Goal: Task Accomplishment & Management: Use online tool/utility

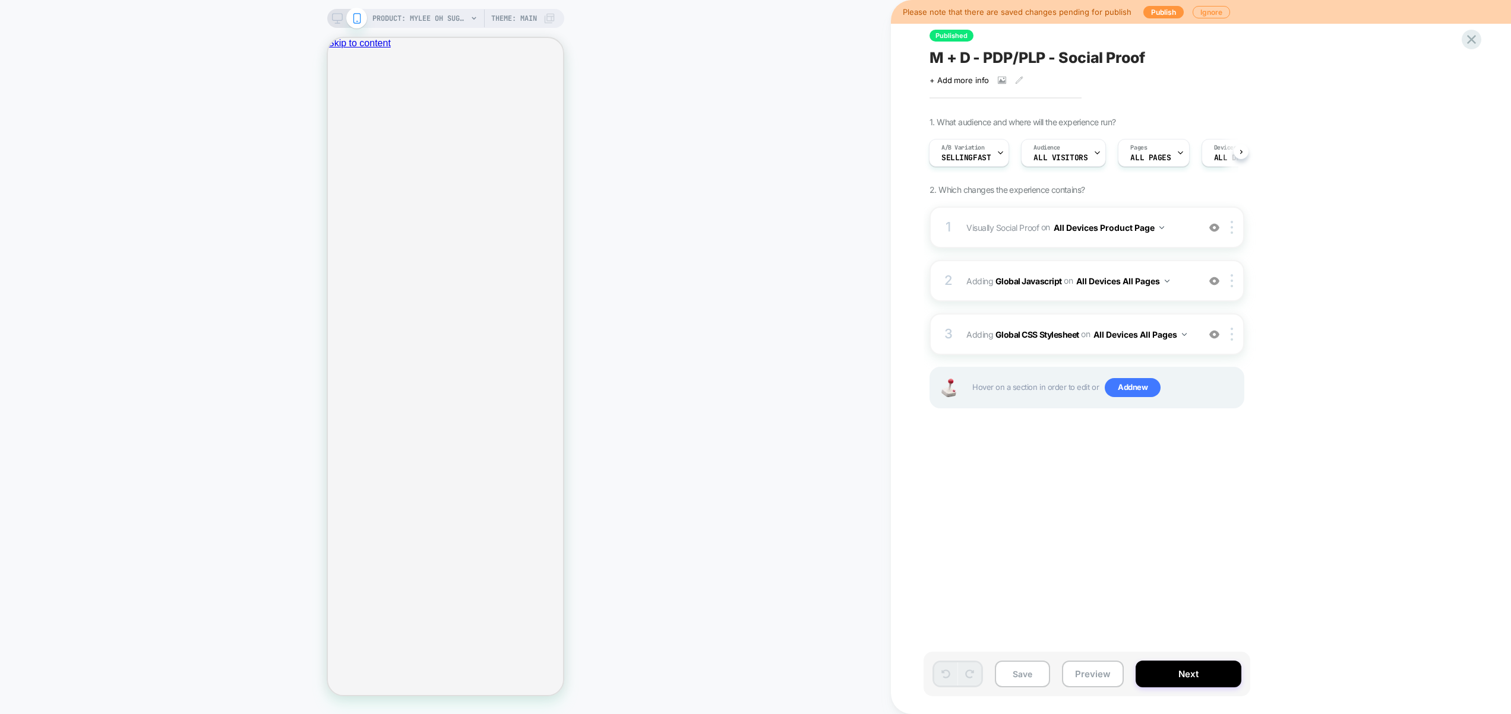
scroll to position [0, 1]
click at [341, 101] on icon "Close" at bounding box center [339, 104] width 6 height 6
click at [1145, 349] on div "3 Adding Global CSS Stylesheet on All Devices All Pages Add Before Add After Ta…" at bounding box center [1086, 335] width 315 height 42
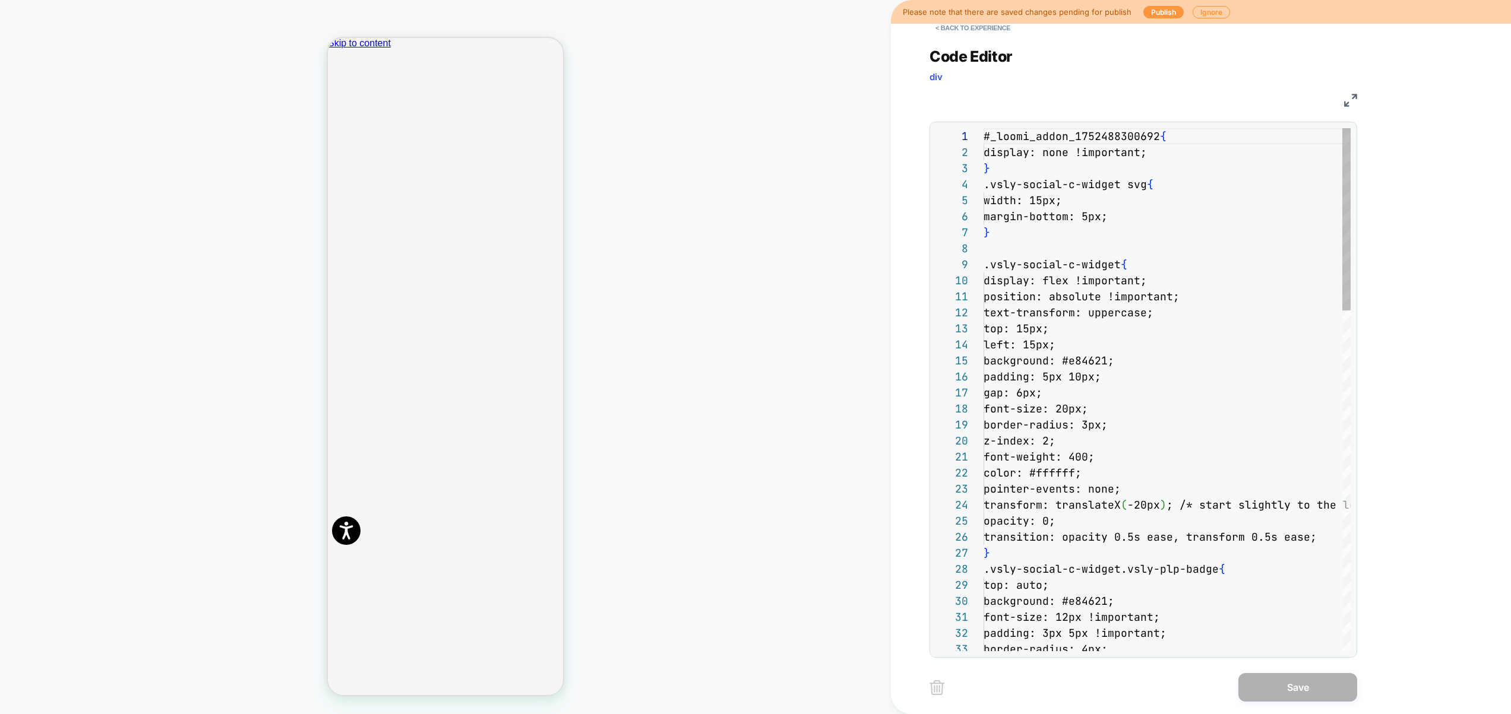
scroll to position [160, 0]
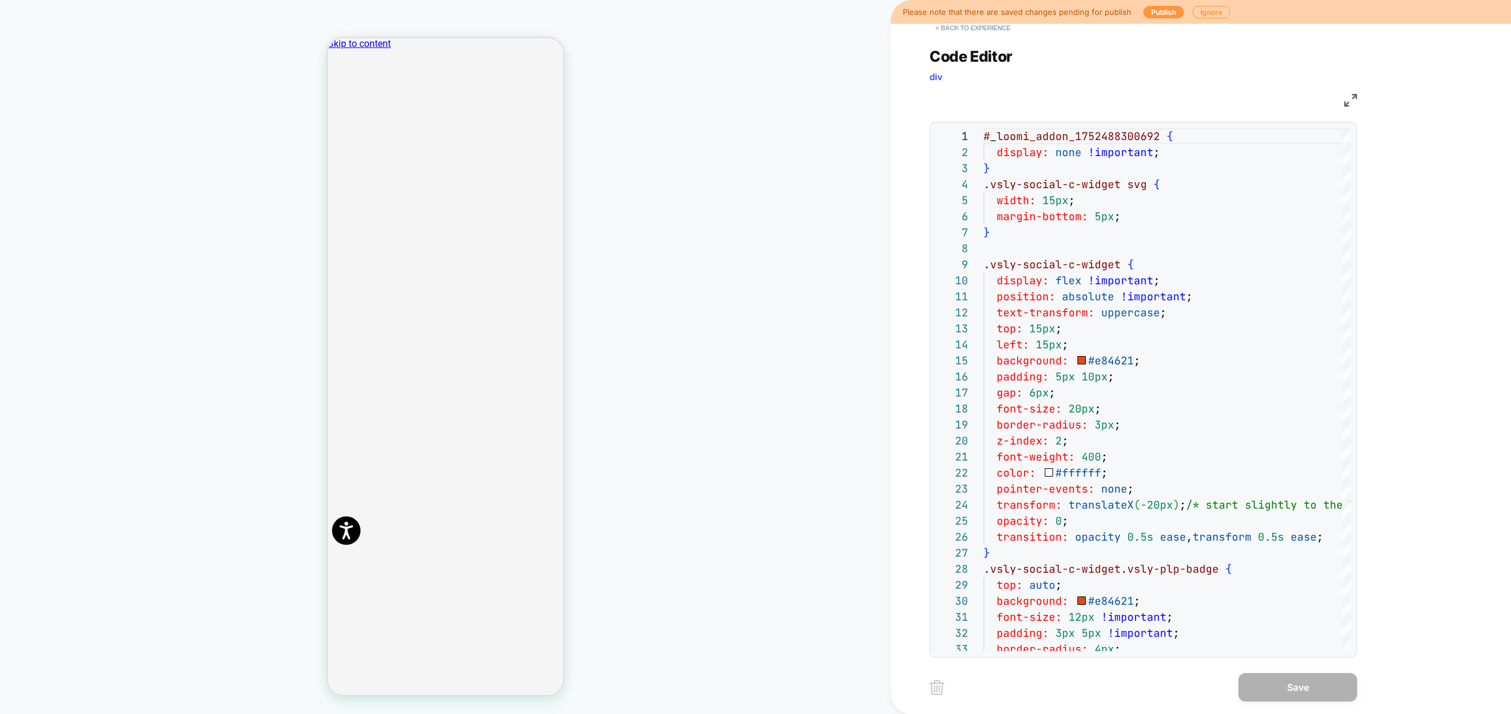
click at [986, 31] on button "< Back to experience" at bounding box center [972, 27] width 87 height 19
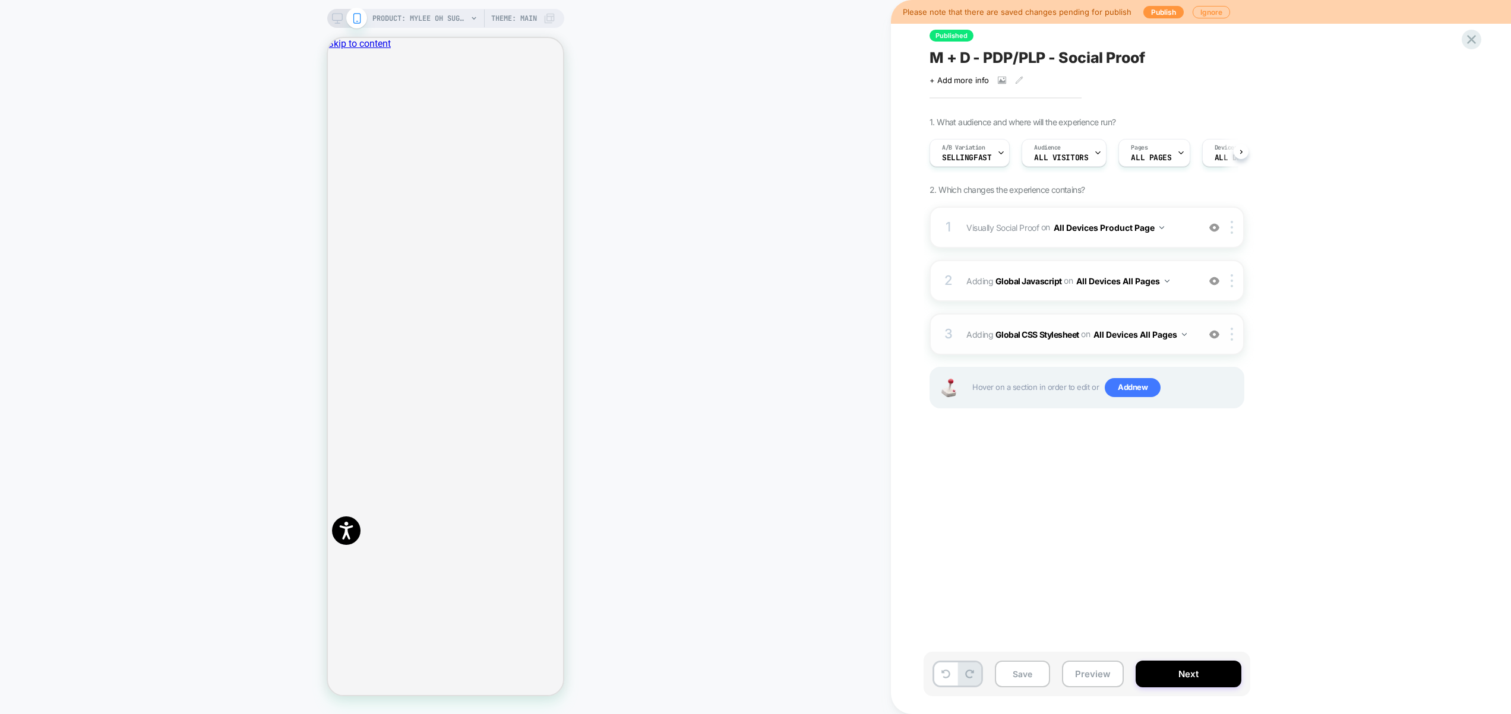
scroll to position [0, 1]
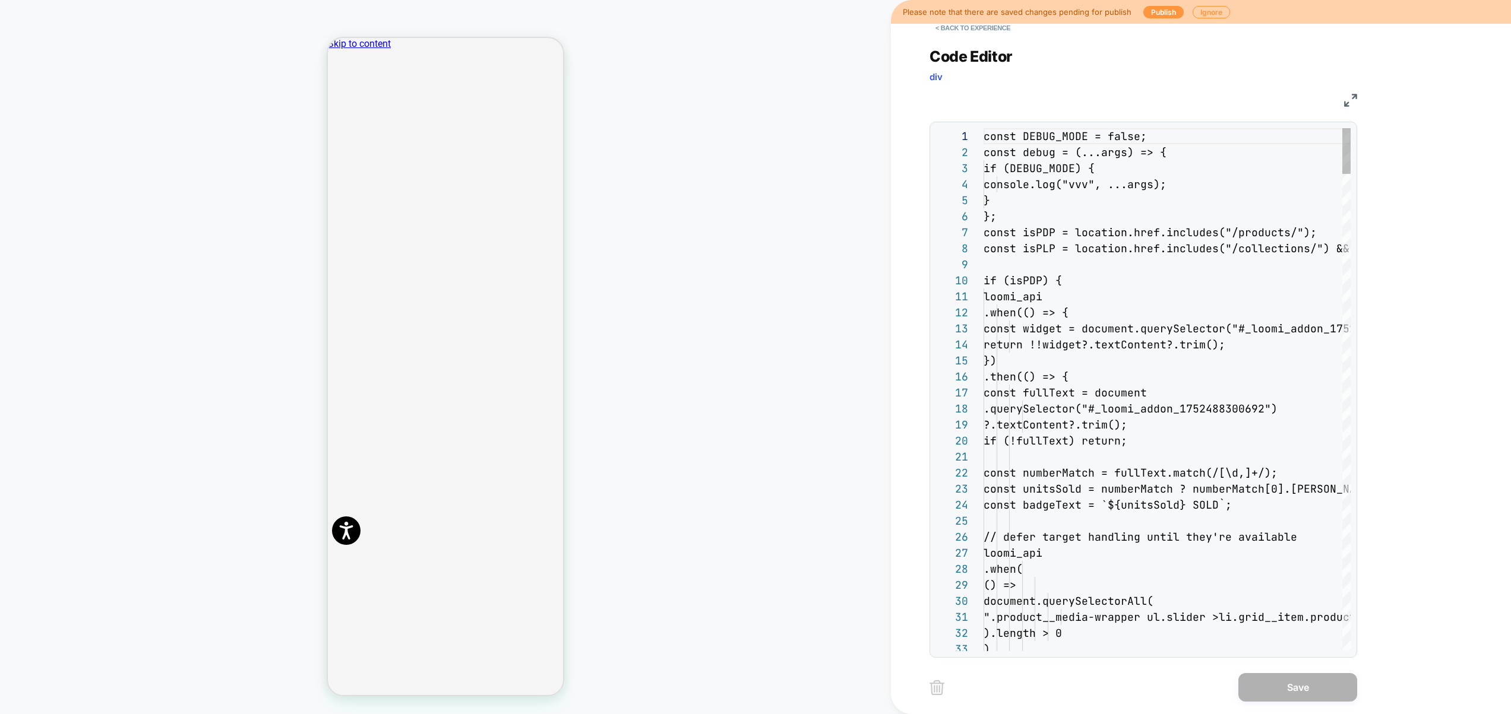
scroll to position [160, 0]
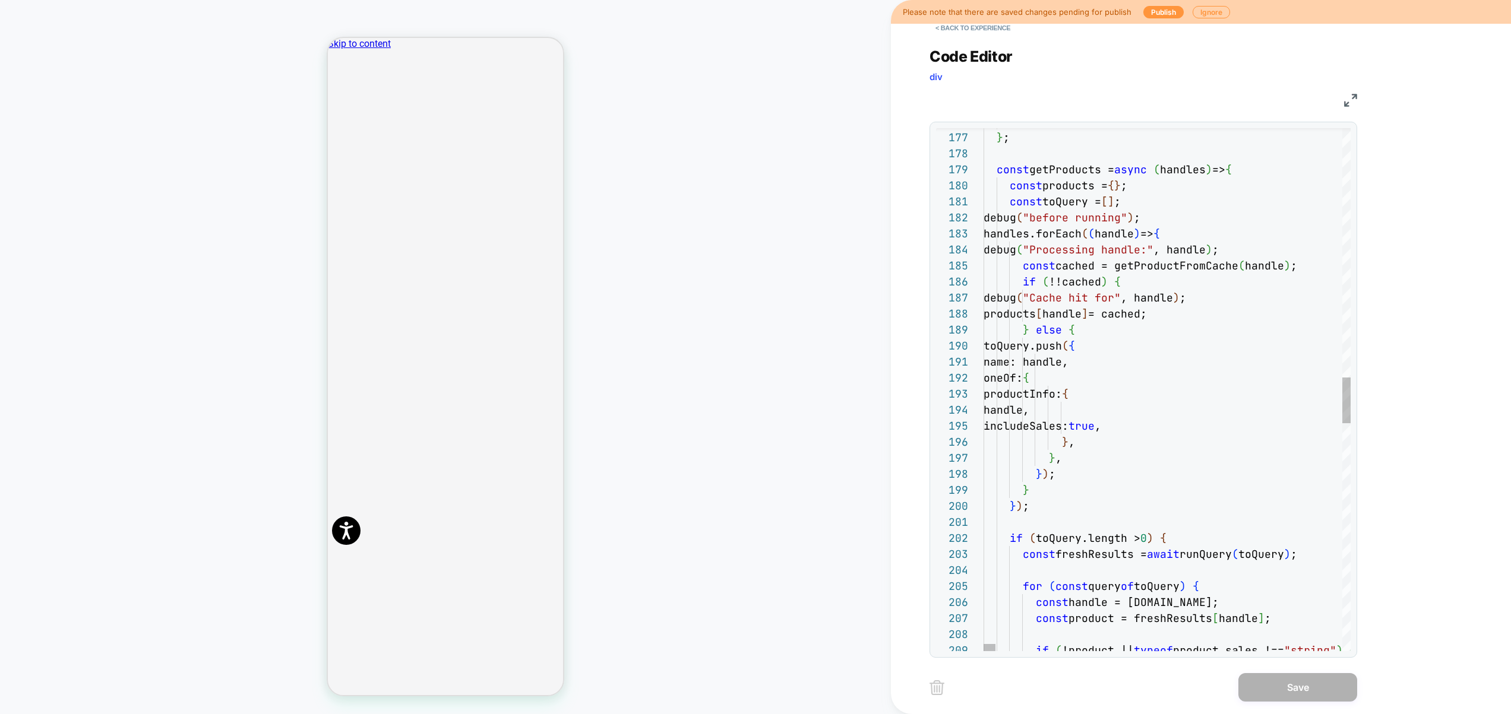
type textarea "**********"
type textarea "*"
type textarea "**********"
type textarea "**"
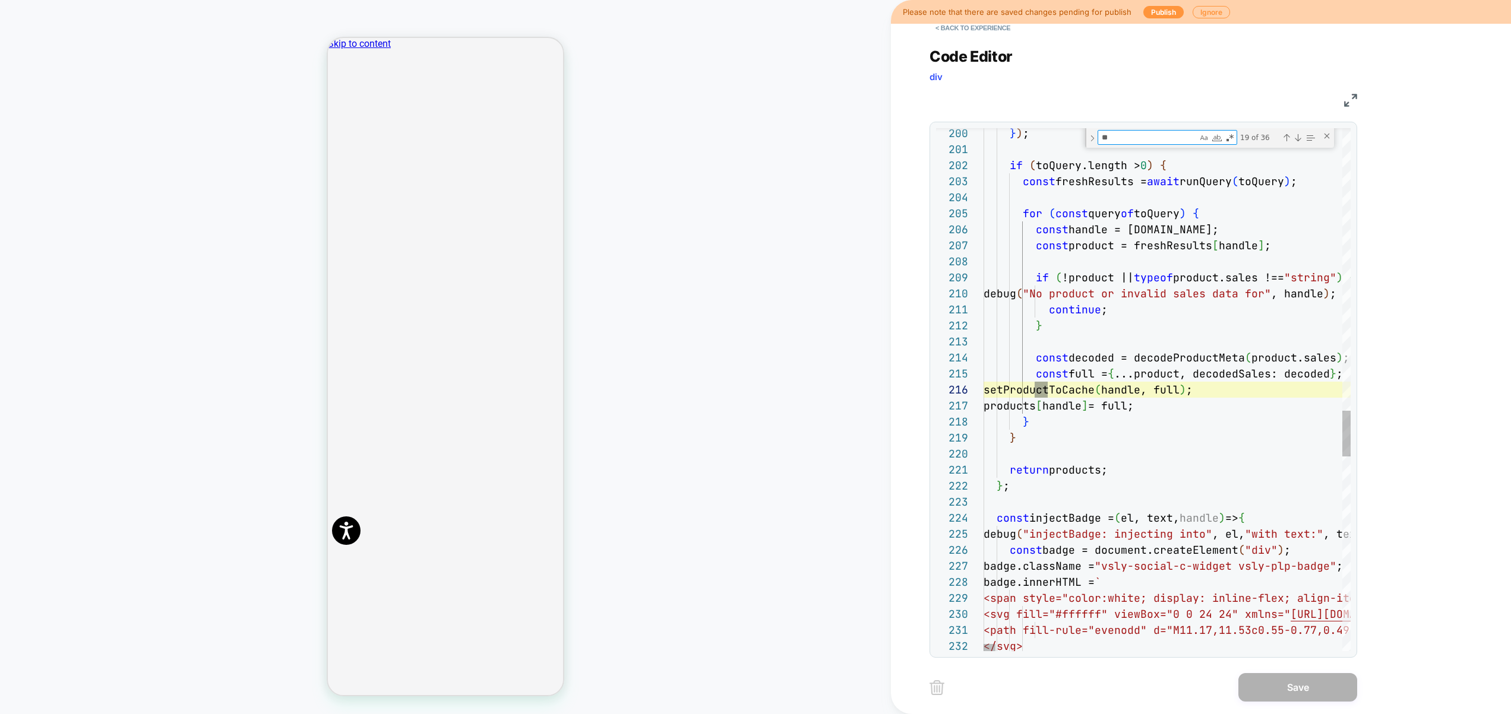
type textarea "**********"
type textarea "***"
type textarea "**********"
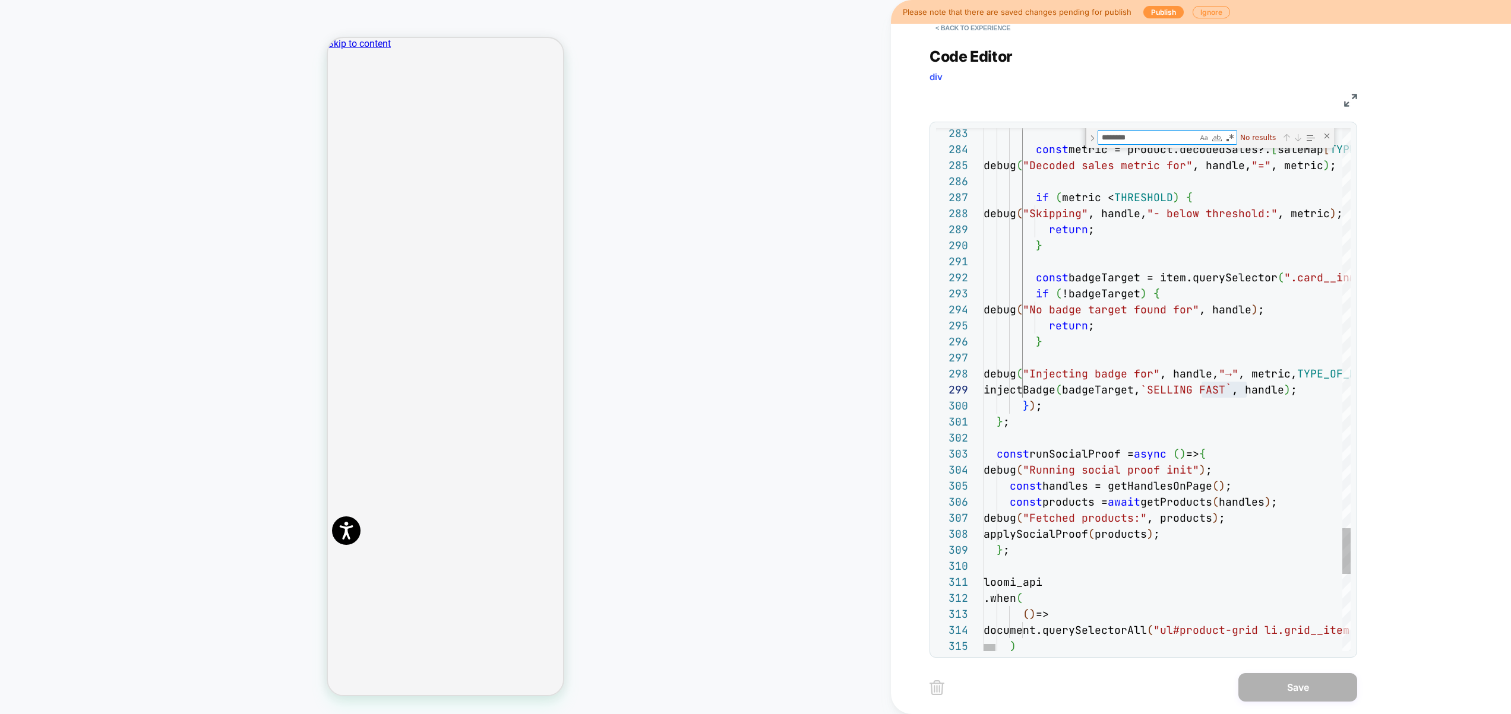
type textarea "********"
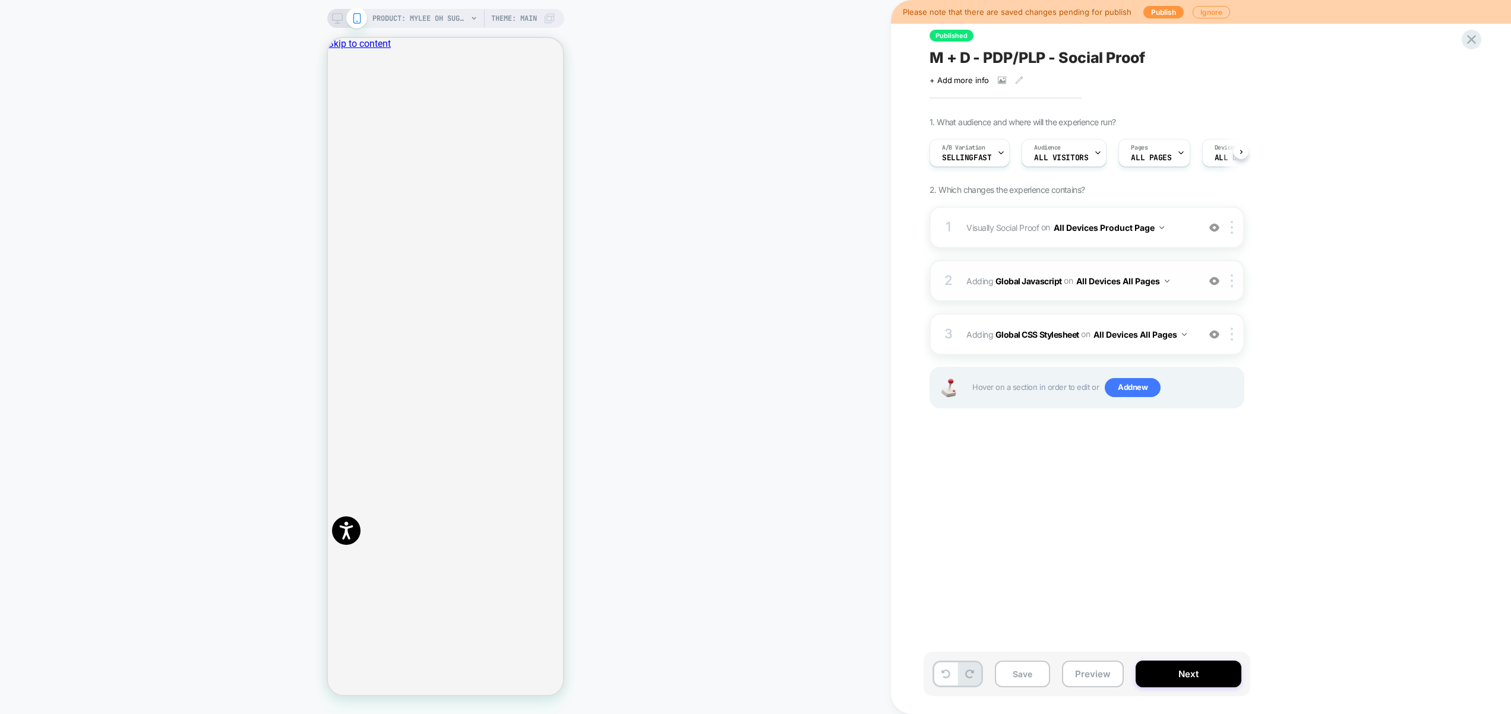
scroll to position [0, 1]
click at [974, 163] on div "A/B Variation SellingFast" at bounding box center [965, 153] width 73 height 27
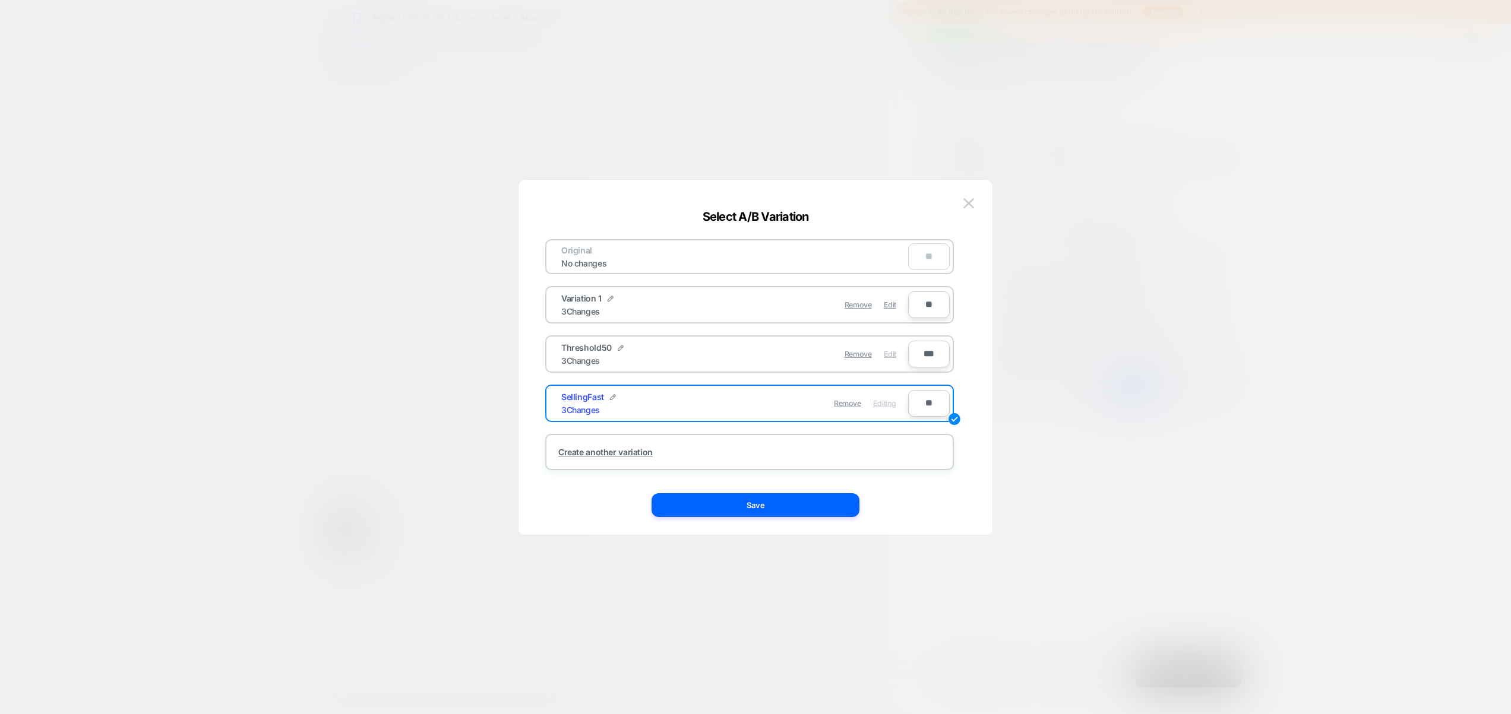
click at [890, 350] on span "Edit" at bounding box center [890, 354] width 12 height 9
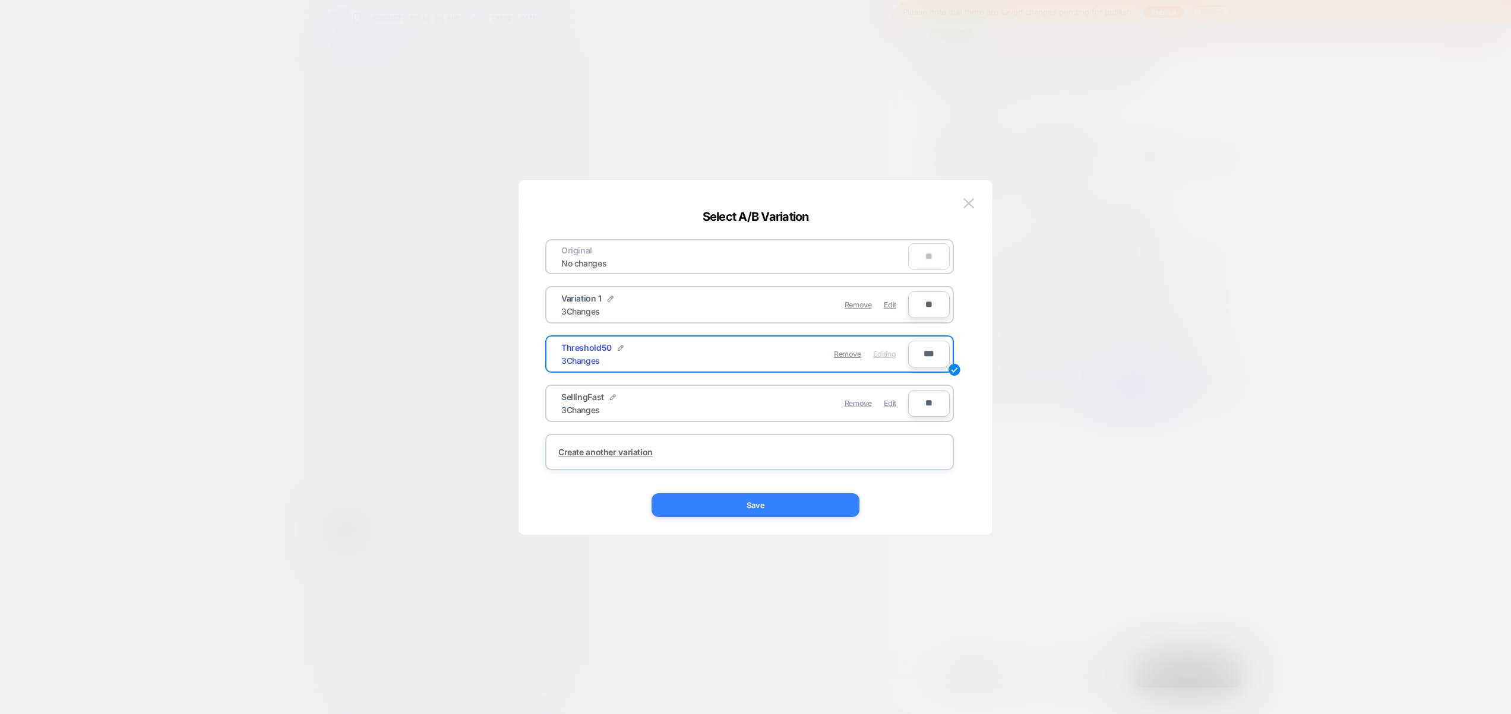
click at [806, 507] on button "Save" at bounding box center [755, 506] width 208 height 24
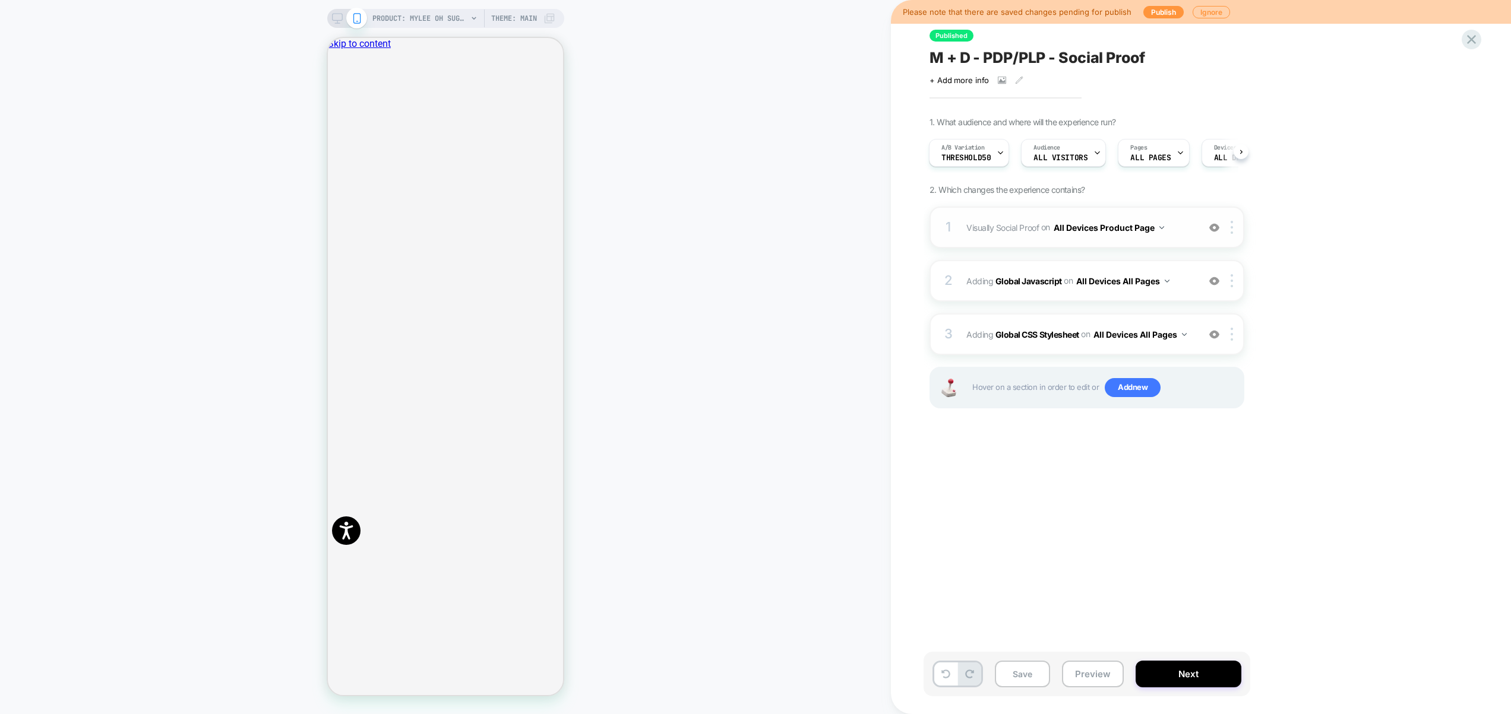
click at [1185, 236] on div "1 Visually Social Proof Adding Social Proof AFTER #yotpo-tabs-main-widget-tab-p…" at bounding box center [1086, 228] width 315 height 42
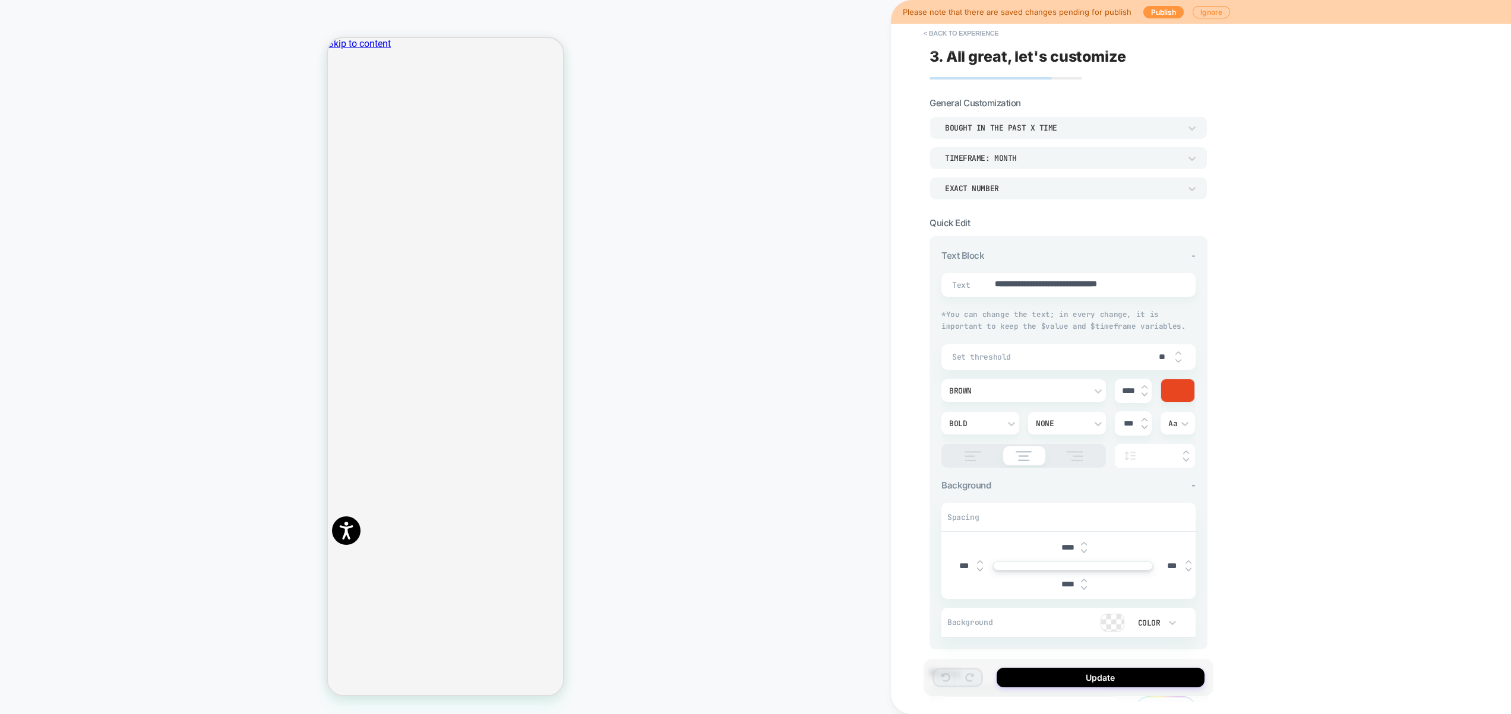
click at [1172, 287] on div "**********" at bounding box center [1068, 285] width 254 height 24
drag, startPoint x: 1170, startPoint y: 285, endPoint x: 1004, endPoint y: 280, distance: 166.4
click at [1004, 280] on div "**********" at bounding box center [1068, 285] width 254 height 24
click at [966, 32] on button "< Back to experience" at bounding box center [961, 33] width 87 height 19
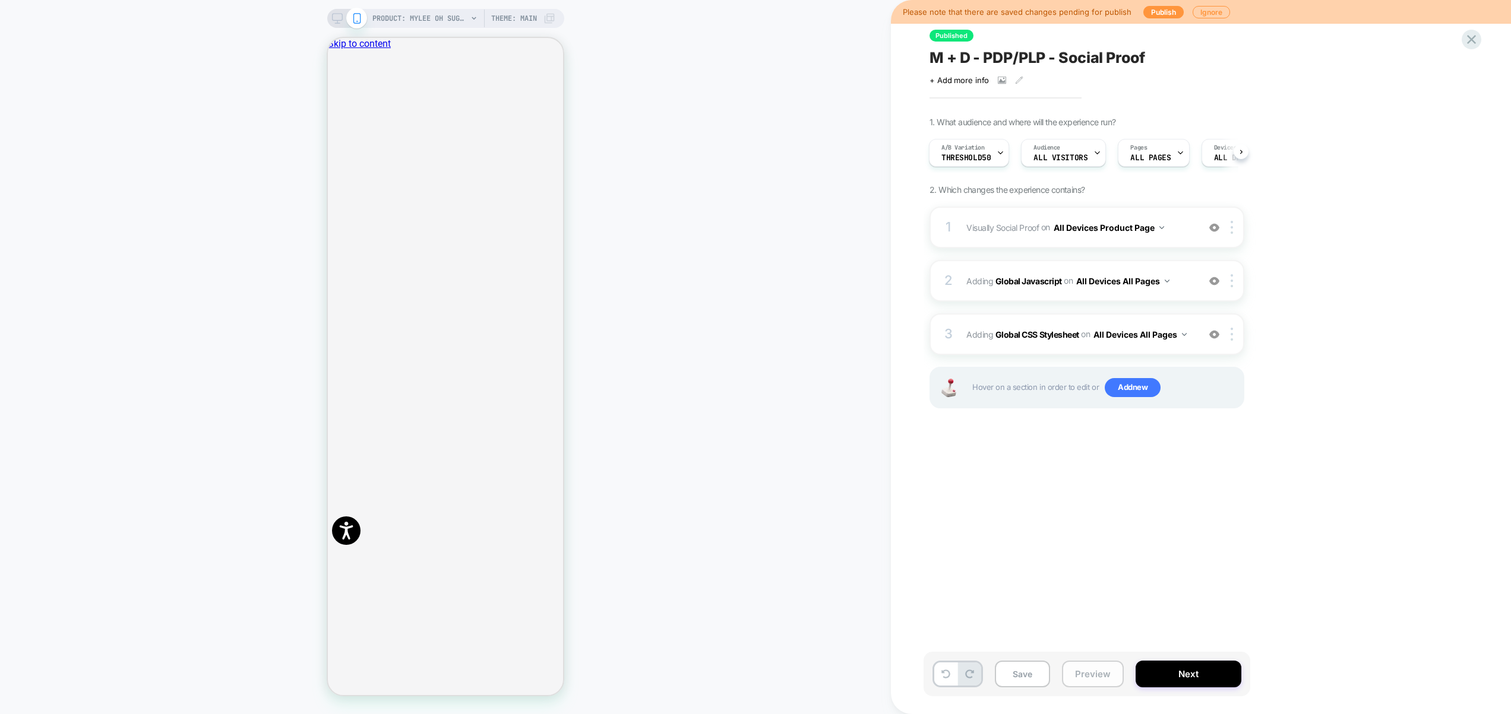
click at [1106, 678] on button "Preview" at bounding box center [1093, 674] width 62 height 27
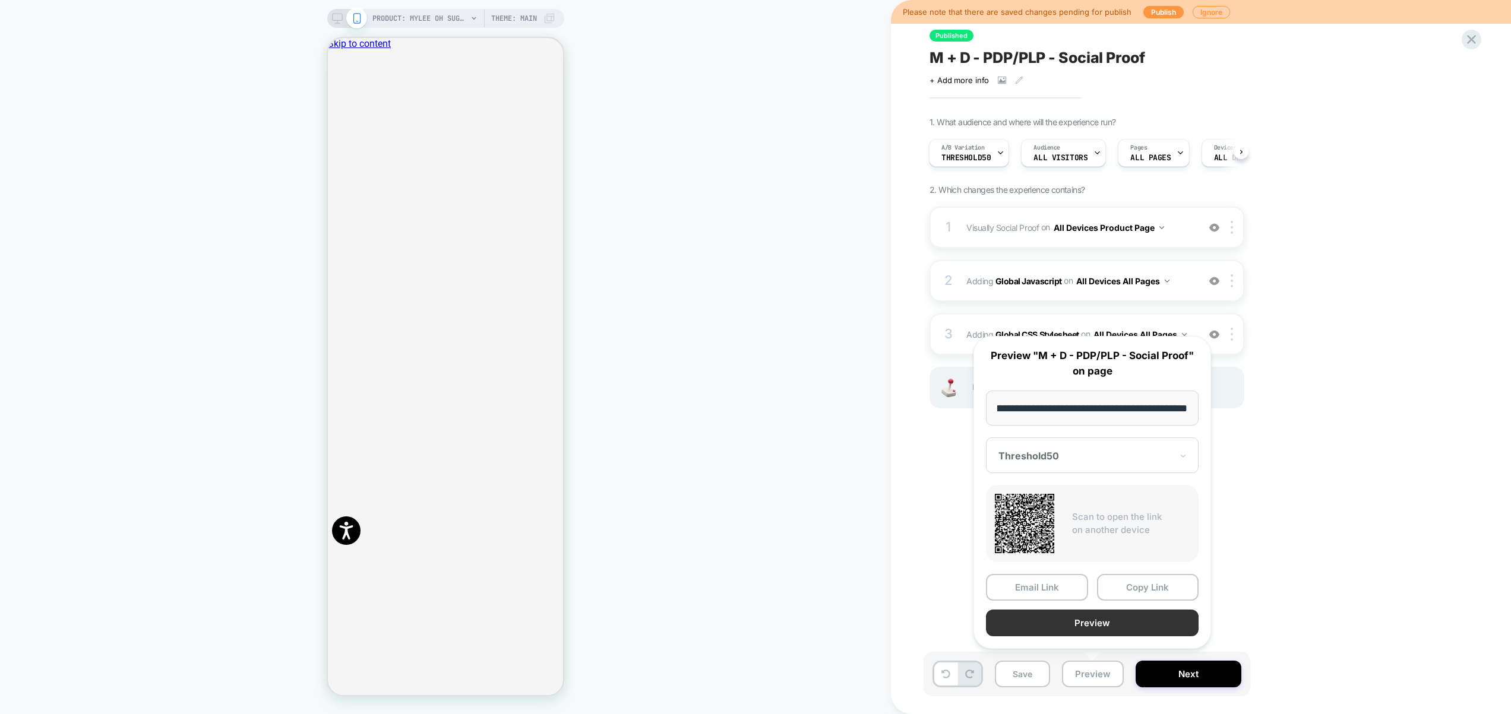
scroll to position [0, 0]
click at [1099, 627] on button "Preview" at bounding box center [1092, 623] width 213 height 27
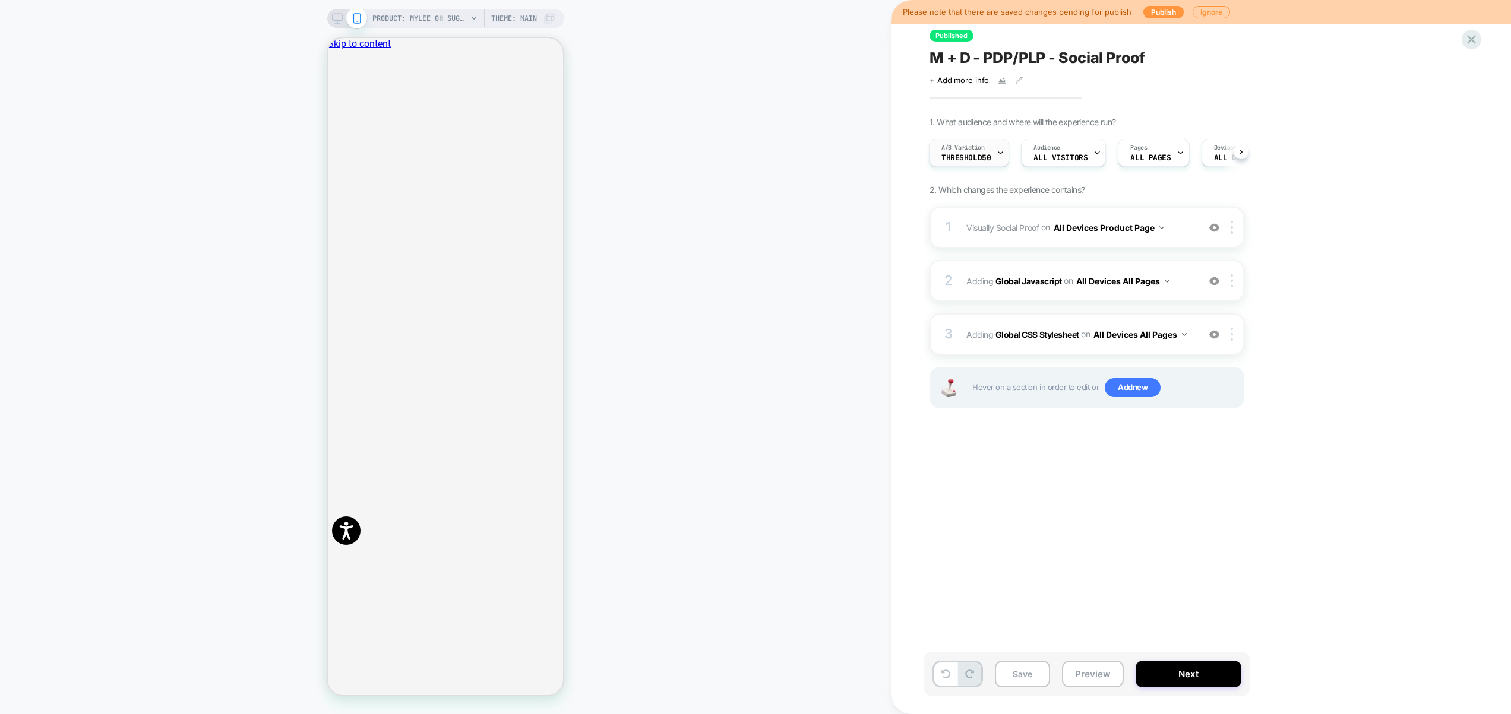
click at [981, 157] on span "Threshold50" at bounding box center [965, 158] width 49 height 8
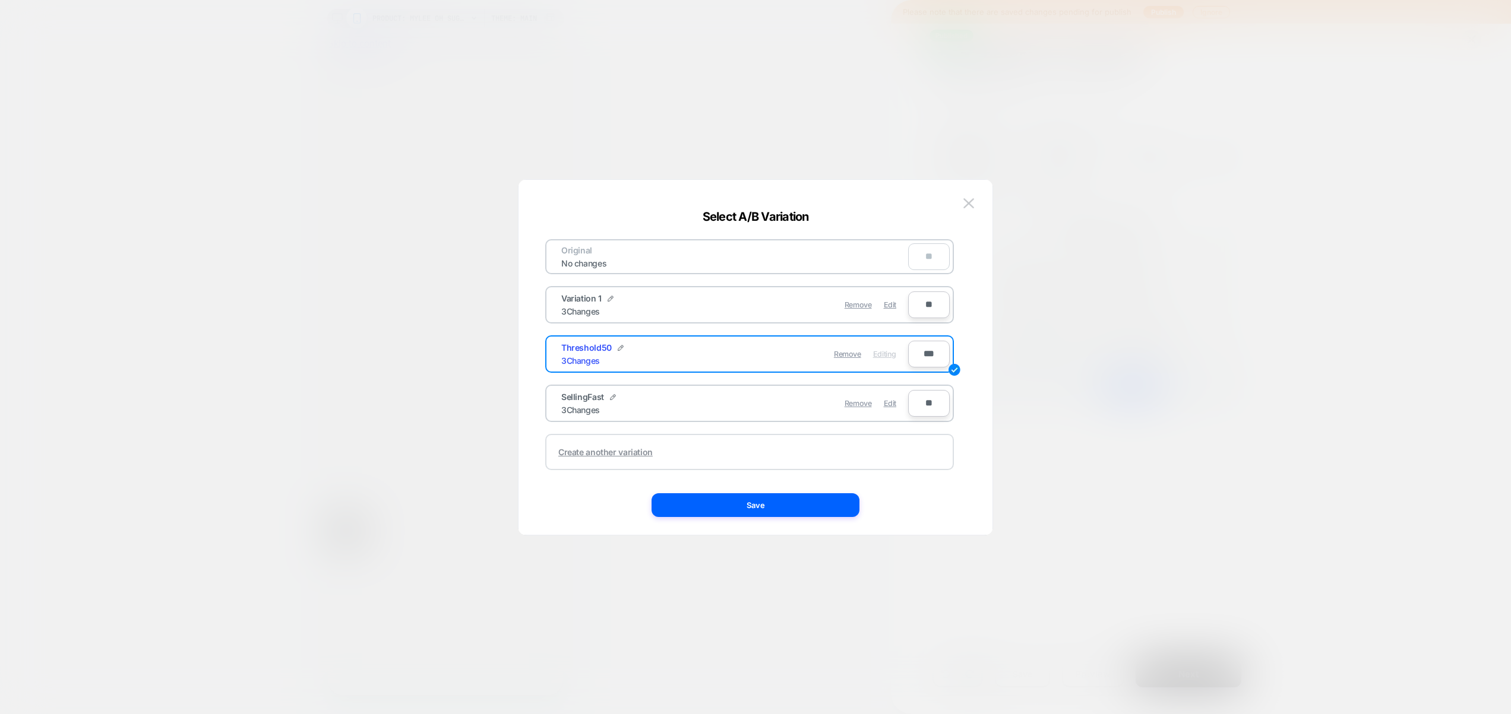
drag, startPoint x: 887, startPoint y: 406, endPoint x: 864, endPoint y: 460, distance: 58.6
click at [887, 405] on span "Edit" at bounding box center [890, 403] width 12 height 9
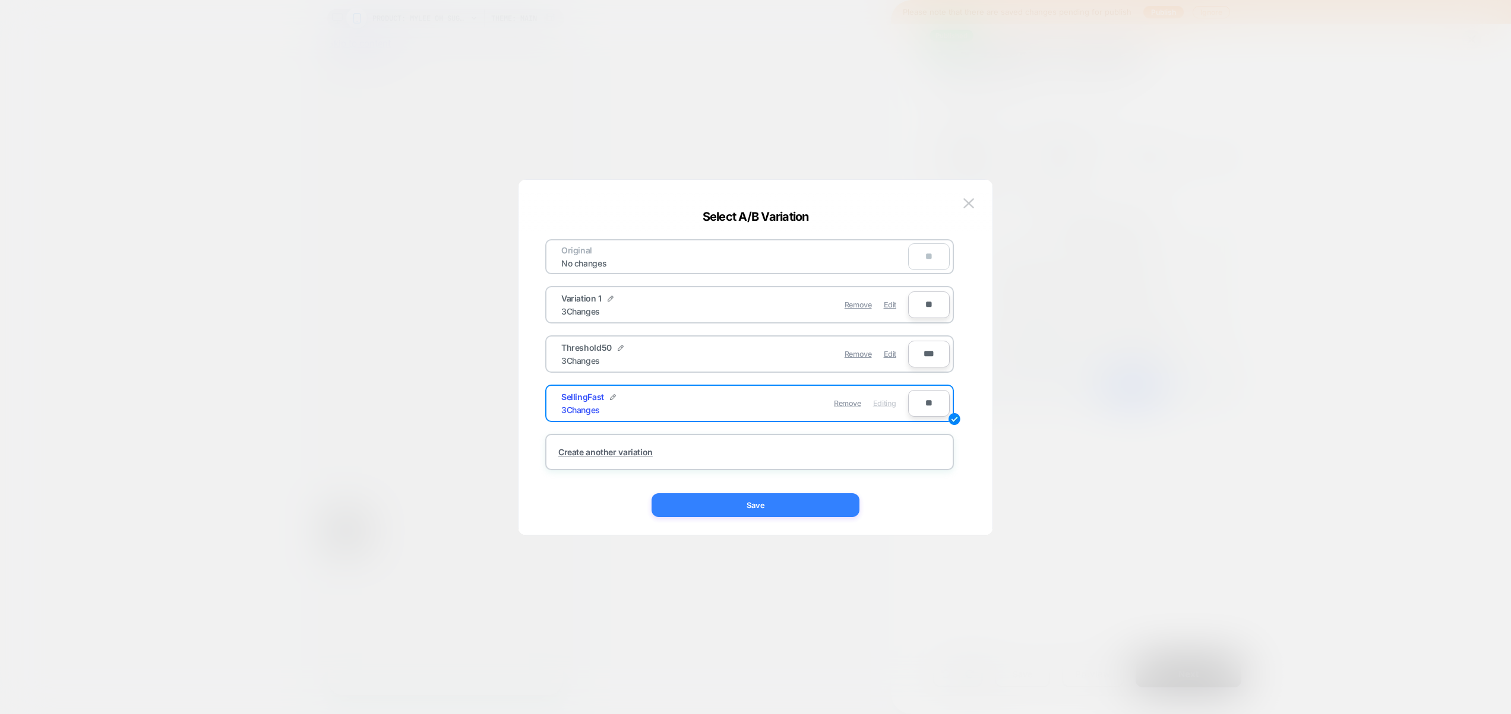
click at [818, 502] on button "Save" at bounding box center [755, 506] width 208 height 24
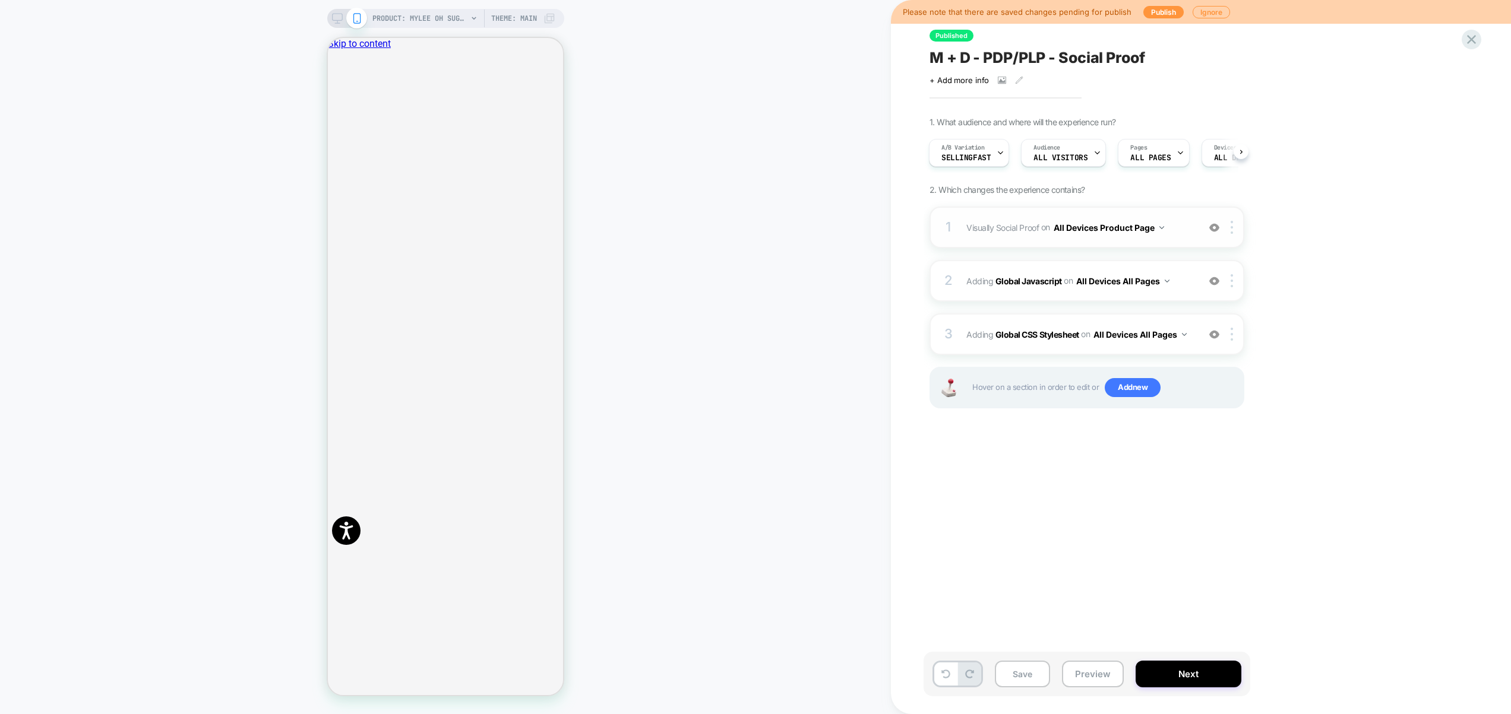
click at [1190, 237] on div "1 Visually Social Proof Adding Social Proof AFTER #yotpo-tabs-main-widget-tab-p…" at bounding box center [1086, 228] width 315 height 42
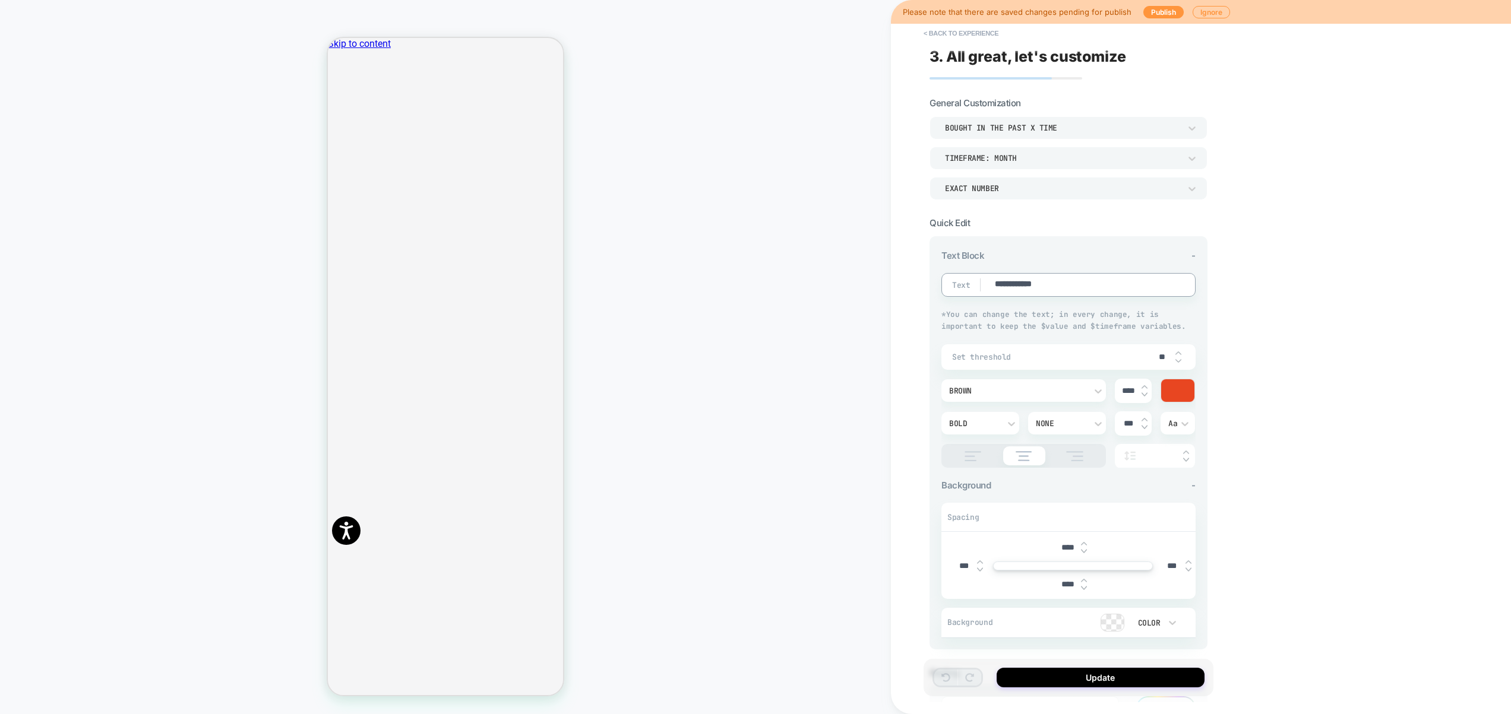
paste textarea "**********"
type textarea "*"
type textarea "**********"
type textarea "*"
type textarea "**********"
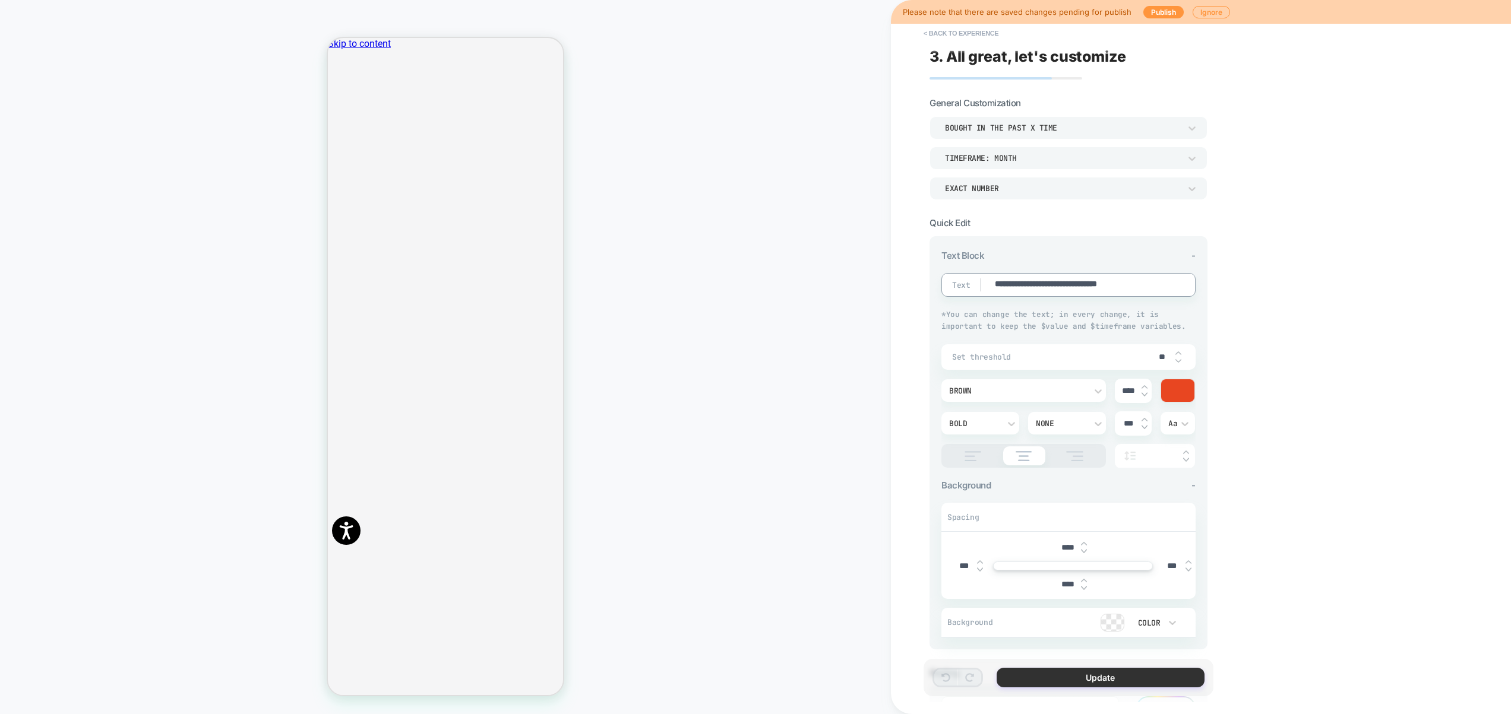
click at [1102, 679] on button "Update" at bounding box center [1101, 678] width 208 height 20
type textarea "*"
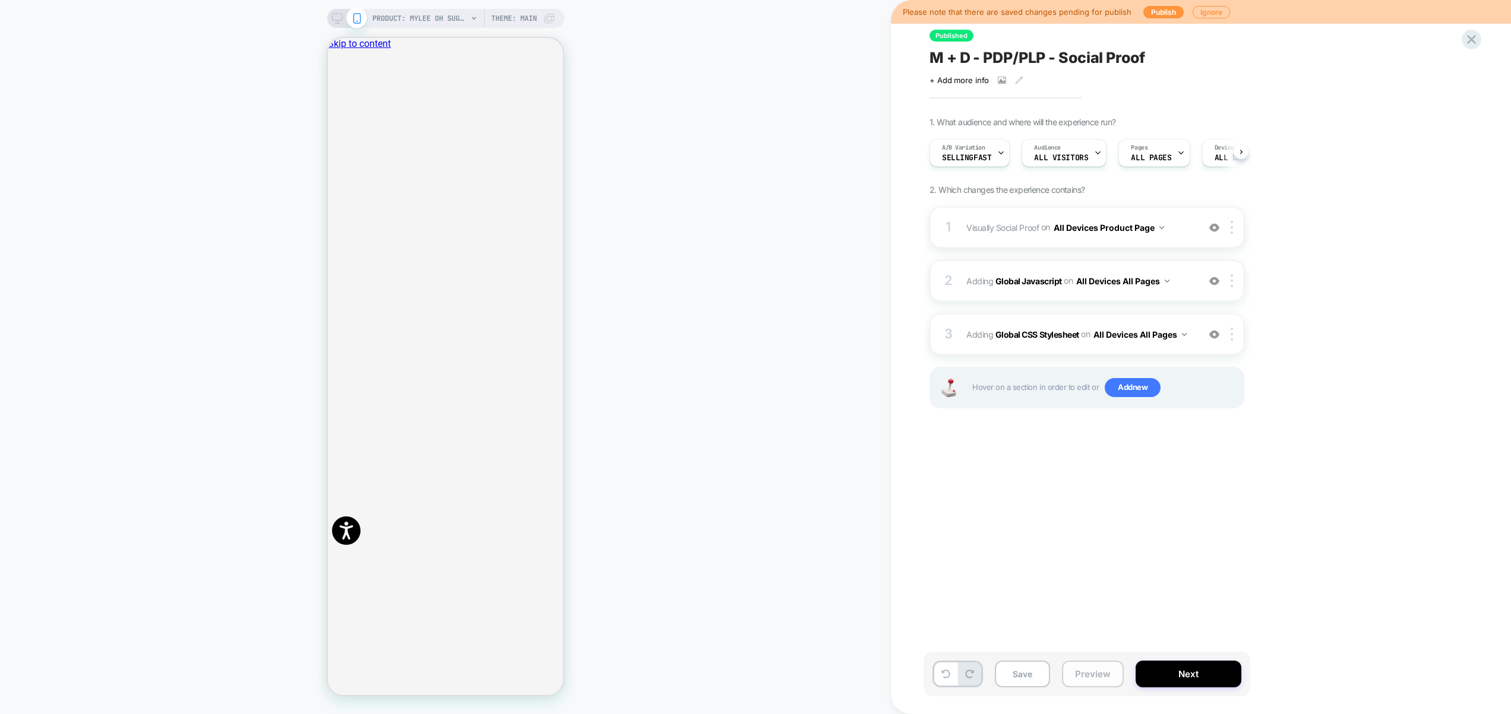
click at [1083, 678] on button "Preview" at bounding box center [1093, 674] width 62 height 27
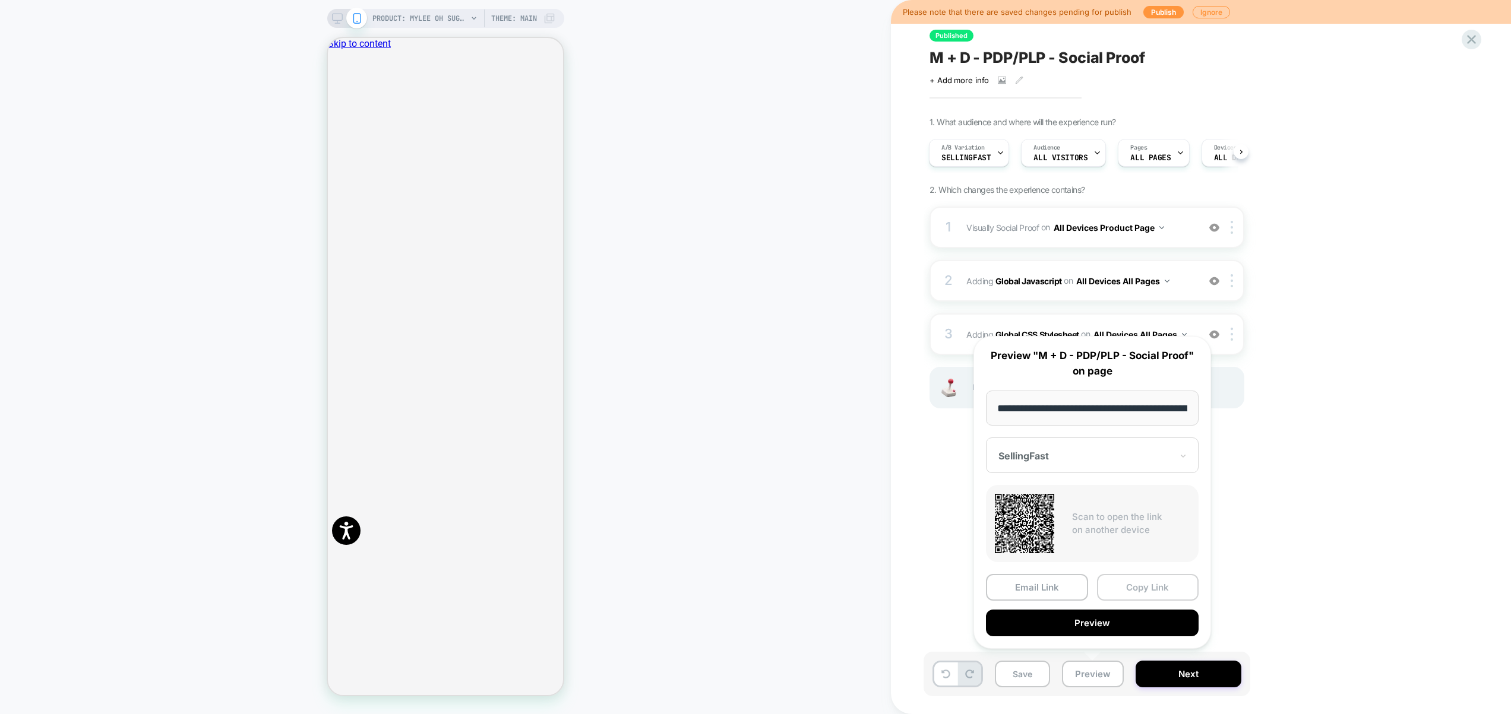
click at [1141, 588] on button "Copy Link" at bounding box center [1148, 587] width 102 height 27
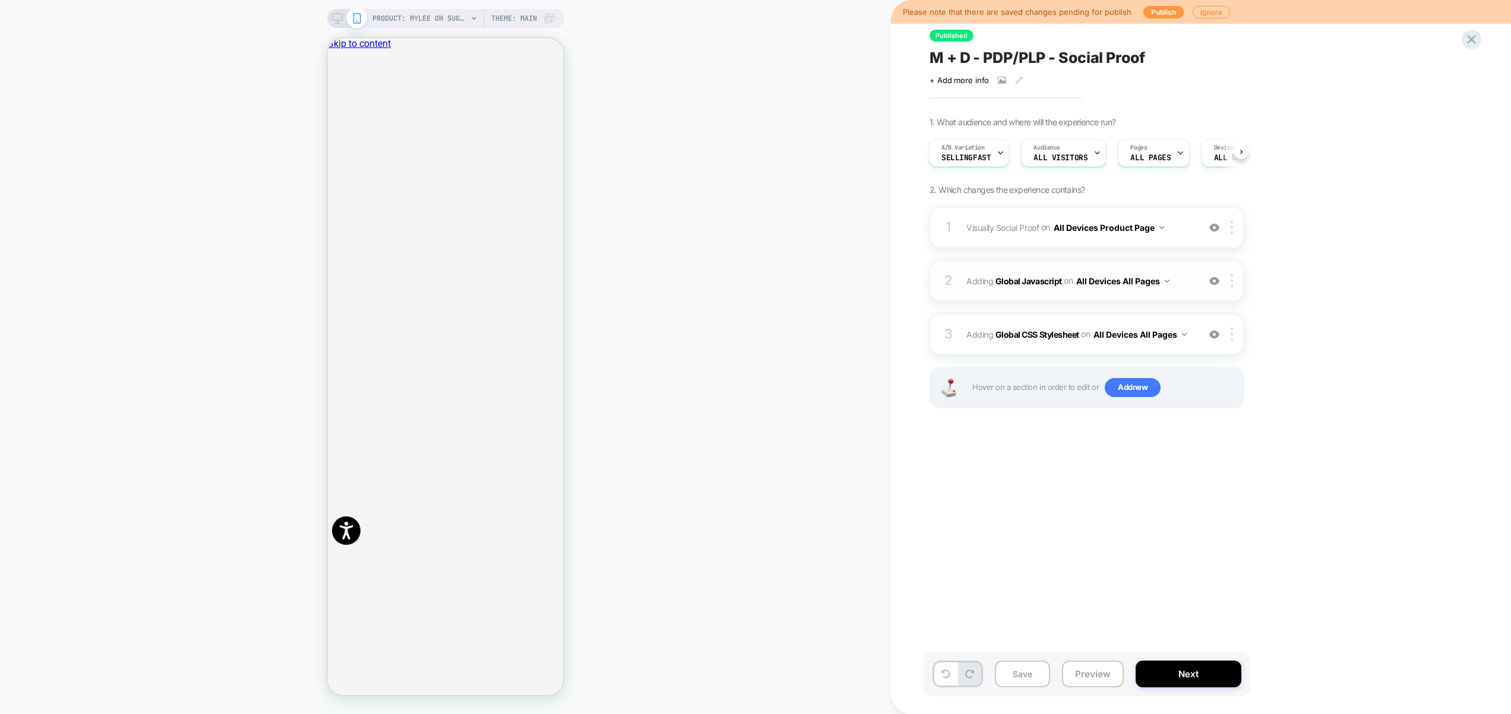
click at [1182, 291] on div "2 Adding Global Javascript on All Devices All Pages Add Before Add After Target…" at bounding box center [1086, 281] width 315 height 42
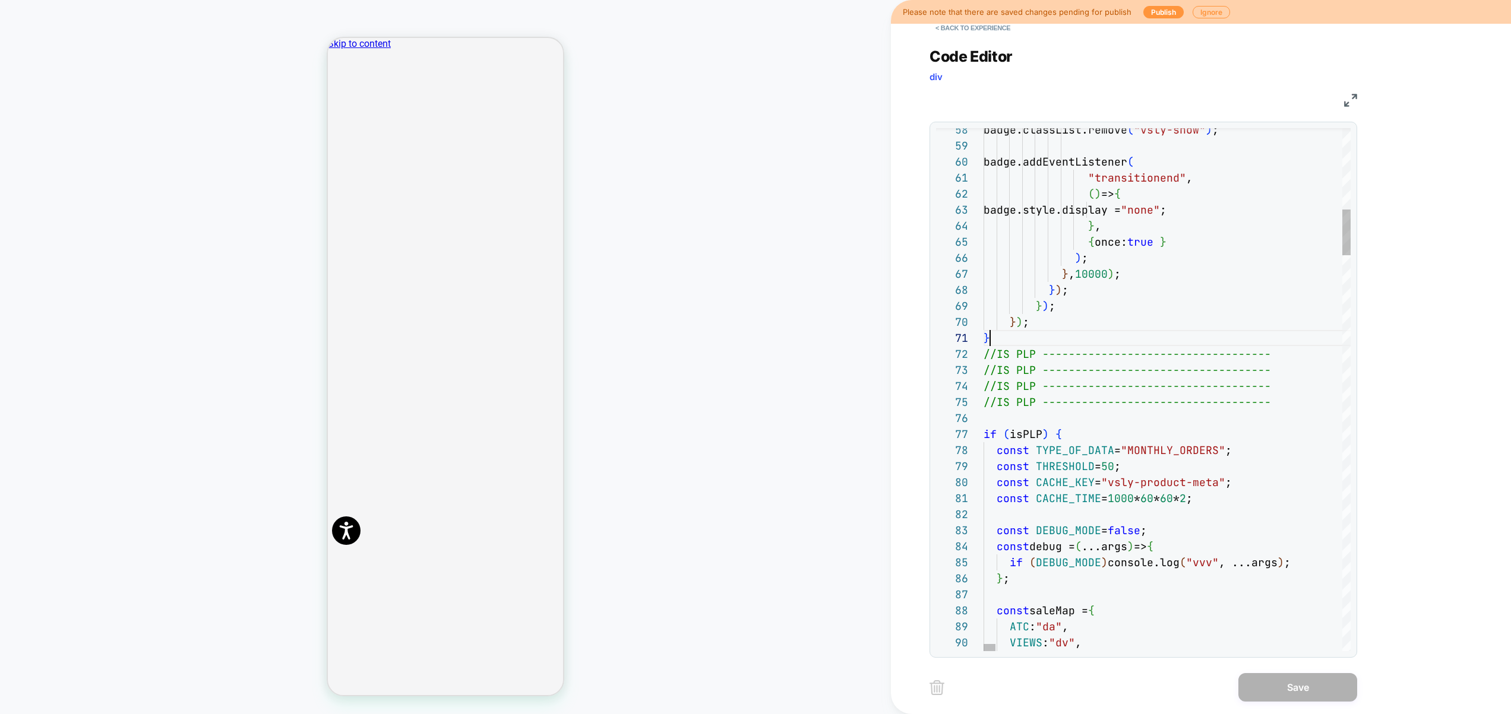
scroll to position [0, 7]
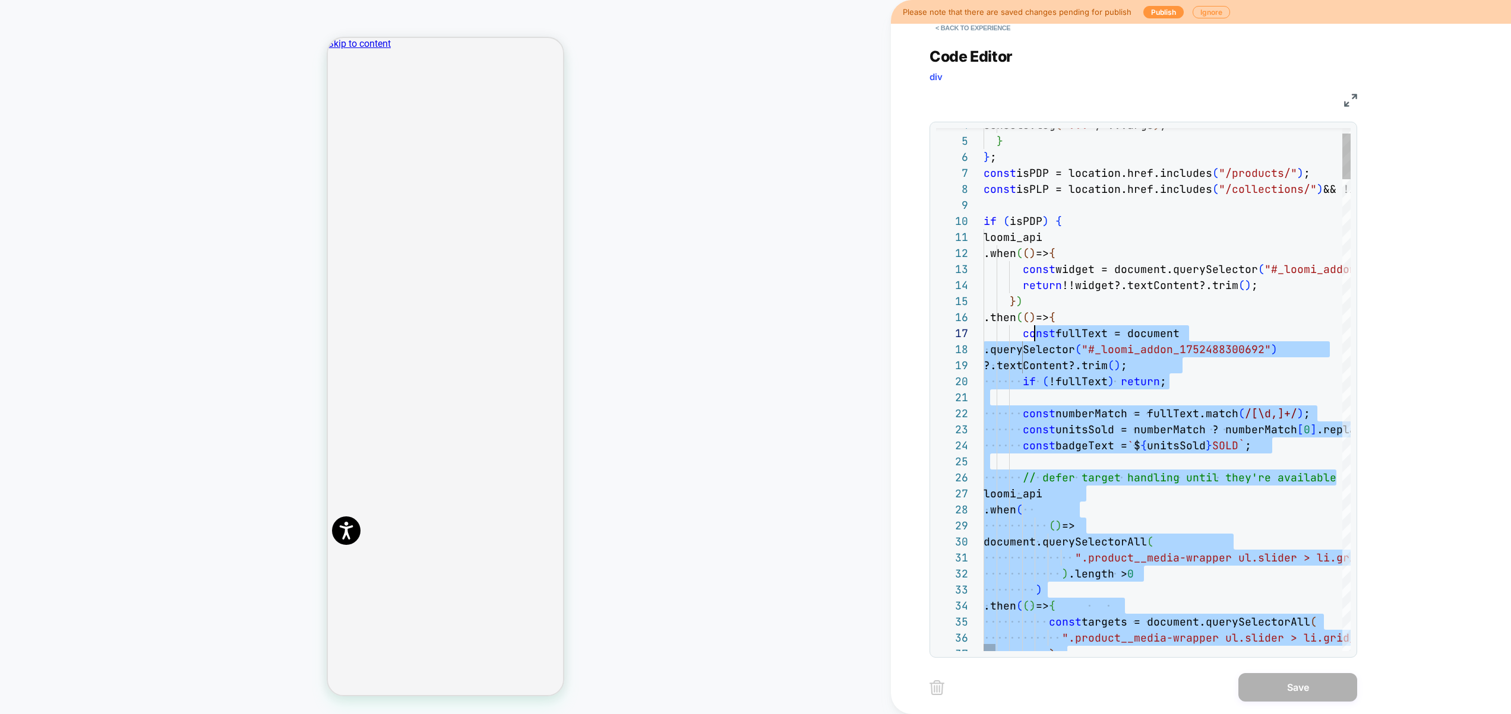
drag, startPoint x: 1028, startPoint y: 340, endPoint x: 1035, endPoint y: 331, distance: 11.4
type textarea "**********"
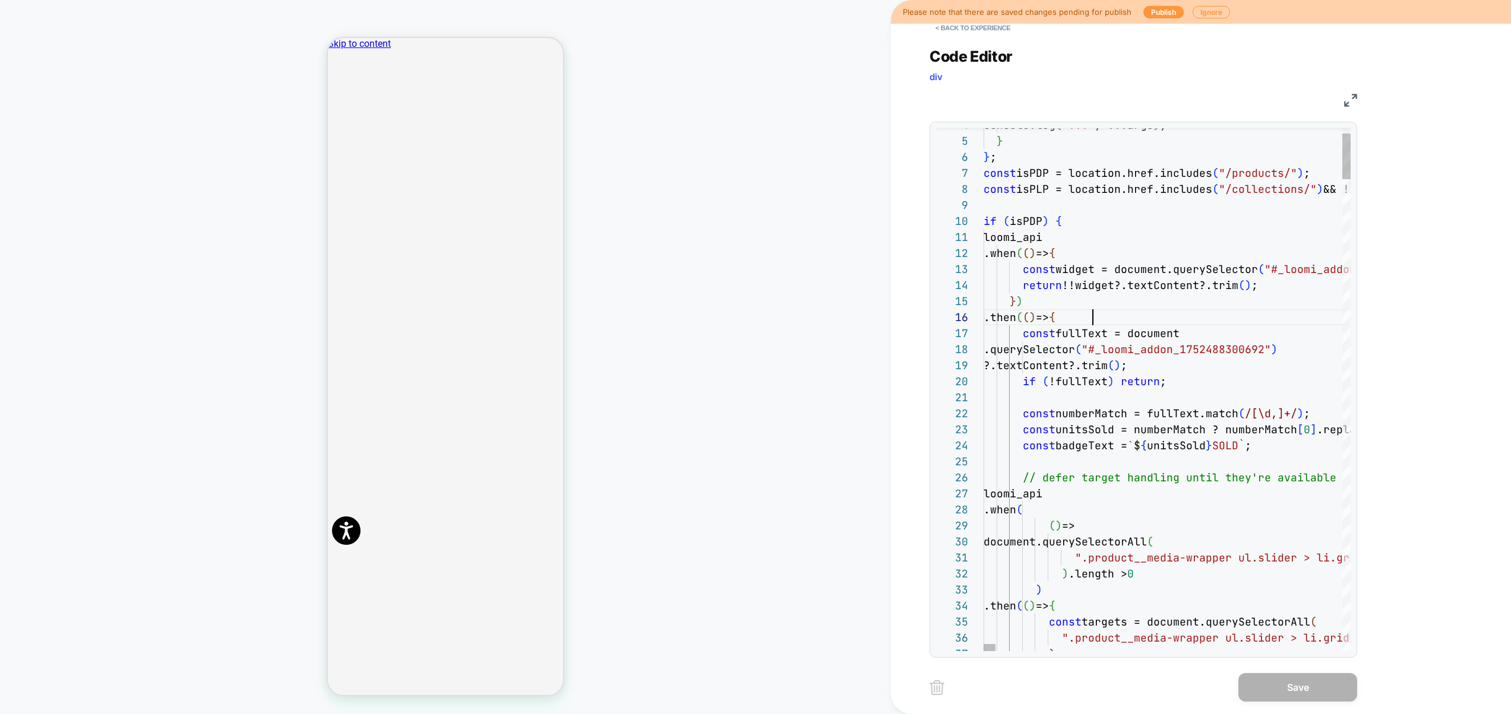
scroll to position [80, 109]
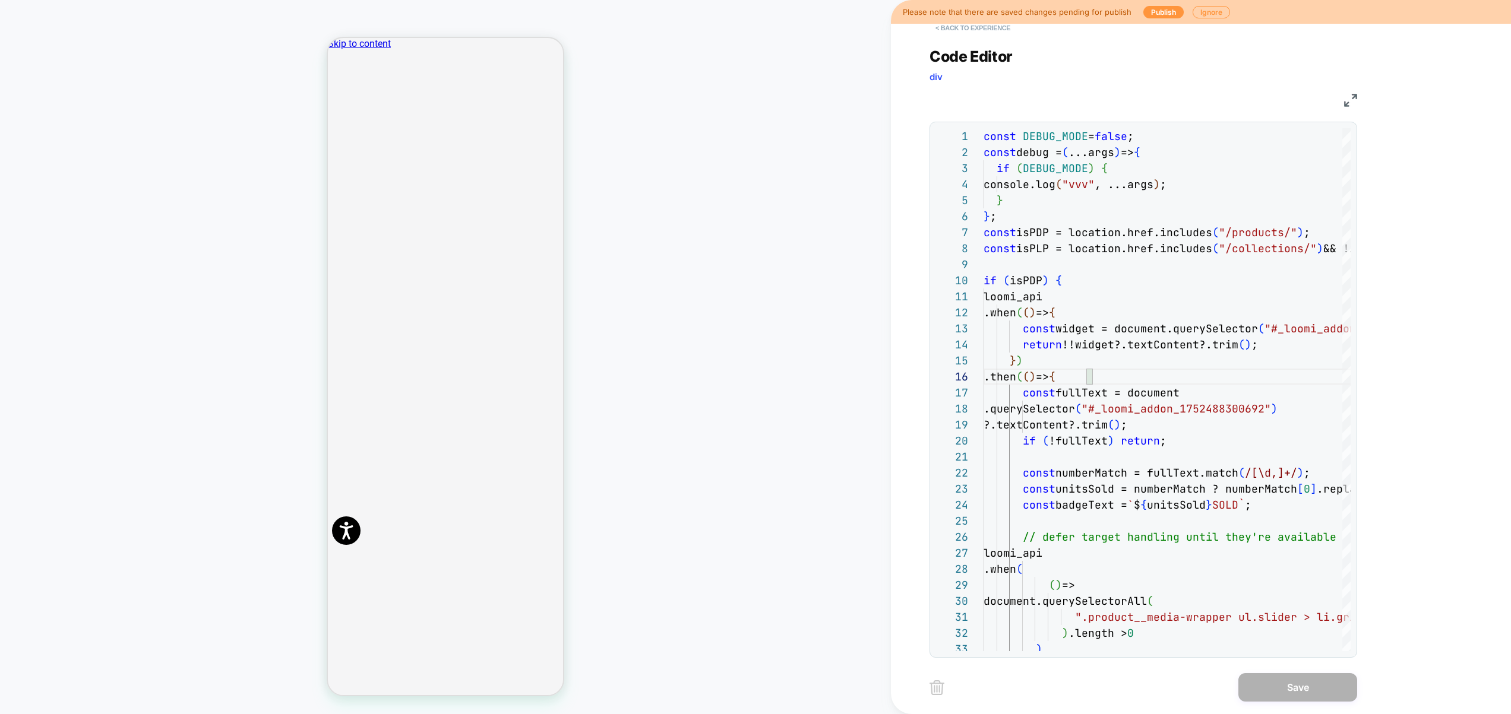
click at [983, 29] on button "< Back to experience" at bounding box center [972, 27] width 87 height 19
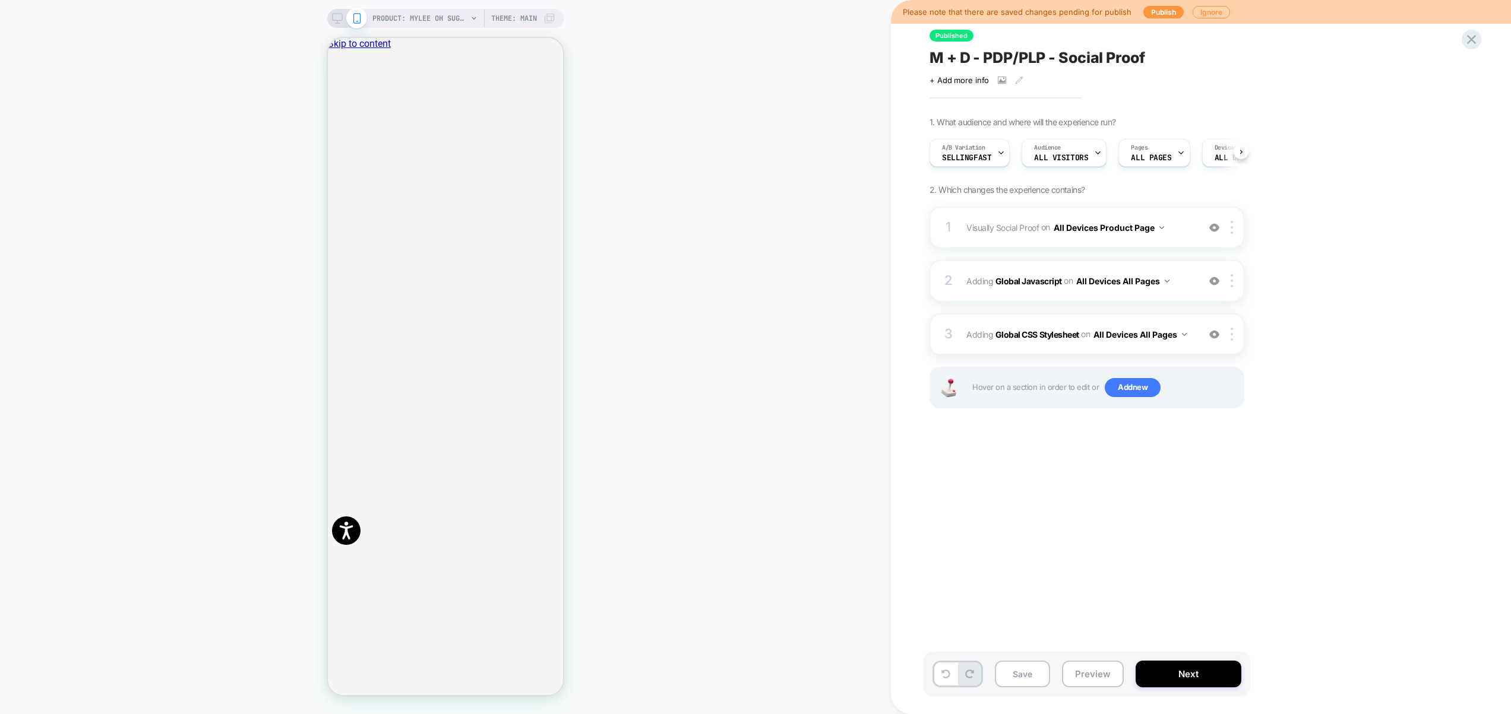
scroll to position [0, 1]
click at [1187, 230] on span "Visually Social Proof Adding Social Proof AFTER #yotpo-tabs-main-widget-tab-pan…" at bounding box center [1079, 227] width 226 height 17
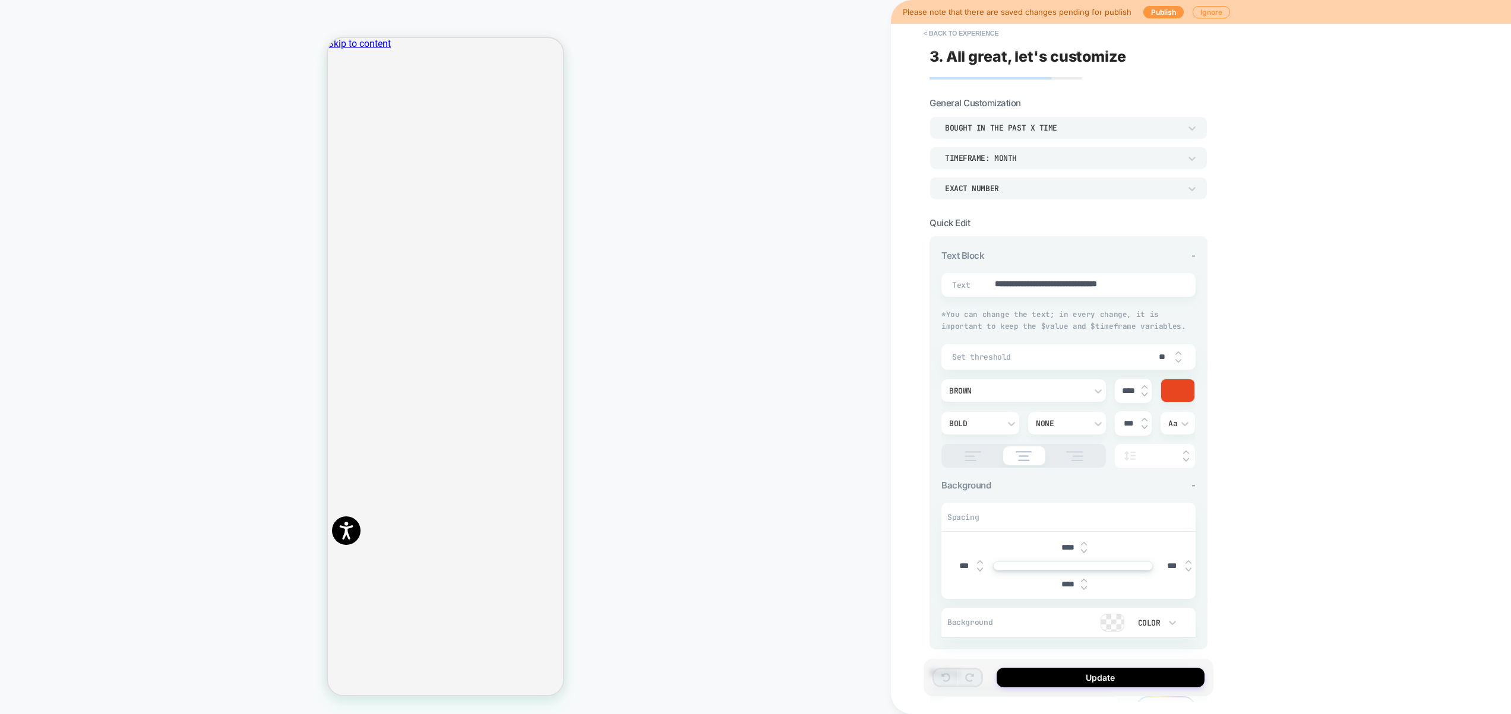
type textarea "*"
click at [945, 31] on button "< Back to experience" at bounding box center [961, 33] width 87 height 19
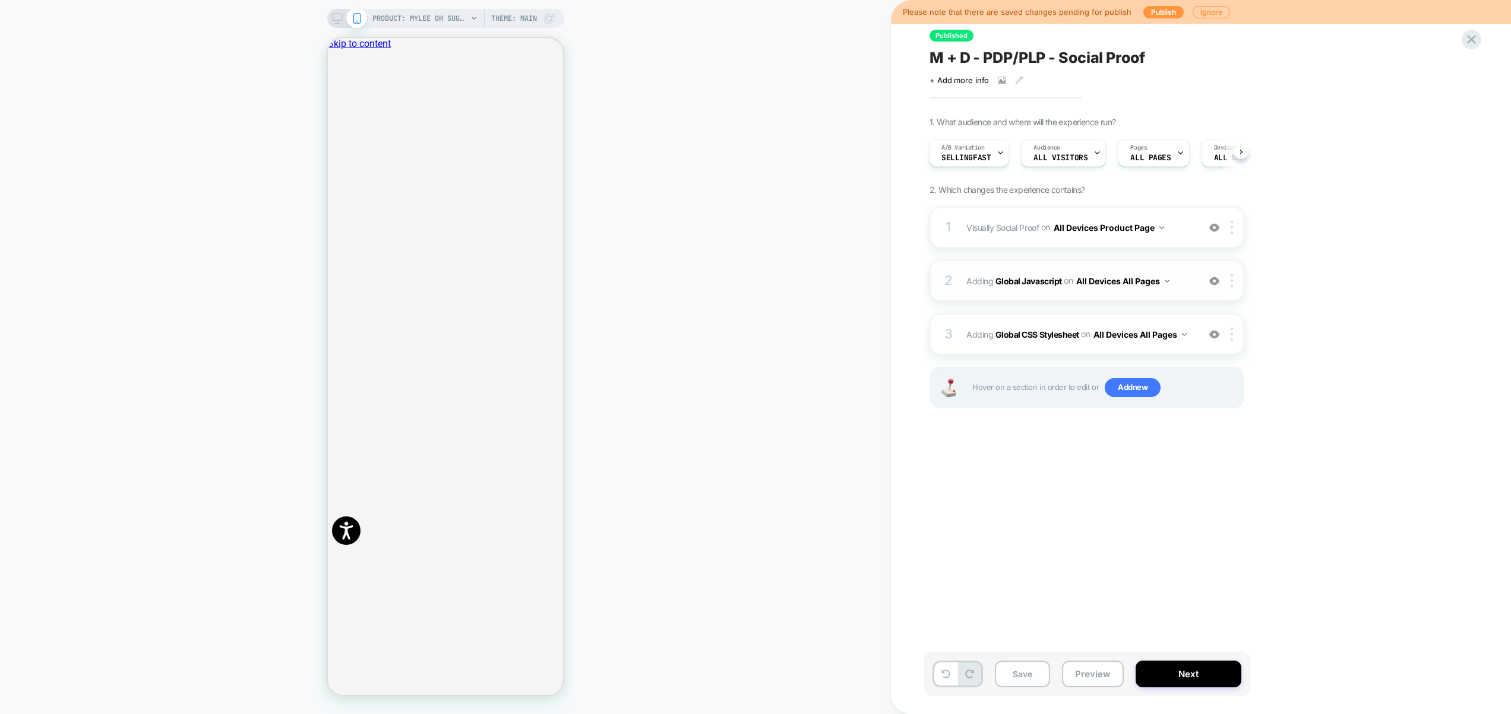
click at [1182, 273] on span "Adding Global Javascript on All Devices All Pages" at bounding box center [1079, 281] width 226 height 17
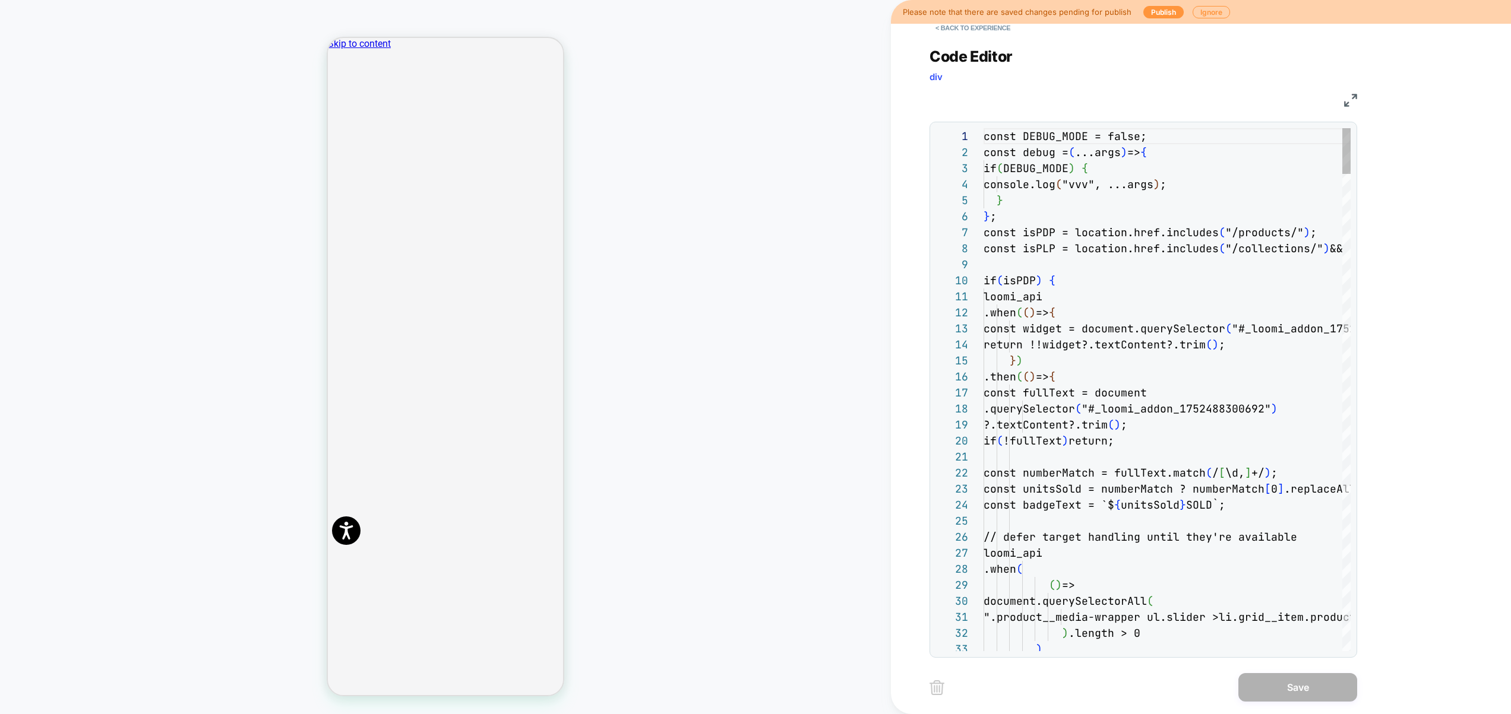
scroll to position [160, 0]
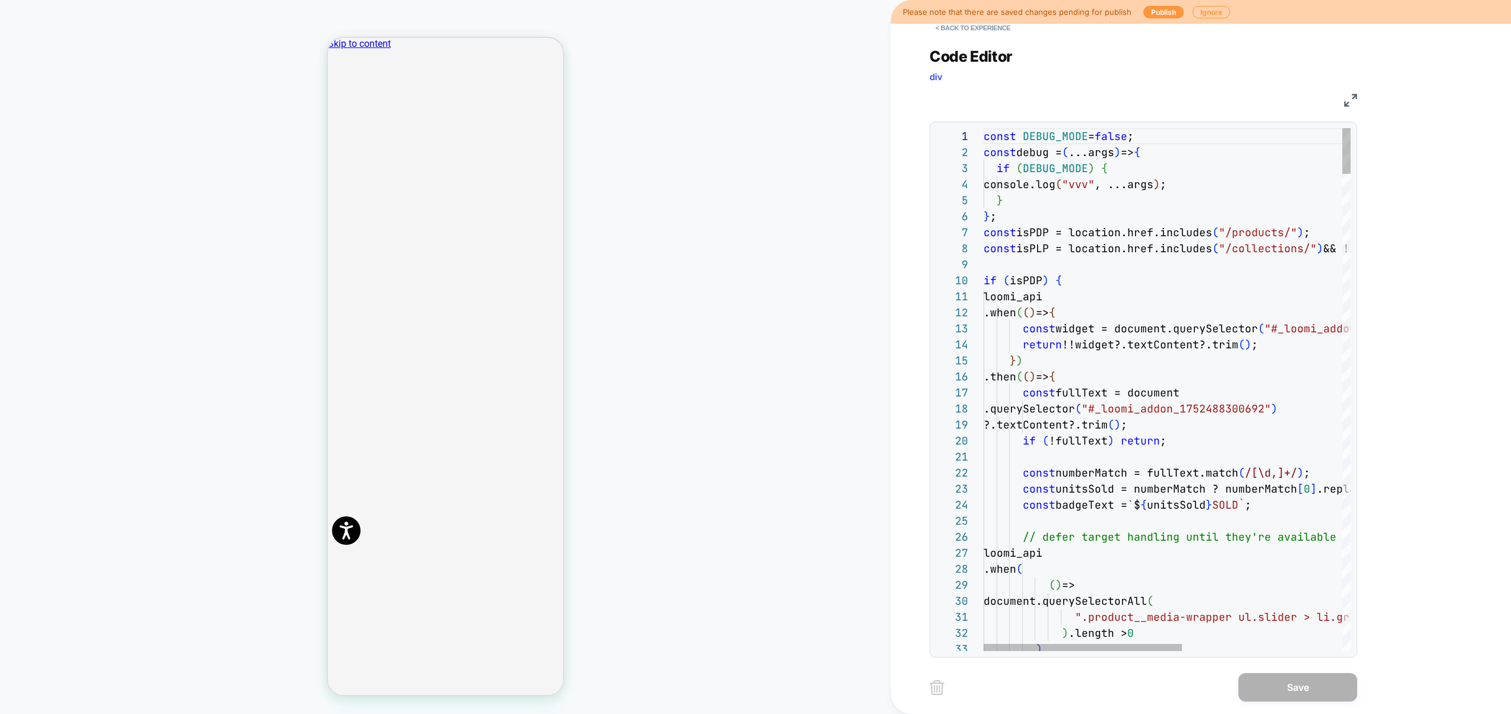
type textarea "**********"
drag, startPoint x: 1269, startPoint y: 334, endPoint x: 1371, endPoint y: 337, distance: 102.2
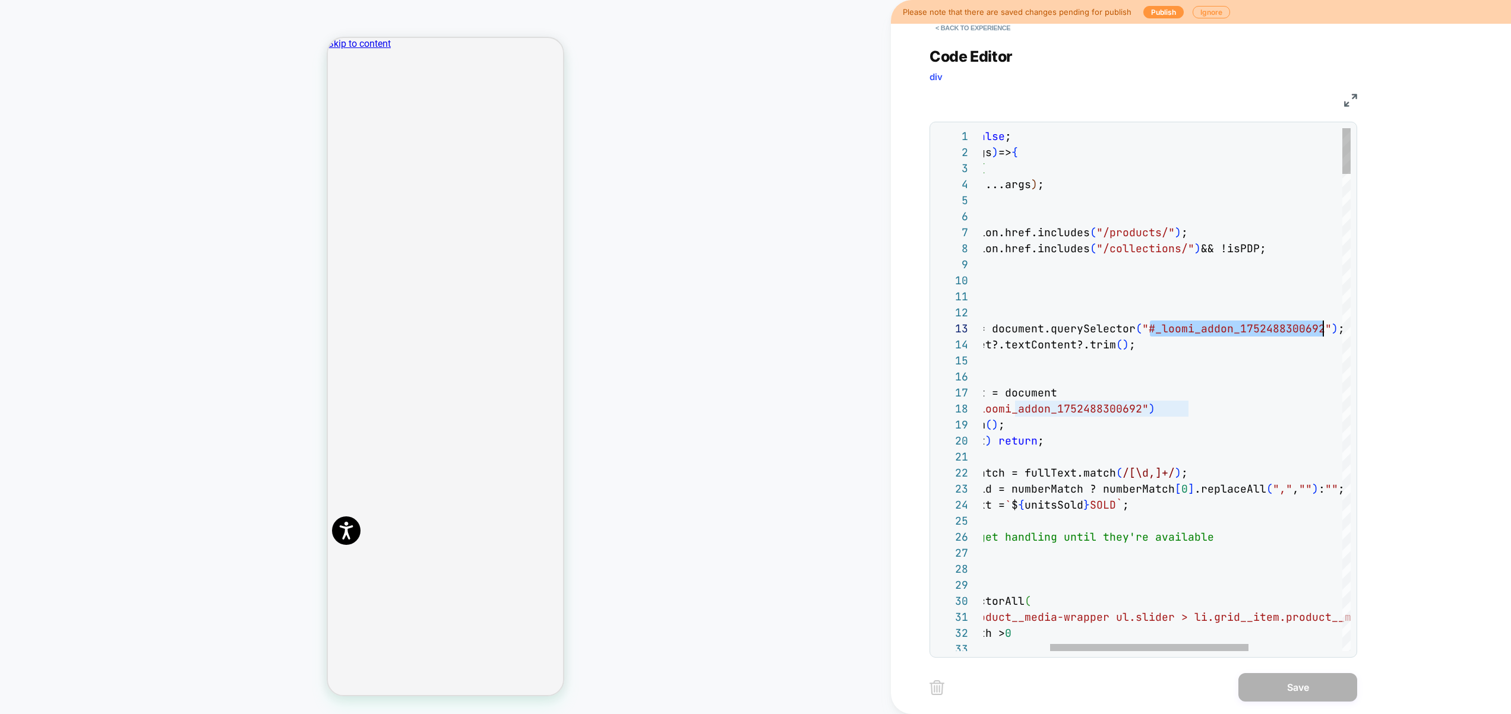
drag, startPoint x: 1274, startPoint y: 330, endPoint x: 1324, endPoint y: 327, distance: 49.9
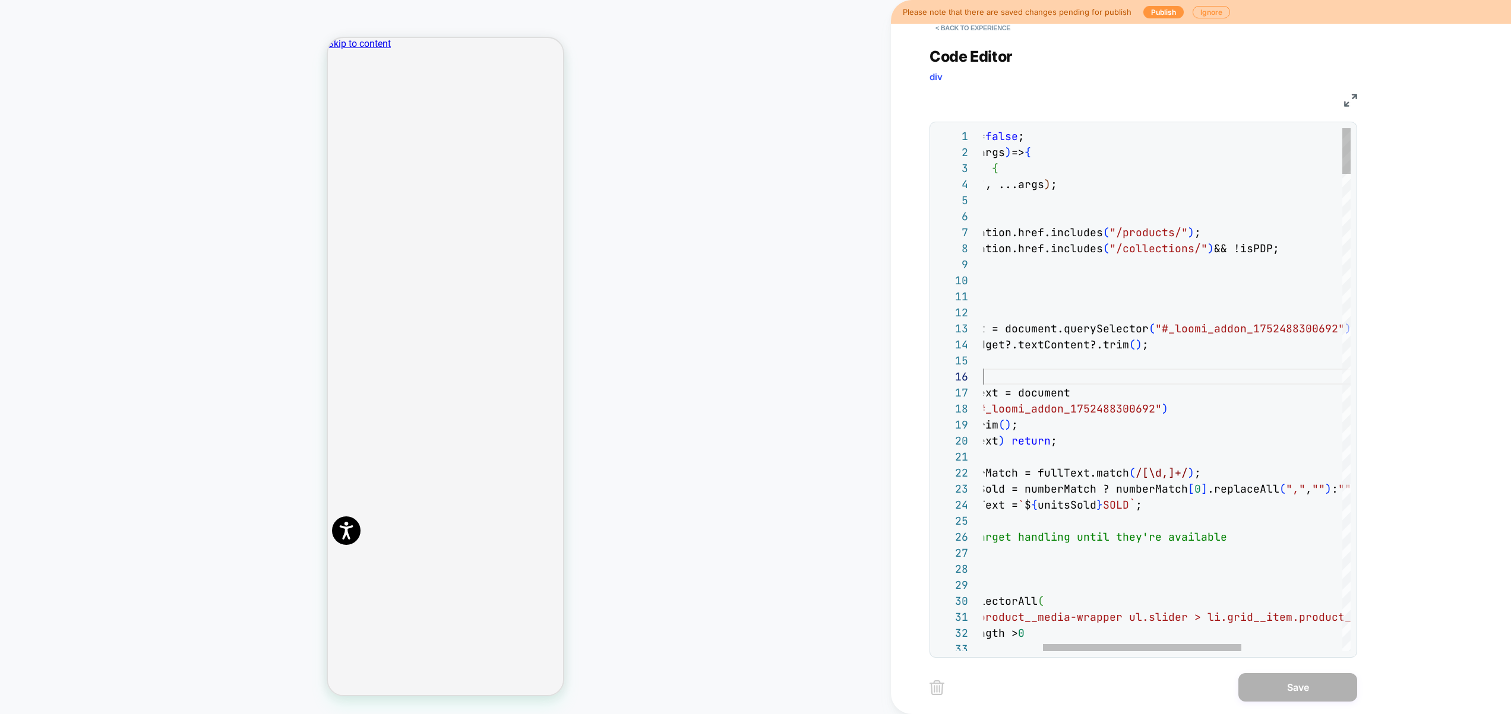
scroll to position [48, 0]
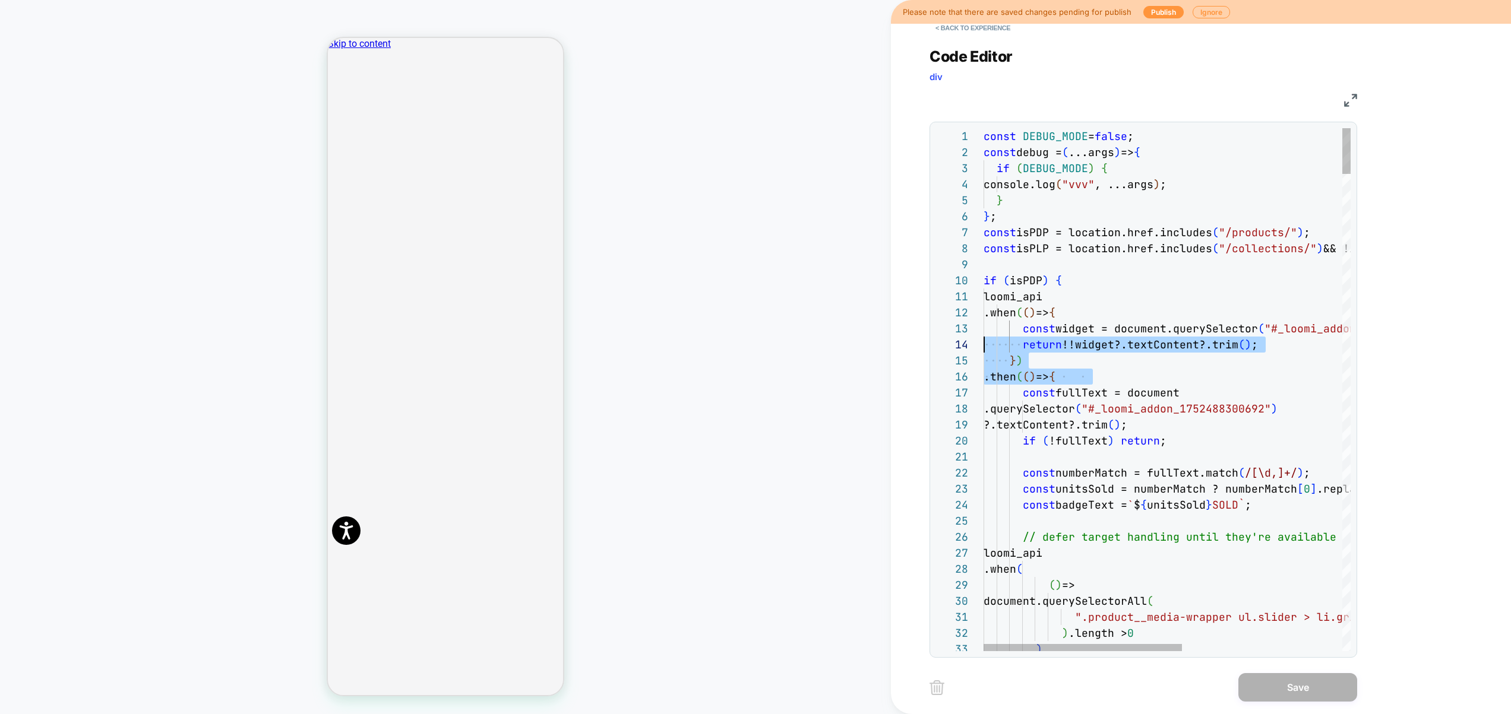
drag, startPoint x: 1216, startPoint y: 376, endPoint x: 864, endPoint y: 345, distance: 353.5
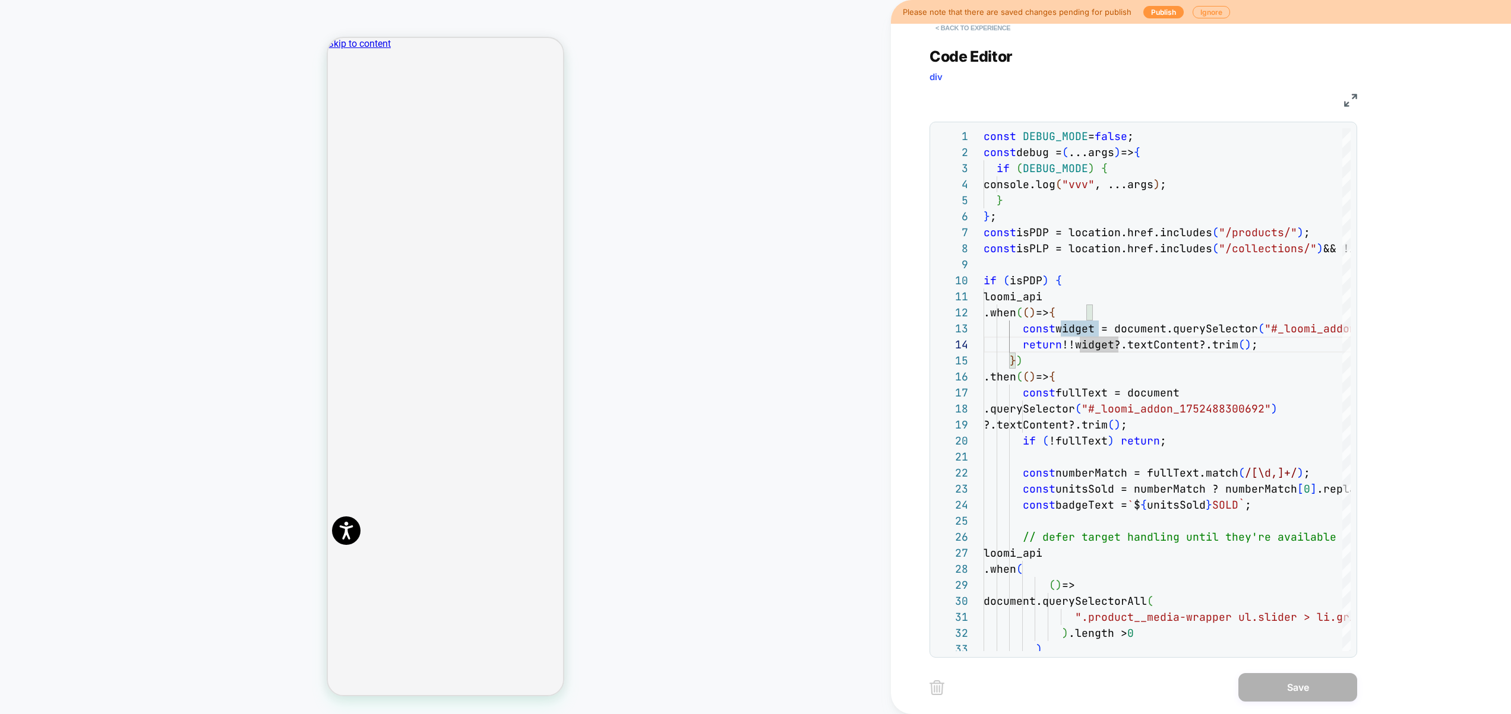
click at [986, 33] on button "< Back to experience" at bounding box center [972, 27] width 87 height 19
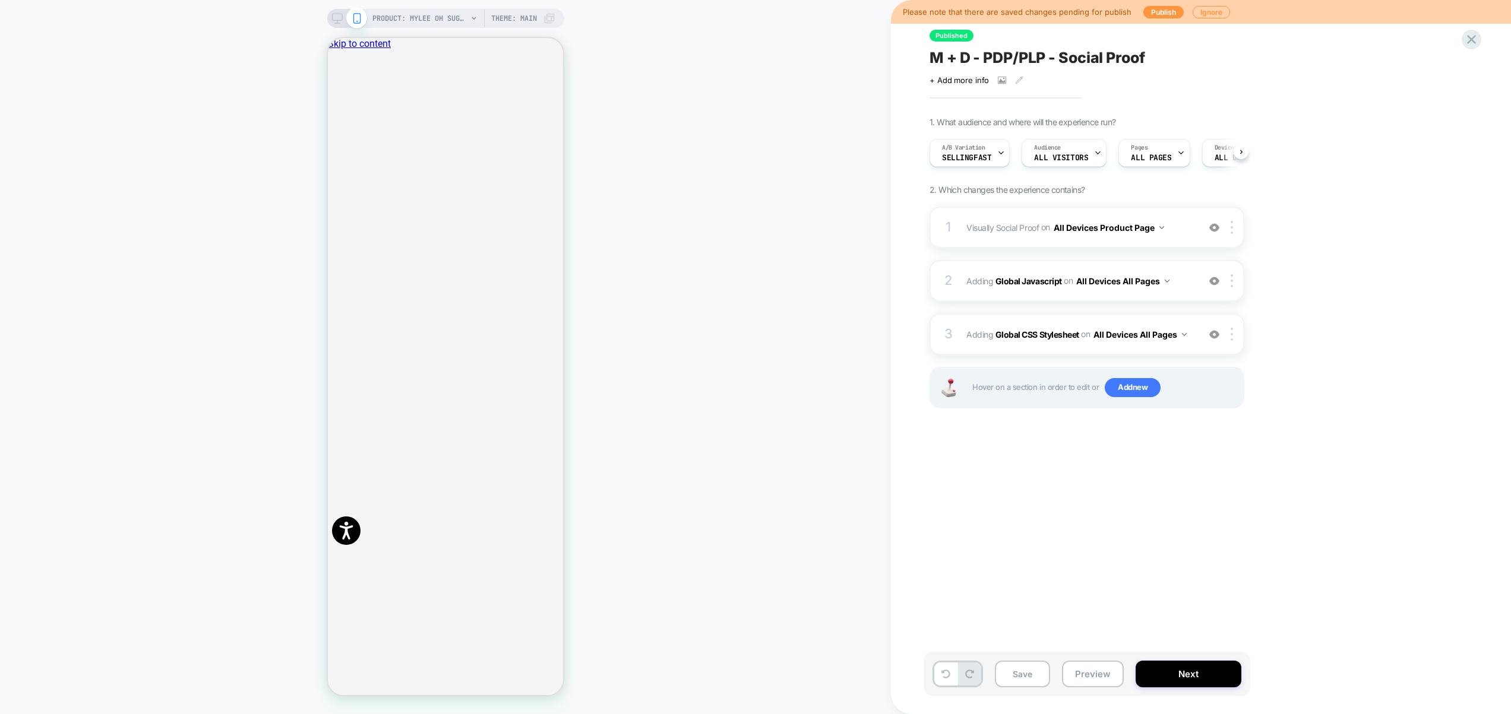
scroll to position [0, 1]
click at [1101, 677] on button "Preview" at bounding box center [1093, 674] width 62 height 27
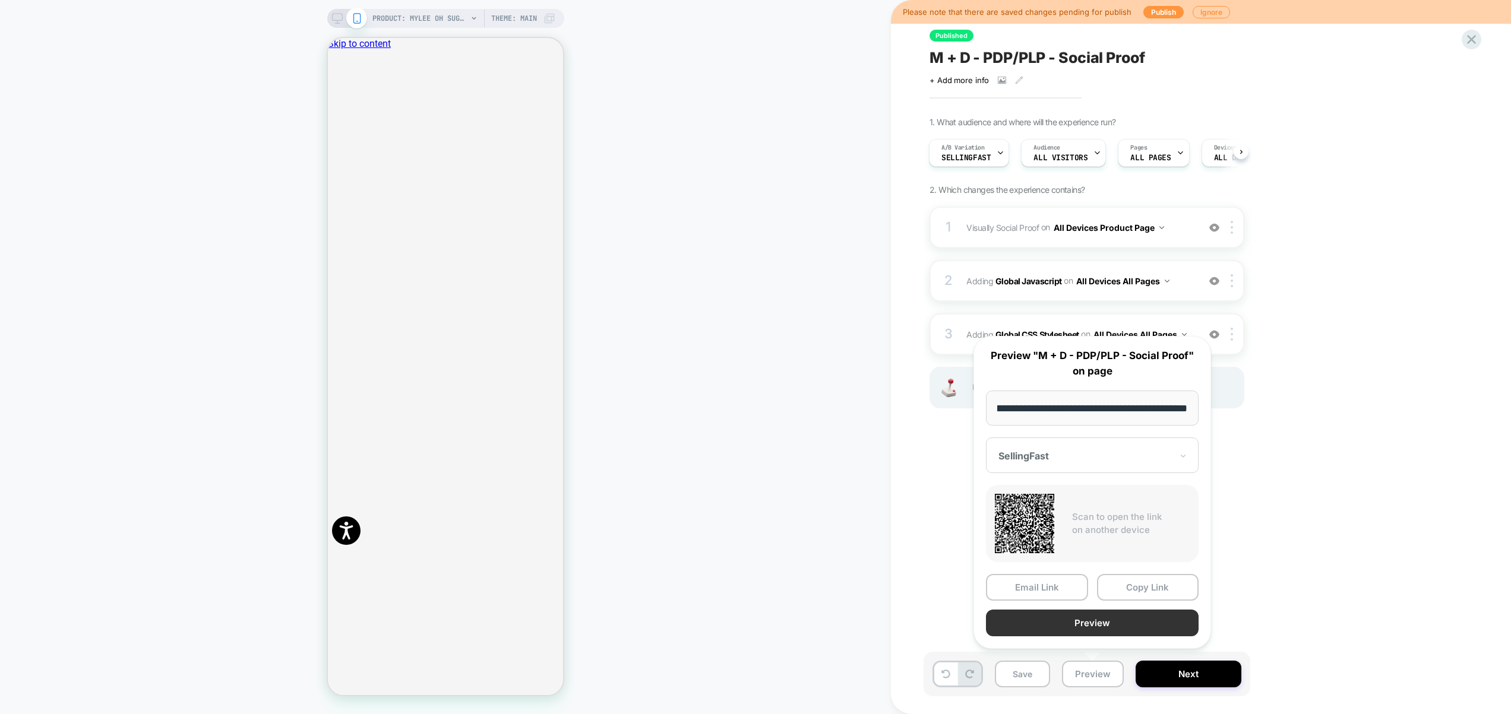
scroll to position [0, 0]
click at [1116, 622] on button "Preview" at bounding box center [1092, 623] width 213 height 27
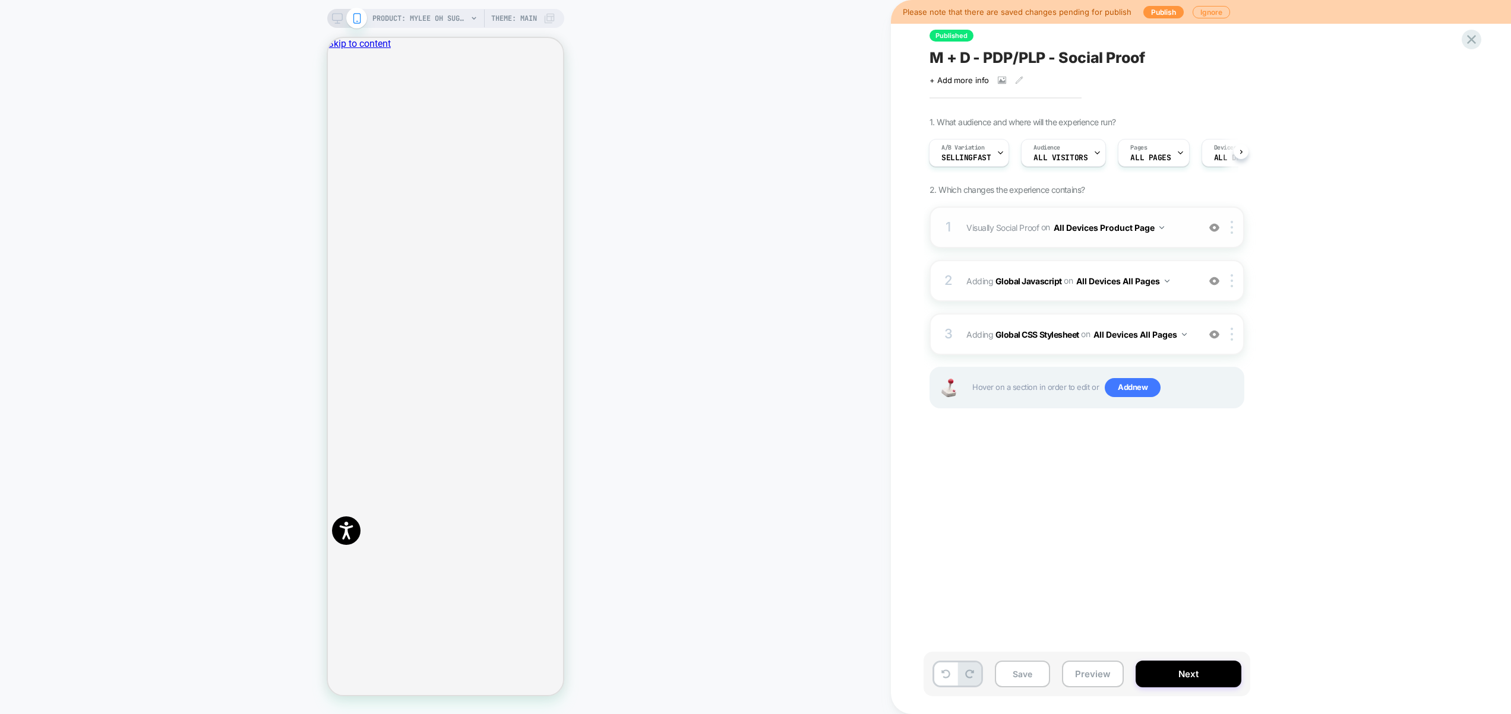
click at [1183, 242] on div "1 Visually Social Proof Adding Social Proof AFTER #yotpo-tabs-main-widget-tab-p…" at bounding box center [1086, 228] width 315 height 42
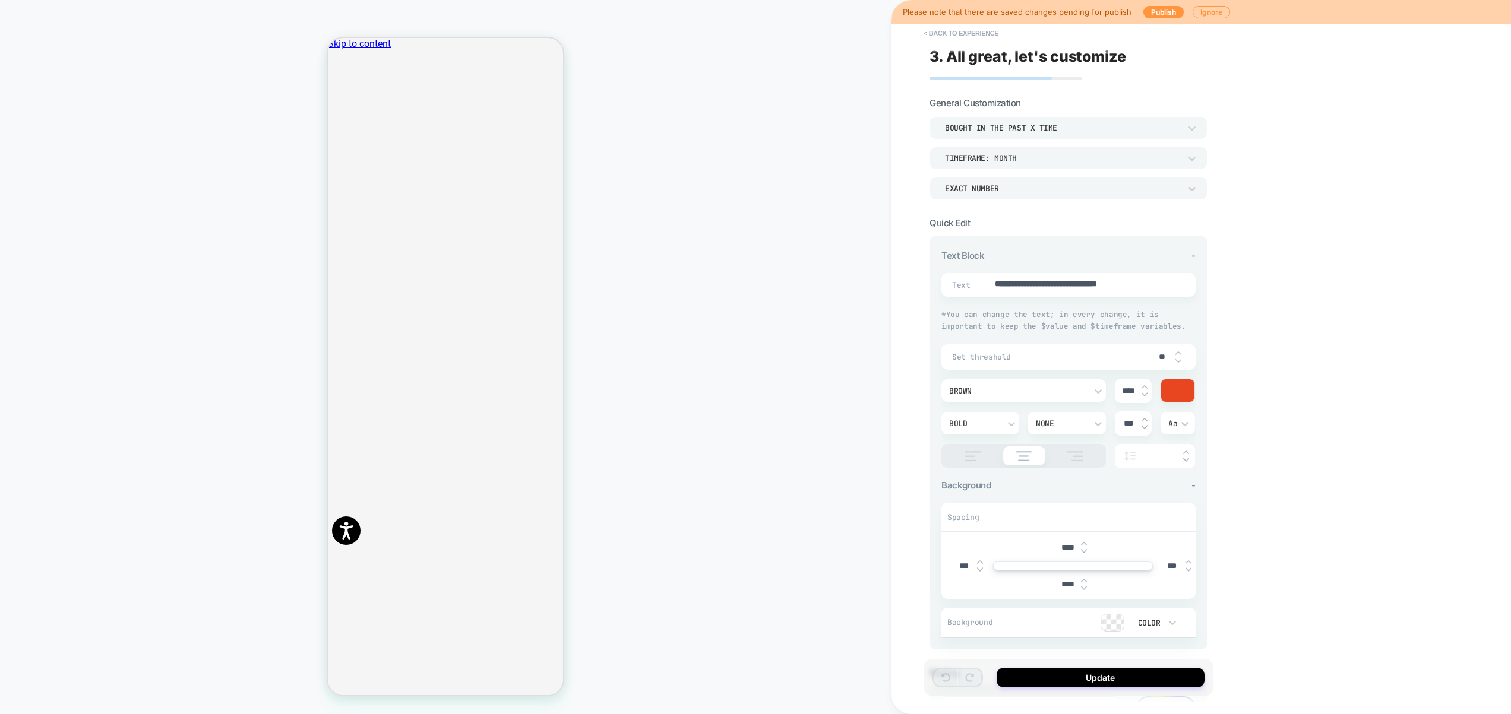
type textarea "*"
click at [976, 31] on button "< Back to experience" at bounding box center [961, 33] width 87 height 19
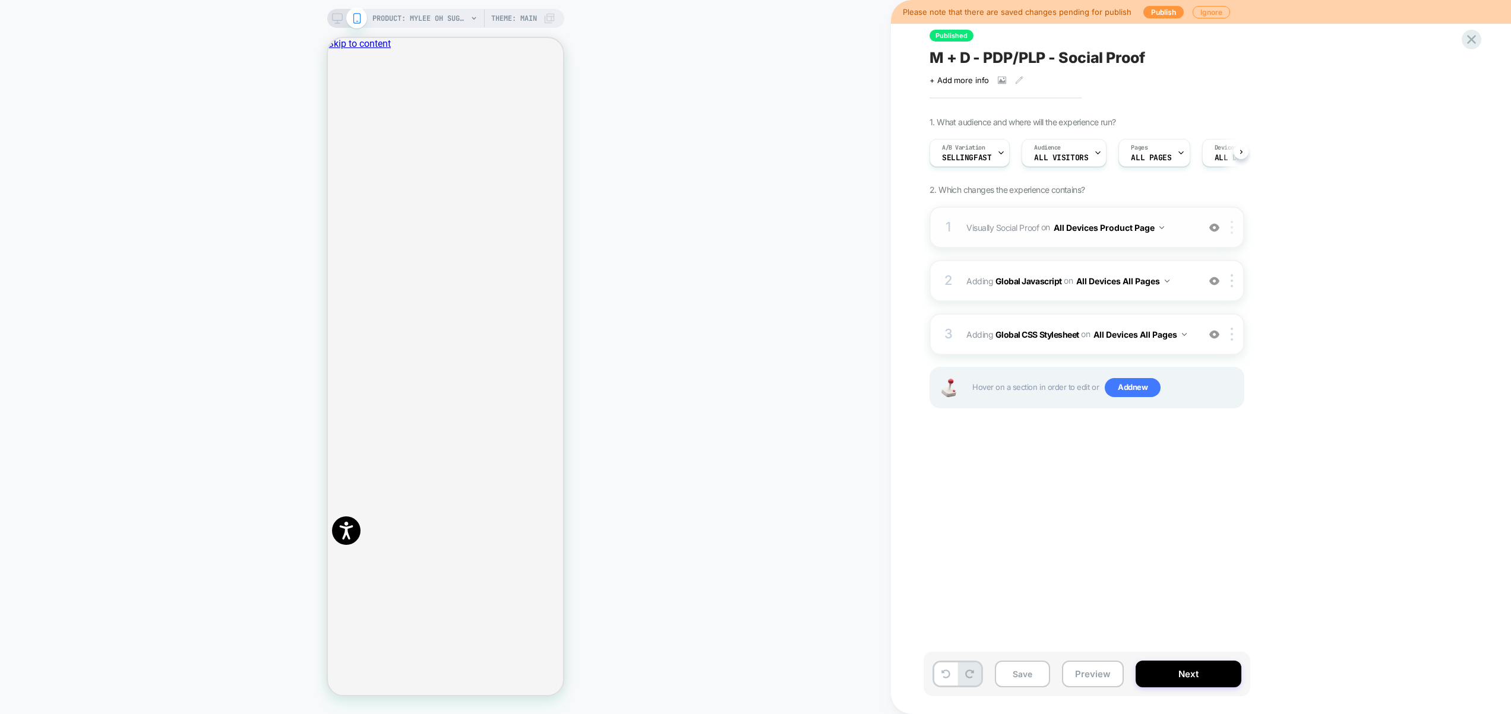
scroll to position [0, 1]
click at [1232, 232] on img at bounding box center [1232, 227] width 2 height 13
click at [1233, 226] on div at bounding box center [1234, 227] width 20 height 13
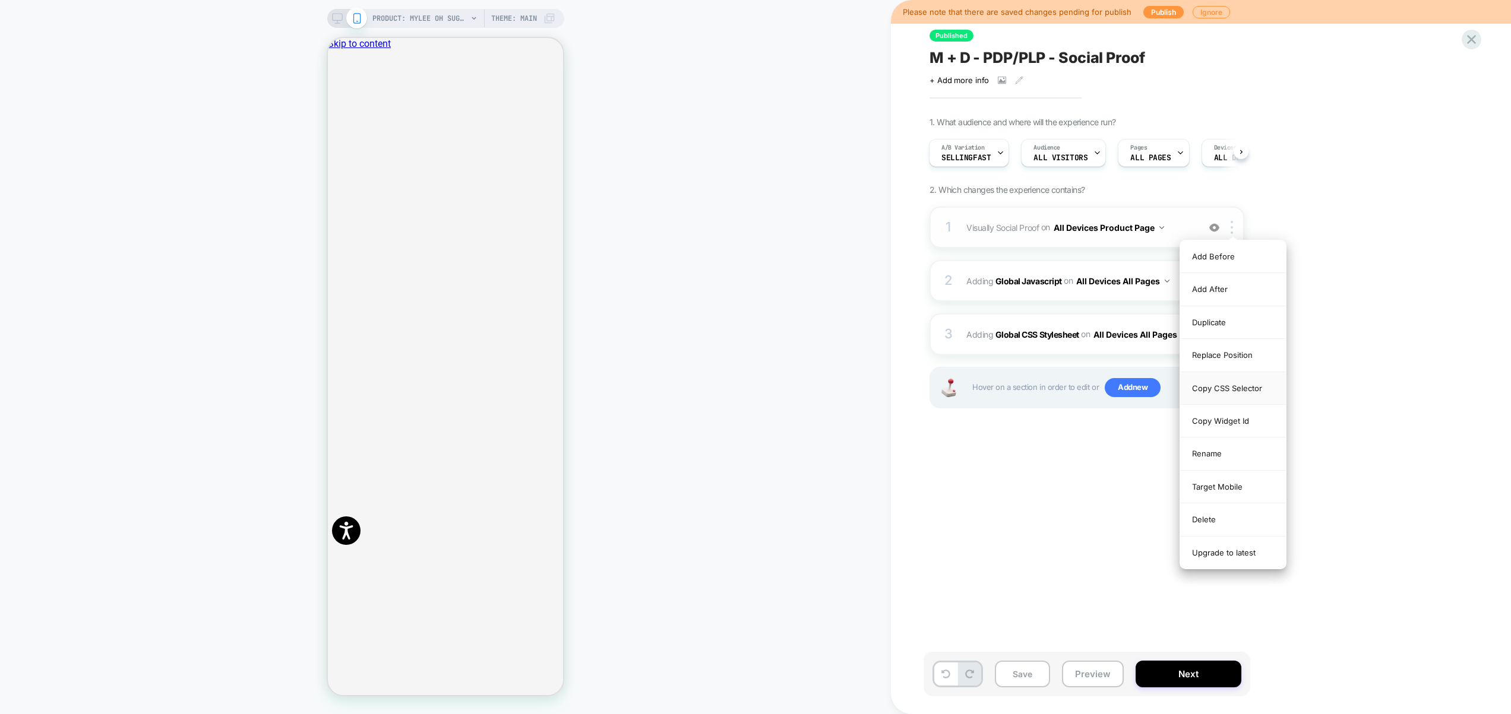
click at [1240, 393] on div "Copy CSS Selector" at bounding box center [1233, 388] width 106 height 33
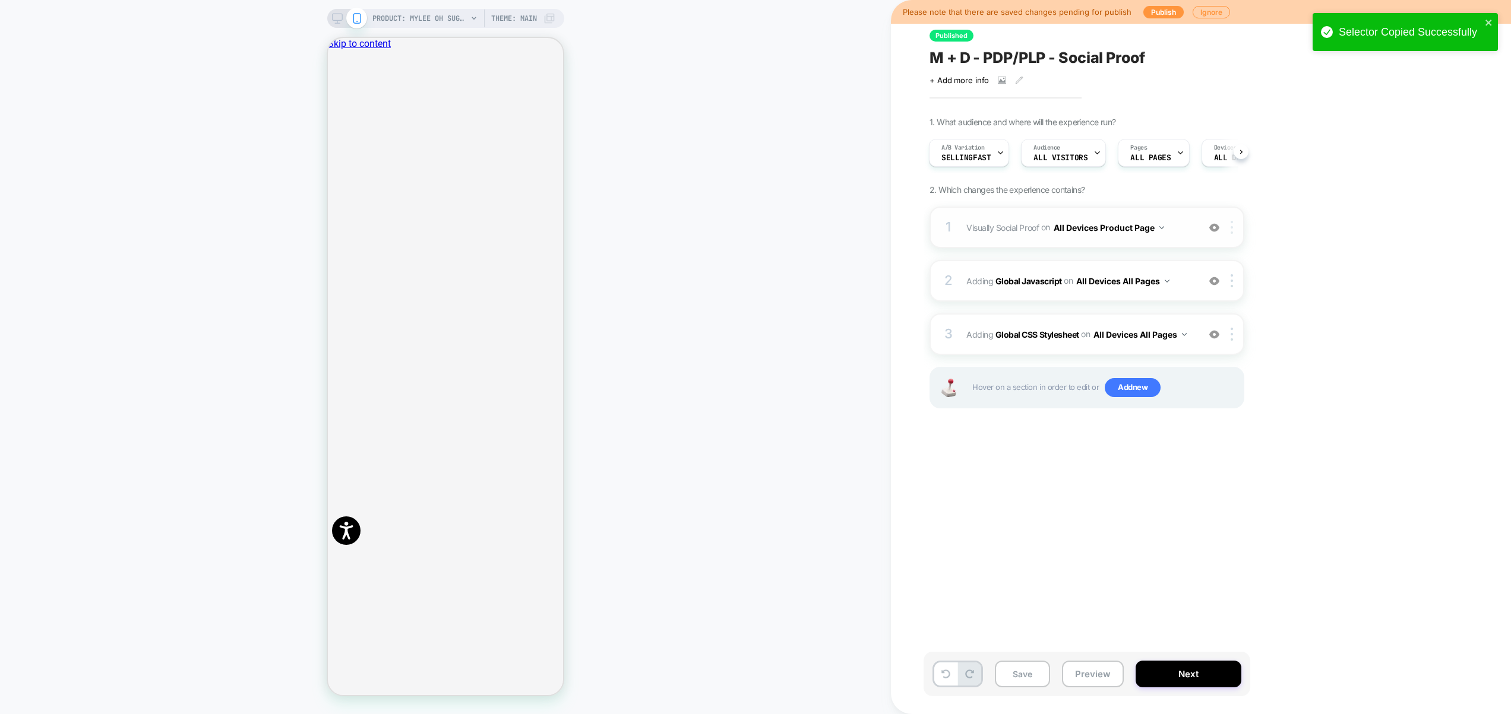
click at [1232, 230] on img at bounding box center [1232, 227] width 2 height 13
click at [1233, 228] on div at bounding box center [1234, 227] width 20 height 13
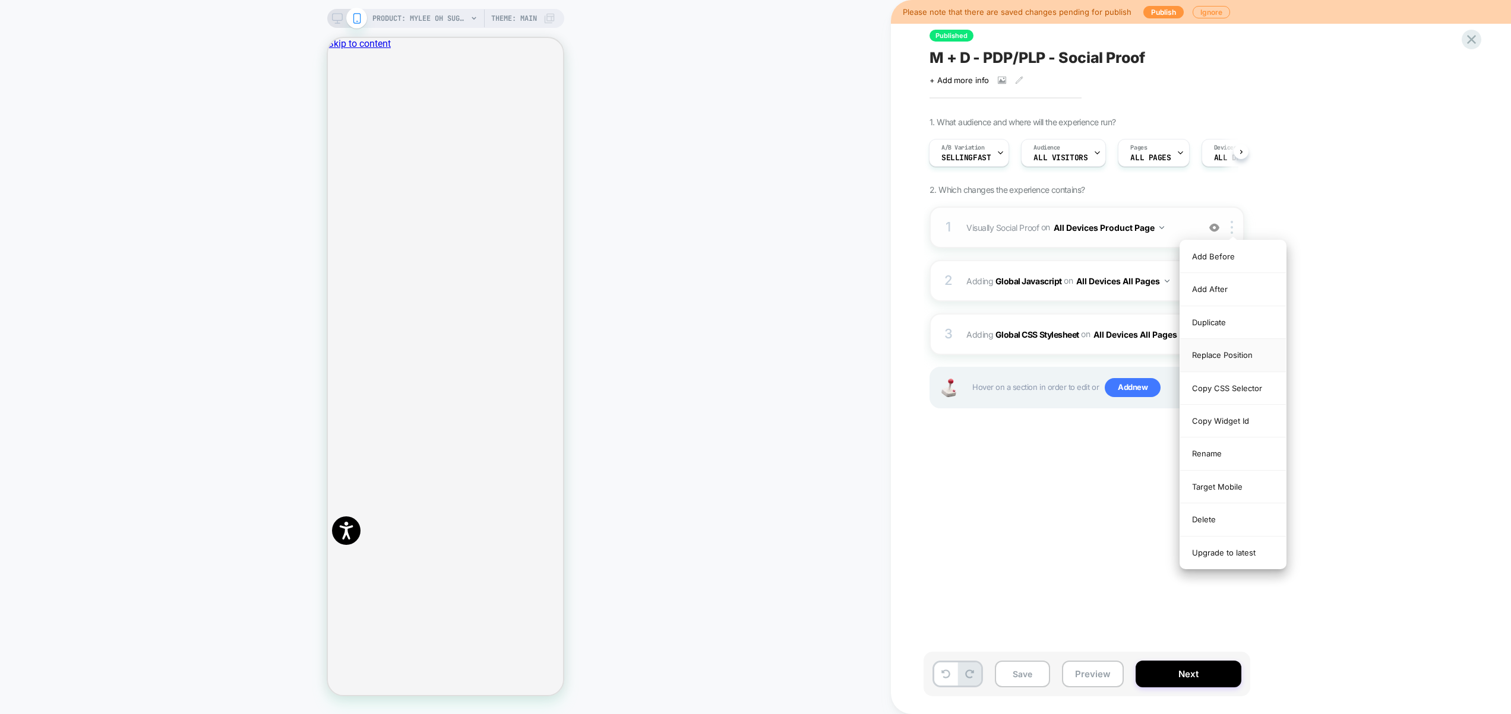
click at [1233, 365] on div "Replace Position" at bounding box center [1233, 355] width 106 height 33
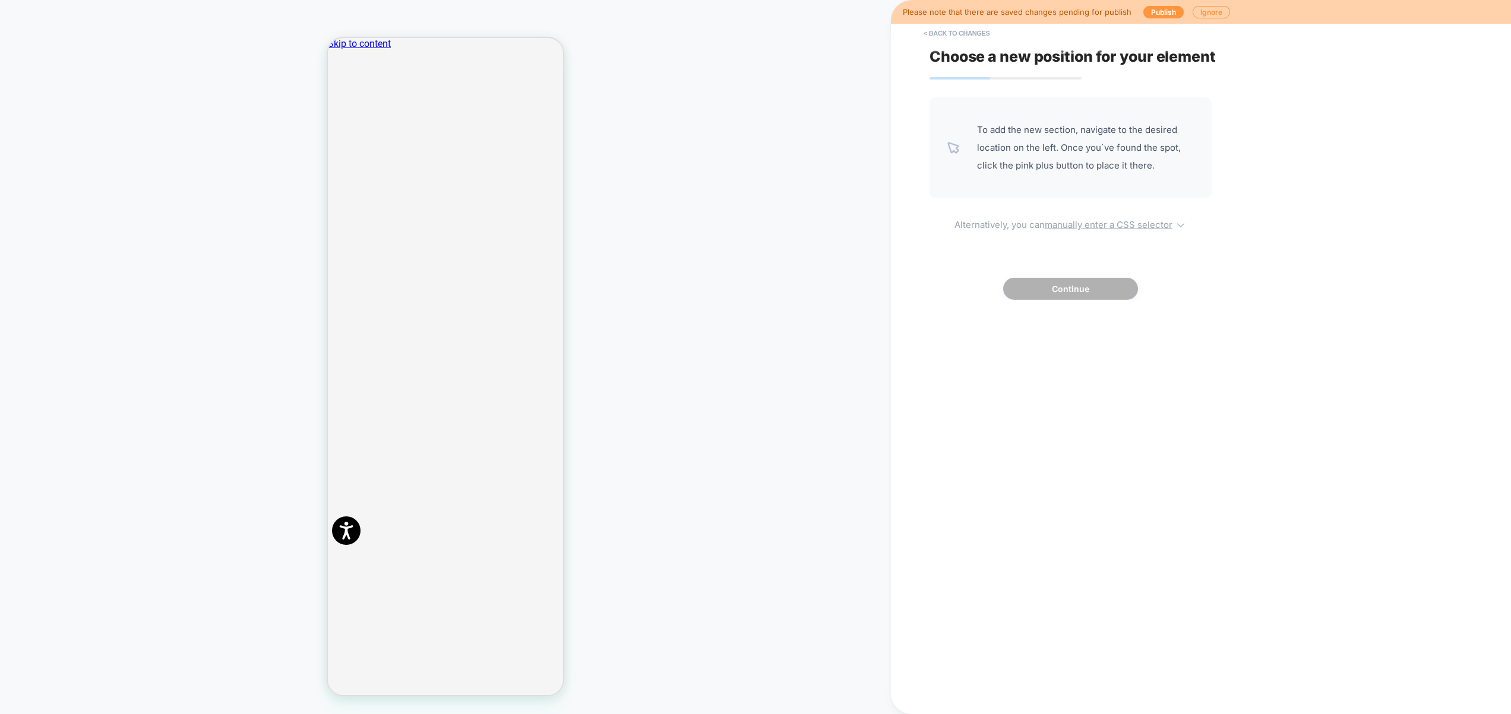
click at [1153, 229] on u "manually enter a CSS selector" at bounding box center [1109, 224] width 128 height 11
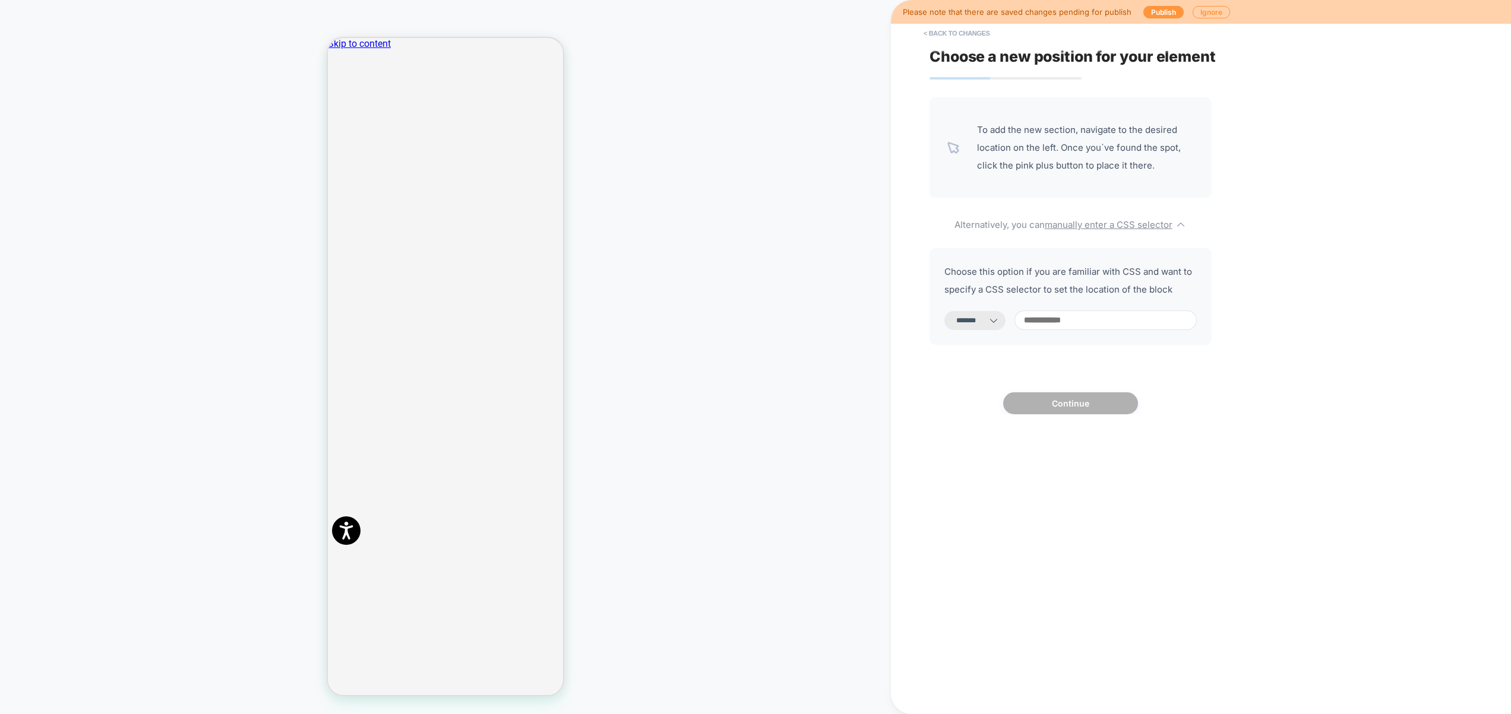
click at [983, 311] on select "**********" at bounding box center [974, 320] width 61 height 19
select select "*********"
click at [944, 311] on select "**********" at bounding box center [974, 320] width 61 height 19
click at [1083, 320] on input at bounding box center [1105, 321] width 182 height 20
paste input "**********"
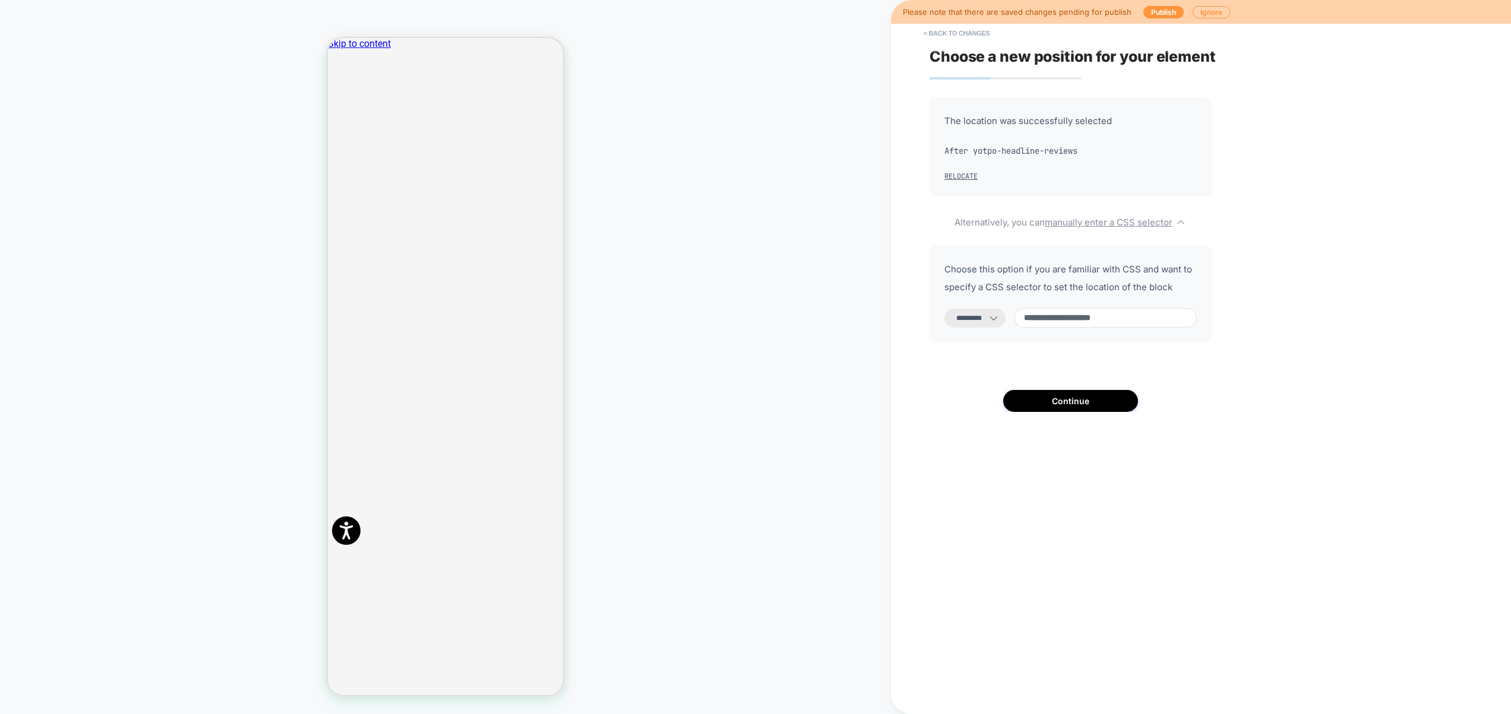
click at [1036, 318] on input "**********" at bounding box center [1105, 318] width 182 height 20
type input "**********"
click at [1073, 409] on button "Continue" at bounding box center [1070, 401] width 135 height 22
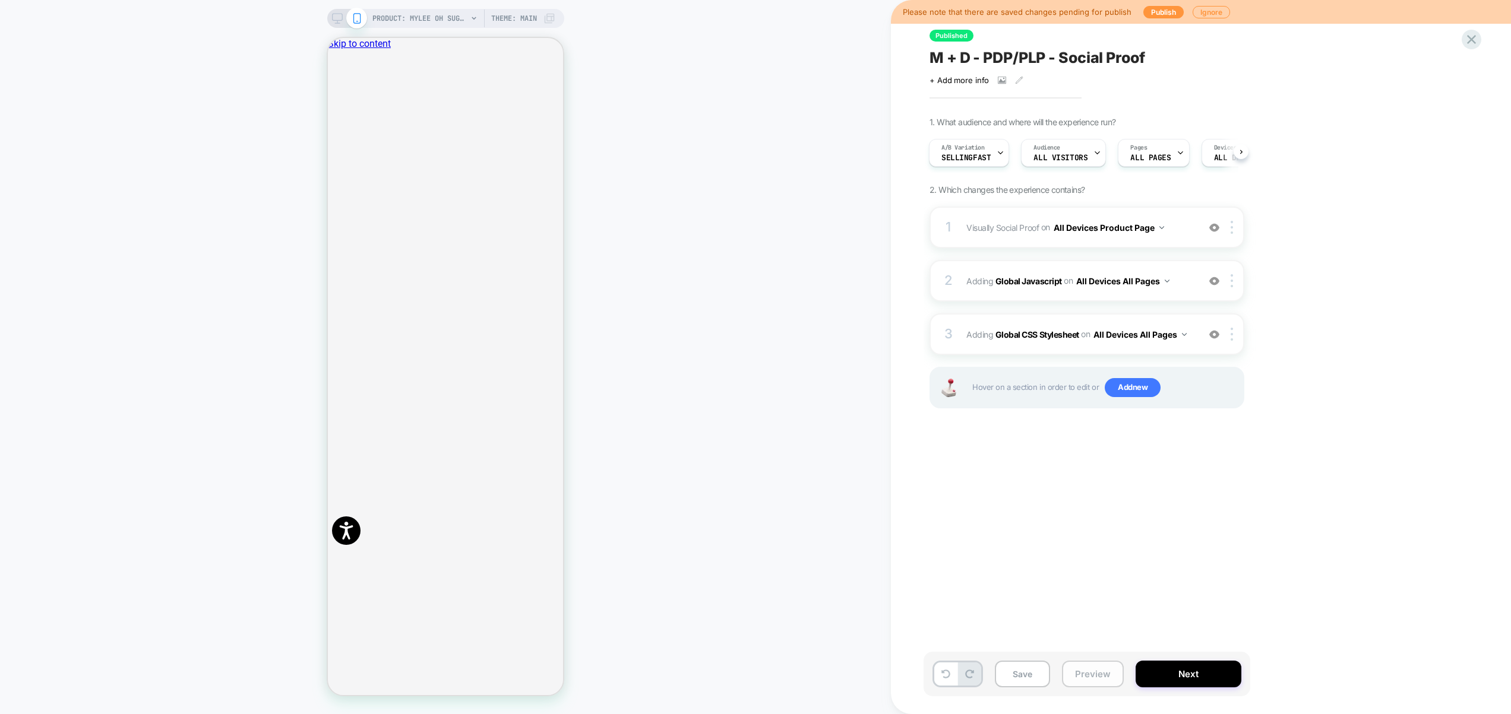
click at [1103, 676] on button "Preview" at bounding box center [1093, 674] width 62 height 27
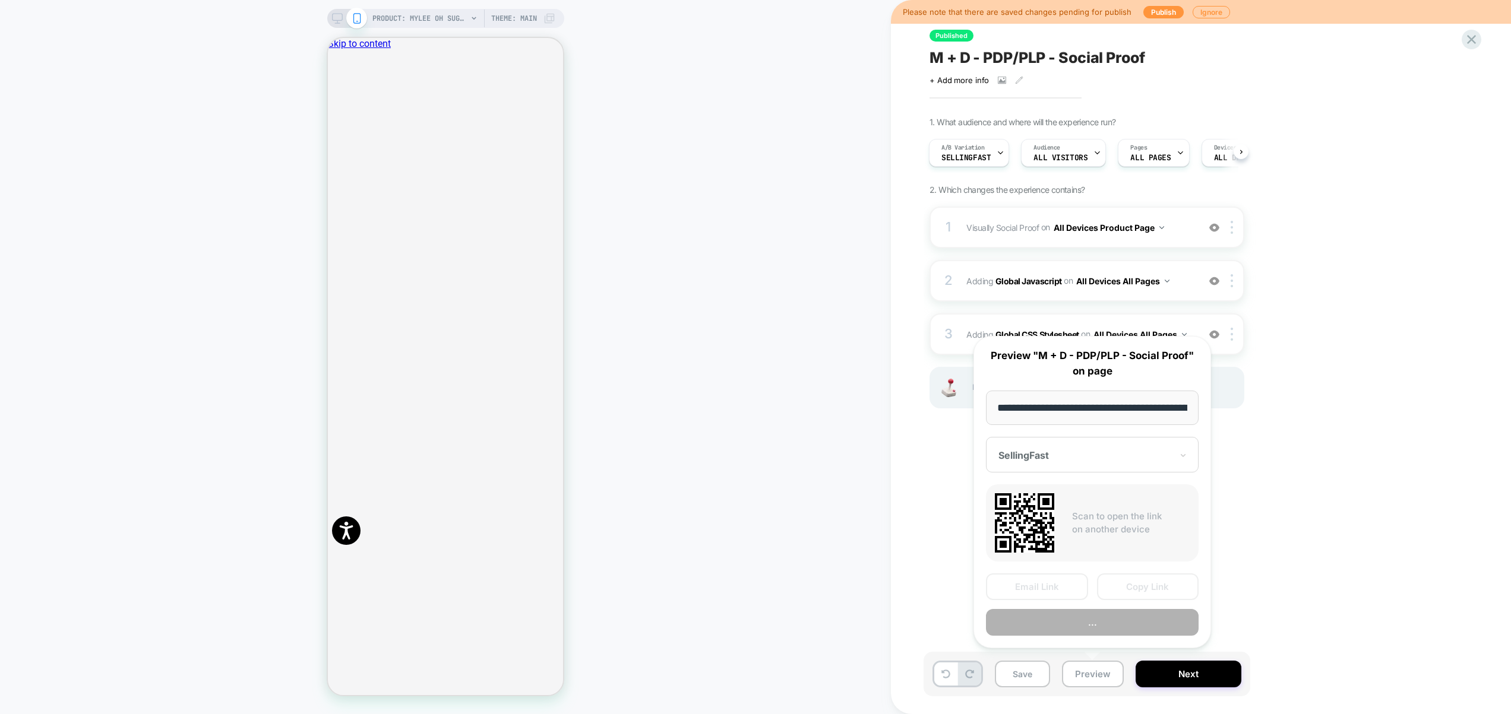
scroll to position [0, 194]
click at [1099, 625] on button "Preview" at bounding box center [1092, 623] width 213 height 27
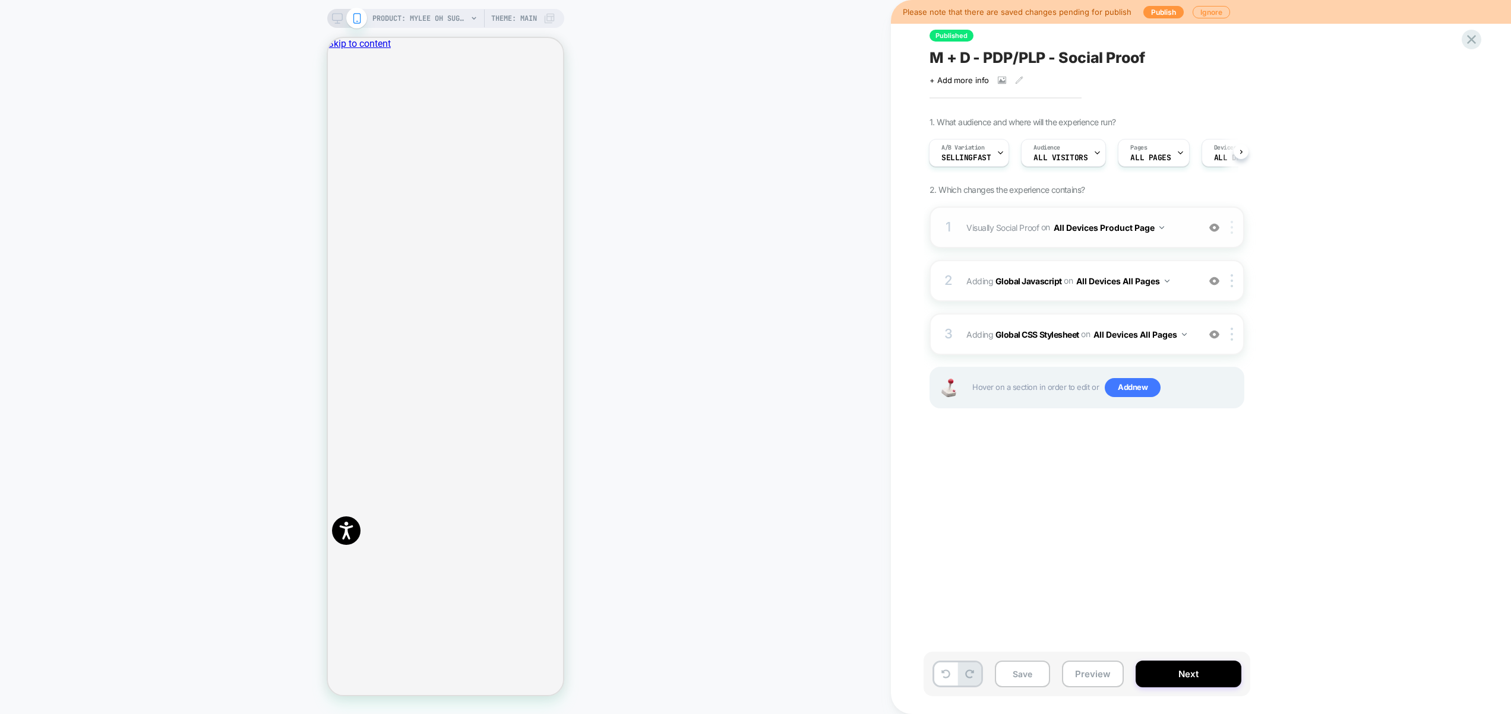
click at [1233, 223] on div at bounding box center [1234, 227] width 20 height 13
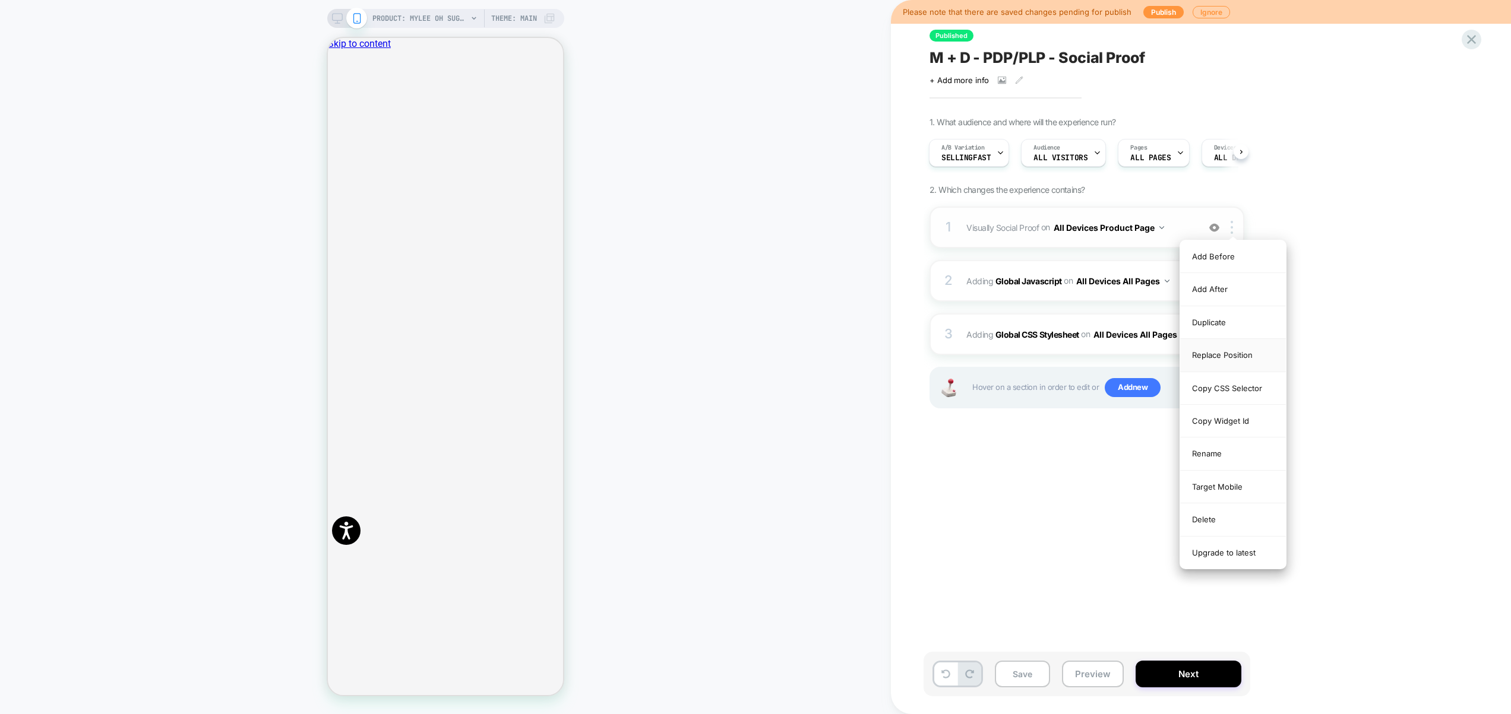
click at [1242, 353] on div "Replace Position" at bounding box center [1233, 355] width 106 height 33
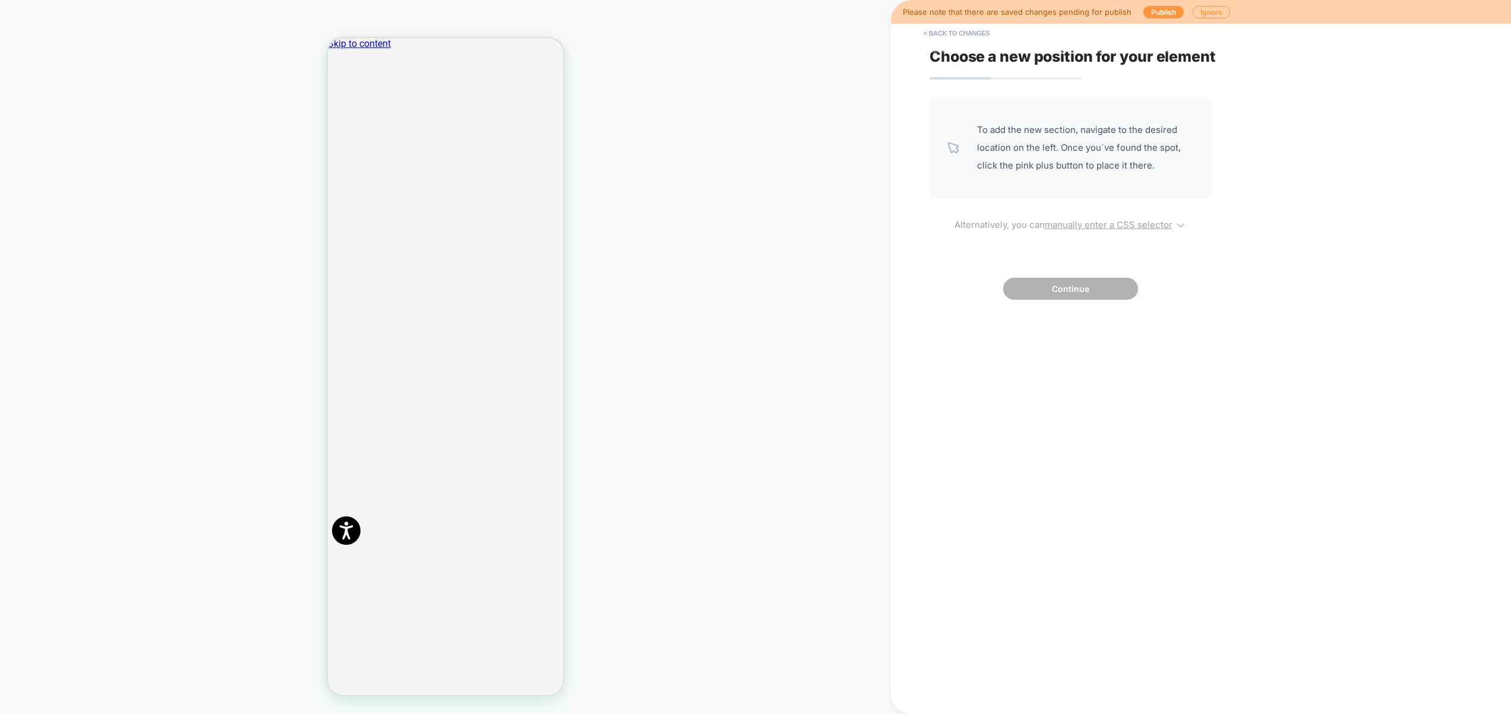
click at [1108, 223] on u "manually enter a CSS selector" at bounding box center [1109, 224] width 128 height 11
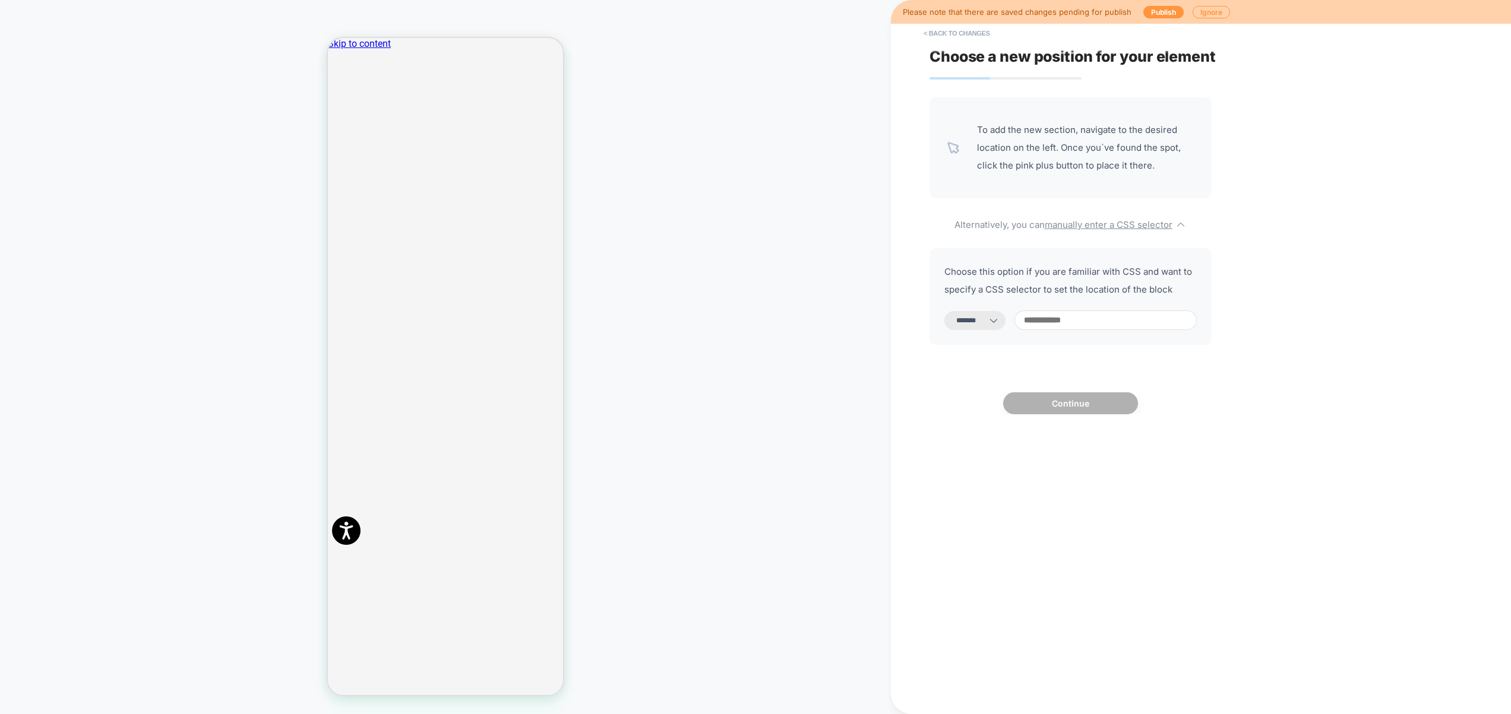
click at [1004, 314] on select "**********" at bounding box center [974, 320] width 61 height 19
select select "**********"
click at [944, 311] on select "**********" at bounding box center [974, 320] width 61 height 19
click at [1064, 322] on input at bounding box center [1105, 321] width 182 height 20
paste input "******"
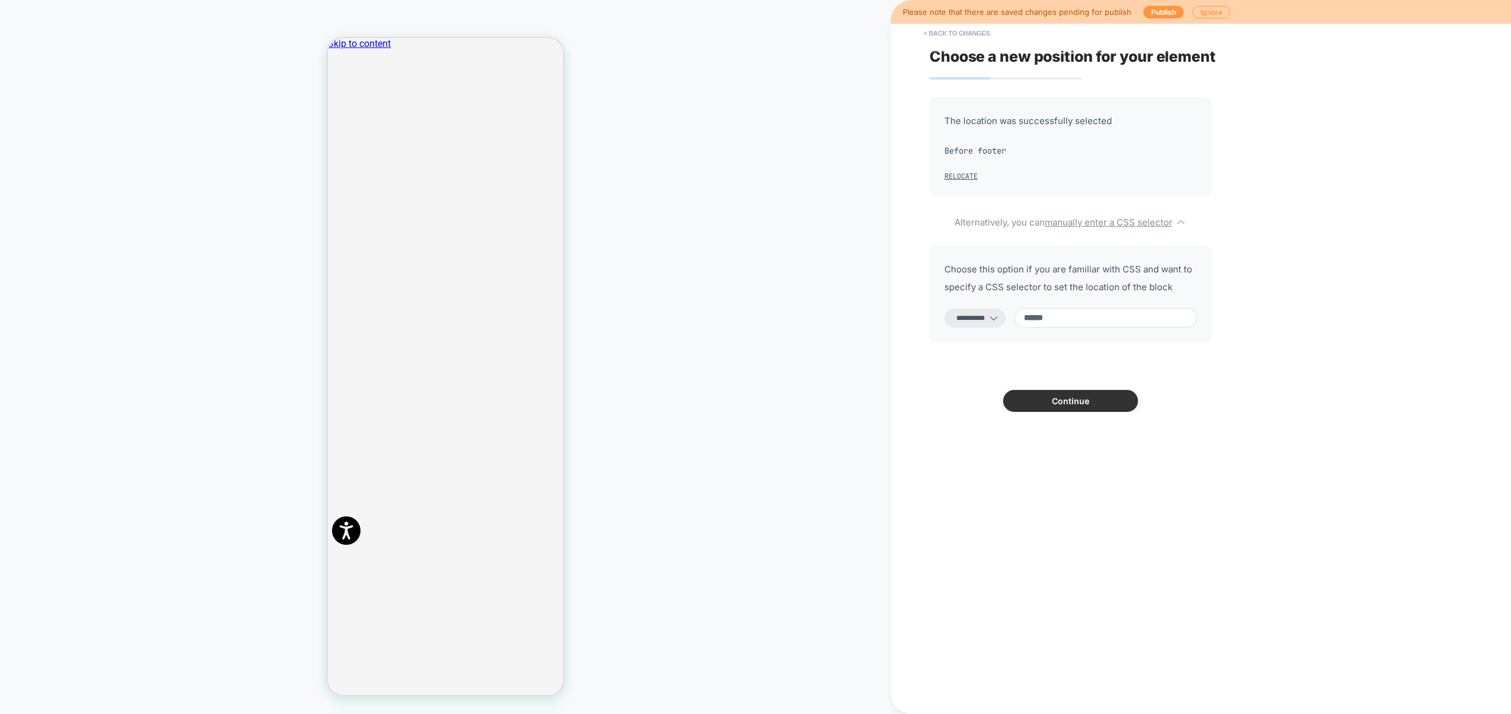
type input "******"
click at [1077, 408] on button "Continue" at bounding box center [1070, 401] width 135 height 22
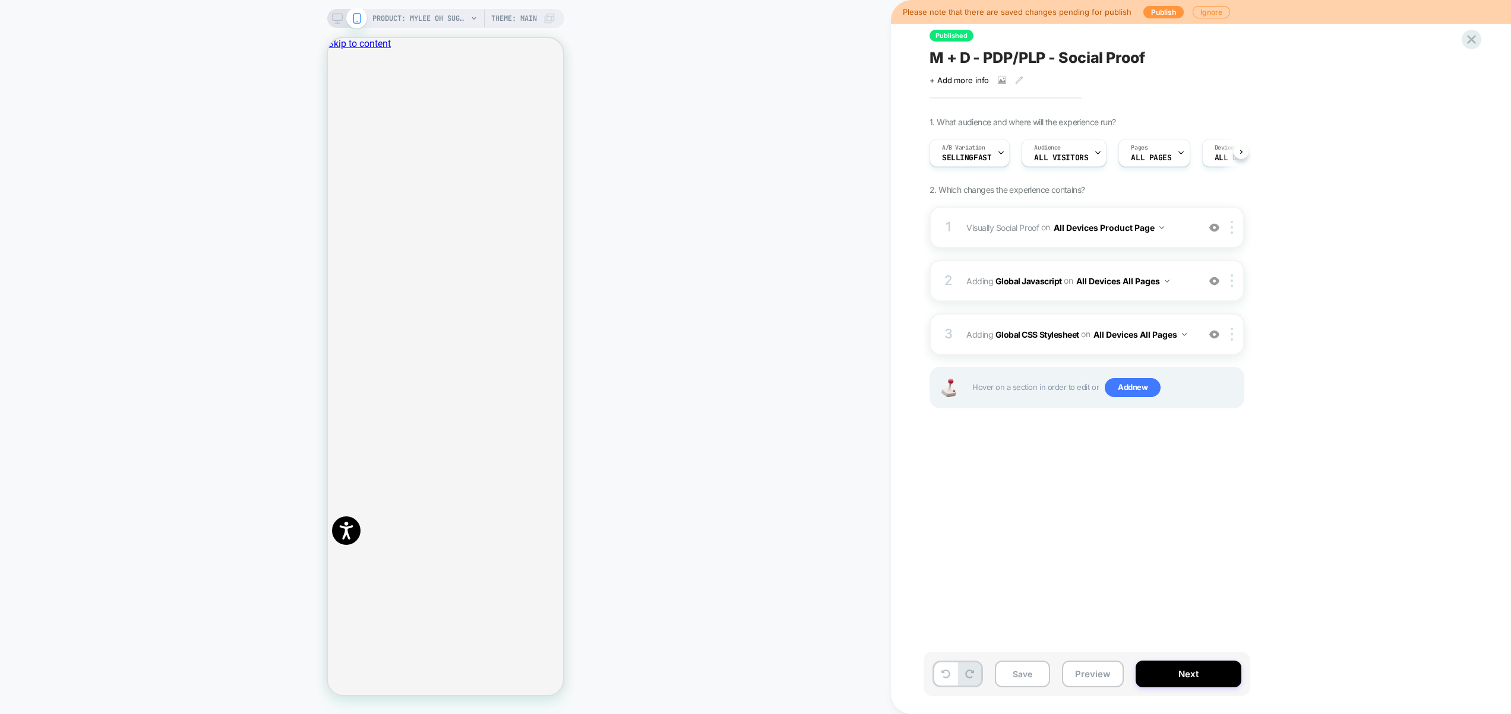
scroll to position [0, 1]
click at [1094, 678] on button "Preview" at bounding box center [1093, 674] width 62 height 27
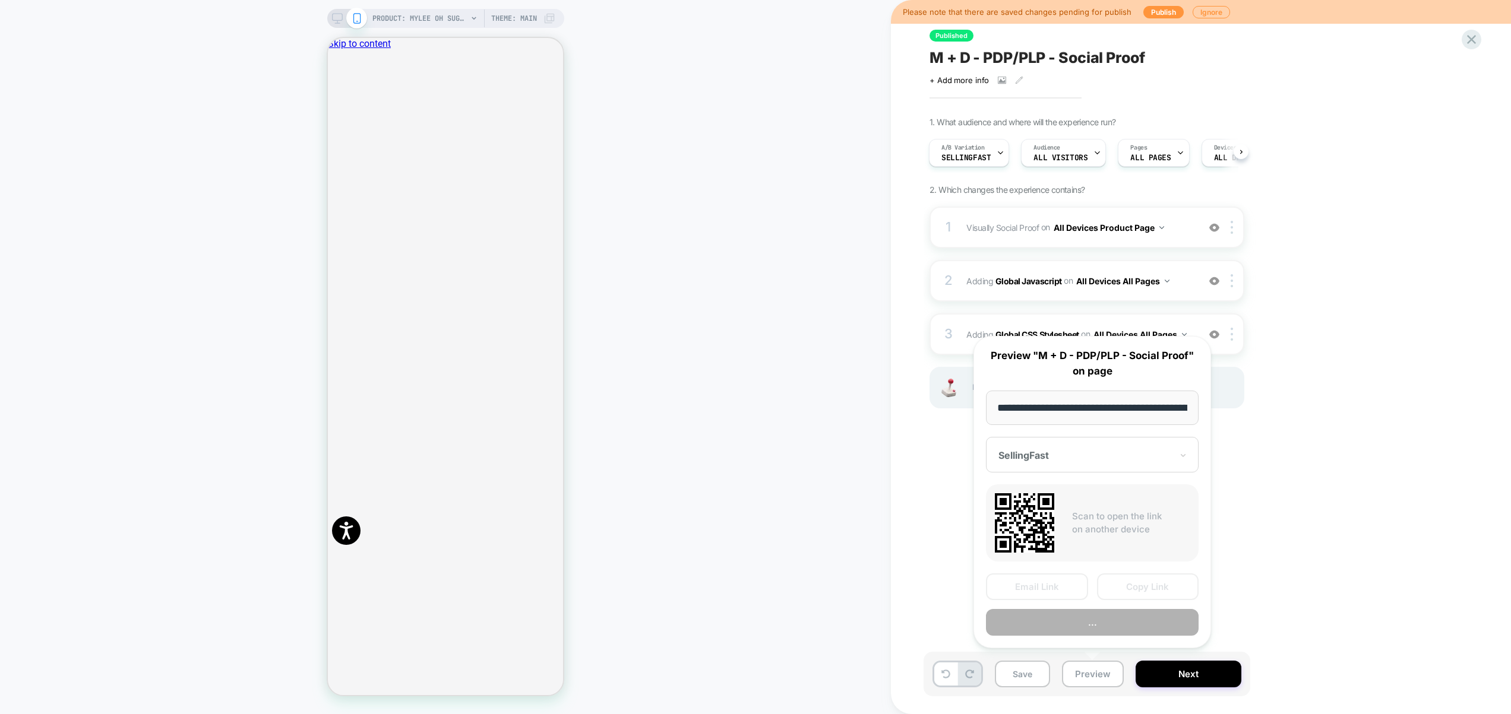
scroll to position [0, 194]
click at [1105, 632] on button "Preview" at bounding box center [1092, 623] width 213 height 27
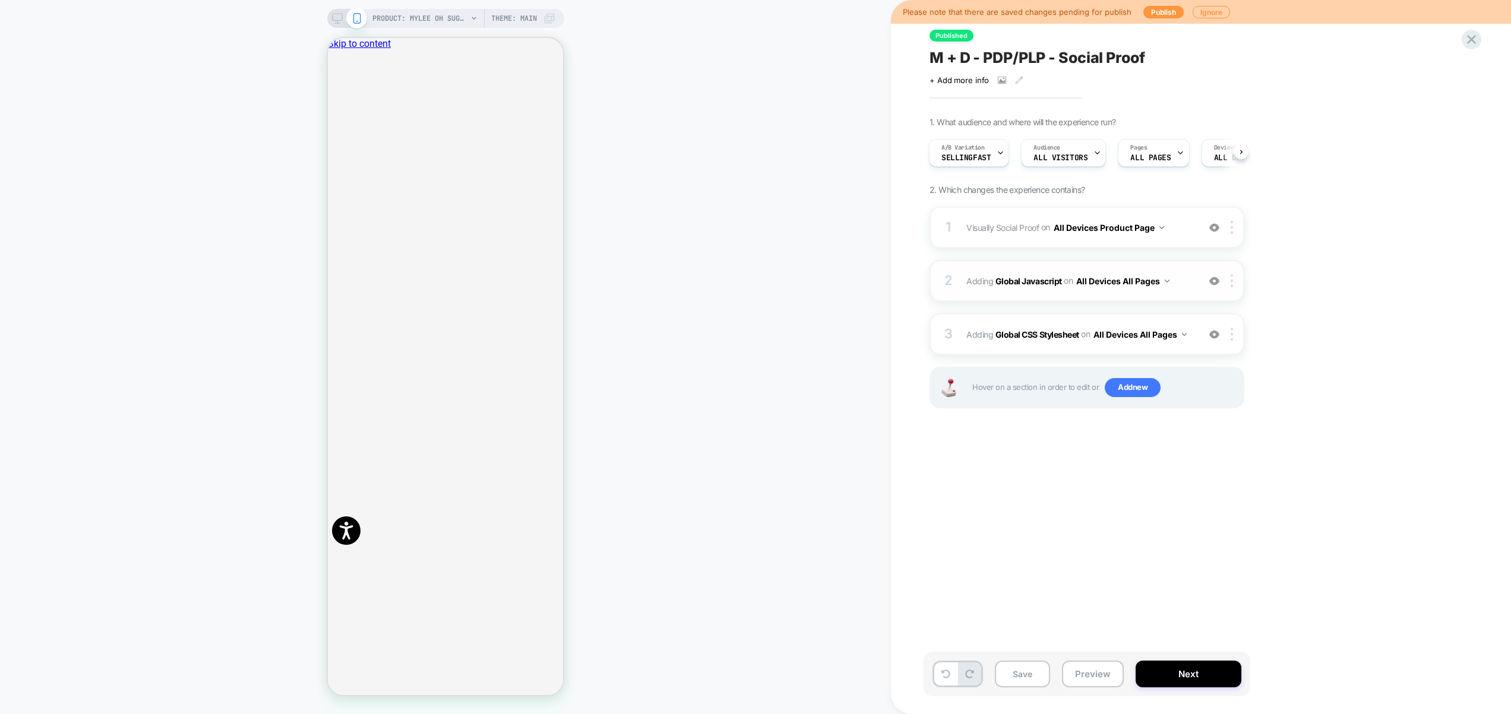
click at [1183, 290] on div "2 Adding Global Javascript on All Devices All Pages Add Before Add After Target…" at bounding box center [1086, 281] width 315 height 42
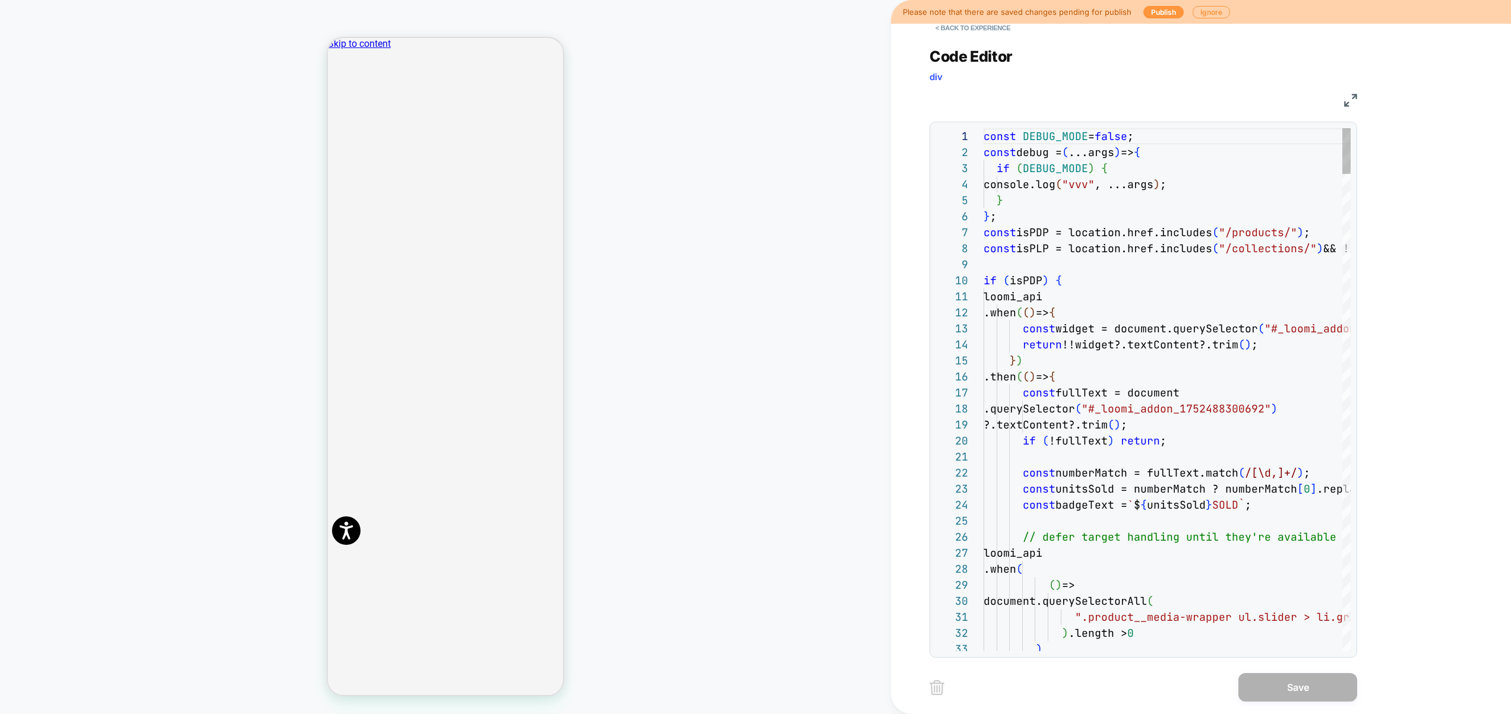
scroll to position [160, 0]
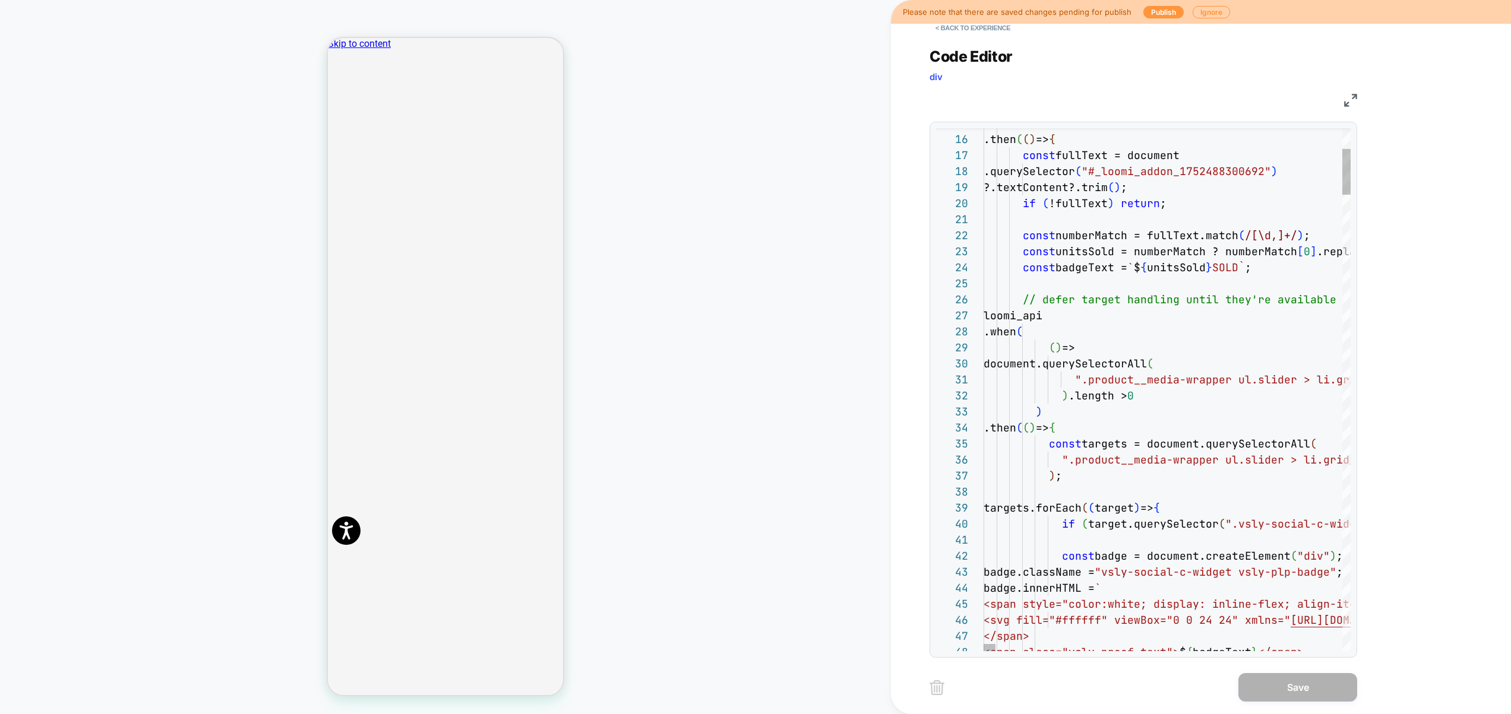
type textarea "**********"
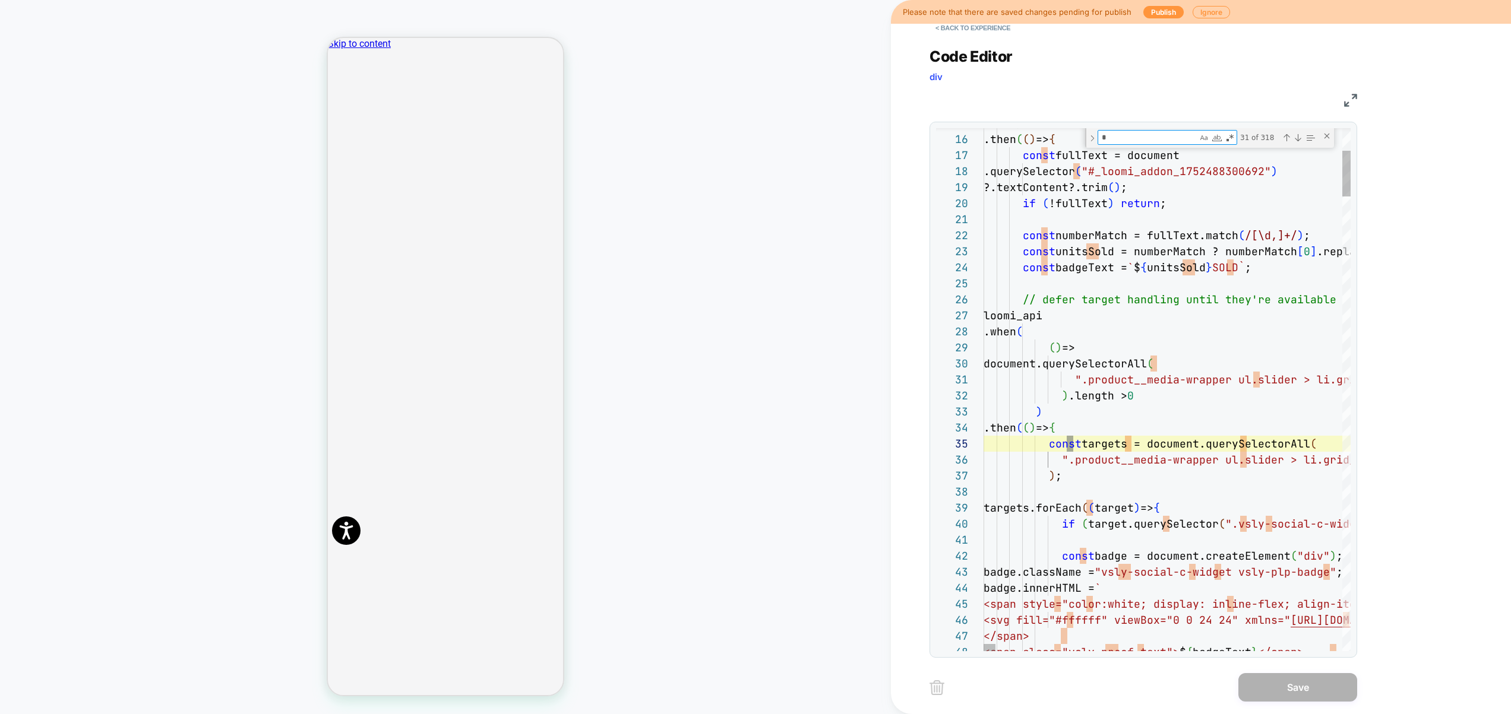
type textarea "**"
type textarea "**********"
type textarea "***"
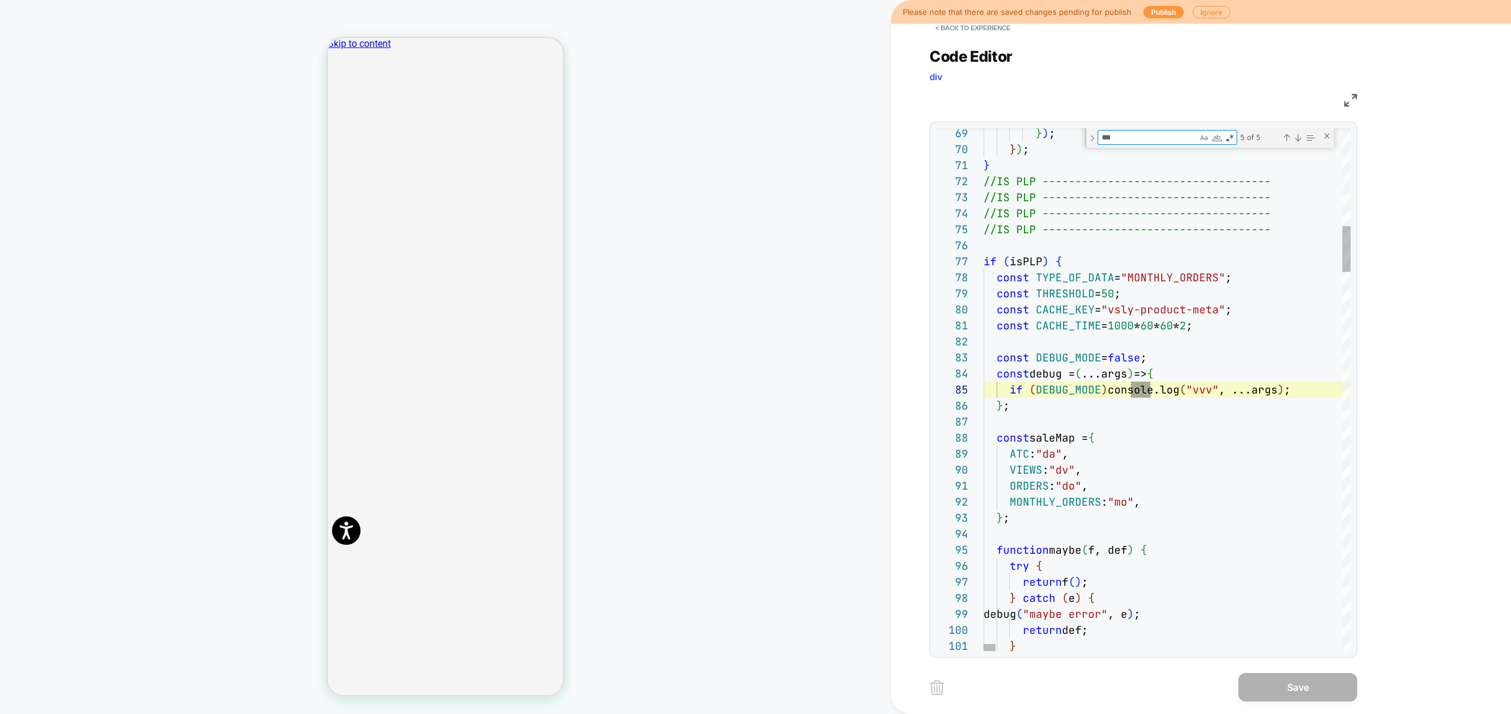
scroll to position [160, 135]
type textarea "**********"
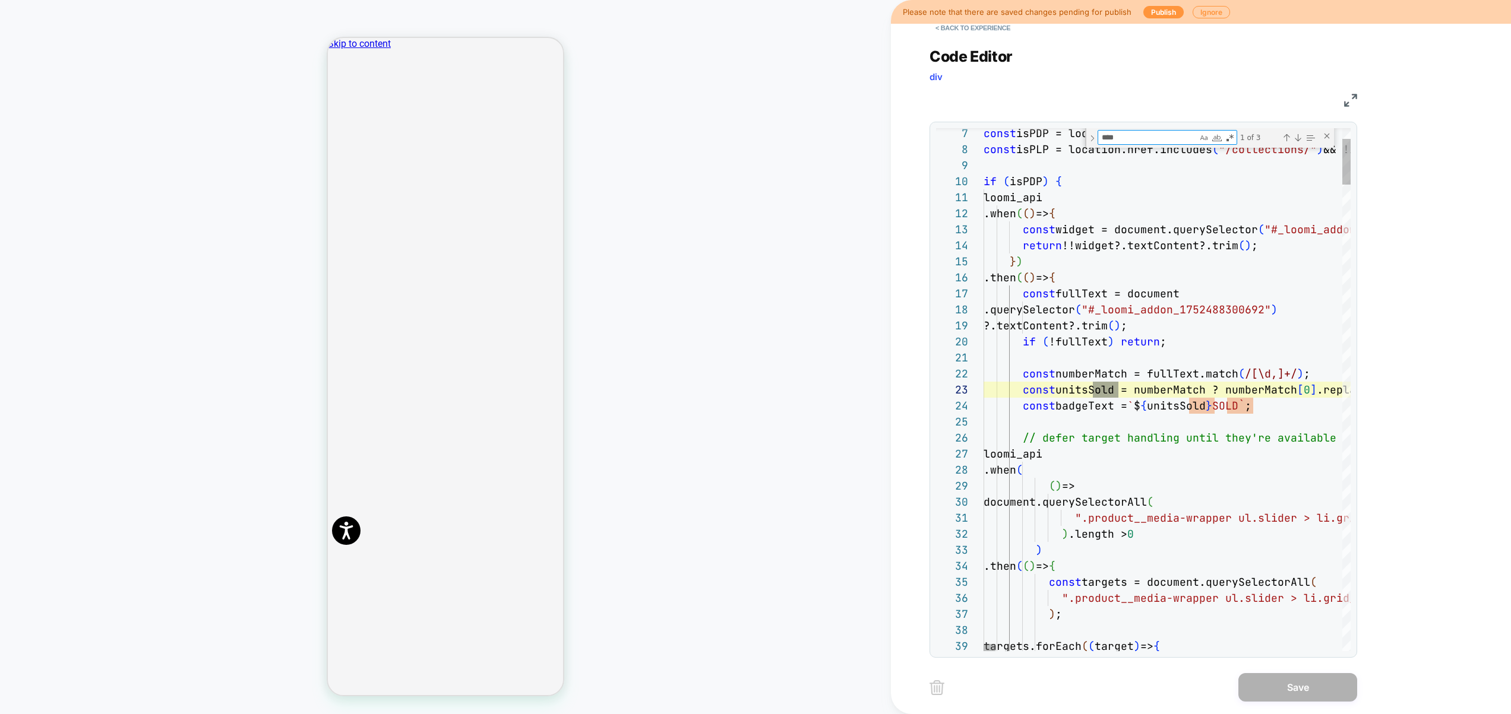
type textarea "****"
drag, startPoint x: 1145, startPoint y: 406, endPoint x: 1252, endPoint y: 411, distance: 107.0
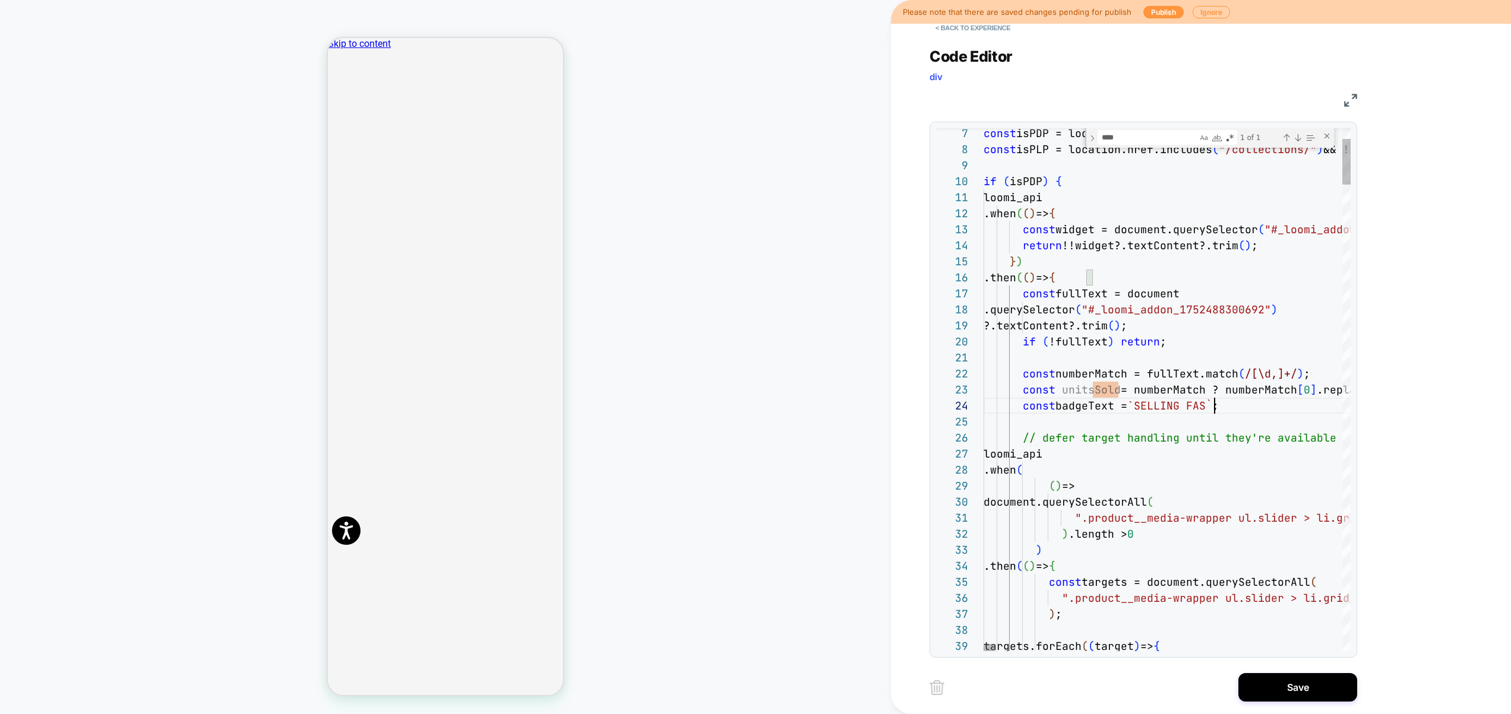
scroll to position [48, 238]
type textarea "**********"
click at [1301, 687] on button "Save" at bounding box center [1297, 687] width 119 height 29
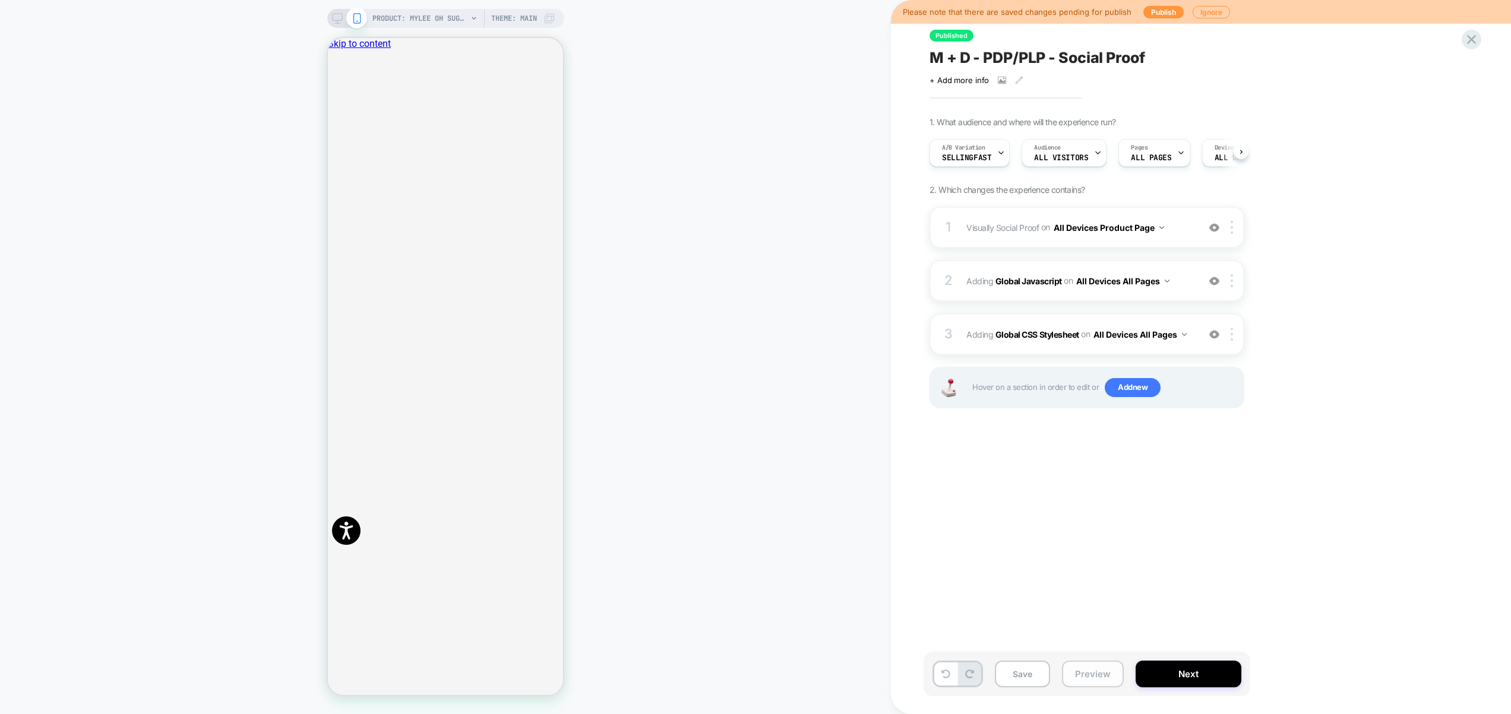
scroll to position [0, 1]
click at [1071, 664] on button "Preview" at bounding box center [1093, 674] width 62 height 27
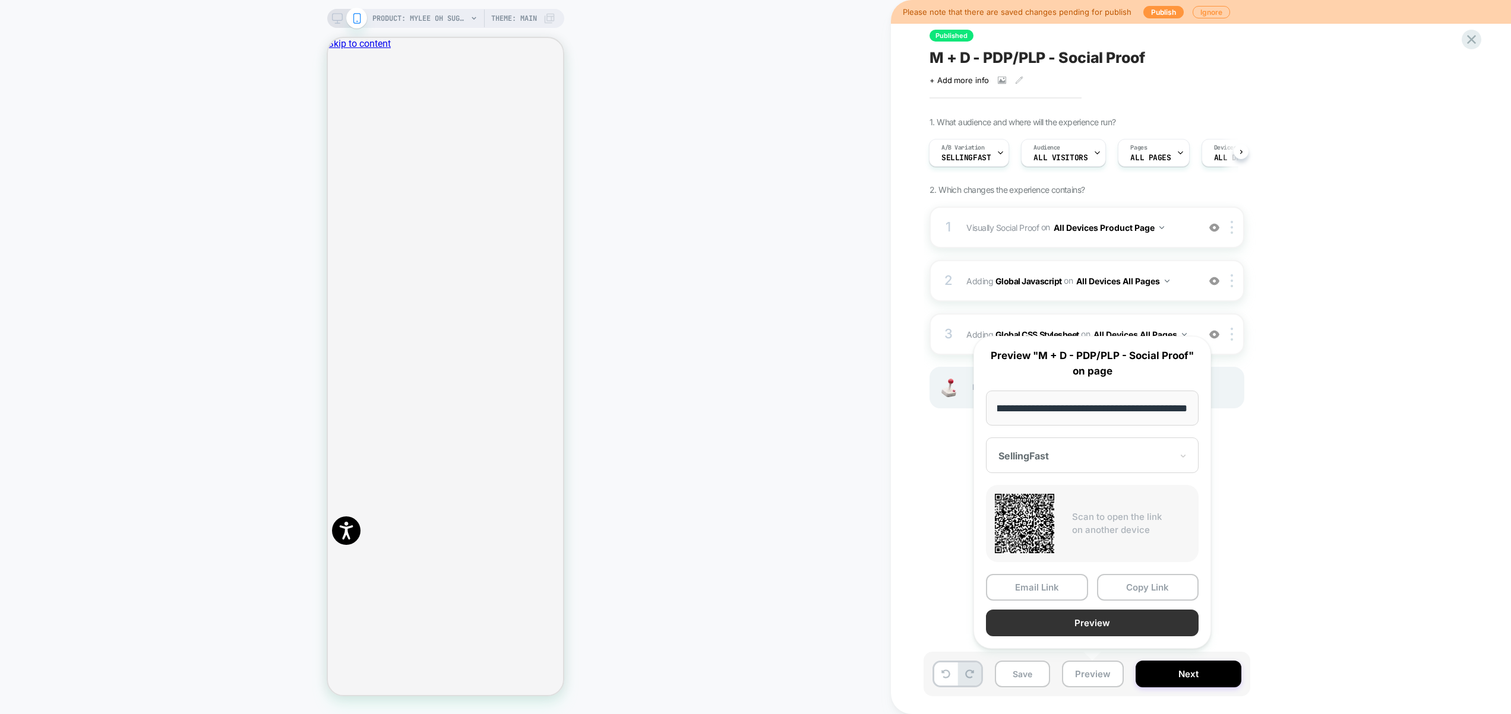
scroll to position [0, 0]
click at [1084, 621] on button "Preview" at bounding box center [1092, 623] width 213 height 27
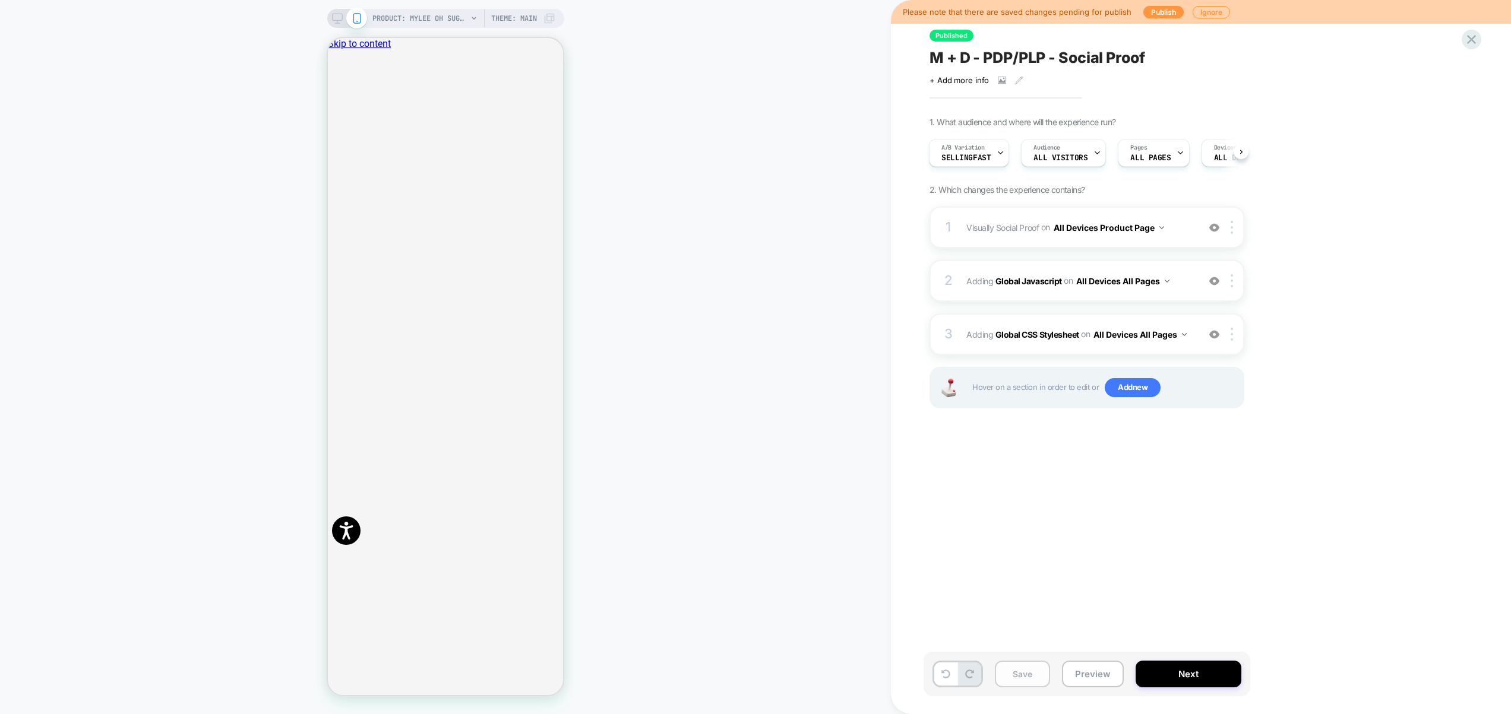
click at [1039, 670] on button "Save" at bounding box center [1022, 674] width 55 height 27
click at [977, 160] on span "SellingFast" at bounding box center [965, 158] width 49 height 8
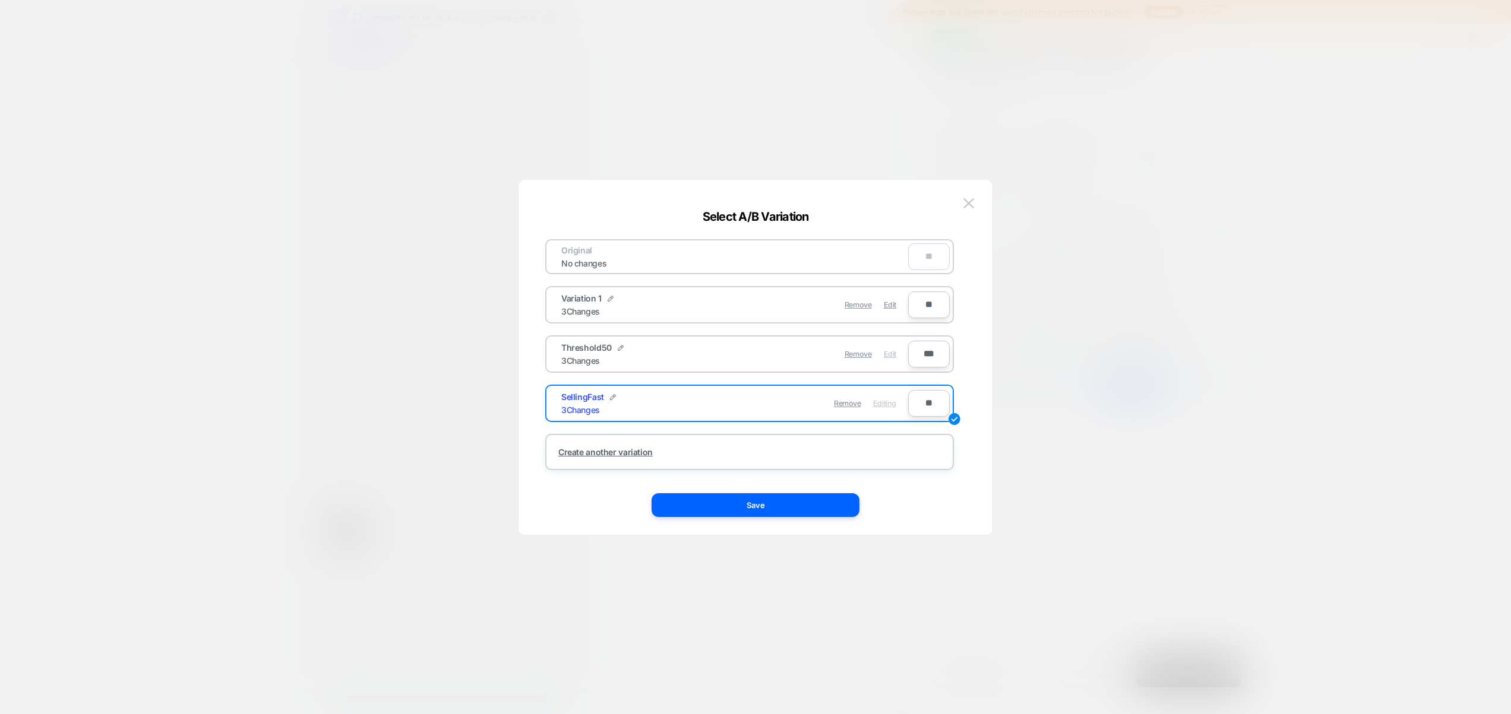
click at [889, 352] on span "Edit" at bounding box center [890, 354] width 12 height 9
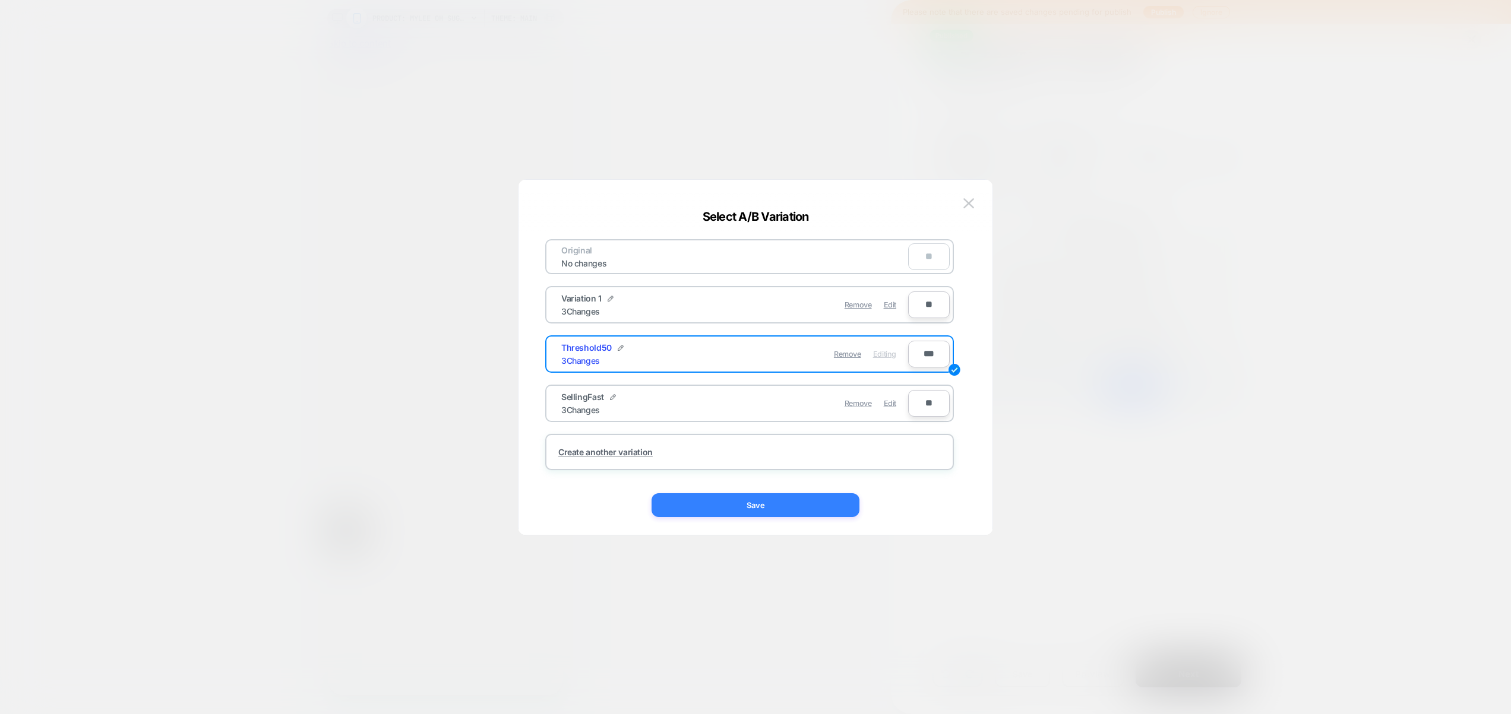
click at [808, 509] on button "Save" at bounding box center [755, 506] width 208 height 24
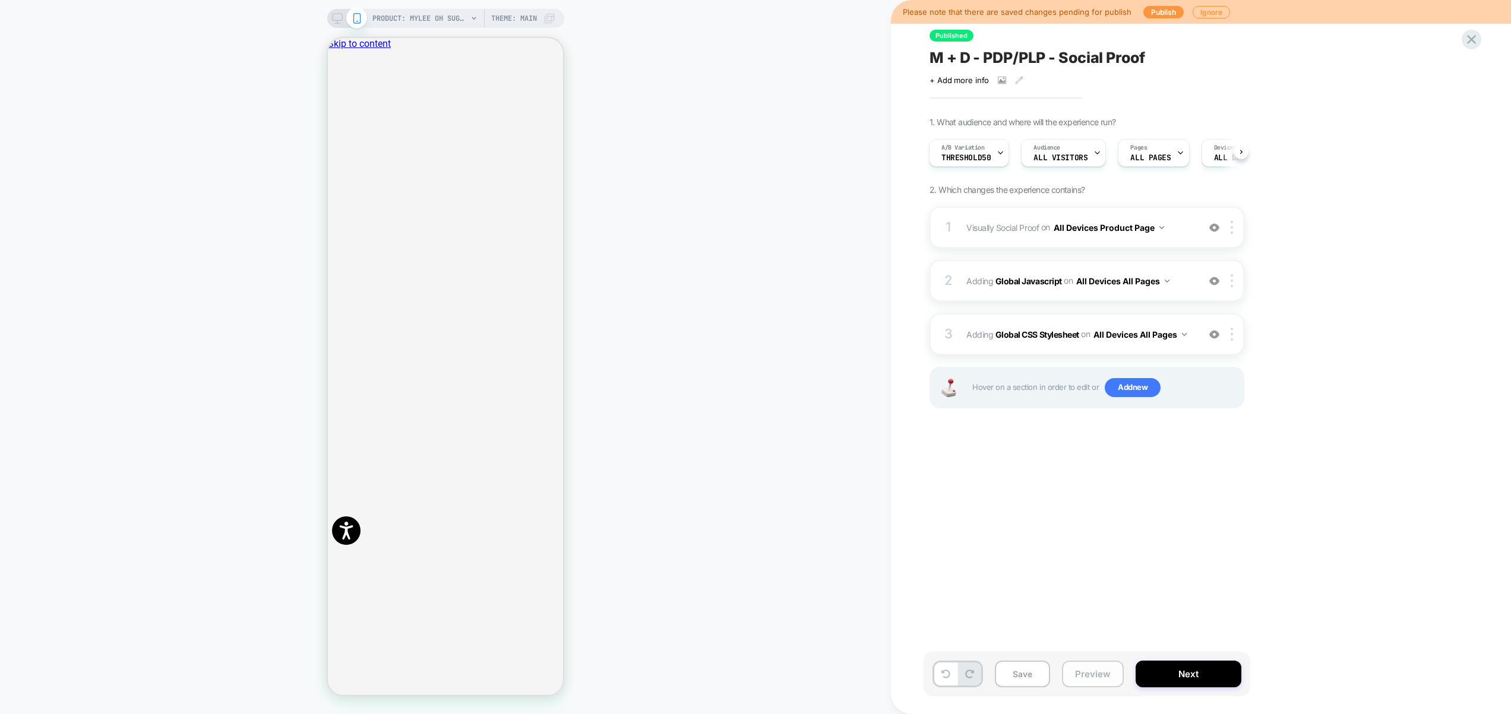
click at [1093, 665] on button "Preview" at bounding box center [1093, 674] width 62 height 27
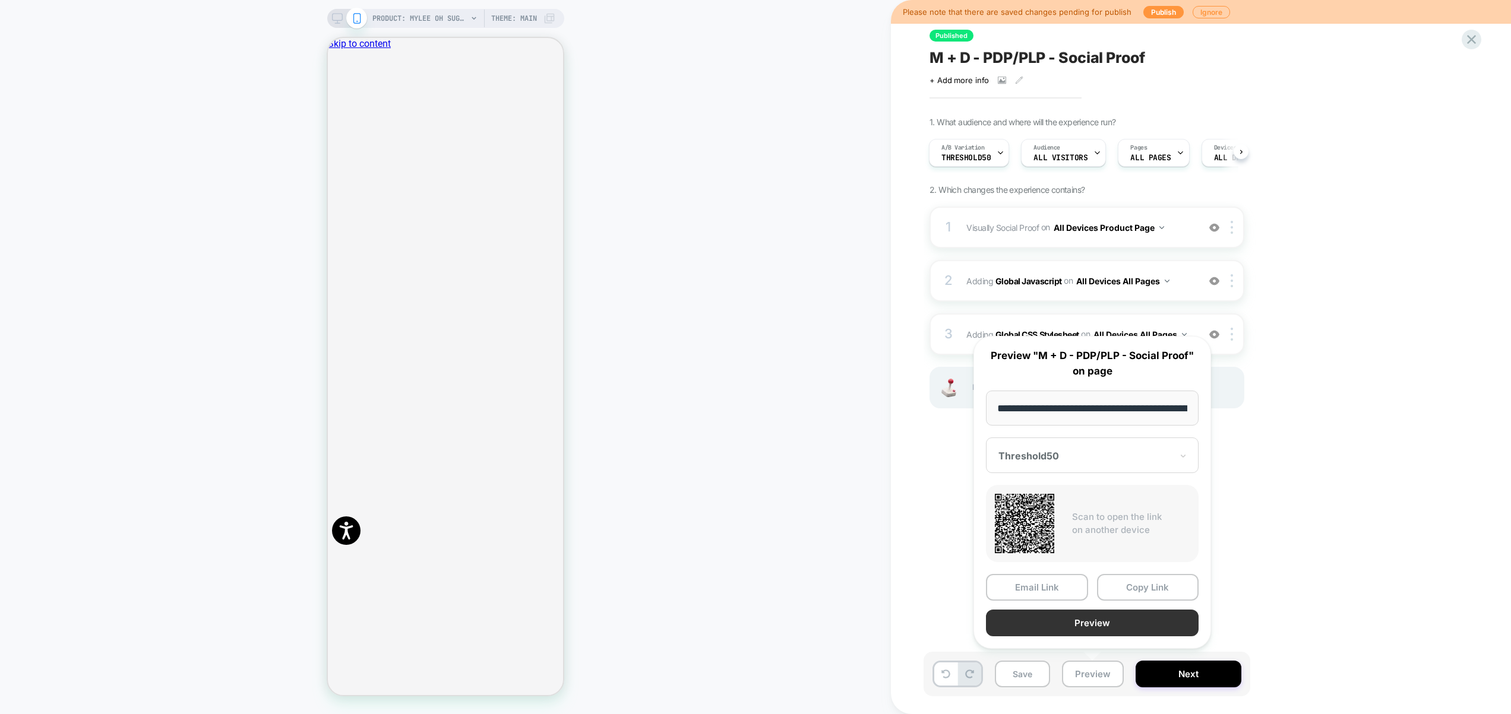
click at [1085, 630] on button "Preview" at bounding box center [1092, 623] width 213 height 27
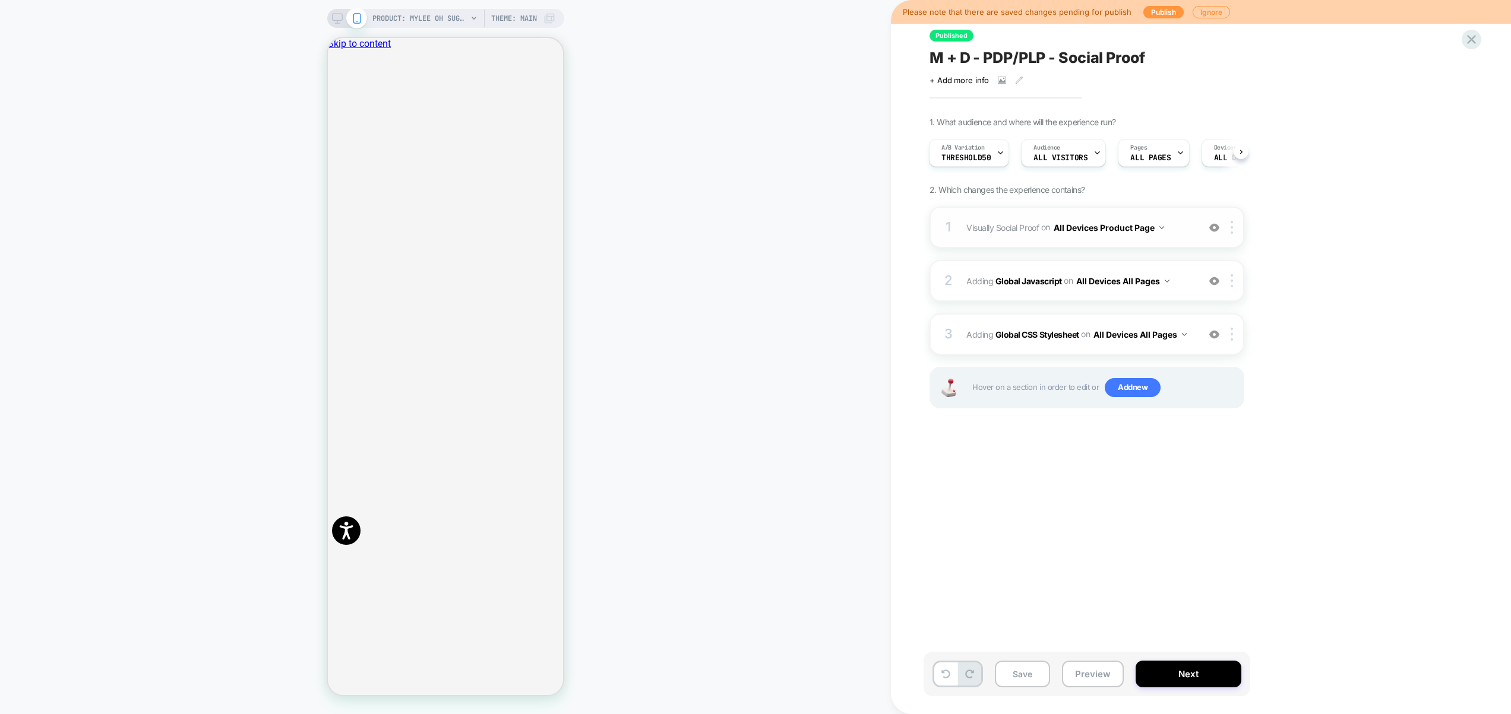
click at [1232, 237] on div "1 Visually Social Proof Adding Social Proof AFTER #yotpo-tabs-main-widget-tab-p…" at bounding box center [1086, 228] width 315 height 42
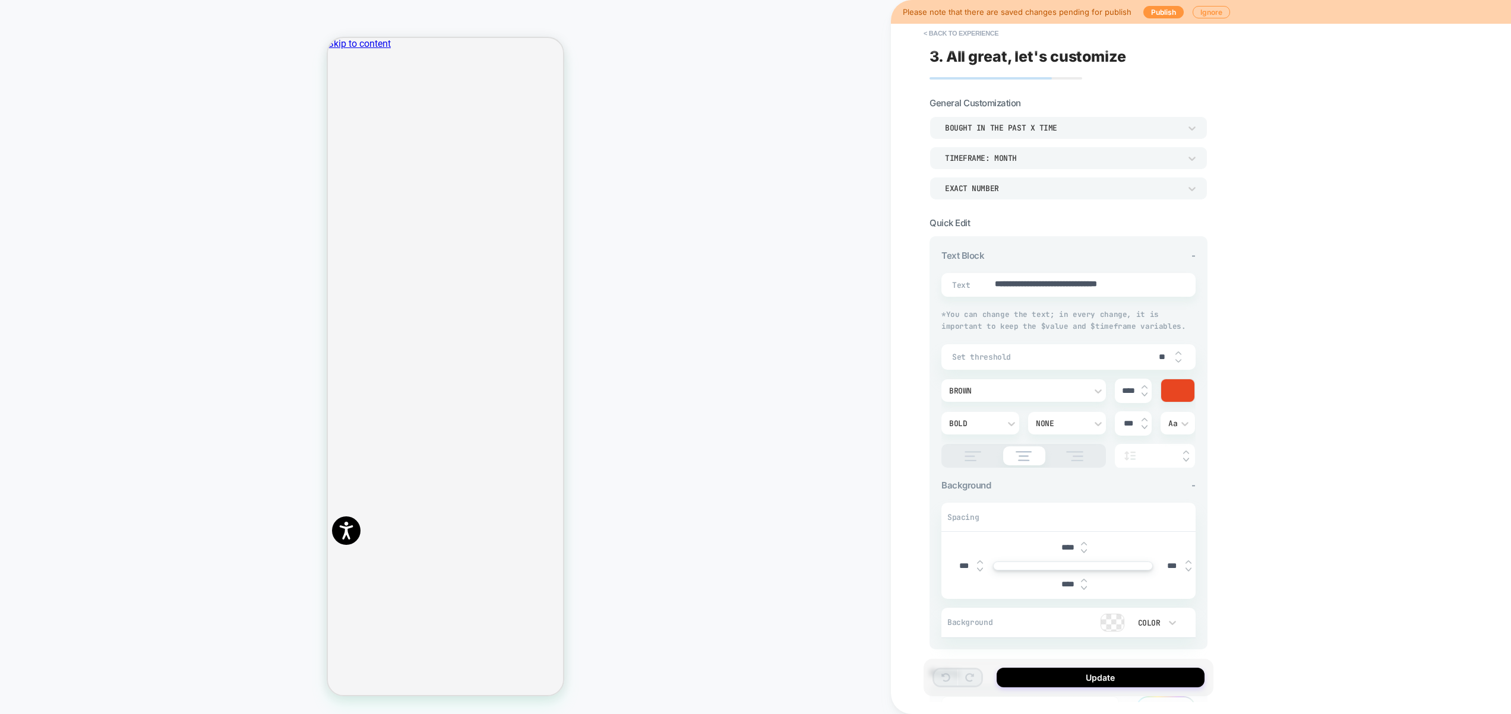
type textarea "*"
click at [963, 37] on button "< Back to experience" at bounding box center [961, 33] width 87 height 19
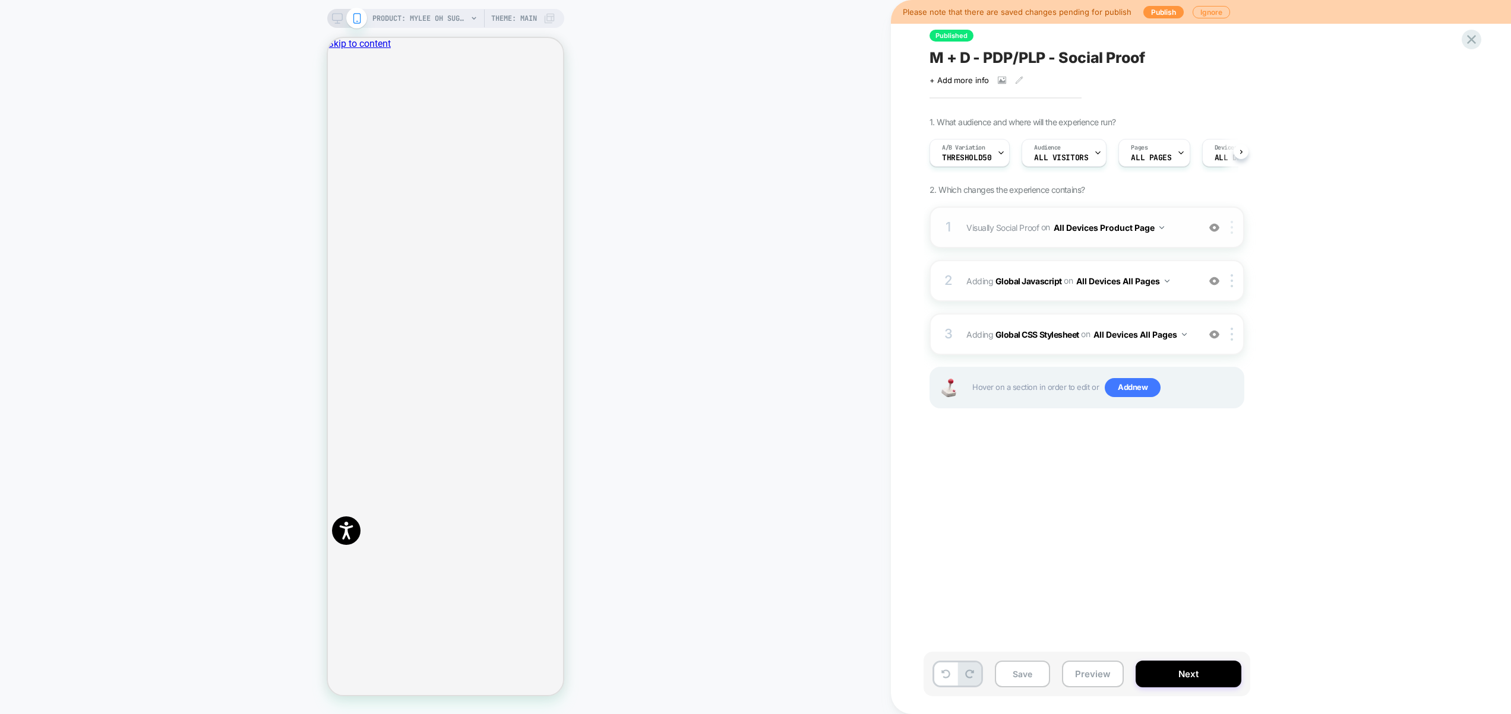
scroll to position [0, 1]
click at [1235, 228] on div at bounding box center [1234, 227] width 20 height 13
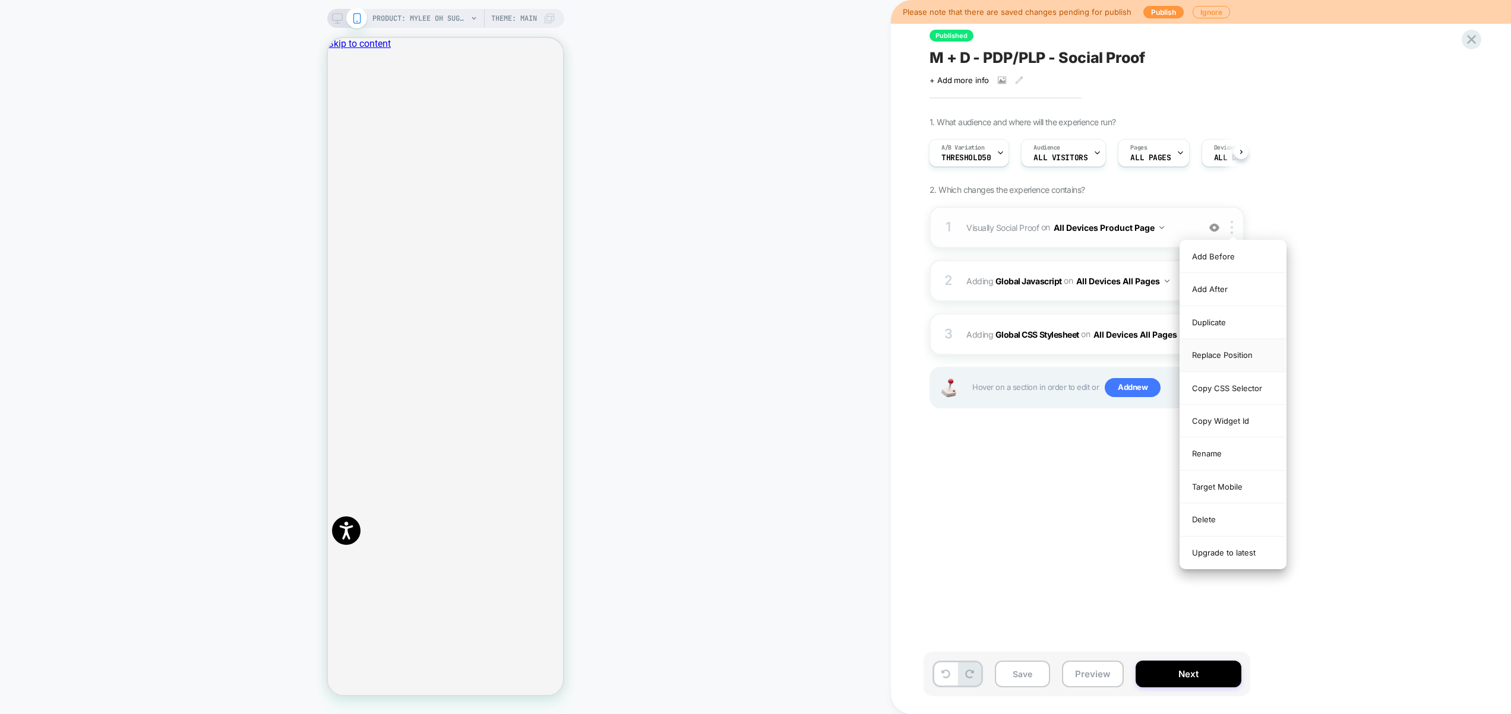
click at [1241, 360] on div "Replace Position" at bounding box center [1233, 355] width 106 height 33
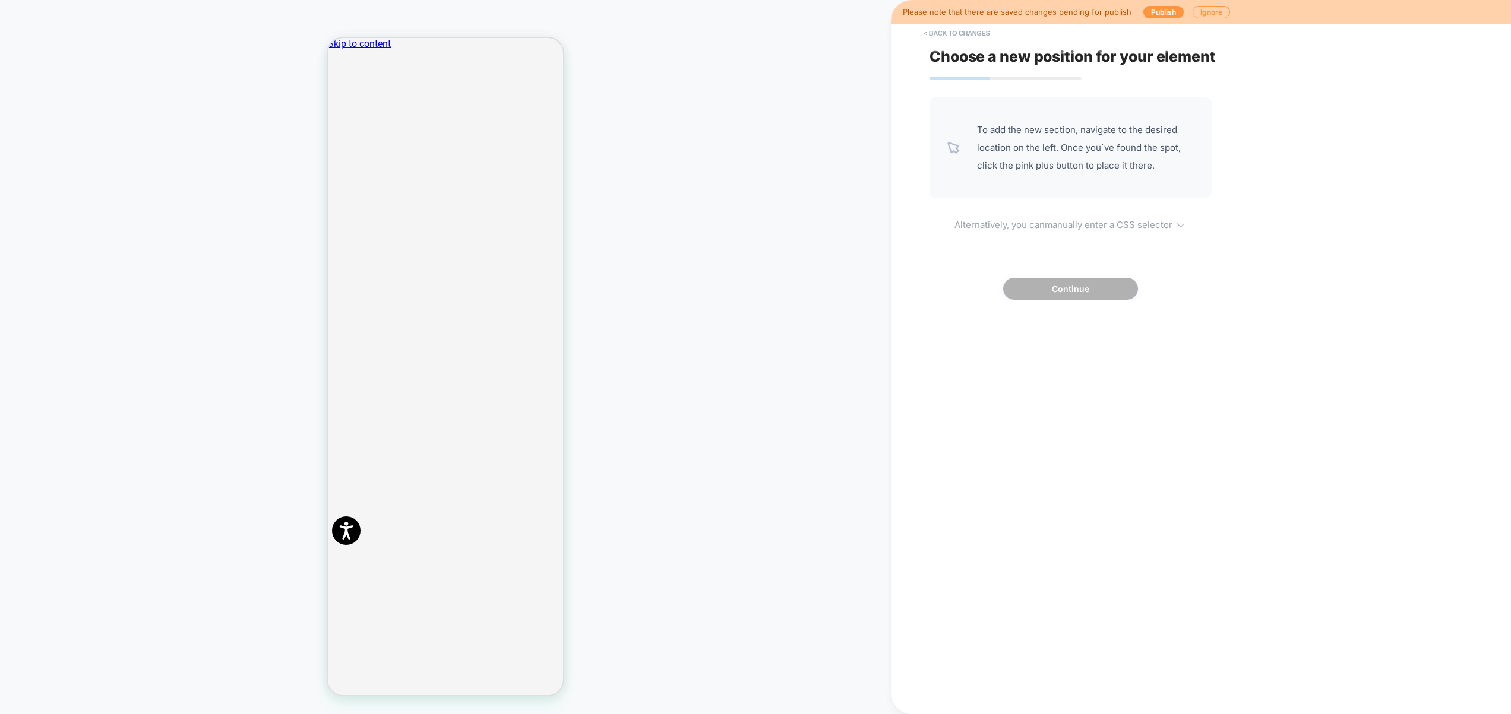
click at [1087, 223] on u "manually enter a CSS selector" at bounding box center [1109, 224] width 128 height 11
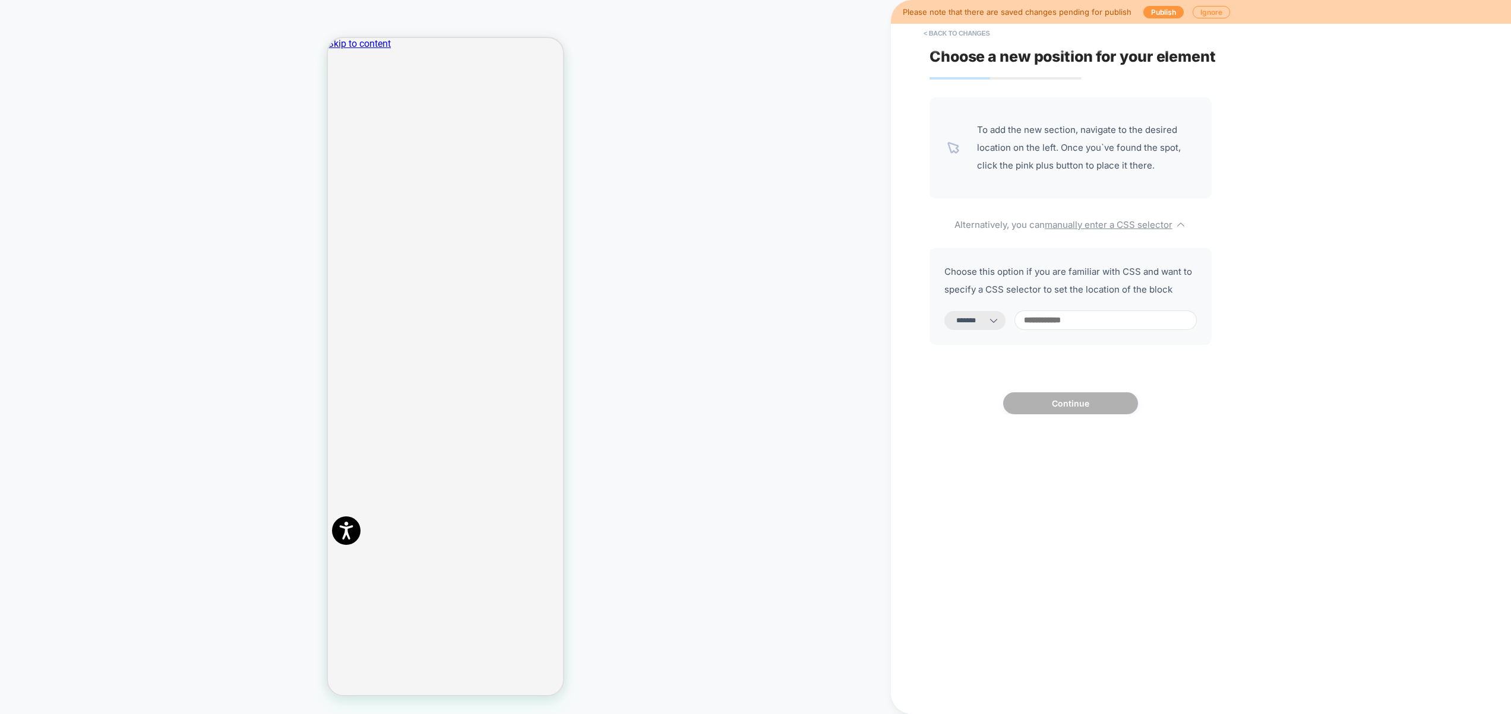
drag, startPoint x: 1013, startPoint y: 319, endPoint x: 1000, endPoint y: 332, distance: 18.5
click at [1000, 319] on icon at bounding box center [994, 321] width 12 height 12
click at [979, 323] on select "**********" at bounding box center [974, 320] width 61 height 19
select select "**********"
click at [944, 311] on select "**********" at bounding box center [974, 320] width 61 height 19
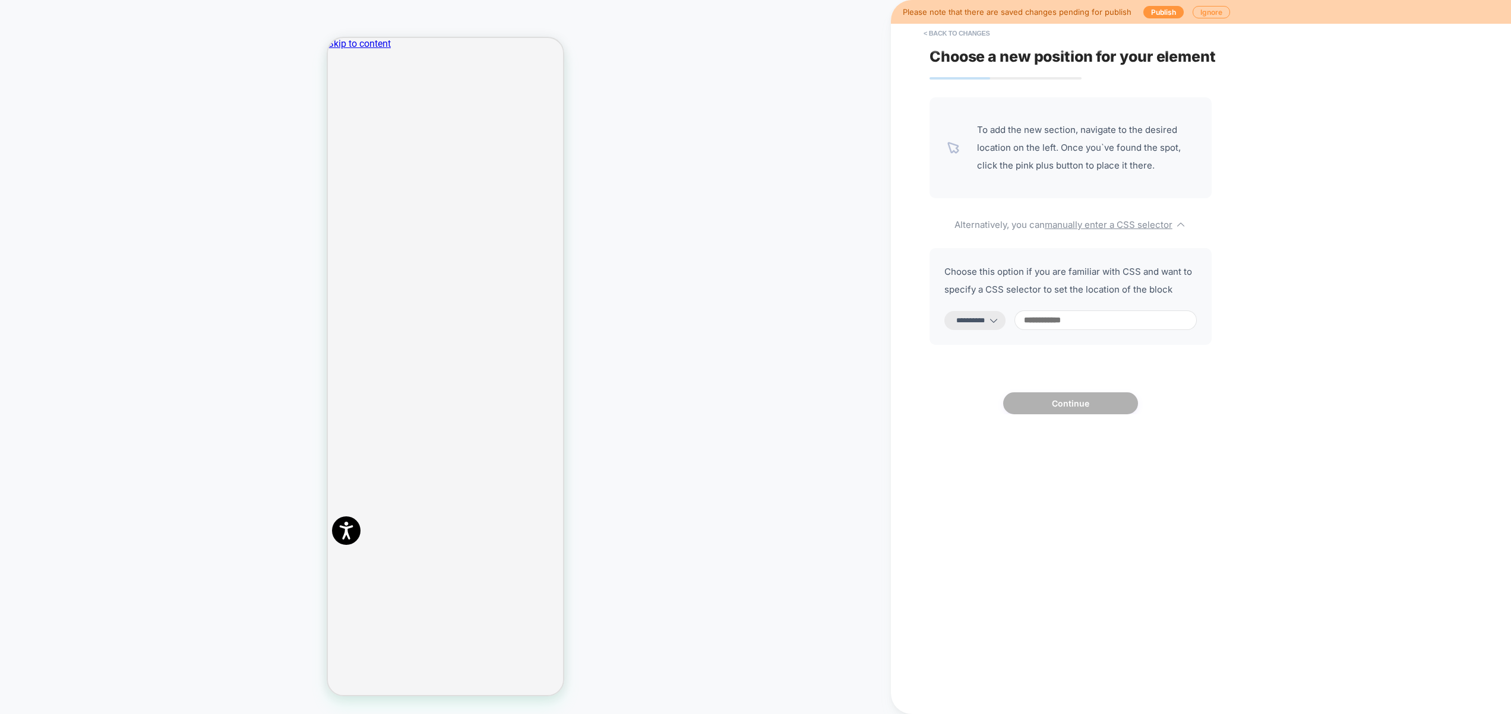
click at [1104, 320] on input at bounding box center [1105, 321] width 182 height 20
paste input "******"
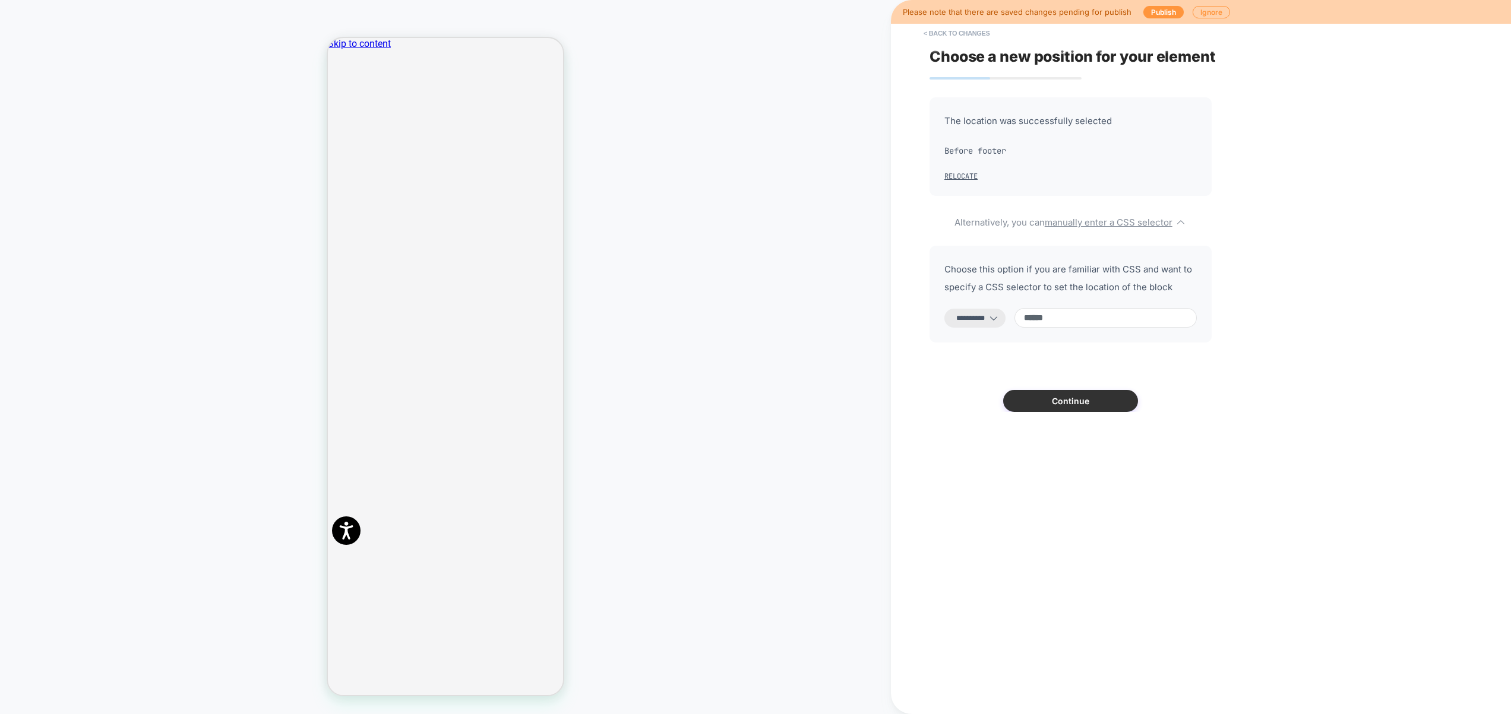
type input "******"
click at [1077, 403] on button "Continue" at bounding box center [1070, 401] width 135 height 22
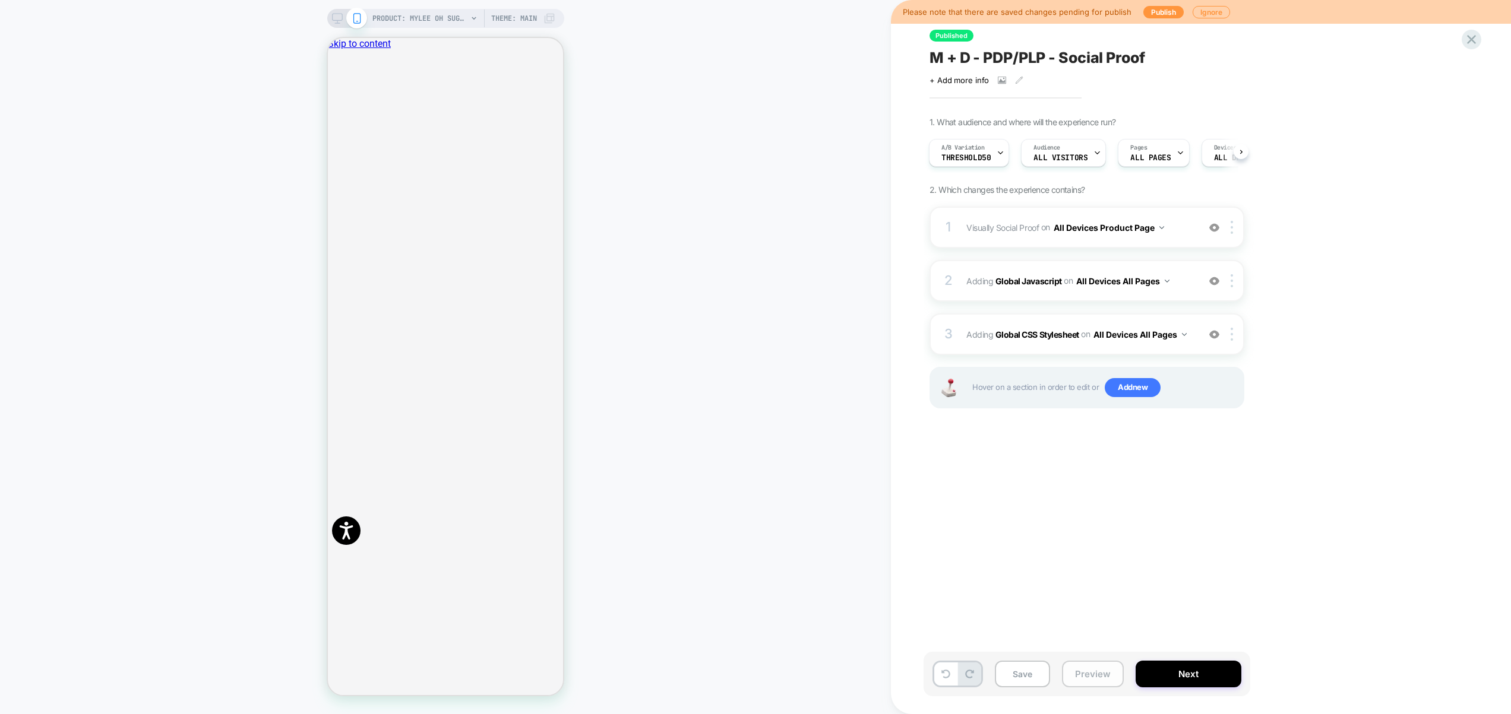
click at [1103, 673] on button "Preview" at bounding box center [1093, 674] width 62 height 27
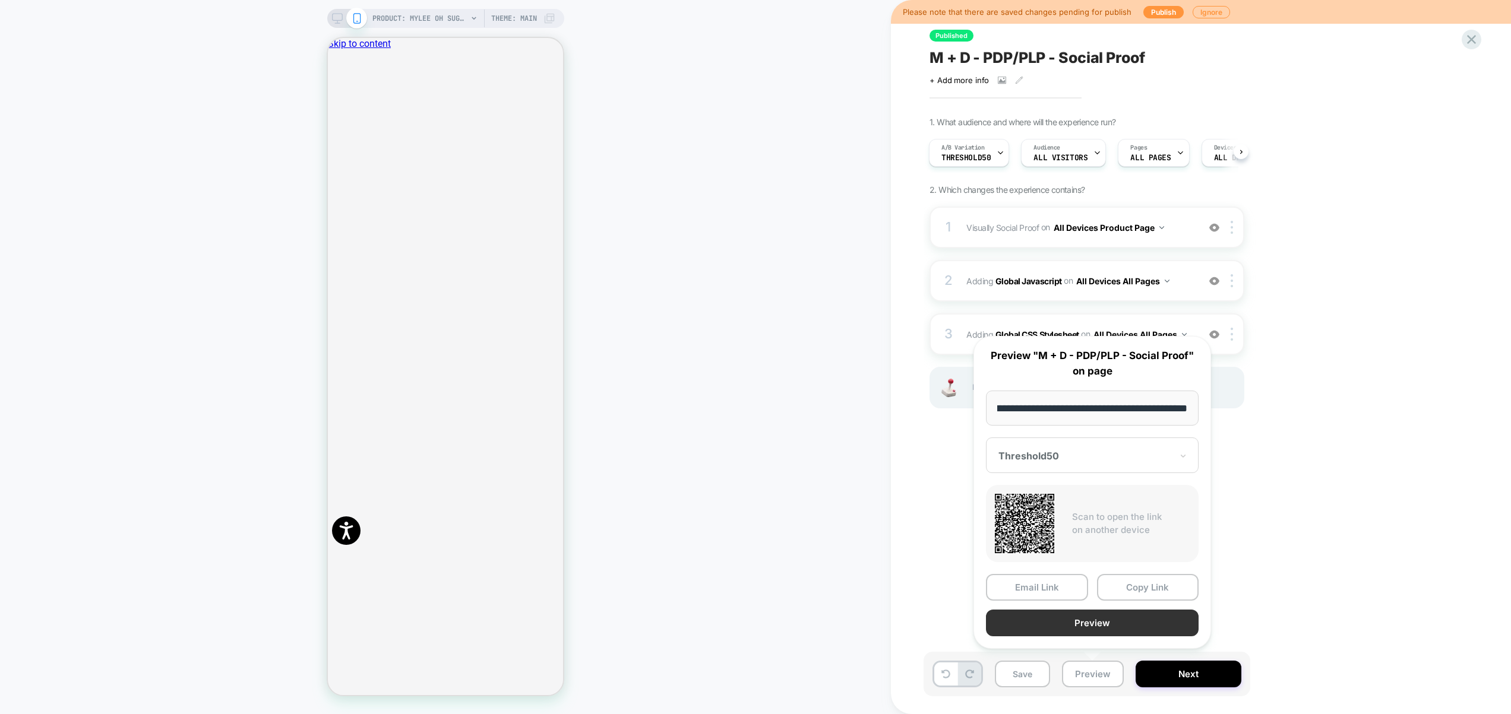
scroll to position [0, 0]
click at [1108, 621] on button "Preview" at bounding box center [1092, 623] width 213 height 27
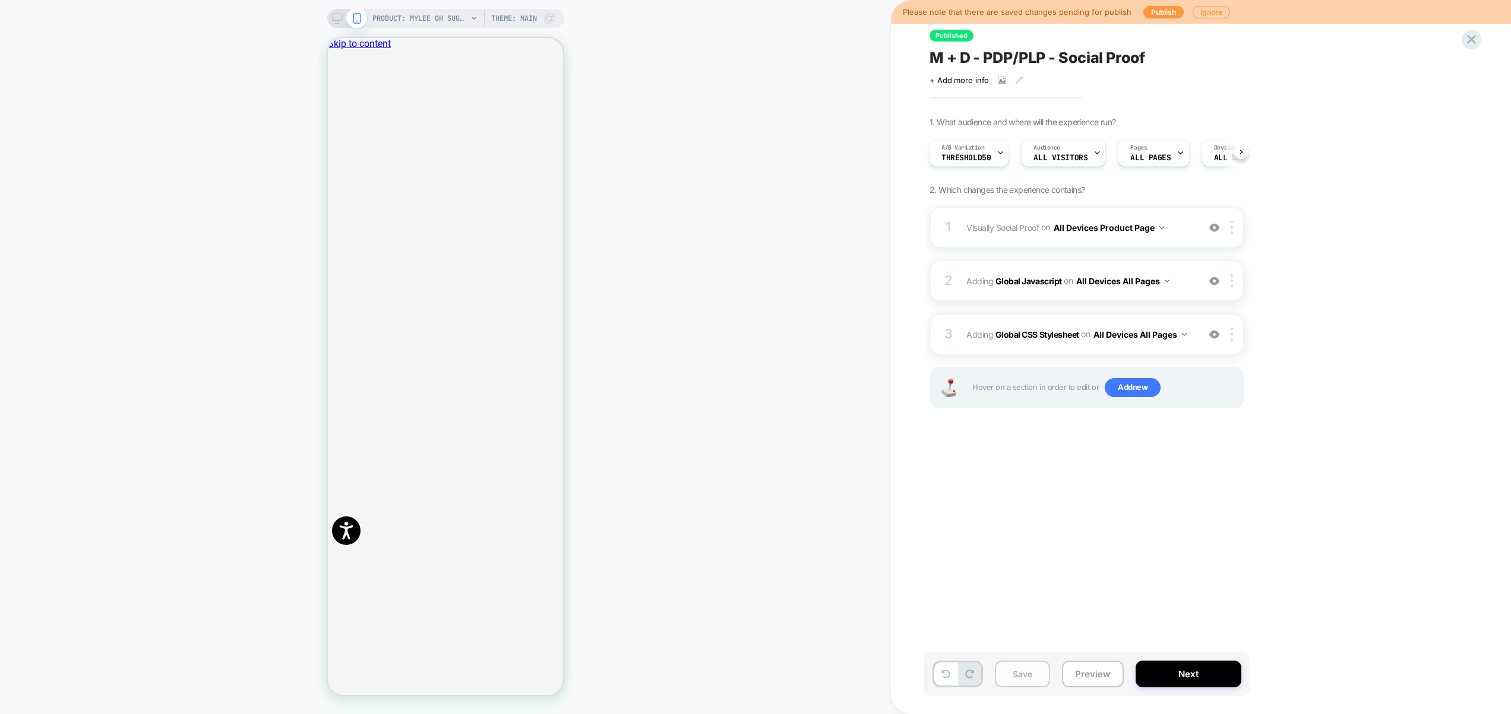
click at [1029, 670] on button "Save" at bounding box center [1022, 674] width 55 height 27
click at [972, 163] on div "A/B Variation Threshold50" at bounding box center [965, 153] width 73 height 27
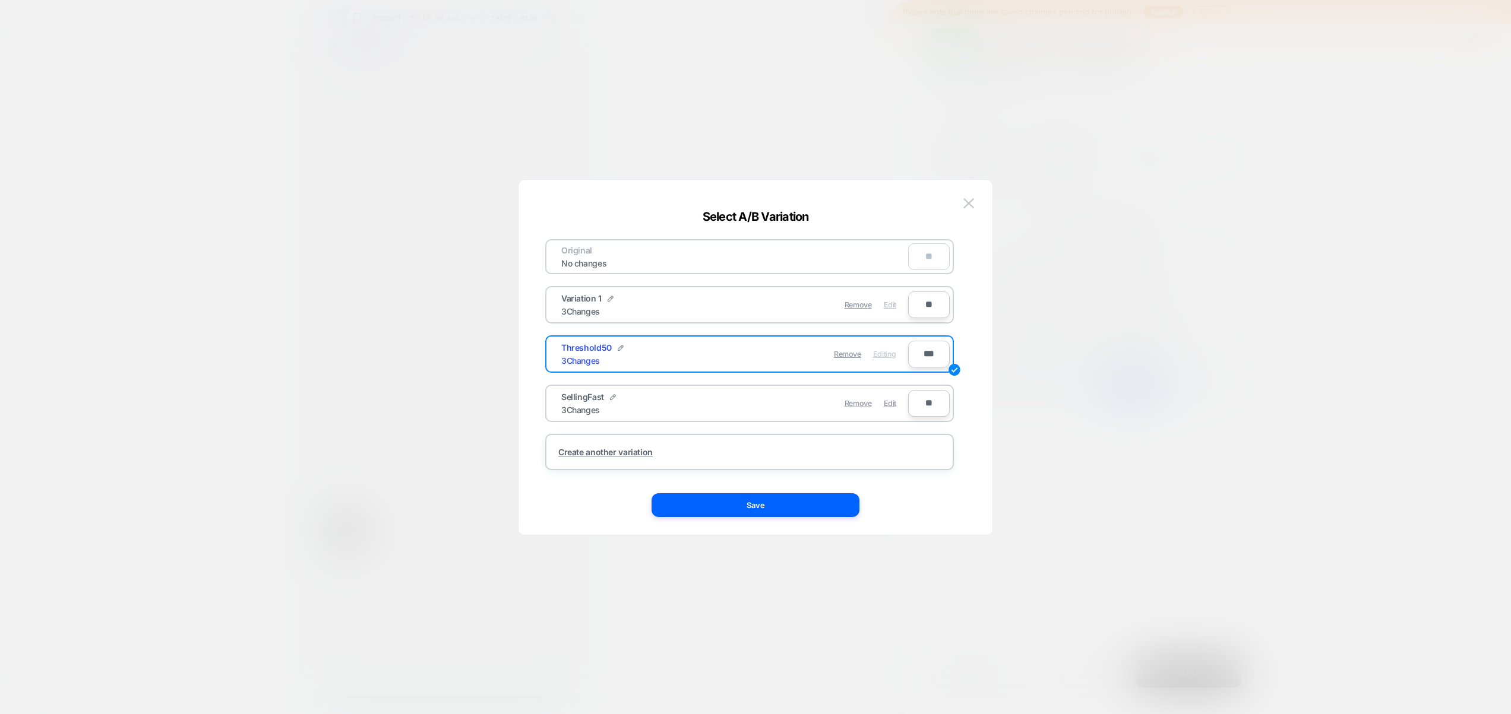
click at [891, 309] on div "Edit" at bounding box center [890, 304] width 12 height 23
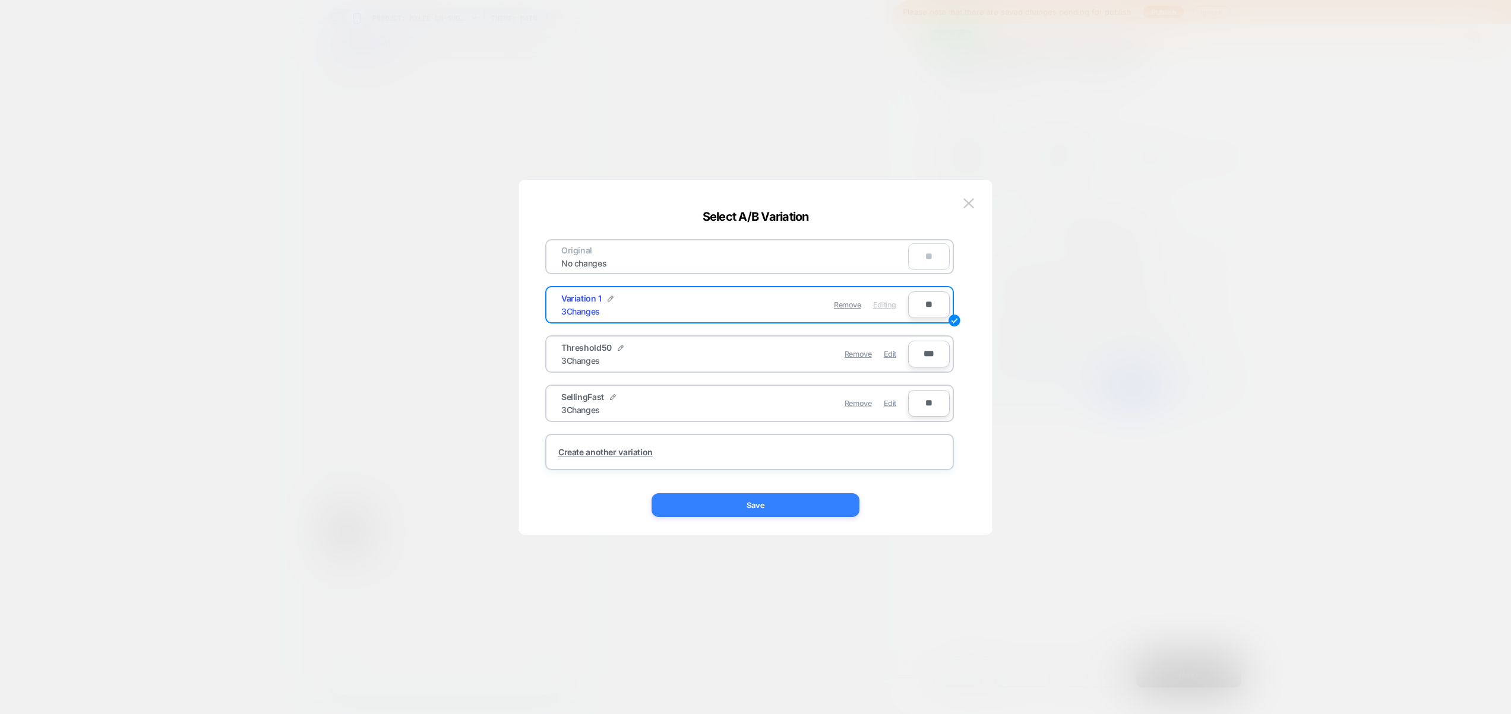
click at [836, 500] on button "Save" at bounding box center [755, 506] width 208 height 24
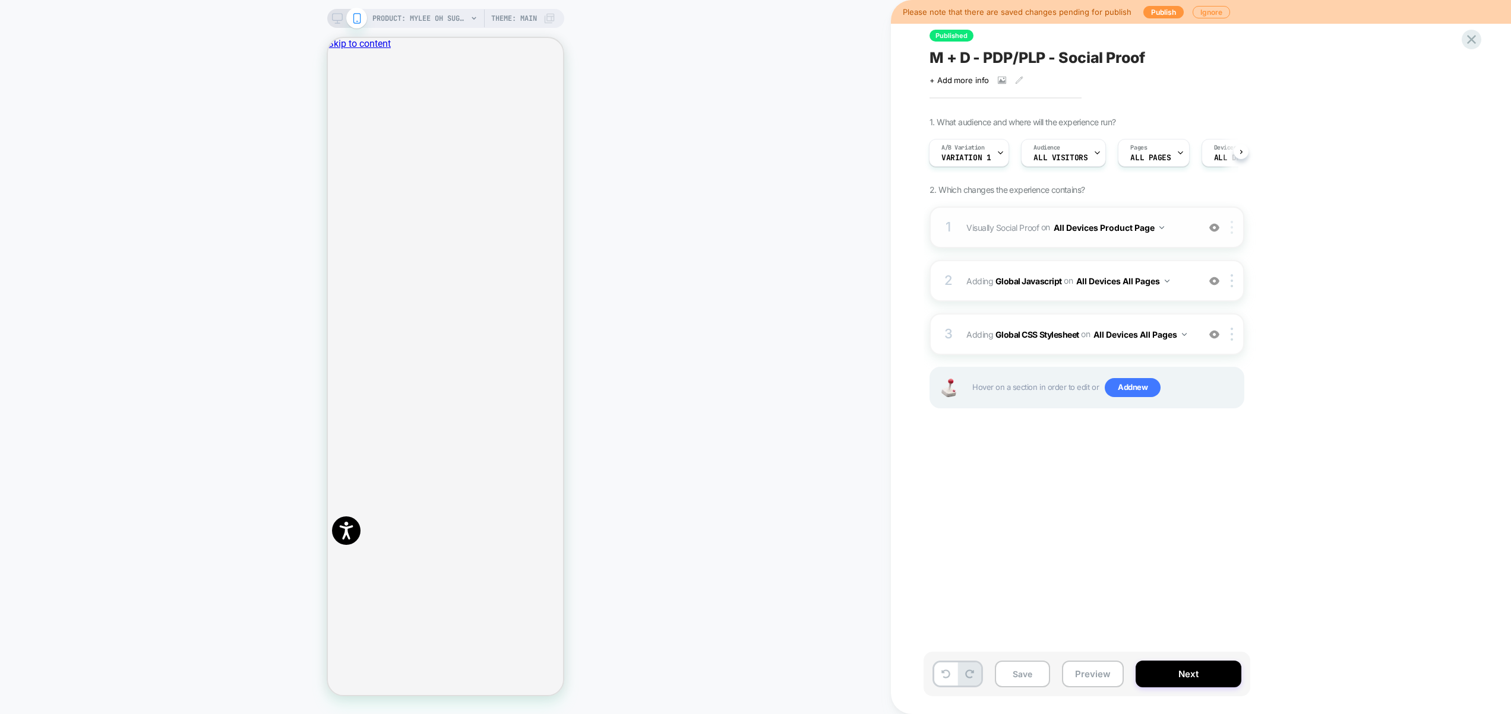
click at [1230, 232] on div at bounding box center [1234, 227] width 20 height 13
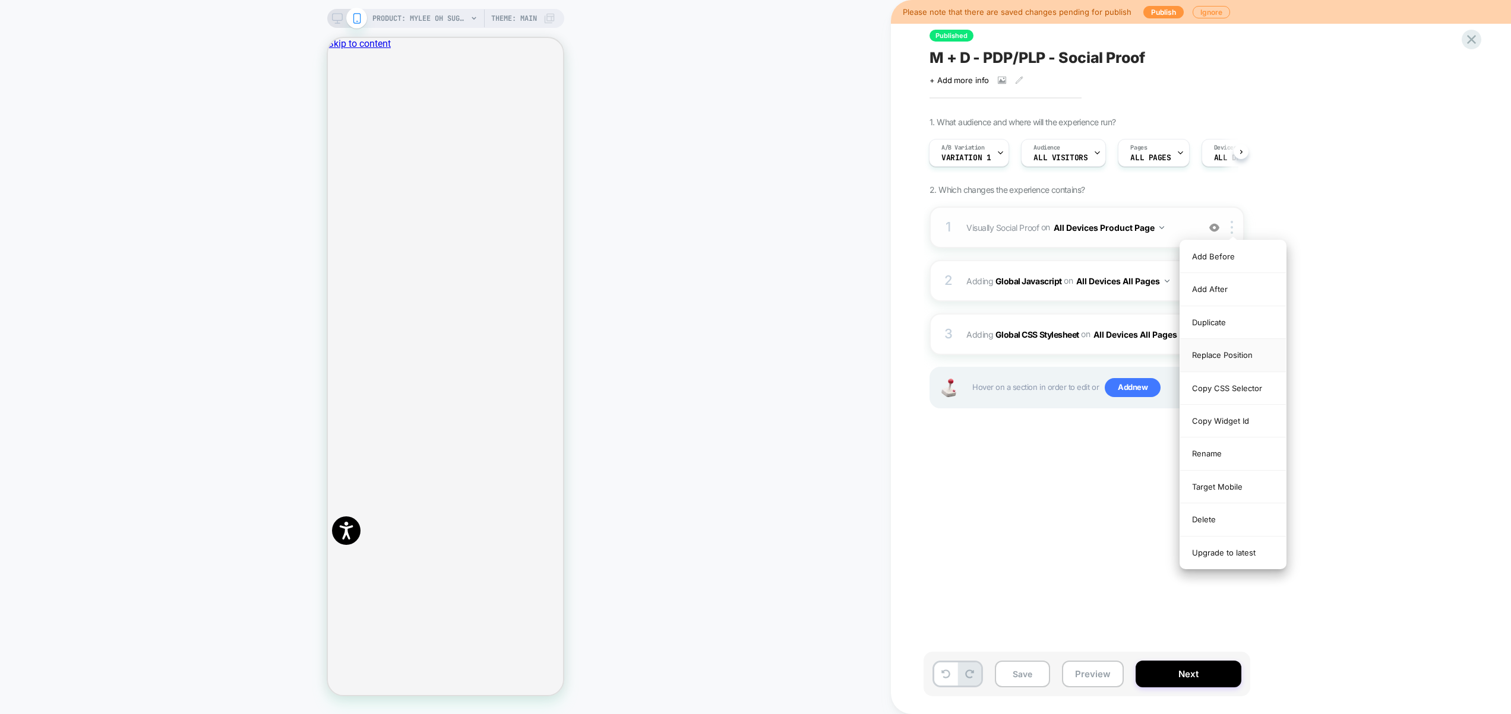
click at [1236, 360] on div "Replace Position" at bounding box center [1233, 355] width 106 height 33
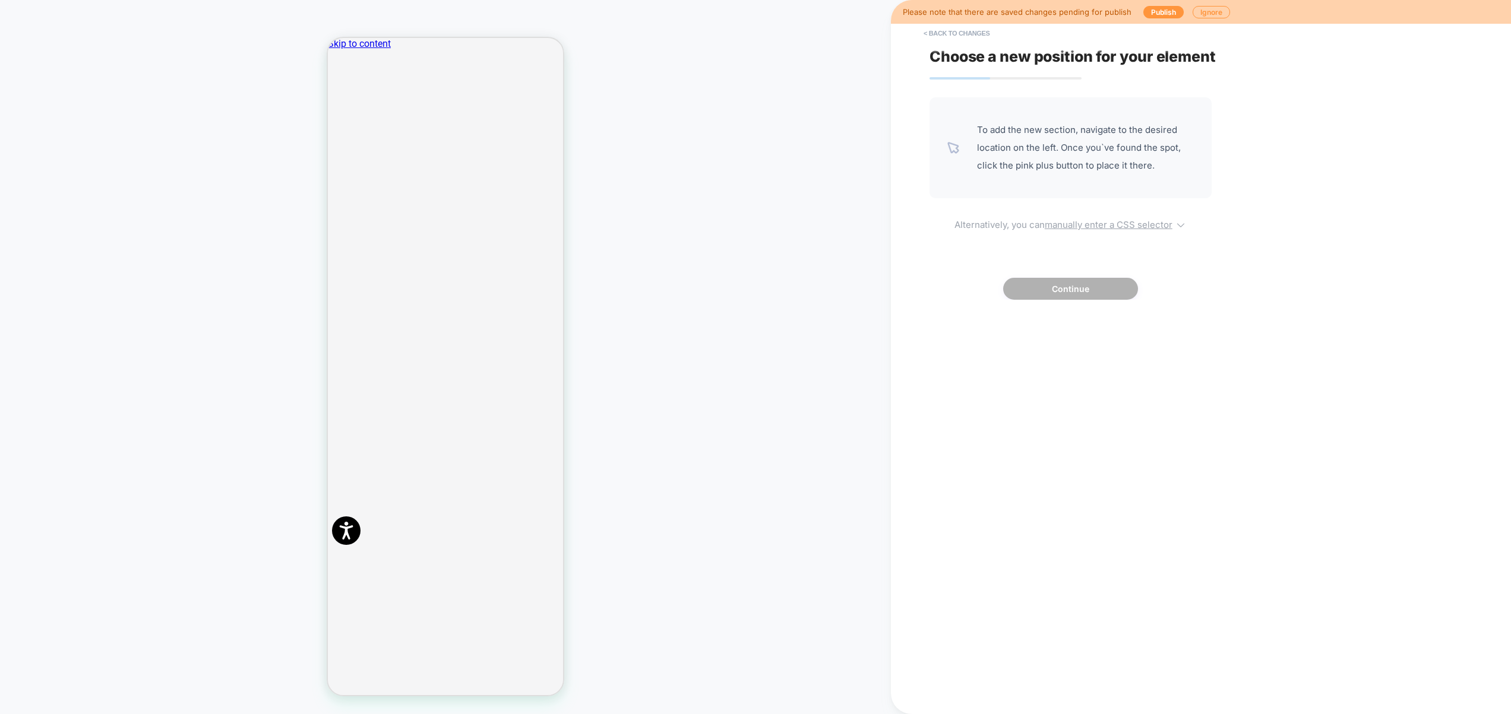
click at [1109, 226] on u "manually enter a CSS selector" at bounding box center [1109, 224] width 128 height 11
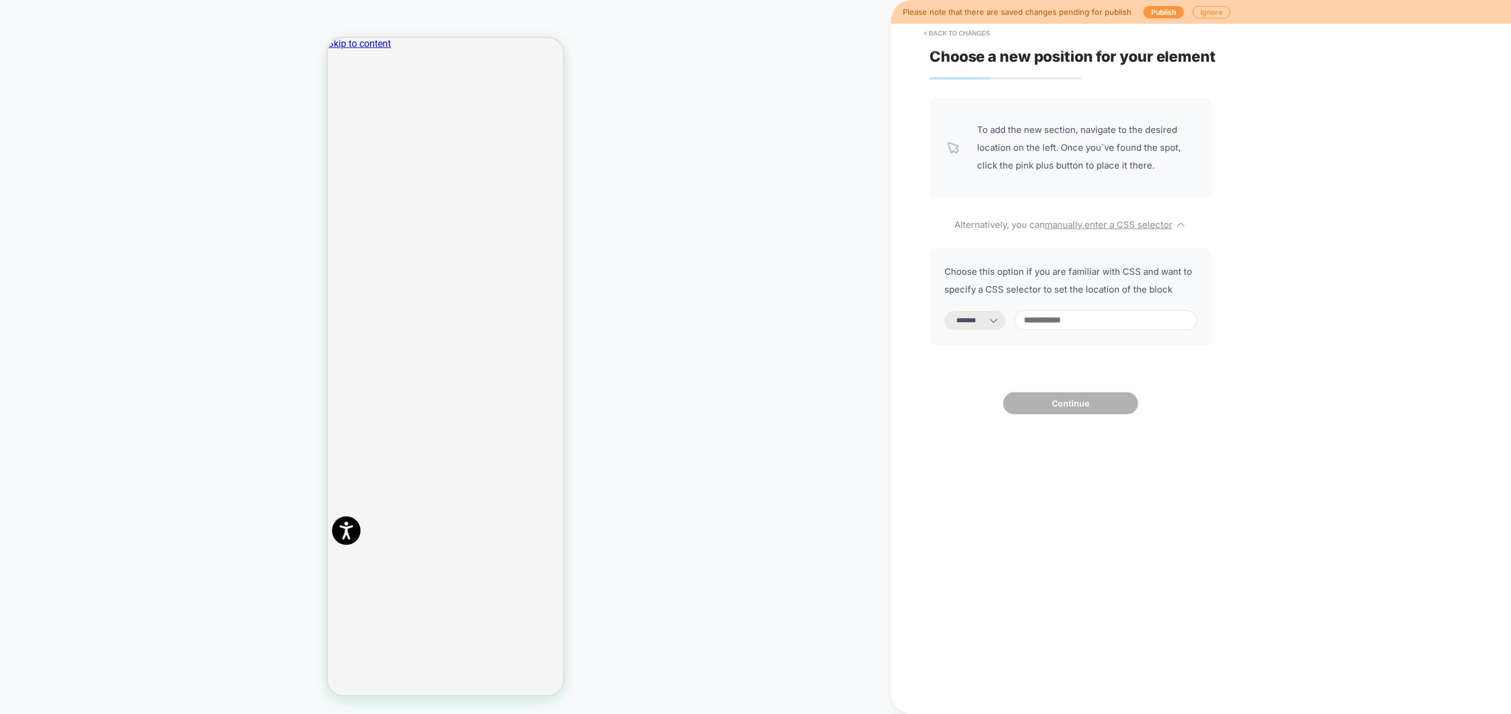
click at [971, 324] on select "**********" at bounding box center [974, 320] width 61 height 19
select select "**********"
click at [944, 311] on select "**********" at bounding box center [974, 320] width 61 height 19
click at [1087, 317] on input at bounding box center [1105, 321] width 182 height 20
paste input "******"
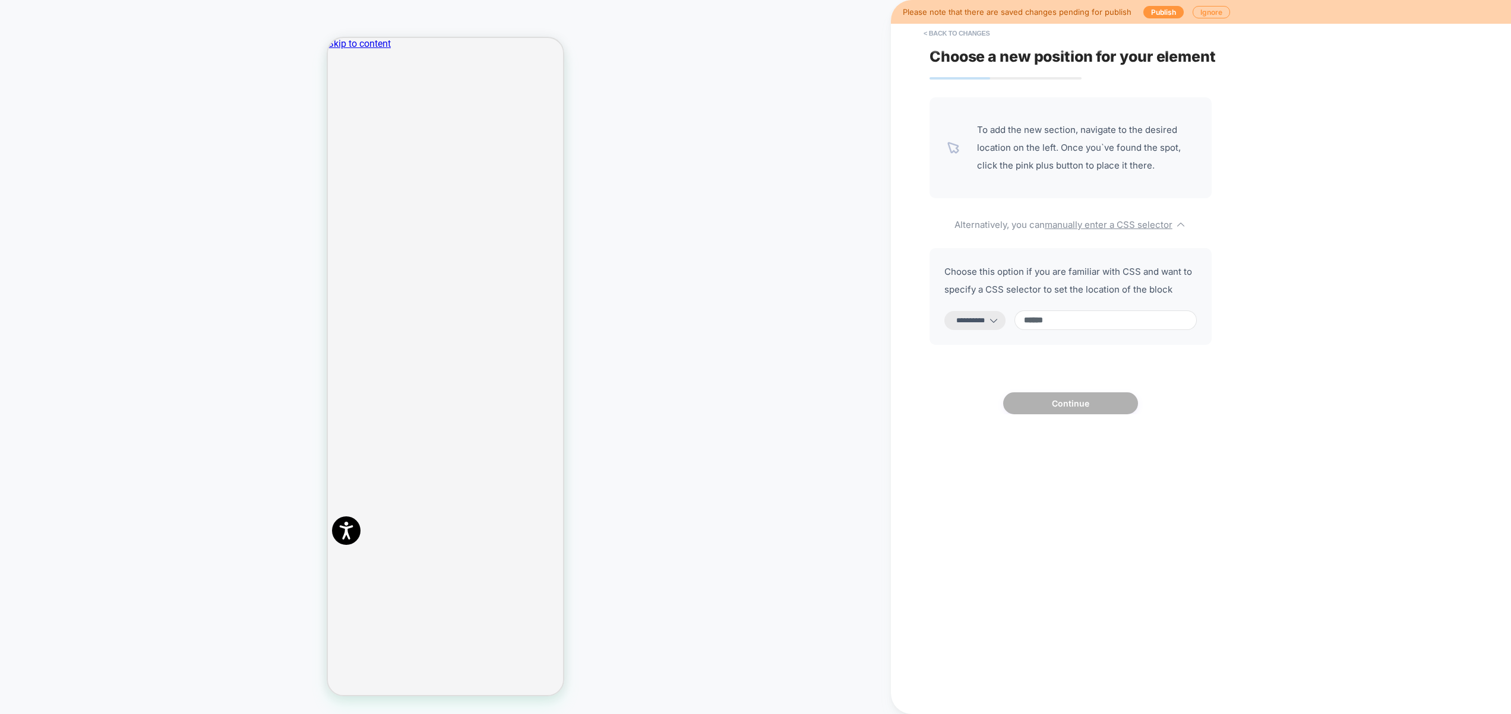
type input "******"
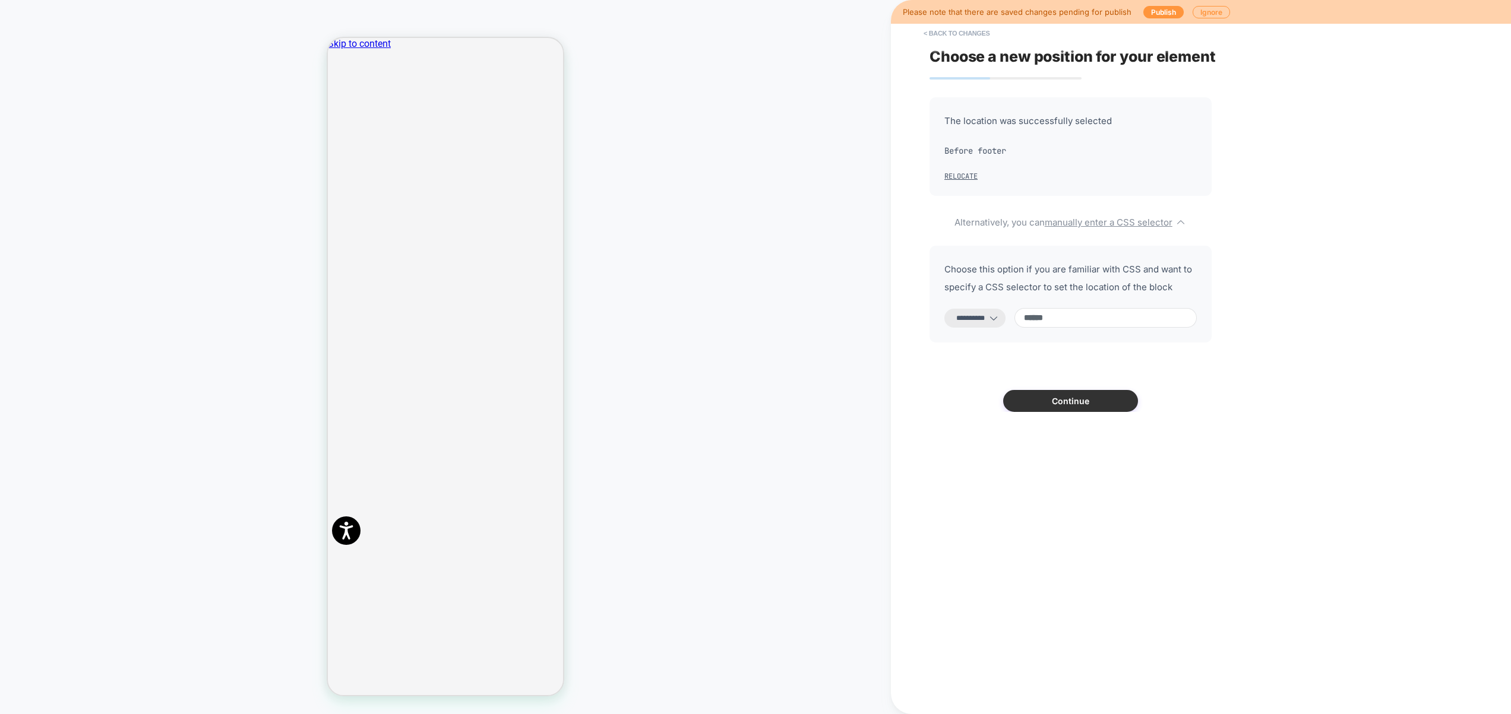
click at [1096, 409] on button "Continue" at bounding box center [1070, 401] width 135 height 22
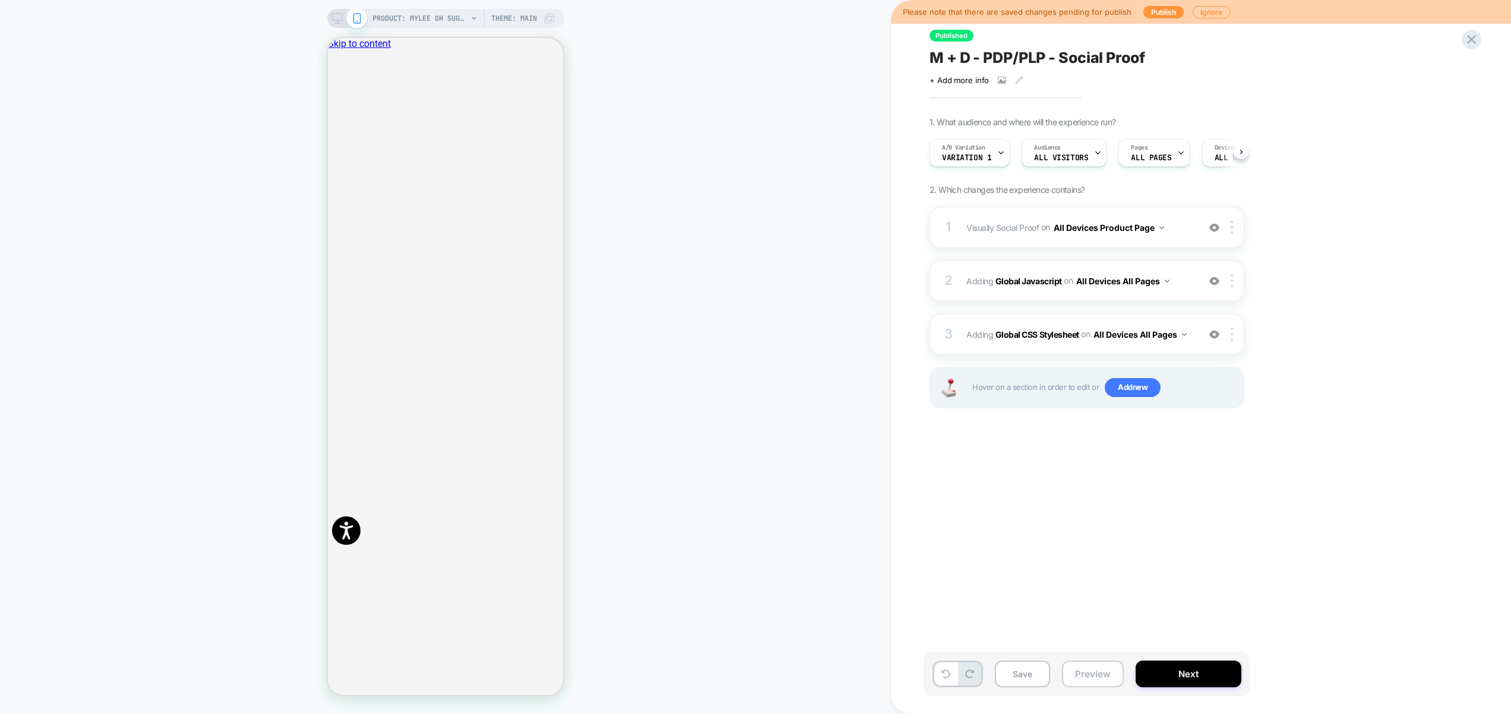
scroll to position [0, 1]
click at [1098, 681] on button "Preview" at bounding box center [1093, 674] width 62 height 27
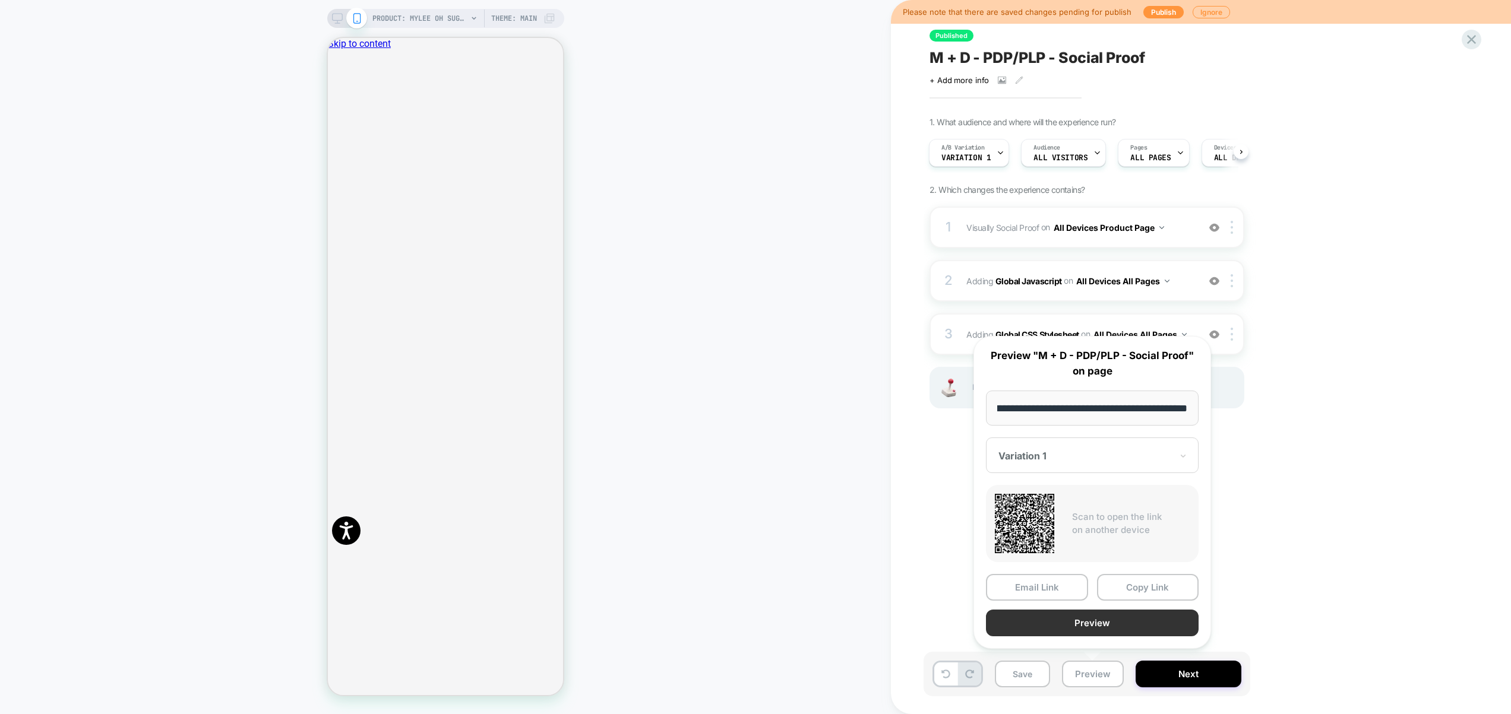
scroll to position [0, 0]
click at [1097, 622] on button "Preview" at bounding box center [1092, 623] width 213 height 27
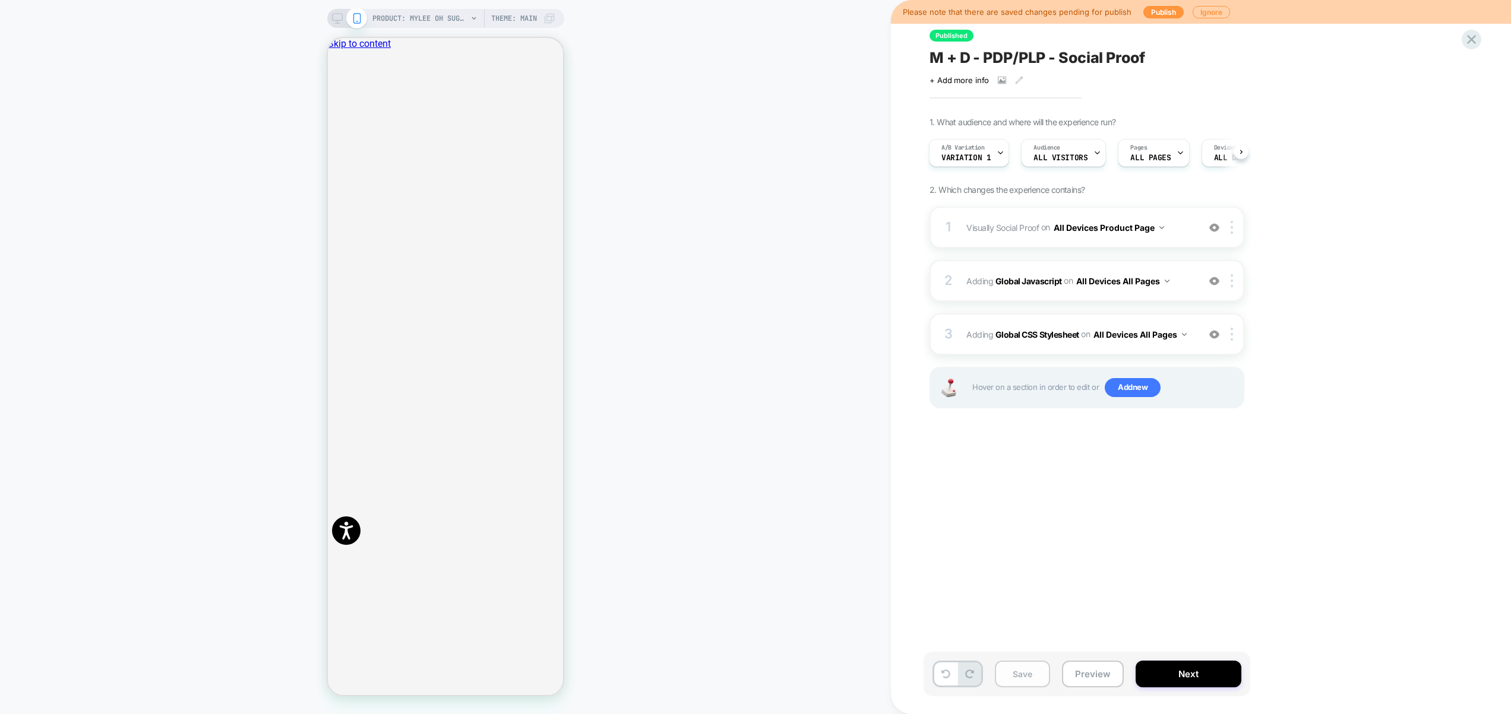
click at [1020, 676] on button "Save" at bounding box center [1022, 674] width 55 height 27
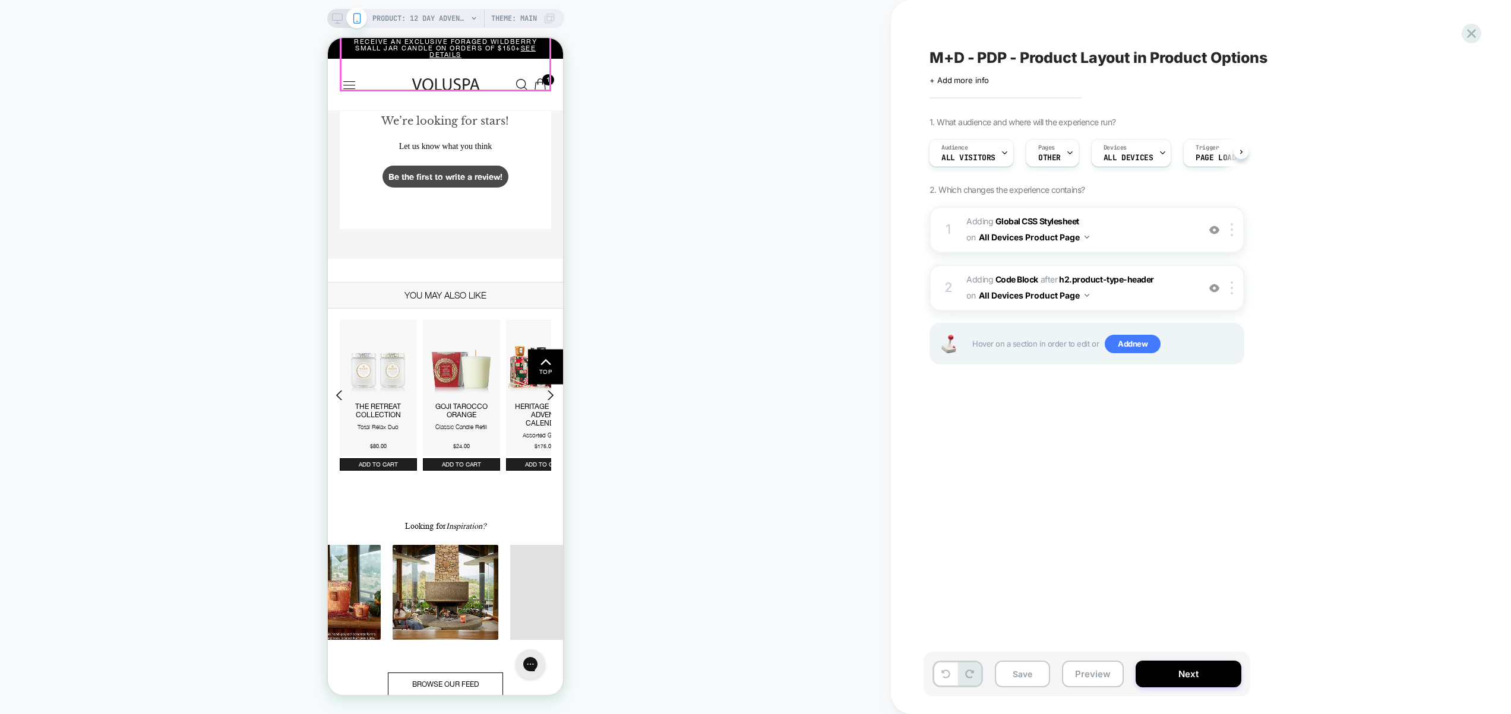
scroll to position [1221, 0]
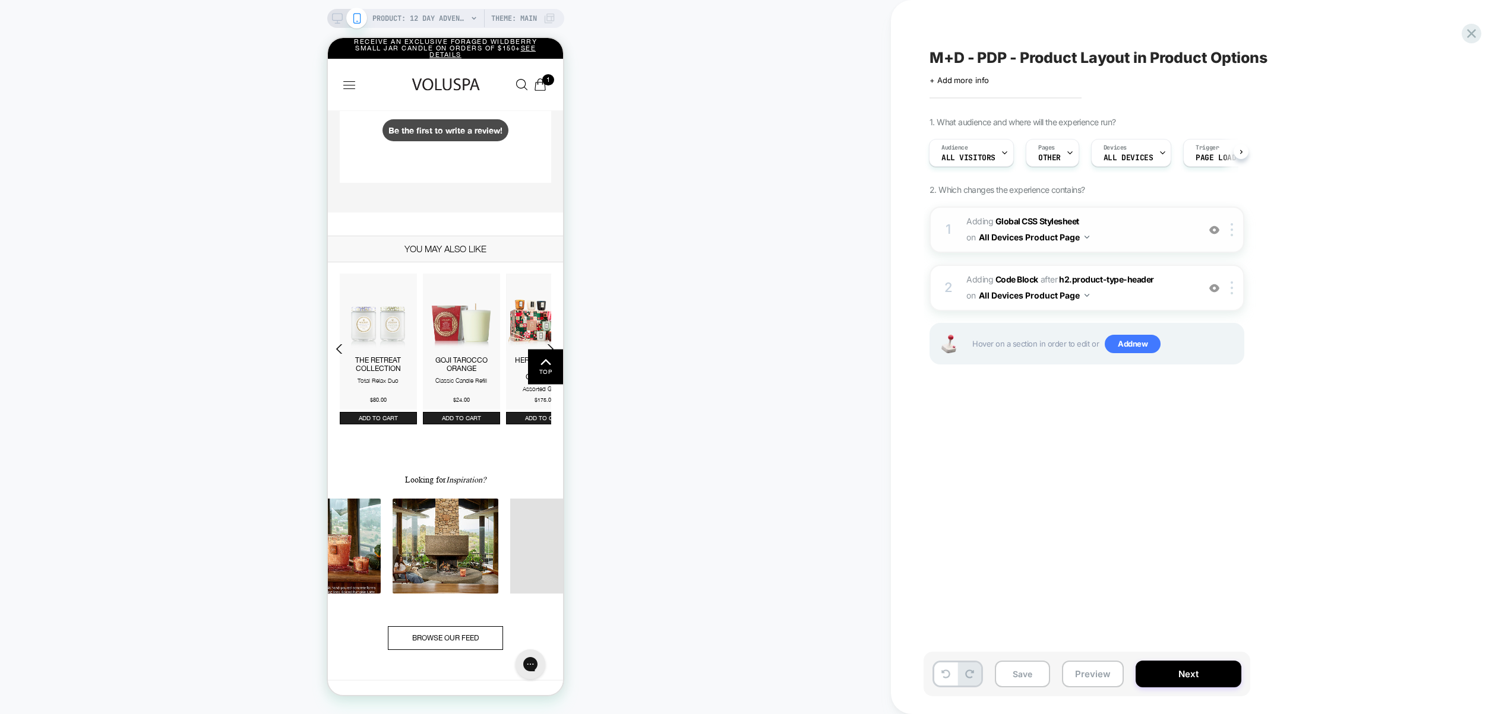
click at [1214, 232] on img at bounding box center [1214, 230] width 10 height 10
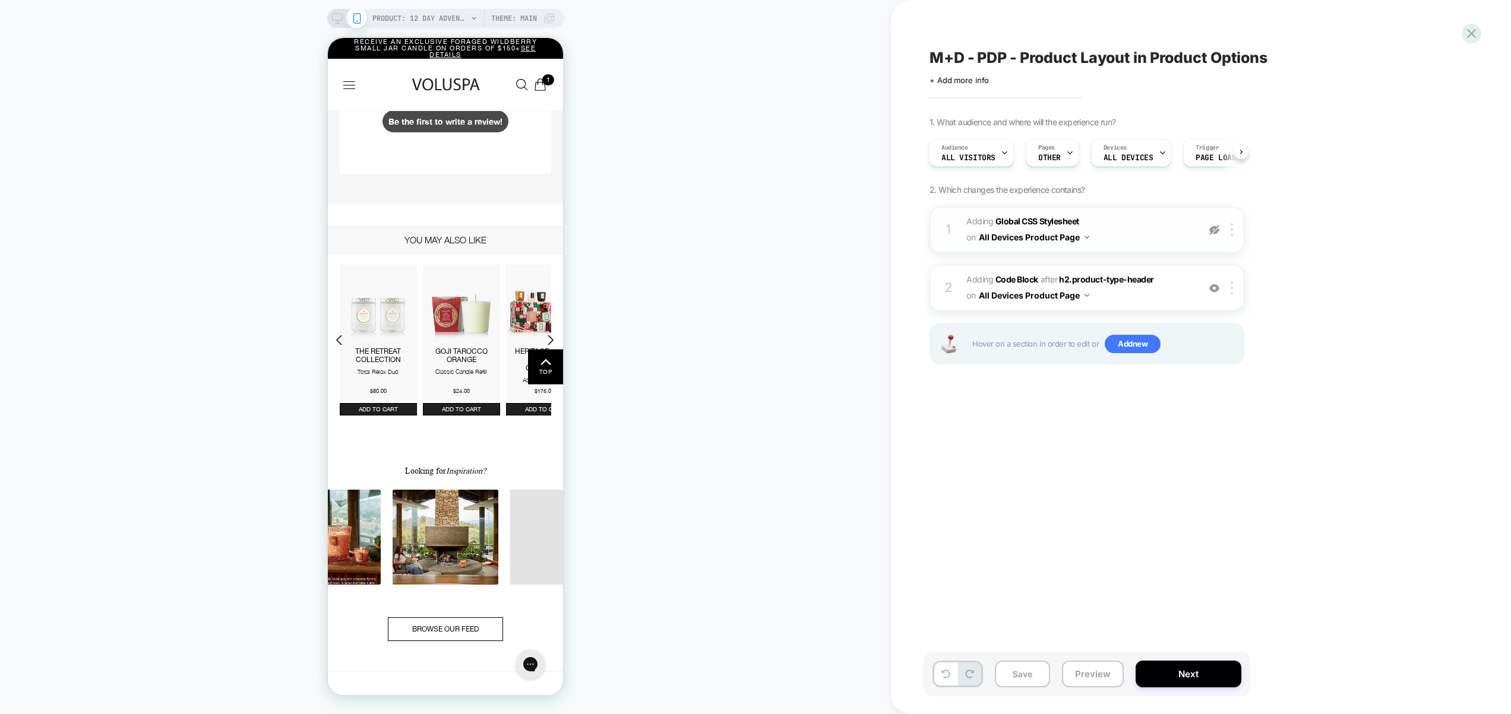
click at [0, 0] on img at bounding box center [0, 0] width 0 height 0
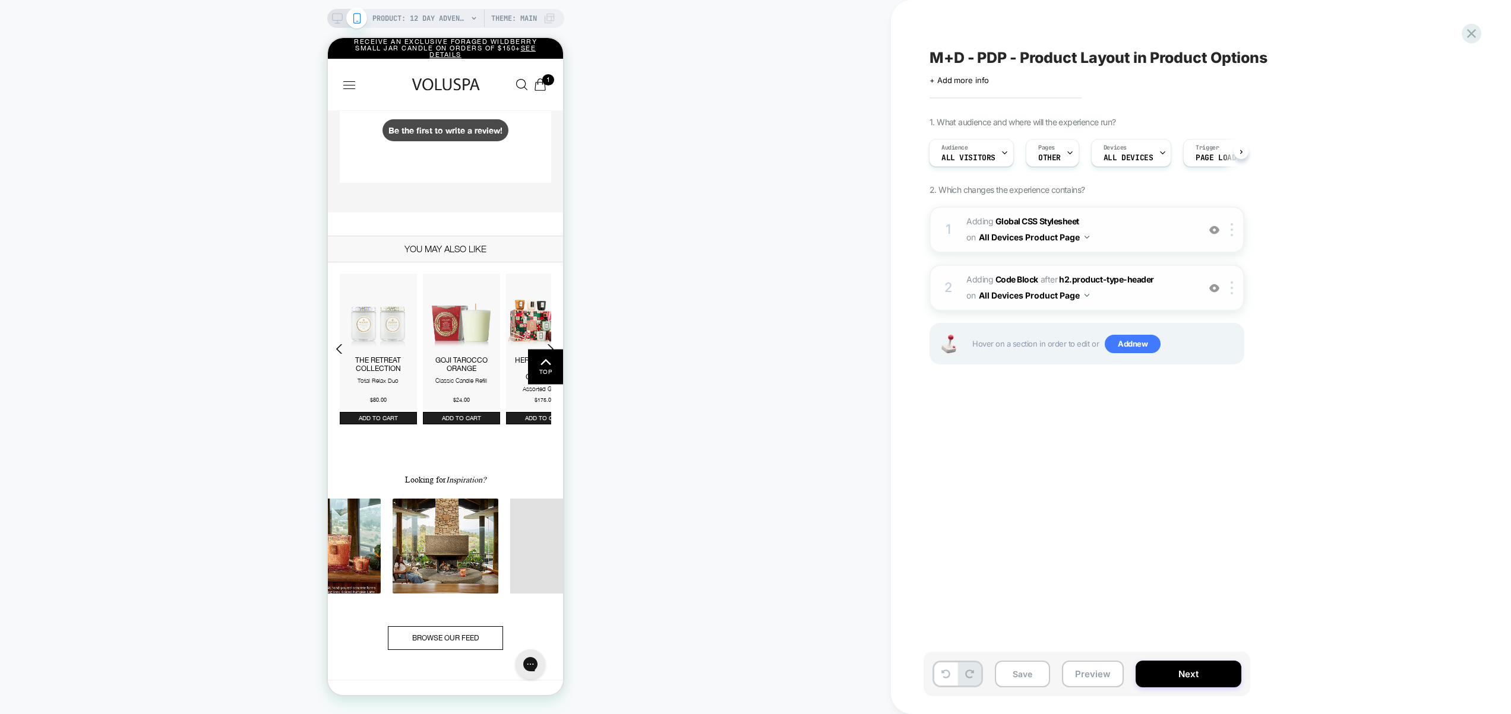
click at [1210, 294] on div at bounding box center [1214, 288] width 20 height 13
click at [1169, 294] on span "Adding Code Block AFTER h2.product-type-header h2.product-type-header on All De…" at bounding box center [1079, 288] width 226 height 32
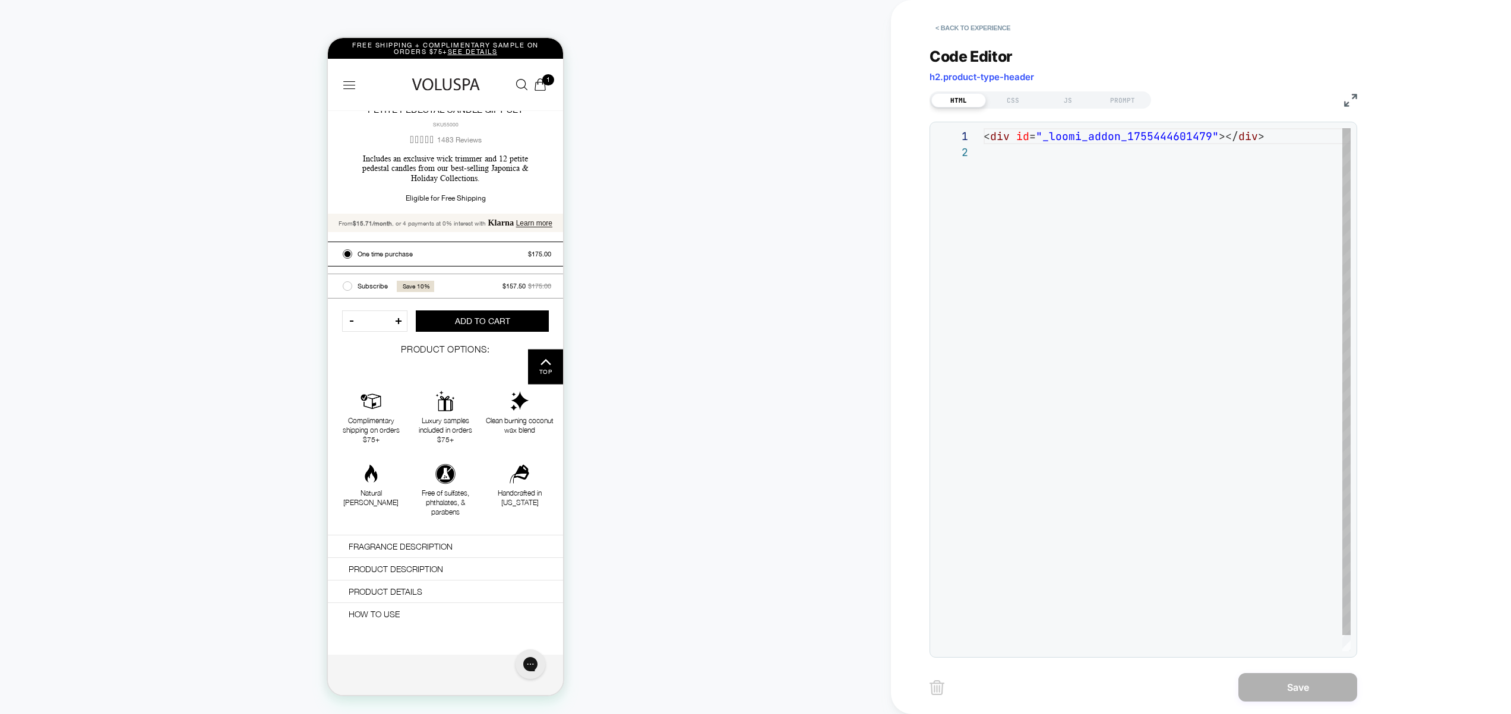
scroll to position [322, 0]
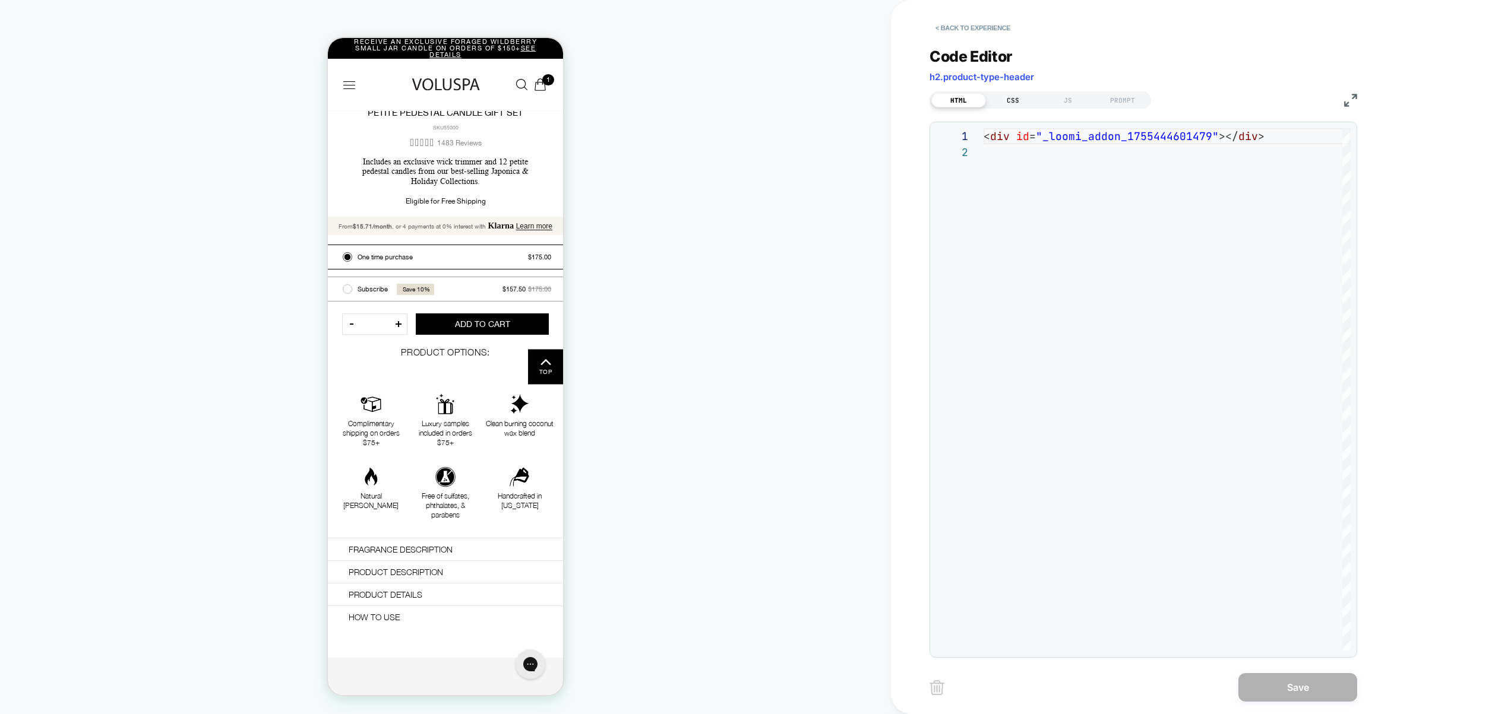
click at [0, 0] on div "CSS" at bounding box center [0, 0] width 0 height 0
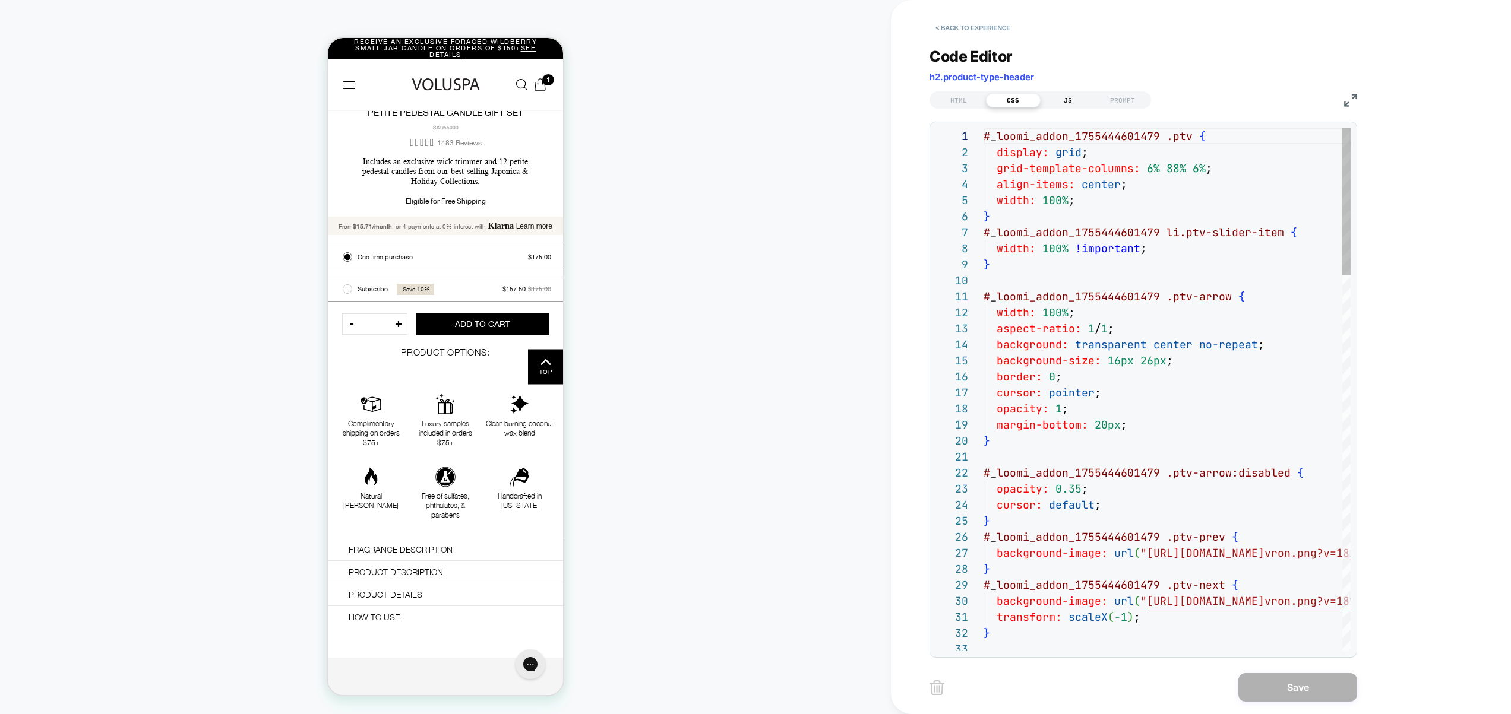
scroll to position [160, 0]
click at [0, 0] on div "Code Editor h2.product-type-header HTML CSS JS PROMPT 1 2 3 4 5 6 7 8 9 10 11 1…" at bounding box center [0, 0] width 0 height 0
click at [1089, 101] on div "JS" at bounding box center [1067, 100] width 55 height 14
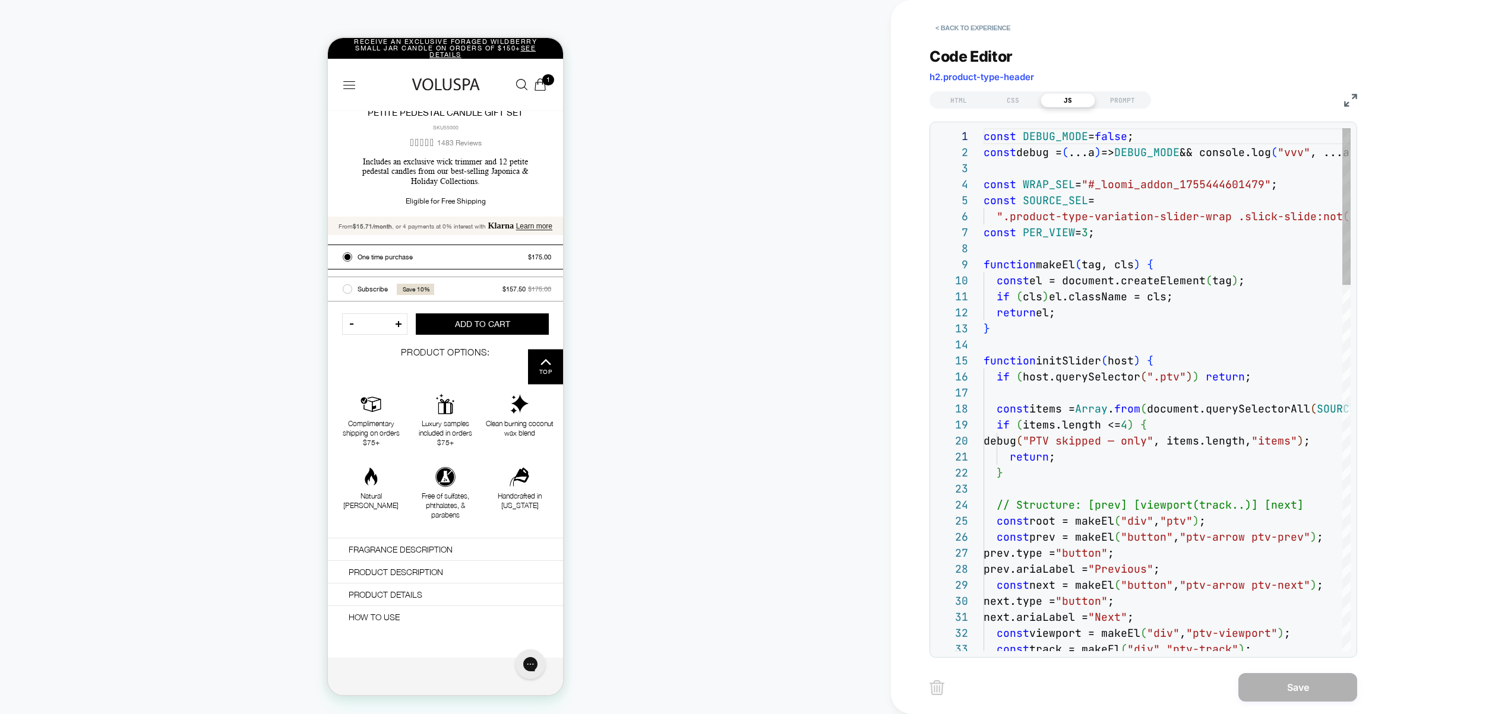
scroll to position [0, 0]
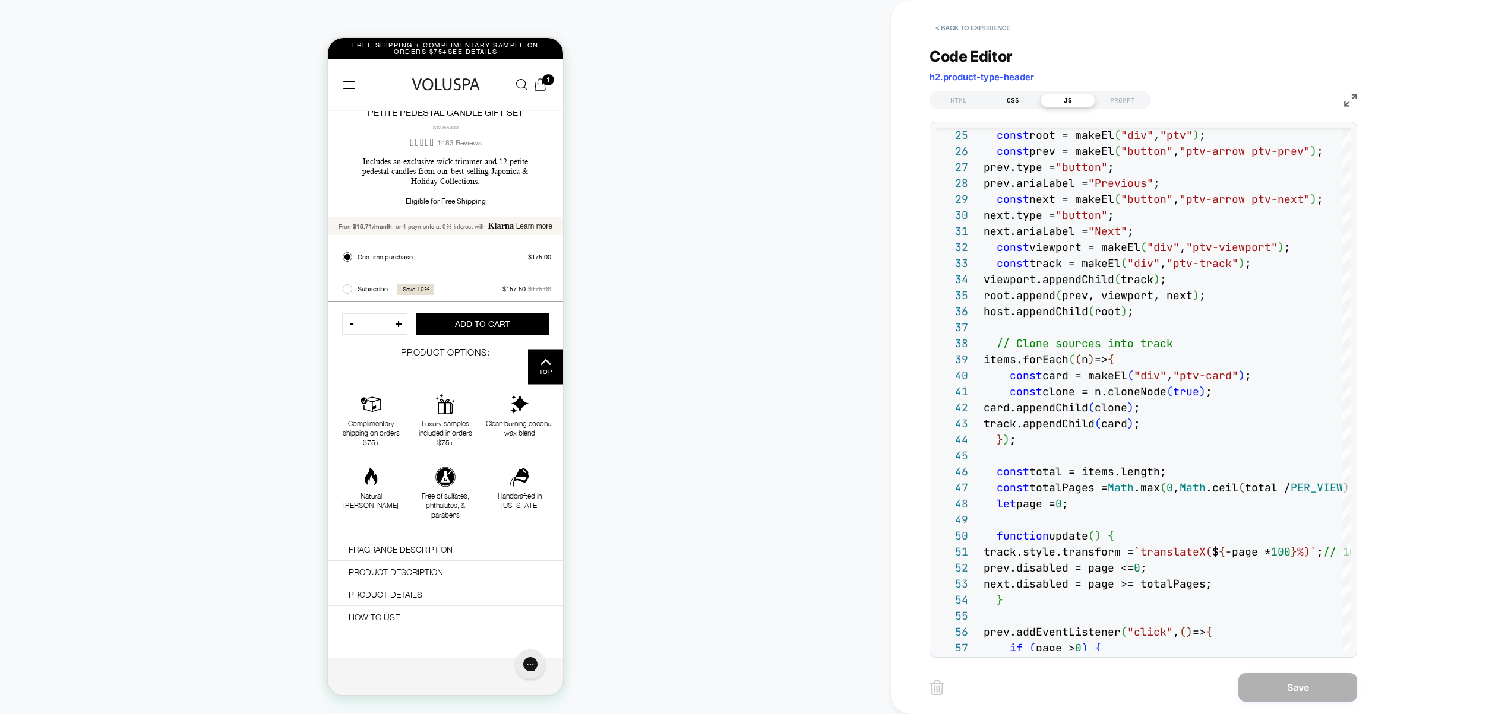
click at [0, 0] on div "CSS" at bounding box center [0, 0] width 0 height 0
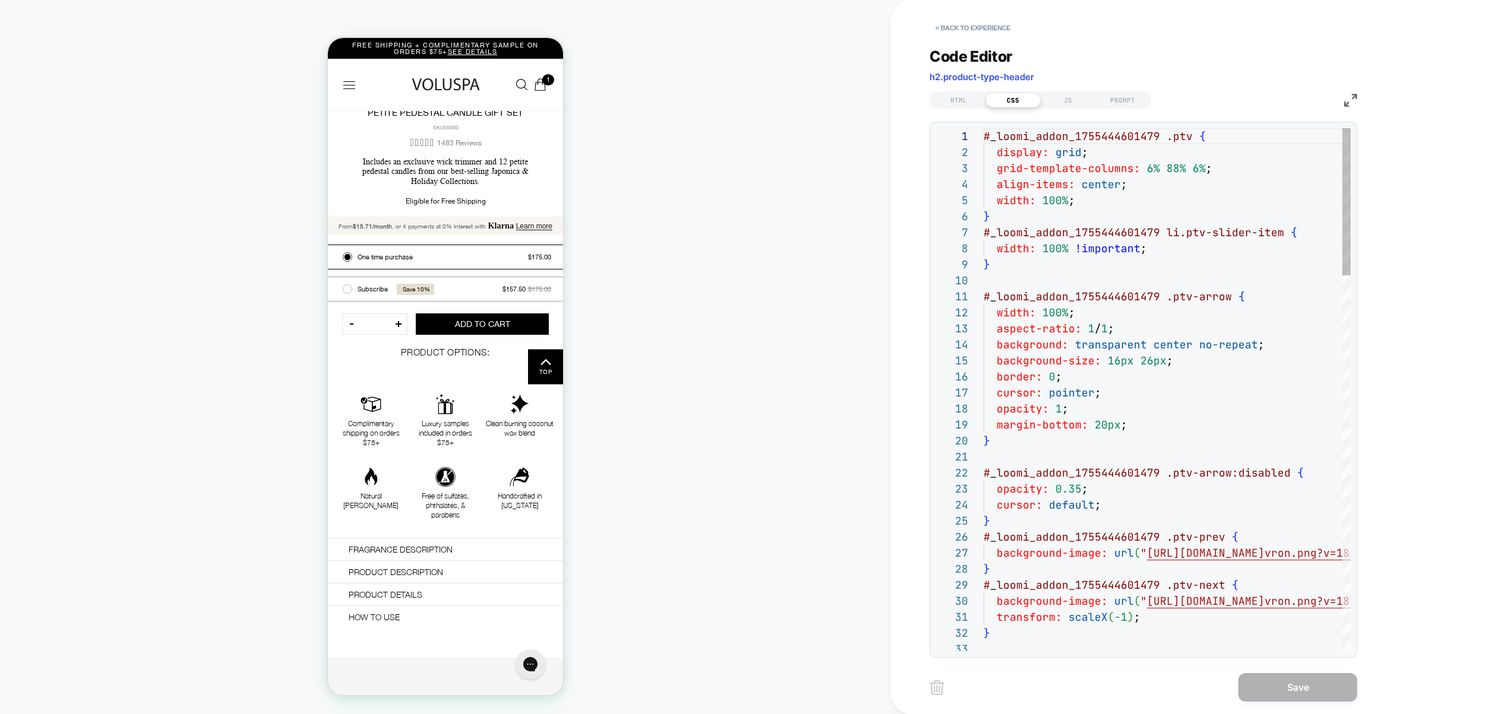
scroll to position [160, 0]
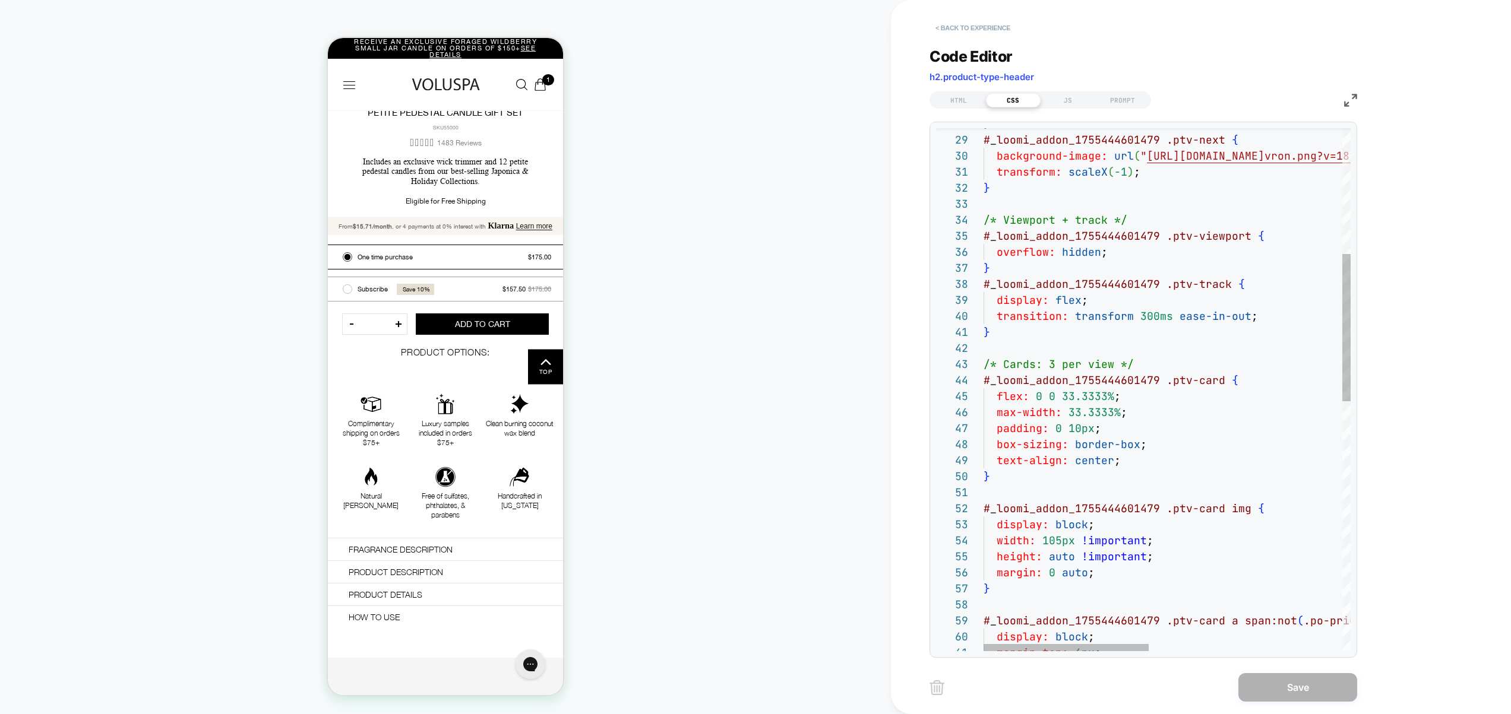
click at [0, 0] on button "< Back to experience" at bounding box center [0, 0] width 0 height 0
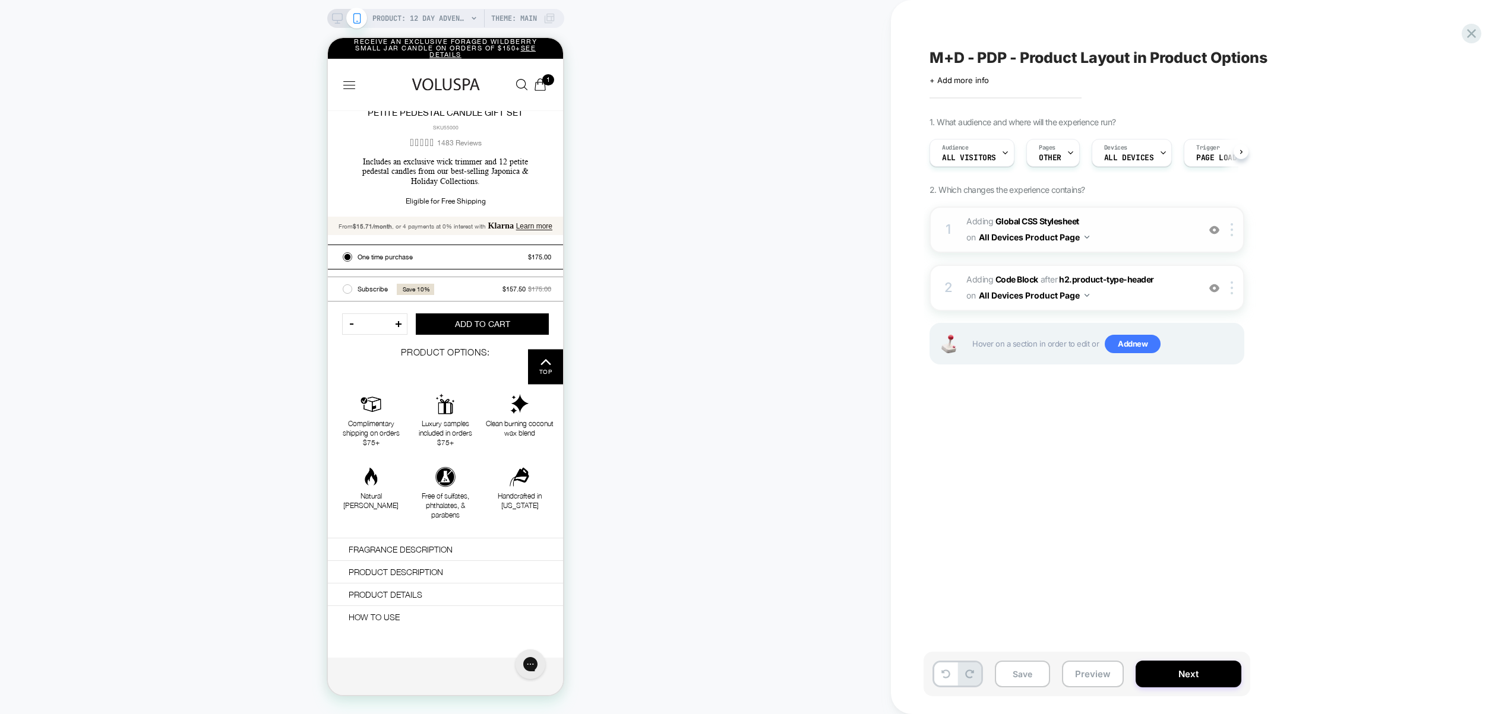
scroll to position [0, 1]
click at [0, 0] on span "Adding Global CSS Stylesheet on All Devices Product Page" at bounding box center [0, 0] width 0 height 0
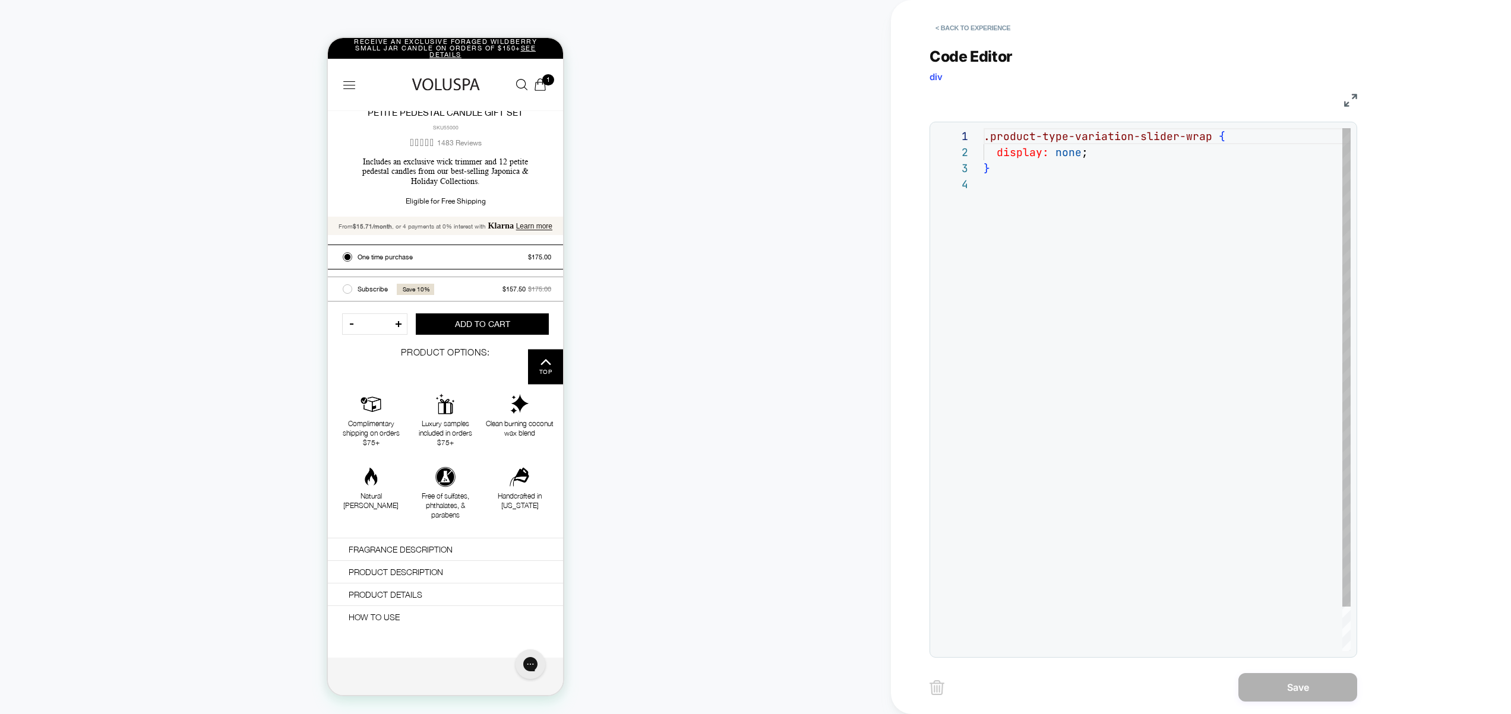
scroll to position [48, 0]
click at [226, 355] on button "< Back to experience" at bounding box center [192, 377] width 68 height 45
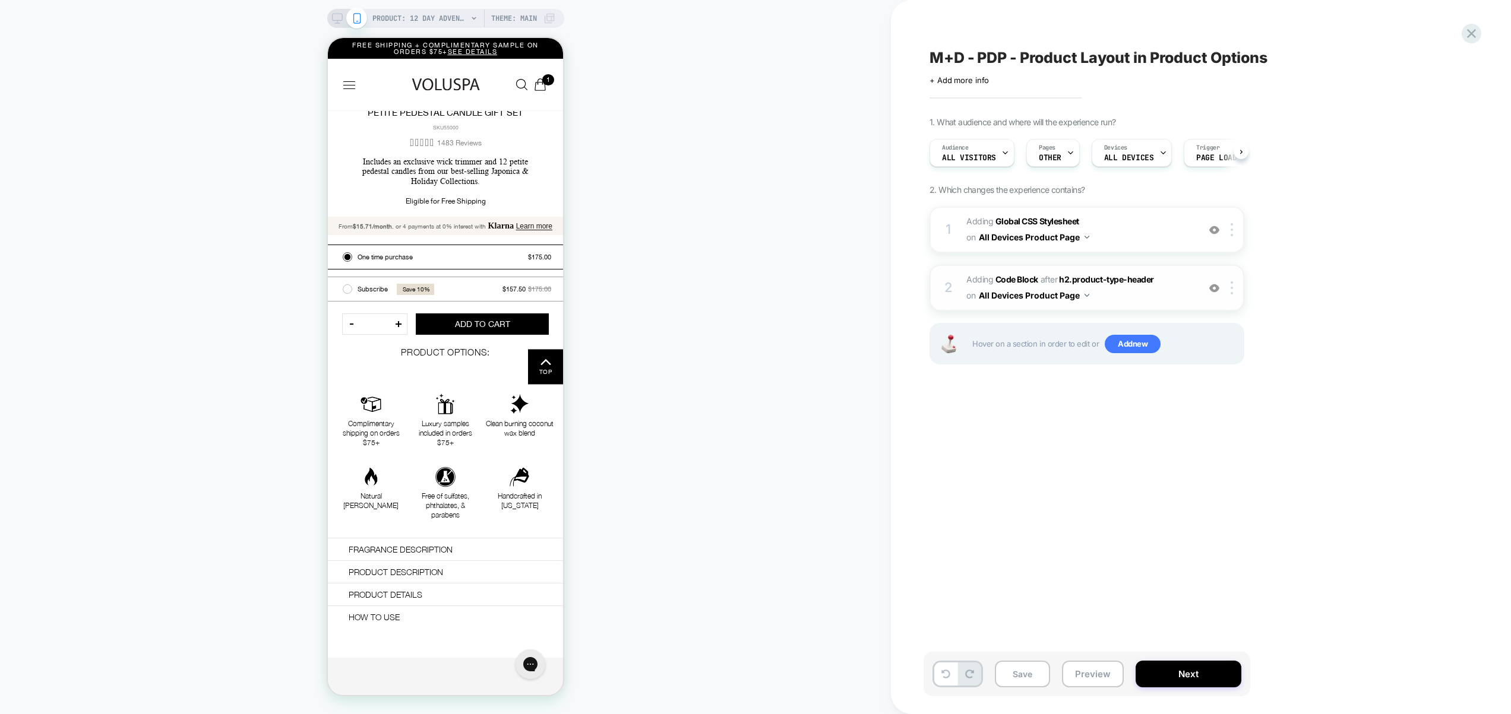
scroll to position [0, 1]
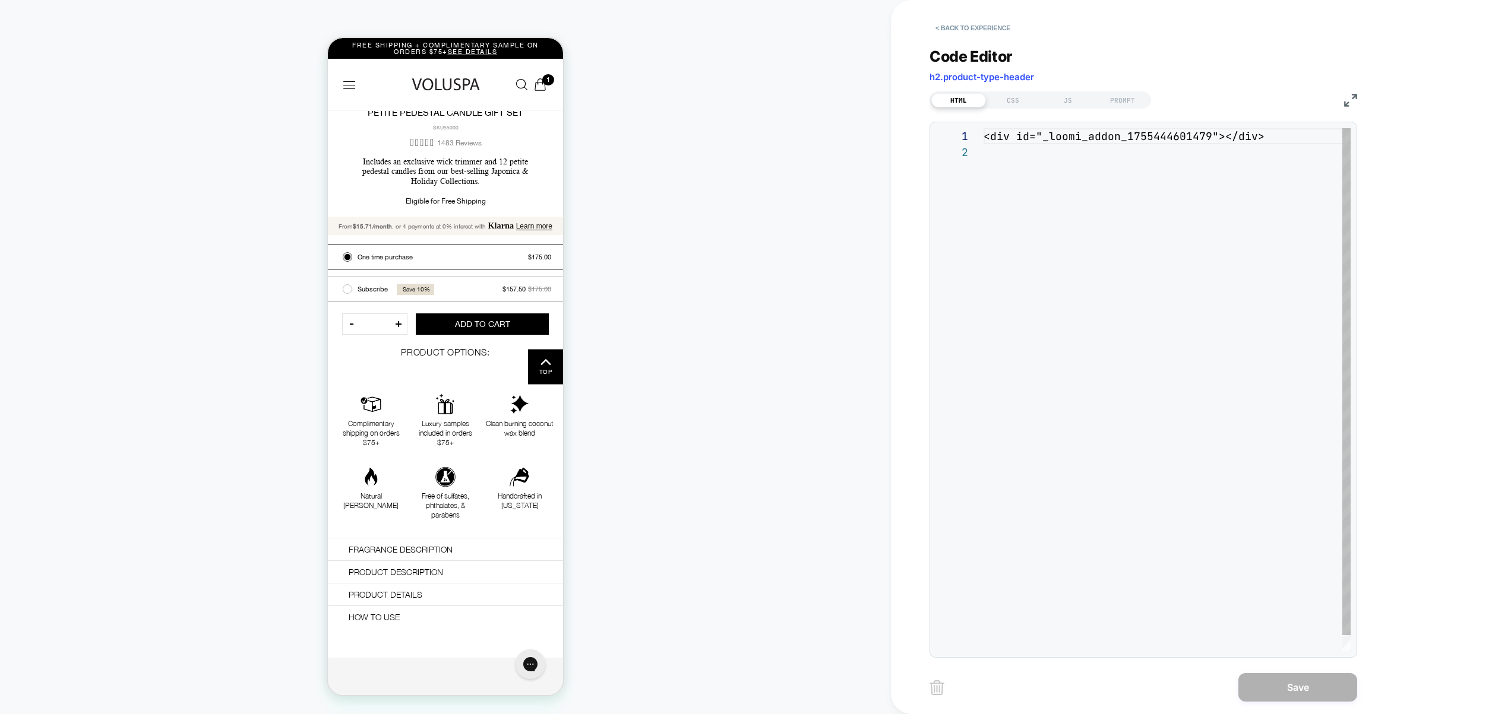
scroll to position [16, 0]
click at [1062, 105] on div "JS" at bounding box center [1067, 100] width 55 height 14
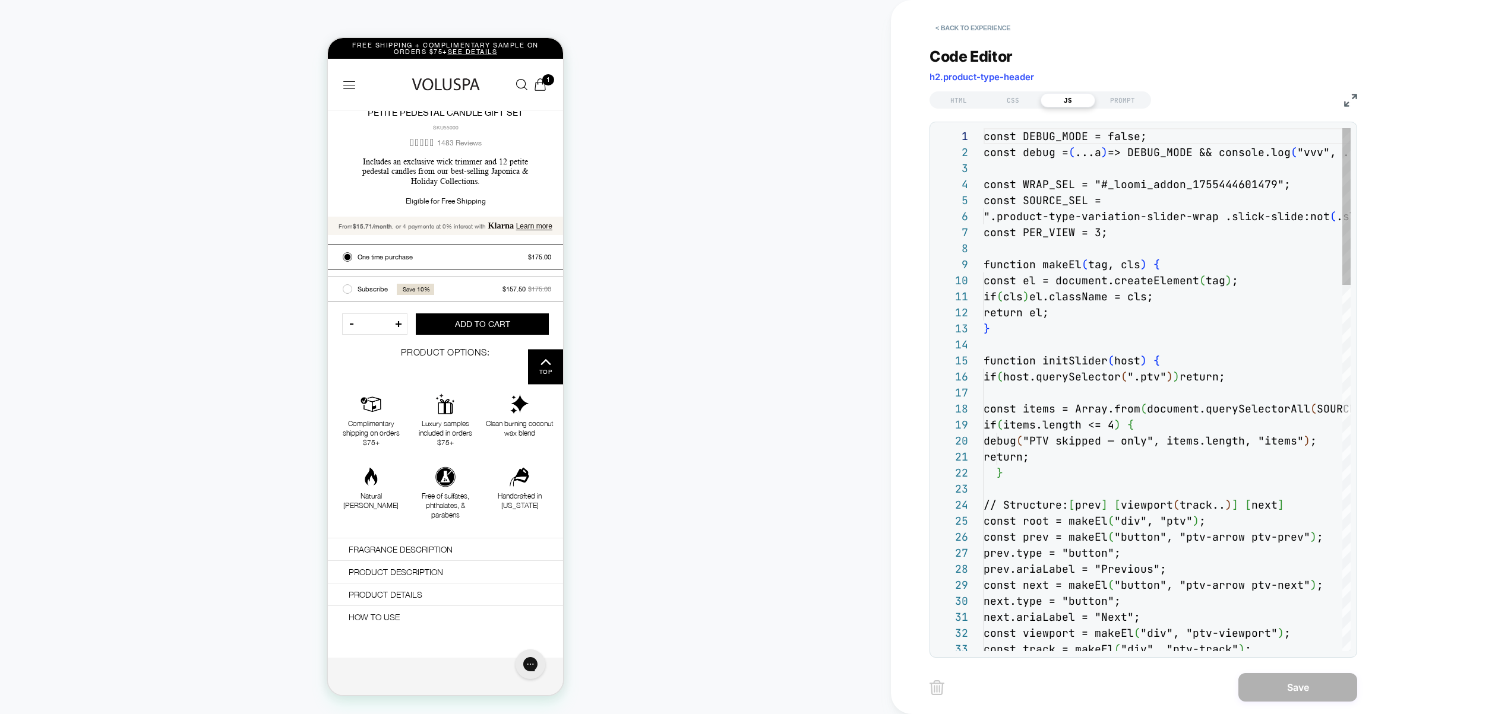
scroll to position [160, 0]
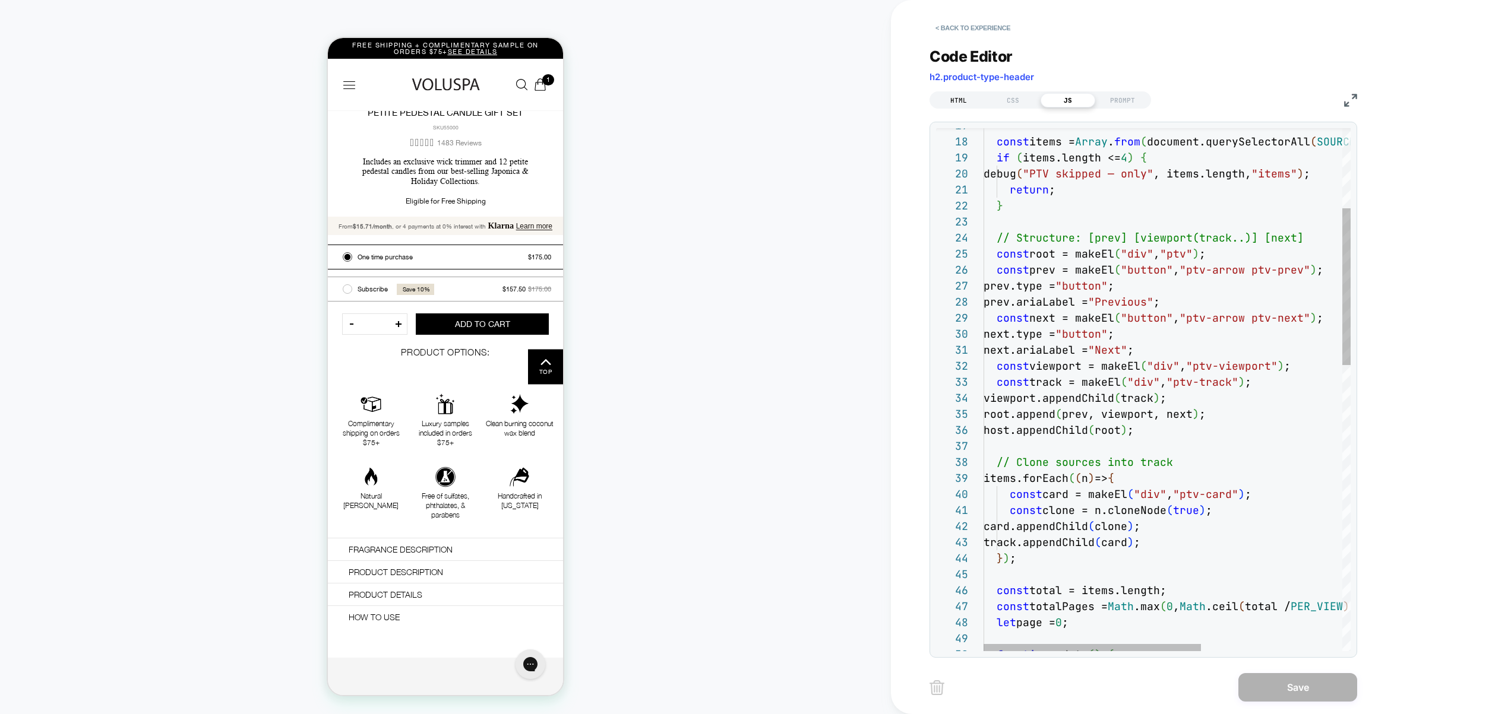
click at [956, 107] on div "HTML" at bounding box center [958, 100] width 55 height 14
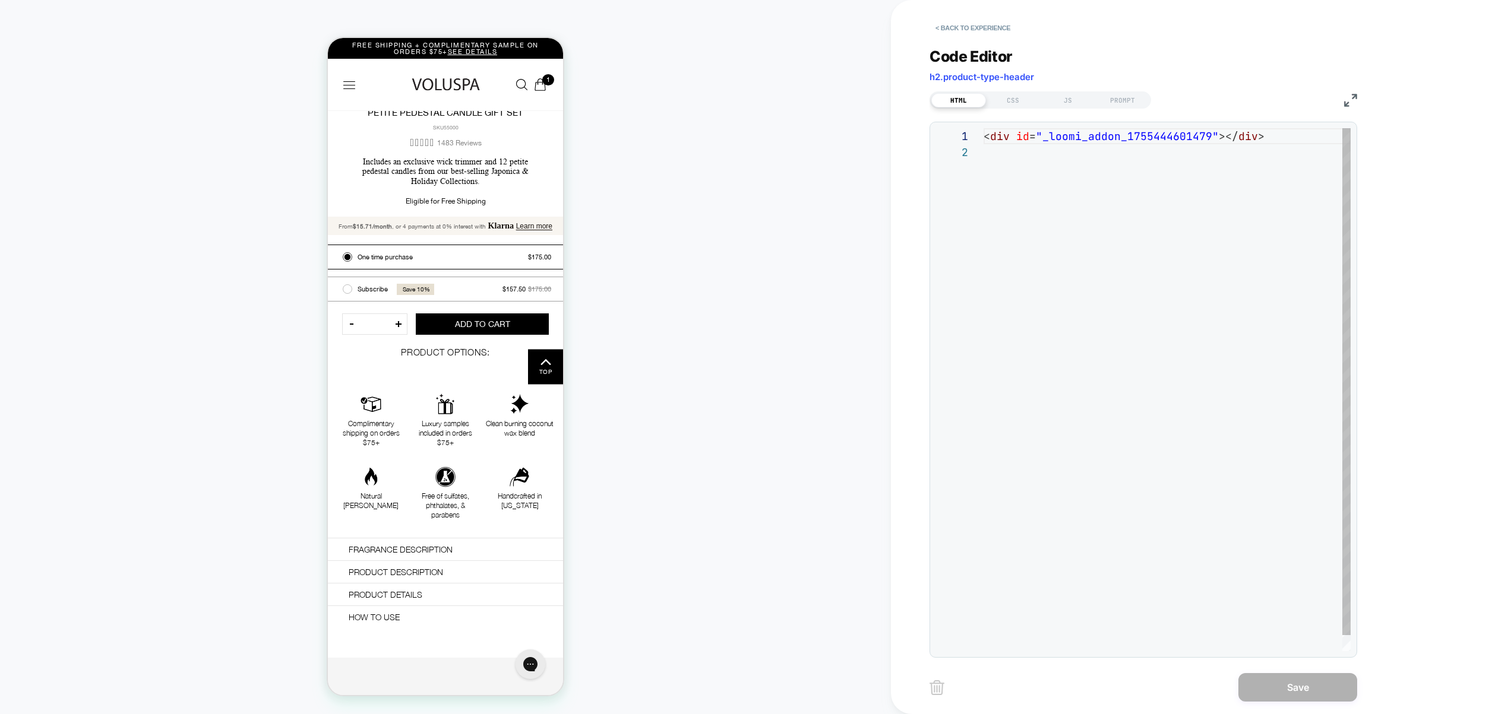
scroll to position [16, 0]
click at [1014, 103] on div "CSS" at bounding box center [1013, 100] width 55 height 14
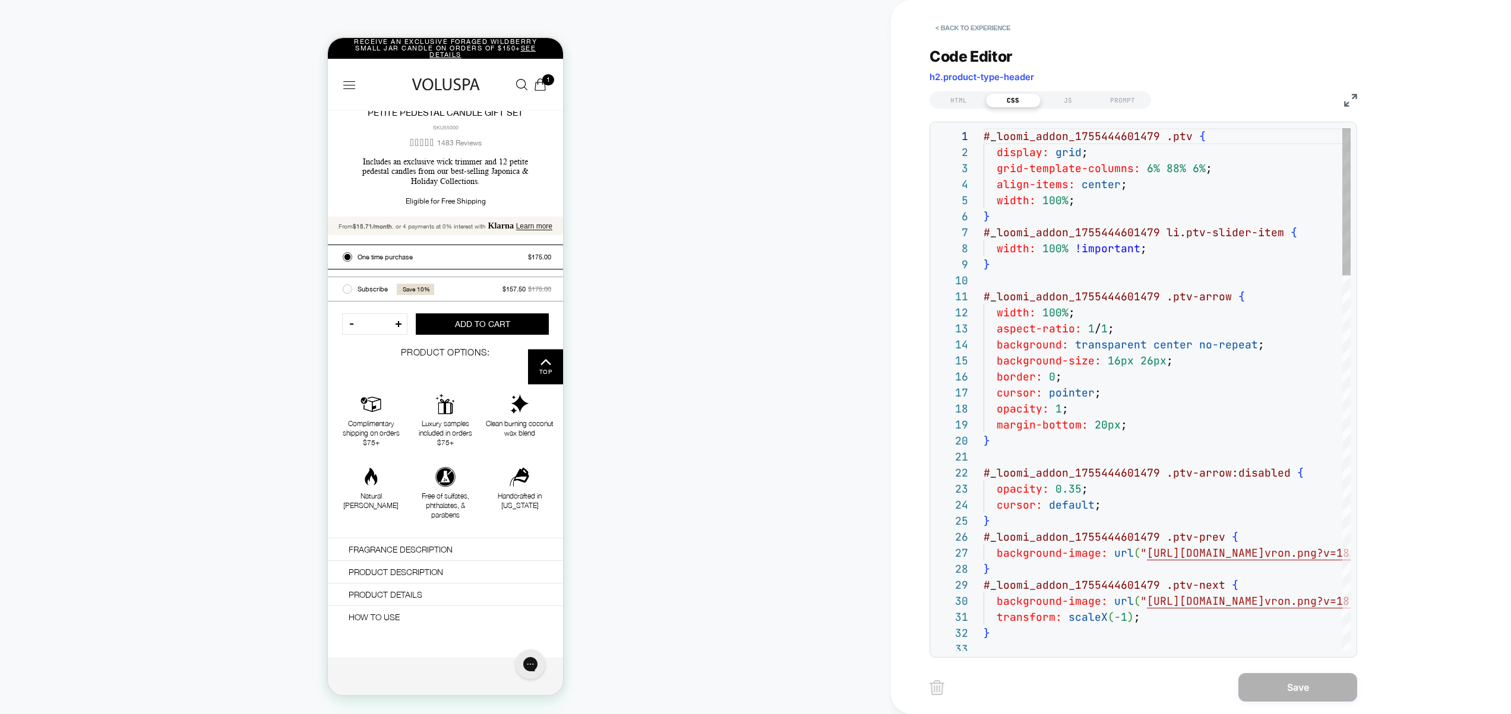
scroll to position [160, 0]
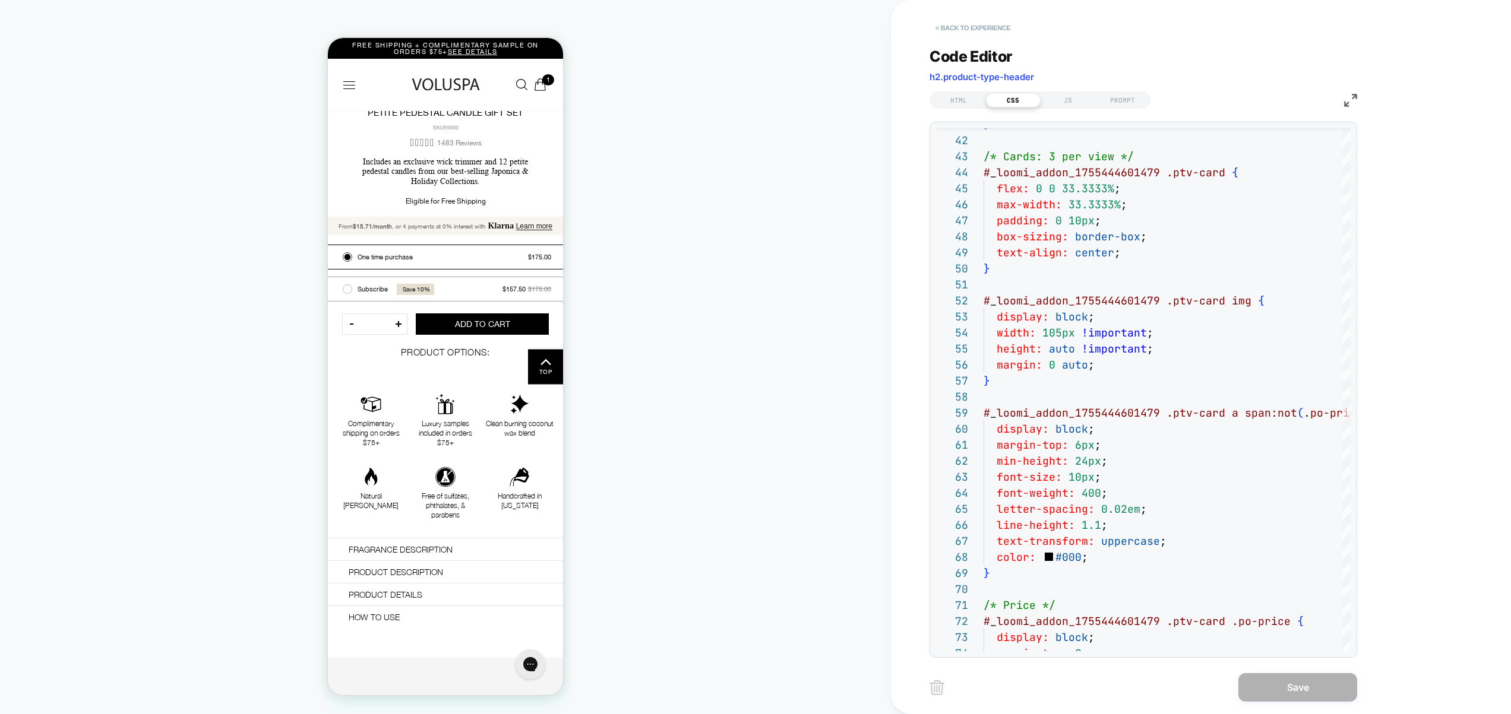
click at [981, 26] on button "< Back to experience" at bounding box center [972, 27] width 87 height 19
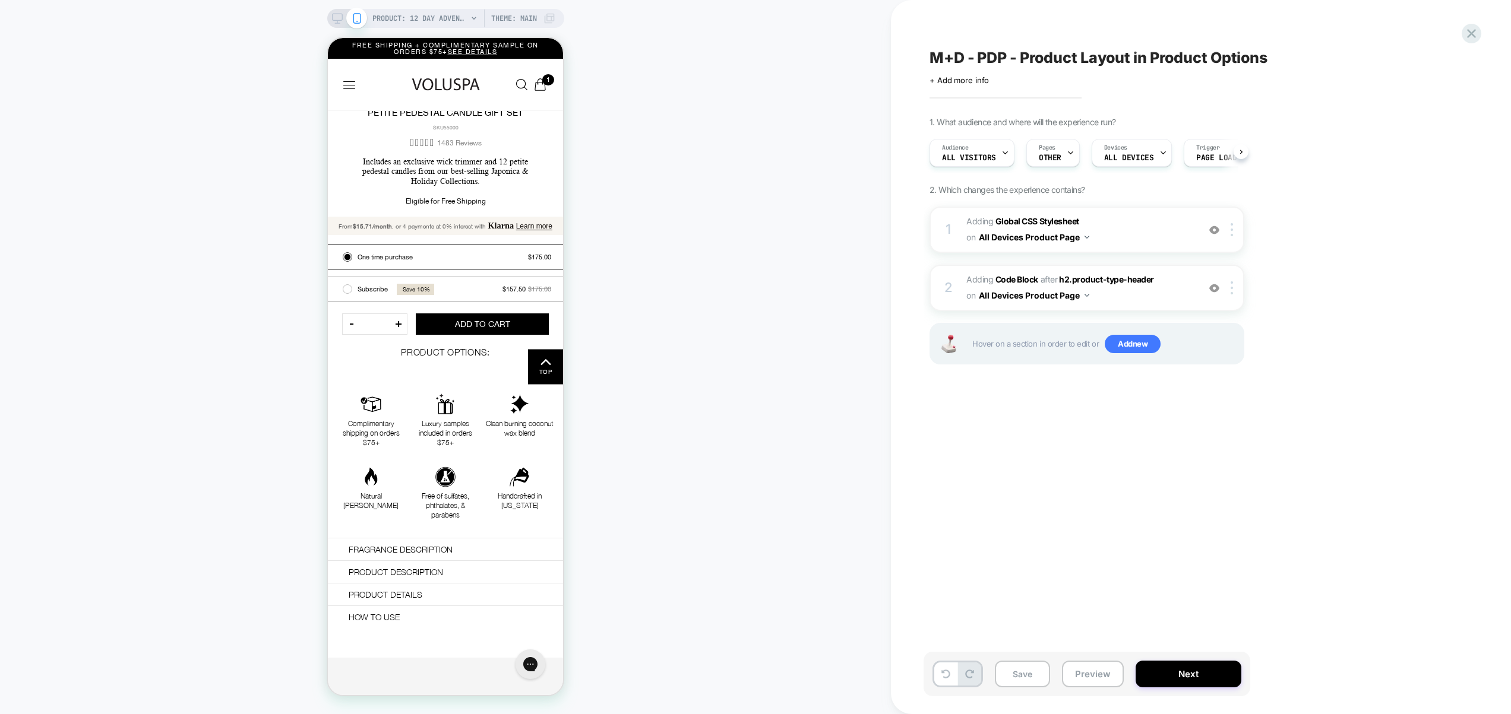
scroll to position [0, 1]
click at [0, 0] on span "OTHER" at bounding box center [0, 0] width 0 height 0
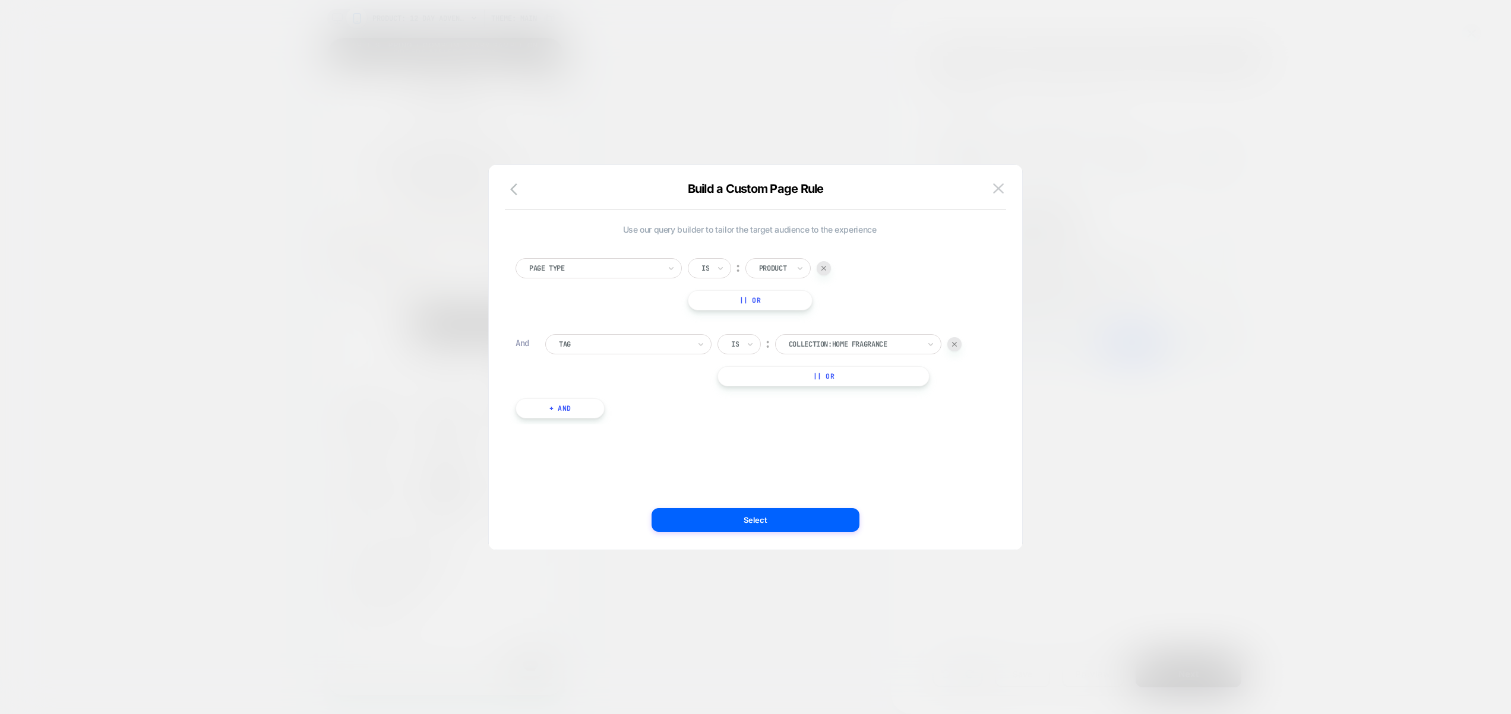
click at [0, 0] on div at bounding box center [0, 0] width 0 height 0
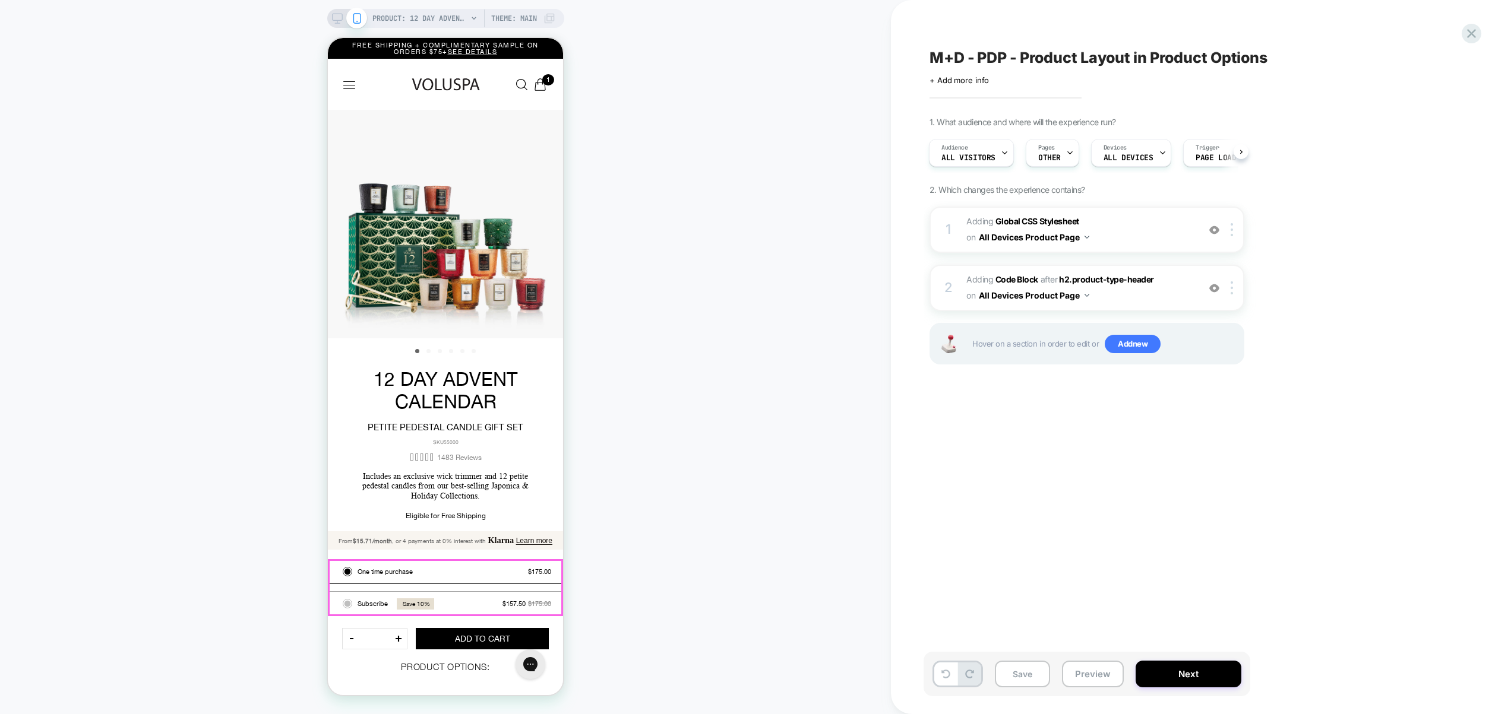
scroll to position [0, 0]
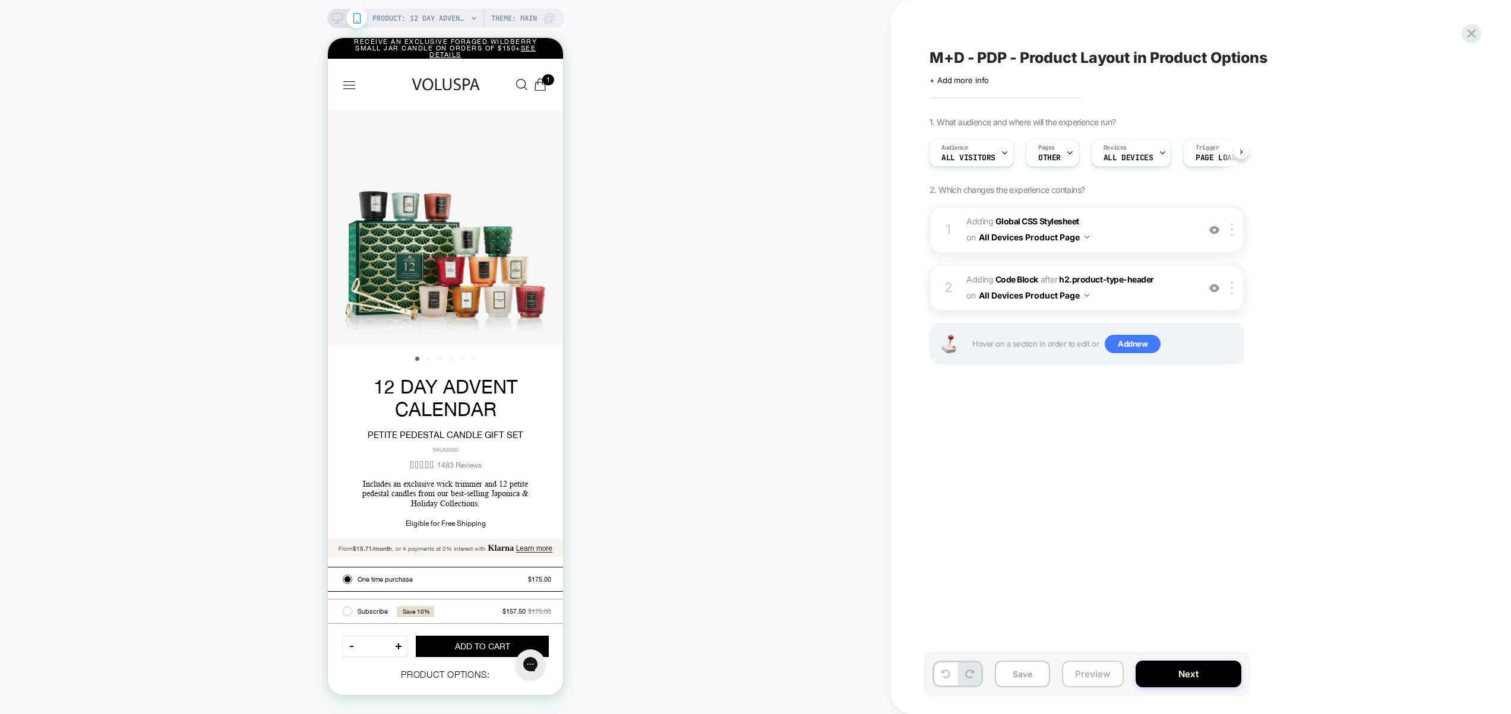
click at [0, 0] on button "Preview" at bounding box center [0, 0] width 0 height 0
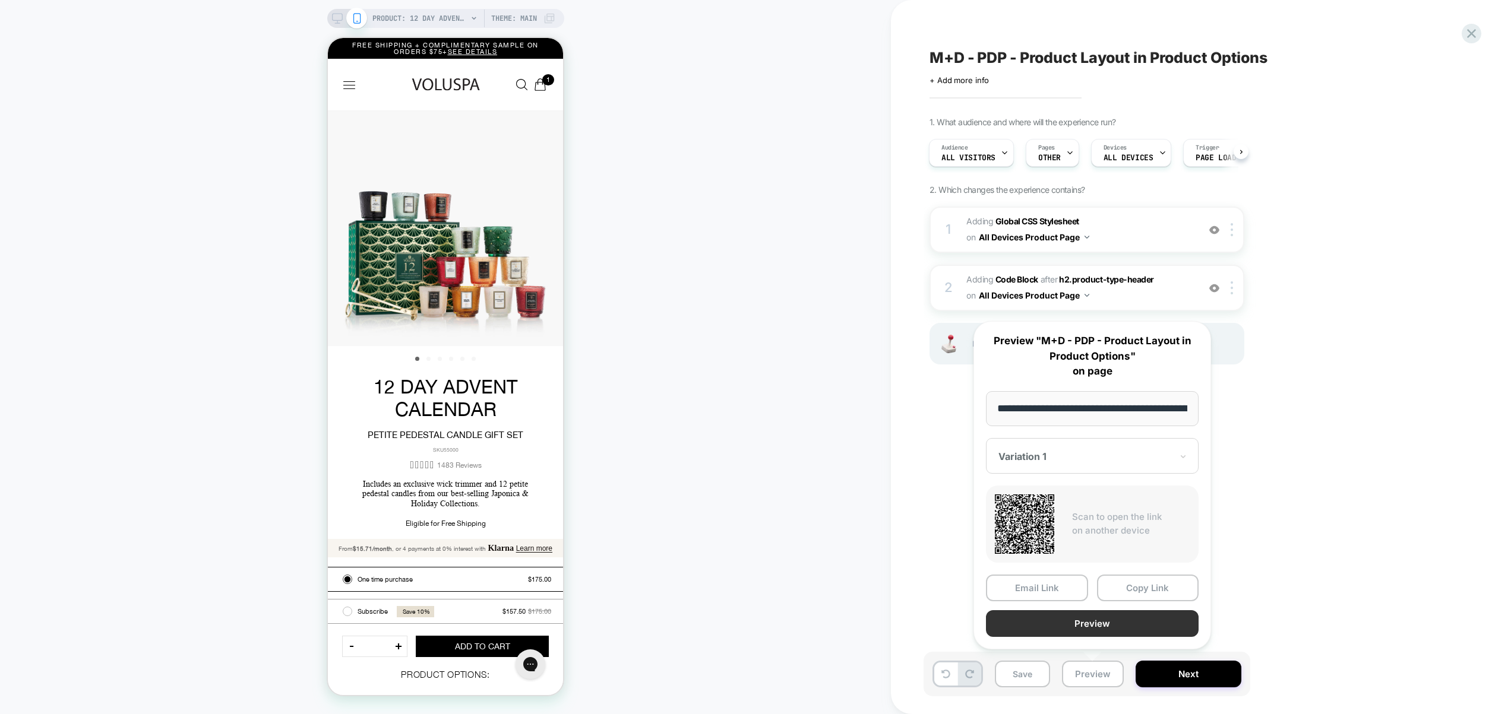
click at [1089, 624] on button "Preview" at bounding box center [1092, 624] width 213 height 27
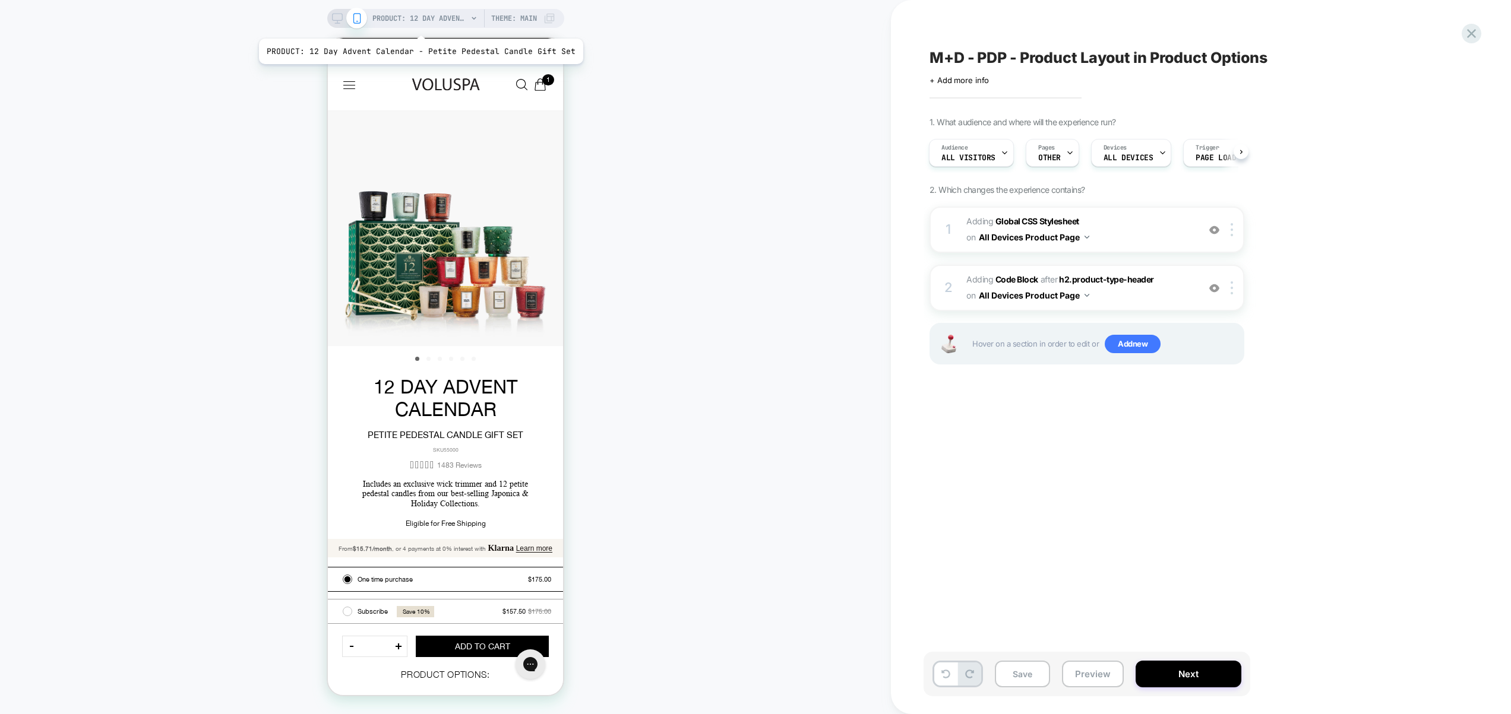
click at [417, 24] on span "PRODUCT: 12 Day Advent Calendar - Petite Pedestal Candle Gift Set" at bounding box center [419, 18] width 95 height 19
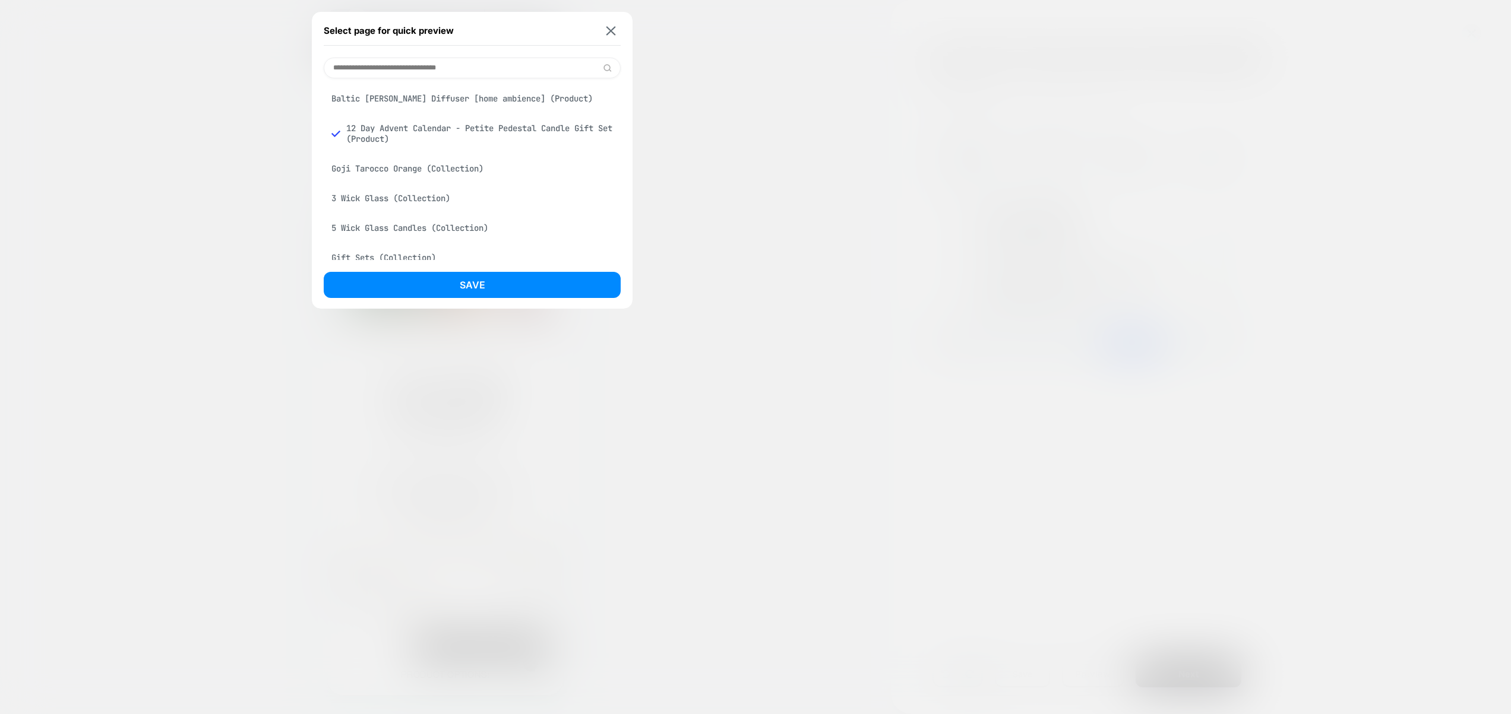
click at [374, 61] on input at bounding box center [472, 68] width 297 height 21
type input "******"
click at [458, 129] on div "Temple [PERSON_NAME] - Tiny Tin (Product)" at bounding box center [472, 128] width 297 height 23
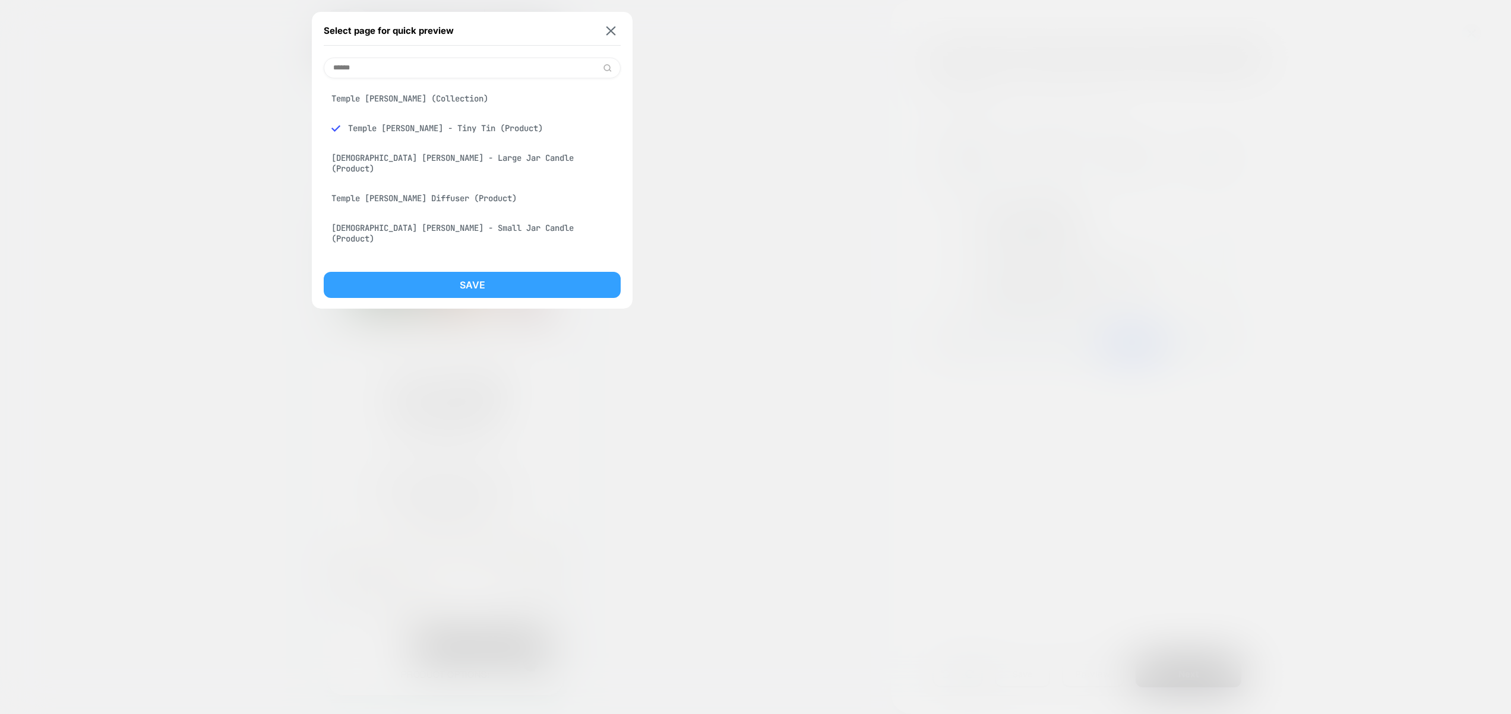
click at [499, 285] on button "Save" at bounding box center [472, 285] width 297 height 26
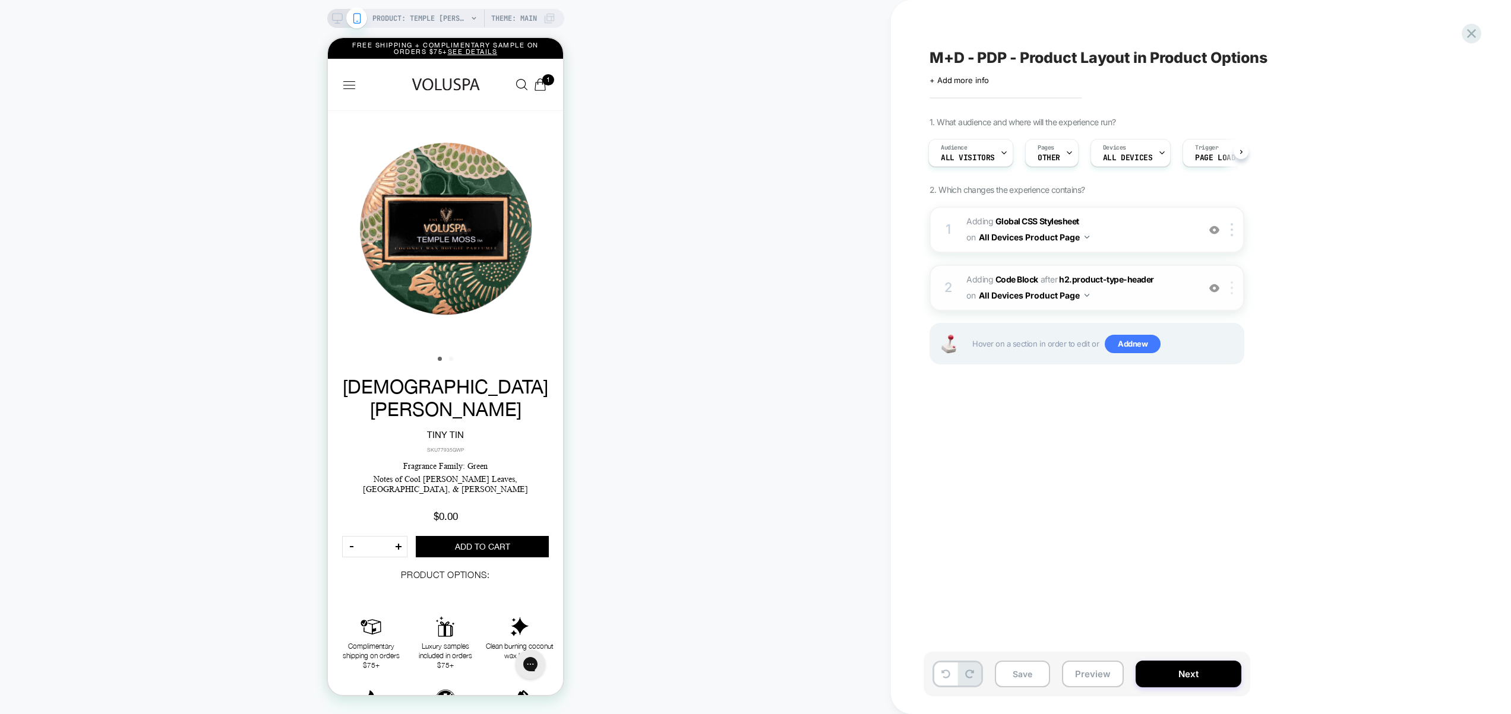
click at [0, 0] on img at bounding box center [0, 0] width 0 height 0
click at [0, 0] on div "Copy CSS Selector" at bounding box center [0, 0] width 0 height 0
click at [0, 0] on span "Adding Code Block AFTER h2.product-type-header h2.product-type-header on All De…" at bounding box center [0, 0] width 0 height 0
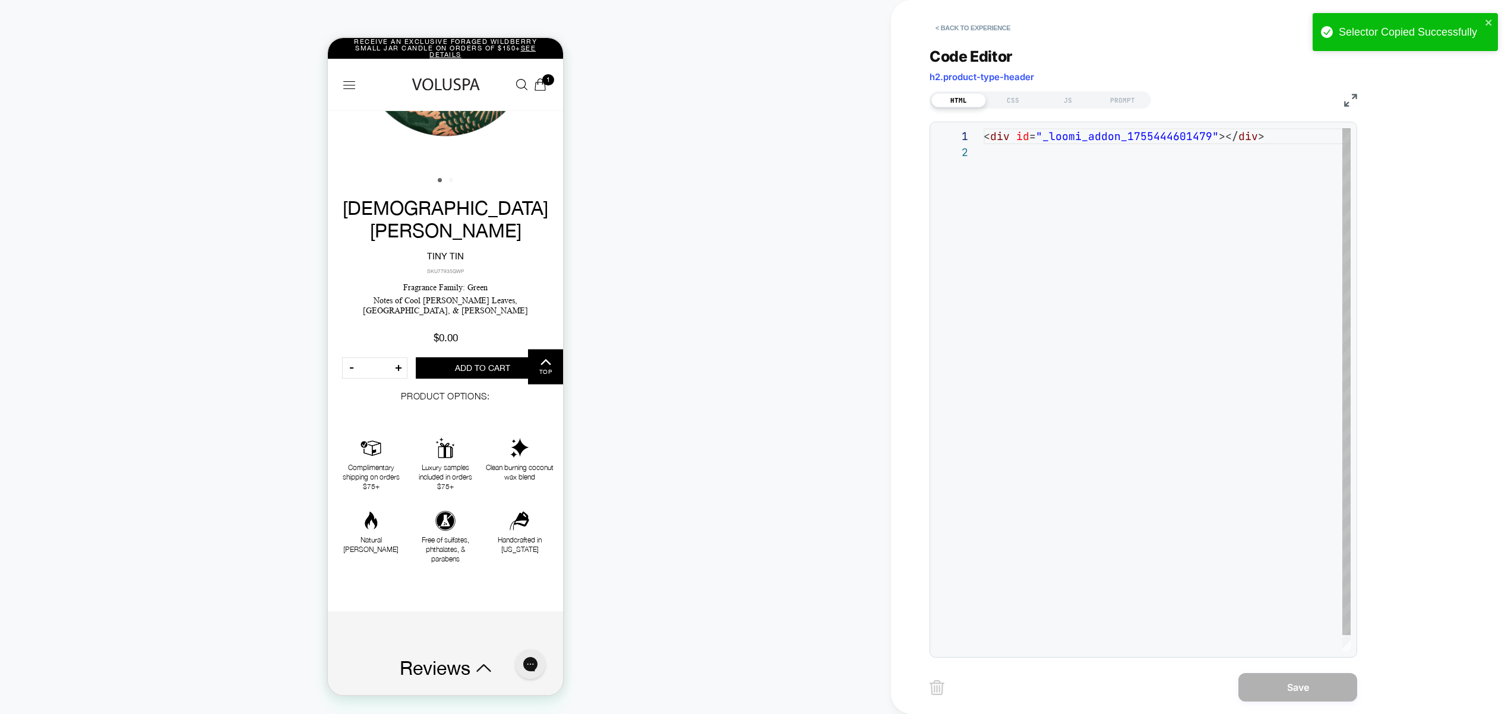
scroll to position [200, 0]
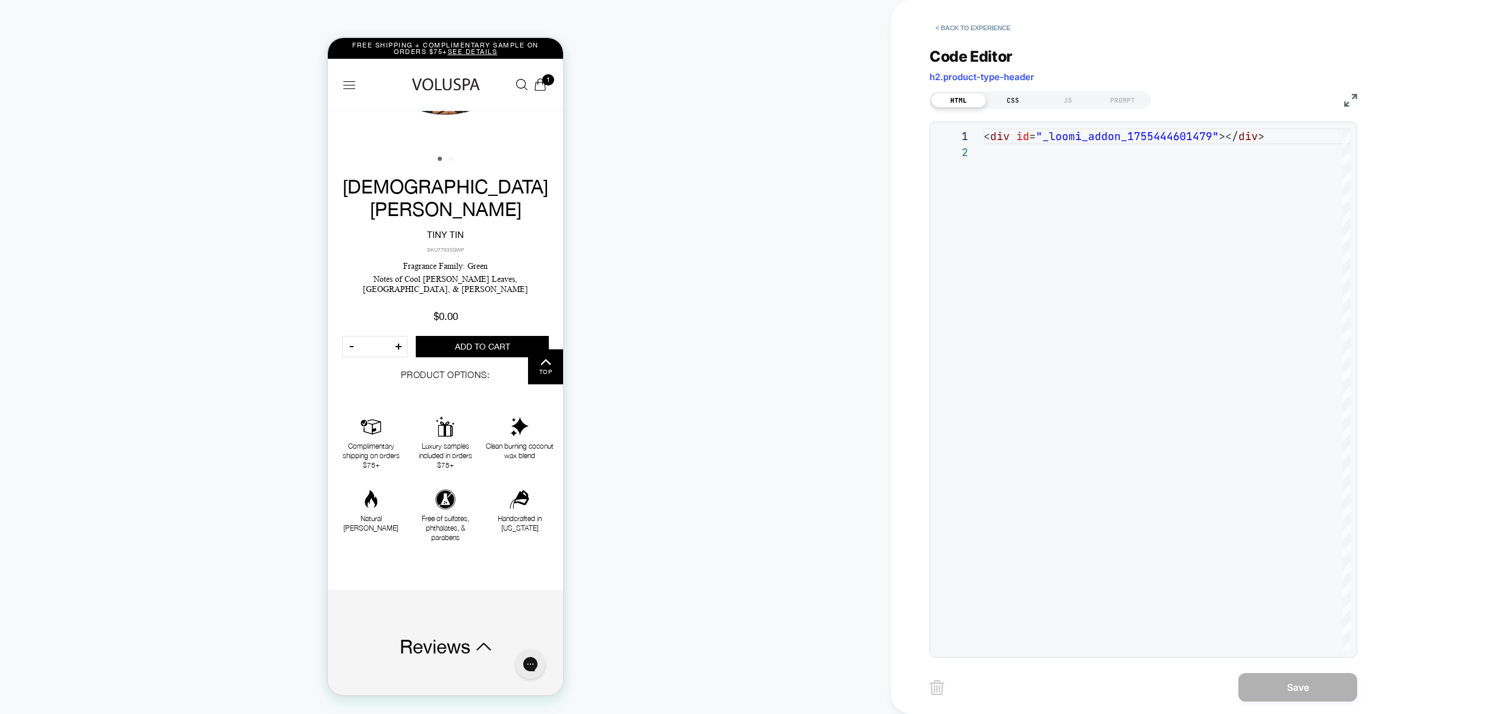
click at [0, 0] on div "CSS" at bounding box center [0, 0] width 0 height 0
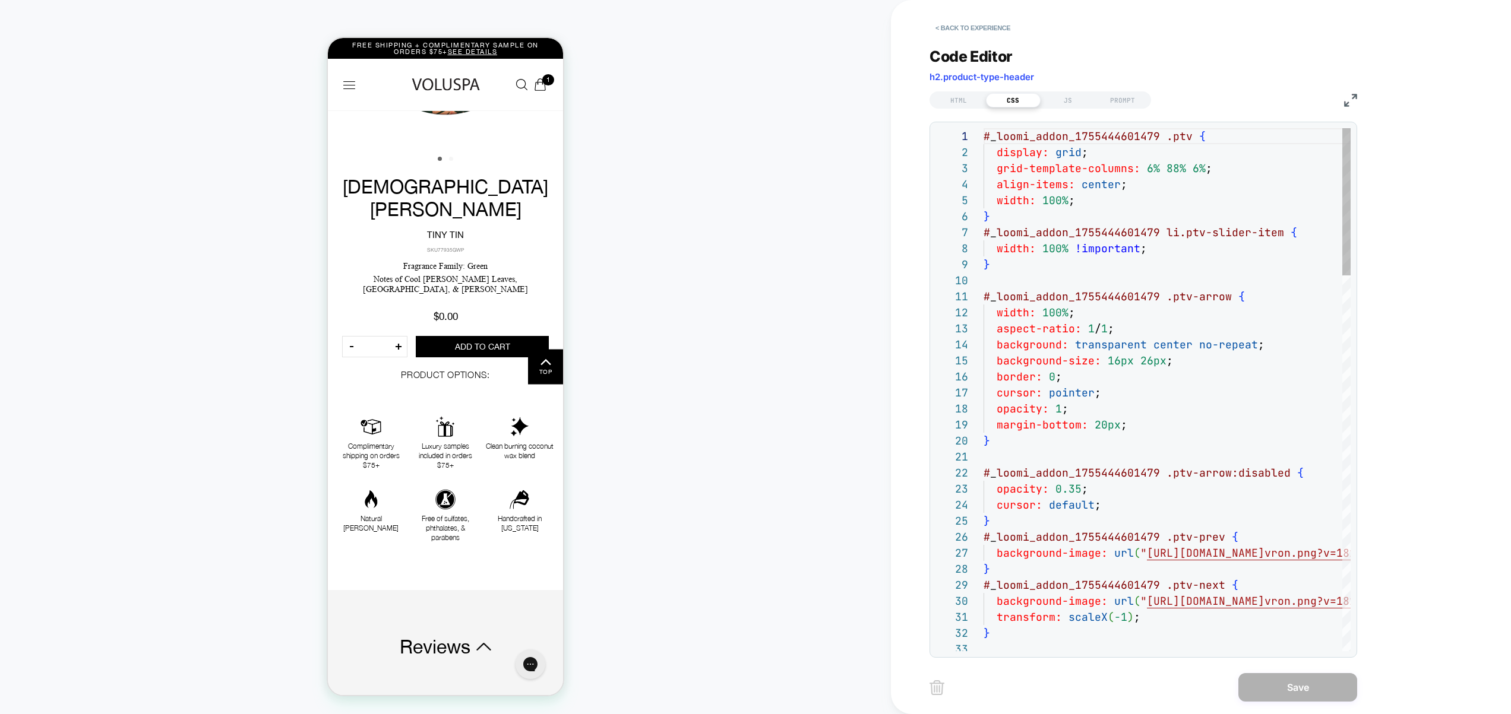
scroll to position [160, 0]
click at [0, 0] on div "HTML CSS JS PROMPT" at bounding box center [0, 0] width 0 height 0
click at [1076, 102] on div "JS" at bounding box center [1067, 100] width 55 height 14
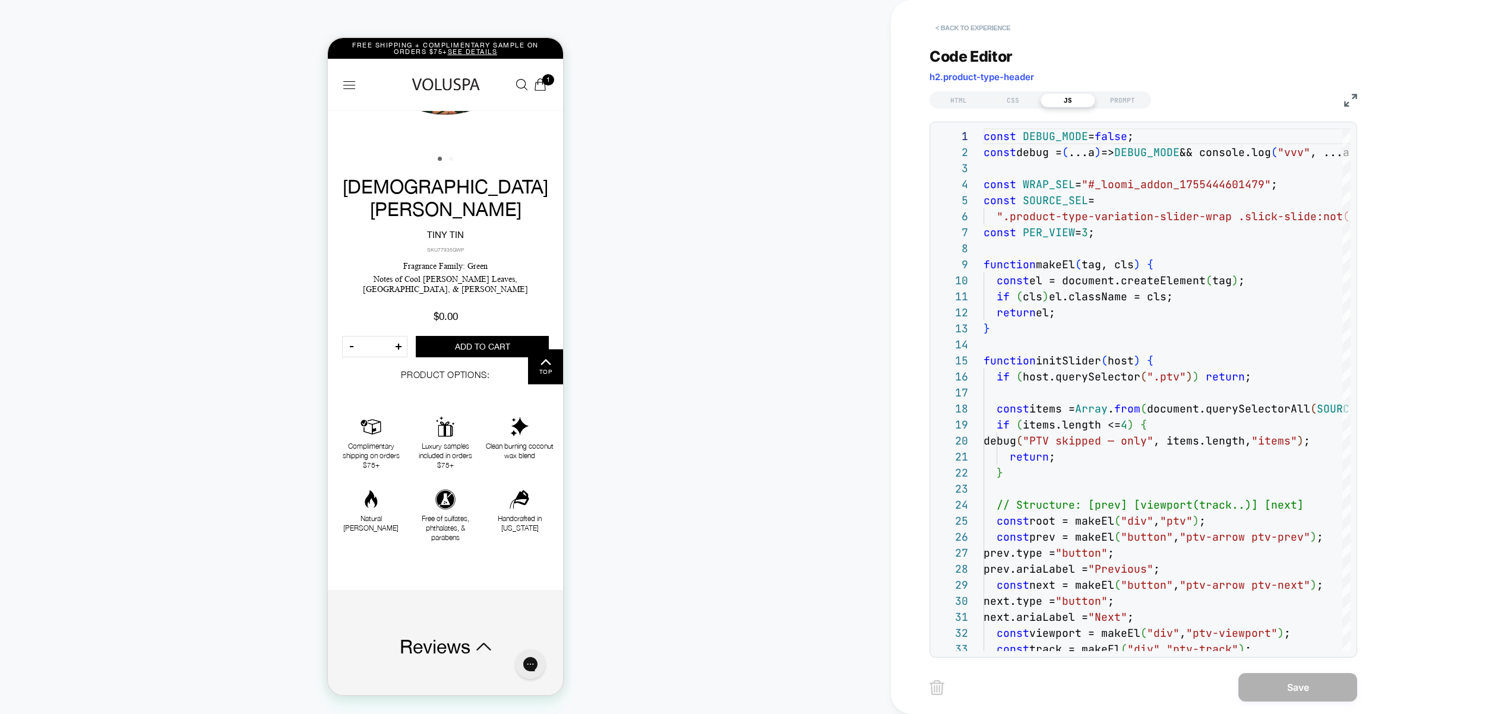
click at [0, 0] on button "< Back to experience" at bounding box center [0, 0] width 0 height 0
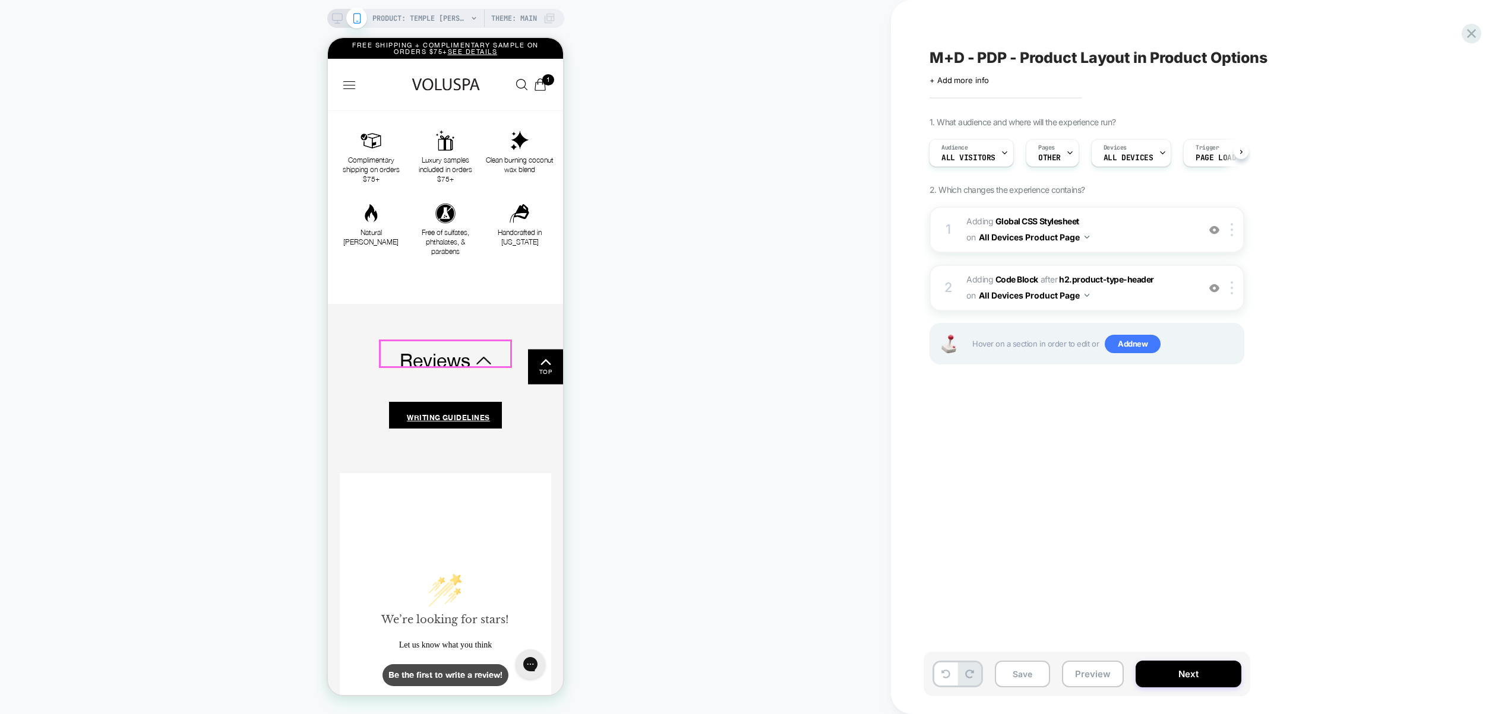
scroll to position [475, 0]
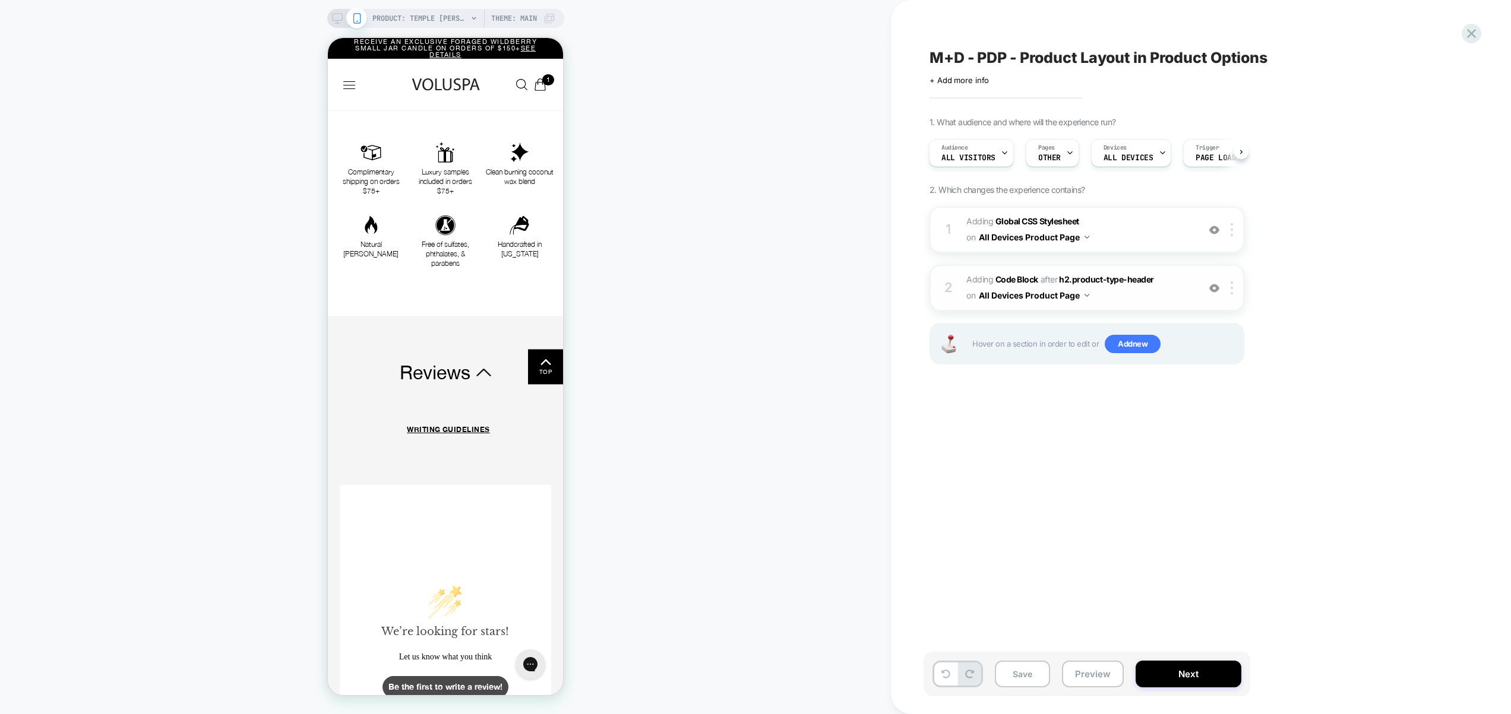
click at [1147, 301] on span "Adding Code Block AFTER h2.product-type-header h2.product-type-header on All De…" at bounding box center [1079, 288] width 226 height 32
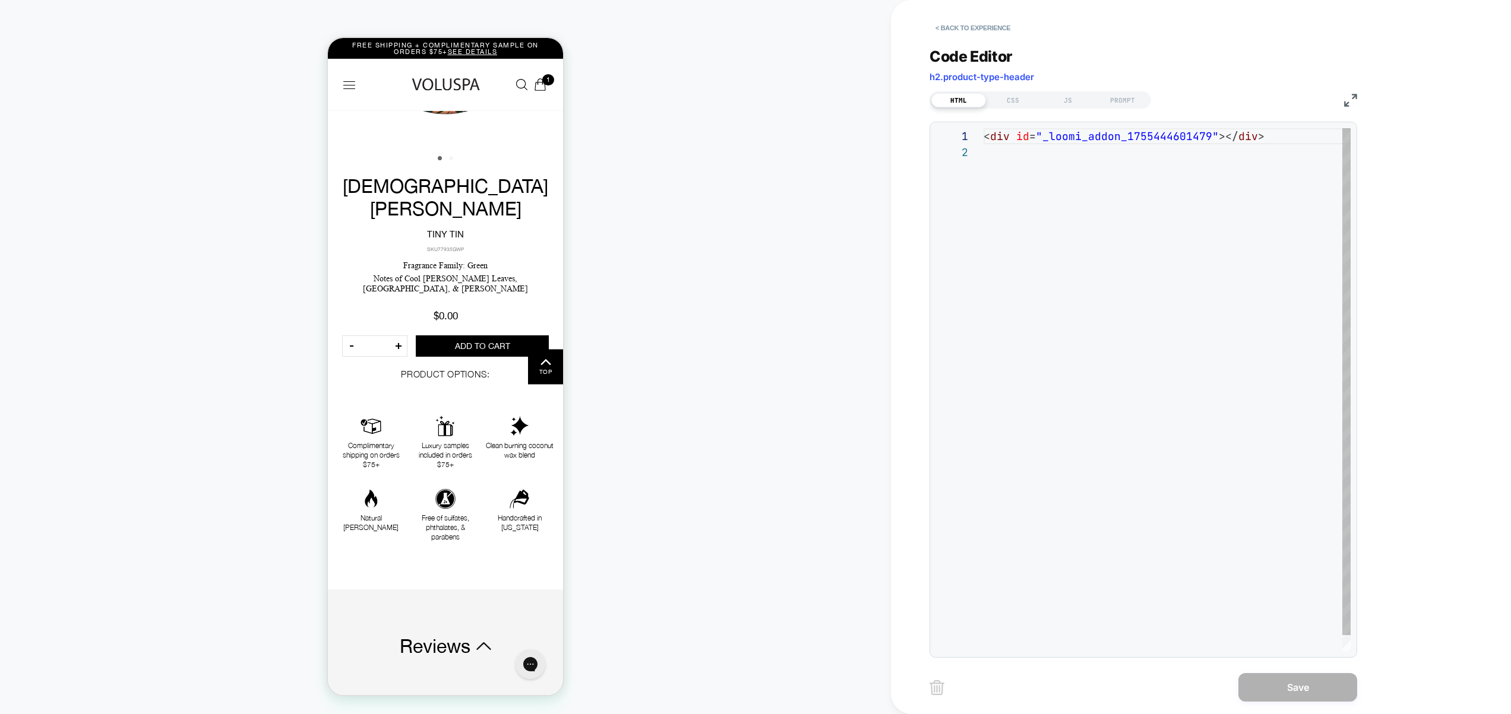
scroll to position [200, 0]
click at [1033, 97] on div "CSS" at bounding box center [1013, 100] width 55 height 14
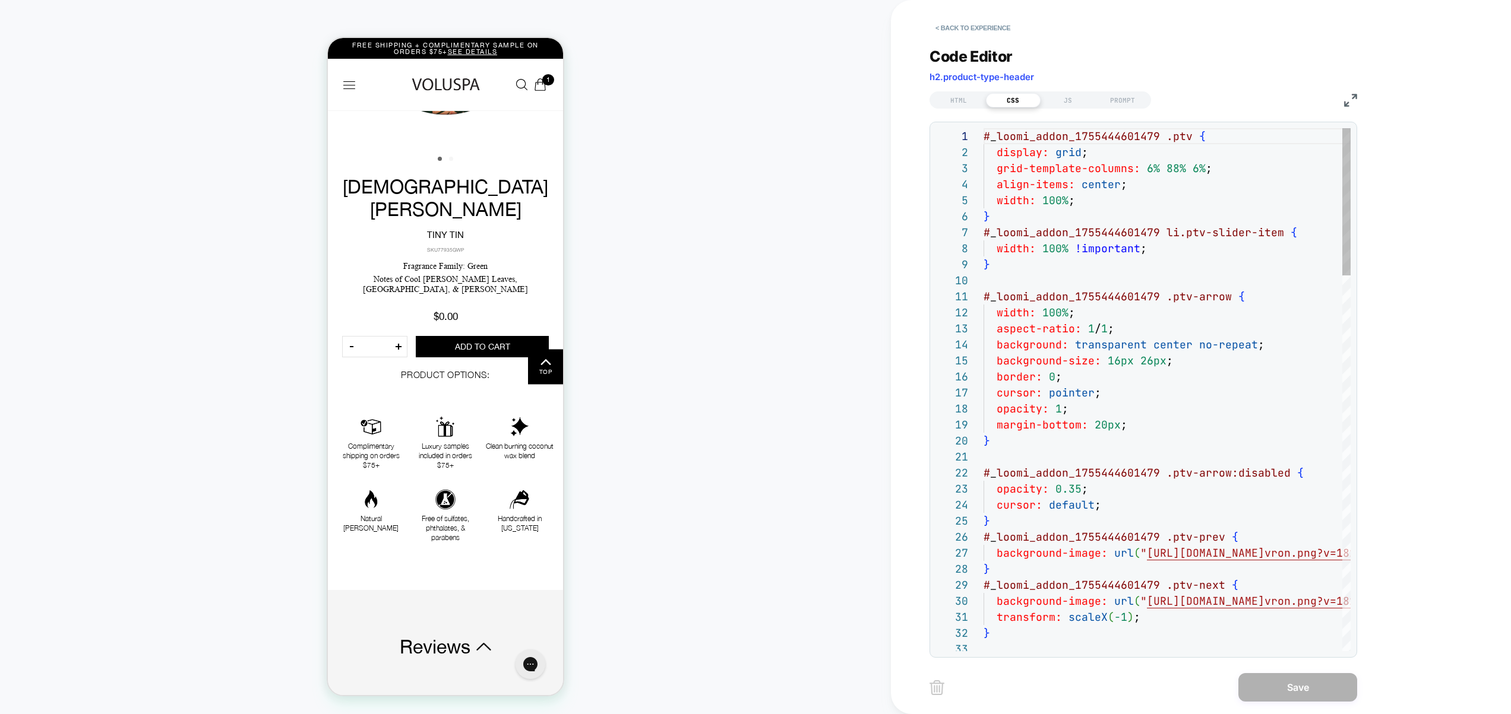
scroll to position [160, 0]
click at [0, 0] on div "Code Editor h2.product-type-header HTML CSS JS PROMPT 1 2 3 4 5 6 7 8 9 10 11 1…" at bounding box center [0, 0] width 0 height 0
click at [1073, 95] on div "JS" at bounding box center [1067, 100] width 55 height 14
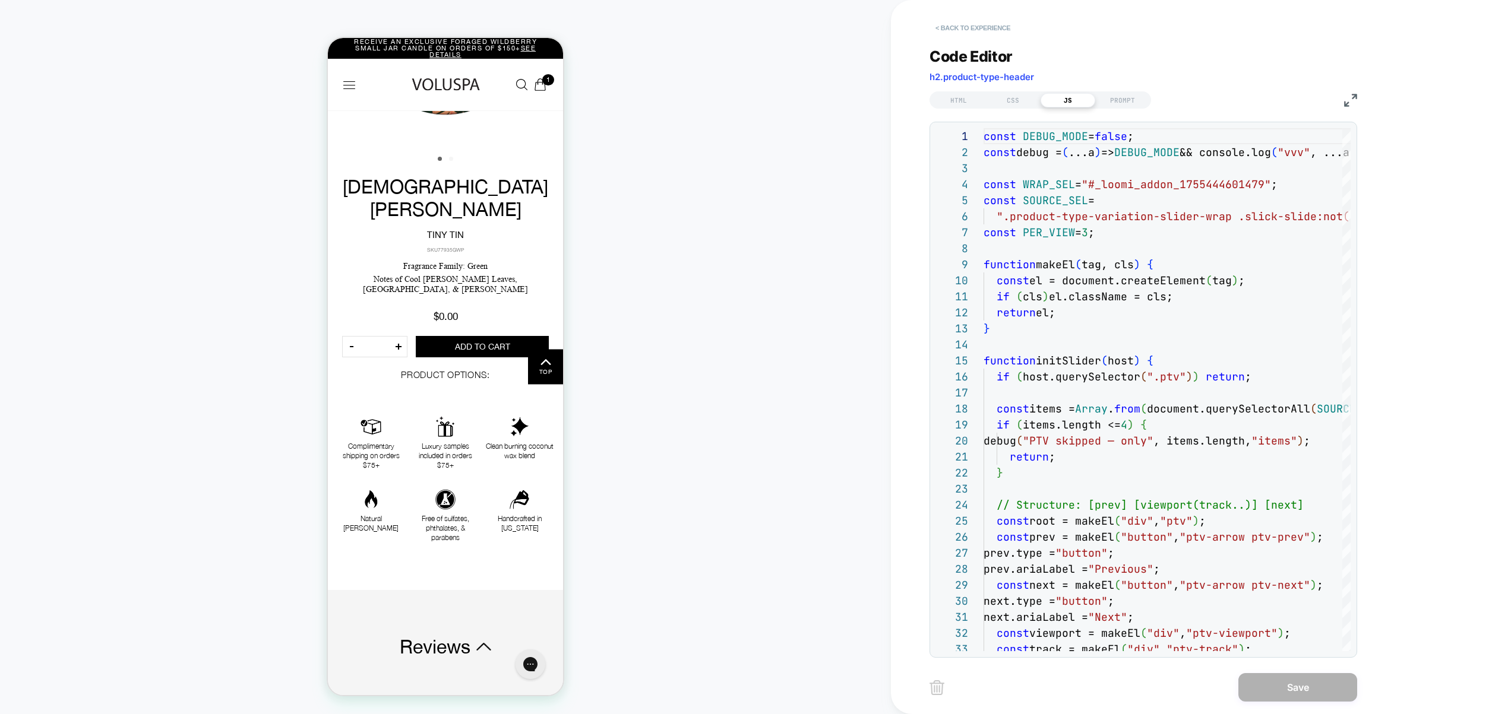
click at [982, 21] on button "< Back to experience" at bounding box center [972, 27] width 87 height 19
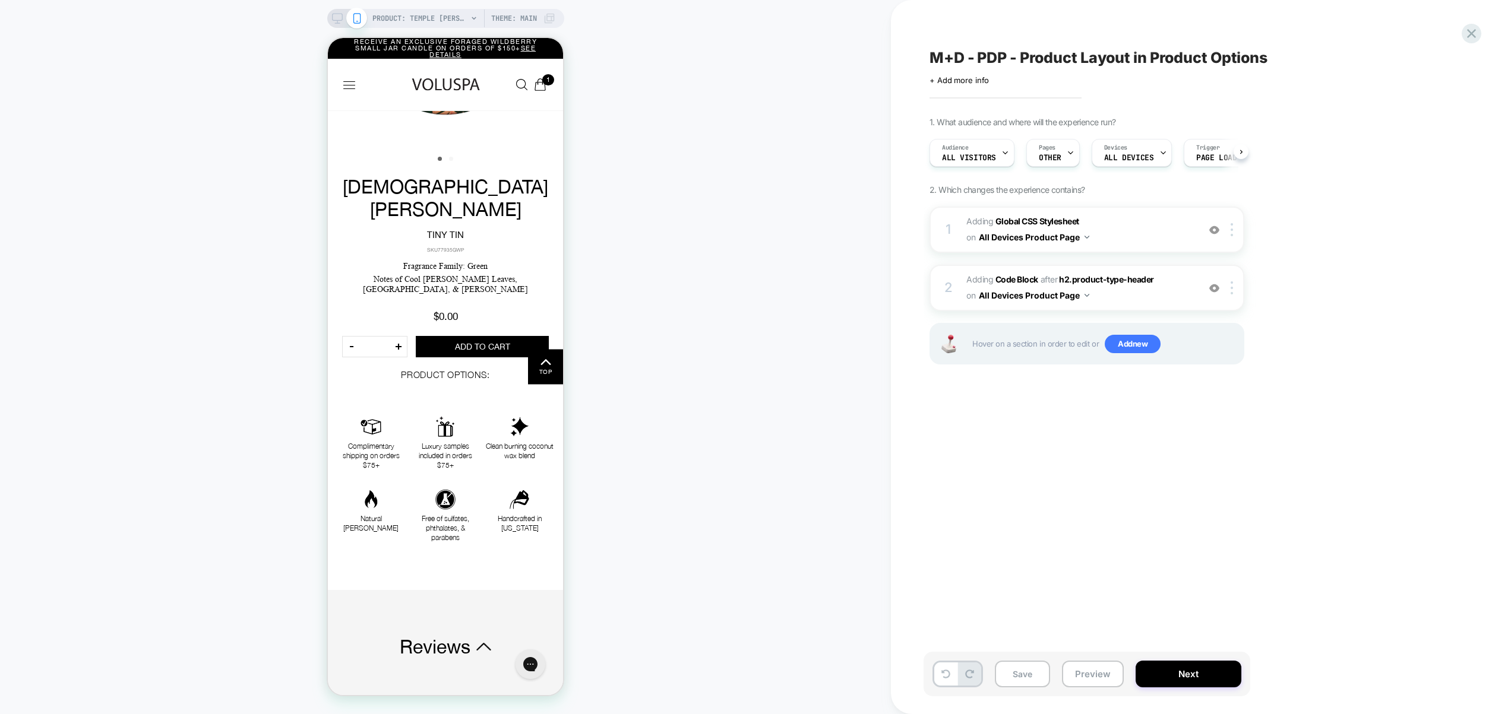
scroll to position [0, 1]
click at [1216, 289] on img at bounding box center [1214, 288] width 10 height 10
click at [1218, 231] on img at bounding box center [1214, 230] width 10 height 10
click at [1102, 684] on button "Preview" at bounding box center [1093, 674] width 62 height 27
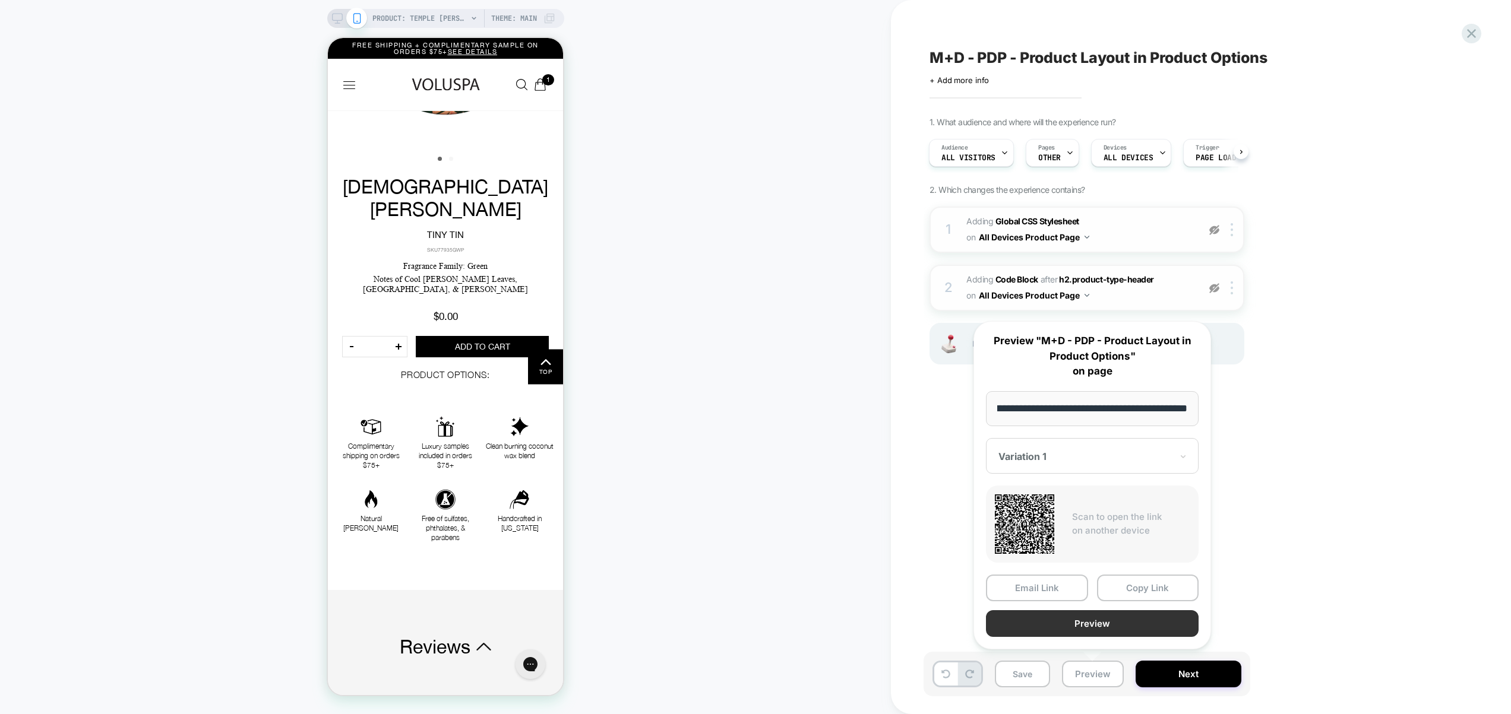
scroll to position [0, 0]
click at [1096, 627] on button "Preview" at bounding box center [1092, 624] width 213 height 27
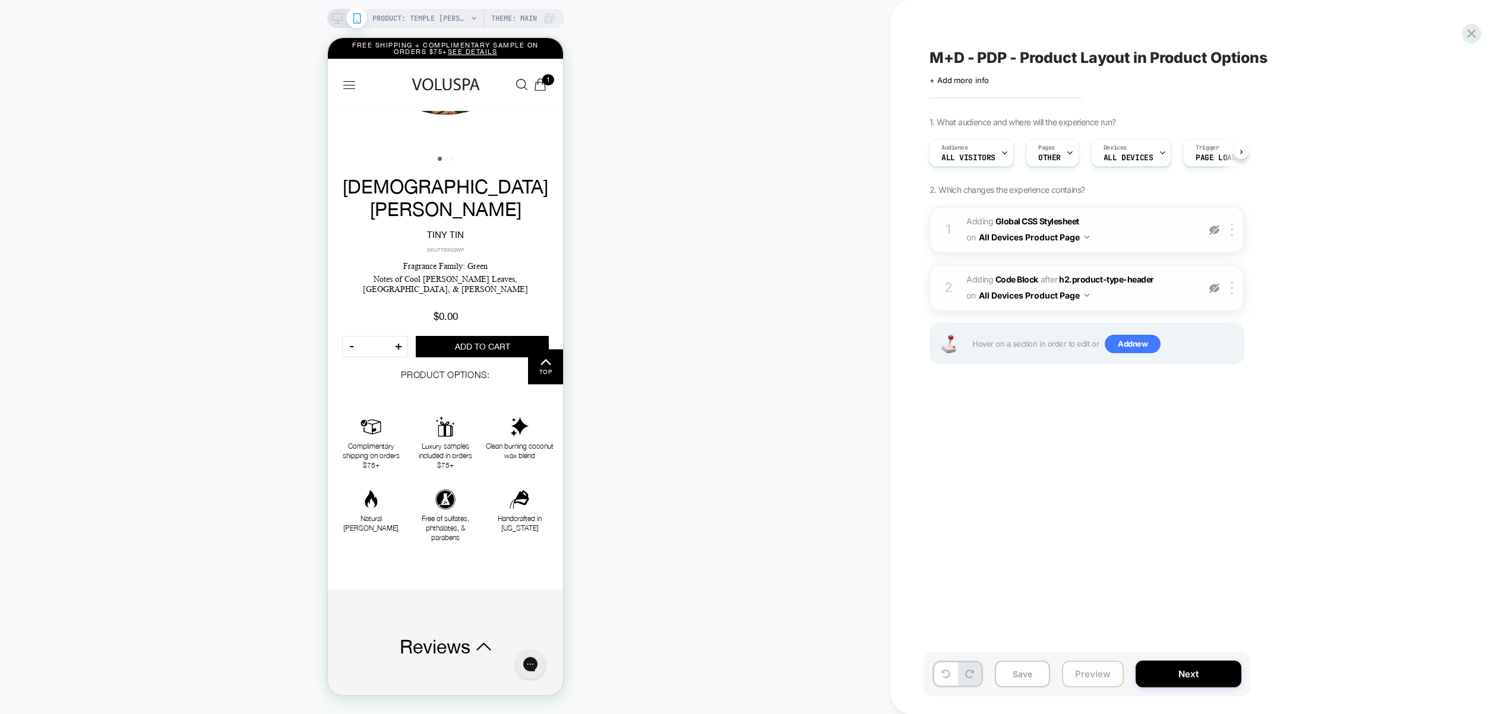
click at [1089, 668] on button "Preview" at bounding box center [1093, 674] width 62 height 27
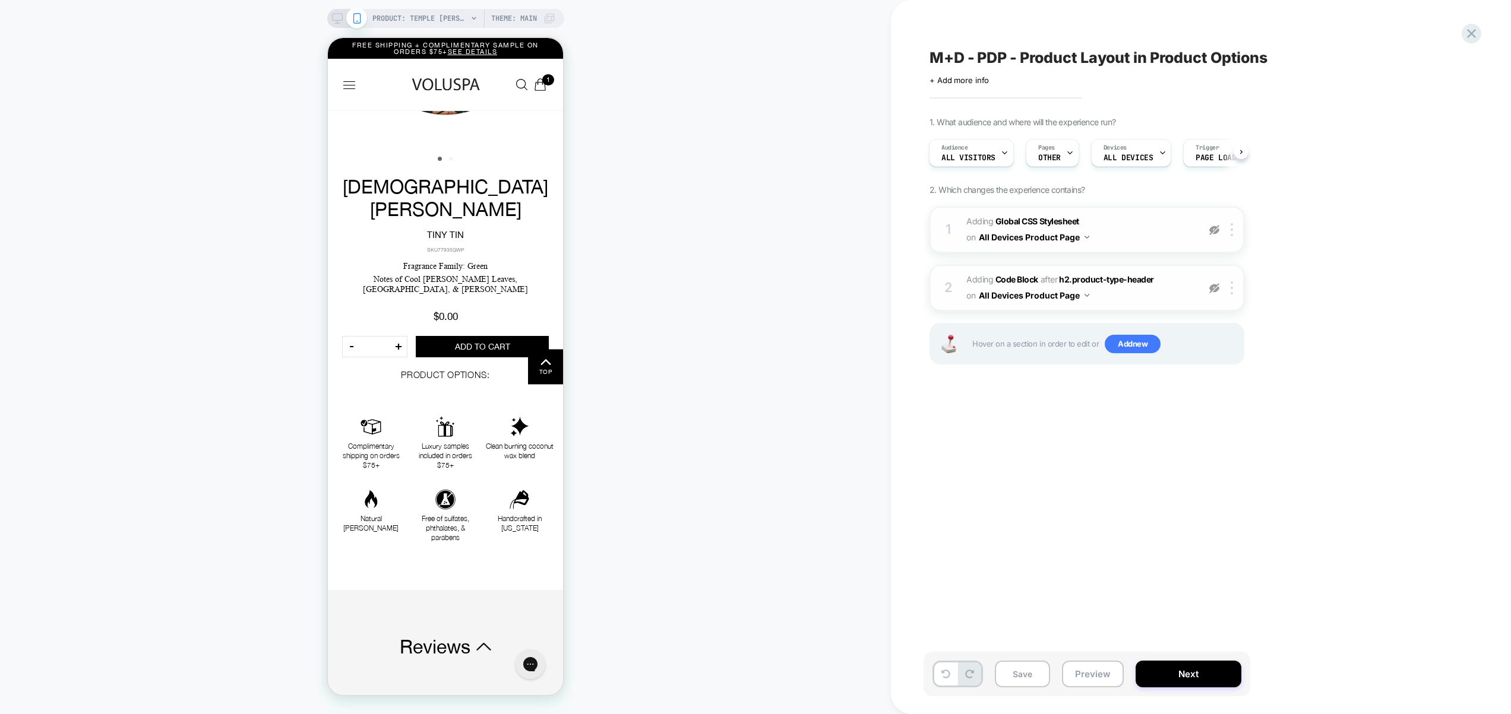
click at [1212, 230] on img at bounding box center [1214, 230] width 10 height 10
drag, startPoint x: 1105, startPoint y: 678, endPoint x: 1101, endPoint y: 662, distance: 17.0
click at [1105, 678] on button "Preview" at bounding box center [1093, 674] width 62 height 27
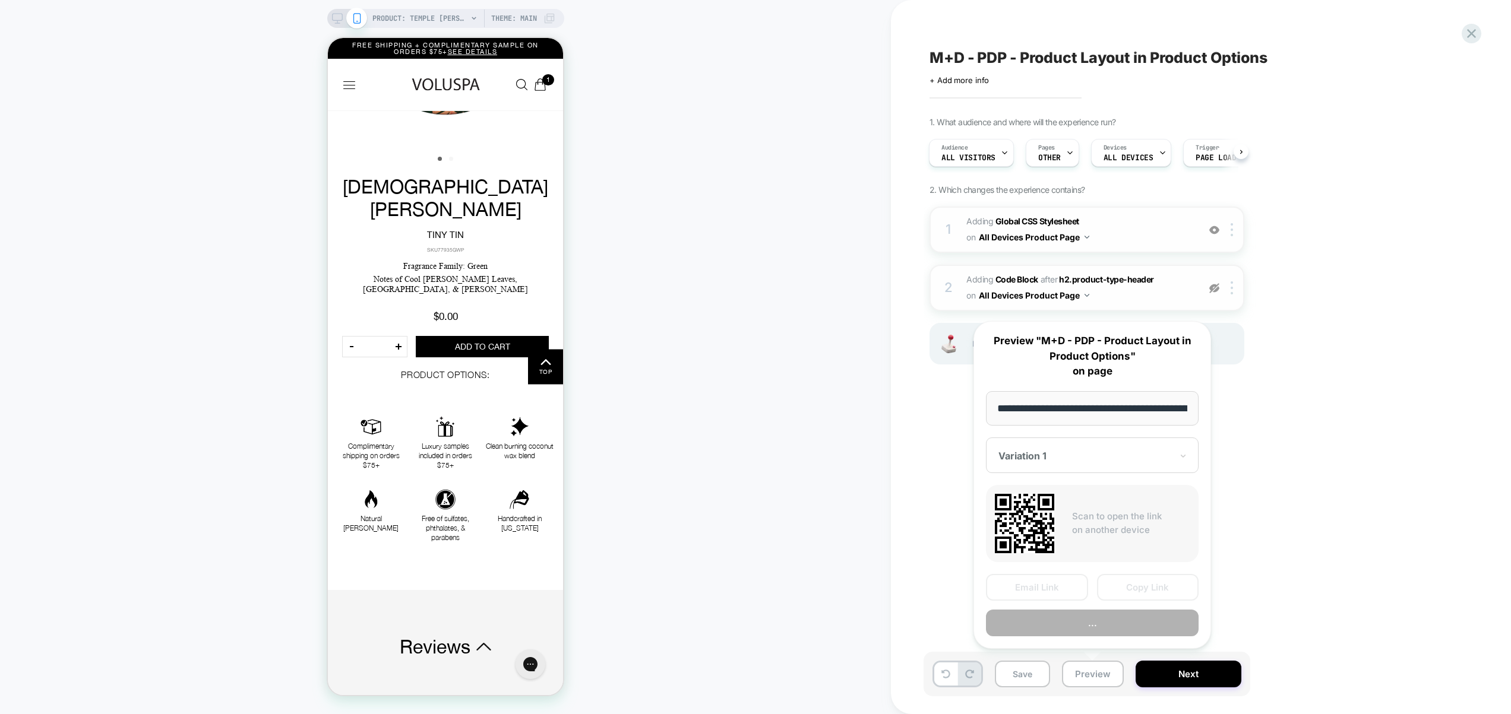
scroll to position [0, 144]
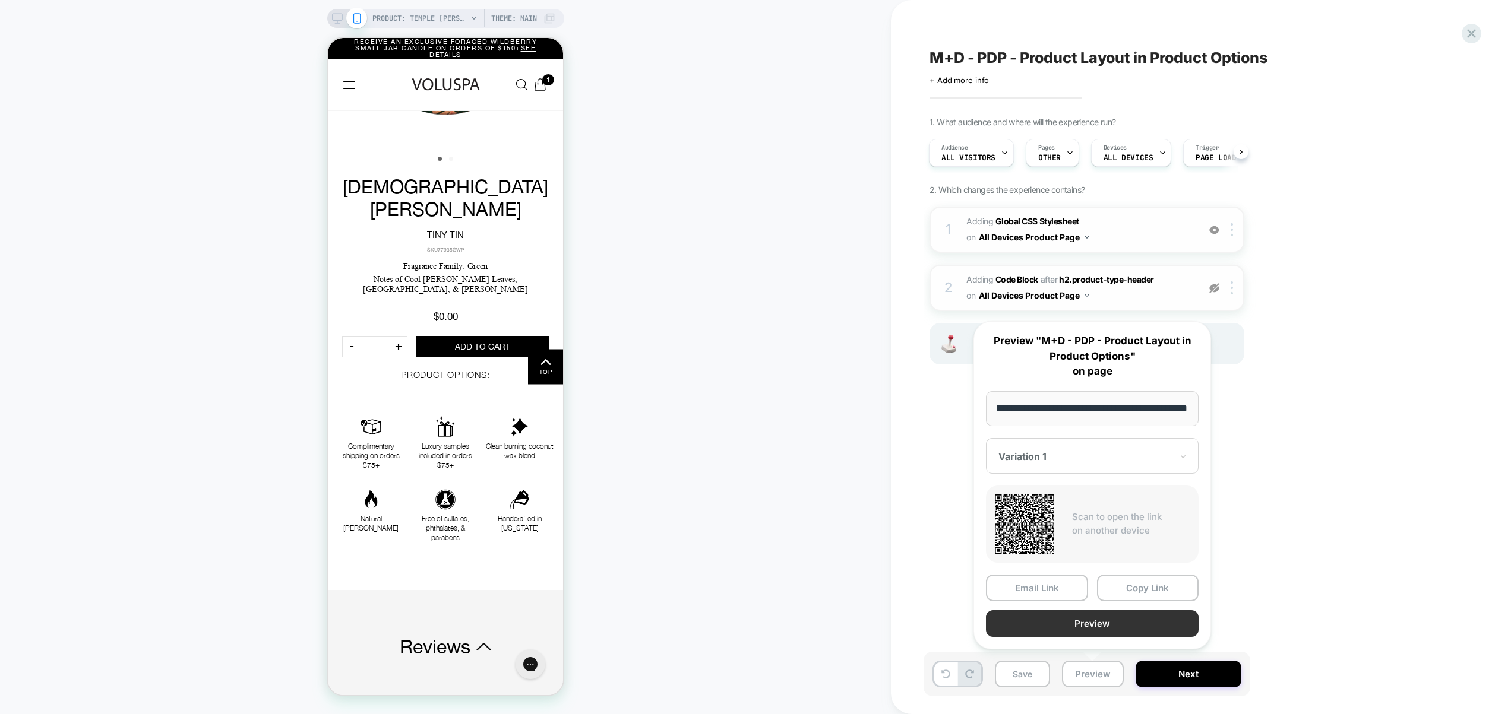
click at [1094, 623] on button "Preview" at bounding box center [1092, 624] width 213 height 27
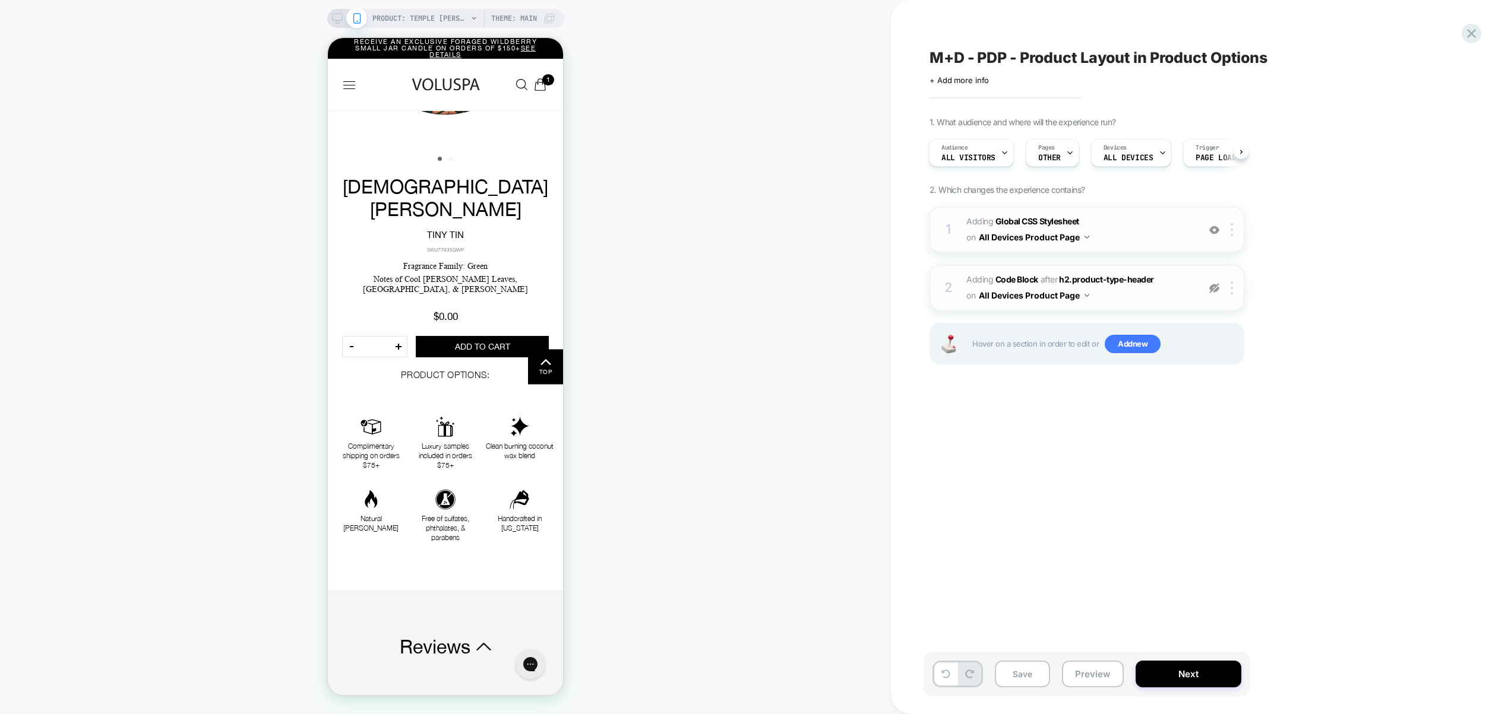
click at [1214, 286] on img at bounding box center [1214, 288] width 10 height 10
click at [1174, 290] on span "Adding Code Block AFTER h2.product-type-header h2.product-type-header on All De…" at bounding box center [1079, 288] width 226 height 32
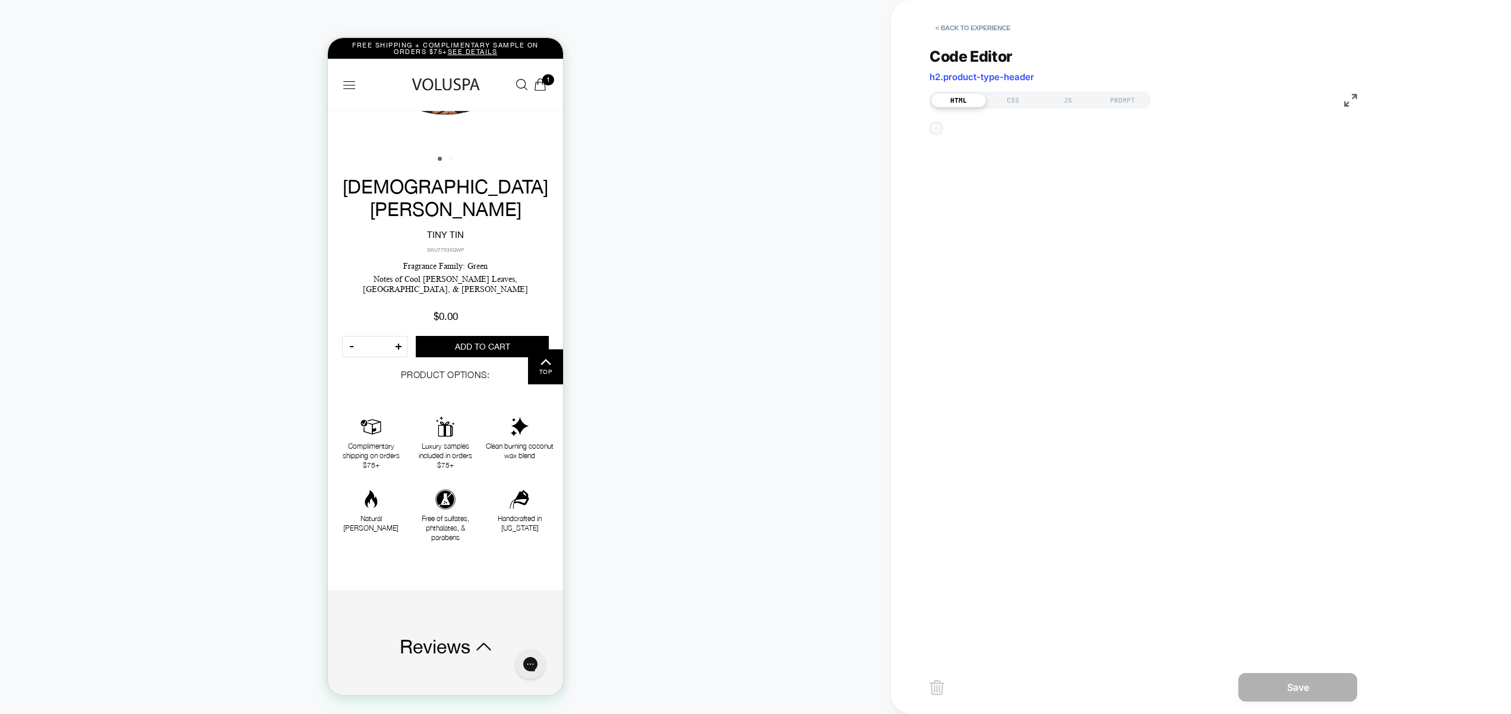
scroll to position [16, 0]
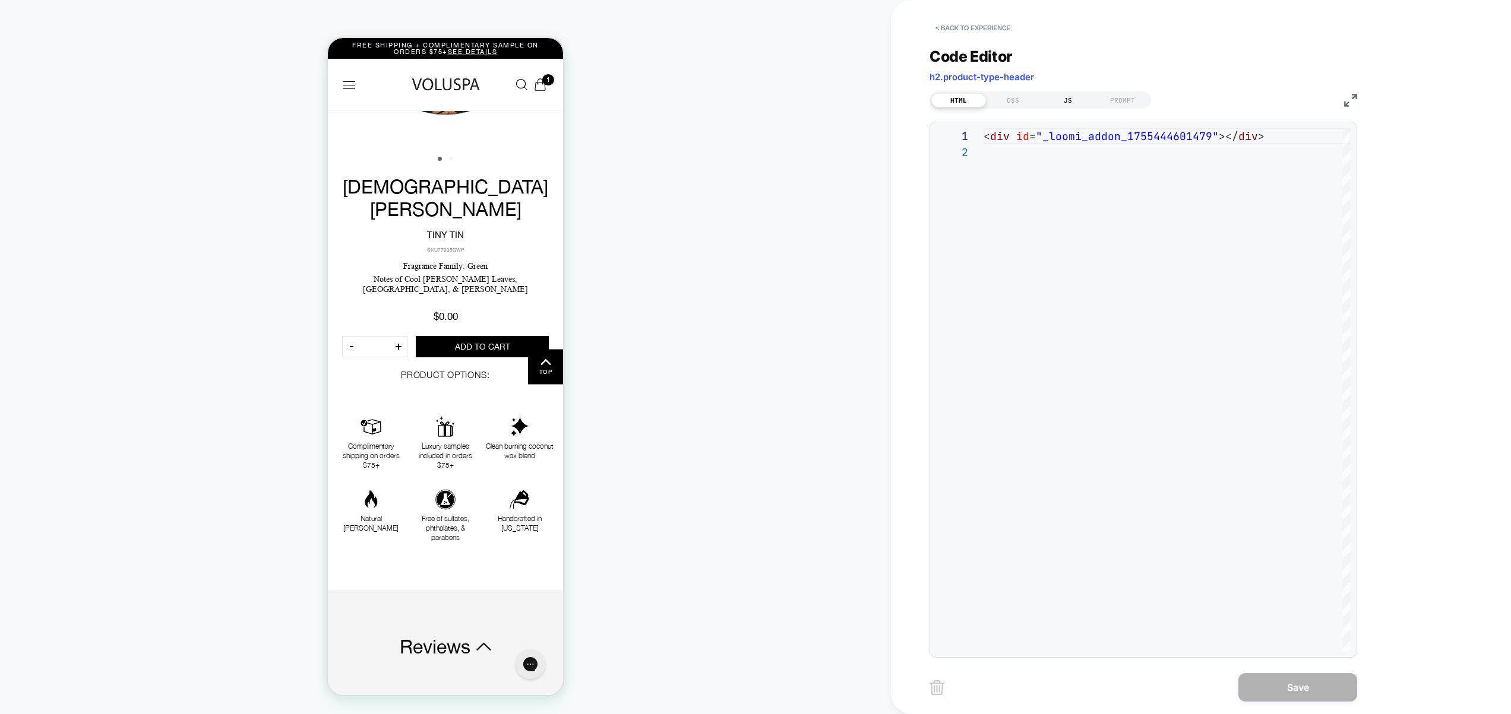
click at [1065, 101] on div "JS" at bounding box center [1067, 100] width 55 height 14
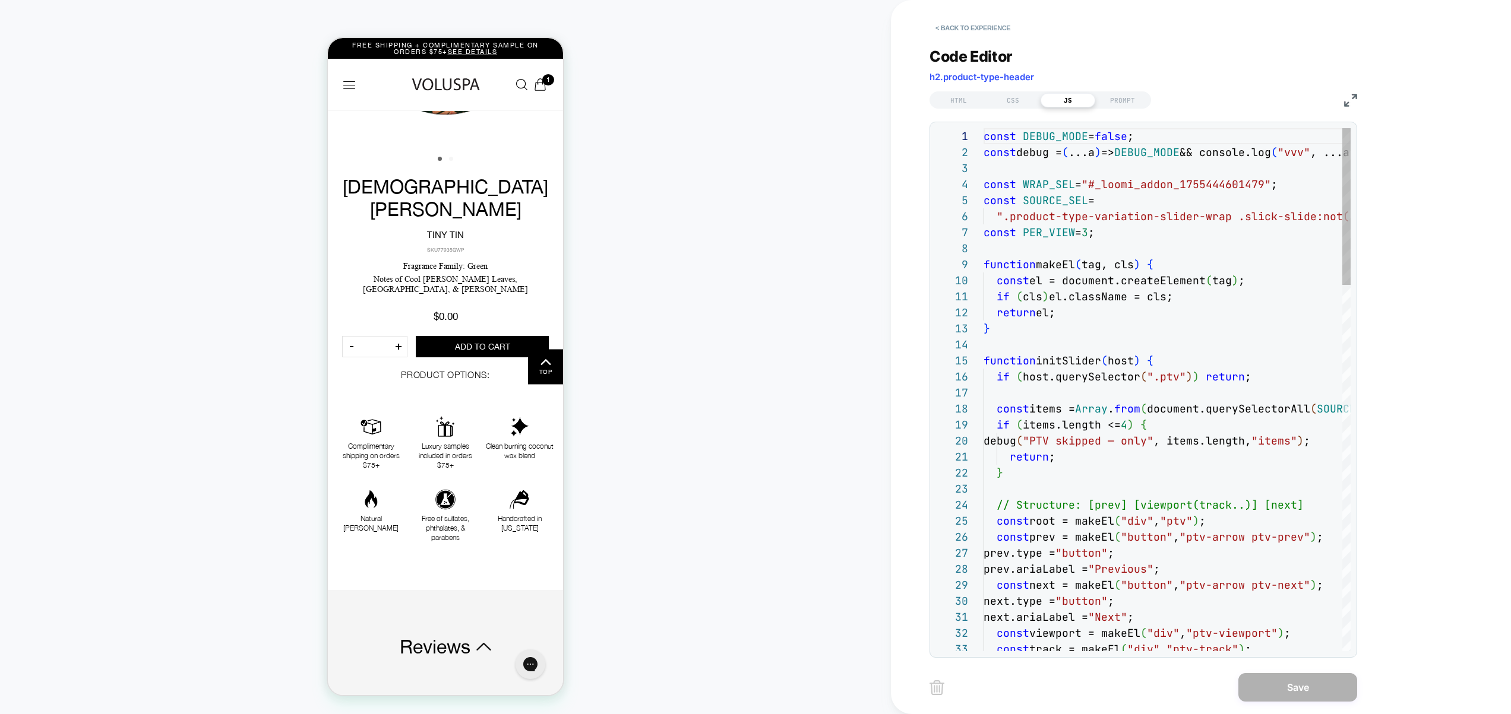
scroll to position [160, 0]
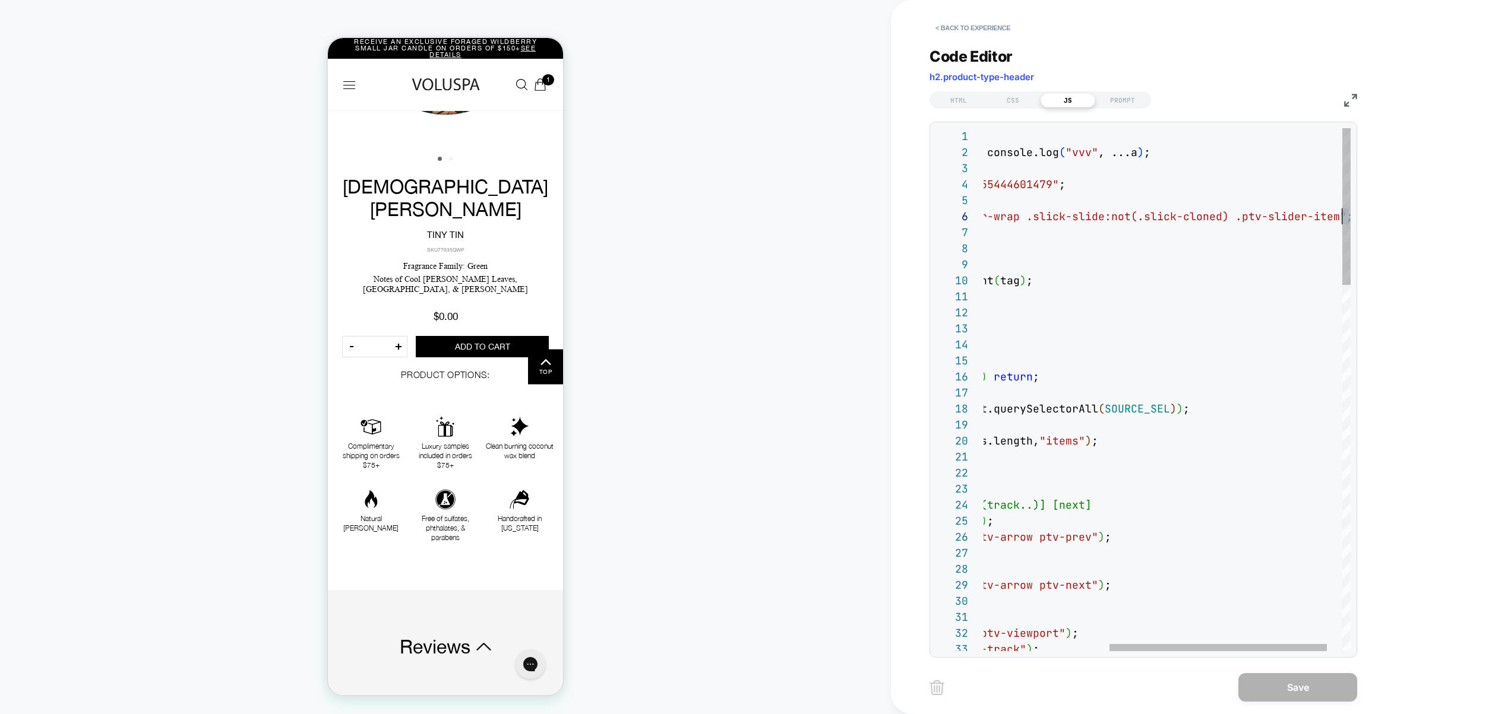
drag, startPoint x: 1215, startPoint y: 225, endPoint x: 1235, endPoint y: 207, distance: 26.5
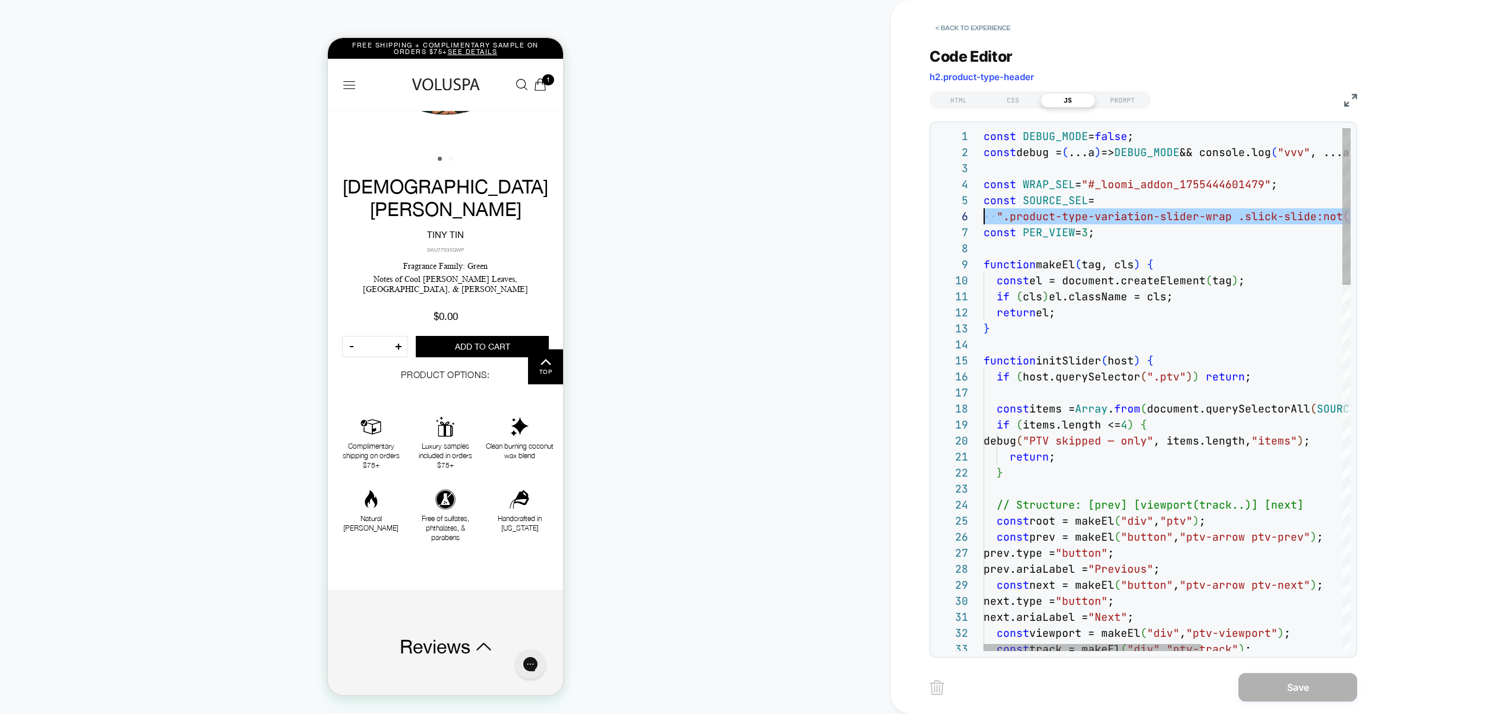
scroll to position [80, 0]
drag, startPoint x: 1216, startPoint y: 217, endPoint x: 917, endPoint y: 220, distance: 299.3
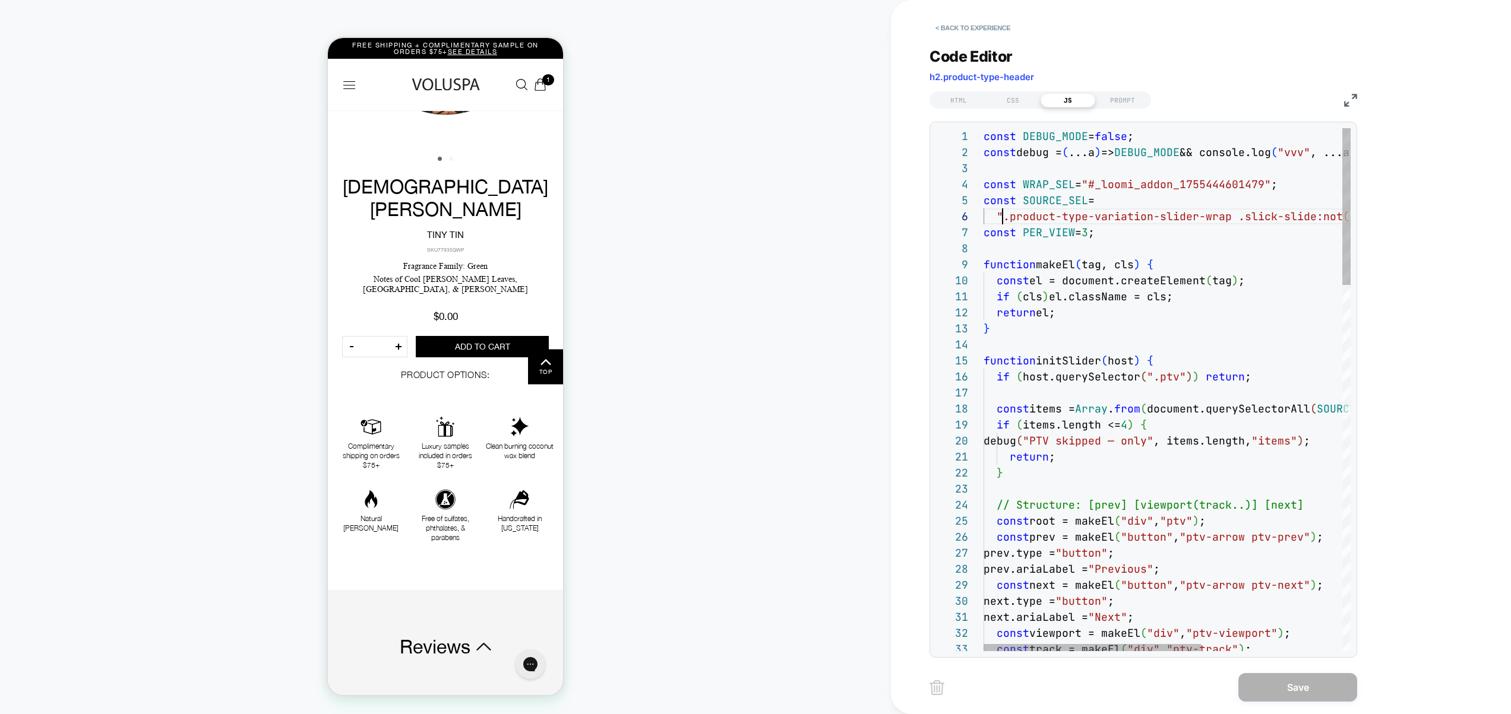
scroll to position [80, 19]
drag, startPoint x: 1006, startPoint y: 220, endPoint x: 1026, endPoint y: 216, distance: 20.0
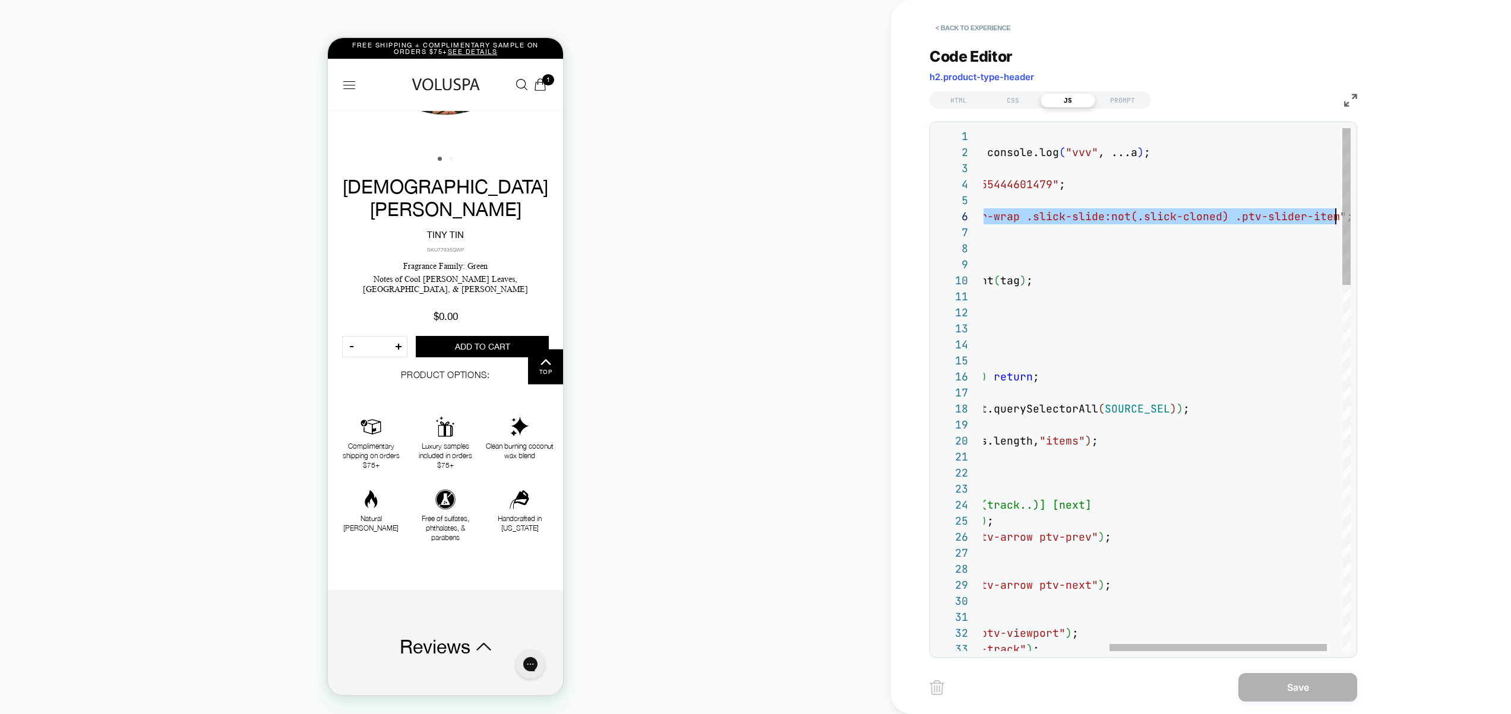
scroll to position [80, 558]
drag, startPoint x: 1002, startPoint y: 220, endPoint x: 1331, endPoint y: 219, distance: 329.0
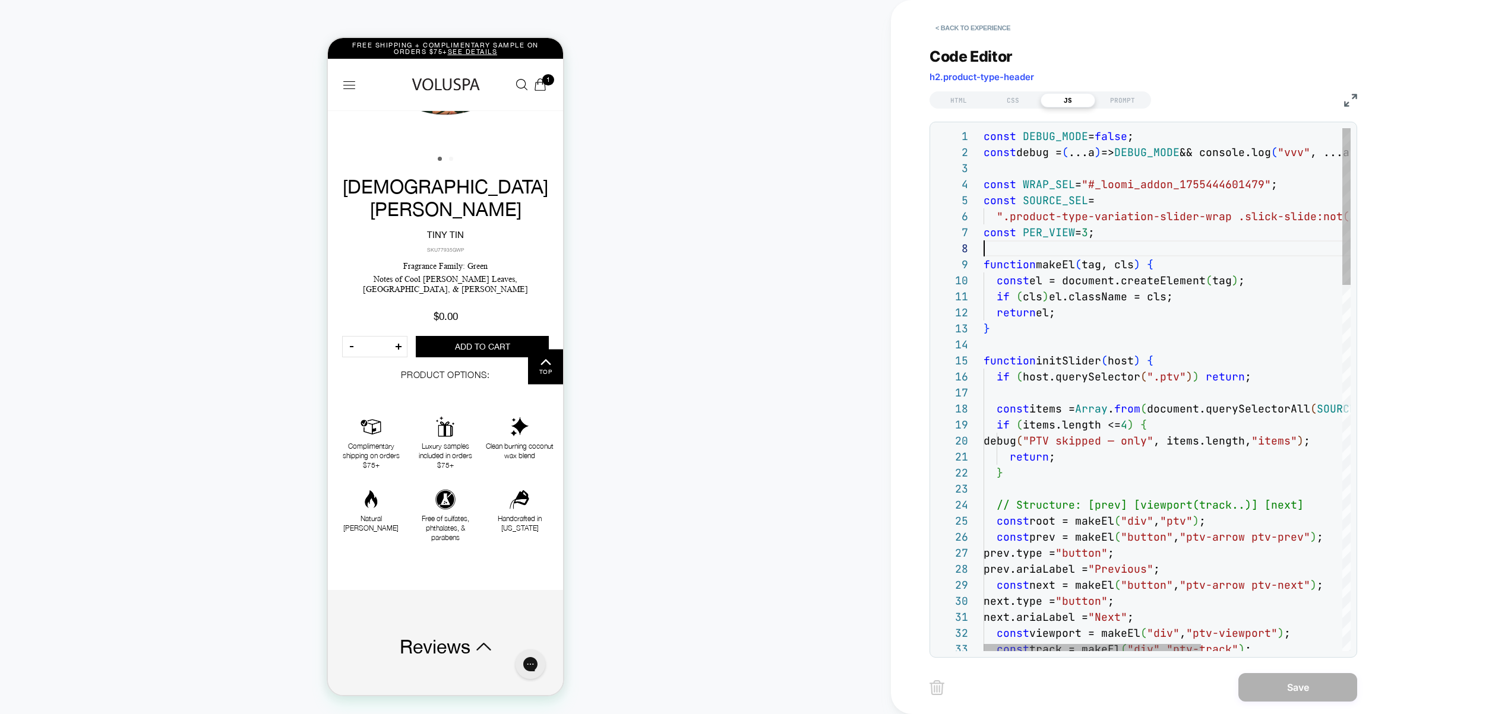
drag, startPoint x: 1252, startPoint y: 254, endPoint x: 1104, endPoint y: 252, distance: 148.5
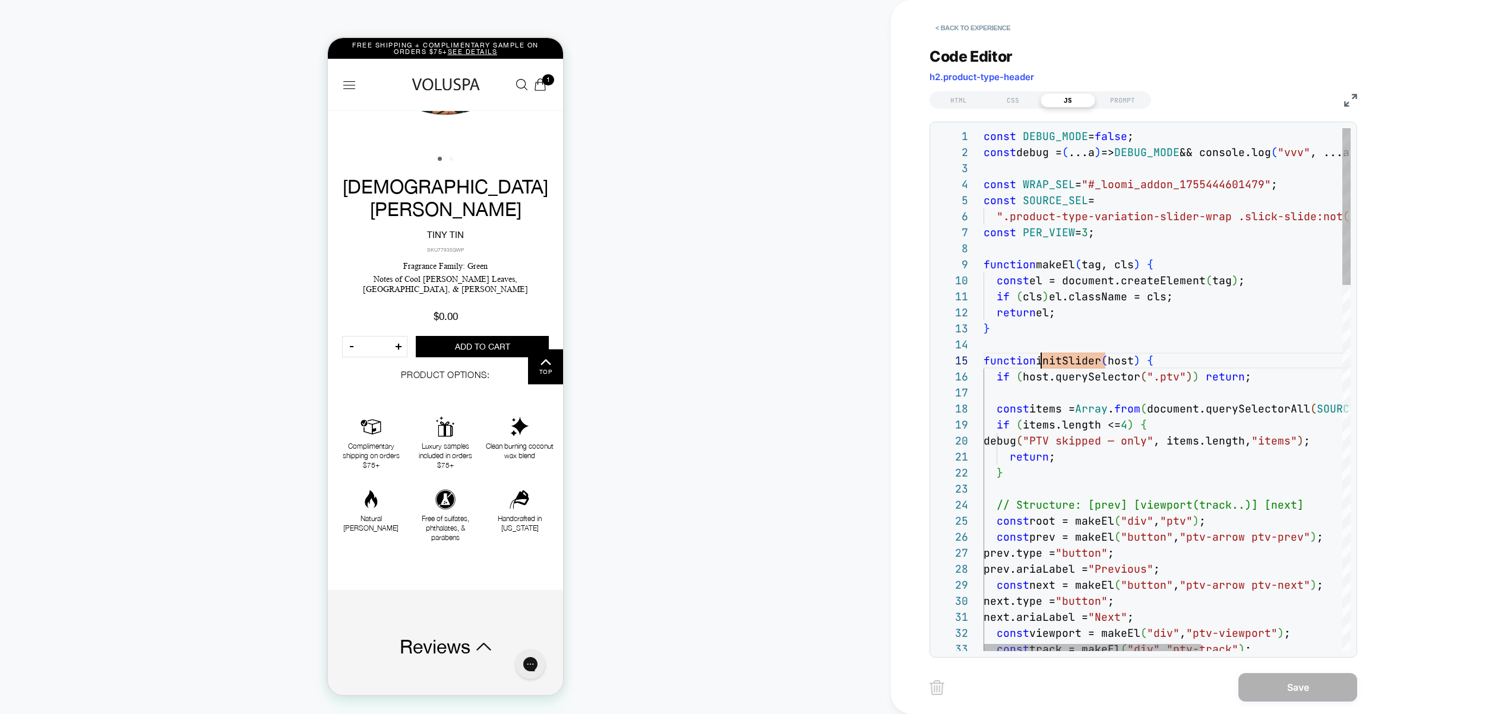
scroll to position [64, 58]
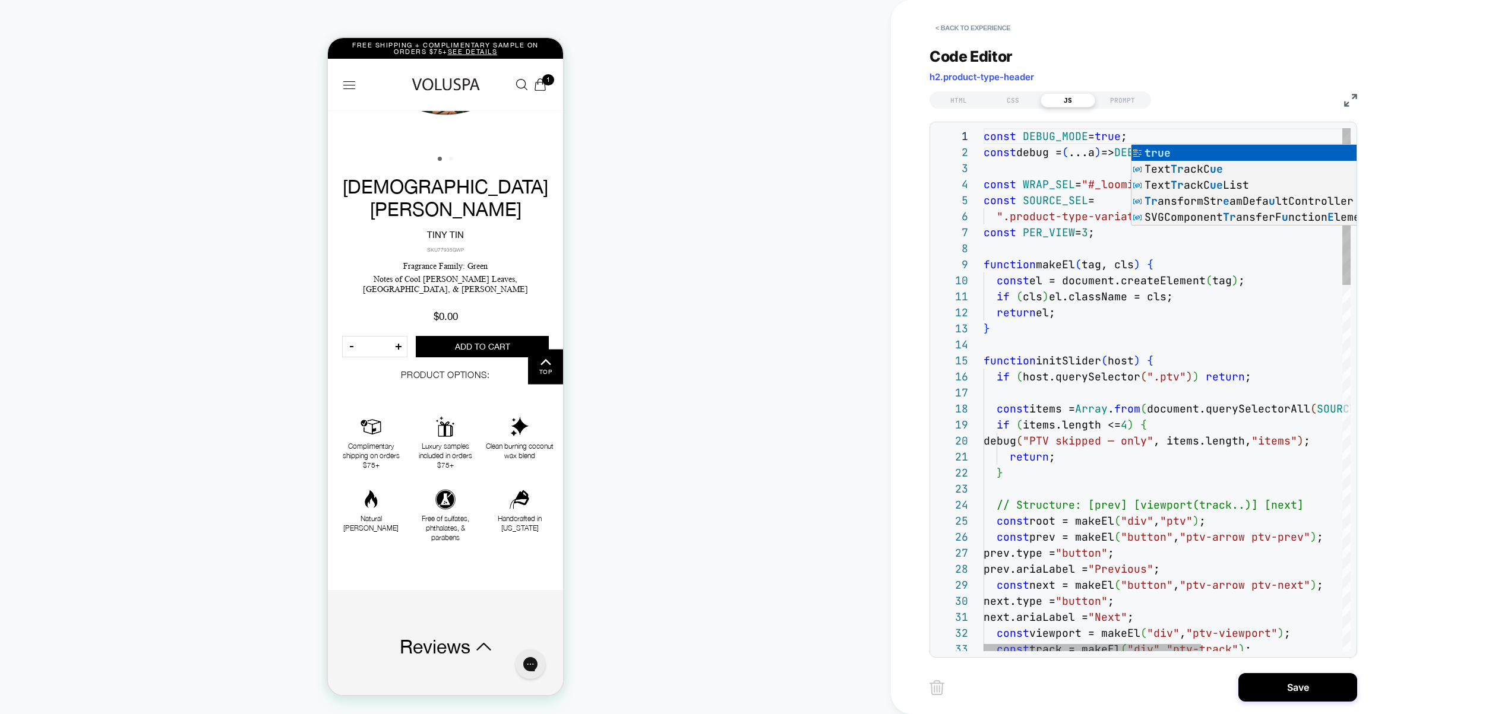
scroll to position [112, 0]
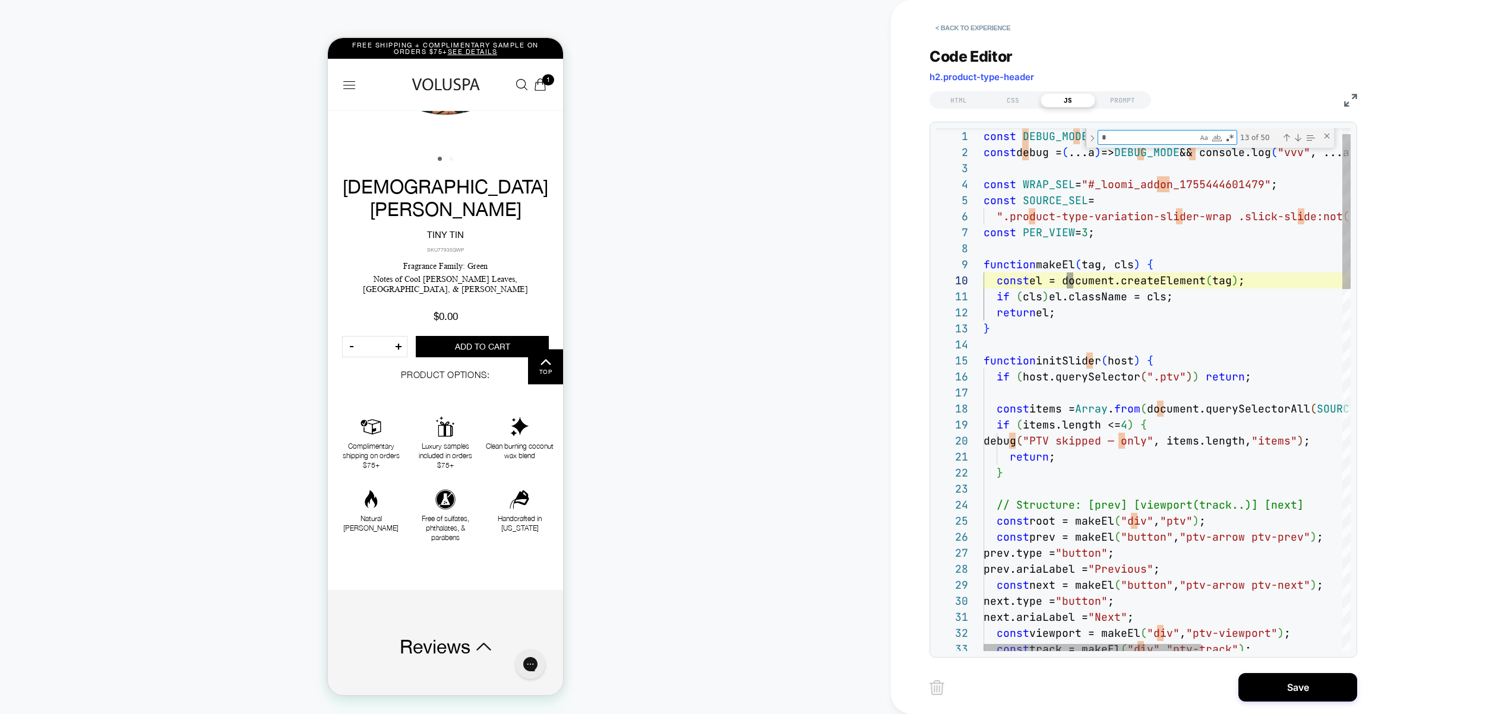
type textarea "**********"
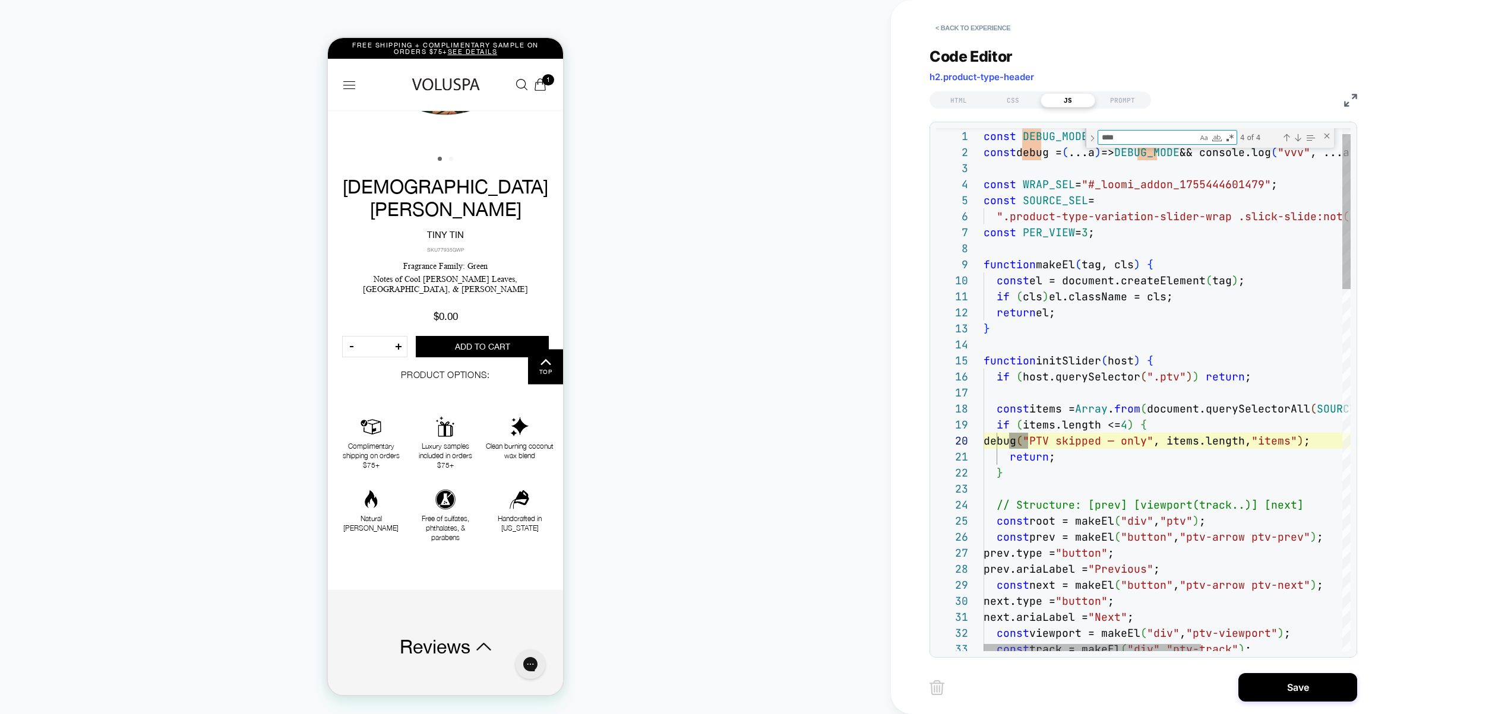
scroll to position [160, 58]
type textarea "*****"
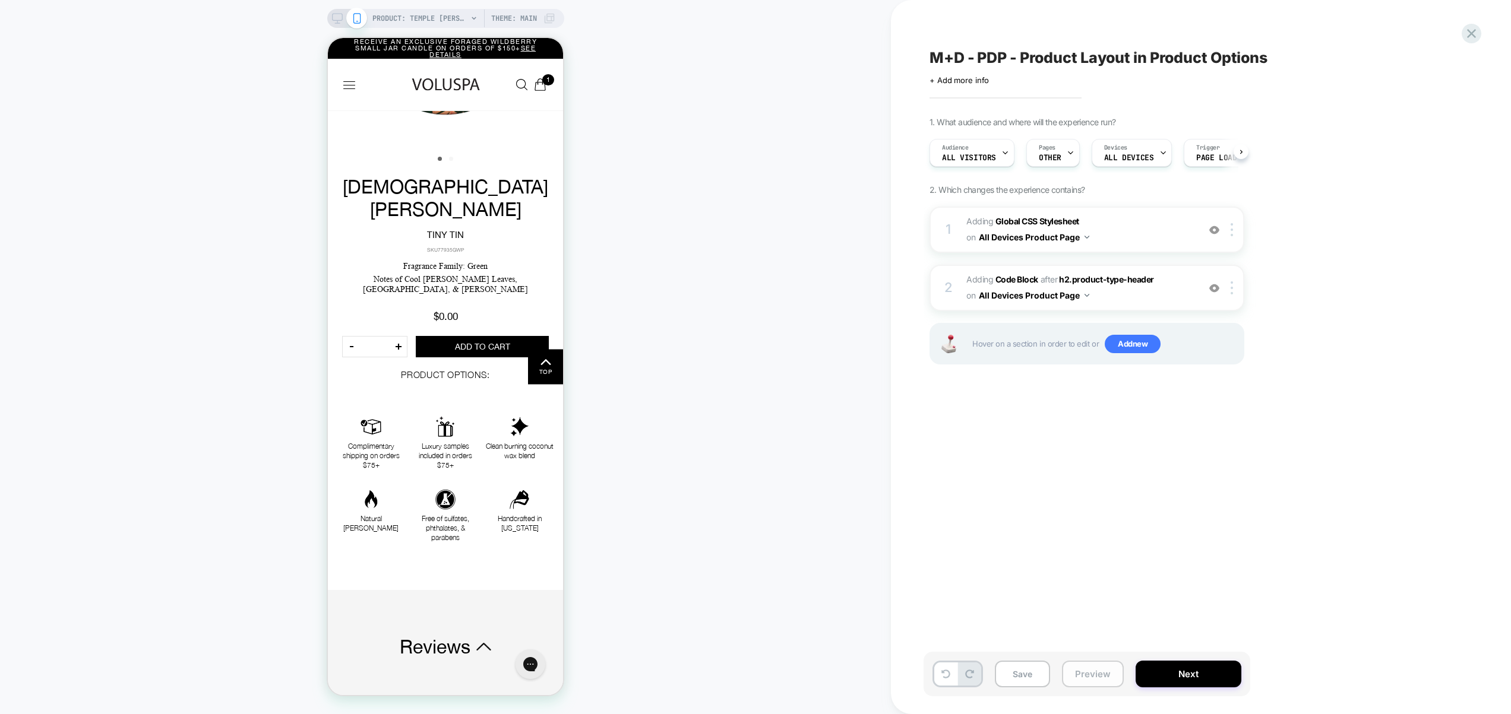
click at [1092, 673] on button "Preview" at bounding box center [1093, 674] width 62 height 27
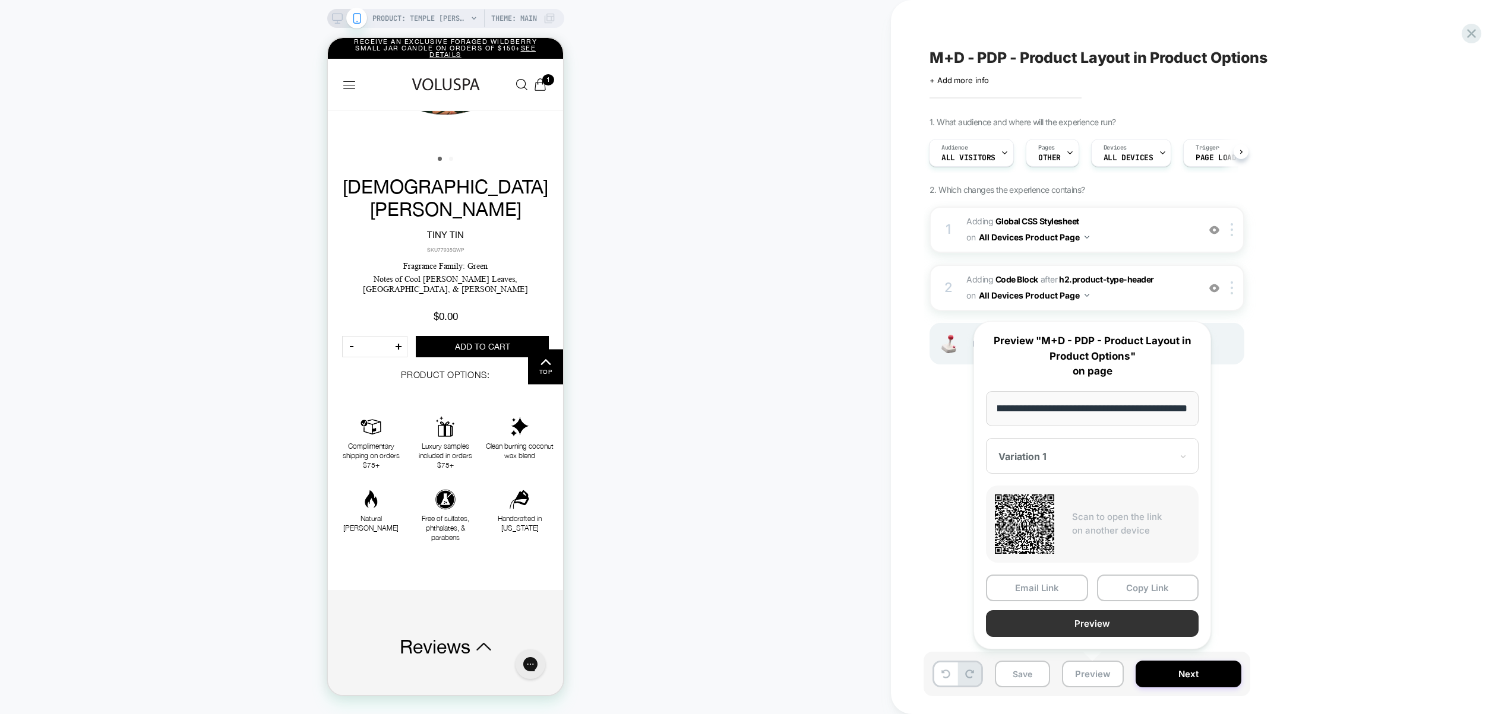
scroll to position [0, 0]
click at [1090, 625] on button "Preview" at bounding box center [1092, 624] width 213 height 27
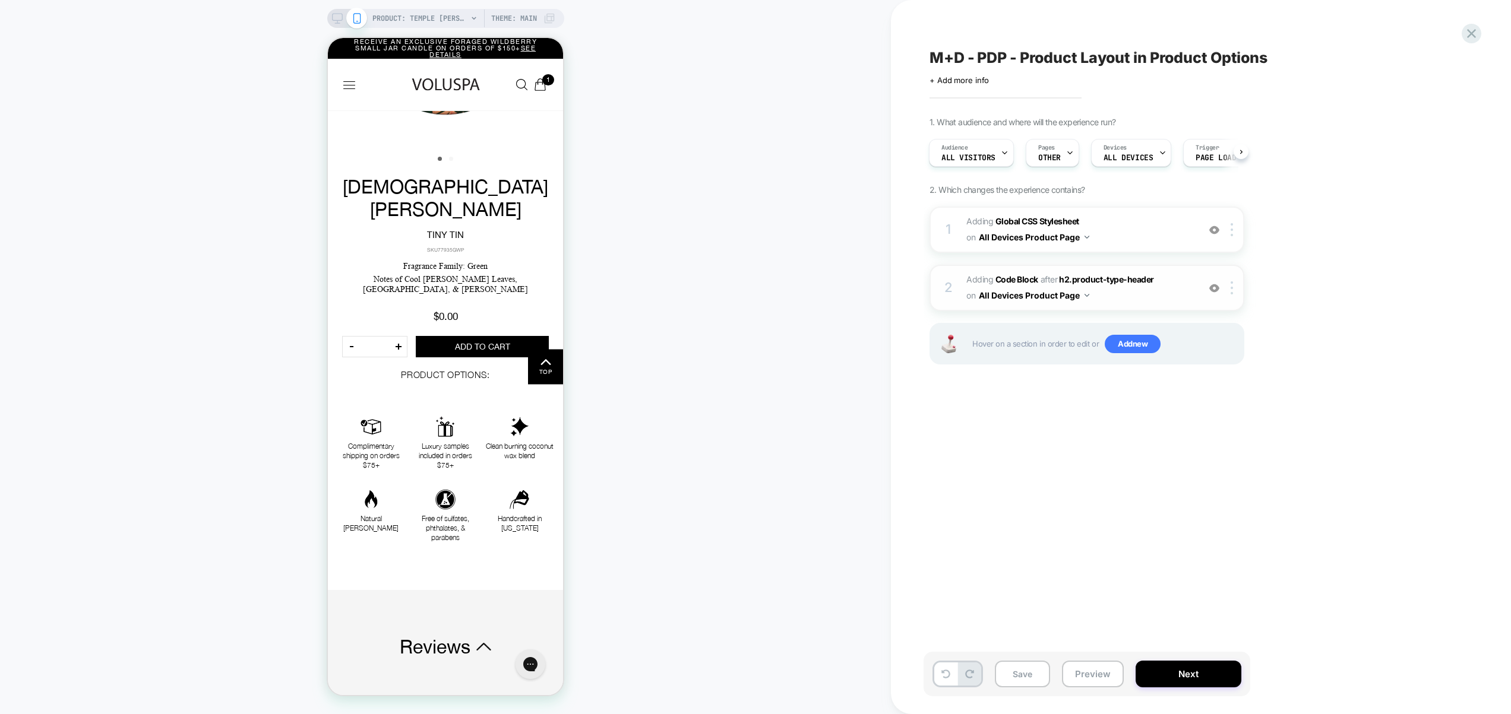
click at [1153, 295] on span "Adding Code Block AFTER h2.product-type-header h2.product-type-header on All De…" at bounding box center [1079, 288] width 226 height 32
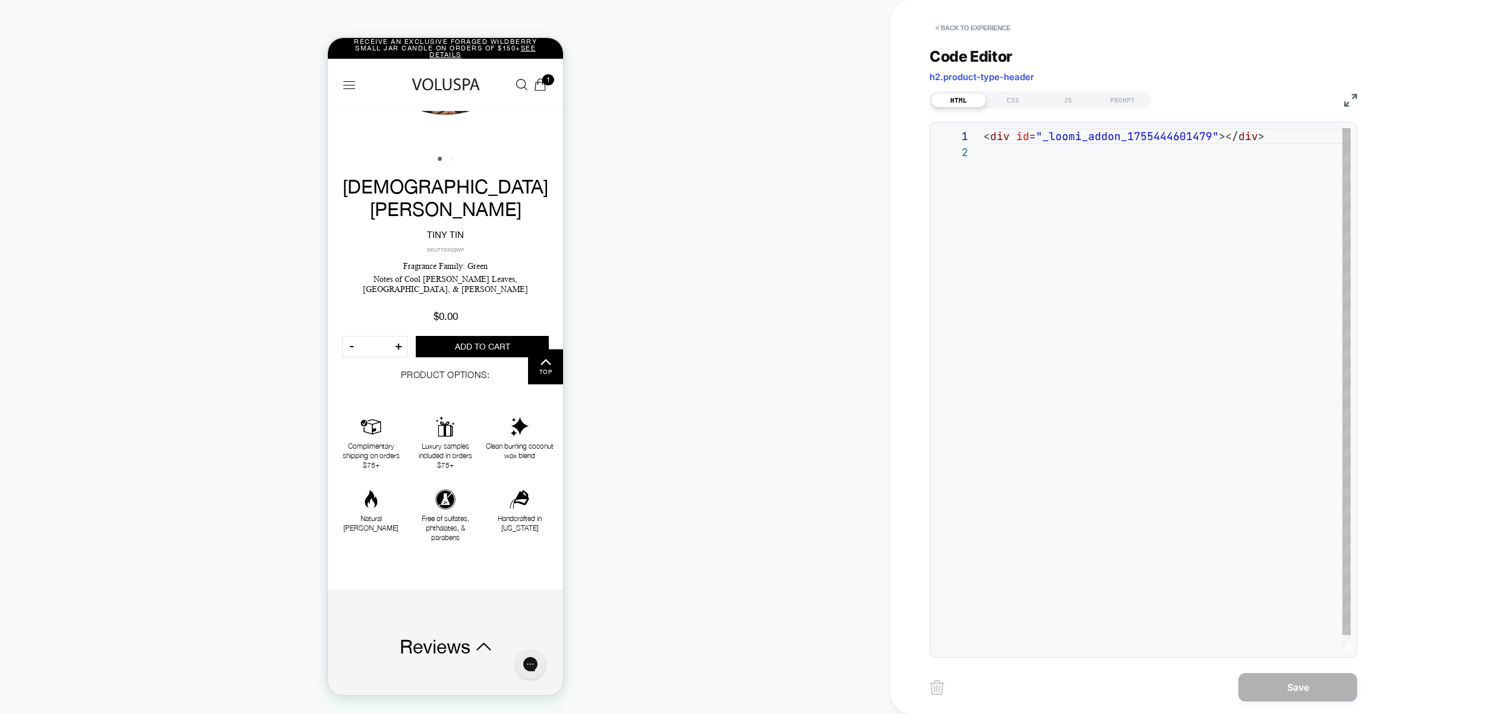
scroll to position [16, 0]
click at [1070, 107] on div "JS" at bounding box center [1067, 100] width 55 height 14
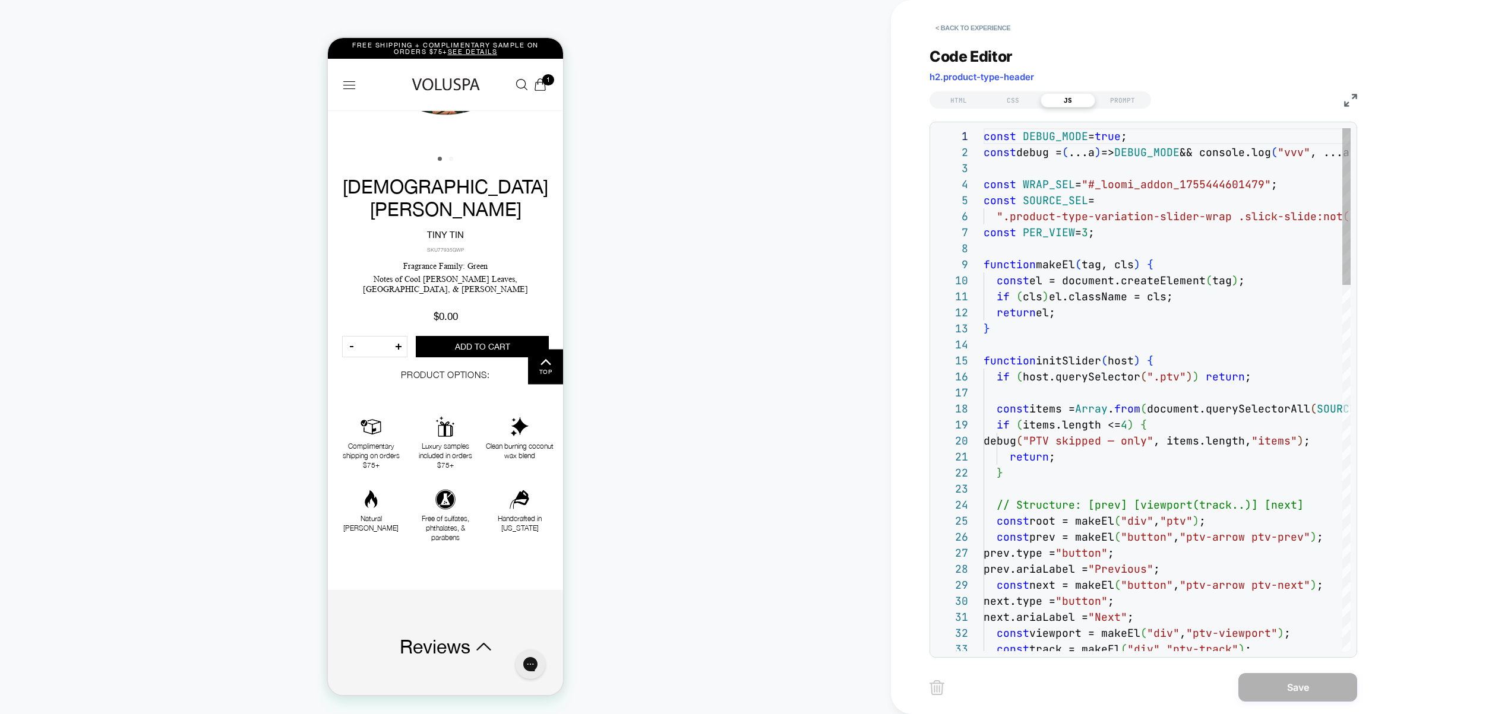
scroll to position [160, 0]
click at [1028, 103] on div "CSS" at bounding box center [1013, 100] width 55 height 14
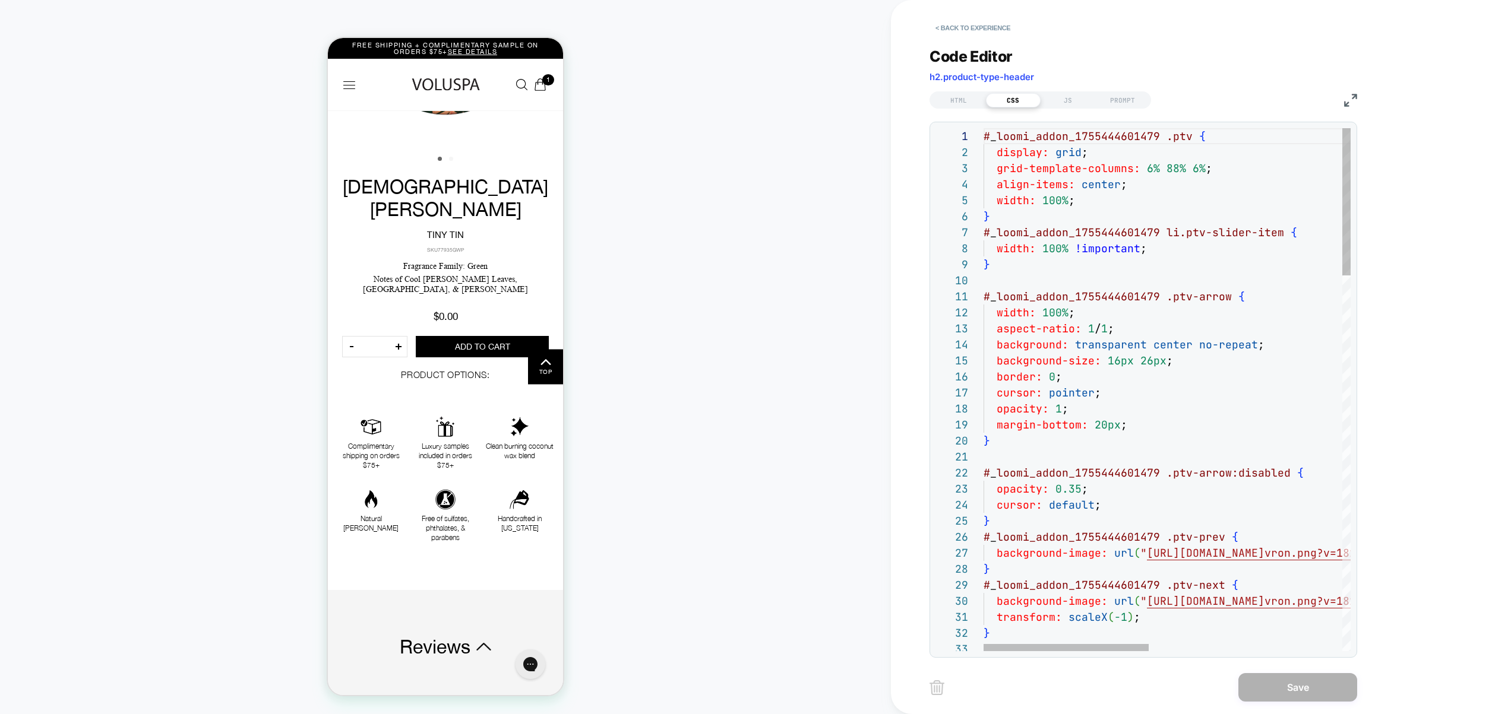
type textarea "**********"
type textarea "*"
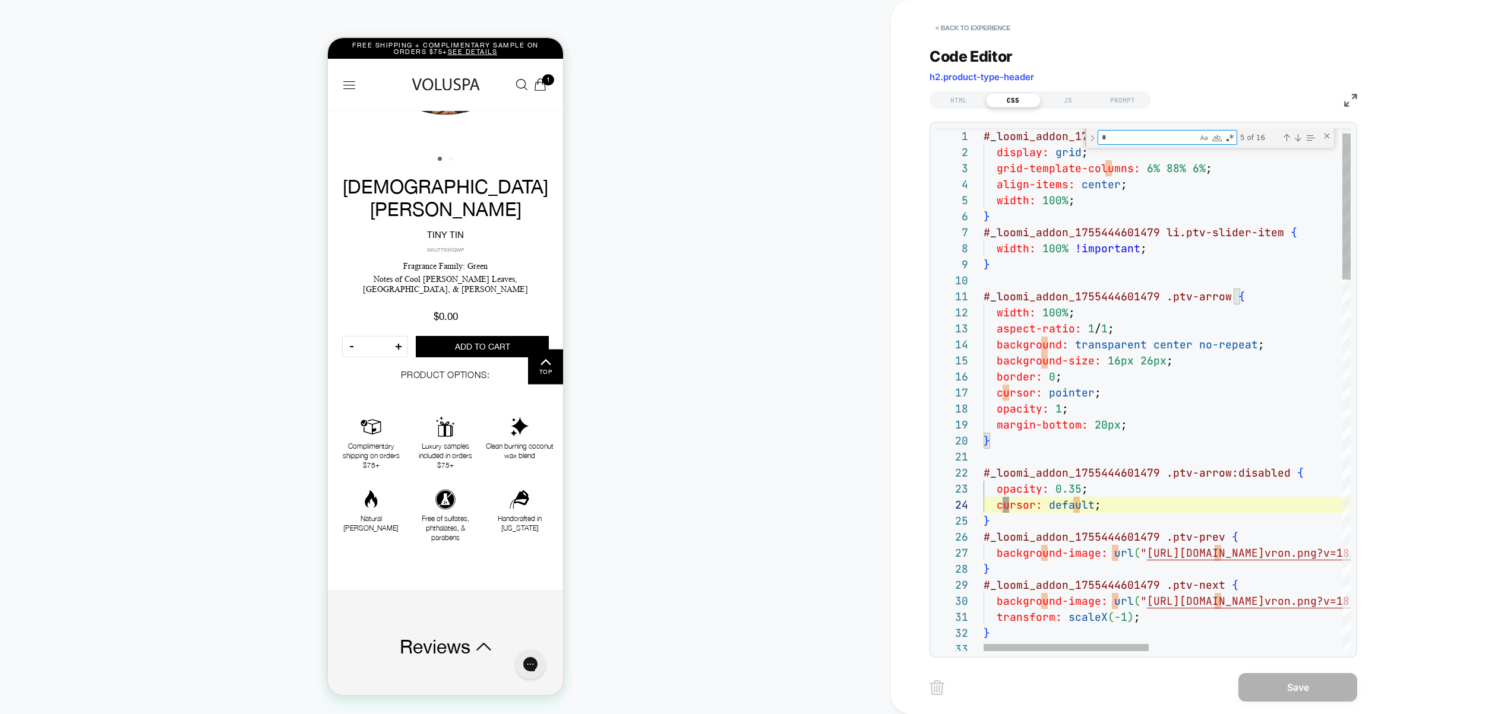
type textarea "**********"
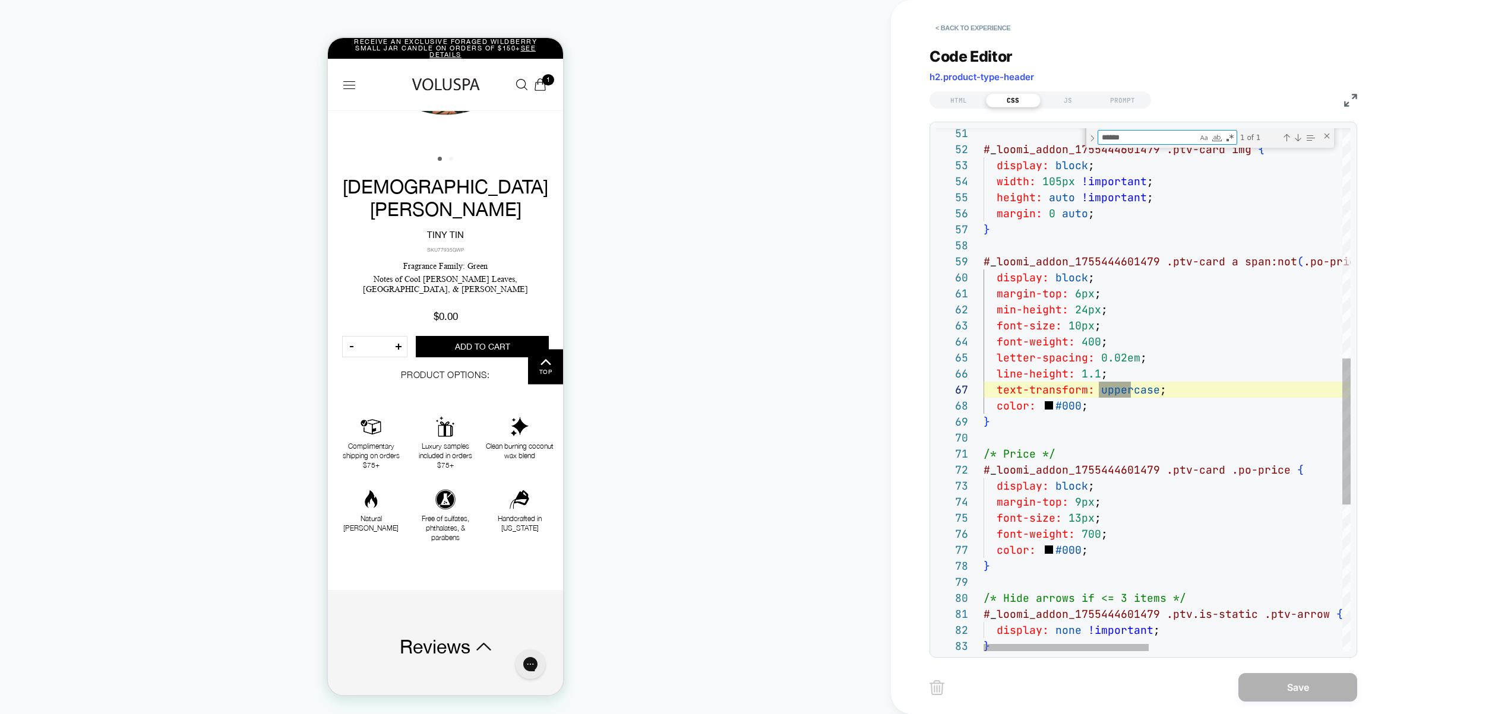
scroll to position [160, 160]
type textarea "*******"
click at [1177, 393] on div "# _ loomi_addon_1755444601479 .ptv-card img { display: block ; width: 105px !im…" at bounding box center [1381, 241] width 797 height 1874
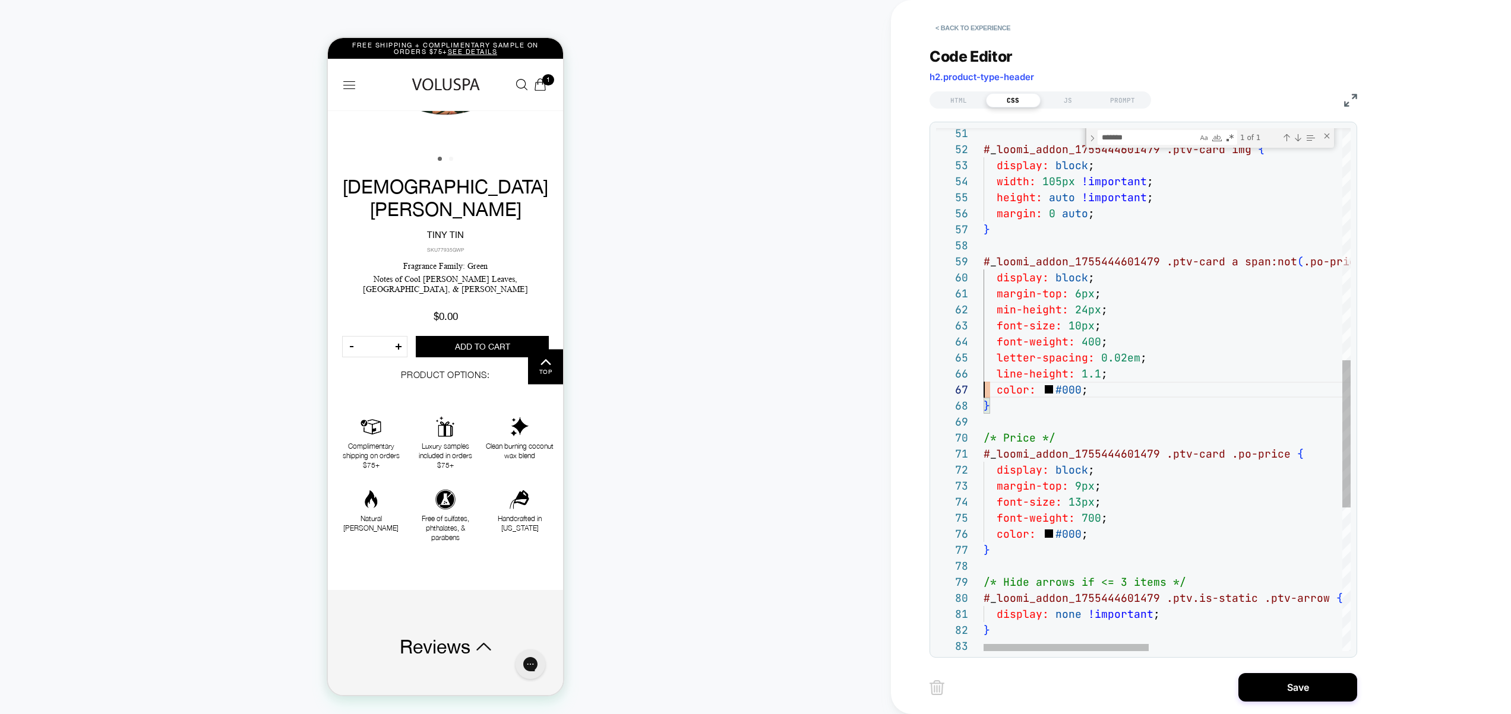
scroll to position [96, 0]
click at [1074, 328] on div "# _ loomi_addon_1755444601479 .ptv-card img { display: block ; width: 105px !im…" at bounding box center [1381, 233] width 797 height 1858
drag, startPoint x: 1081, startPoint y: 392, endPoint x: 1055, endPoint y: 392, distance: 26.1
click at [1055, 392] on div "# _ loomi_addon_1755444601479 .ptv-card img { display: block ; width: 105px !im…" at bounding box center [1381, 233] width 797 height 1858
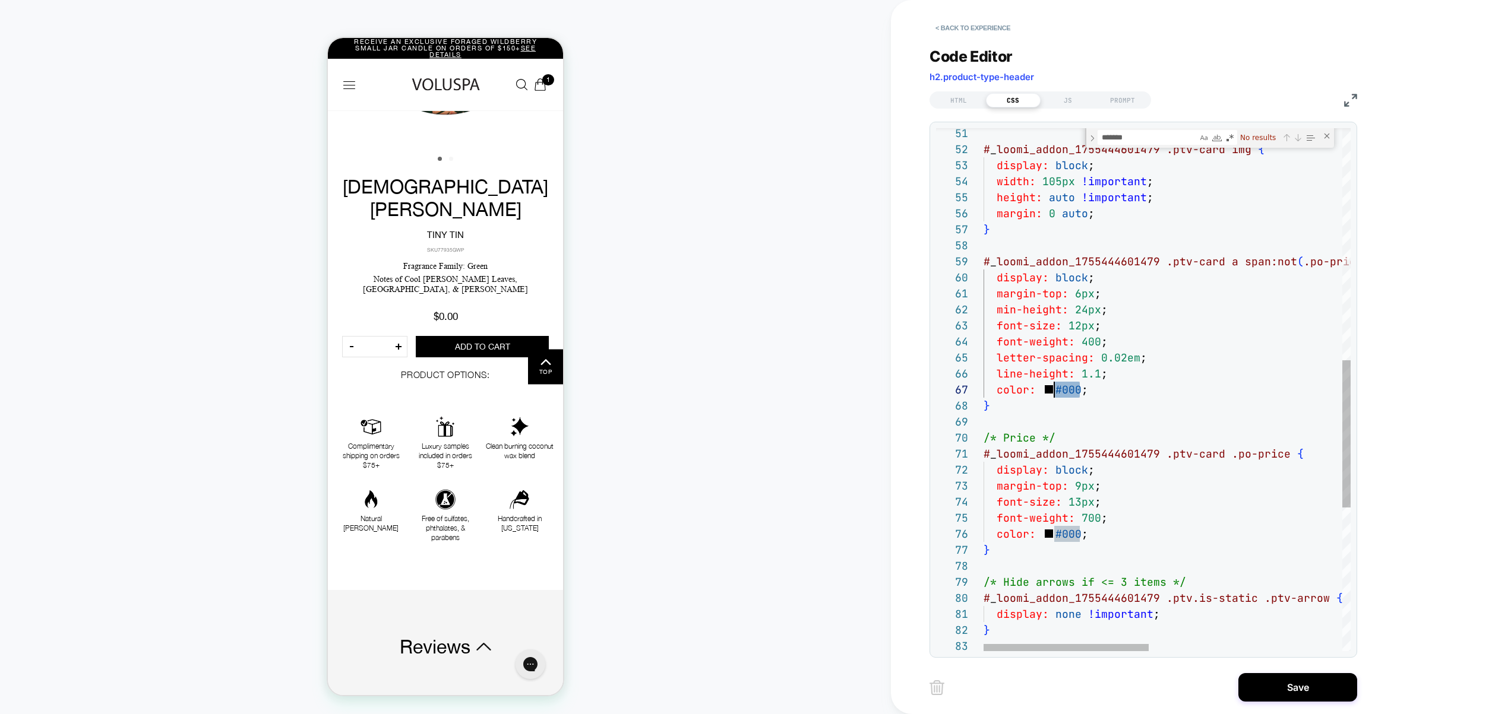
type textarea "**********"
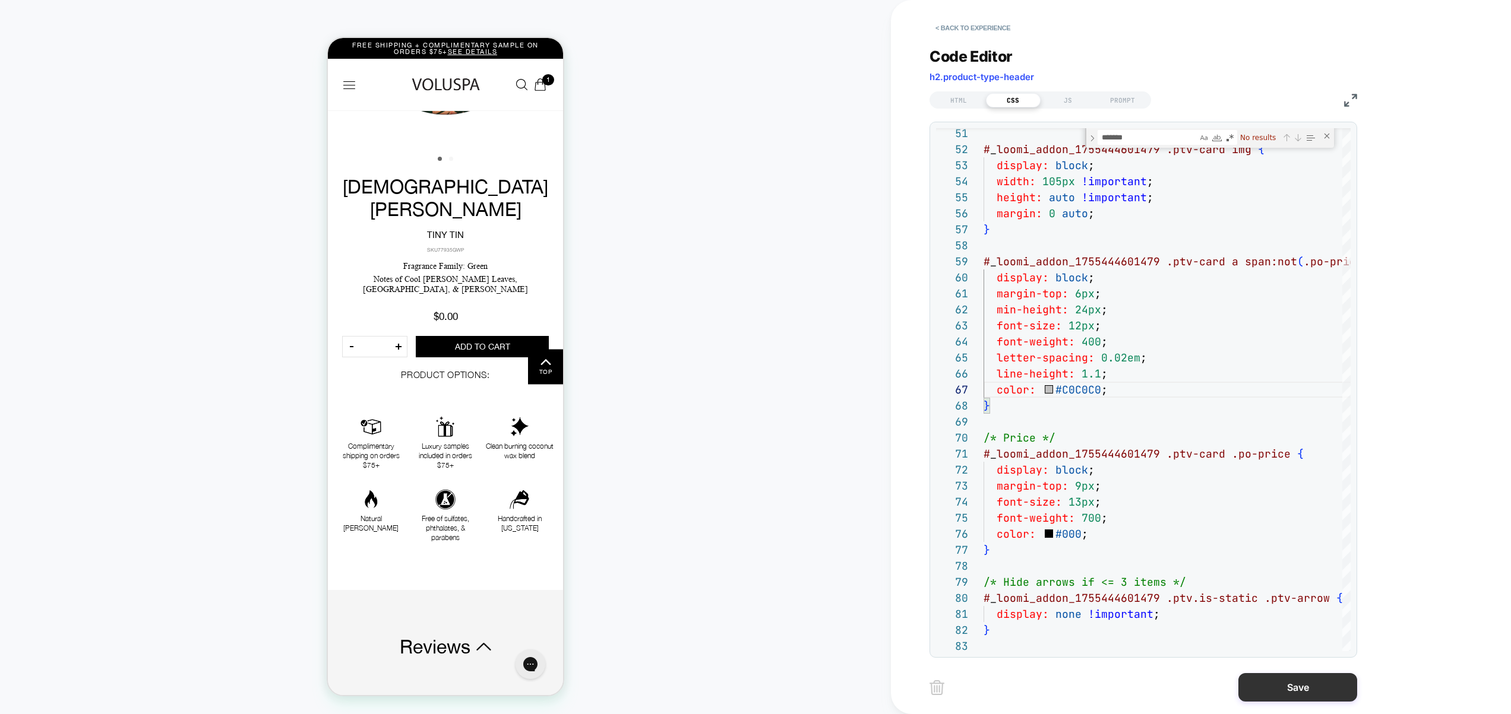
click at [1285, 682] on button "Save" at bounding box center [1297, 687] width 119 height 29
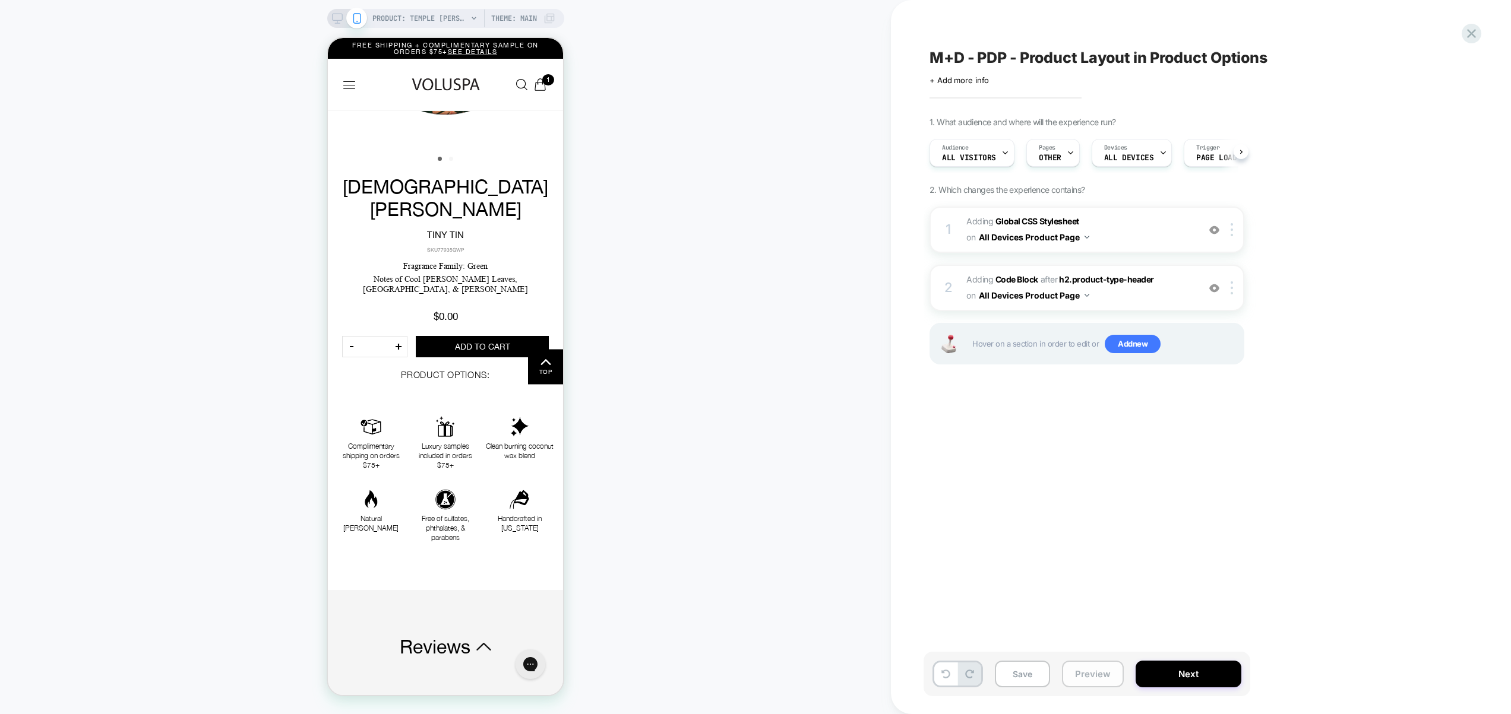
scroll to position [0, 1]
click at [1094, 675] on button "Preview" at bounding box center [1093, 674] width 62 height 27
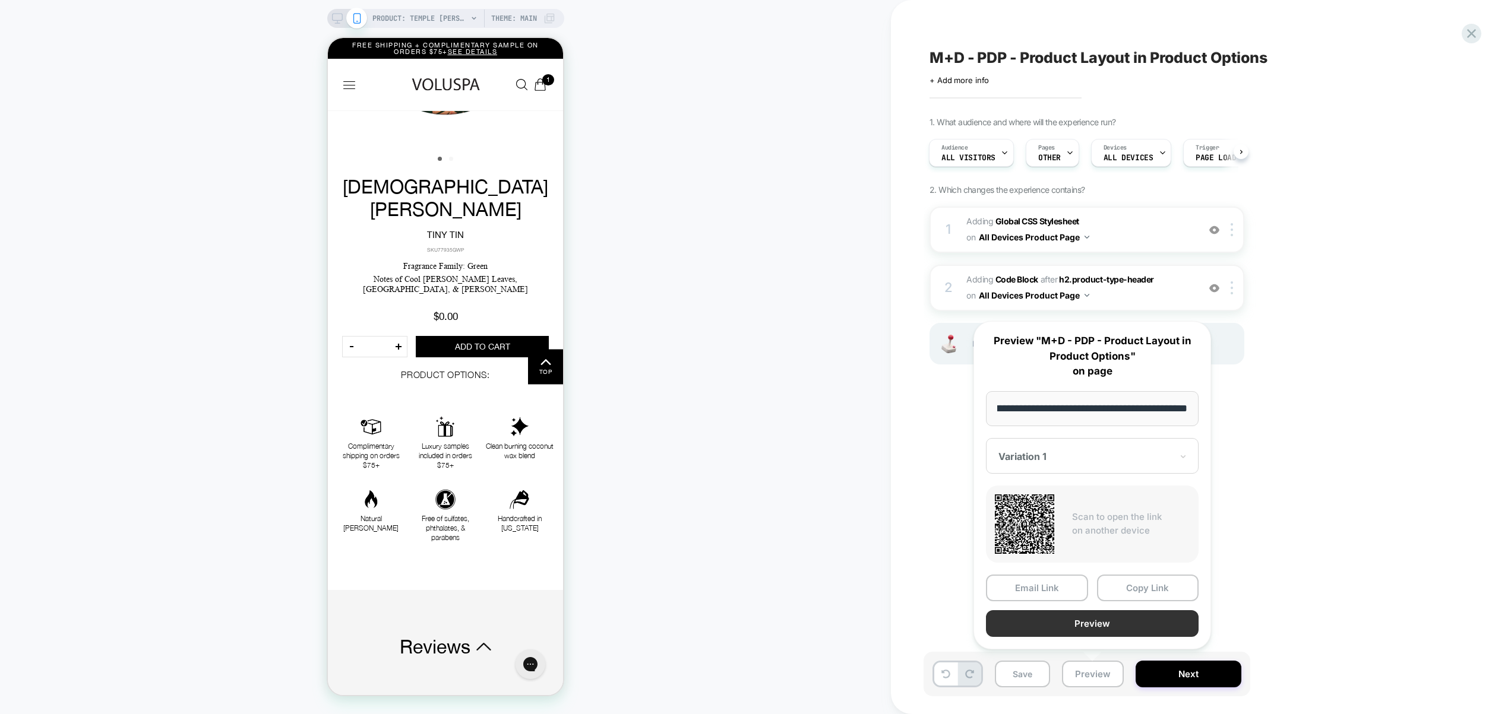
scroll to position [0, 0]
click at [1083, 623] on button "Preview" at bounding box center [1092, 624] width 213 height 27
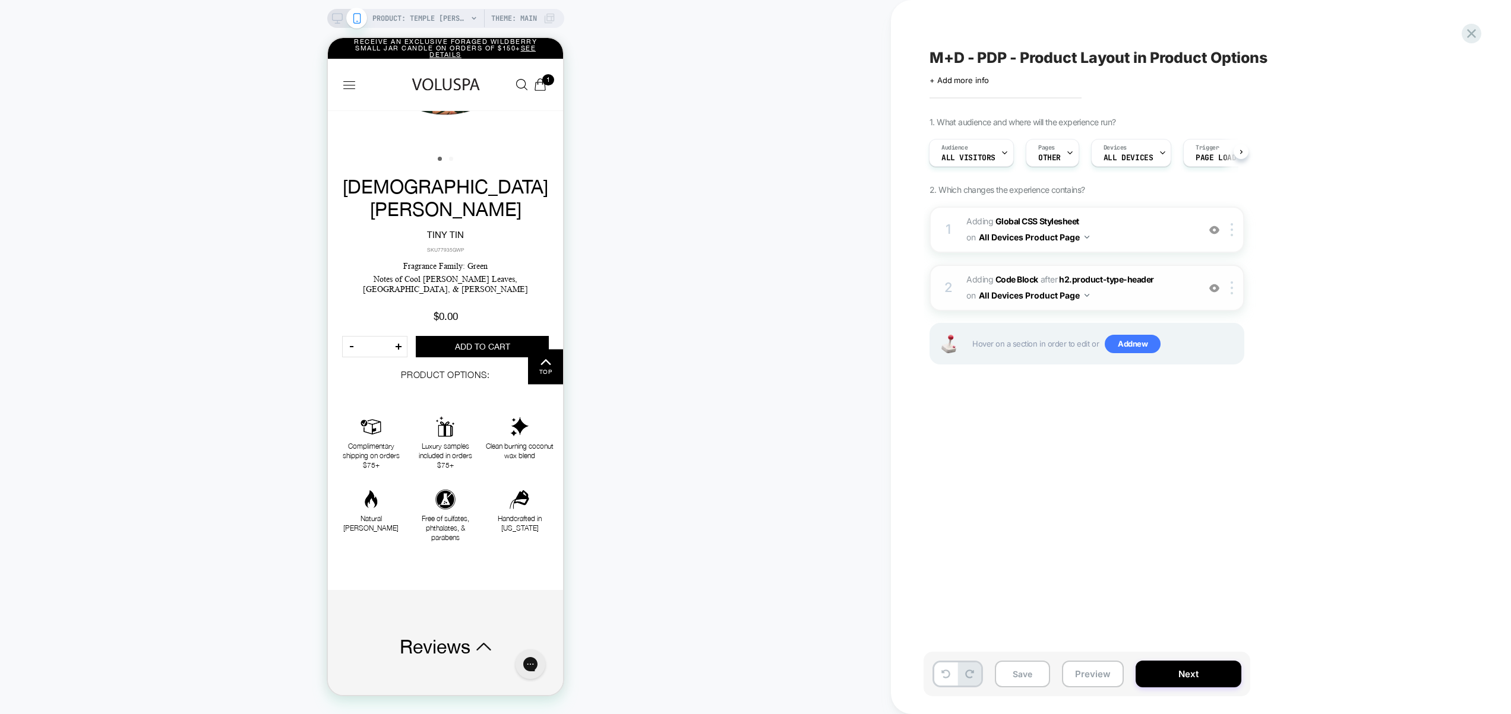
drag, startPoint x: 1156, startPoint y: 237, endPoint x: 1162, endPoint y: 302, distance: 65.0
click at [1163, 303] on div "1 Adding Global CSS Stylesheet on All Devices Product Page Add Before Add After…" at bounding box center [1086, 301] width 315 height 188
click at [1156, 298] on span "Adding Code Block AFTER h2.product-type-header h2.product-type-header on All De…" at bounding box center [1079, 288] width 226 height 32
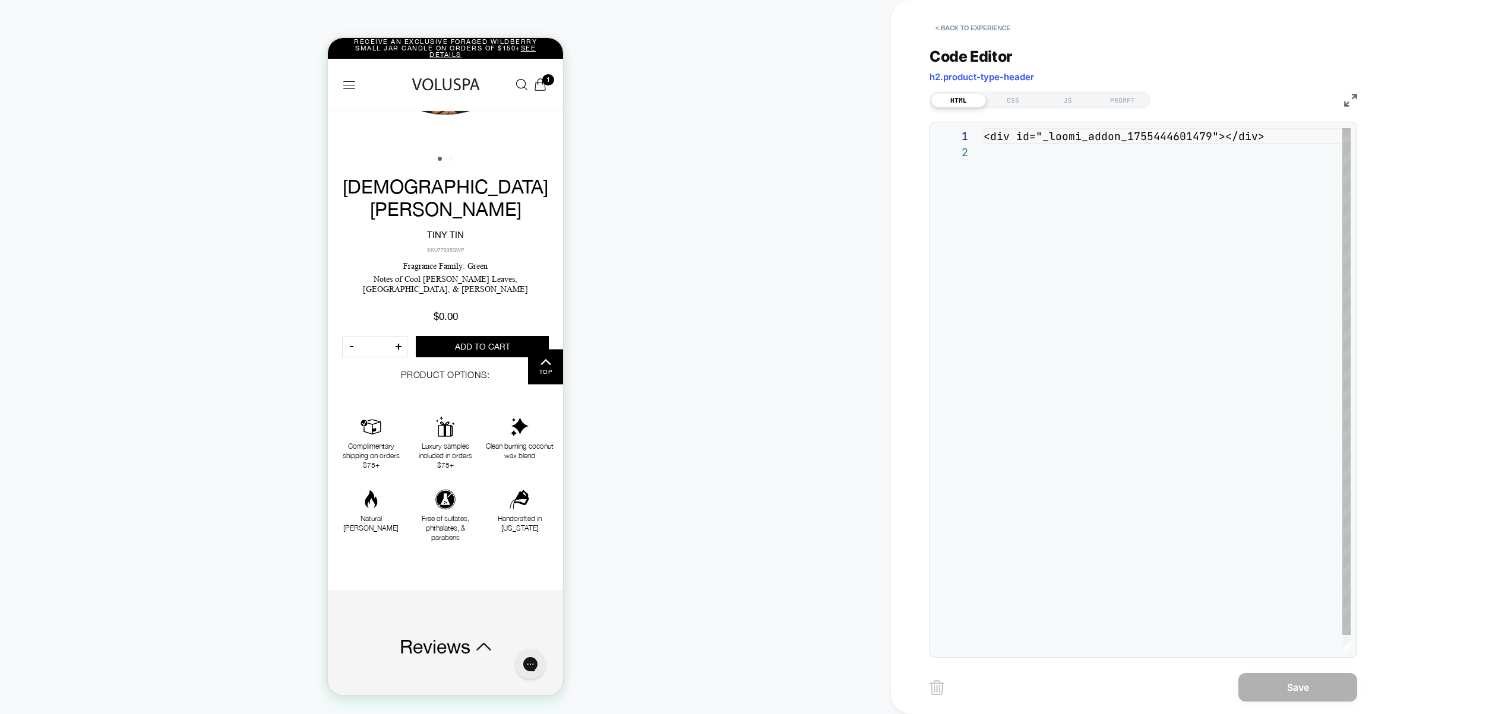
scroll to position [16, 0]
click at [1071, 90] on div "HTML CSS JS PROMPT" at bounding box center [1143, 98] width 428 height 20
click at [1026, 97] on div "CSS" at bounding box center [1013, 100] width 55 height 14
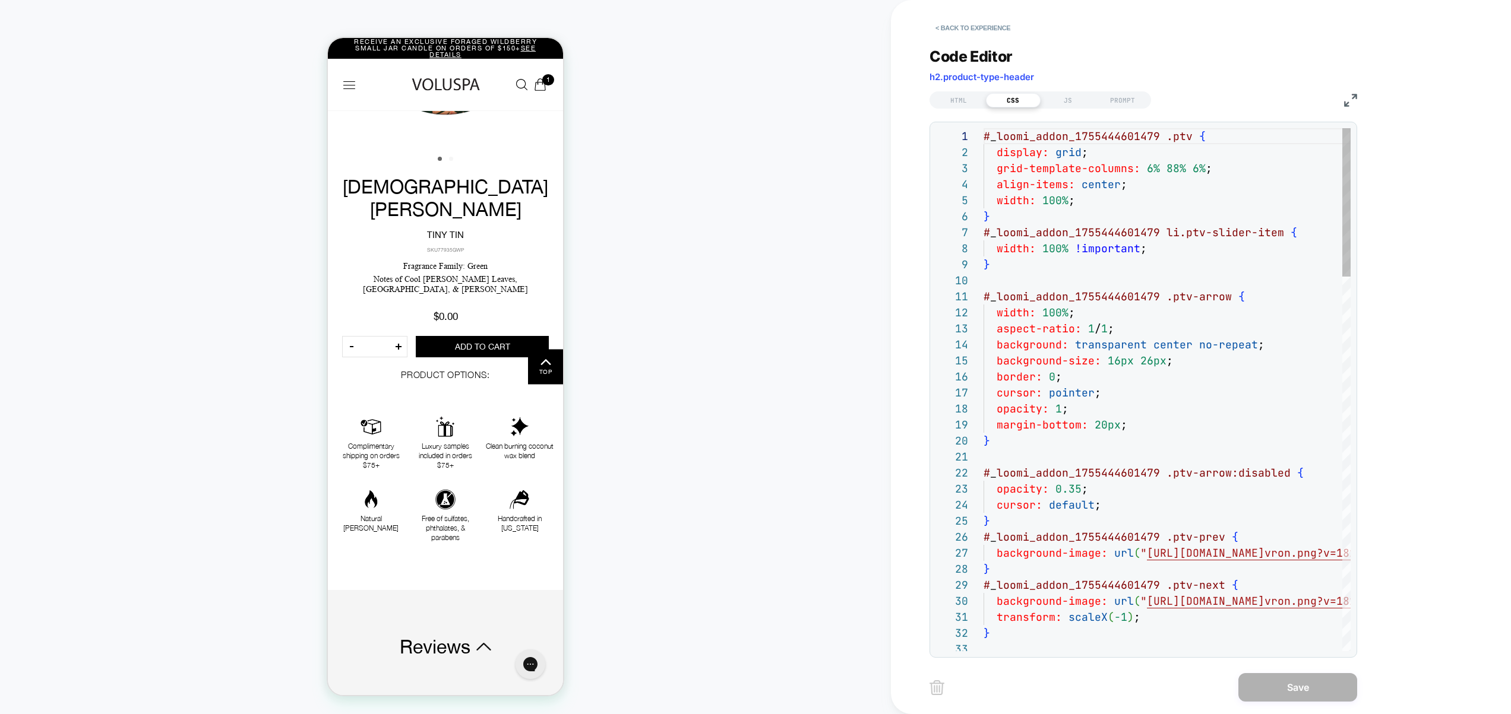
scroll to position [160, 0]
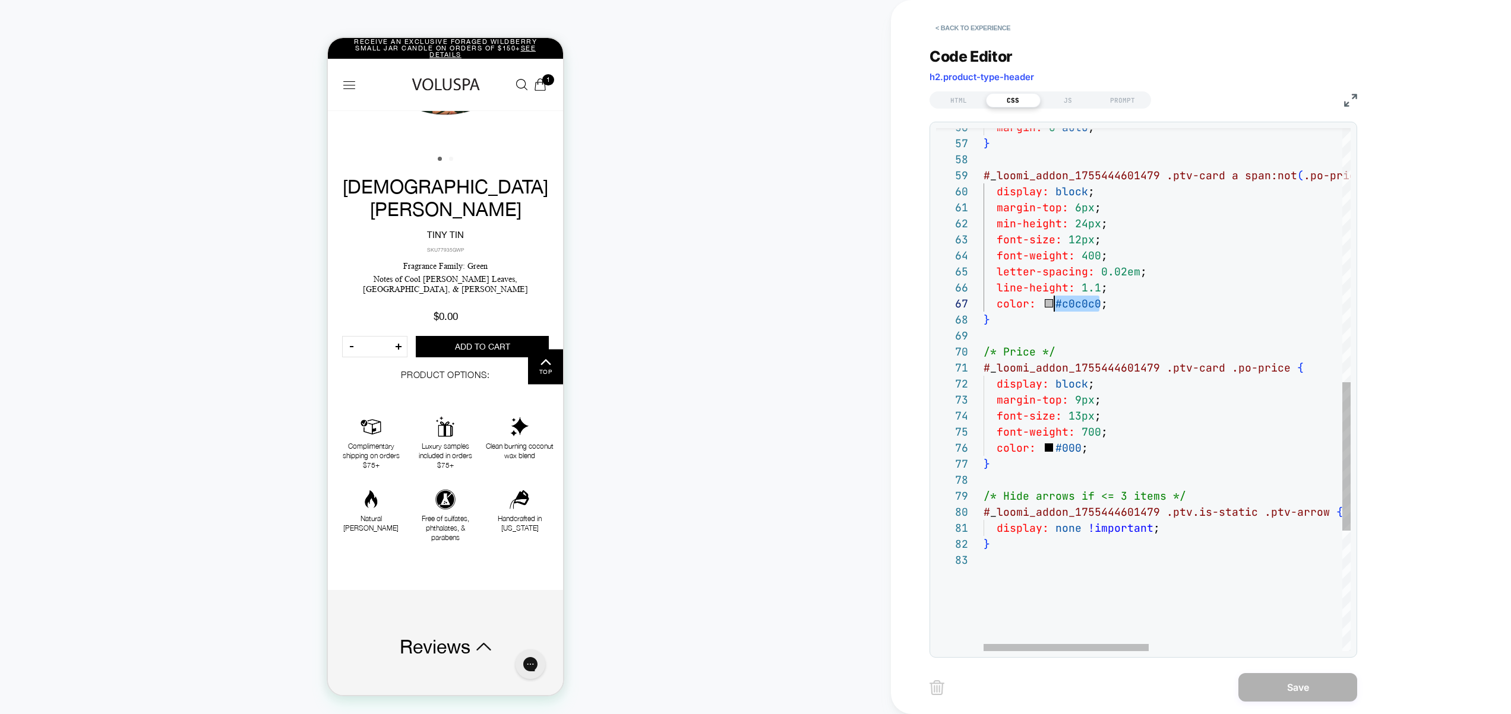
drag, startPoint x: 1099, startPoint y: 301, endPoint x: 1055, endPoint y: 297, distance: 43.6
click at [1055, 297] on div "margin: 0 auto ; } # _ loomi_addon_1755444601479 .ptv-card a span:not ( .po-pri…" at bounding box center [1381, 156] width 797 height 1838
type textarea "**********"
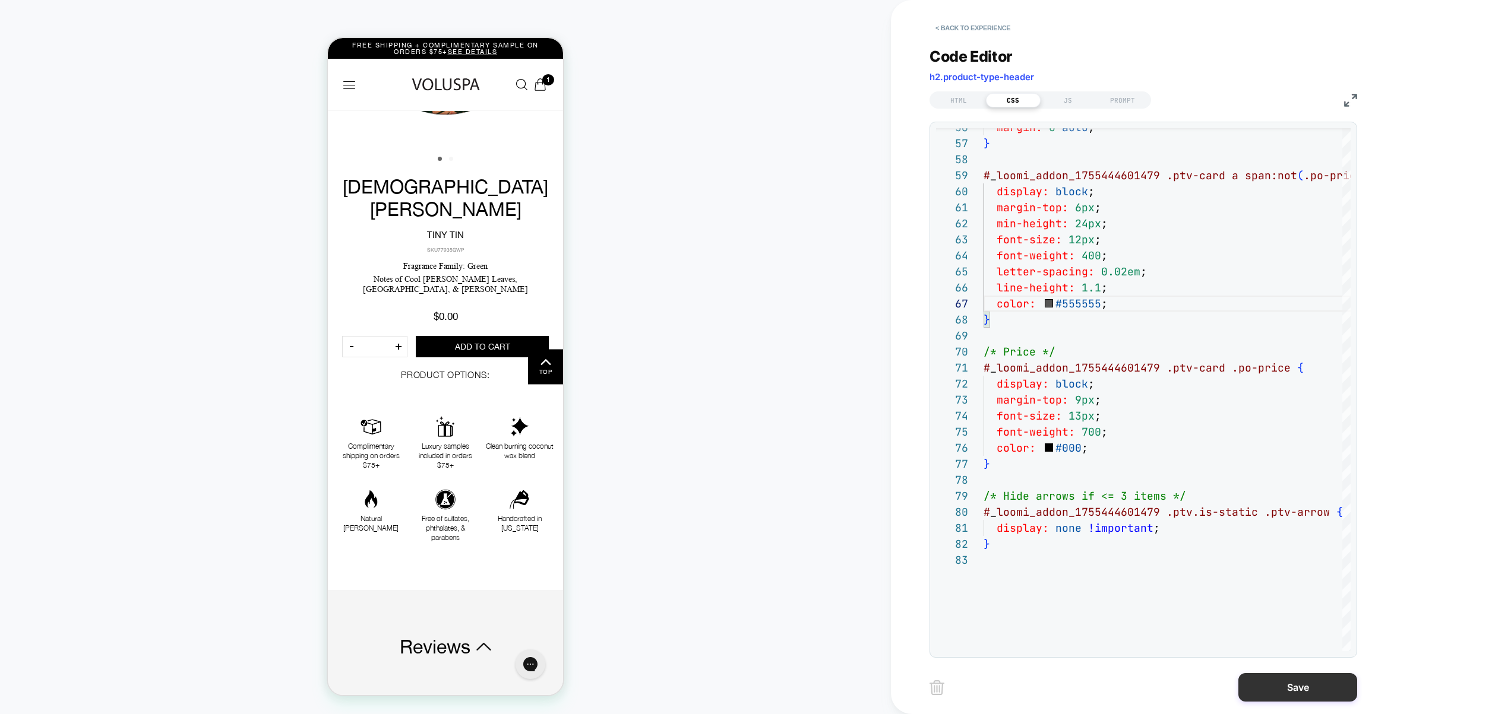
click at [1304, 686] on button "Save" at bounding box center [1297, 687] width 119 height 29
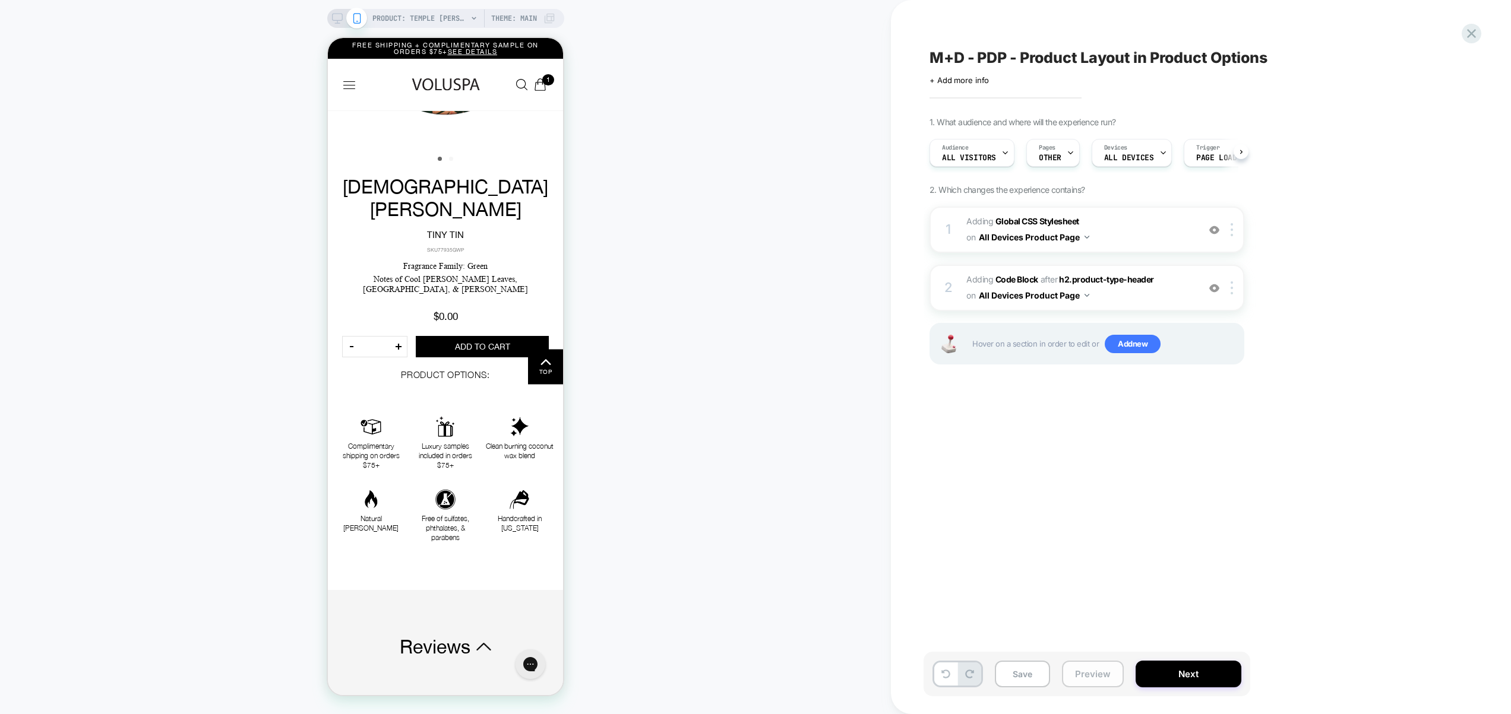
click at [1092, 675] on button "Preview" at bounding box center [1093, 674] width 62 height 27
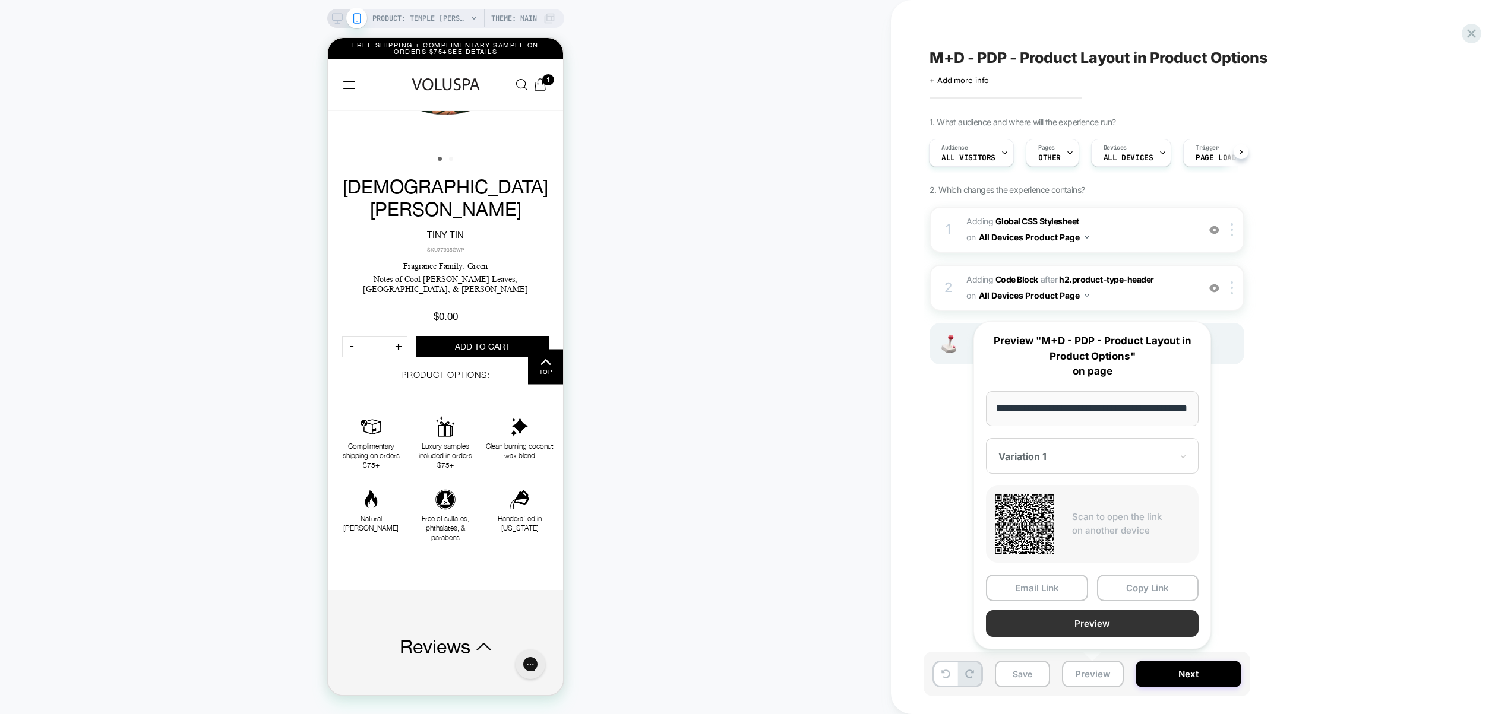
scroll to position [0, 0]
click at [1080, 628] on button "Preview" at bounding box center [1092, 624] width 213 height 27
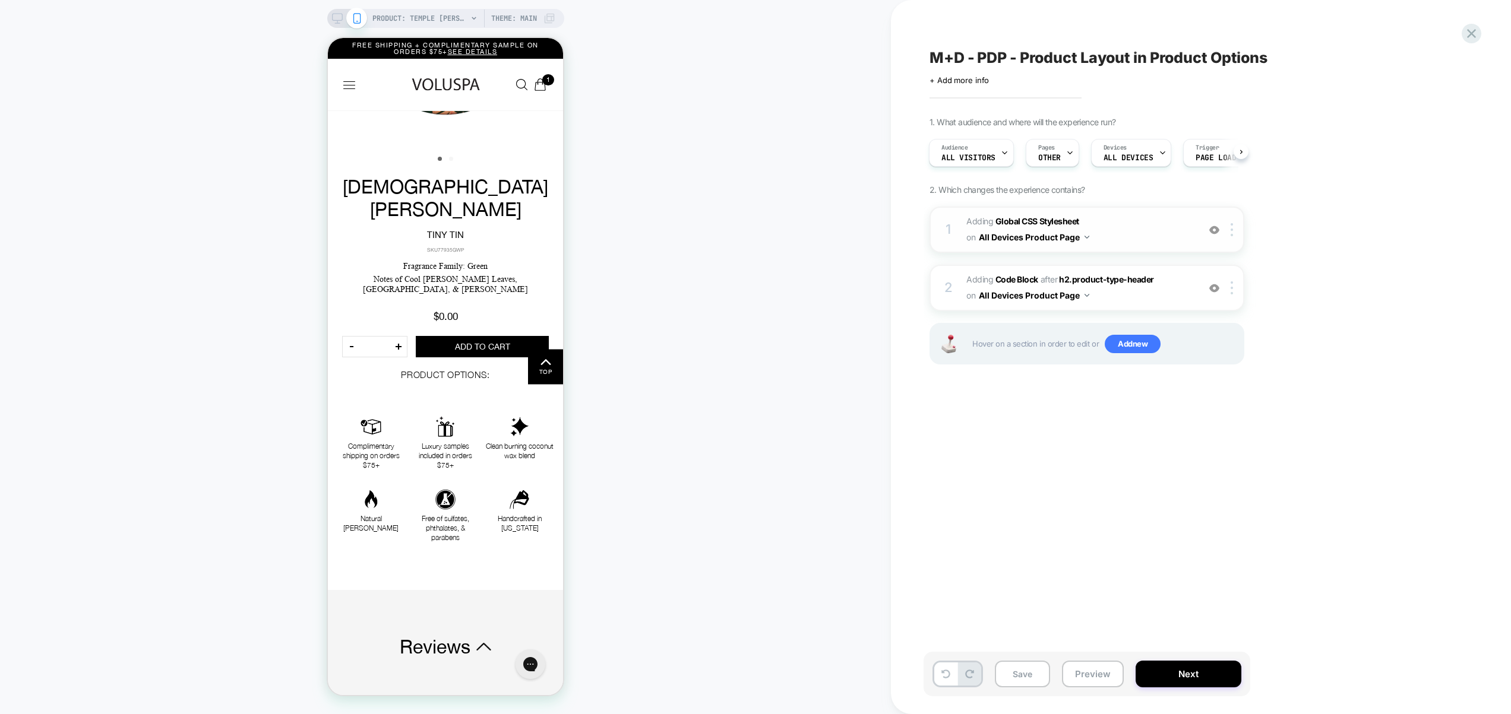
click at [1131, 240] on span "Adding Global CSS Stylesheet on All Devices Product Page" at bounding box center [1079, 230] width 226 height 32
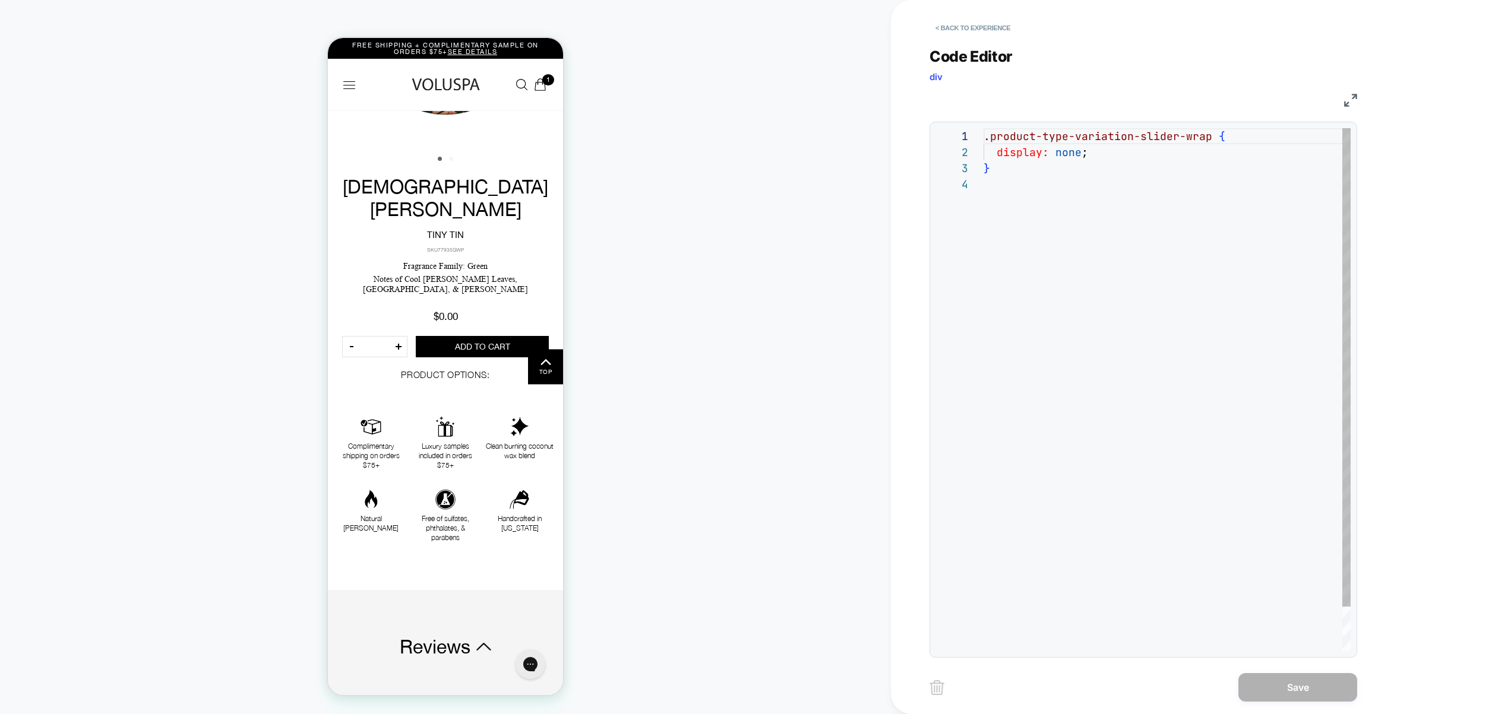
scroll to position [48, 0]
click at [990, 21] on button "< Back to experience" at bounding box center [972, 27] width 87 height 19
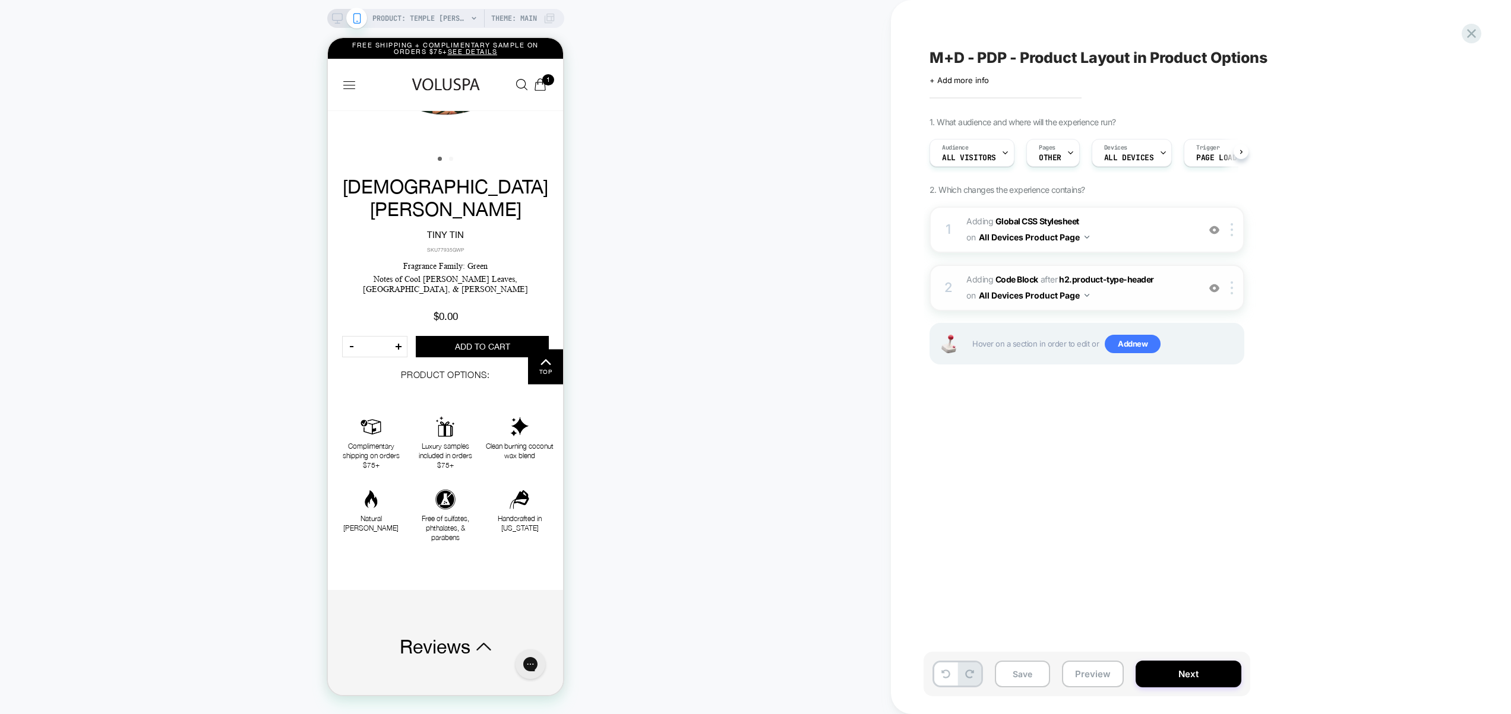
scroll to position [0, 1]
click at [1157, 294] on span "Adding Code Block AFTER h2.product-type-header h2.product-type-header on All De…" at bounding box center [1079, 288] width 226 height 32
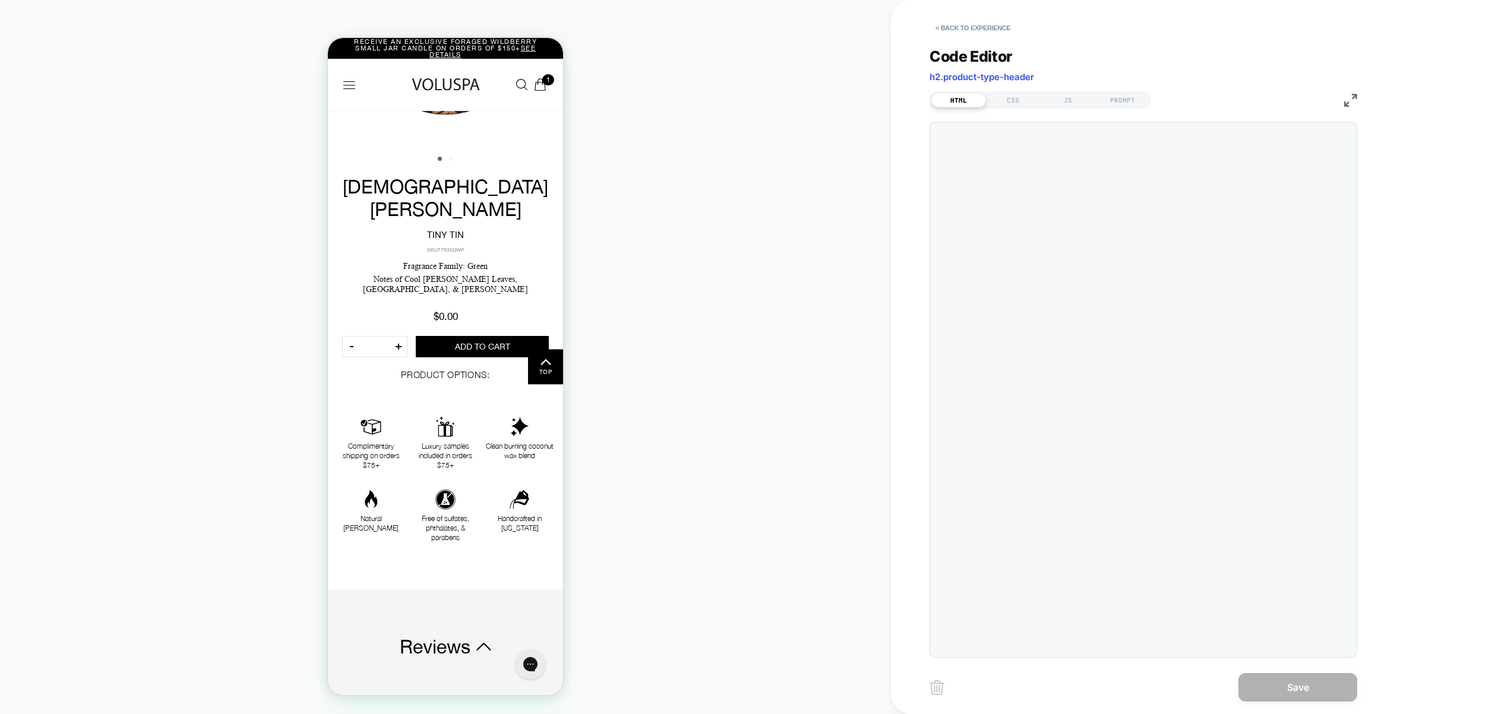
scroll to position [16, 0]
click at [1058, 102] on div "JS" at bounding box center [1067, 100] width 55 height 14
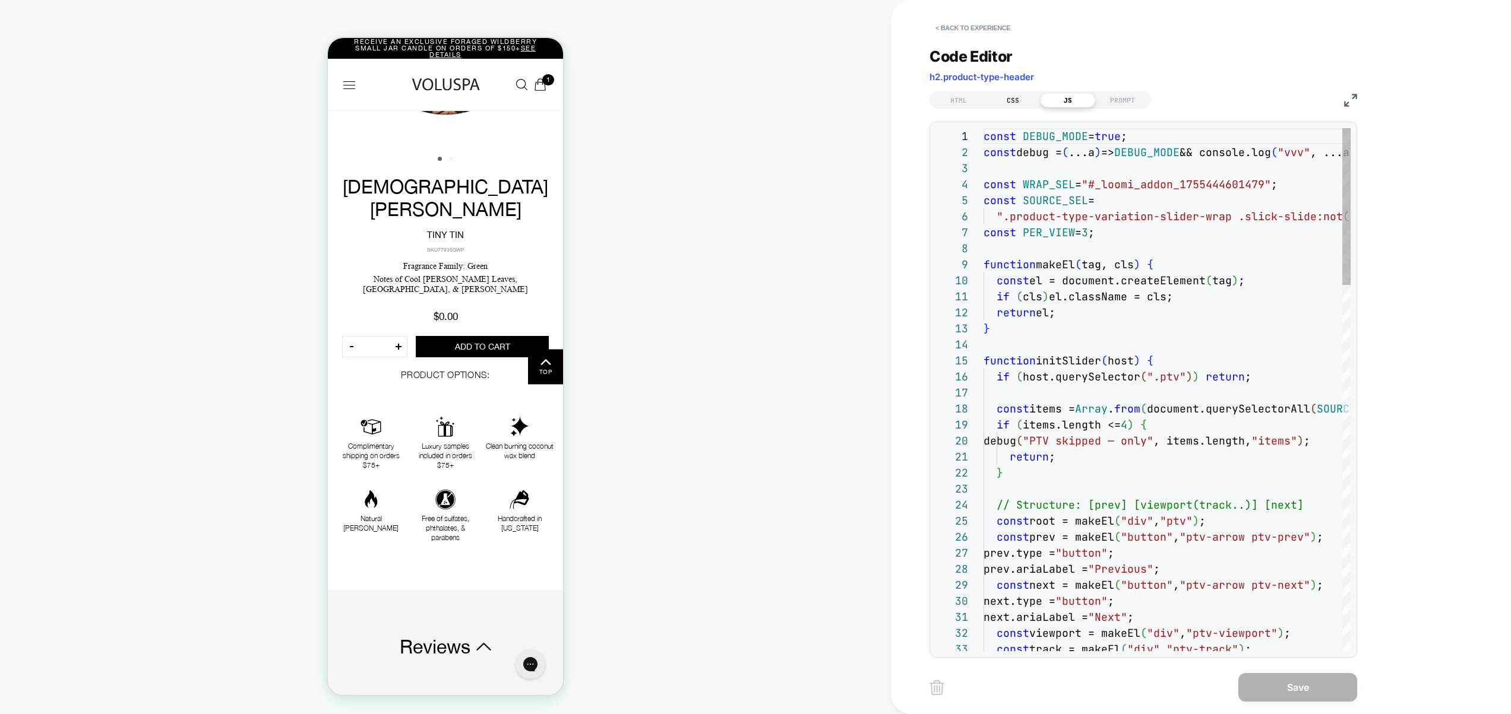
scroll to position [160, 0]
click at [1019, 97] on div "CSS" at bounding box center [1013, 100] width 55 height 14
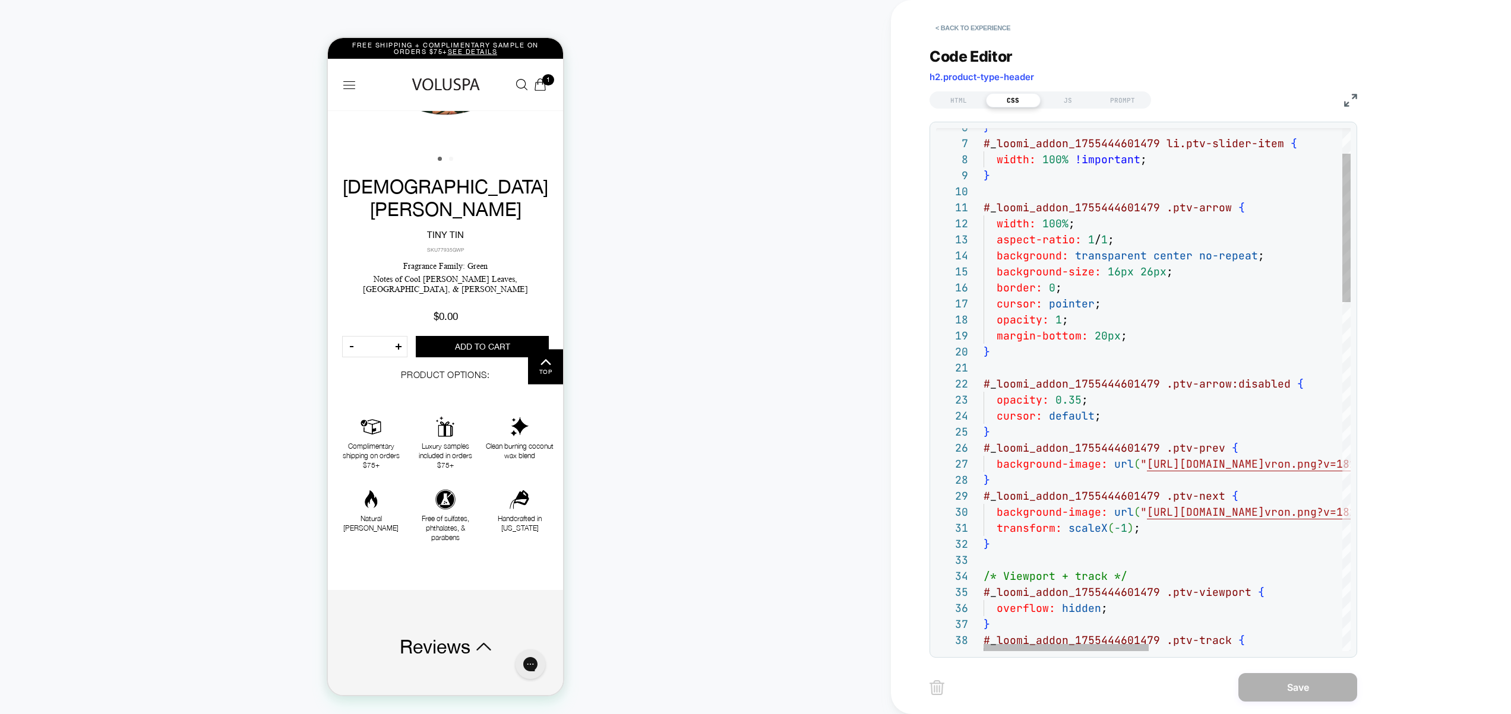
scroll to position [112, 83]
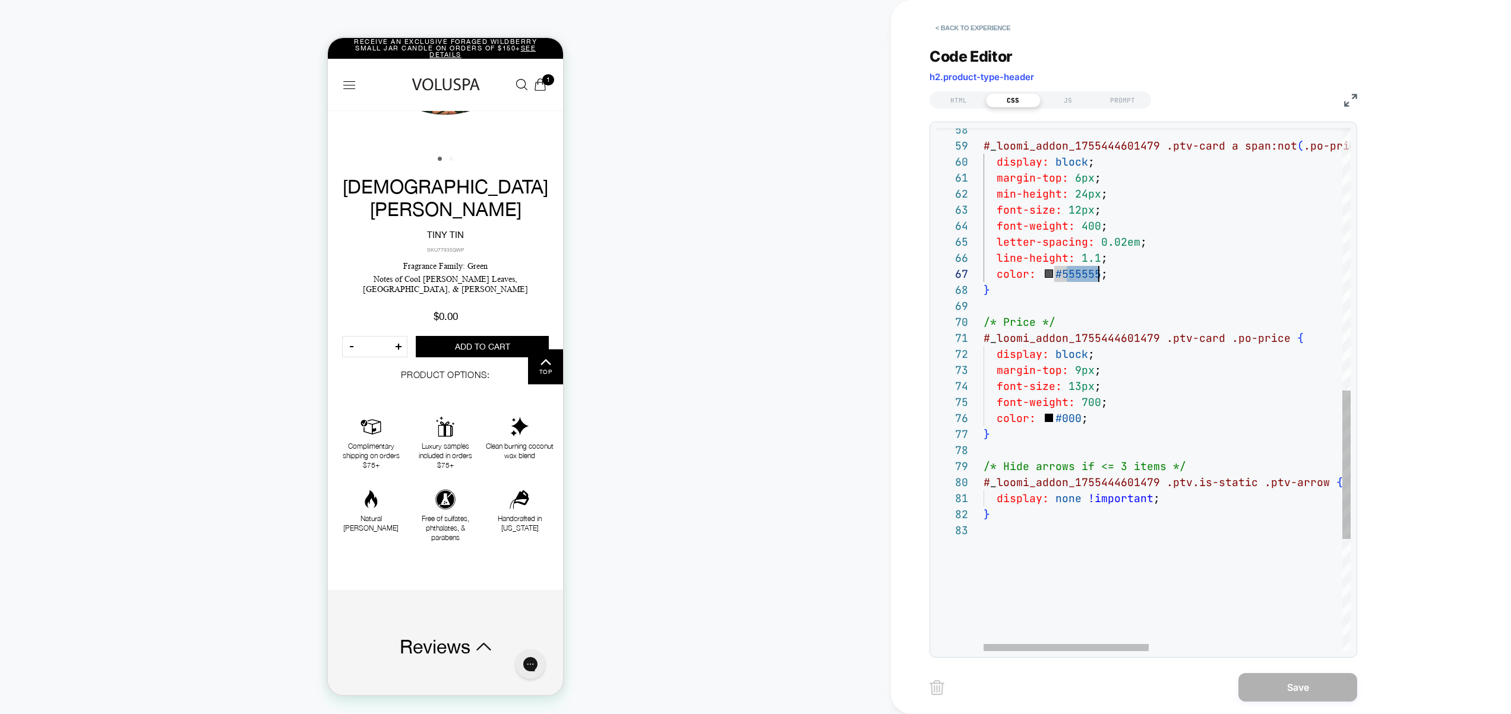
scroll to position [96, 115]
drag, startPoint x: 1064, startPoint y: 276, endPoint x: 1096, endPoint y: 277, distance: 32.1
click at [1096, 277] on div "min-height: 24px ; font-size: 12px ; font-weight: 400 ; letter-spacing: 0.02em …" at bounding box center [1381, 127] width 797 height 1838
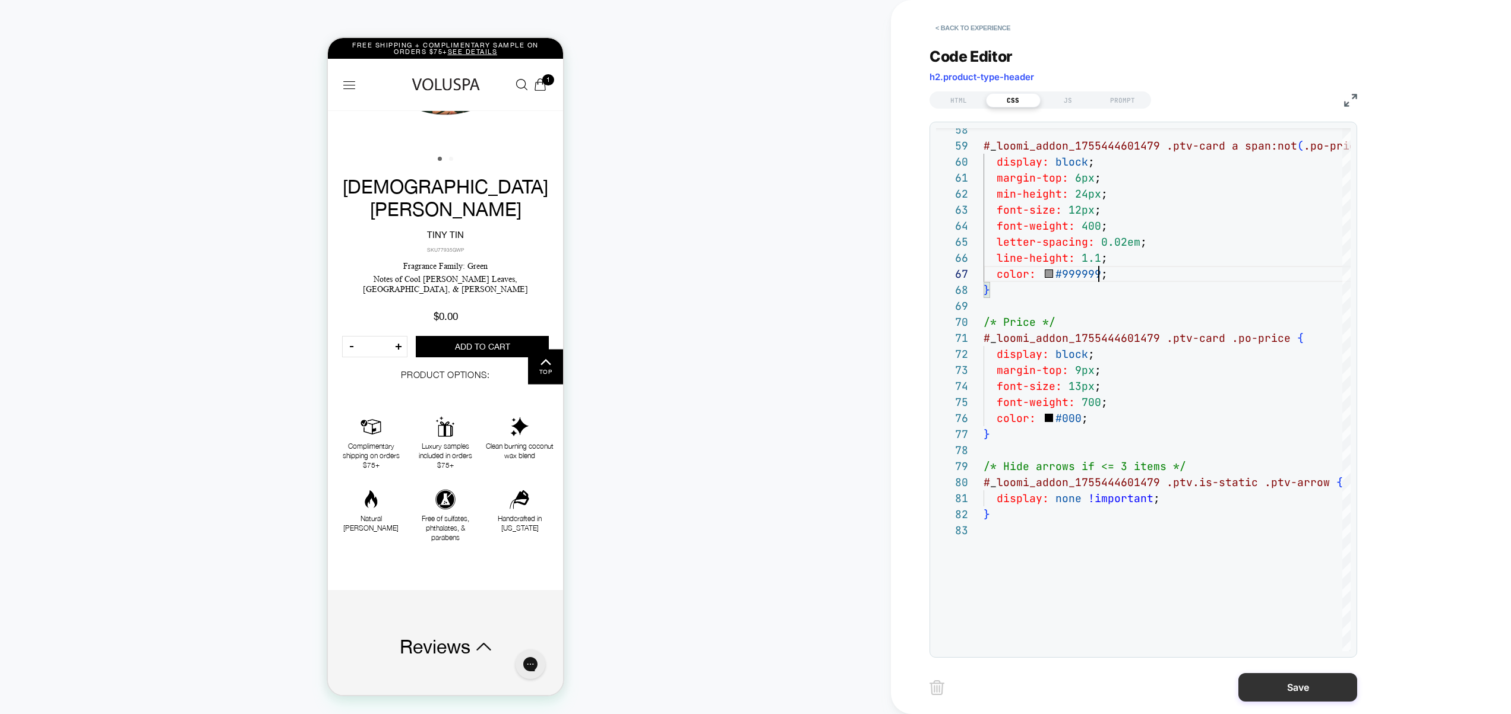
type textarea "**********"
click at [1277, 688] on button "Save" at bounding box center [1297, 687] width 119 height 29
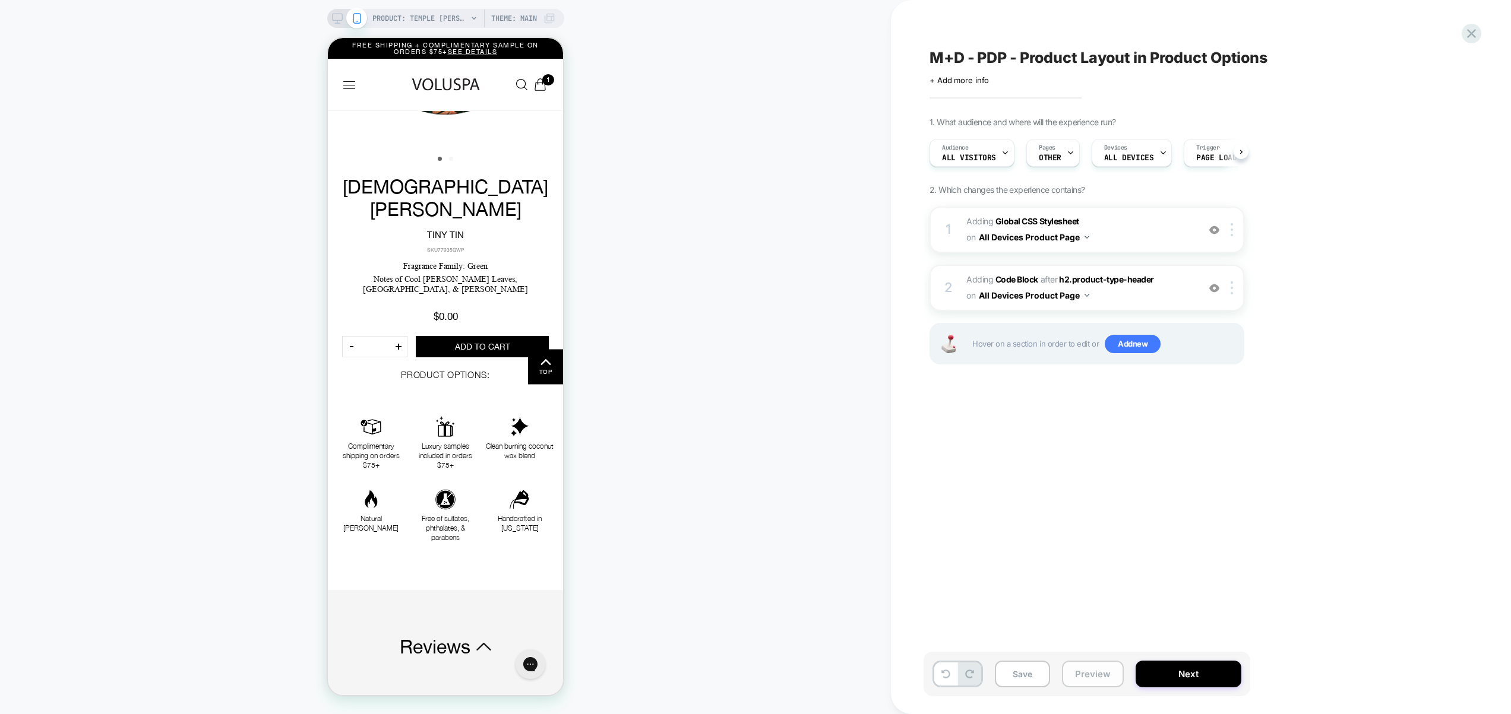
click at [1091, 679] on button "Preview" at bounding box center [1093, 674] width 62 height 27
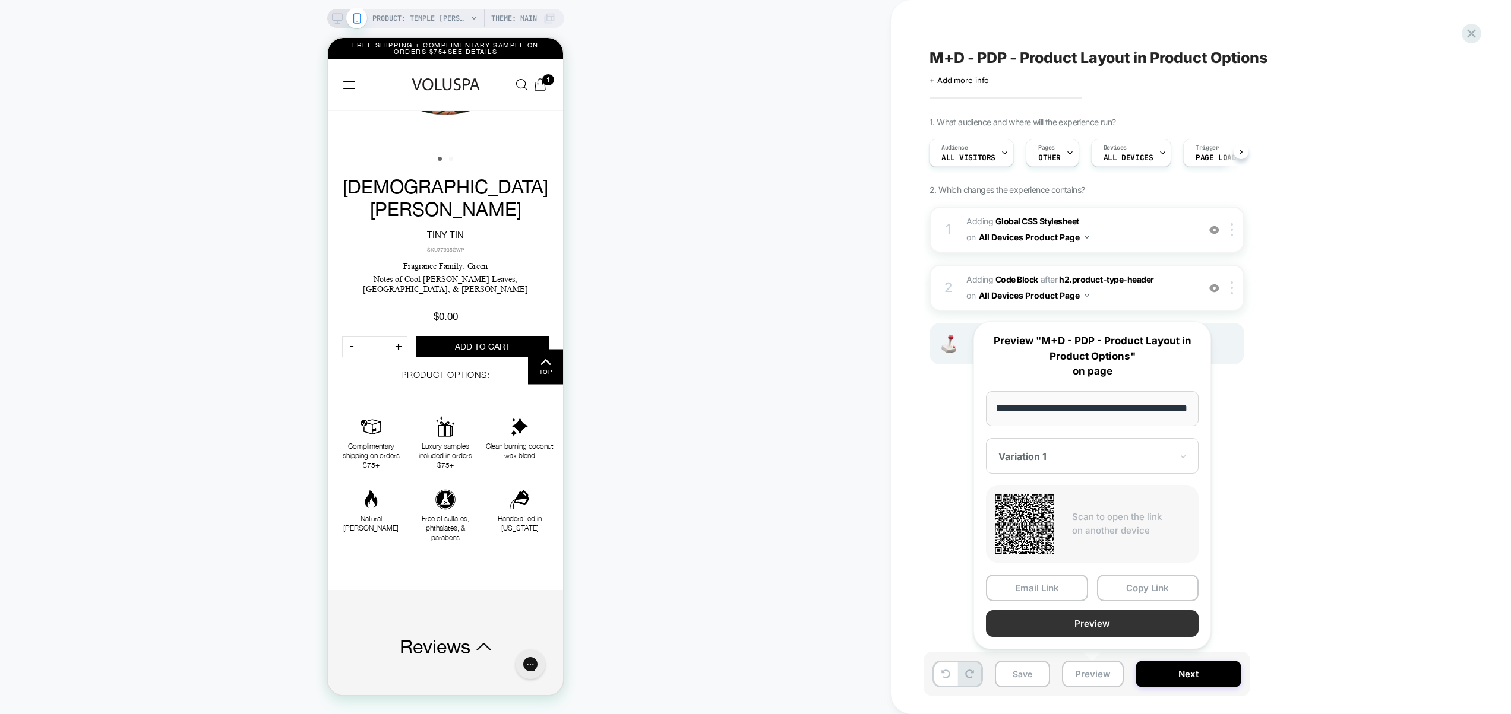
scroll to position [0, 0]
click at [1091, 625] on button "Preview" at bounding box center [1092, 624] width 213 height 27
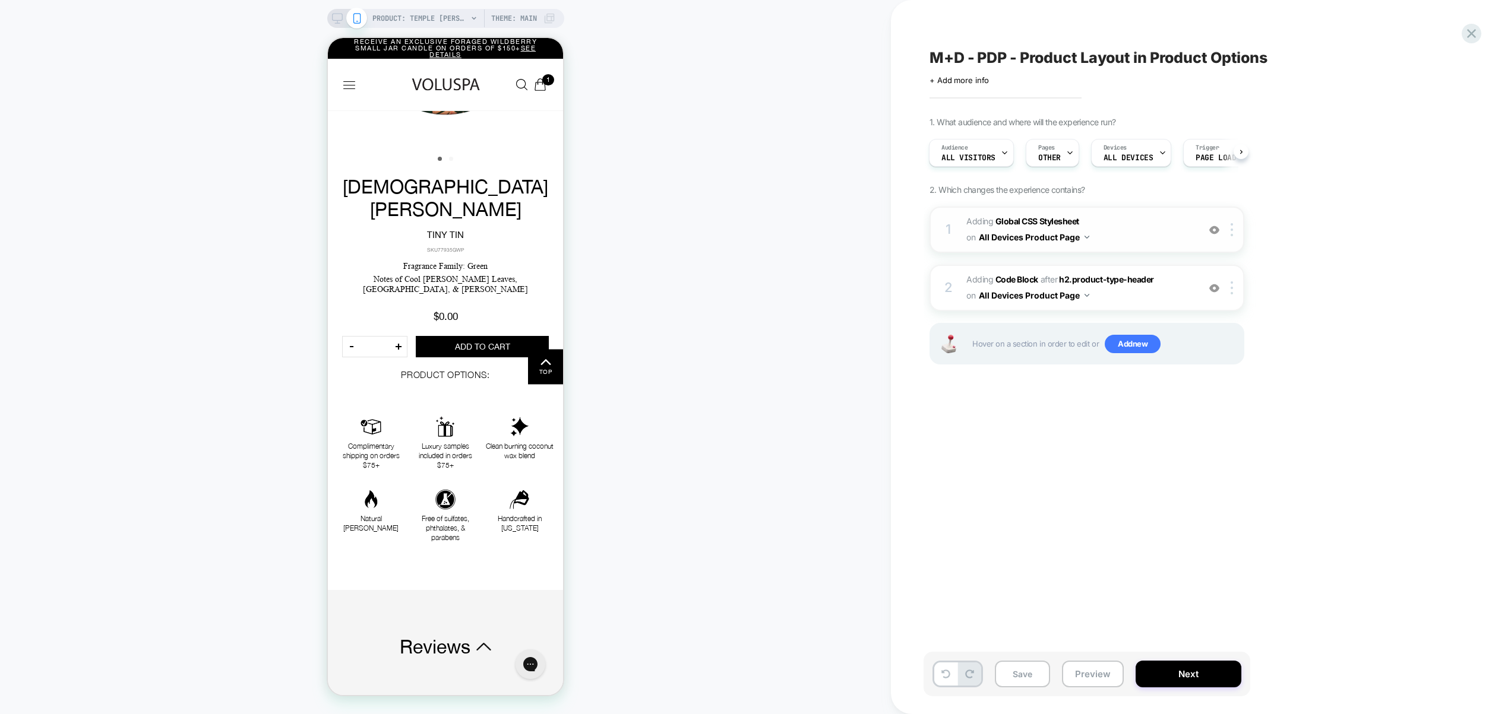
click at [1135, 232] on span "Adding Global CSS Stylesheet on All Devices Product Page" at bounding box center [1079, 230] width 226 height 32
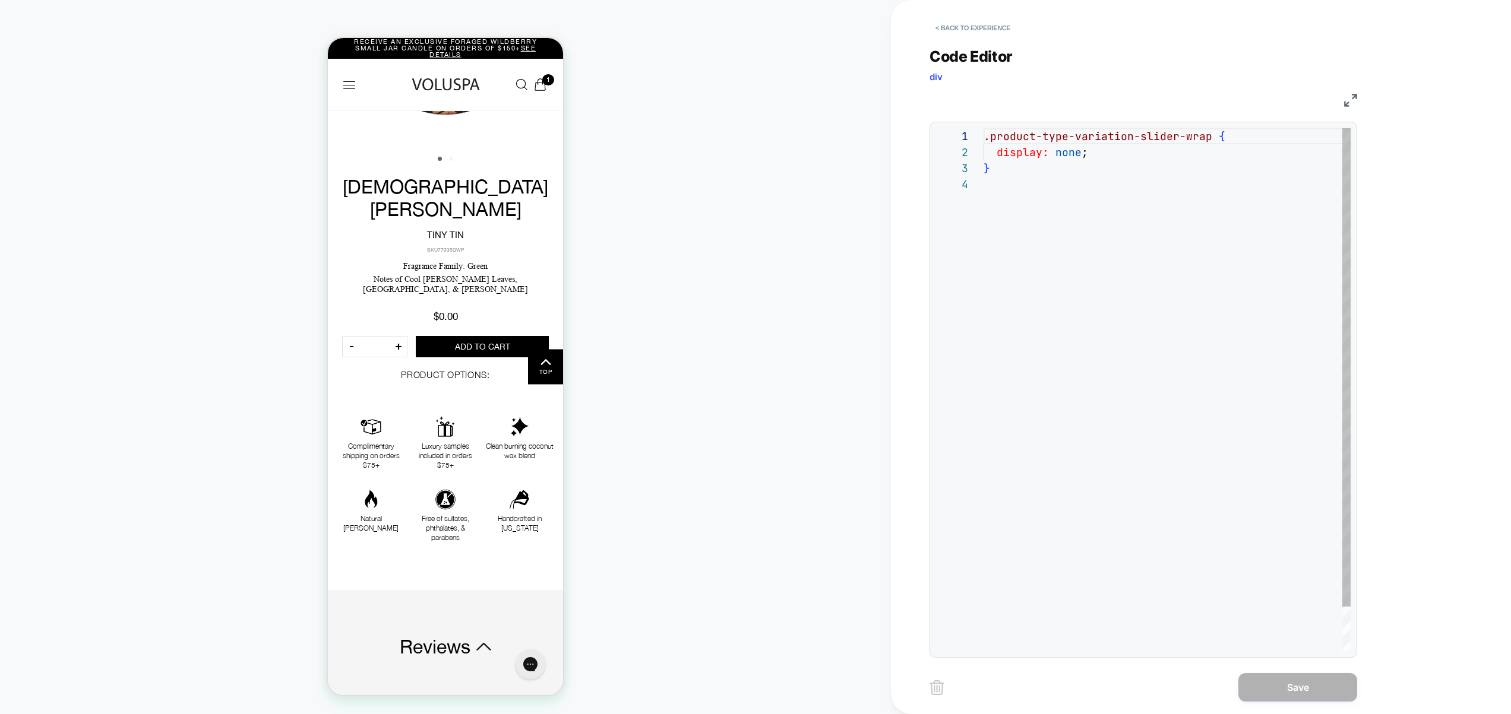
scroll to position [48, 0]
click at [973, 31] on button "< Back to experience" at bounding box center [972, 27] width 87 height 19
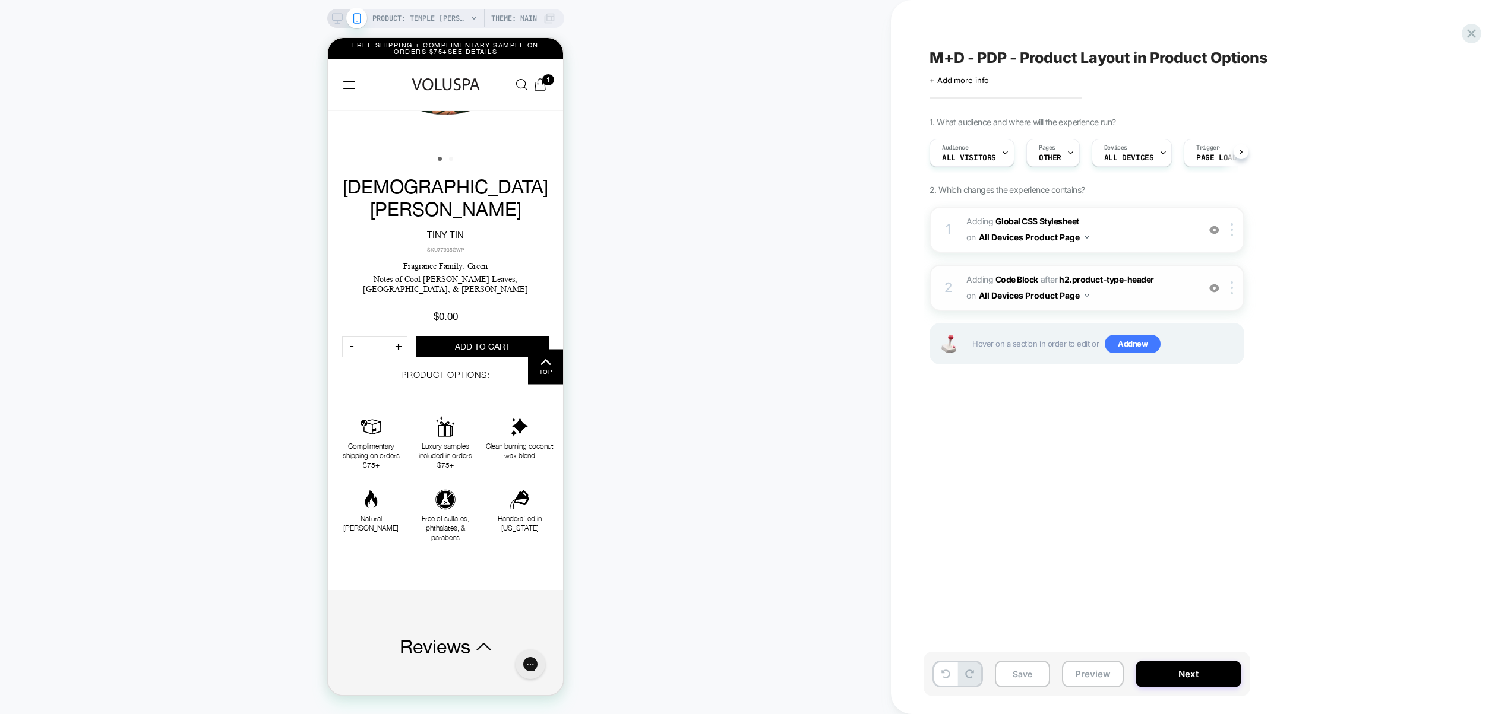
scroll to position [0, 1]
click at [1161, 301] on span "Adding Code Block AFTER h2.product-type-header h2.product-type-header on All De…" at bounding box center [1079, 288] width 226 height 32
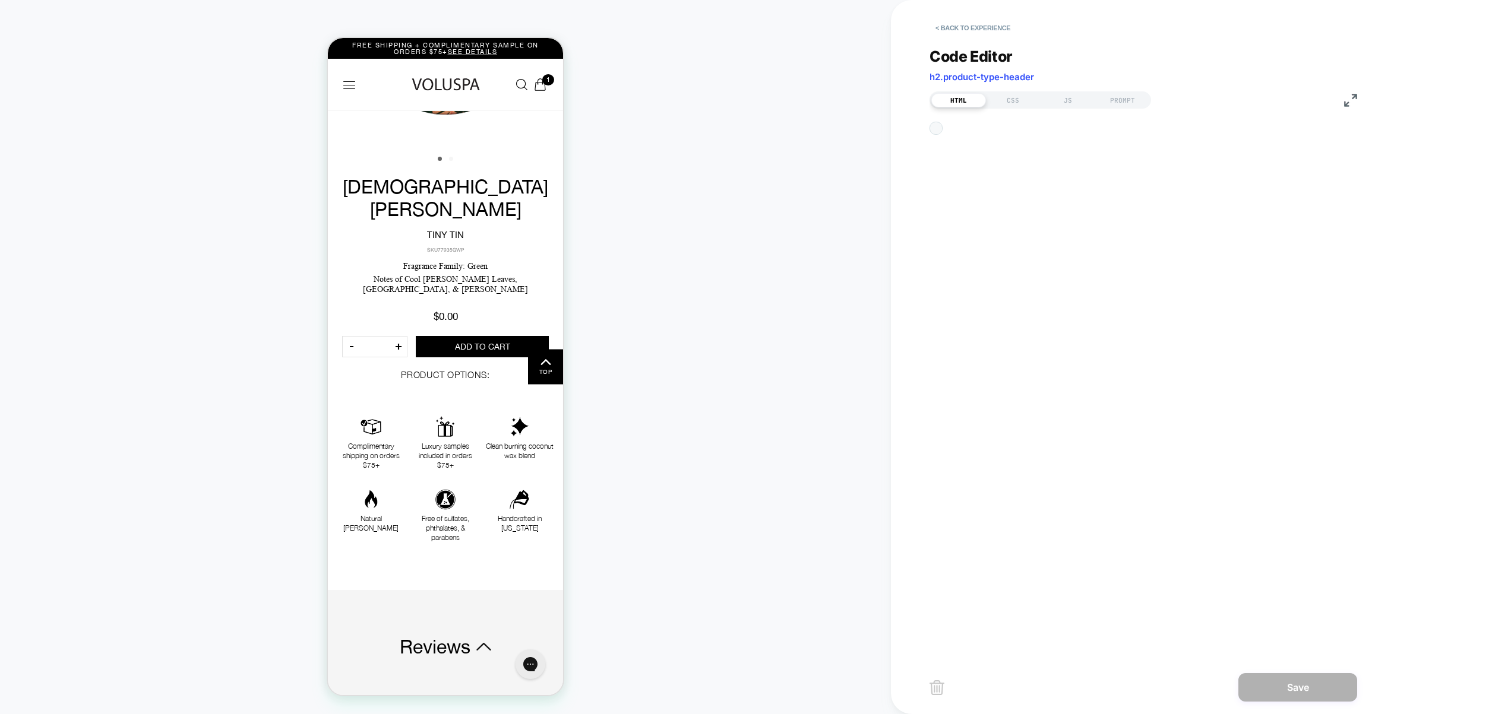
scroll to position [16, 0]
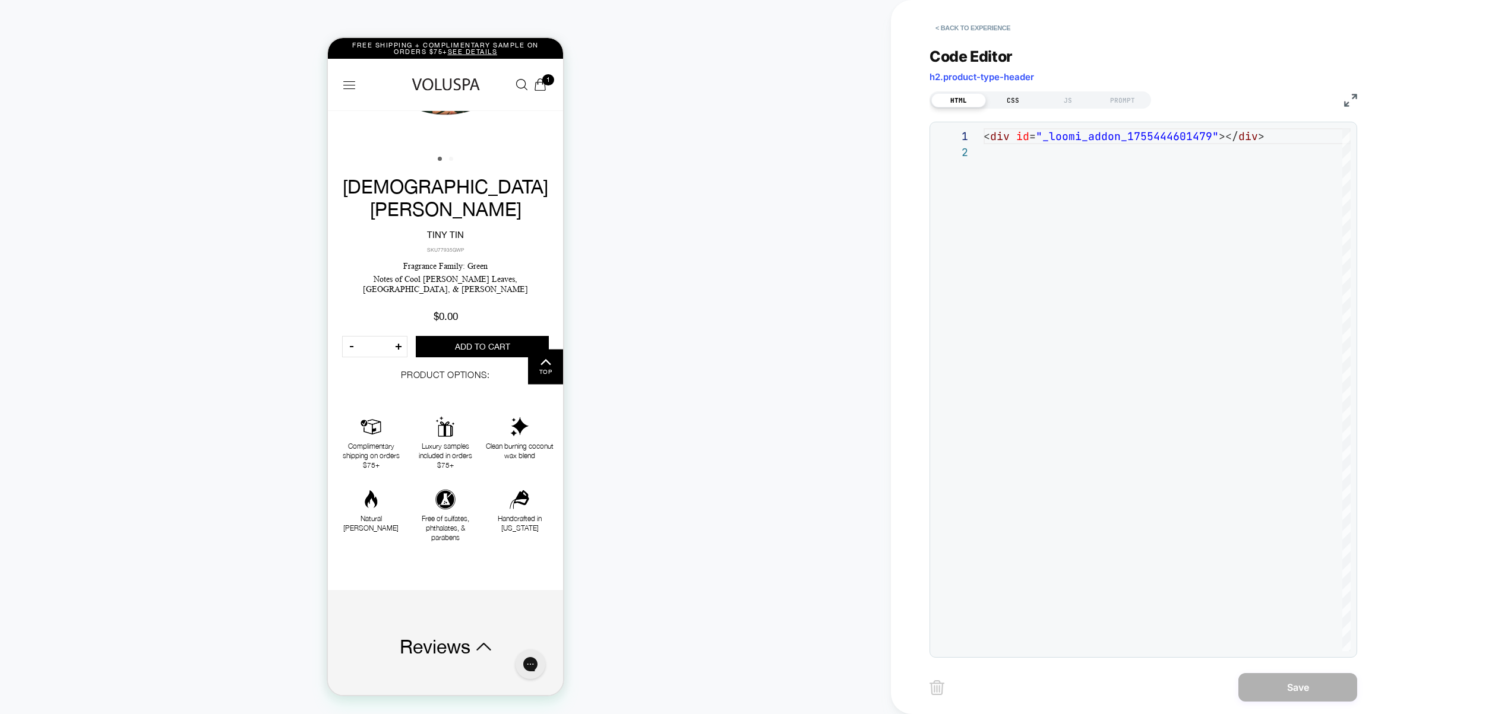
click at [1022, 103] on div "CSS" at bounding box center [1013, 100] width 55 height 14
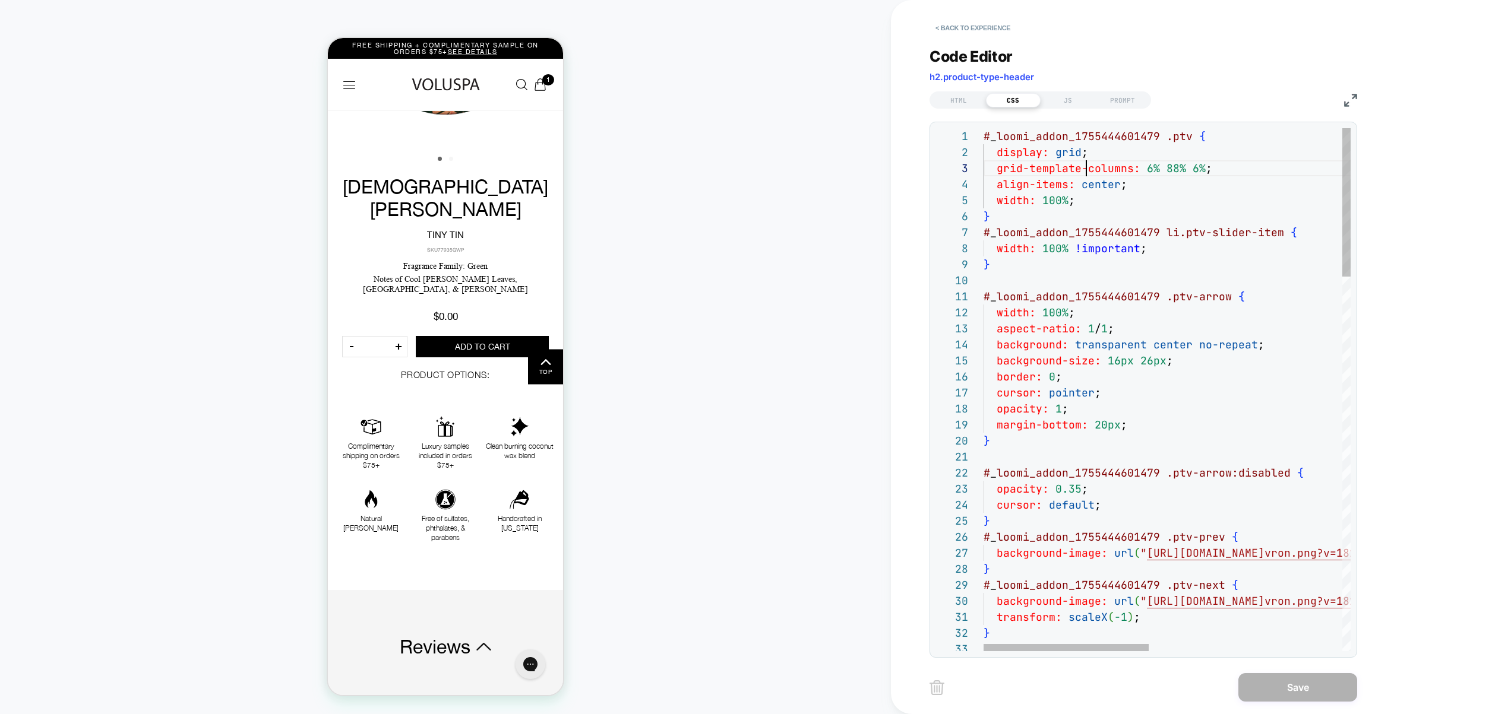
scroll to position [32, 103]
type textarea "*"
type textarea "**********"
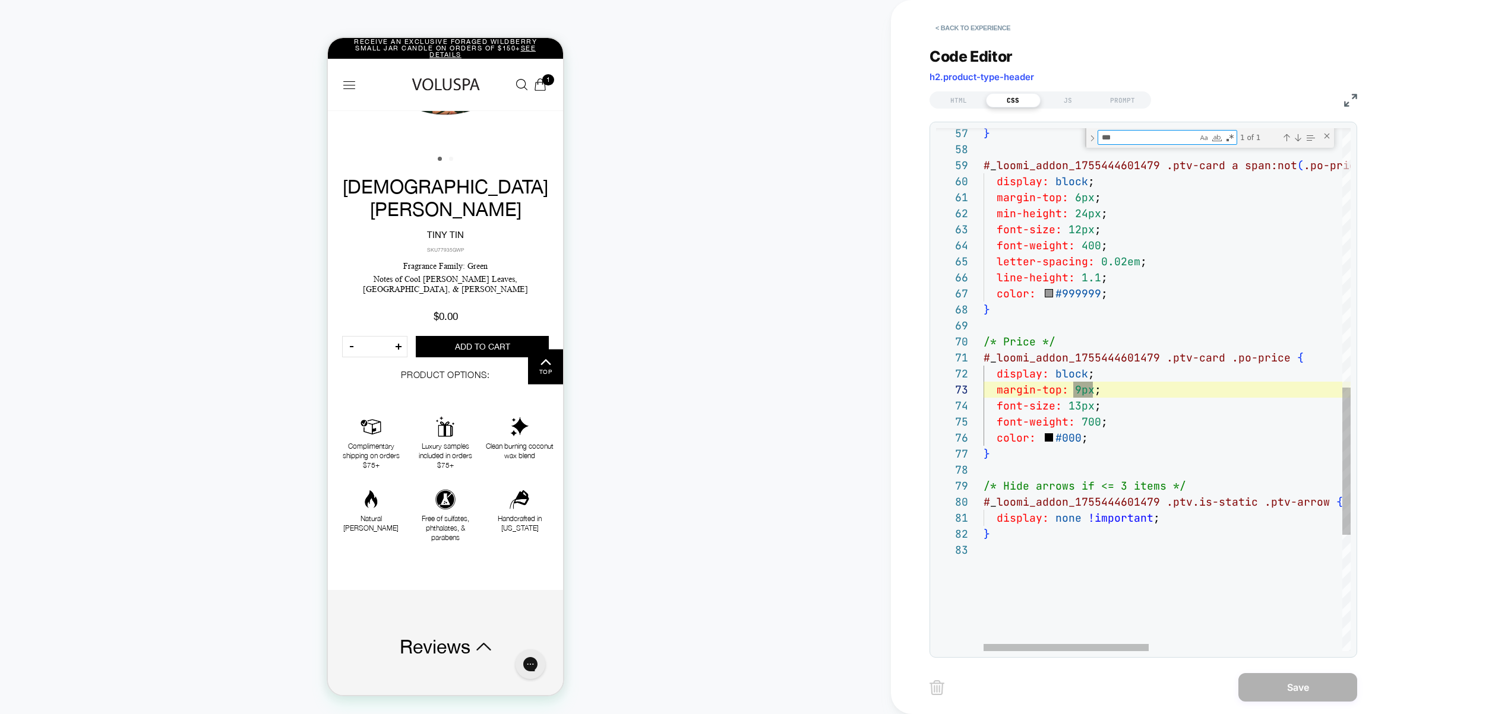
type textarea "***"
click at [1078, 395] on div "} # _ loomi_addon_1755444601479 .ptv-card a span:not ( .po-price ) { display: b…" at bounding box center [1381, 146] width 797 height 1838
drag, startPoint x: 1082, startPoint y: 391, endPoint x: 1073, endPoint y: 391, distance: 9.5
click at [1073, 391] on div "} # _ loomi_addon_1755444601479 .ptv-card a span:not ( .po-price ) { display: b…" at bounding box center [1381, 146] width 797 height 1838
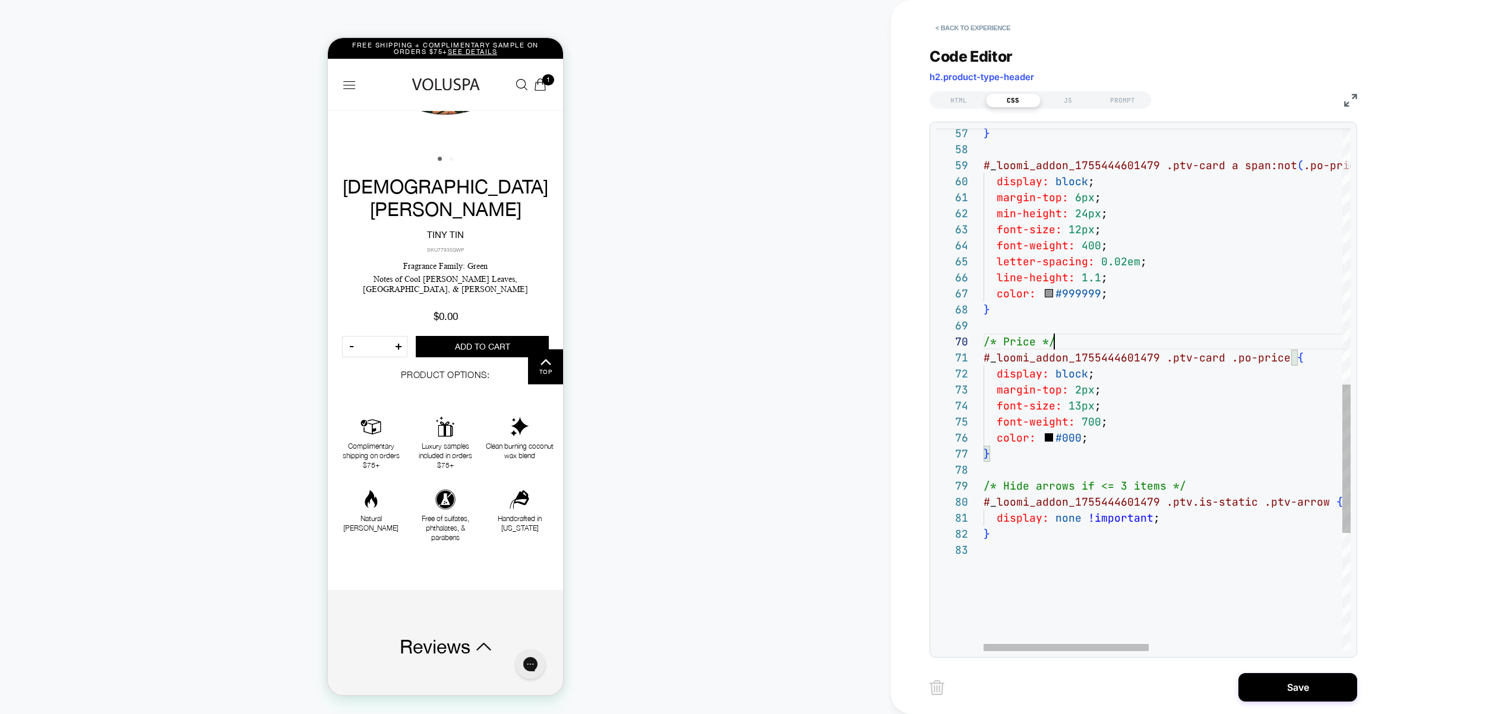
scroll to position [144, 71]
click at [1127, 346] on div "} # _ loomi_addon_1755444601479 .ptv-card a span:not ( .po-price ) { display: b…" at bounding box center [1381, 146] width 797 height 1838
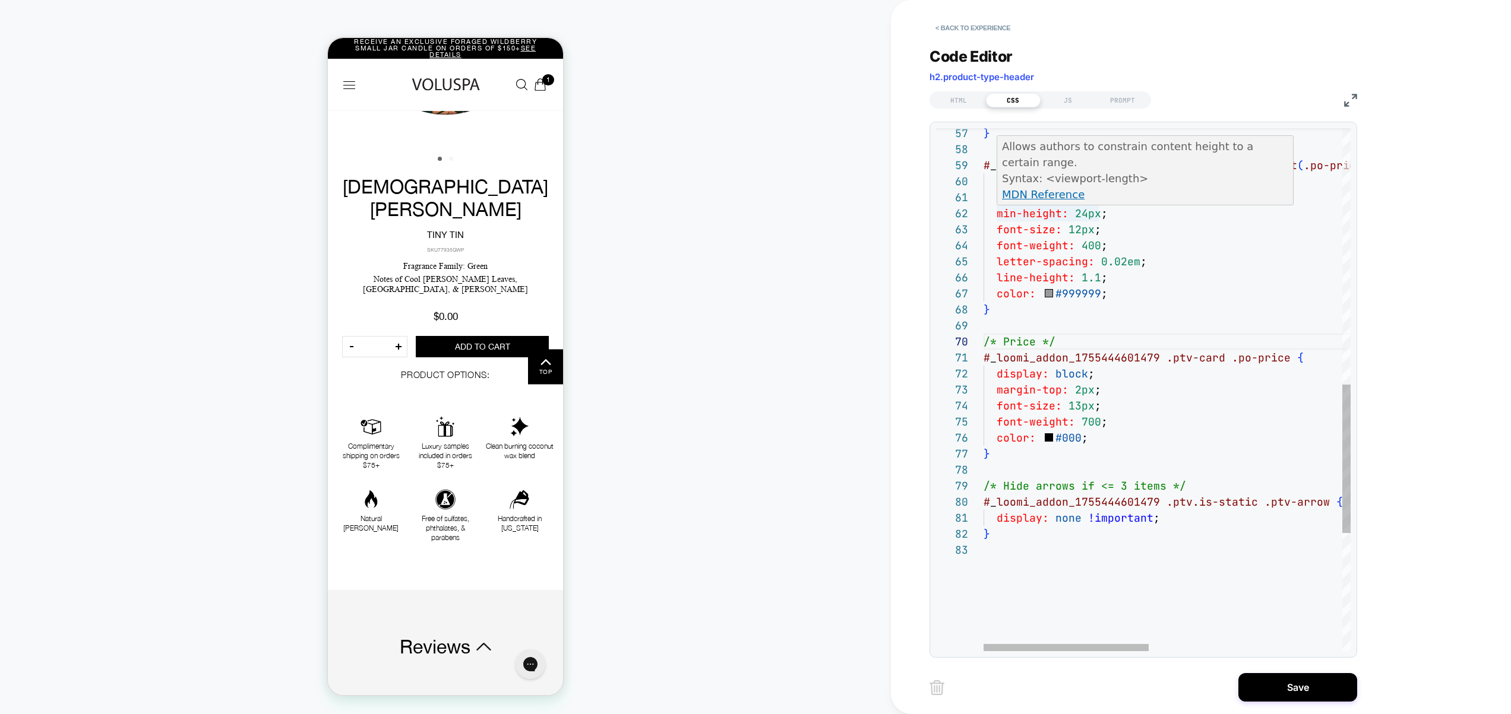
scroll to position [32, 103]
click at [1084, 234] on div "} # _ loomi_addon_1755444601479 .ptv-card a span:not ( .po-price ) { display: b…" at bounding box center [1381, 146] width 797 height 1838
click at [1076, 201] on p "MDN Reference" at bounding box center [1145, 194] width 287 height 16
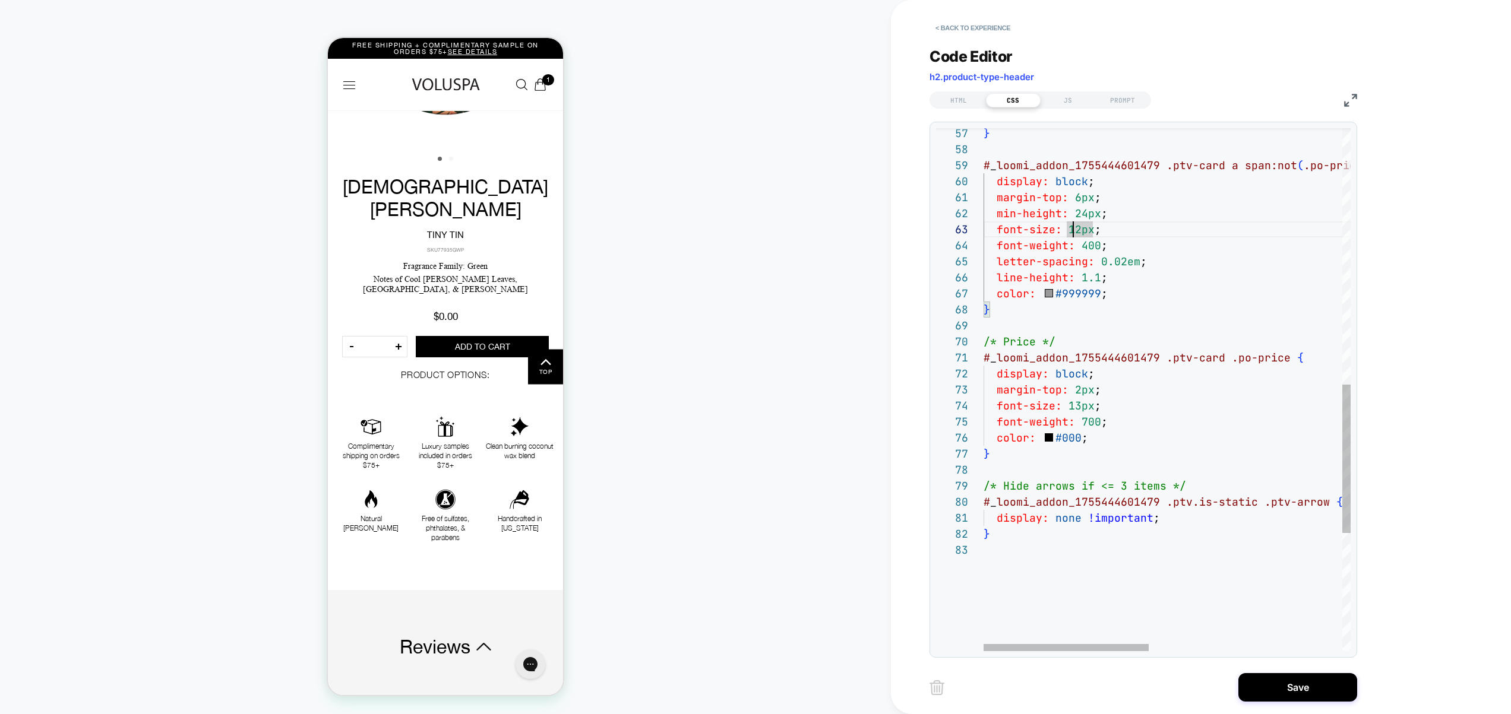
scroll to position [32, 90]
click at [1075, 228] on div "} # _ loomi_addon_1755444601479 .ptv-card a span:not ( .po-price ) { display: b…" at bounding box center [1381, 146] width 797 height 1838
drag, startPoint x: 1076, startPoint y: 195, endPoint x: 1070, endPoint y: 197, distance: 7.0
click at [1070, 197] on div "} # _ loomi_addon_1755444601479 .ptv-card a span:not ( .po-price ) { display: b…" at bounding box center [1381, 146] width 797 height 1838
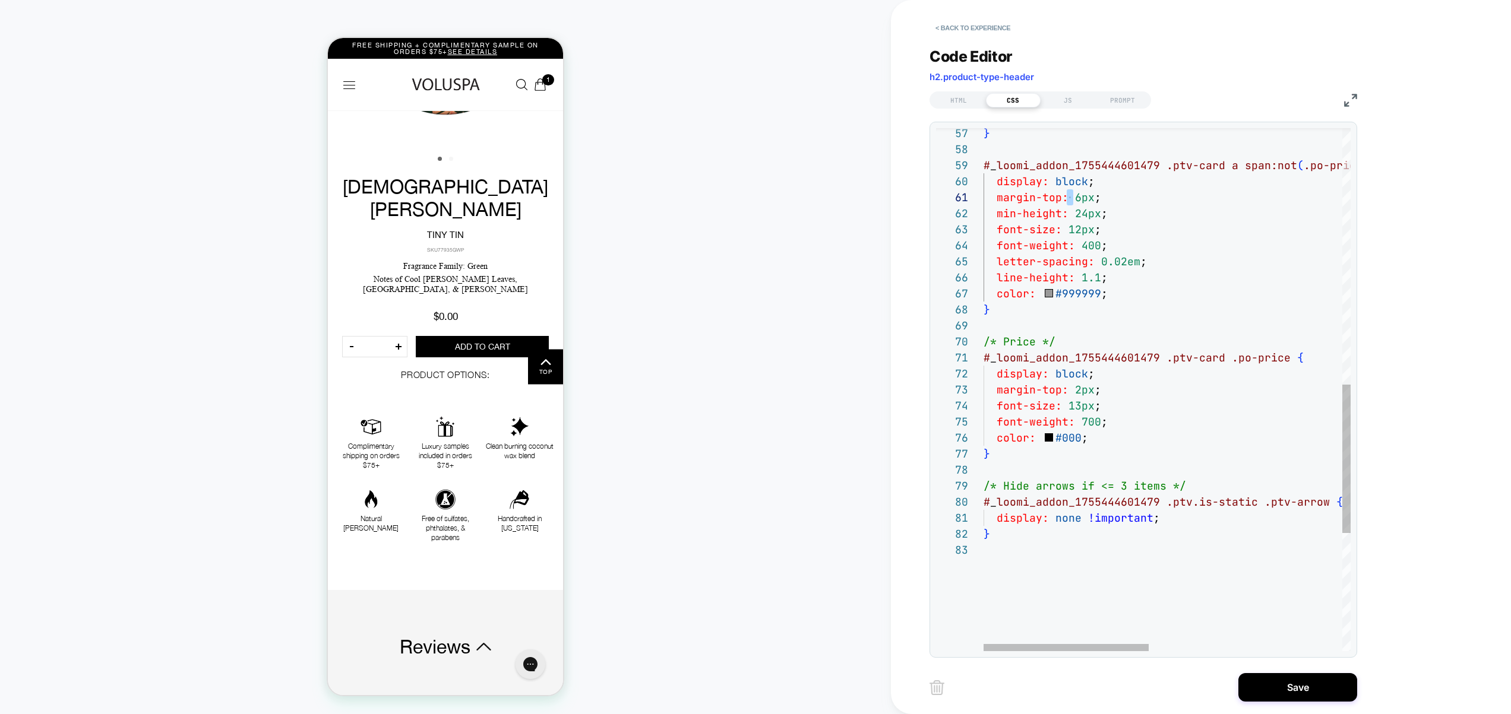
click at [1076, 199] on div "} # _ loomi_addon_1755444601479 .ptv-card a span:not ( .po-price ) { display: b…" at bounding box center [1381, 146] width 797 height 1838
click at [1083, 200] on div "} # _ loomi_addon_1755444601479 .ptv-card a span:not ( .po-price ) { display: b…" at bounding box center [1381, 146] width 797 height 1838
drag, startPoint x: 1080, startPoint y: 203, endPoint x: 1073, endPoint y: 203, distance: 7.2
click at [1073, 203] on div "} # _ loomi_addon_1755444601479 .ptv-card a span:not ( .po-price ) { display: b…" at bounding box center [1381, 146] width 797 height 1838
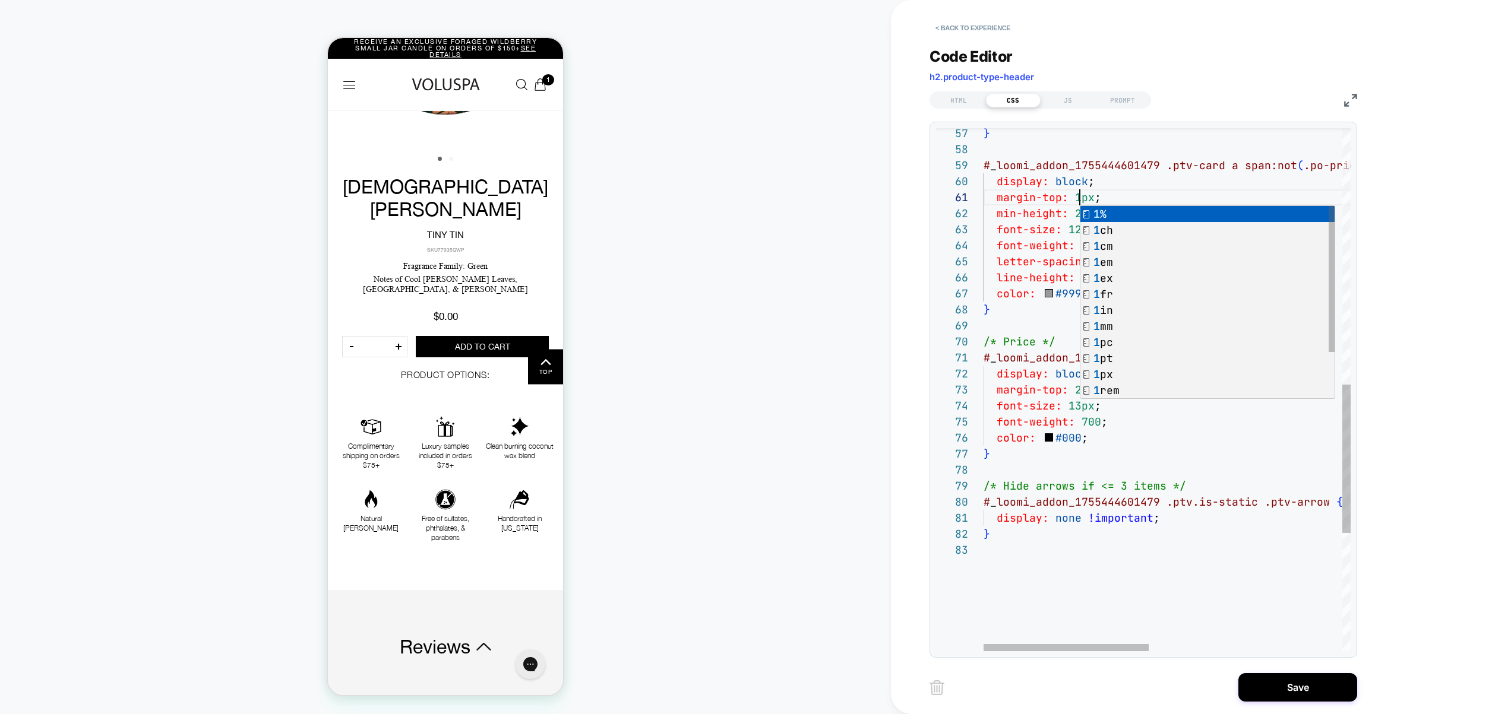
scroll to position [0, 103]
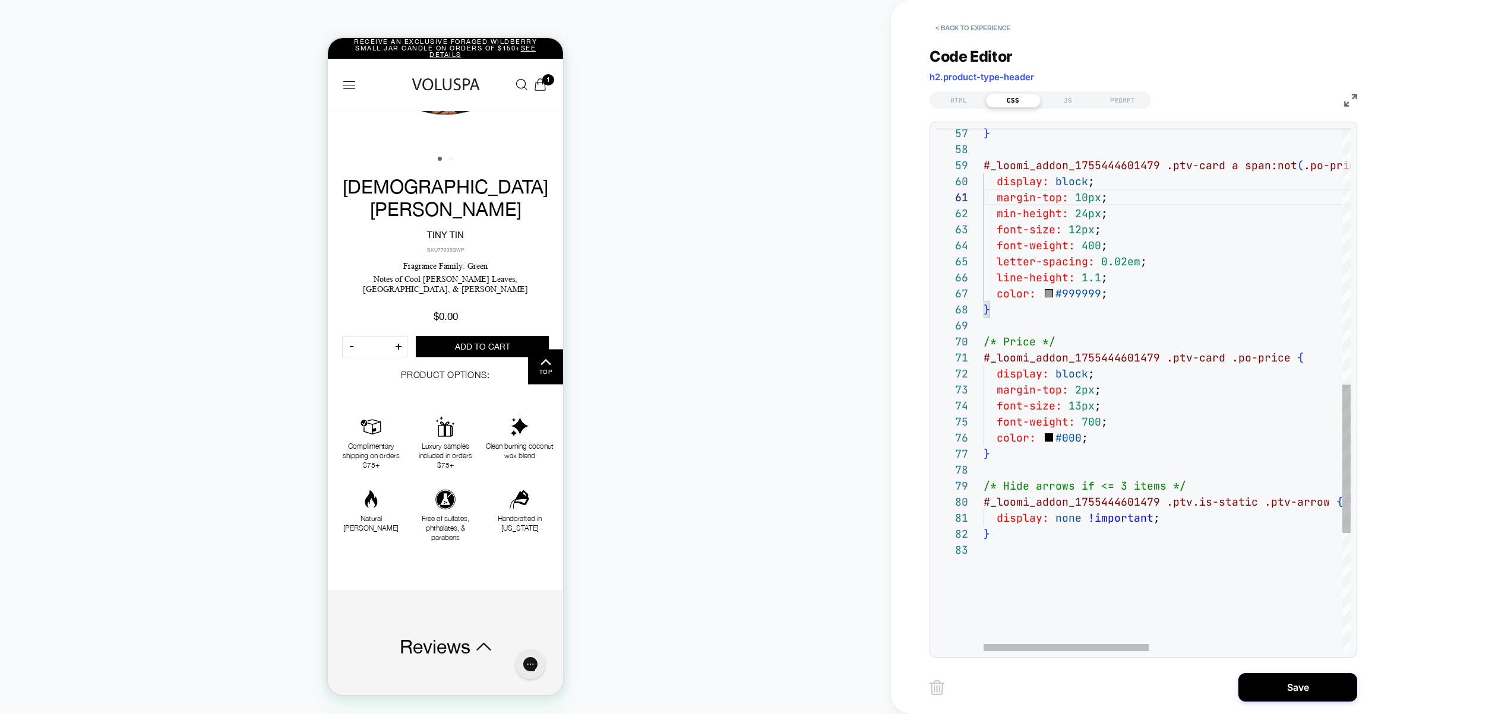
click at [1194, 395] on div "} # _ loomi_addon_1755444601479 .ptv-card a span:not ( .po-price ) { display: b…" at bounding box center [1381, 146] width 797 height 1838
type textarea "**********"
click at [1305, 683] on button "Save" at bounding box center [1297, 687] width 119 height 29
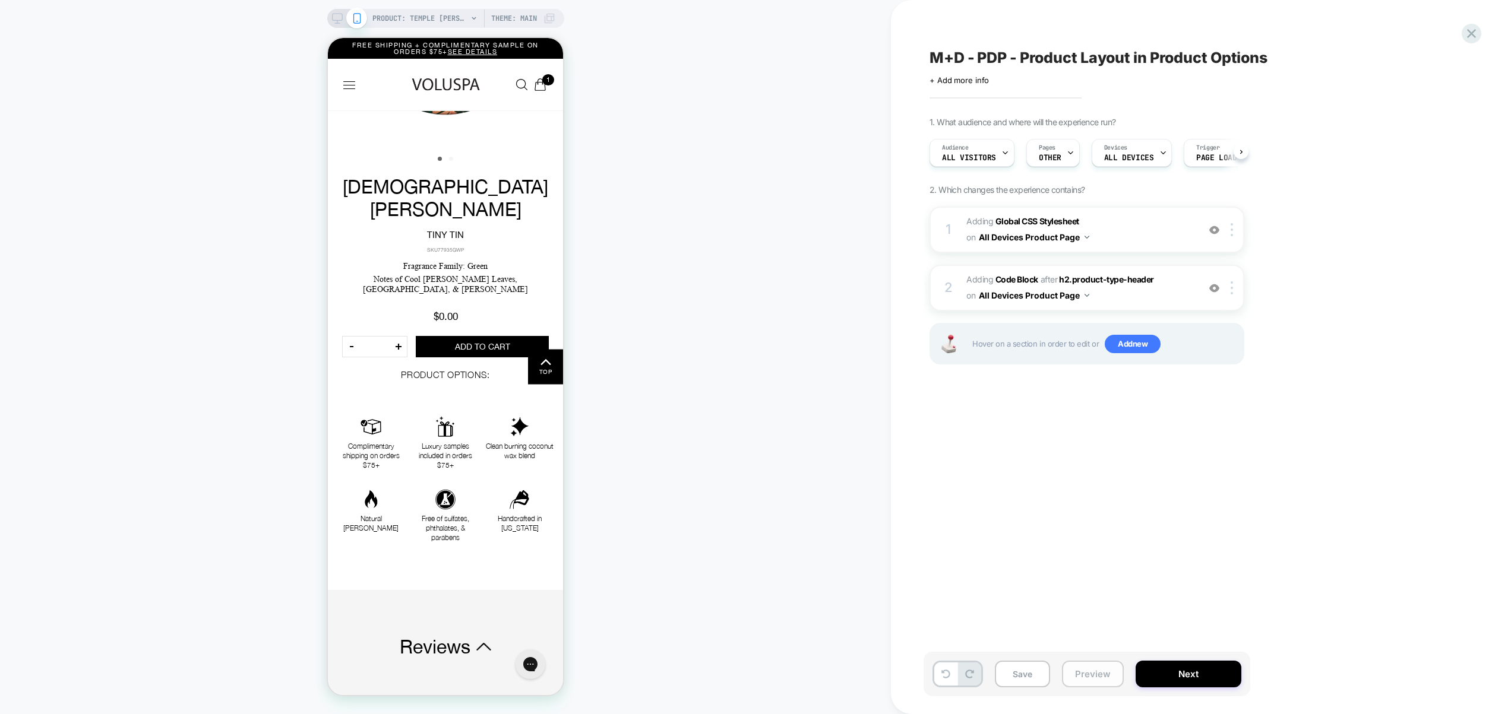
click at [1099, 679] on button "Preview" at bounding box center [1093, 674] width 62 height 27
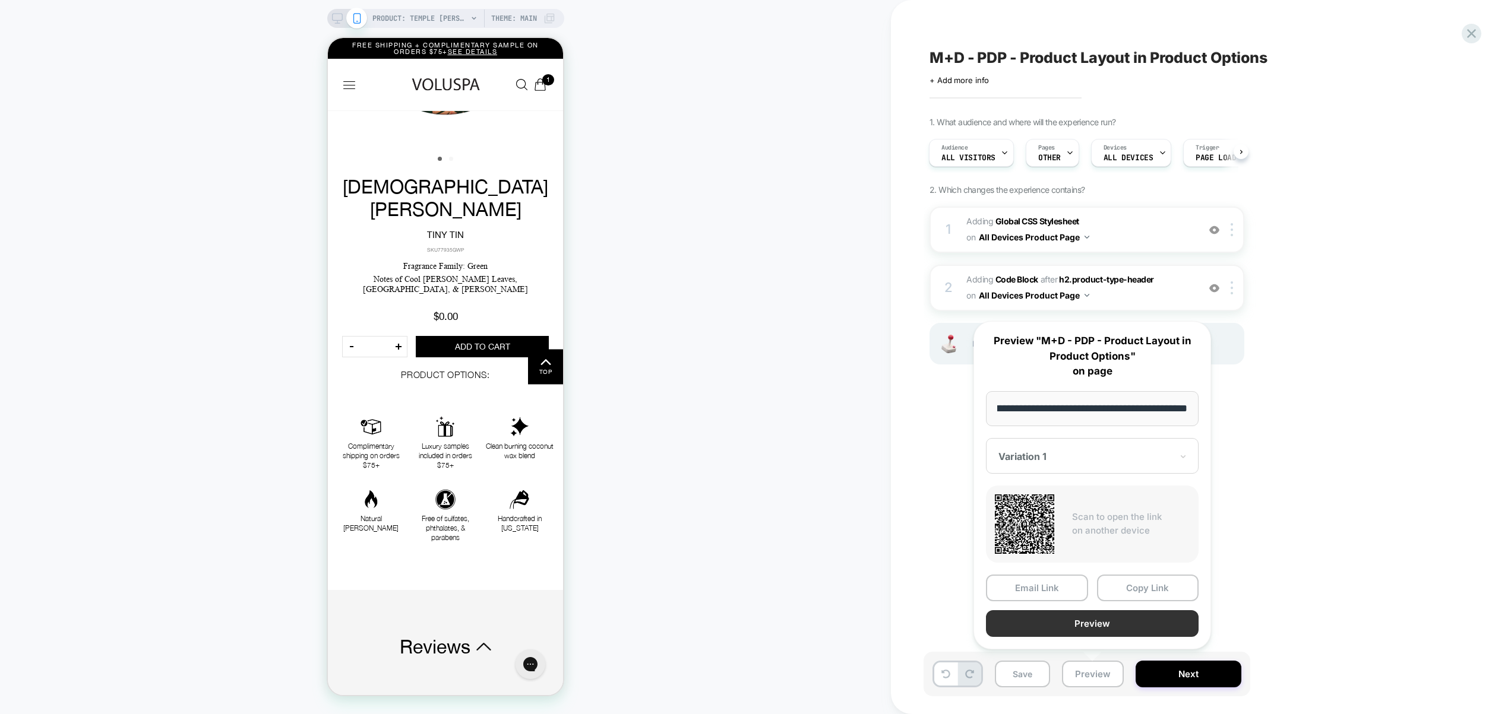
scroll to position [0, 0]
click at [1099, 630] on button "Preview" at bounding box center [1092, 624] width 213 height 27
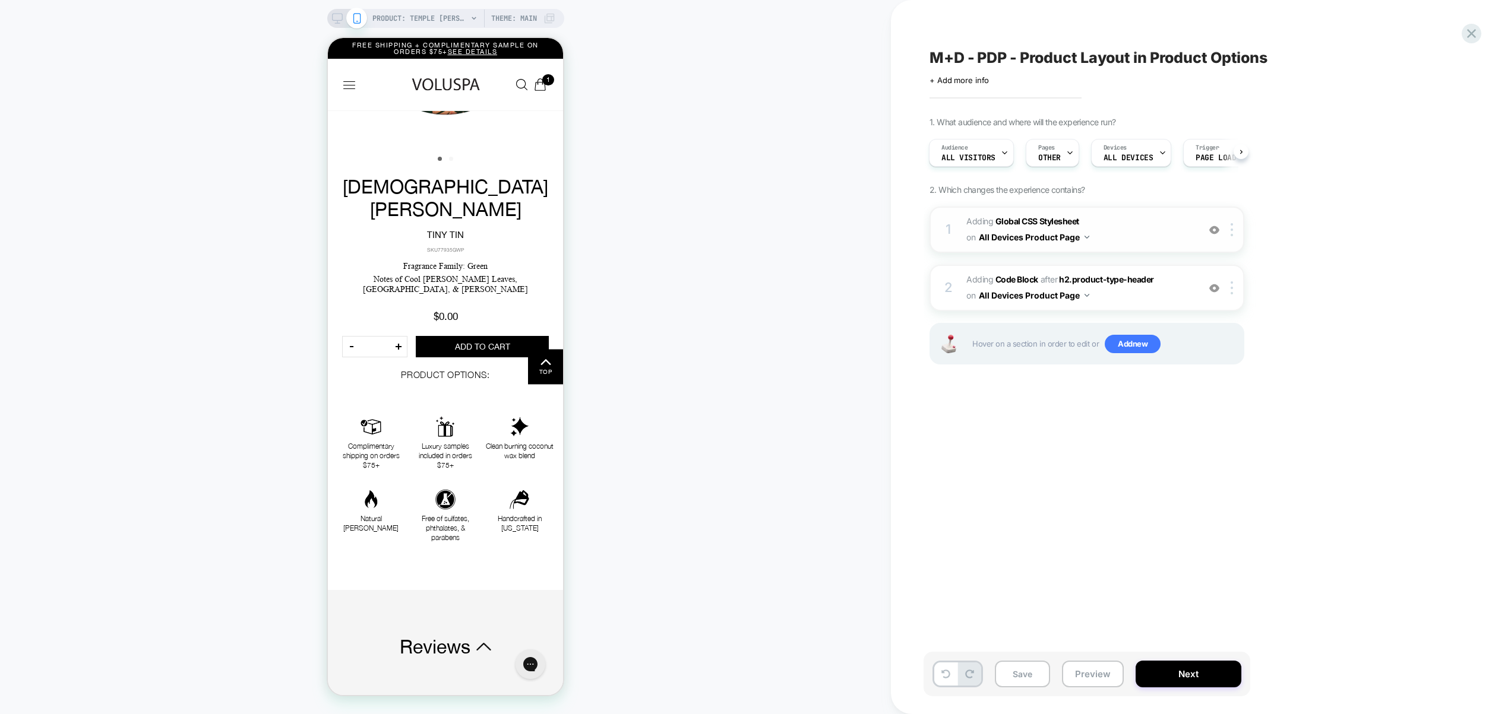
click at [1139, 222] on span "Adding Global CSS Stylesheet on All Devices Product Page" at bounding box center [1079, 230] width 226 height 32
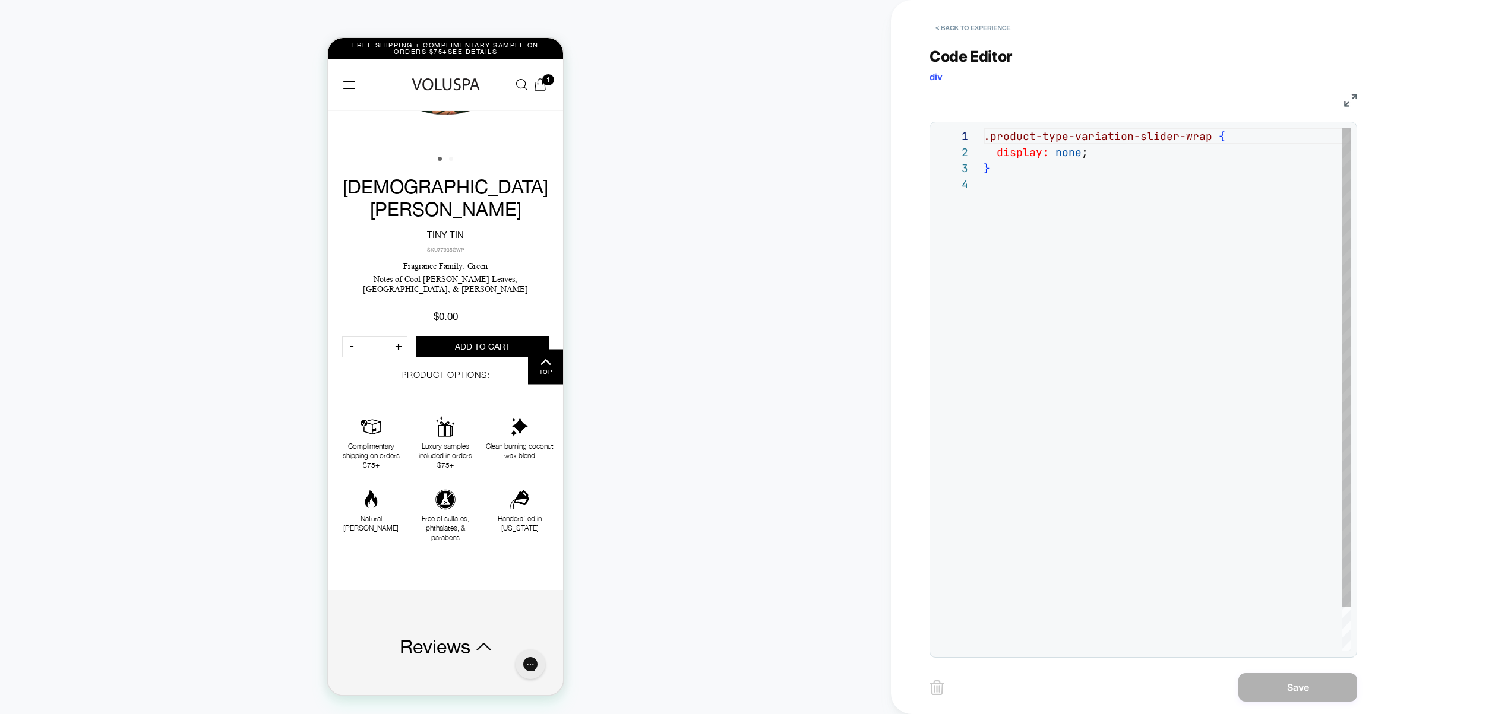
scroll to position [48, 0]
click at [963, 24] on button "< Back to experience" at bounding box center [972, 27] width 87 height 19
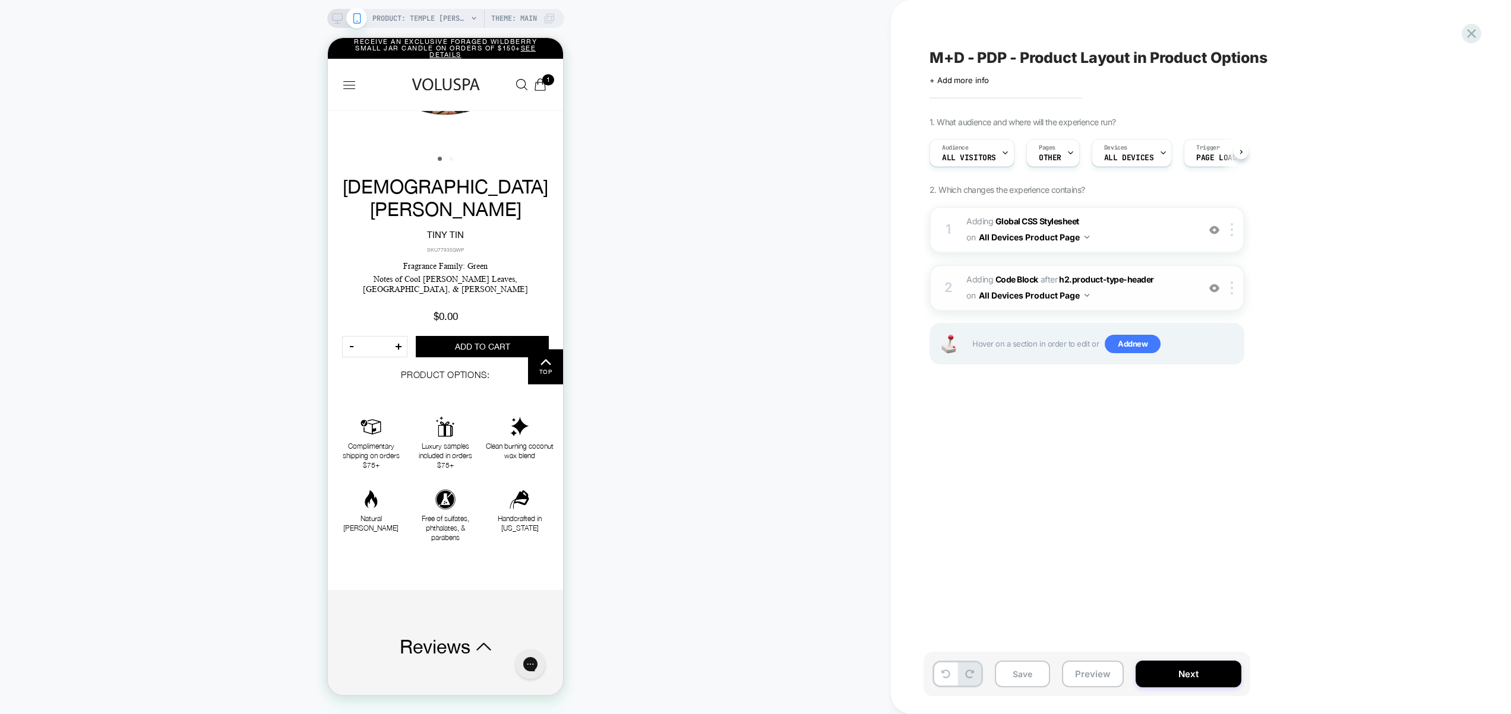
scroll to position [0, 1]
click at [1156, 296] on span "Adding Code Block AFTER h2.product-type-header h2.product-type-header on All De…" at bounding box center [1079, 288] width 226 height 32
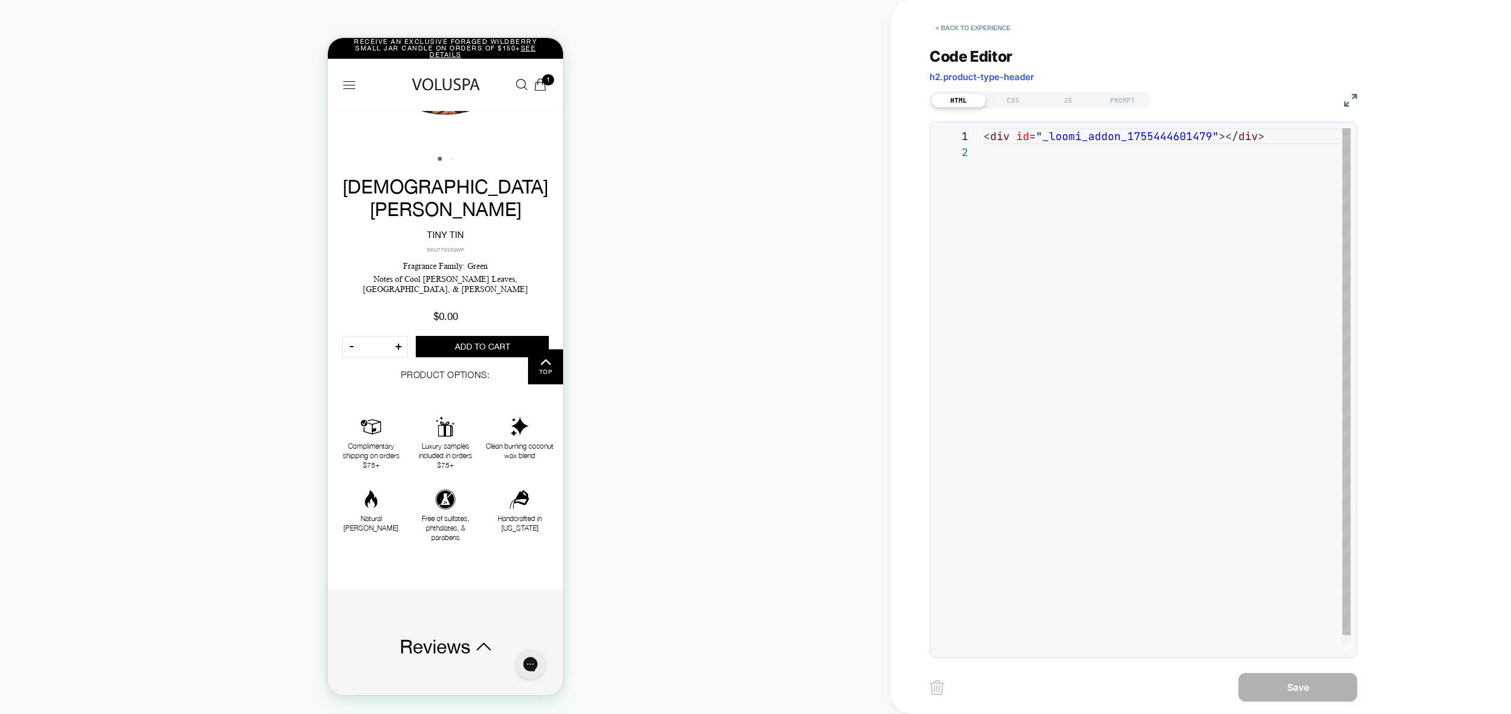
scroll to position [16, 0]
click at [1163, 302] on div "< div id = "_loomi_addon_1755444601479" ></ div >" at bounding box center [1166, 397] width 367 height 539
click at [1018, 96] on div "CSS" at bounding box center [1013, 100] width 55 height 14
type textarea "**********"
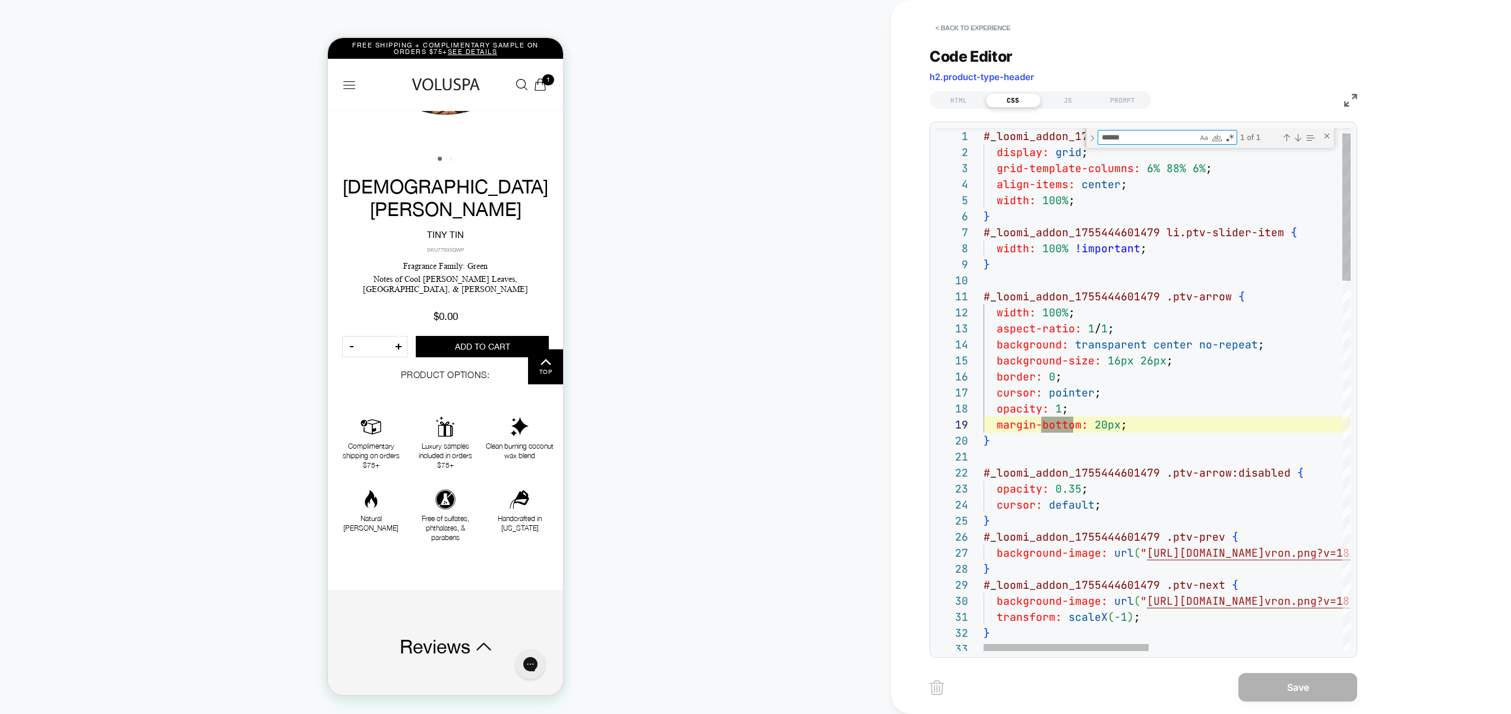
scroll to position [64, 96]
type textarea "******"
drag, startPoint x: 1089, startPoint y: 422, endPoint x: 1105, endPoint y: 422, distance: 16.0
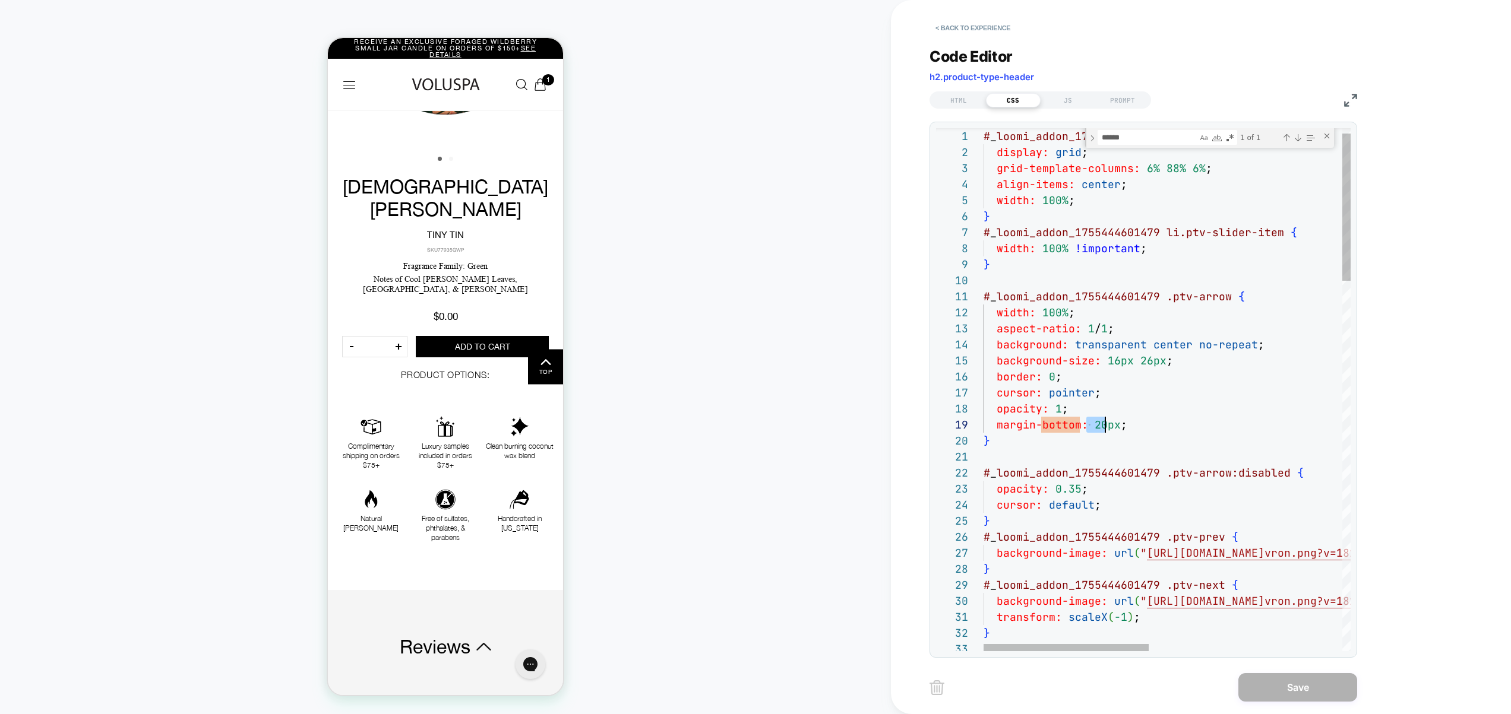
drag, startPoint x: 1095, startPoint y: 426, endPoint x: 1108, endPoint y: 427, distance: 12.5
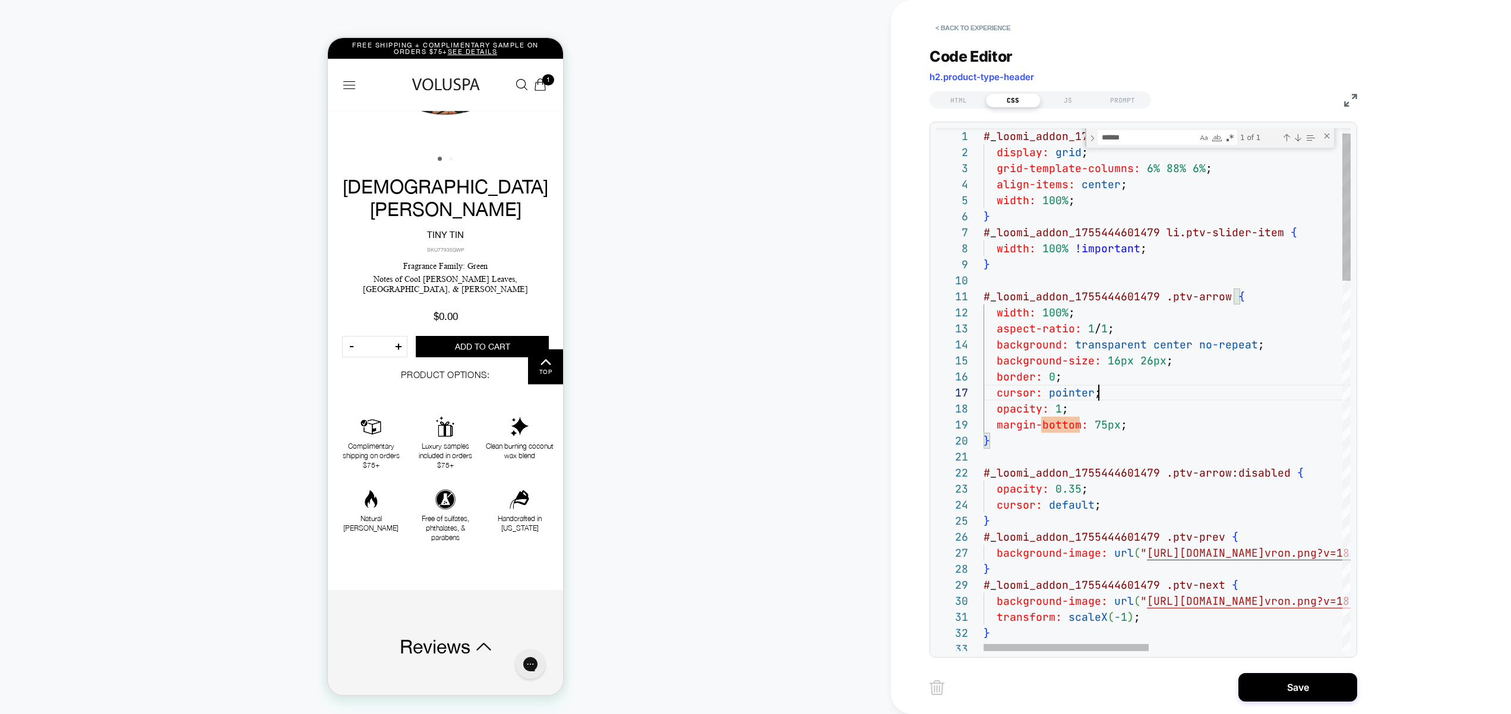
type textarea "**********"
click at [1308, 690] on button "Save" at bounding box center [1297, 687] width 119 height 29
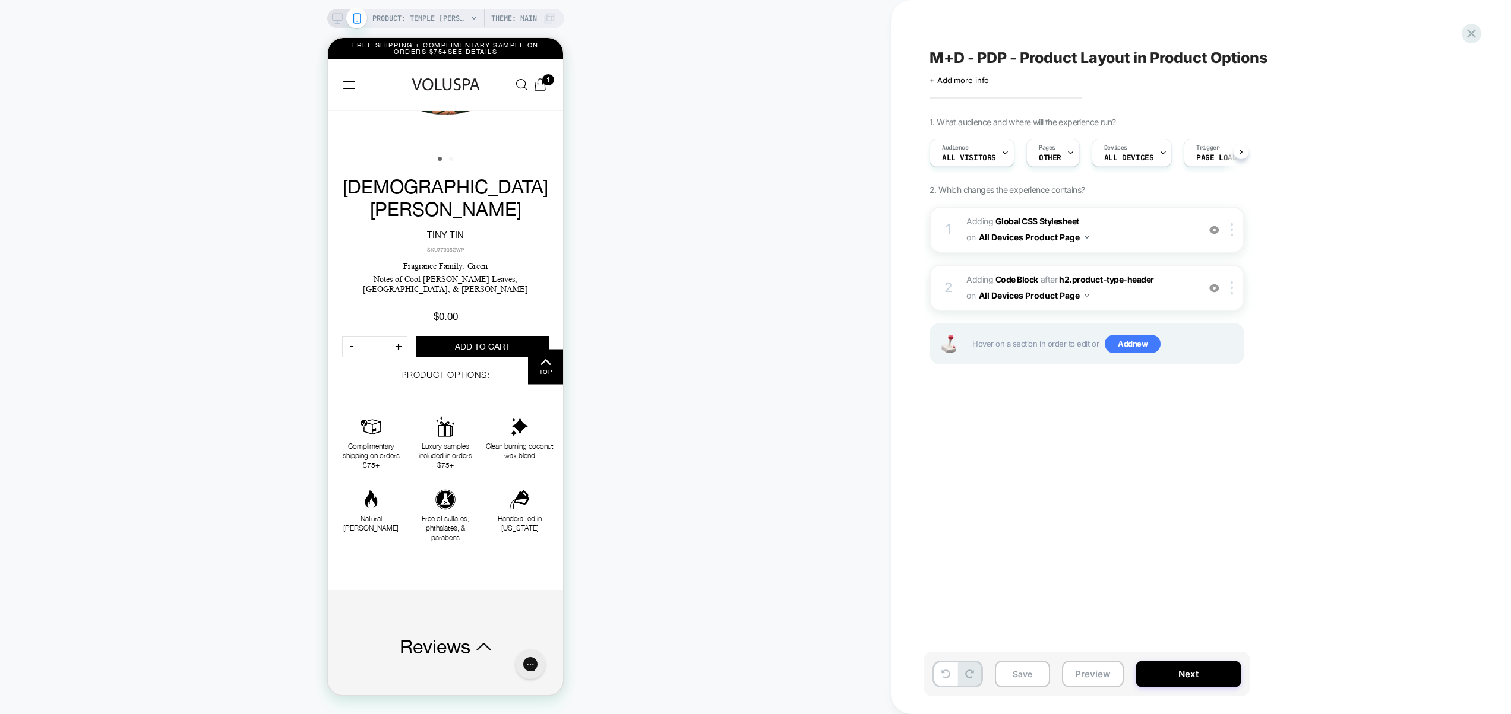
scroll to position [0, 1]
click at [1091, 688] on div "Save Preview Next" at bounding box center [1086, 674] width 327 height 45
click at [1089, 681] on button "Preview" at bounding box center [1093, 674] width 62 height 27
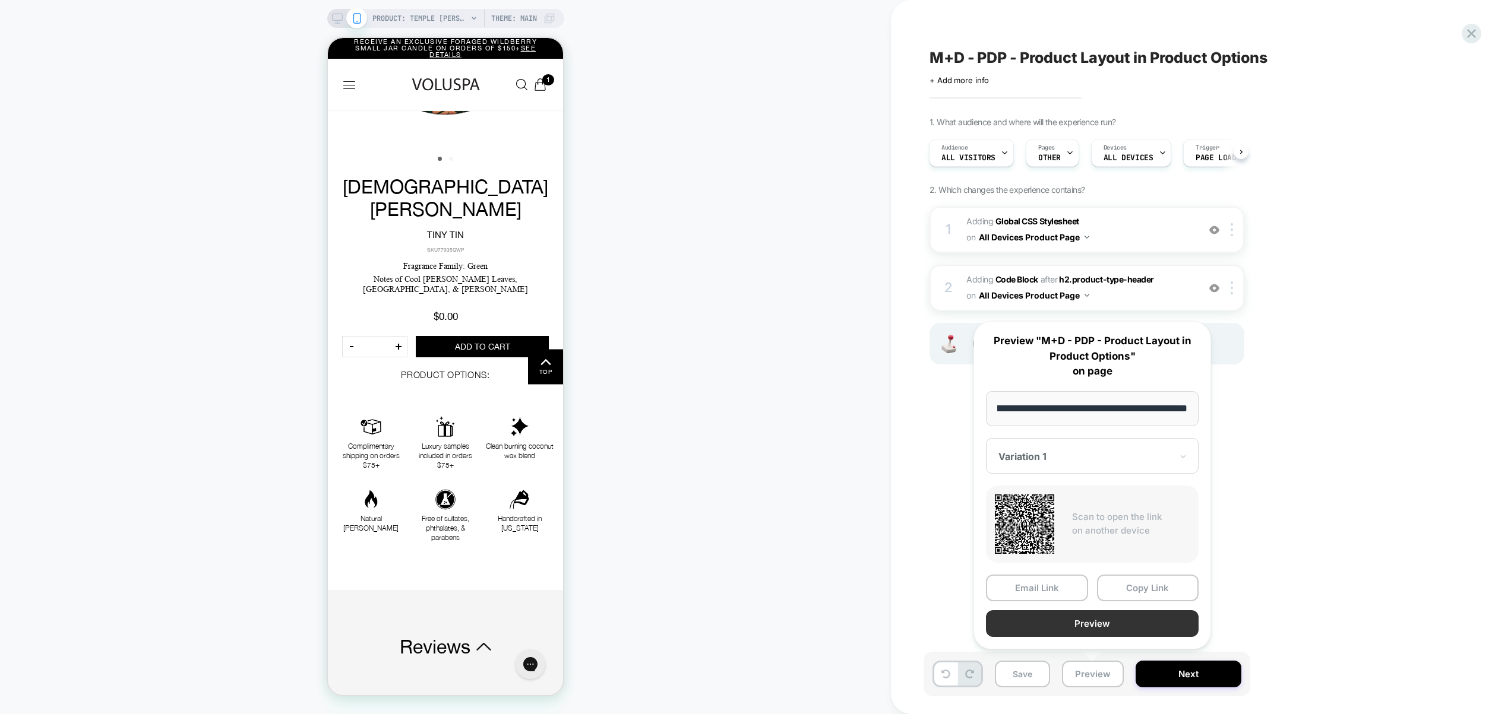
scroll to position [0, 0]
click at [1081, 630] on button "Preview" at bounding box center [1092, 624] width 213 height 27
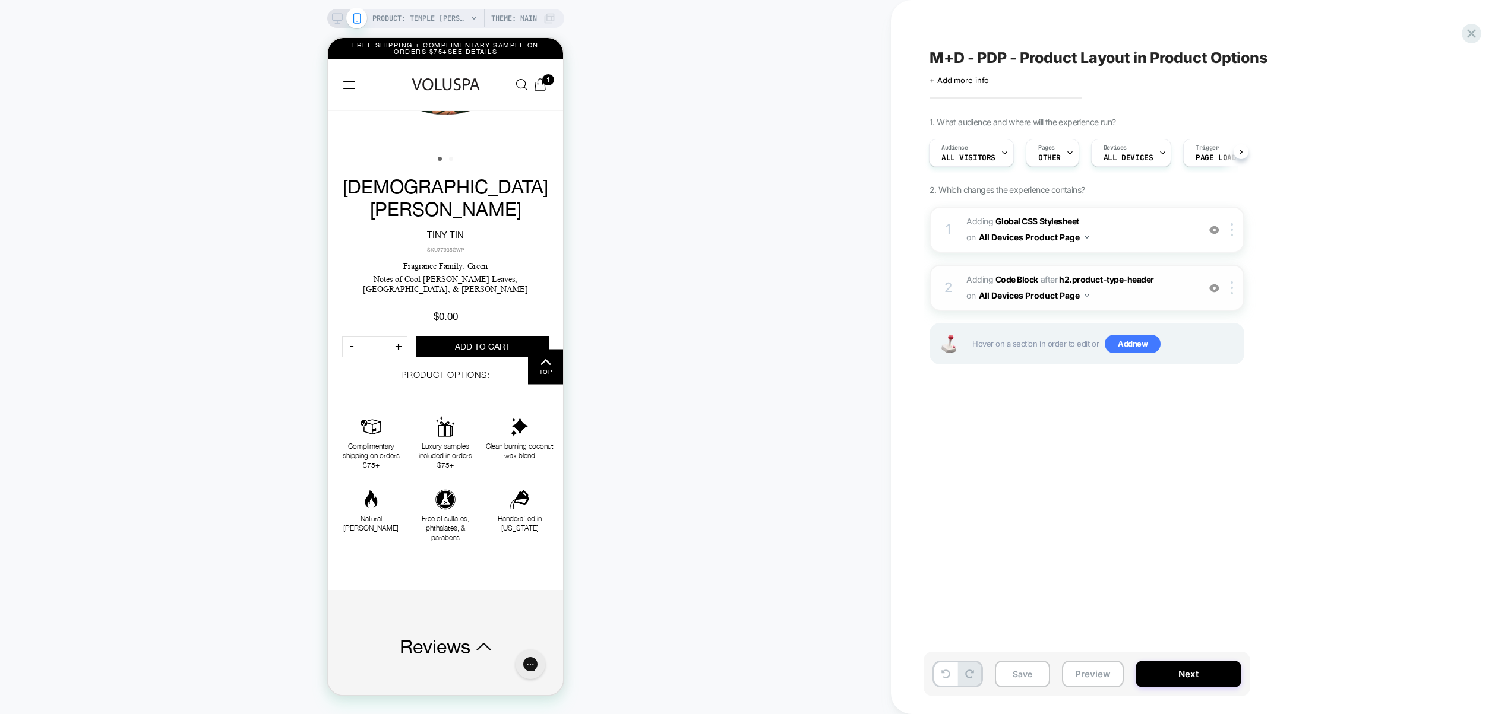
drag, startPoint x: 1128, startPoint y: 224, endPoint x: 1125, endPoint y: 308, distance: 84.4
click at [1126, 310] on div "1 Adding Global CSS Stylesheet on All Devices Product Page Add Before Add After…" at bounding box center [1086, 301] width 315 height 188
click at [1123, 295] on span "Adding Code Block AFTER h2.product-type-header h2.product-type-header on All De…" at bounding box center [1079, 288] width 226 height 32
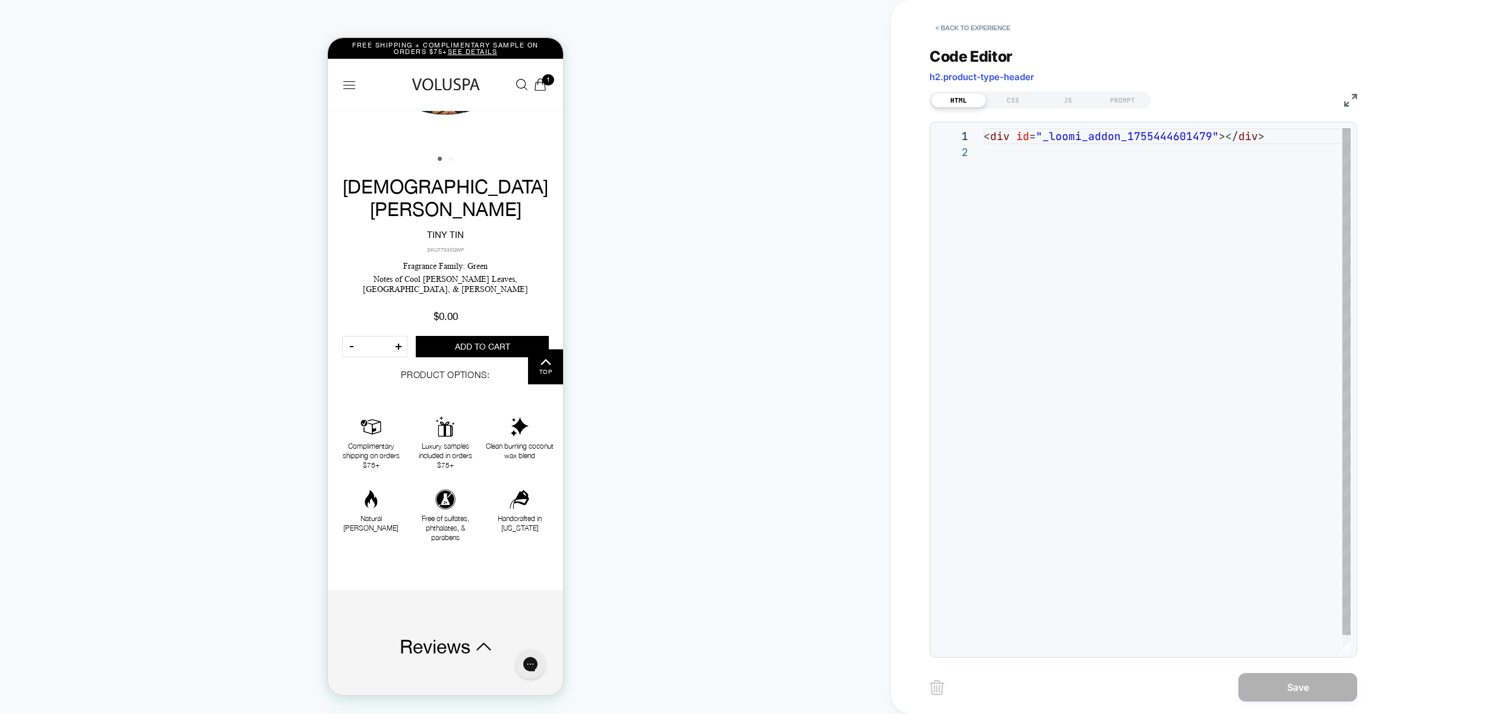
scroll to position [16, 0]
click at [1082, 106] on div "JS" at bounding box center [1067, 100] width 55 height 14
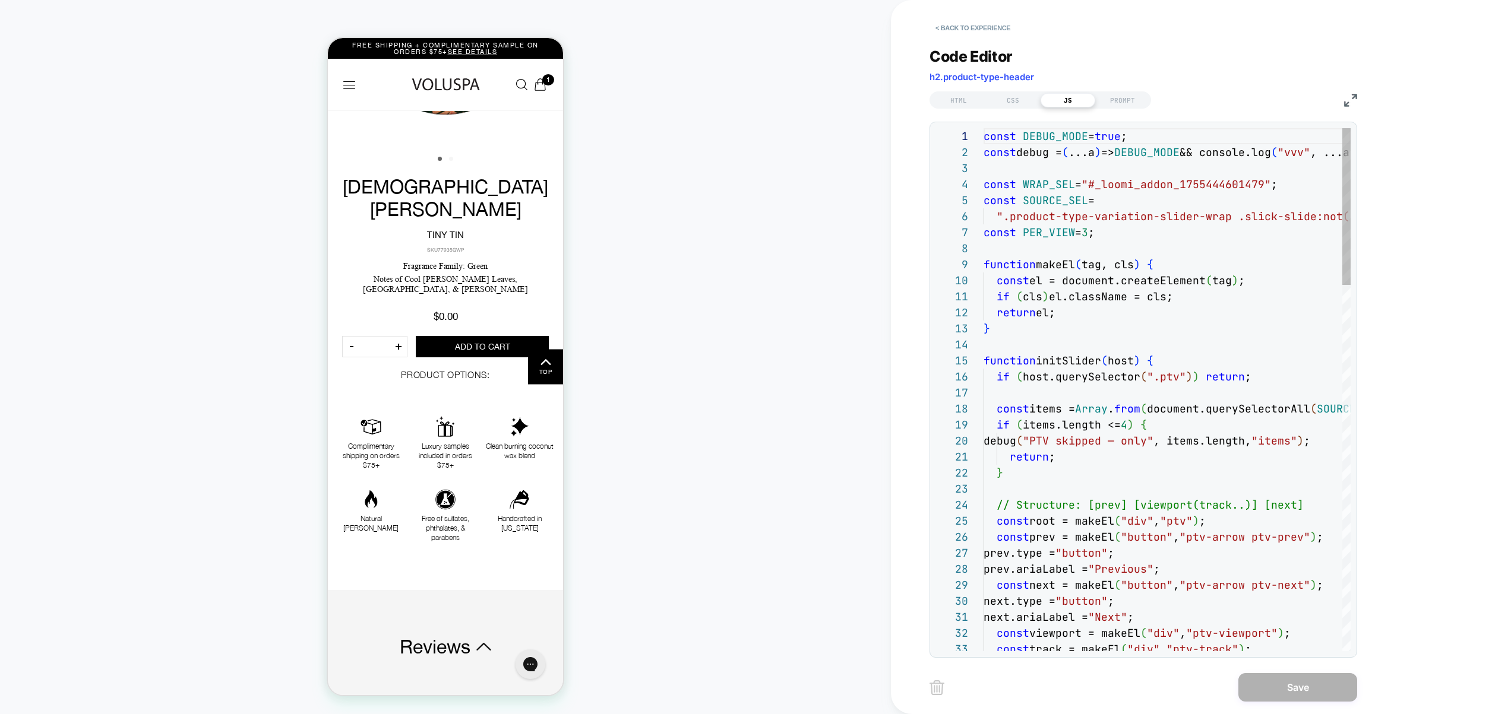
scroll to position [160, 0]
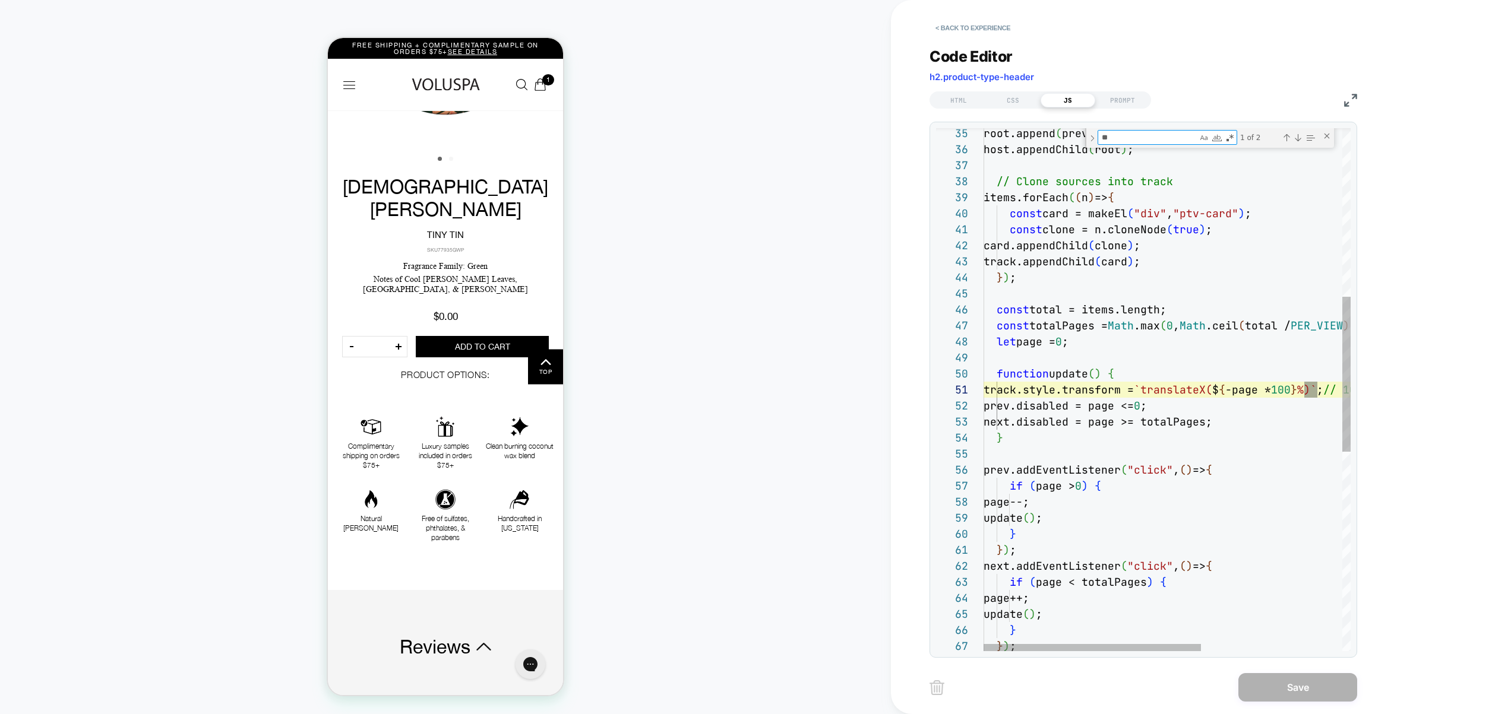
type textarea "**"
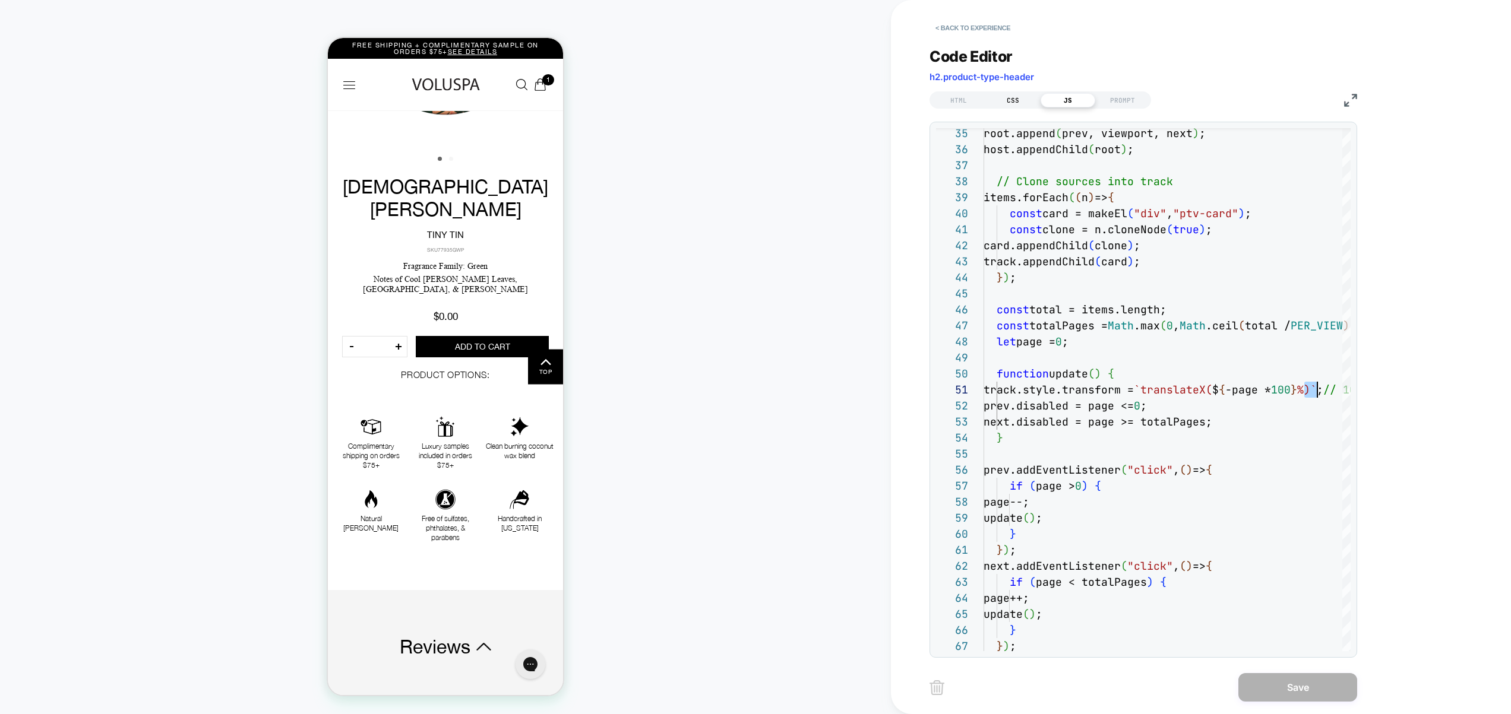
click at [1010, 100] on div "CSS" at bounding box center [1013, 100] width 55 height 14
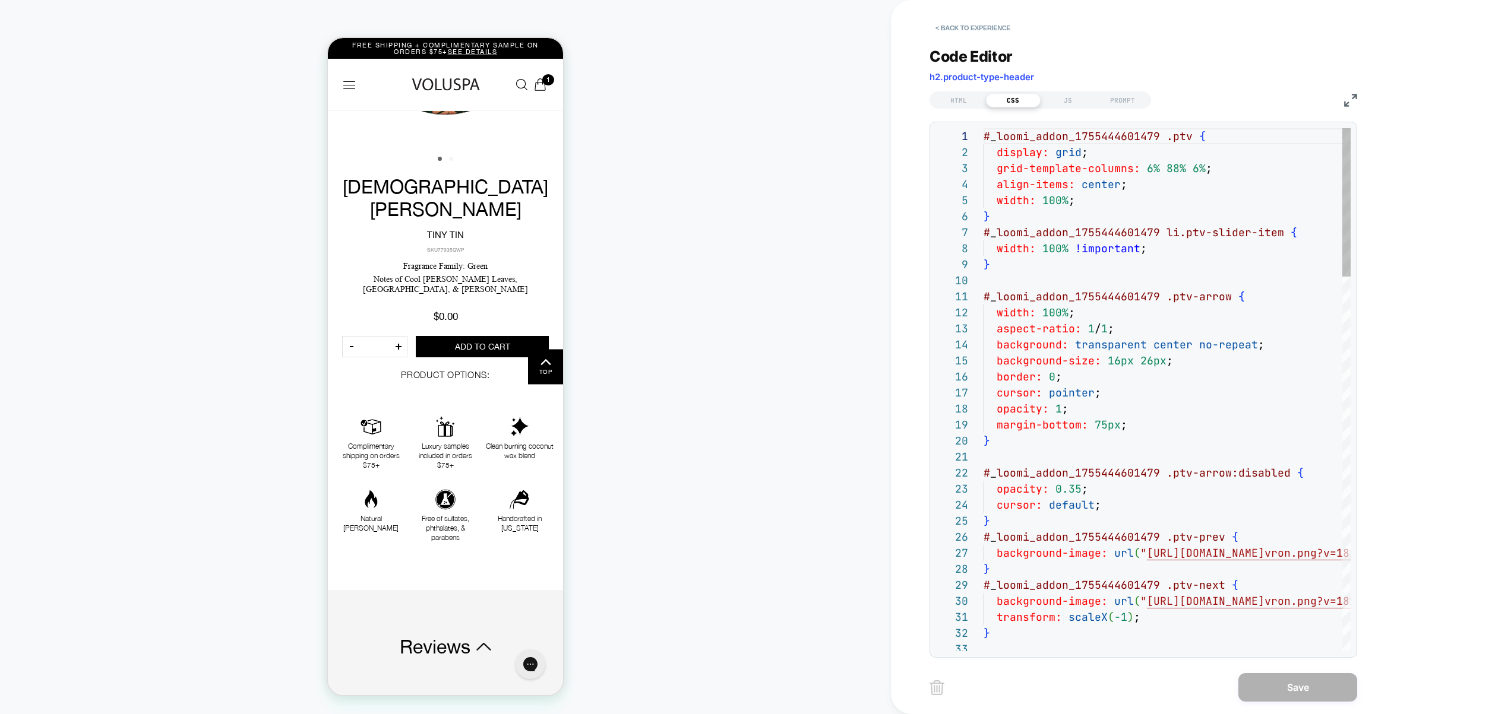
scroll to position [160, 0]
type textarea "**********"
type textarea "*"
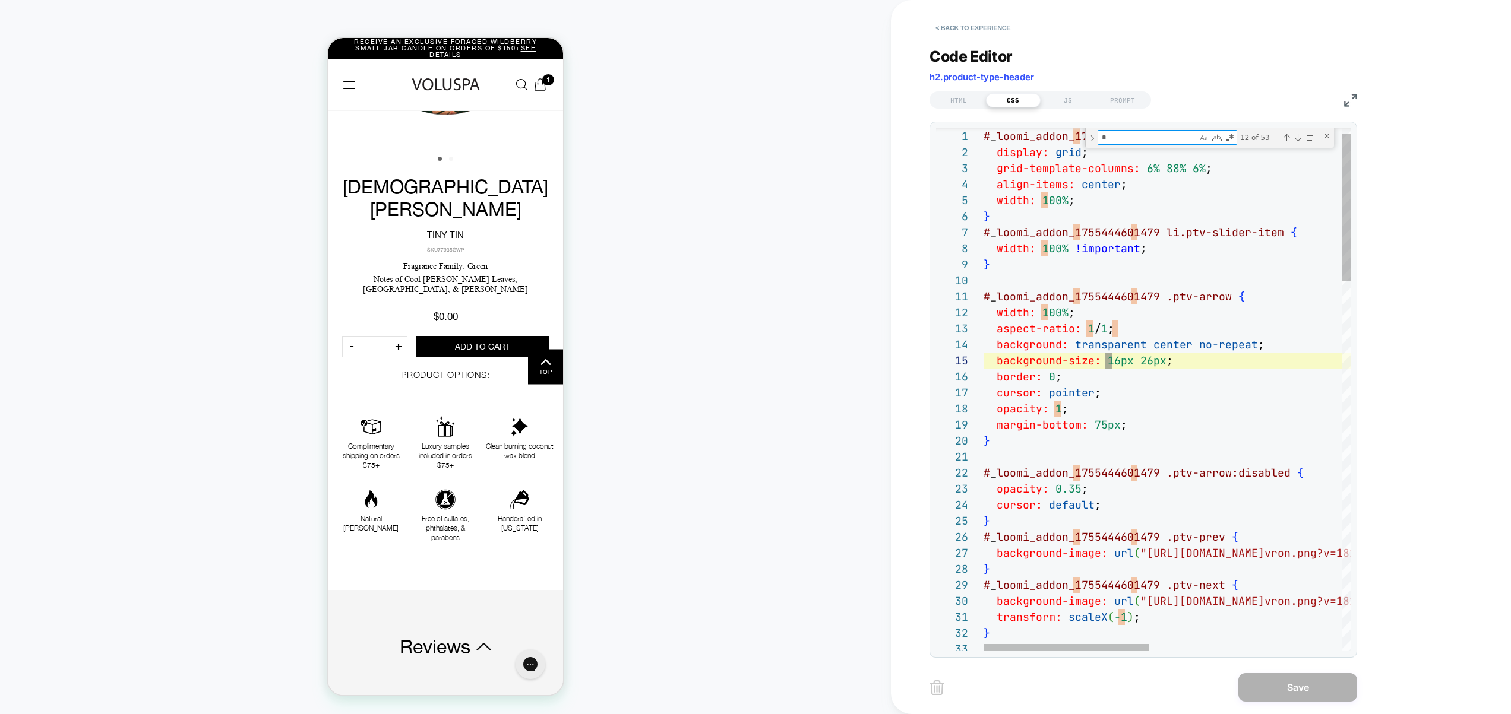
type textarea "**********"
type textarea "**"
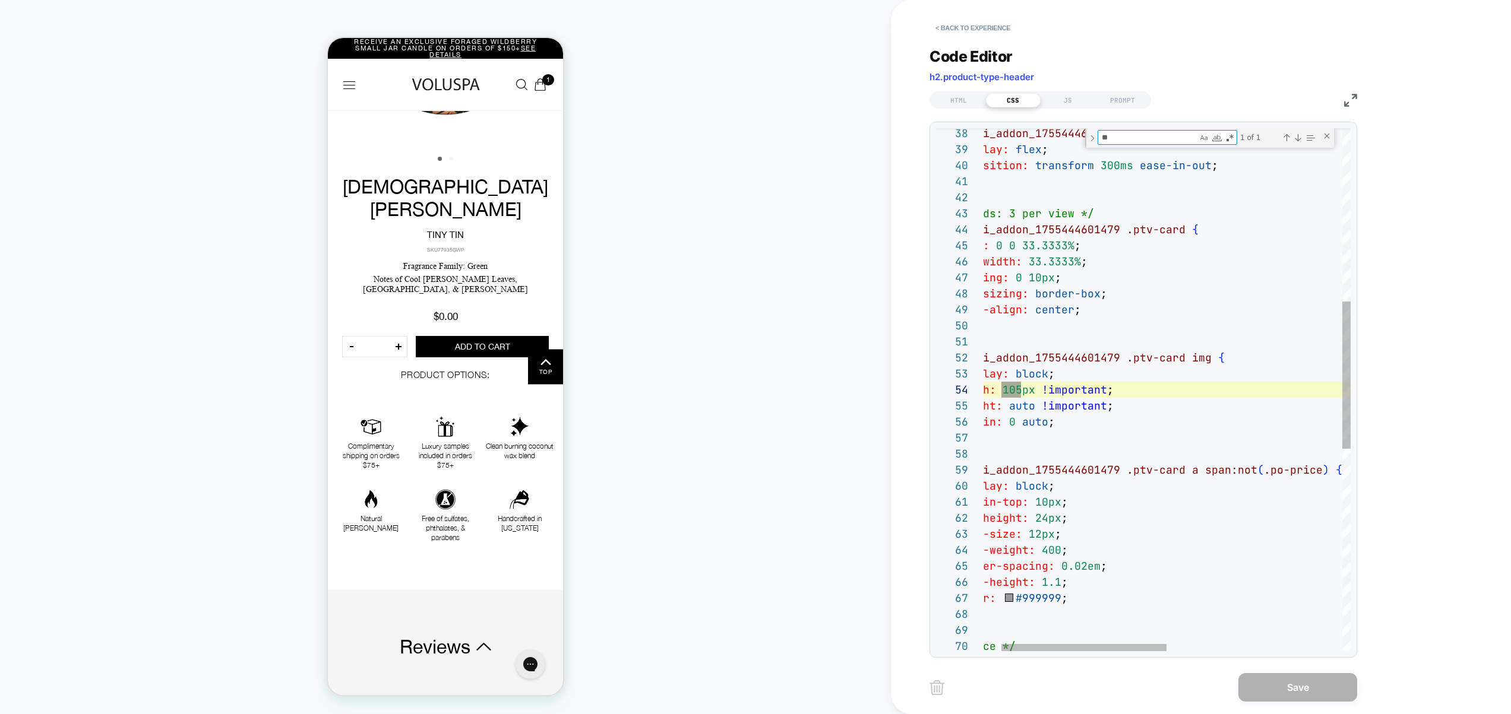
type textarea "**********"
type textarea "***"
click at [1029, 370] on div "# _ loomi_addon_1755444601479 .ptv-track { display: flex ; transition: transfor…" at bounding box center [1342, 441] width 797 height 1858
drag, startPoint x: 1008, startPoint y: 395, endPoint x: 1020, endPoint y: 397, distance: 12.1
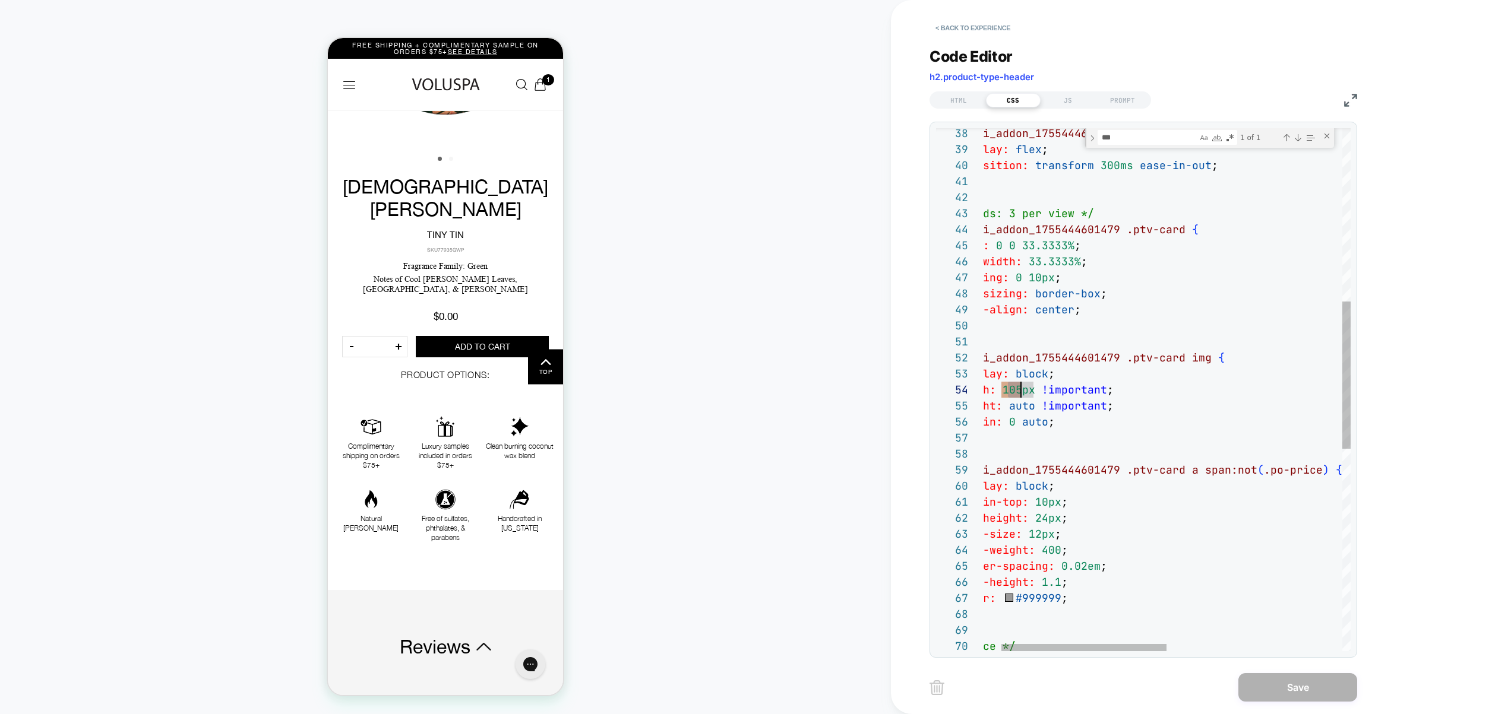
click at [1020, 397] on div "# _ loomi_addon_1755444601479 .ptv-track { display: flex ; transition: transfor…" at bounding box center [1342, 441] width 797 height 1858
click at [1015, 394] on div "# _ loomi_addon_1755444601479 .ptv-track { display: flex ; transition: transfor…" at bounding box center [1342, 441] width 797 height 1858
click at [1014, 393] on div "# _ loomi_addon_1755444601479 .ptv-track { display: flex ; transition: transfor…" at bounding box center [1342, 441] width 797 height 1858
click at [1209, 480] on div "# _ loomi_addon_1755444601479 .ptv-track { display: flex ; transition: transfor…" at bounding box center [1342, 441] width 797 height 1858
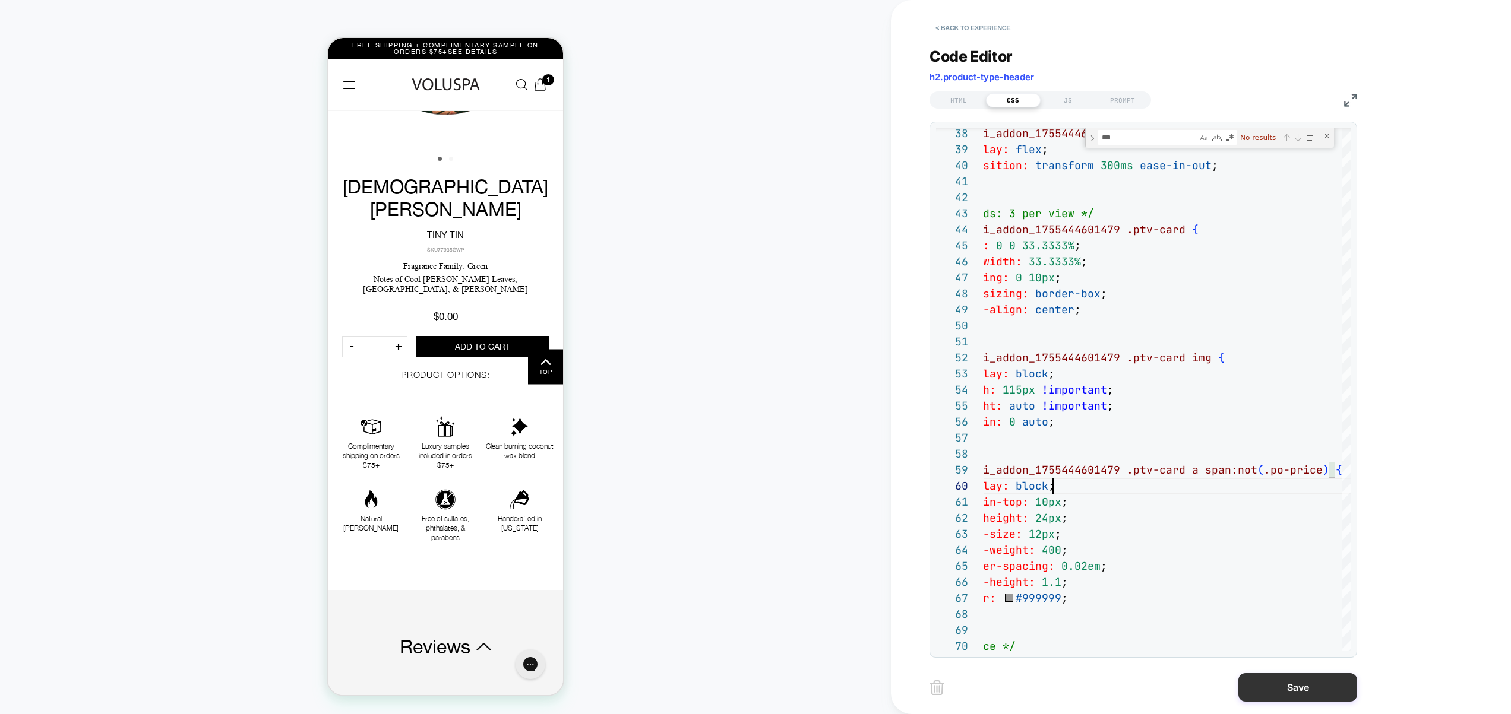
type textarea "**********"
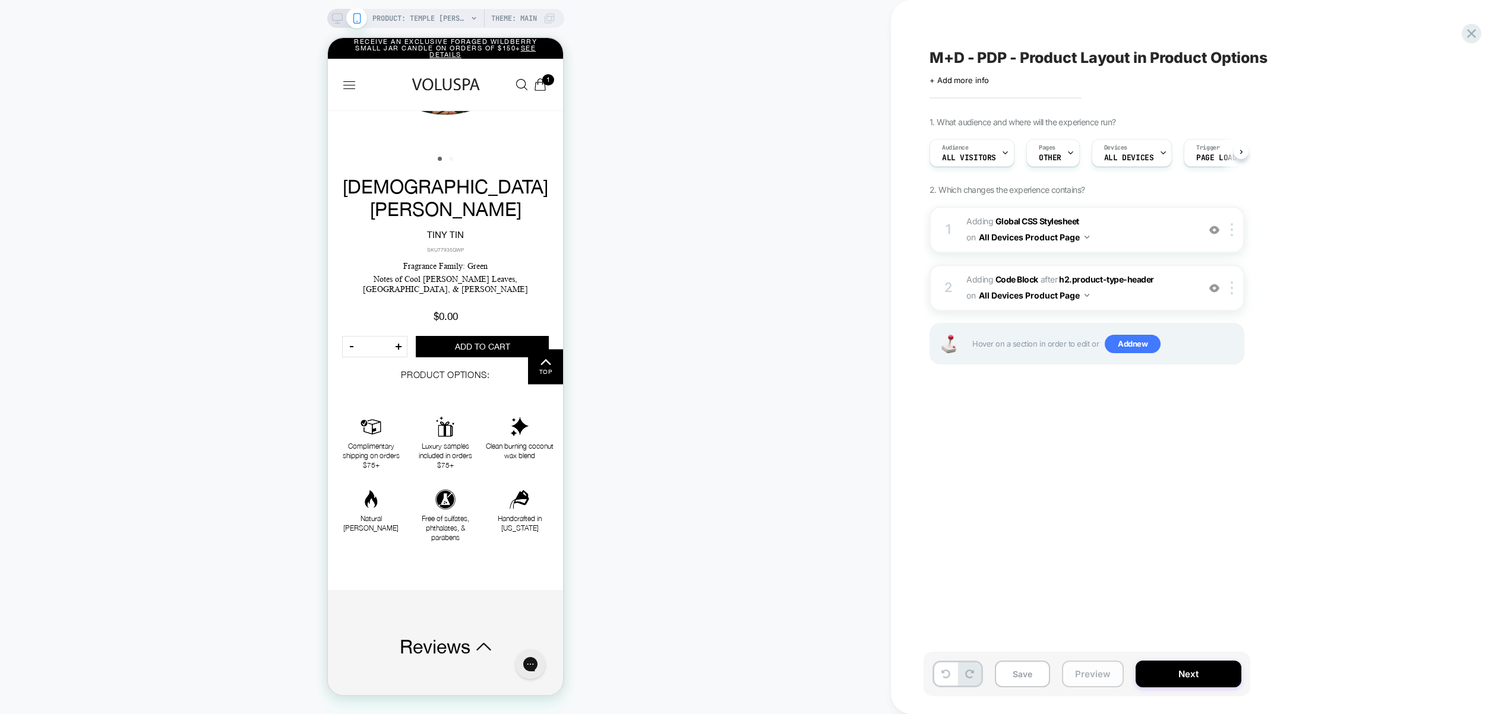
click at [1096, 677] on button "Preview" at bounding box center [1093, 674] width 62 height 27
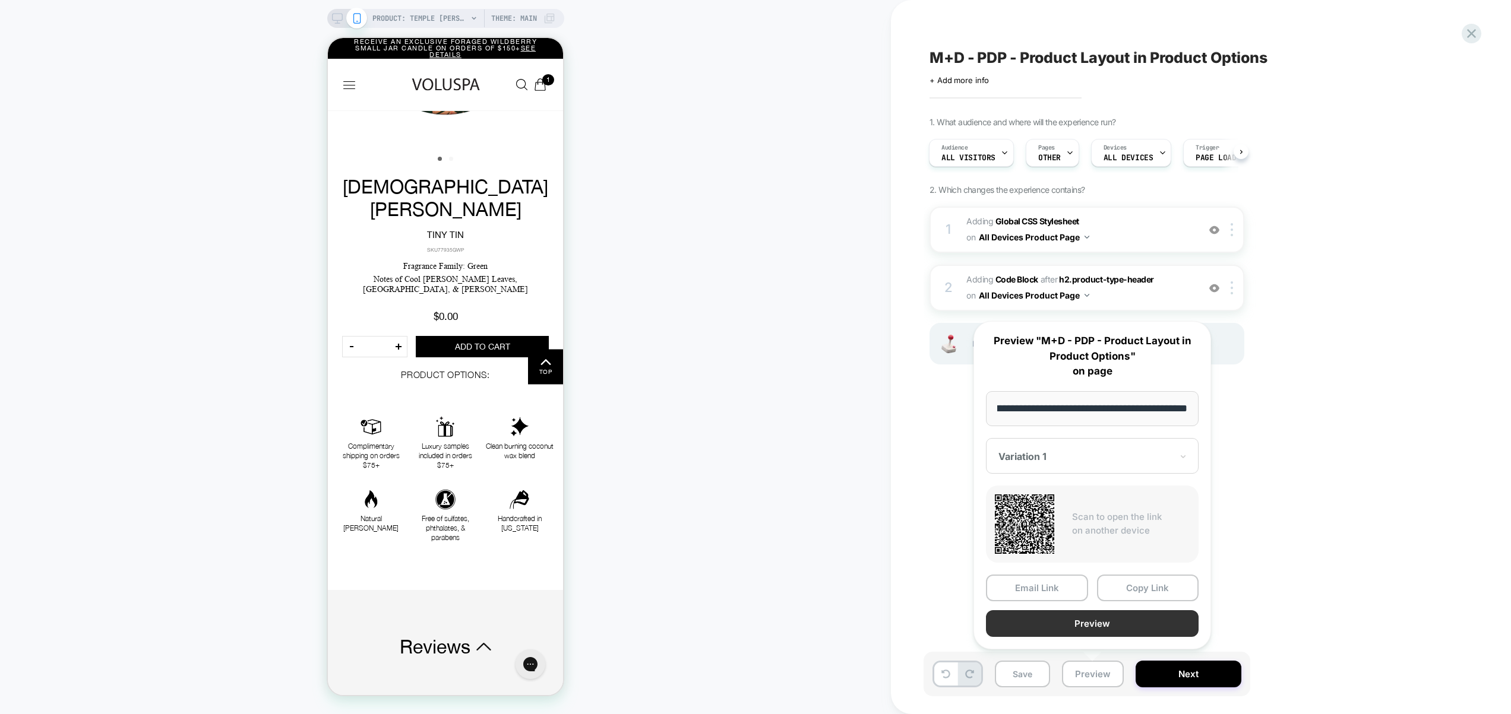
scroll to position [0, 0]
click at [1094, 624] on button "Preview" at bounding box center [1092, 624] width 213 height 27
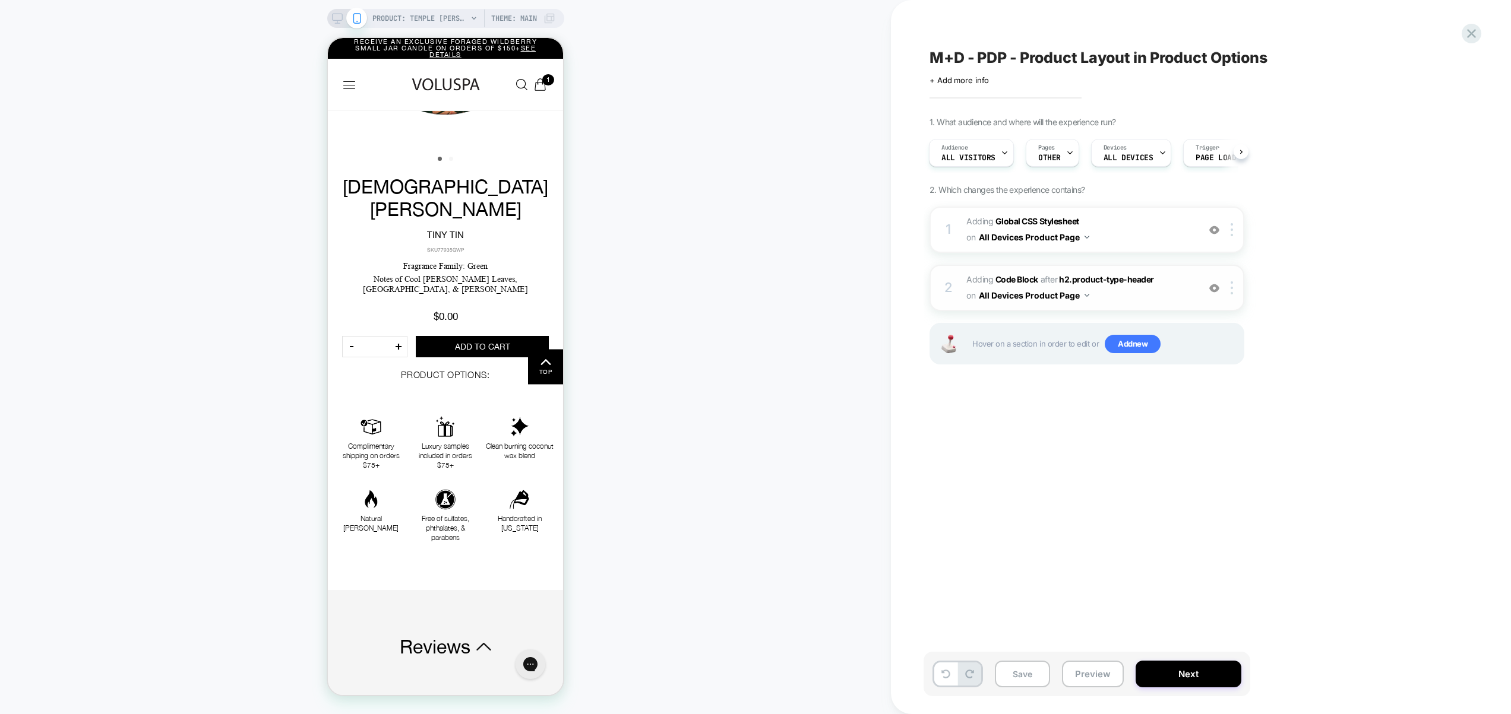
drag, startPoint x: 1134, startPoint y: 232, endPoint x: 1128, endPoint y: 309, distance: 76.8
click at [1136, 331] on div "1 Adding Global CSS Stylesheet on All Devices Product Page Add Before Add After…" at bounding box center [1086, 301] width 315 height 188
click at [1128, 308] on div "2 Adding Code Block AFTER h2.product-type-header h2.product-type-header on All …" at bounding box center [1086, 288] width 315 height 46
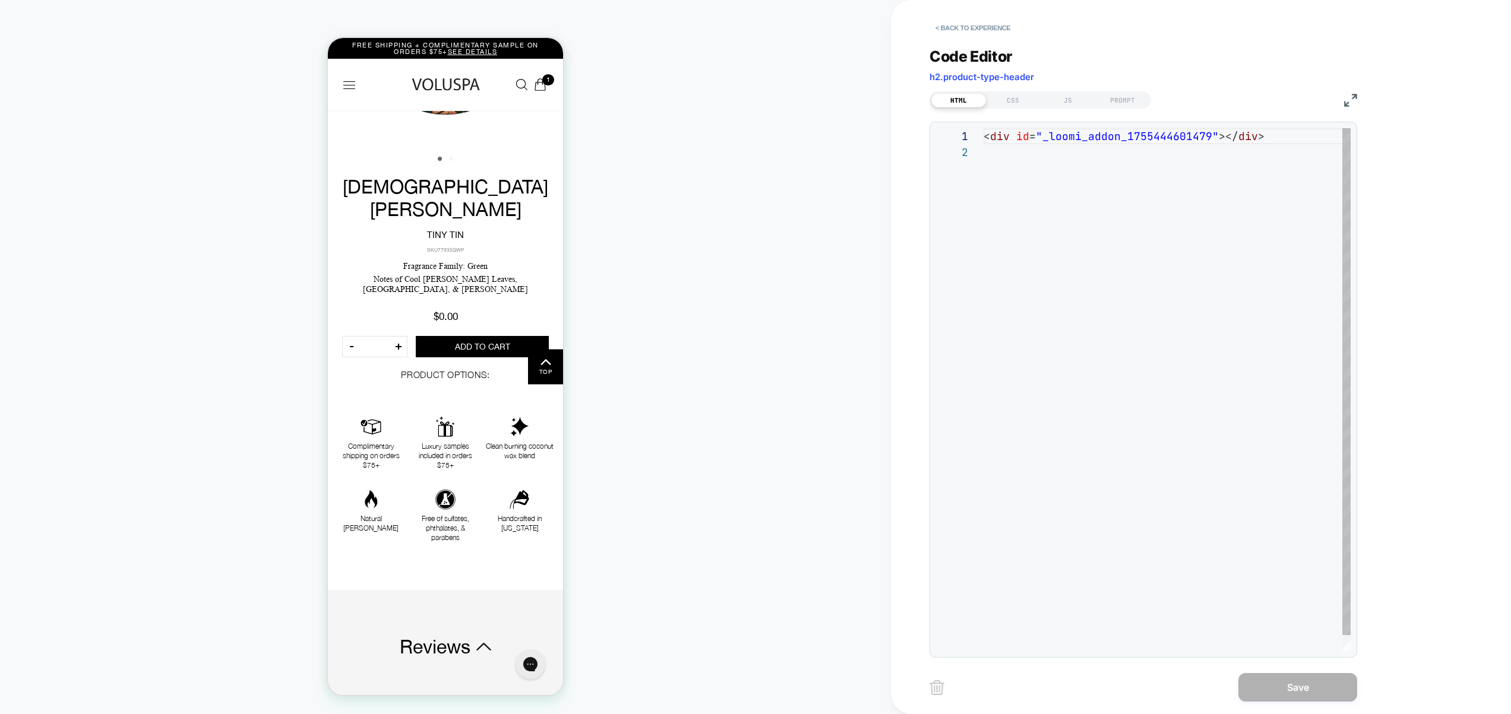
scroll to position [16, 0]
click at [1022, 103] on div "CSS" at bounding box center [1013, 100] width 55 height 14
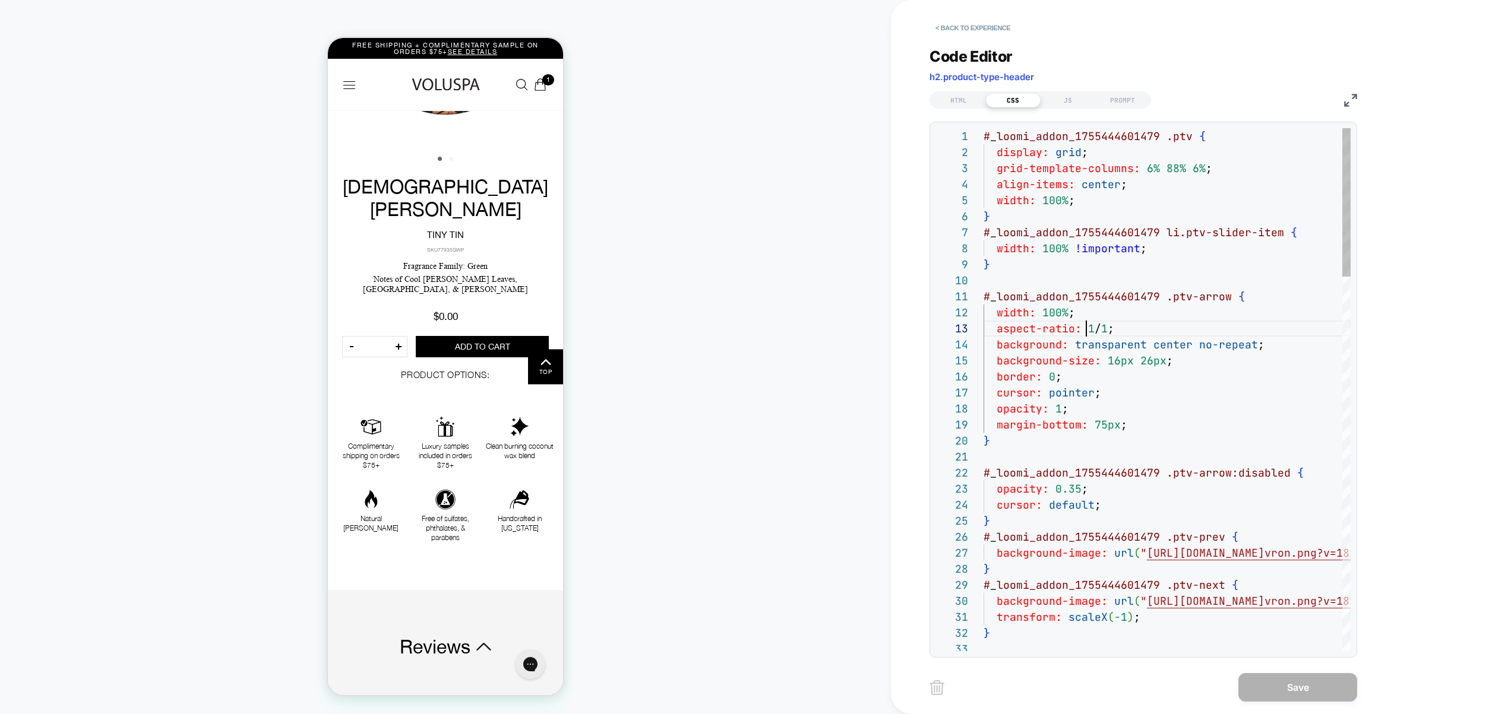
click at [614, 241] on div "# _ loomi_addon_1755444601479 .ptv { display: grid ; grid-template-columns: 6% …" at bounding box center [608, 238] width 12 height 6
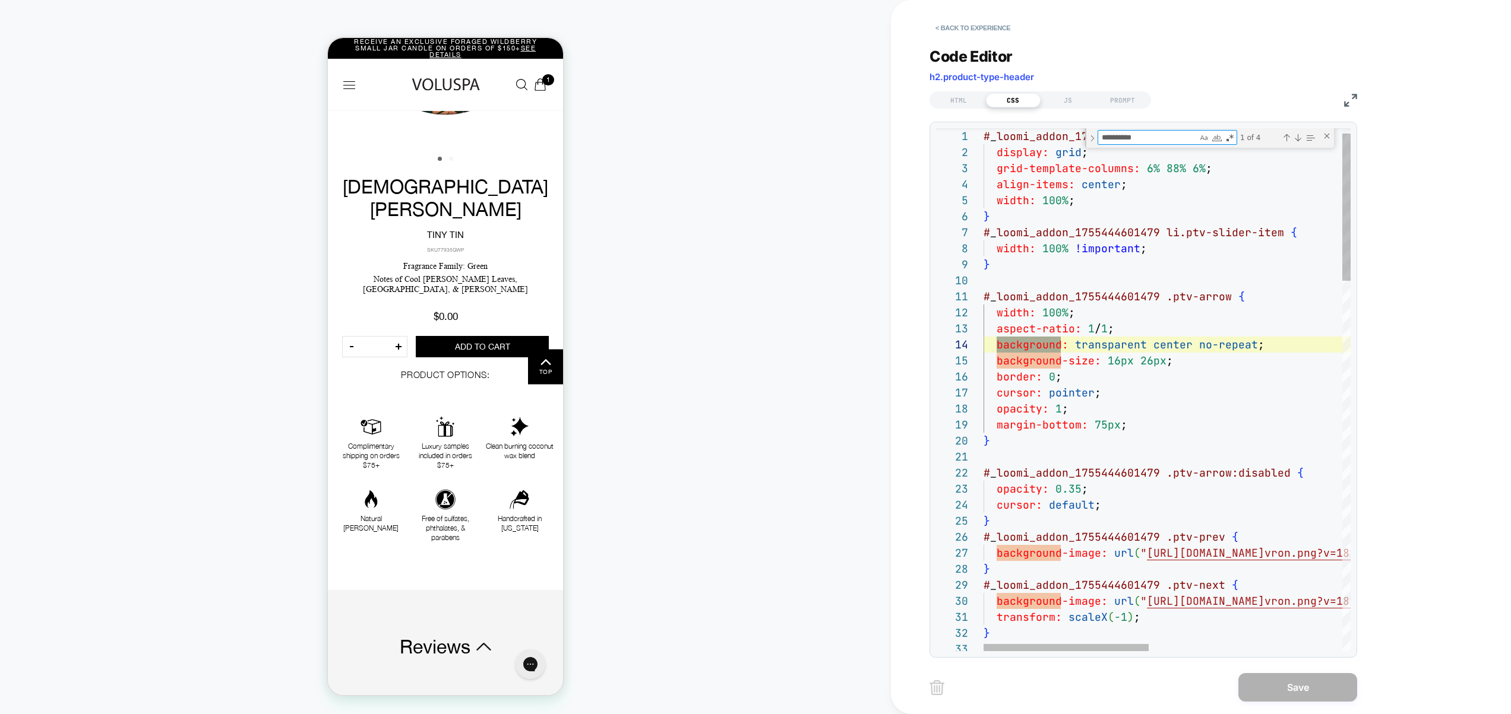
type textarea "**********"
click at [614, 241] on div "# _ loomi_addon_1755444601479 .ptv { display: grid ; grid-template-columns: 6% …" at bounding box center [608, 238] width 12 height 6
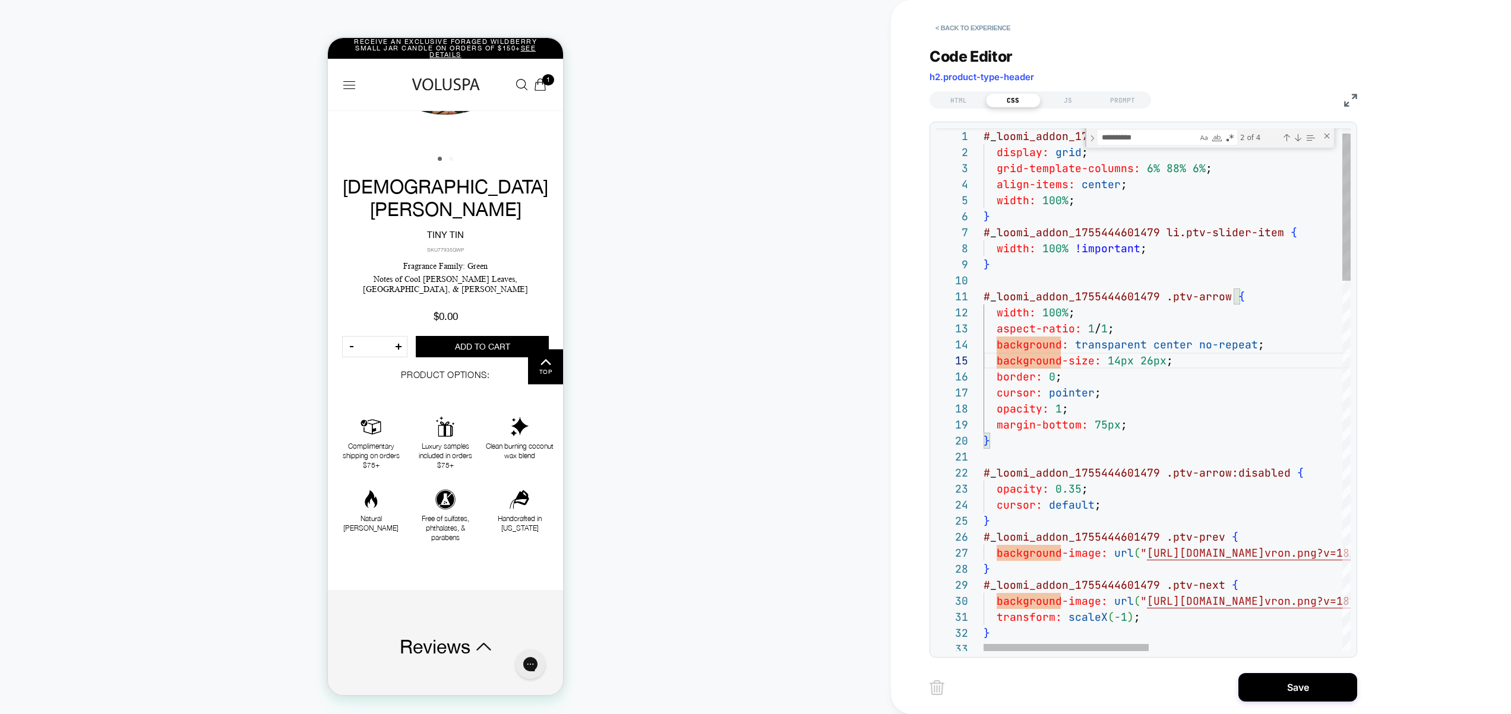
click at [614, 241] on div "# _ loomi_addon_1755444601479 .ptv { display: grid ; grid-template-columns: 6% …" at bounding box center [608, 238] width 12 height 6
type textarea "**********"
click at [1293, 695] on button "Save" at bounding box center [1297, 687] width 119 height 29
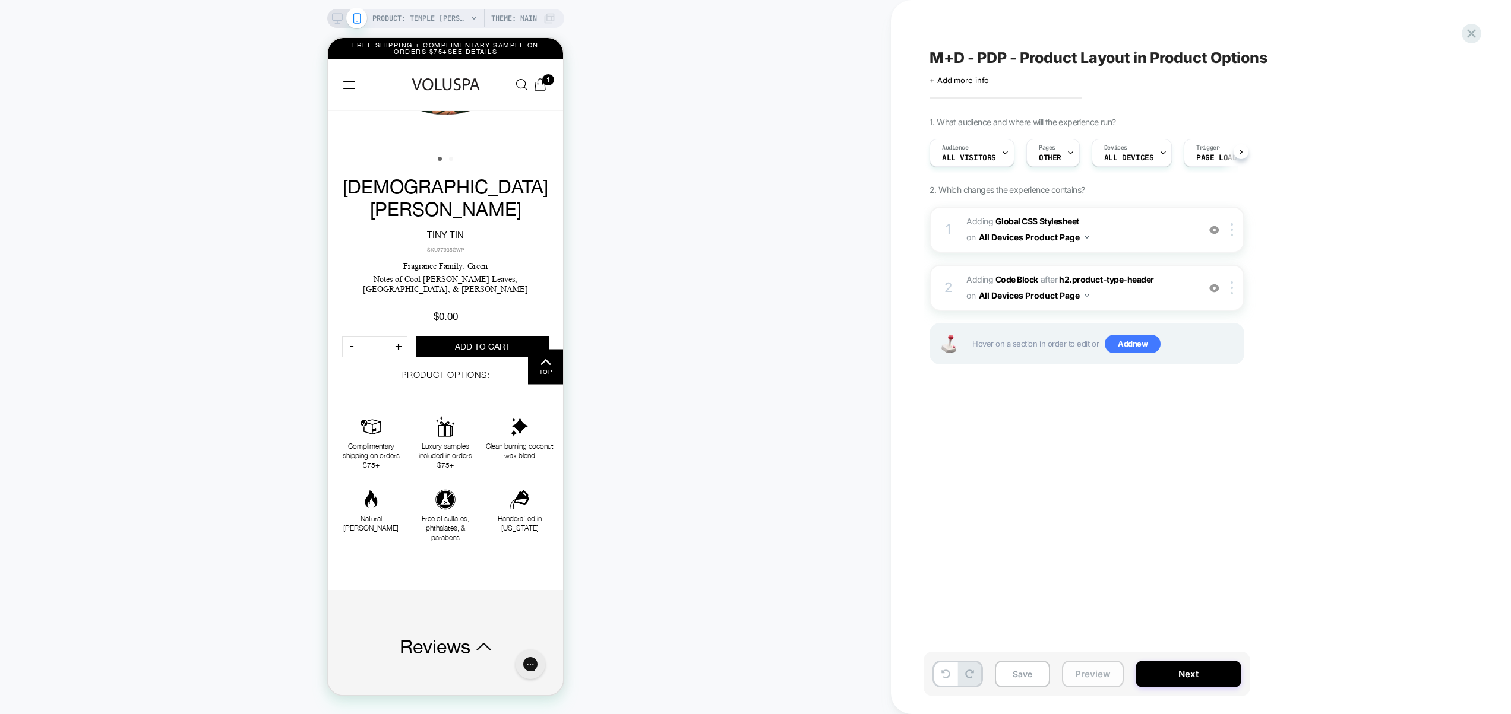
click at [1077, 670] on button "Preview" at bounding box center [1093, 674] width 62 height 27
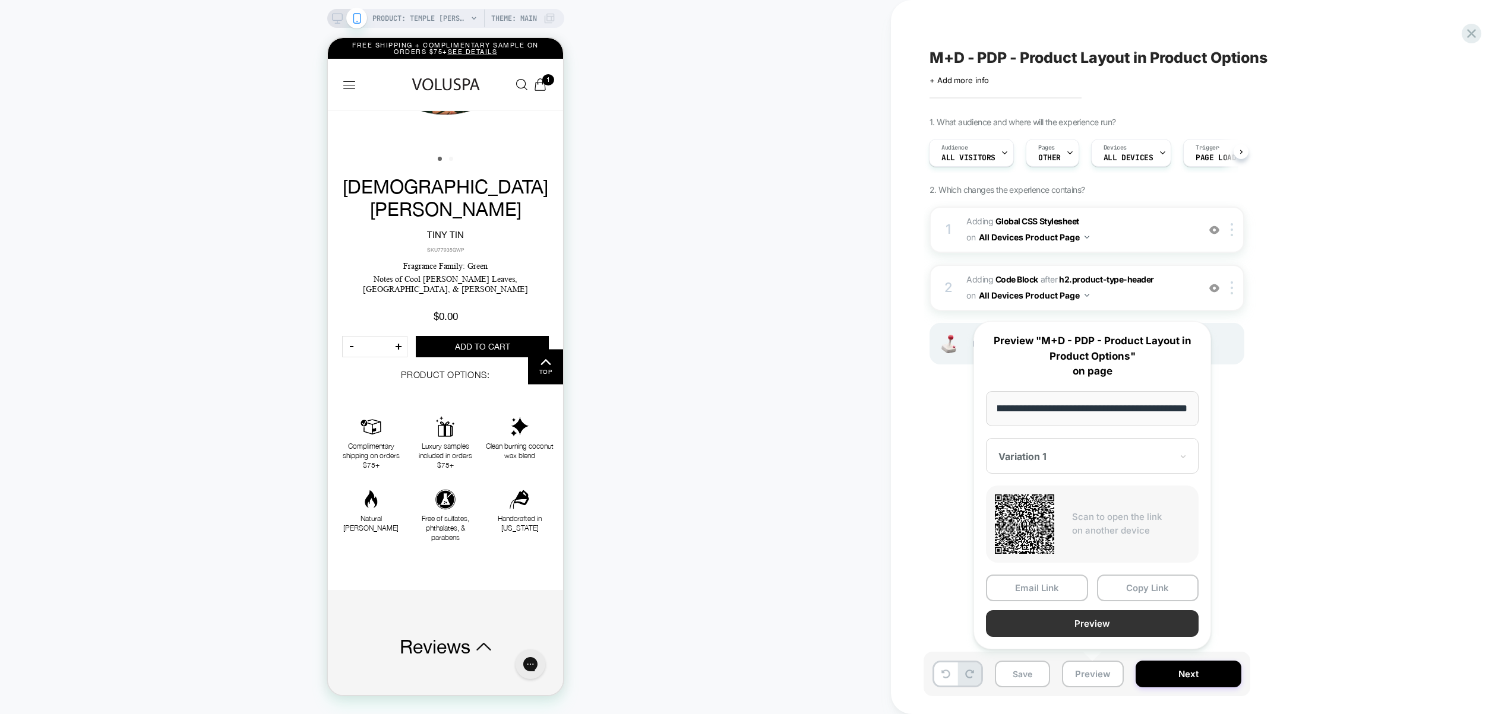
scroll to position [0, 0]
click at [0, 0] on button "Preview" at bounding box center [0, 0] width 0 height 0
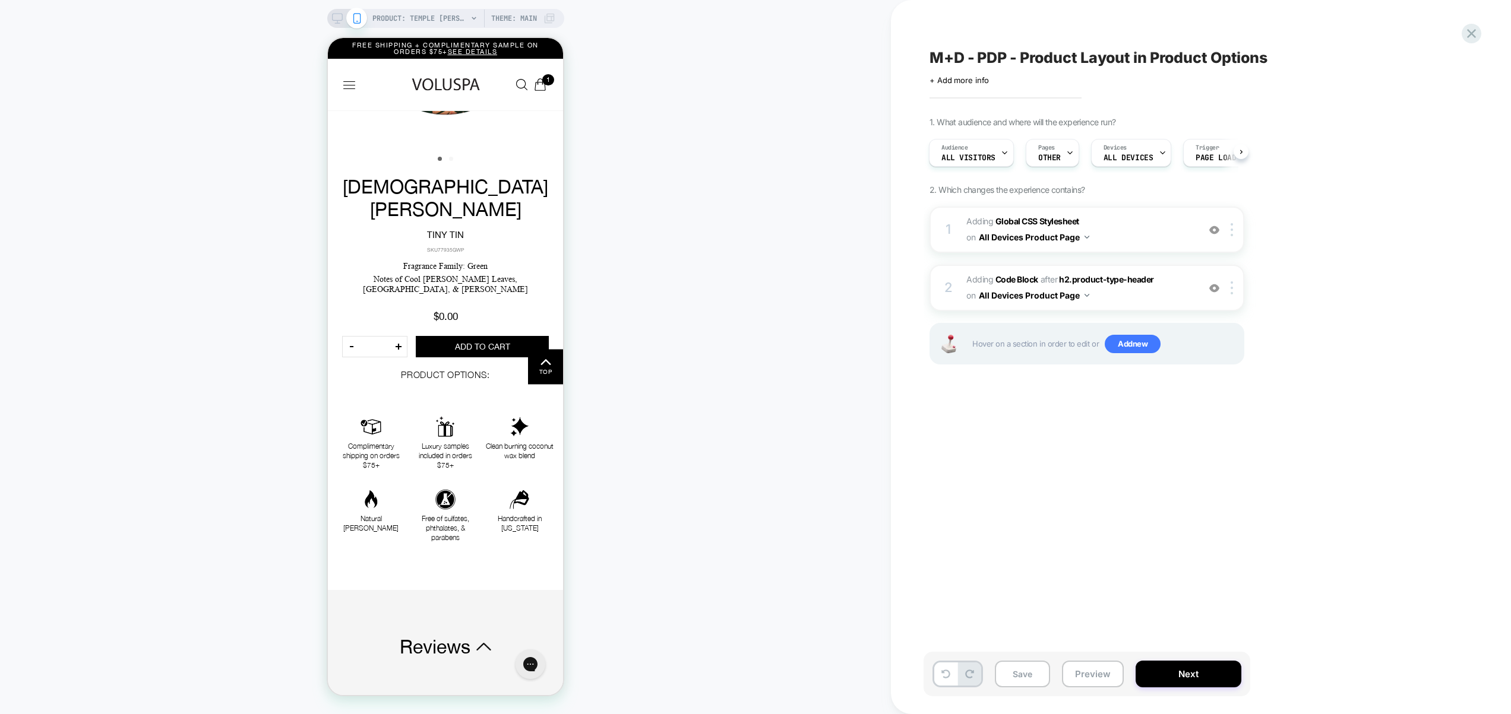
click at [0, 0] on div "1 Adding Global CSS Stylesheet on All Devices Product Page Add Before Add After…" at bounding box center [0, 0] width 0 height 0
click at [1154, 301] on span "Adding Code Block AFTER h2.product-type-header h2.product-type-header on All De…" at bounding box center [1079, 288] width 226 height 32
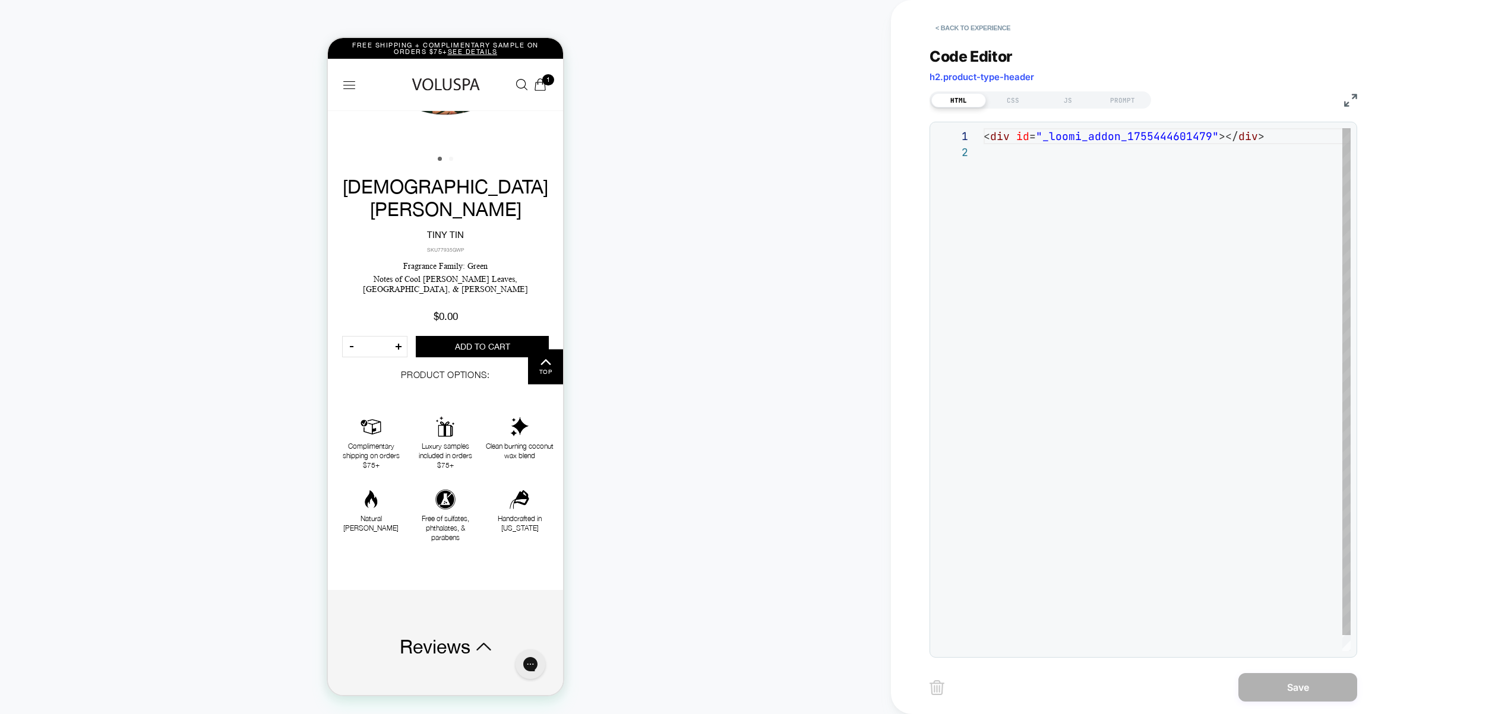
scroll to position [16, 0]
click at [0, 0] on div "CSS" at bounding box center [0, 0] width 0 height 0
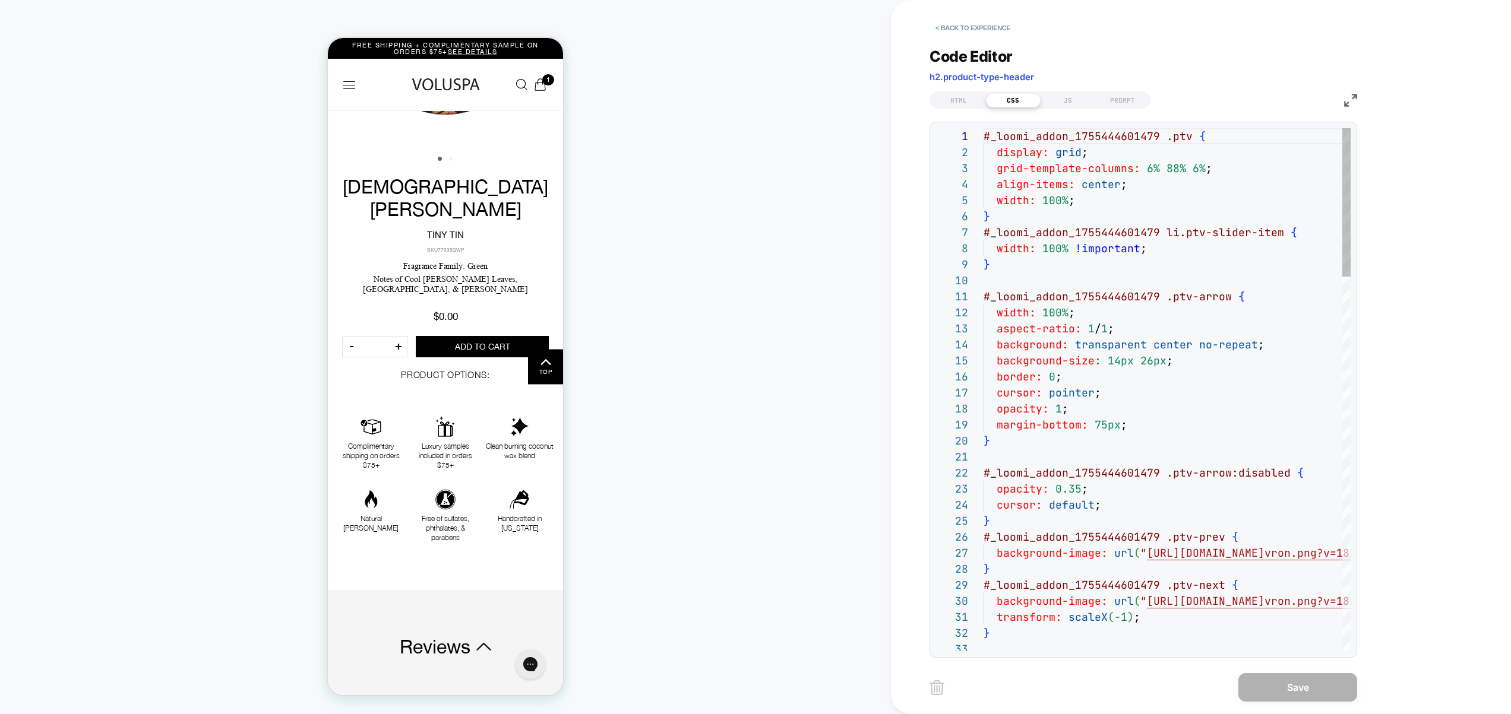
scroll to position [160, 0]
click at [0, 0] on div "# _ loomi_addon_1755444601479 .ptv { display: grid ; grid-template-columns: 6% …" at bounding box center [0, 0] width 0 height 0
type textarea "**********"
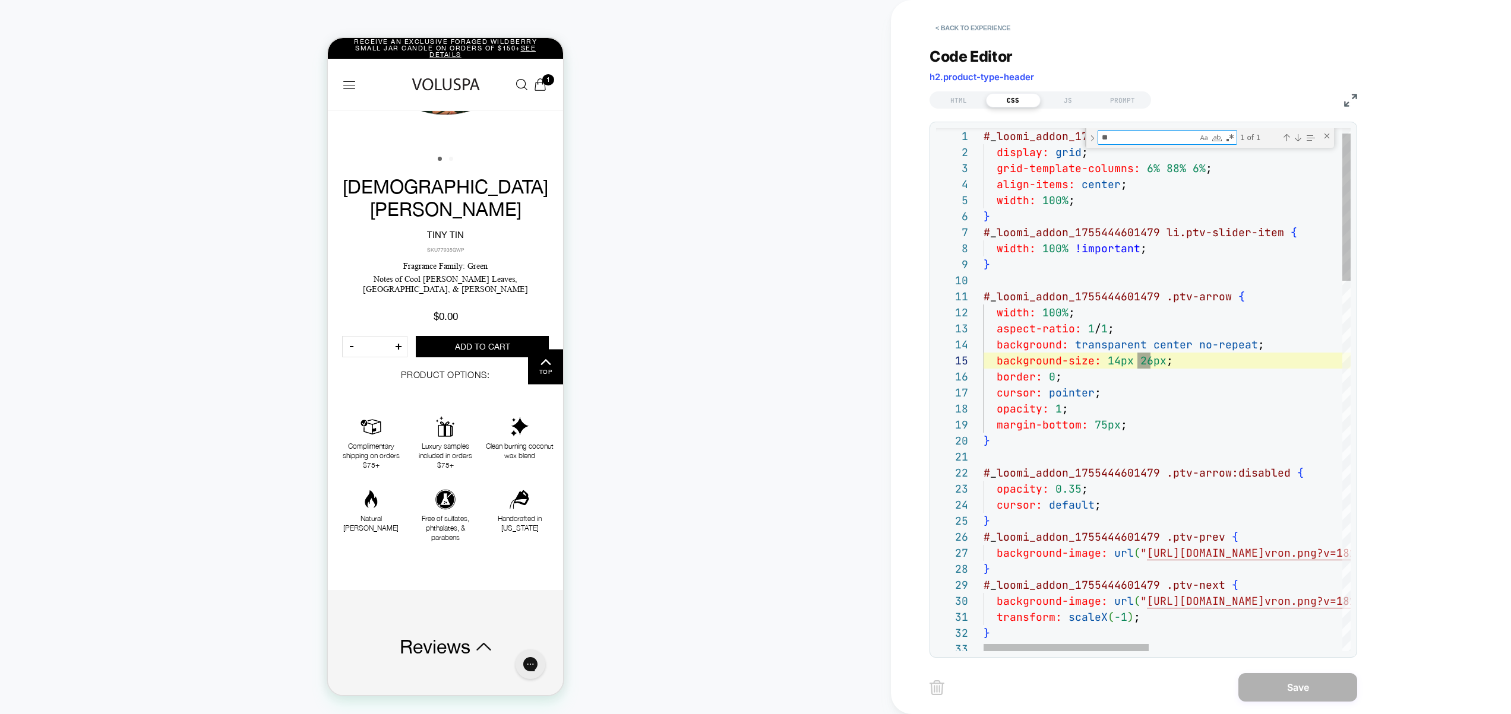
type textarea "**"
click at [0, 0] on div "# _ loomi_addon_1755444601479 .ptv { display: grid ; grid-template-columns: 6% …" at bounding box center [0, 0] width 0 height 0
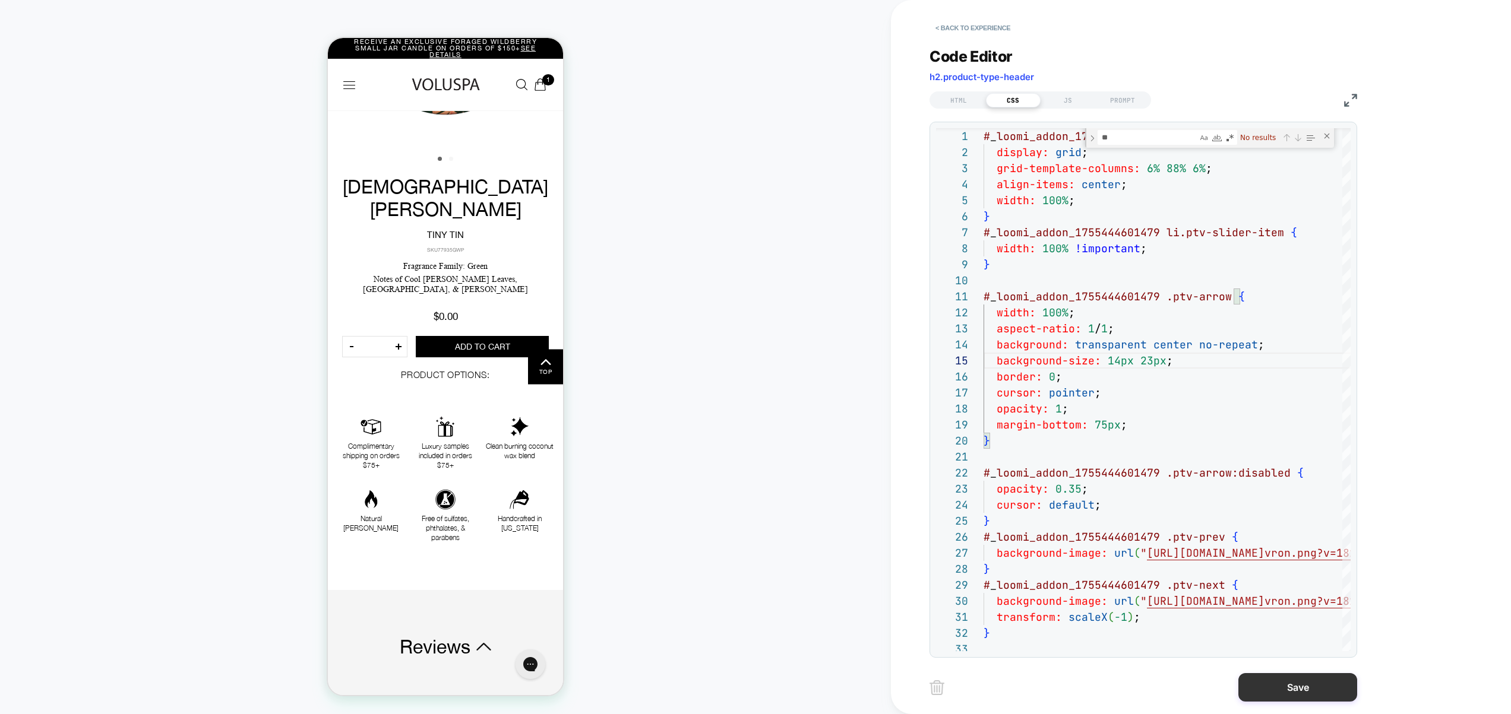
type textarea "**********"
drag, startPoint x: 1323, startPoint y: 687, endPoint x: 1274, endPoint y: 687, distance: 48.1
click at [1323, 687] on button "Save" at bounding box center [1297, 687] width 119 height 29
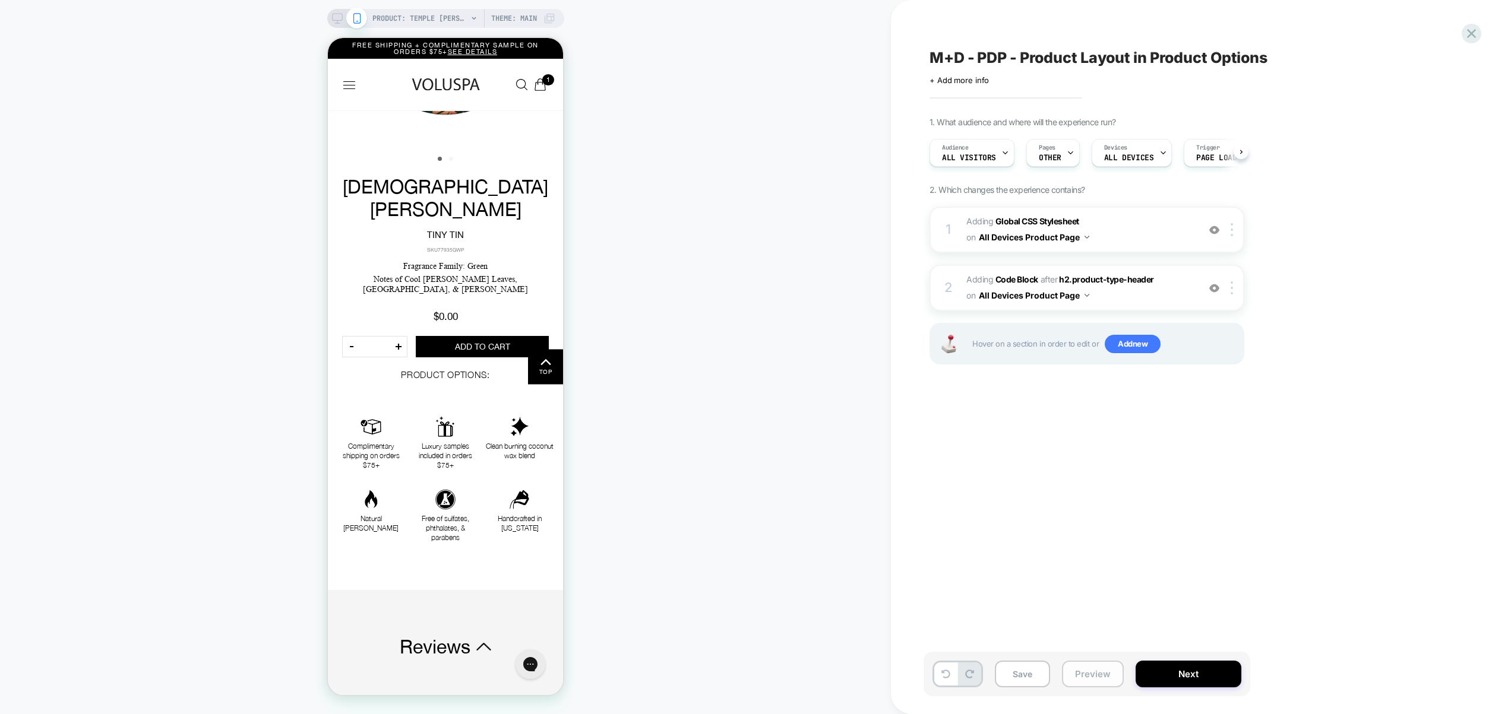
click at [1112, 676] on button "Preview" at bounding box center [1093, 674] width 62 height 27
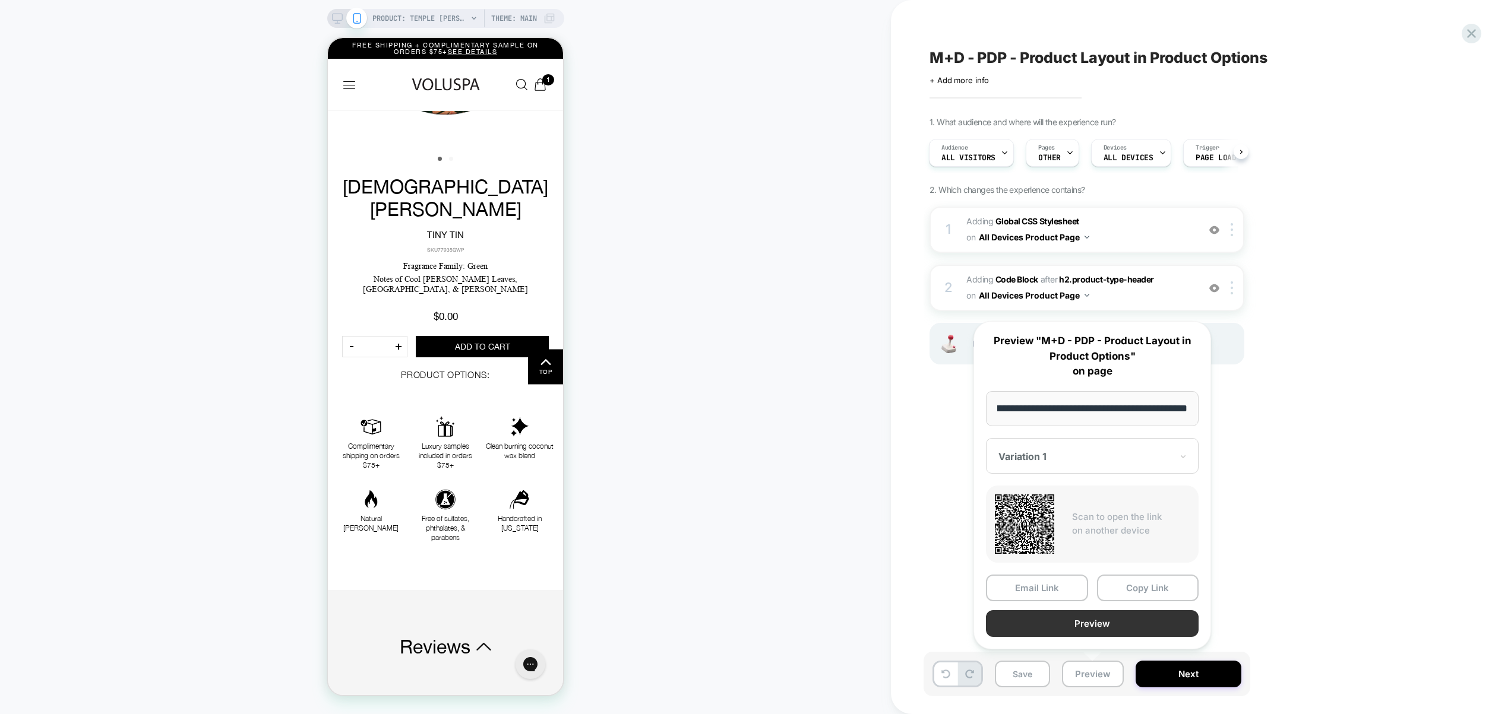
scroll to position [0, 0]
click at [0, 0] on button "Preview" at bounding box center [0, 0] width 0 height 0
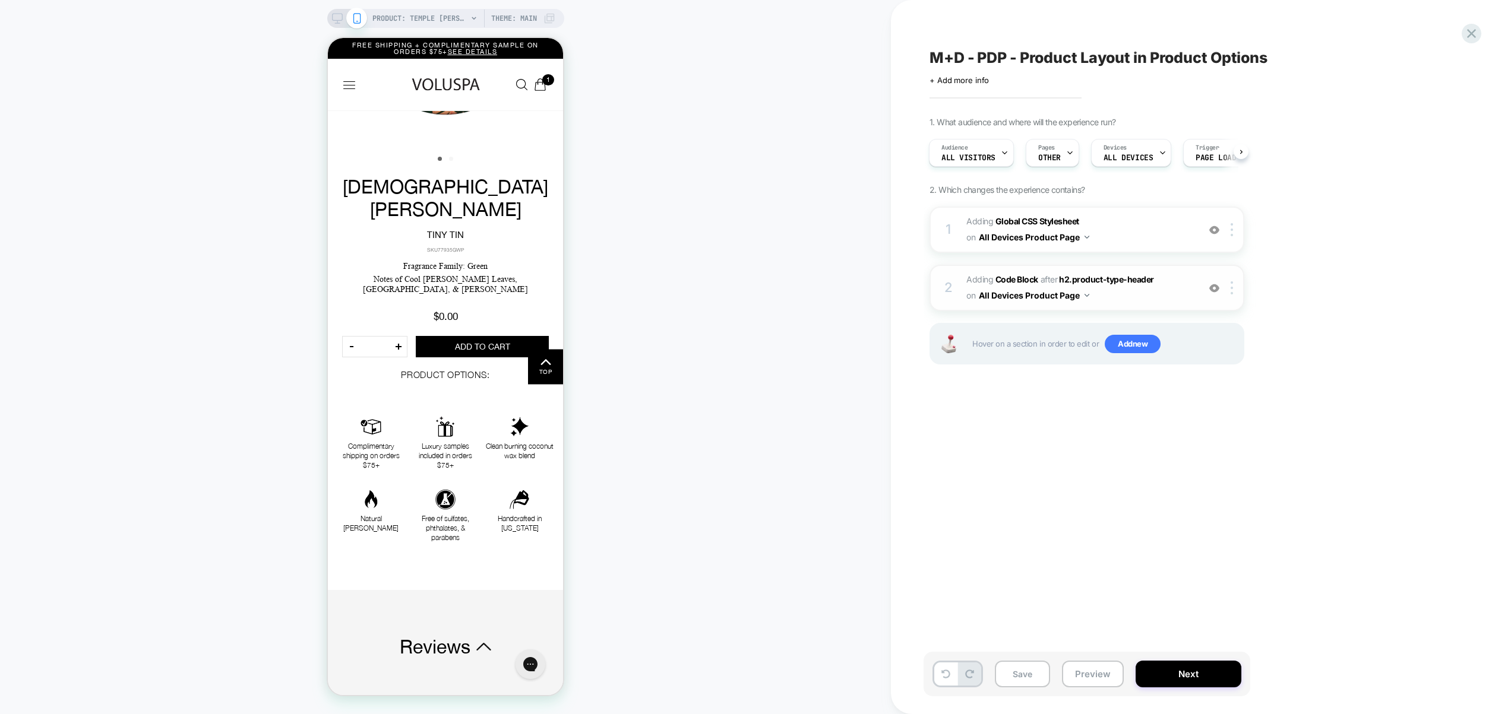
click at [1124, 292] on span "Adding Code Block AFTER h2.product-type-header h2.product-type-header on All De…" at bounding box center [1079, 288] width 226 height 32
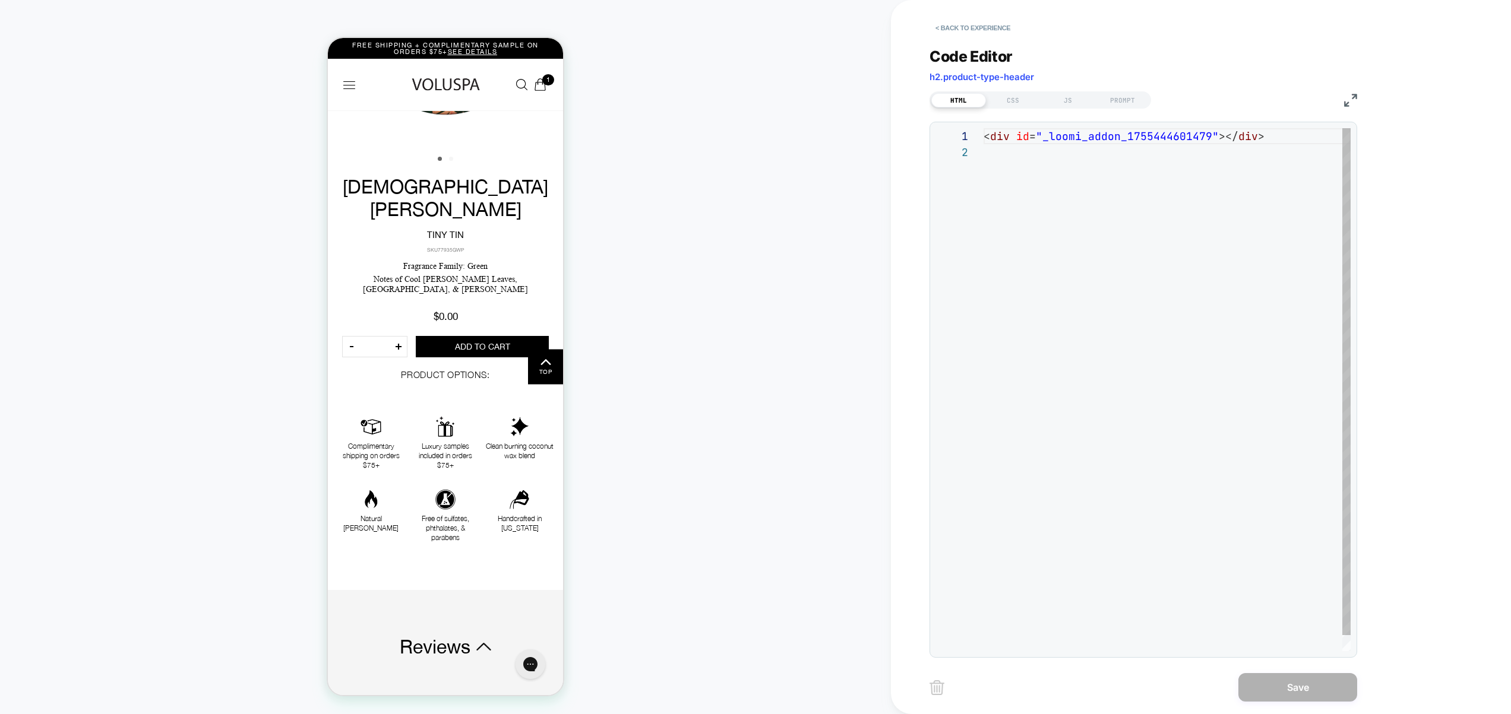
scroll to position [16, 0]
click at [0, 0] on div "CSS" at bounding box center [0, 0] width 0 height 0
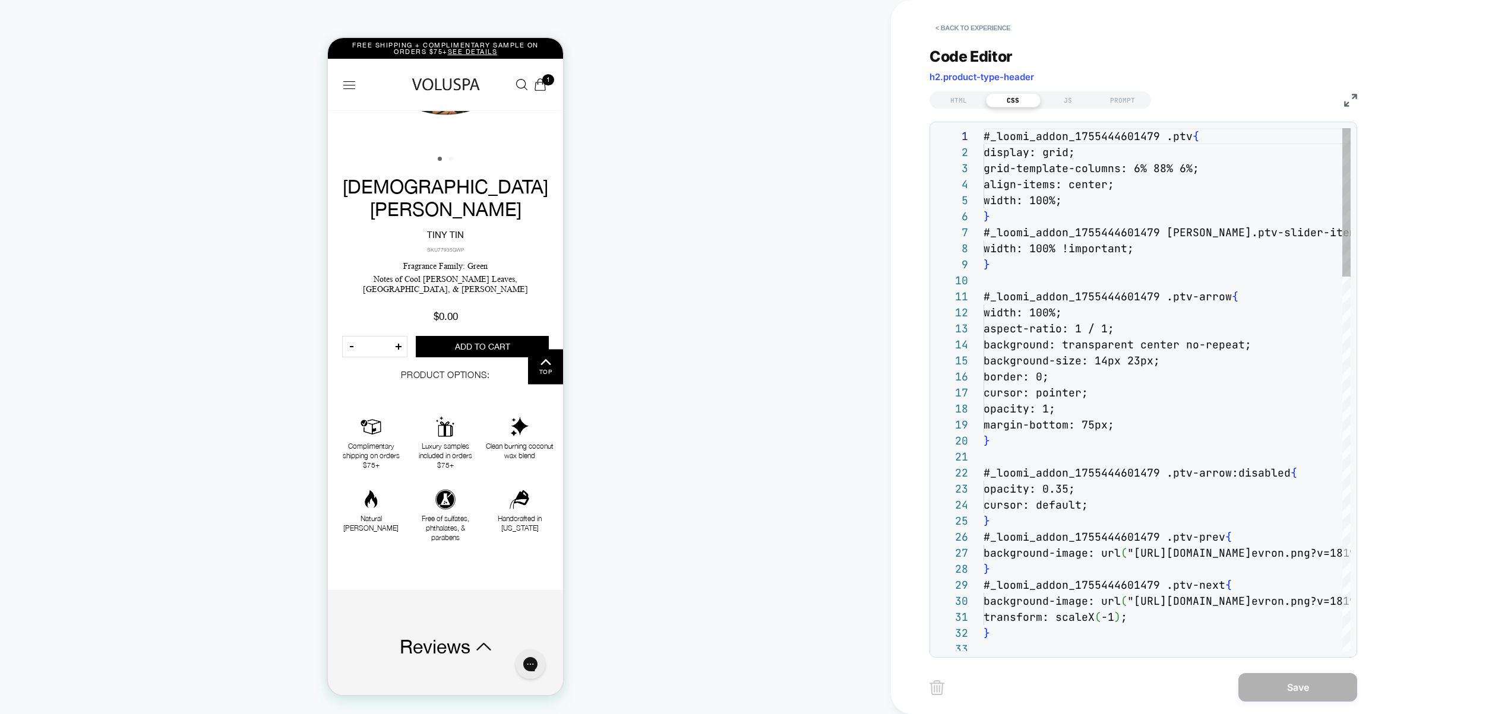
scroll to position [160, 0]
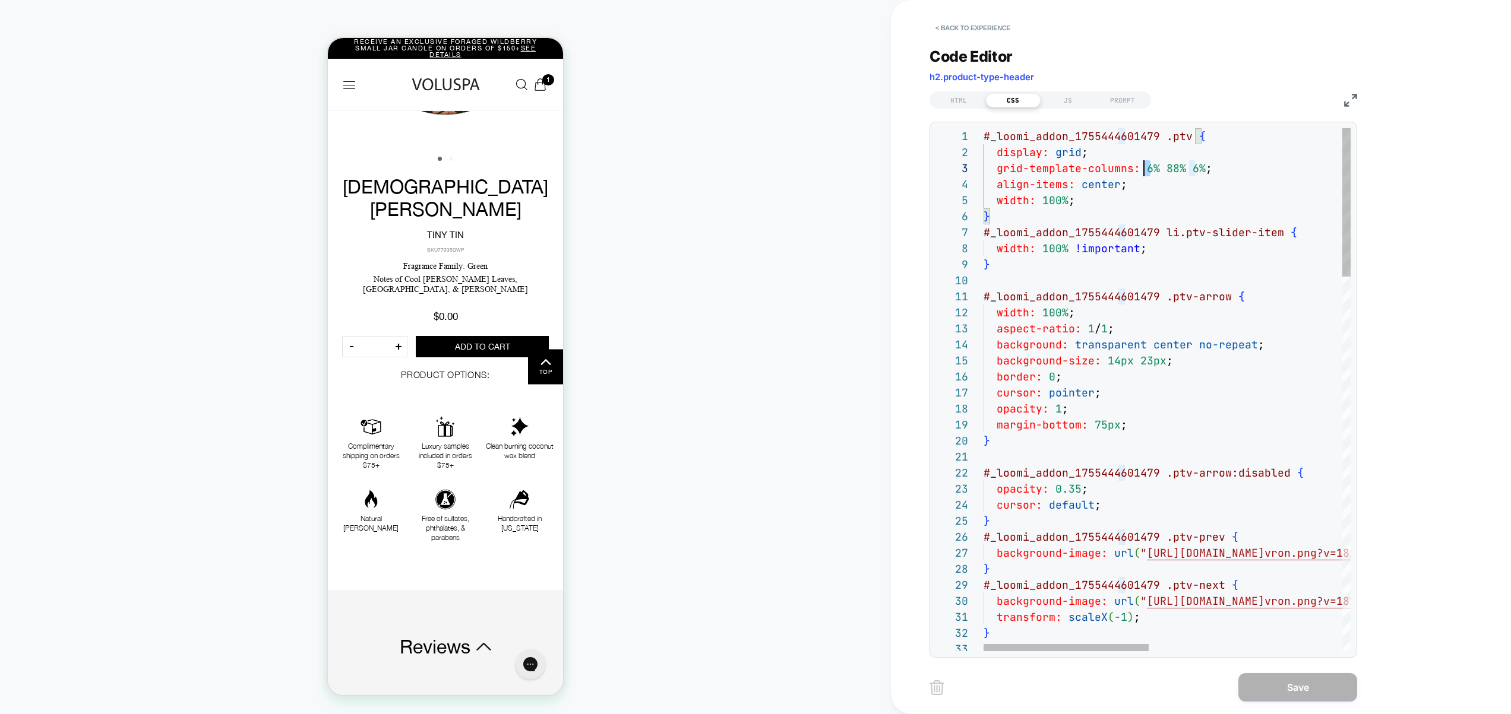
click at [0, 0] on div "# _ loomi_addon_1755444601479 .ptv { display: grid ; grid-template-columns: 6% …" at bounding box center [0, 0] width 0 height 0
click at [0, 0] on div "# _ loomi_addon_1755444601479 .ptv { display: grid ; grid-template-columns: 5% …" at bounding box center [0, 0] width 0 height 0
drag, startPoint x: 1176, startPoint y: 171, endPoint x: 1165, endPoint y: 169, distance: 11.0
click at [0, 0] on div "# _ loomi_addon_1755444601479 .ptv { display: grid ; grid-template-columns: 5% …" at bounding box center [0, 0] width 0 height 0
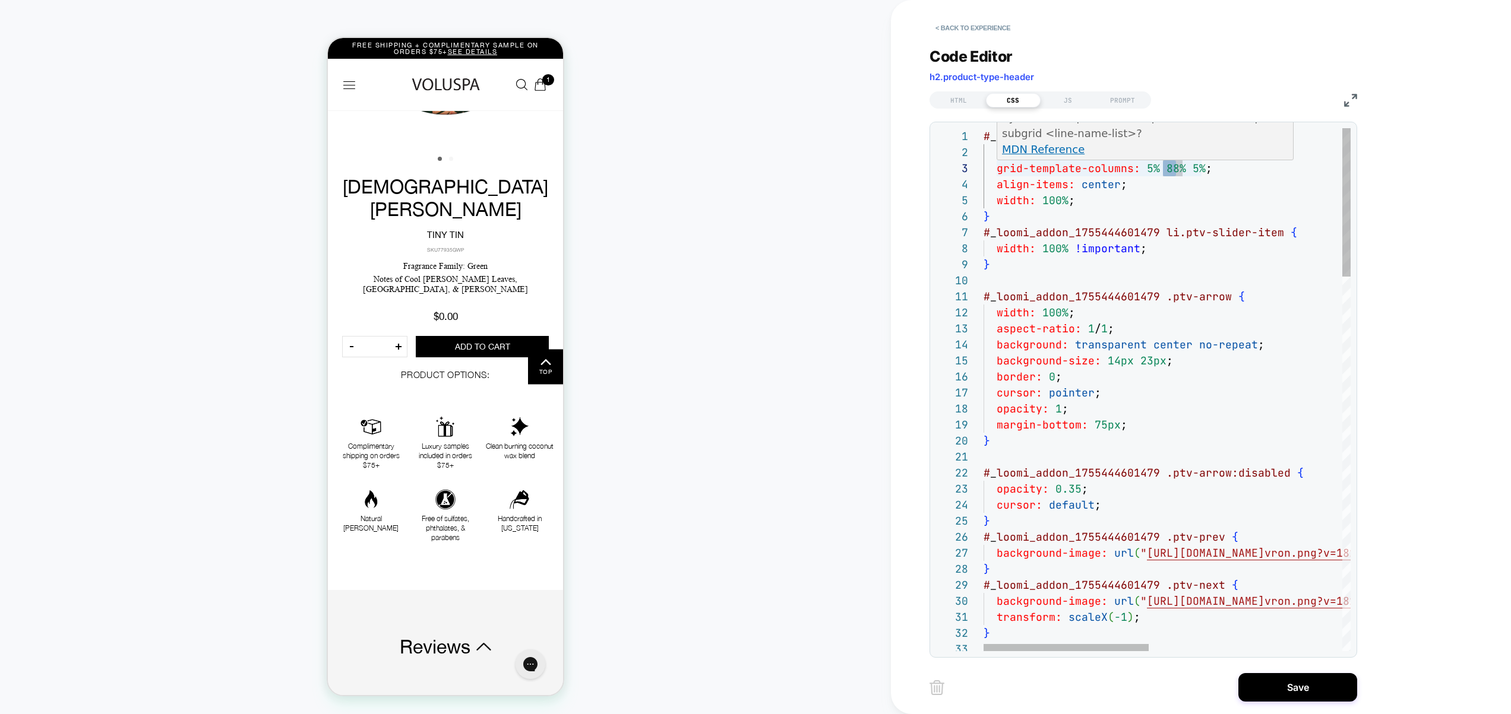
scroll to position [32, 192]
click at [0, 0] on div "# _ loomi_addon_1755444601479 .ptv { display: grid ; grid-template-columns: 5% …" at bounding box center [0, 0] width 0 height 0
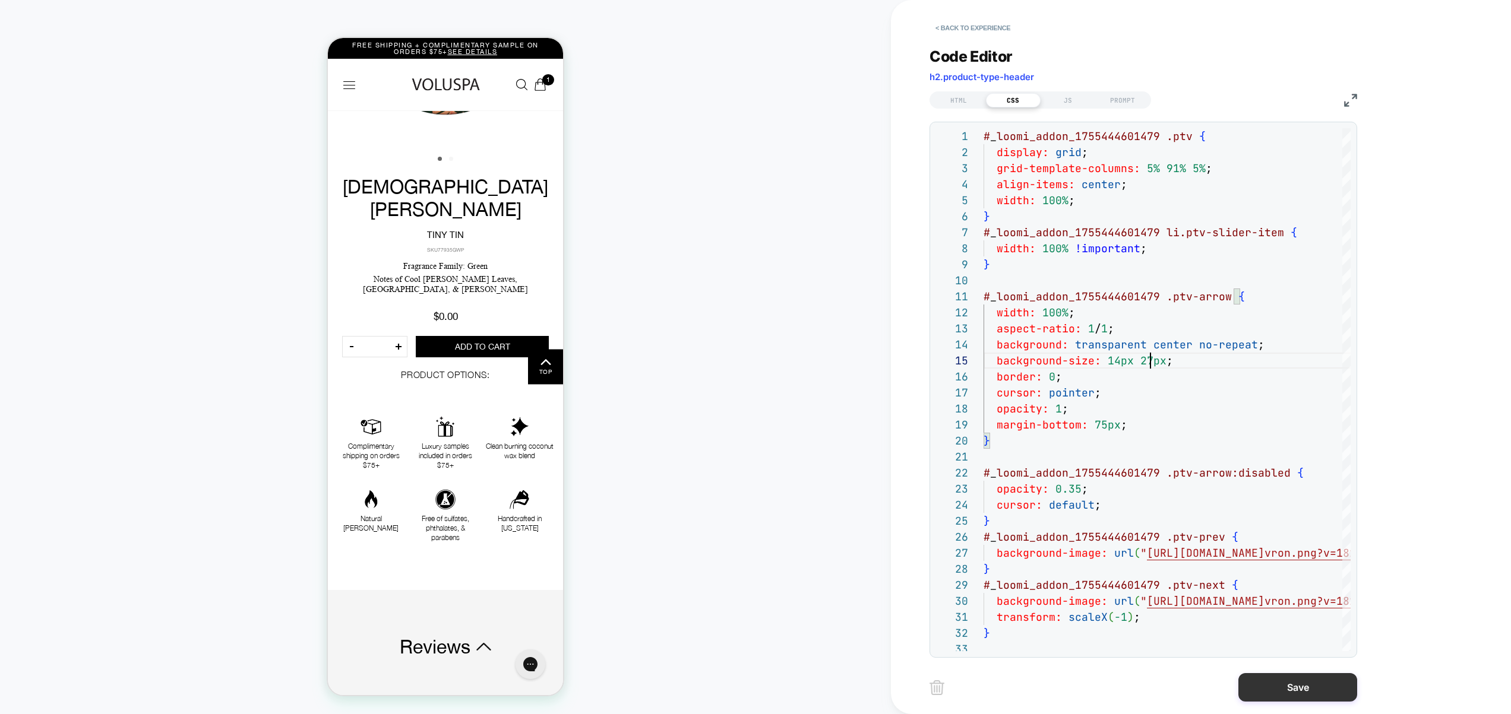
type textarea "**********"
click at [1286, 684] on button "Save" at bounding box center [1297, 687] width 119 height 29
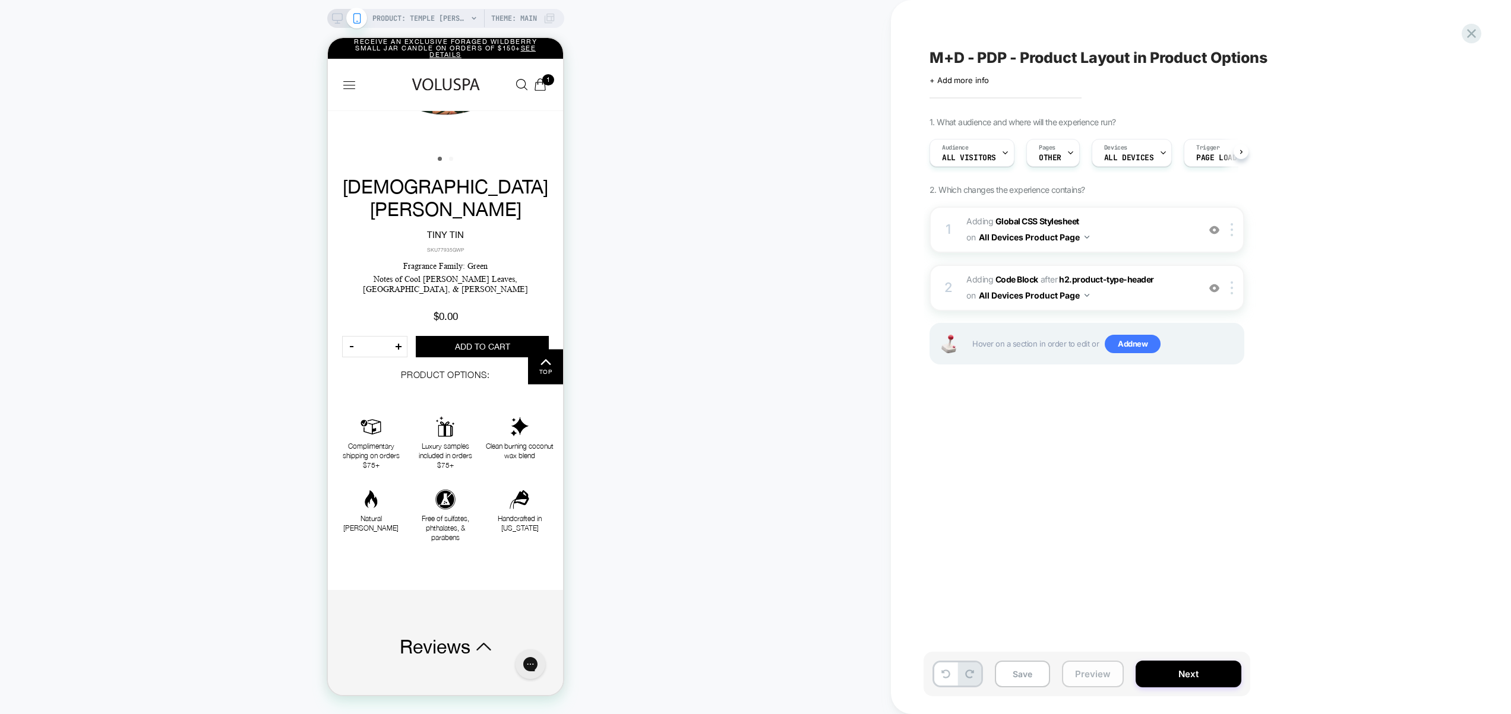
click at [1081, 670] on button "Preview" at bounding box center [1093, 674] width 62 height 27
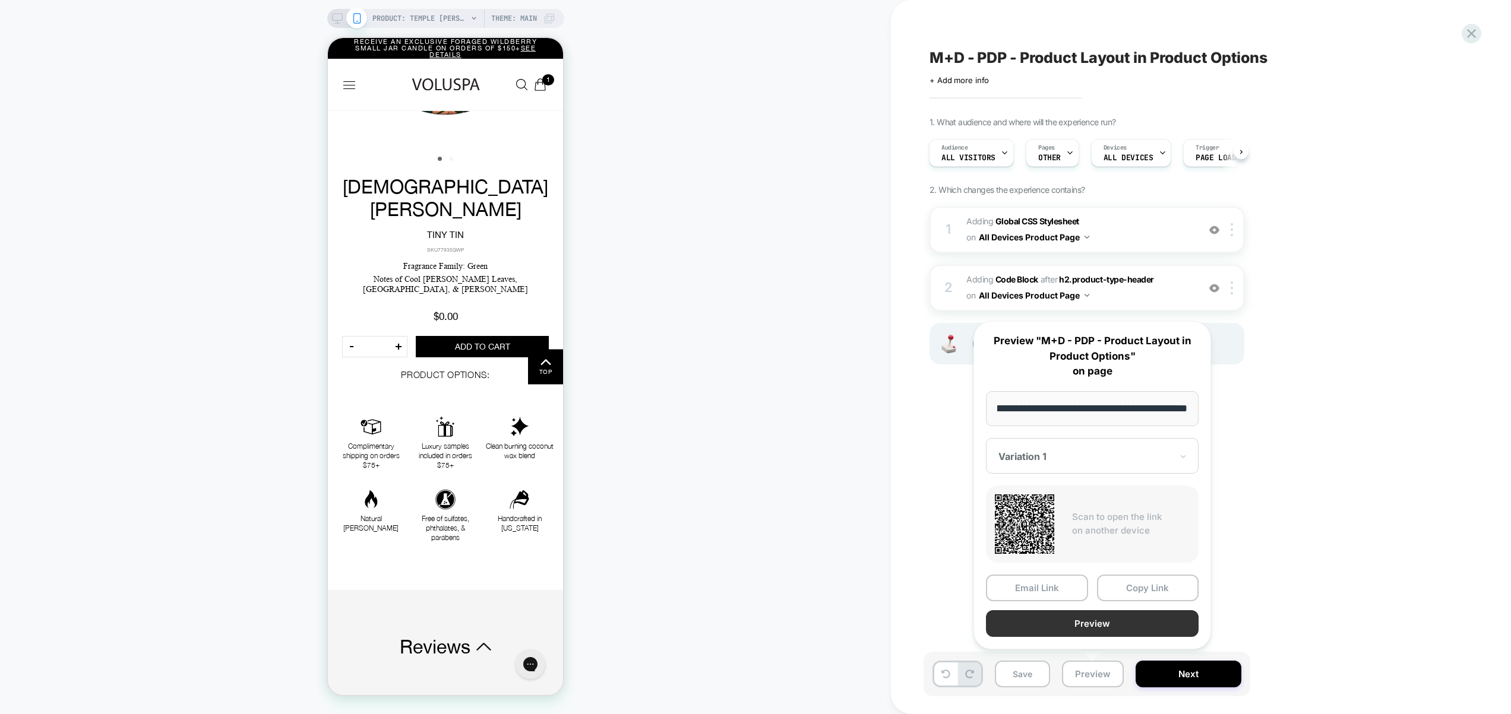
scroll to position [0, 0]
click at [1084, 626] on button "Preview" at bounding box center [1092, 624] width 213 height 27
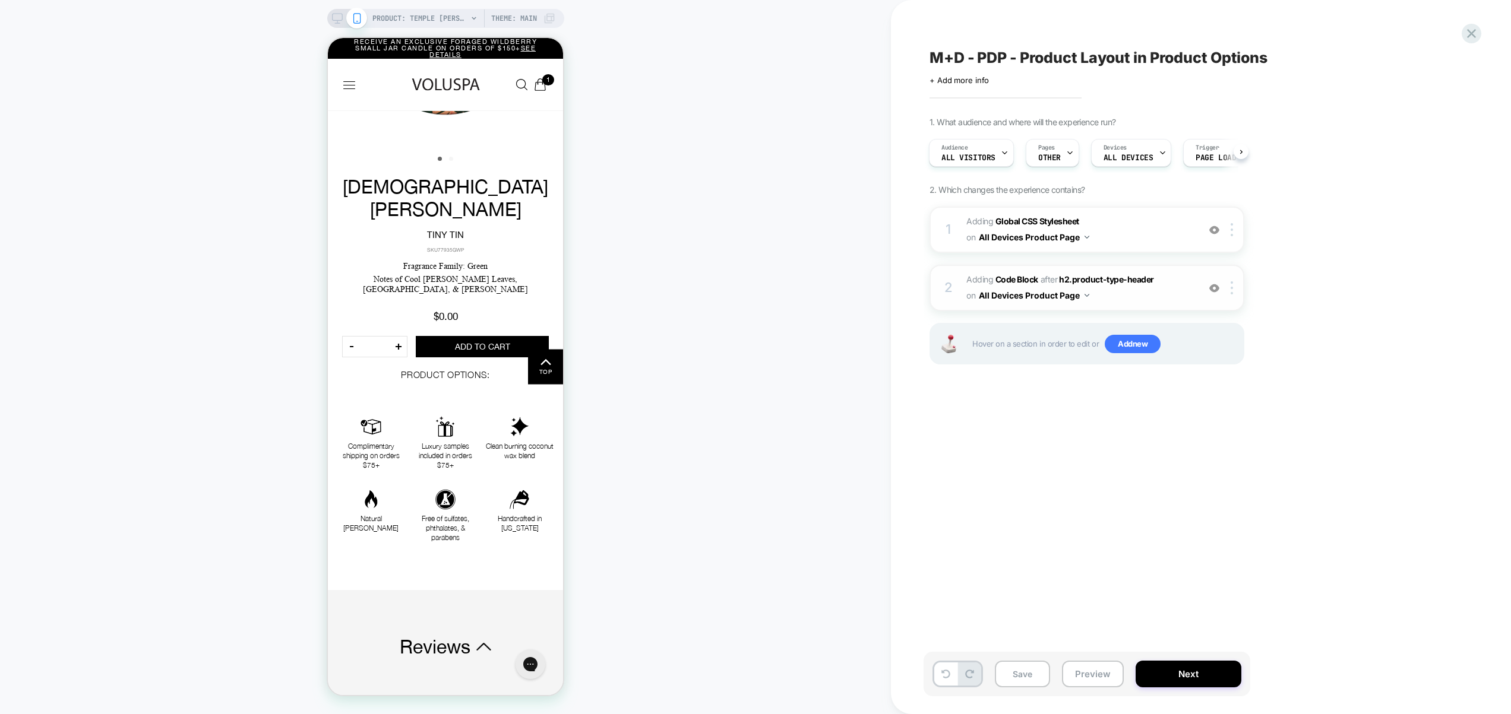
click at [1157, 304] on div "2 Adding Code Block AFTER h2.product-type-header h2.product-type-header on All …" at bounding box center [1086, 288] width 315 height 46
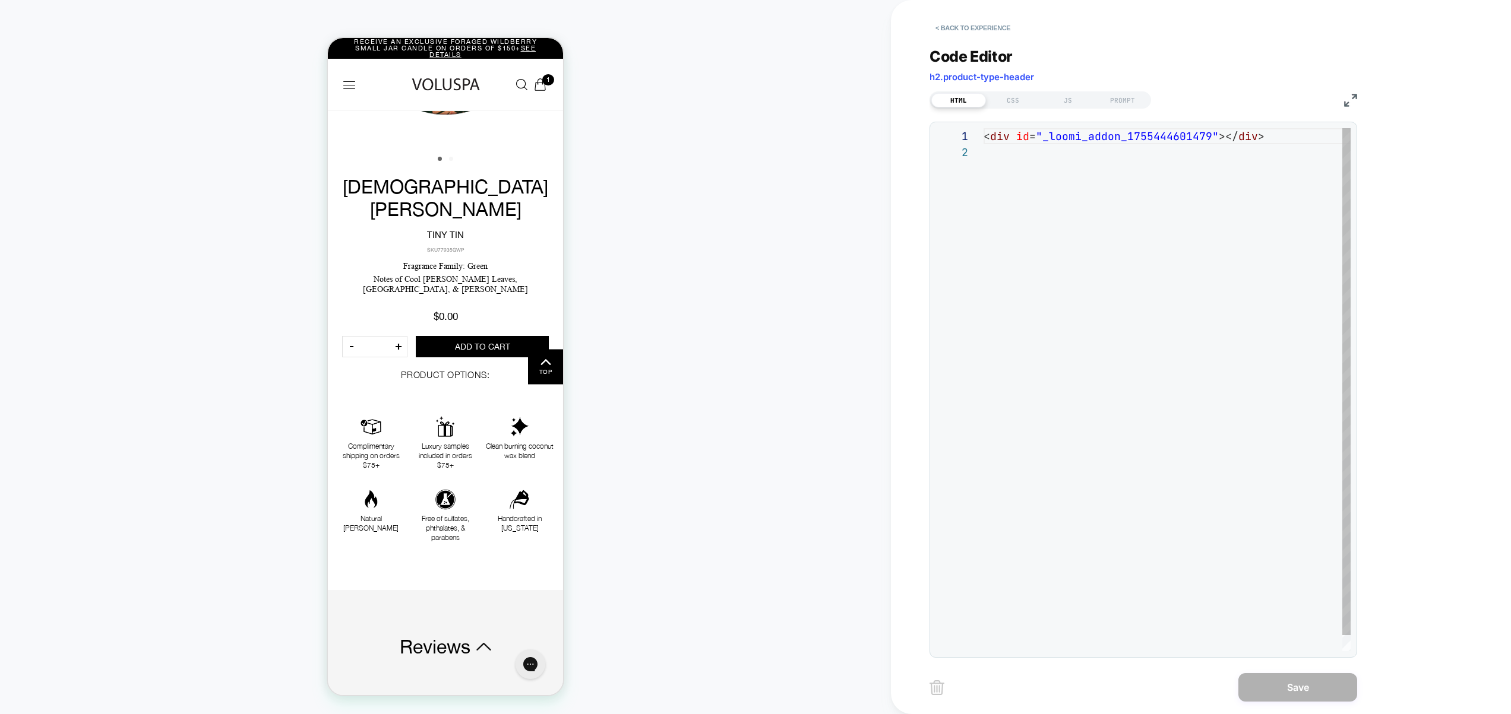
scroll to position [16, 0]
click at [1021, 106] on div "CSS" at bounding box center [1013, 100] width 55 height 14
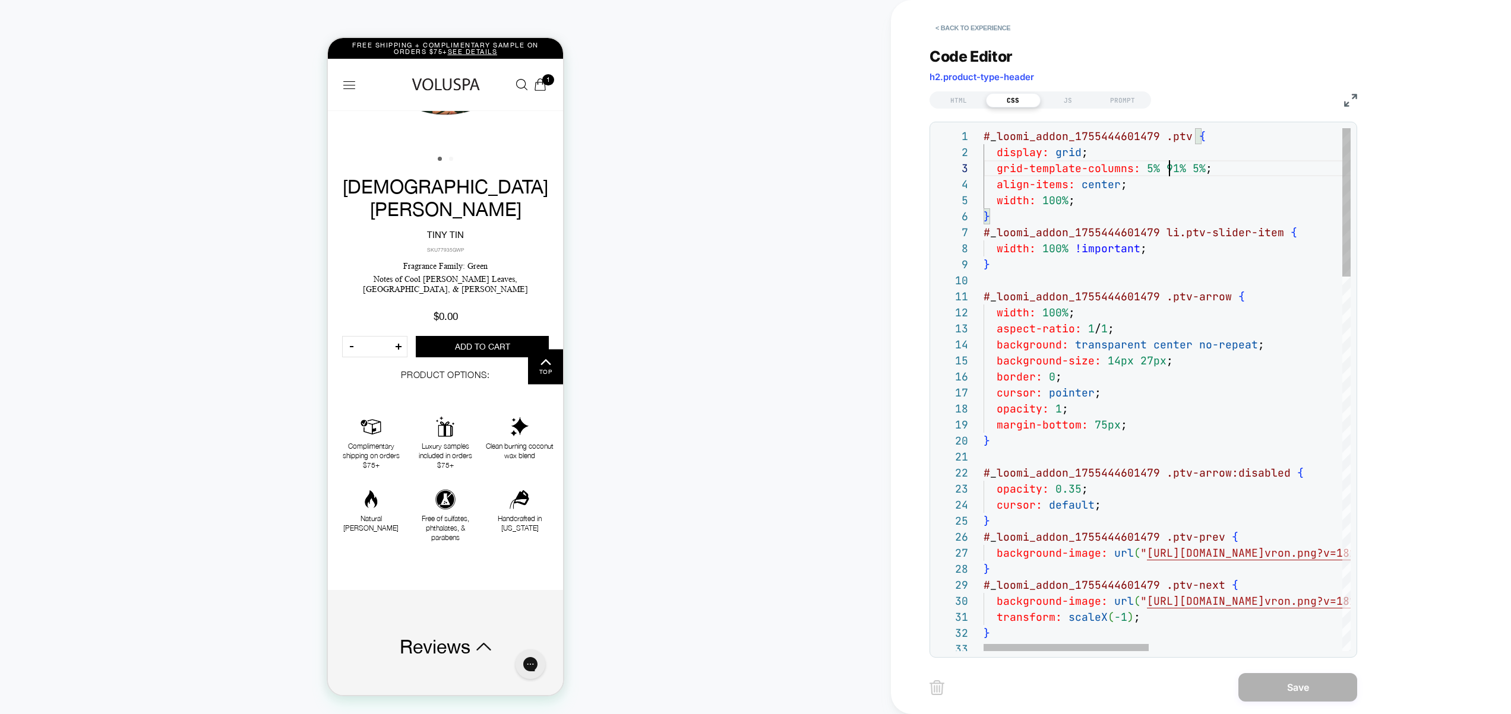
scroll to position [32, 192]
click at [0, 0] on div "# _ loomi_addon_1755444601479 .ptv { display: grid ; grid-template-columns: 5% …" at bounding box center [0, 0] width 0 height 0
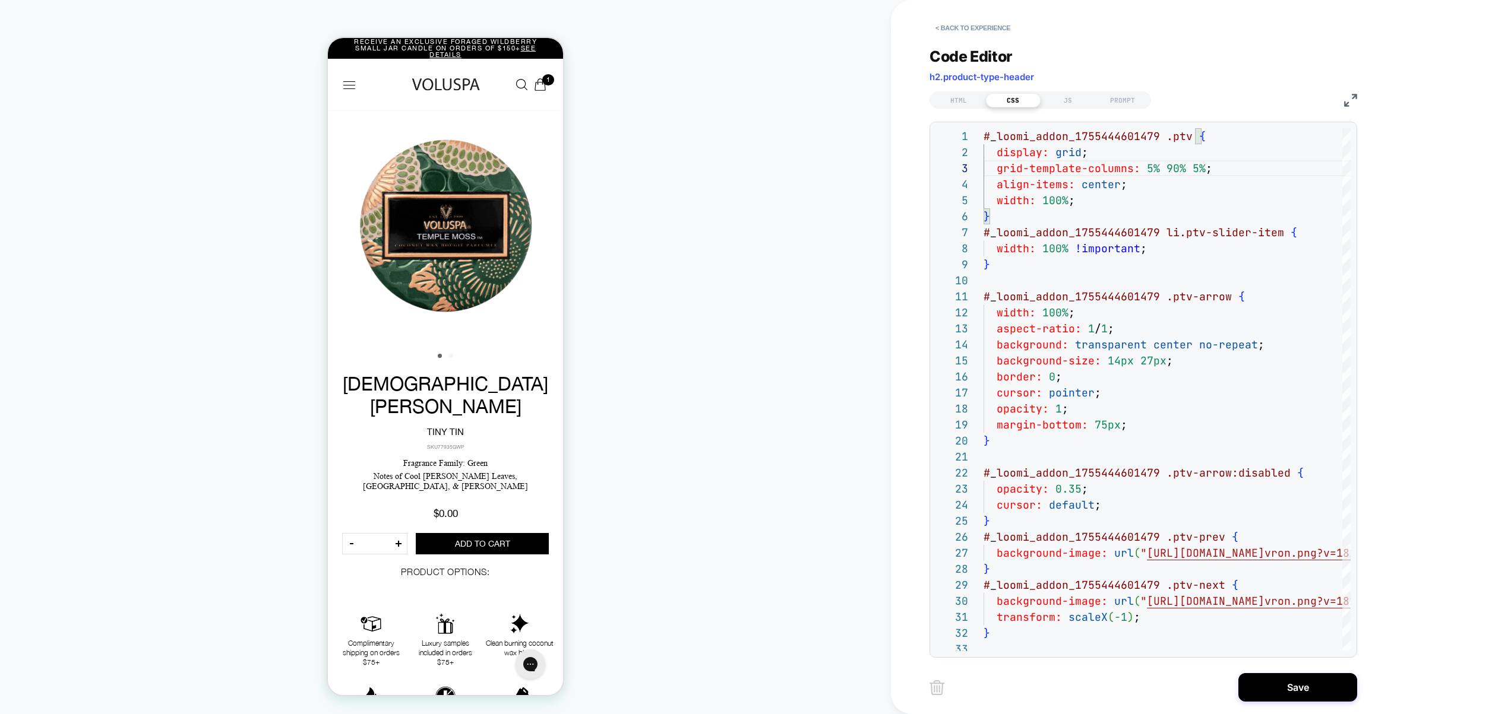
scroll to position [0, 0]
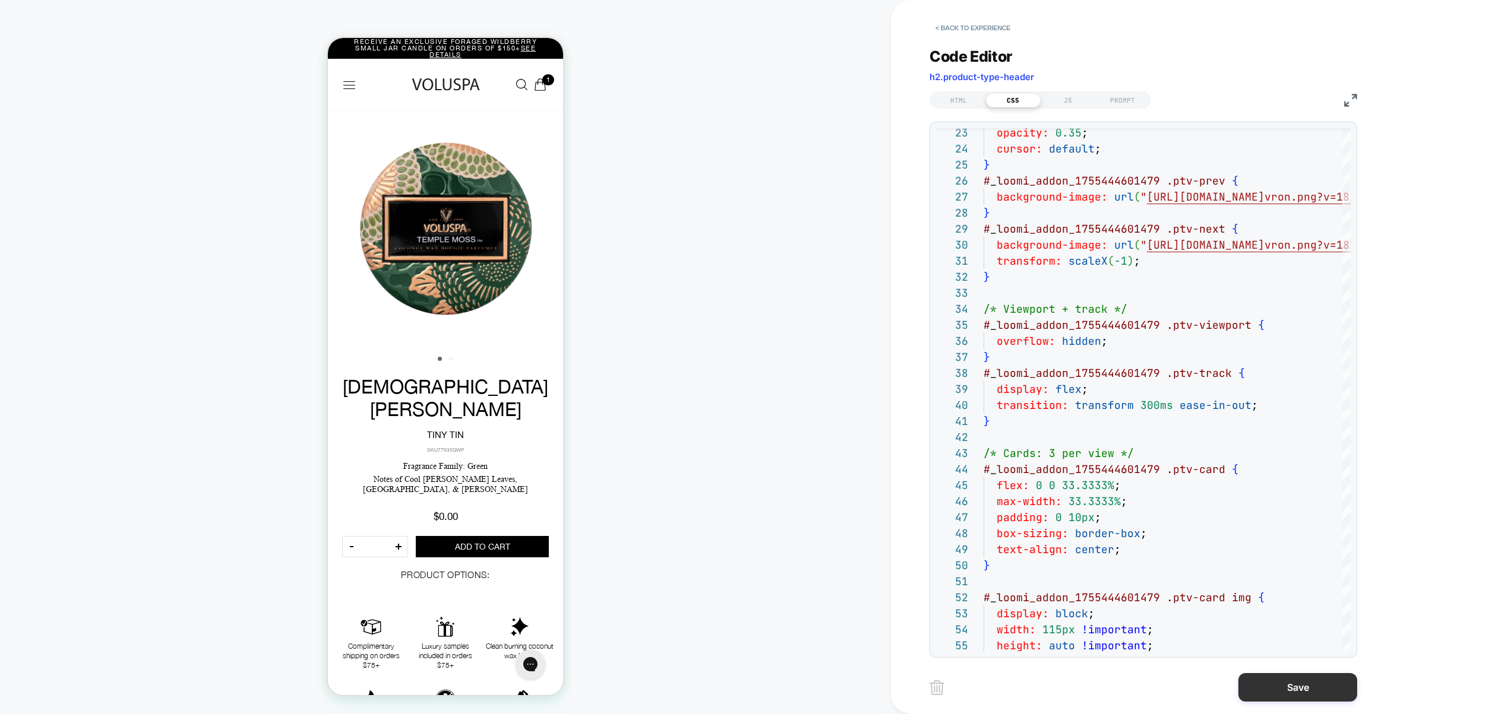
type textarea "**********"
click at [0, 0] on button "Save" at bounding box center [0, 0] width 0 height 0
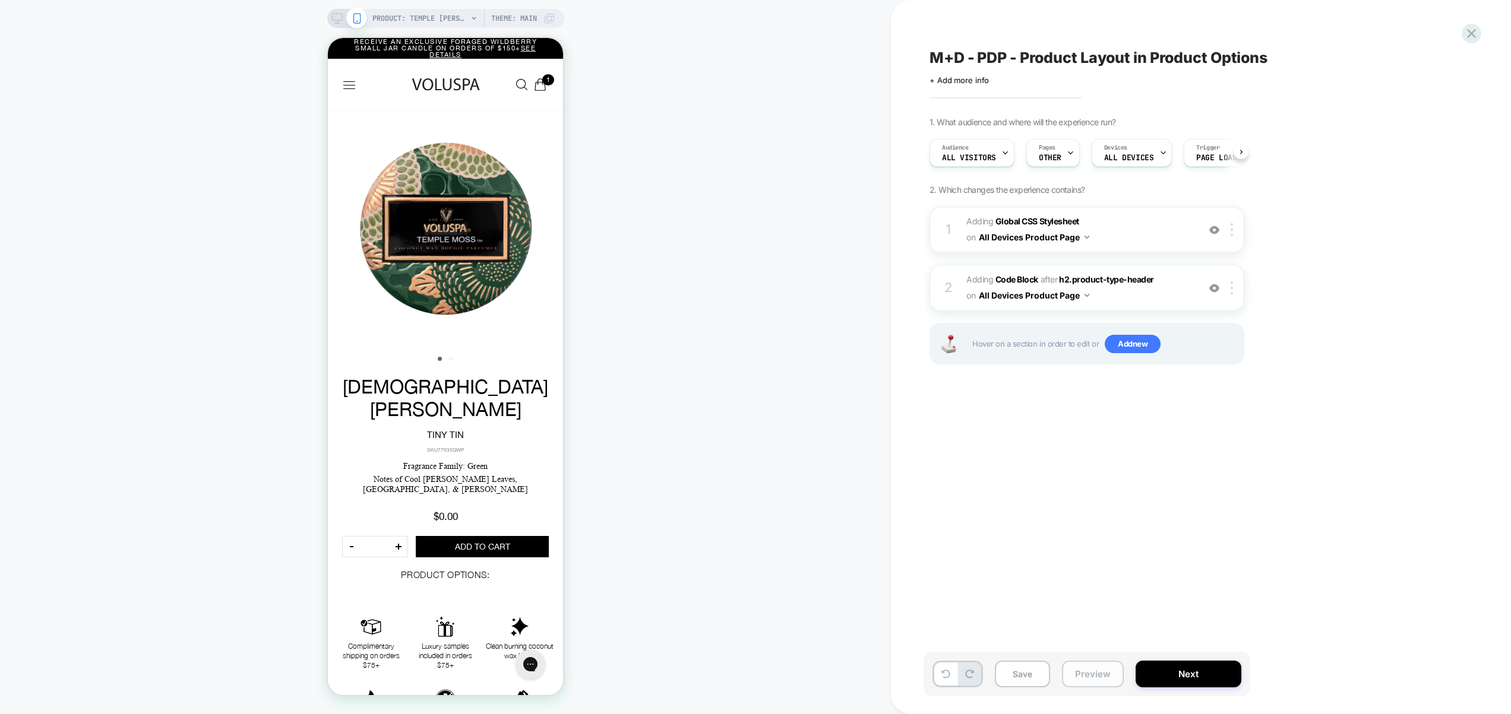
click at [0, 0] on button "Preview" at bounding box center [0, 0] width 0 height 0
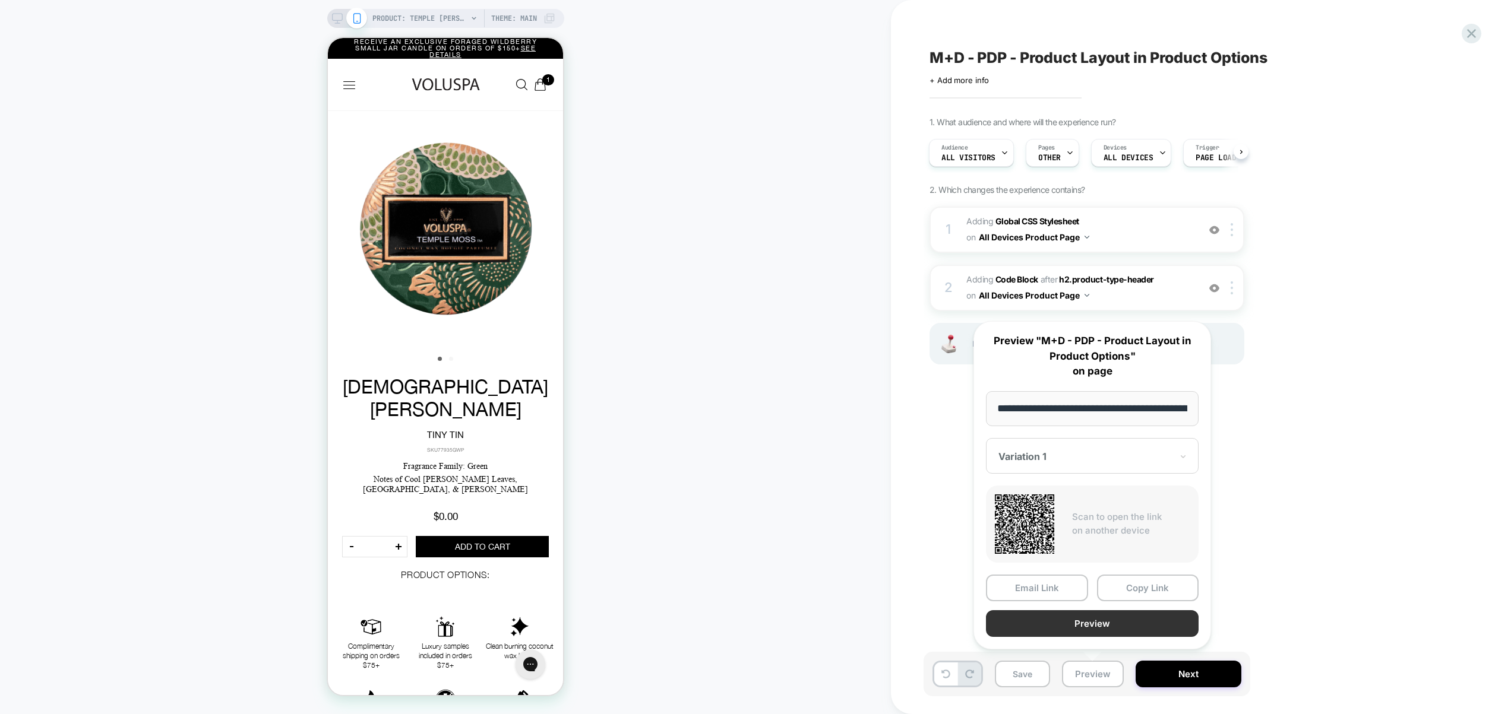
click at [0, 0] on button "Preview" at bounding box center [0, 0] width 0 height 0
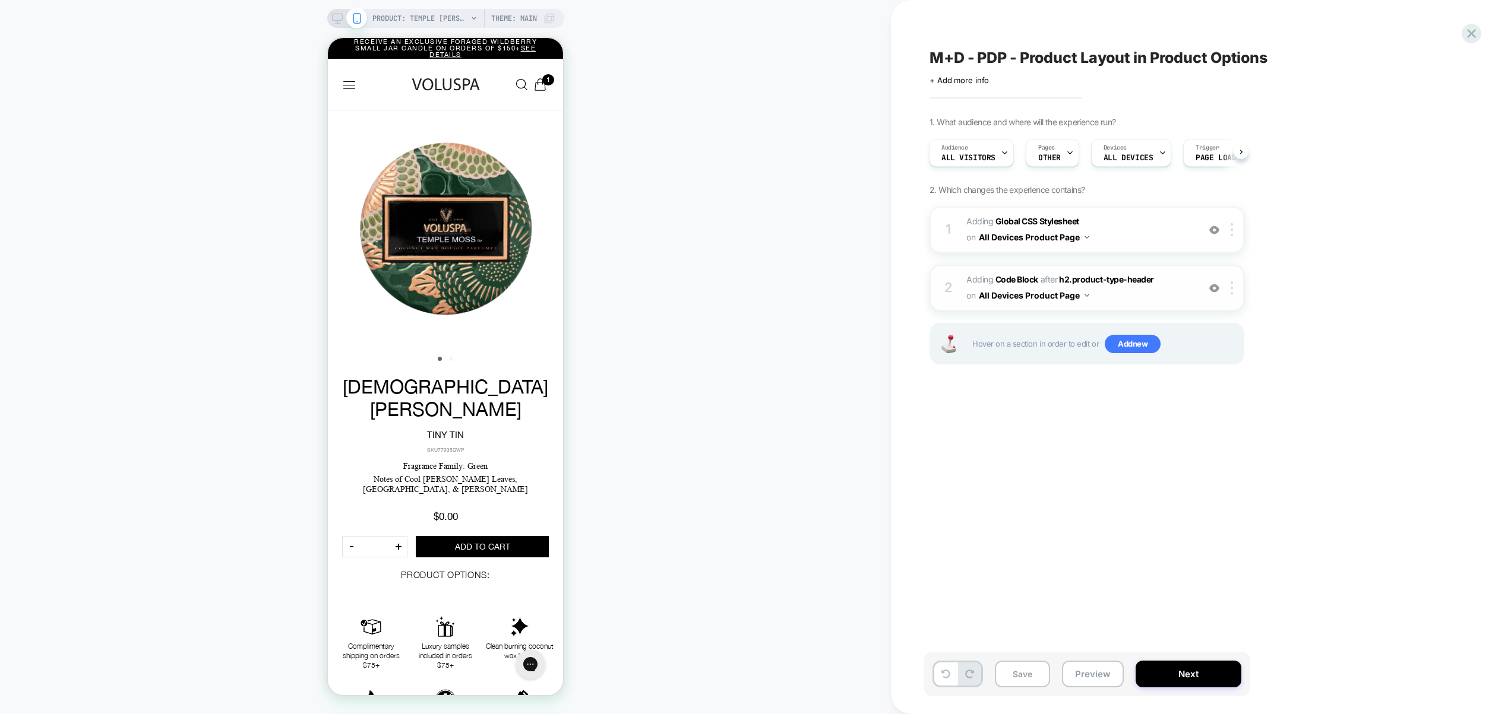
click at [0, 0] on span "Adding Code Block AFTER h2.product-type-header h2.product-type-header on All De…" at bounding box center [0, 0] width 0 height 0
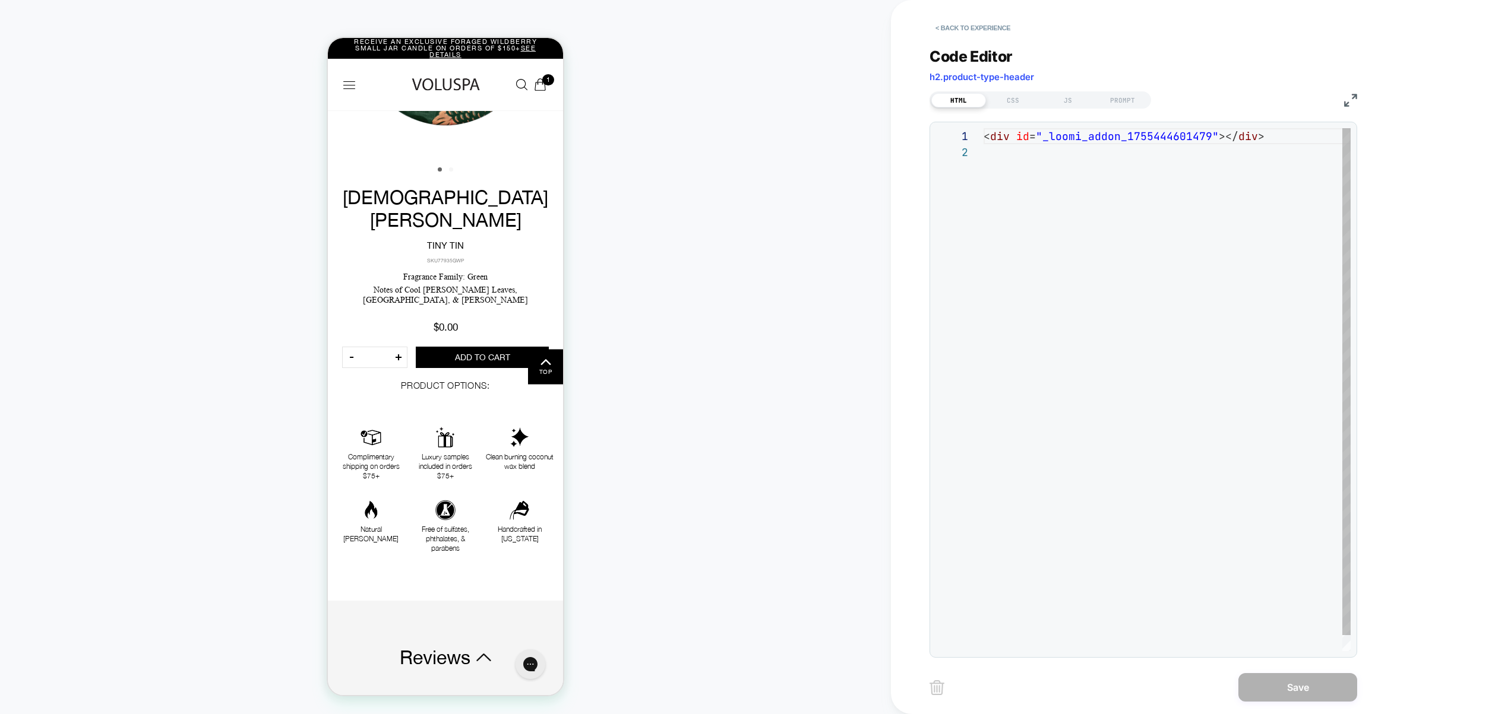
scroll to position [200, 0]
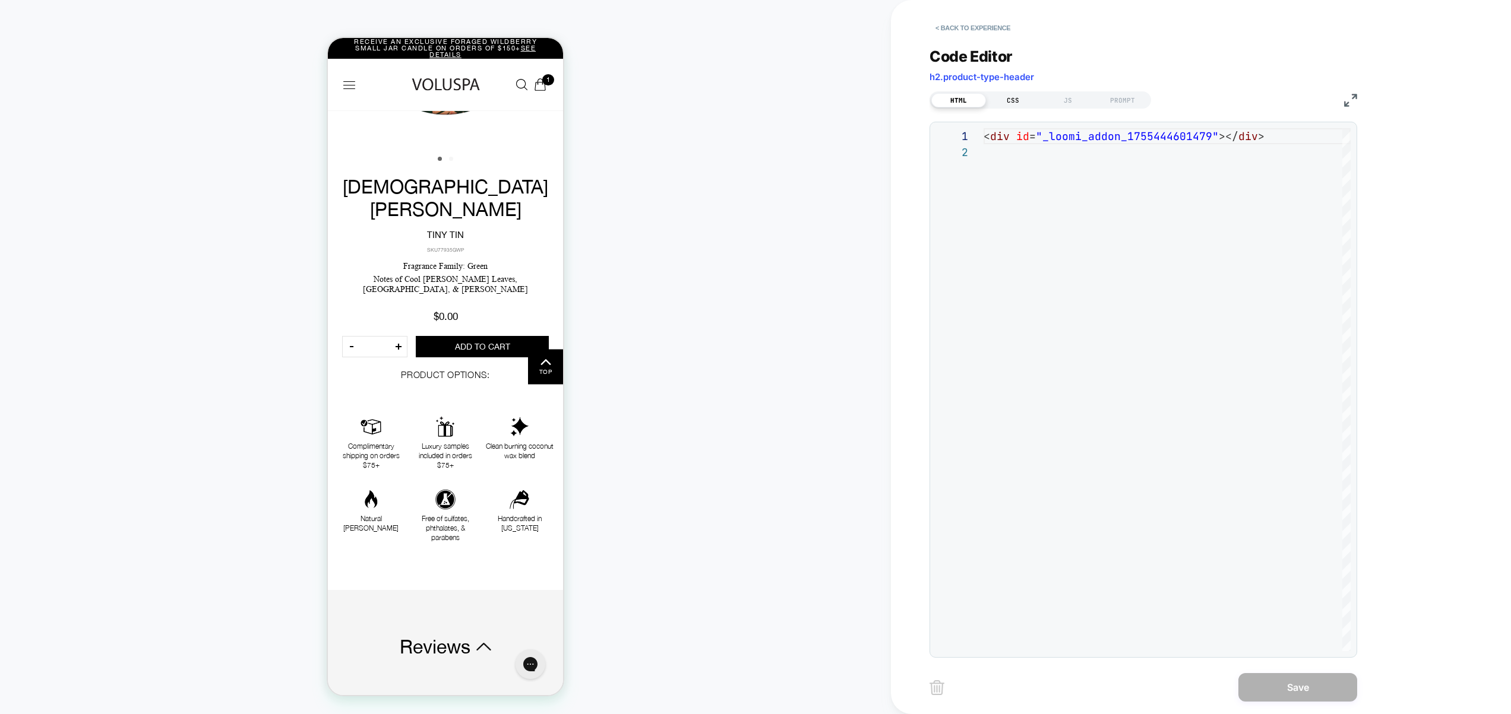
click at [1005, 97] on div "CSS" at bounding box center [1013, 100] width 55 height 14
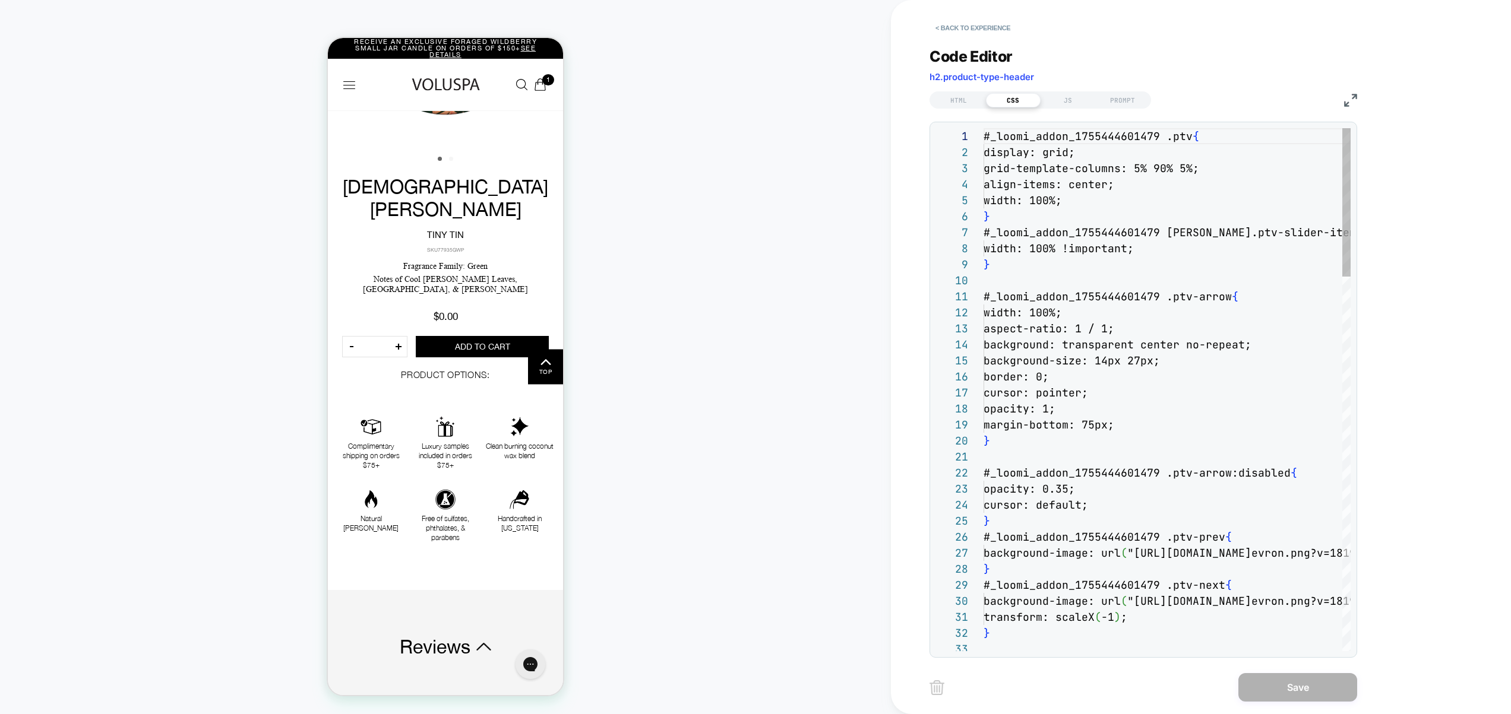
scroll to position [160, 0]
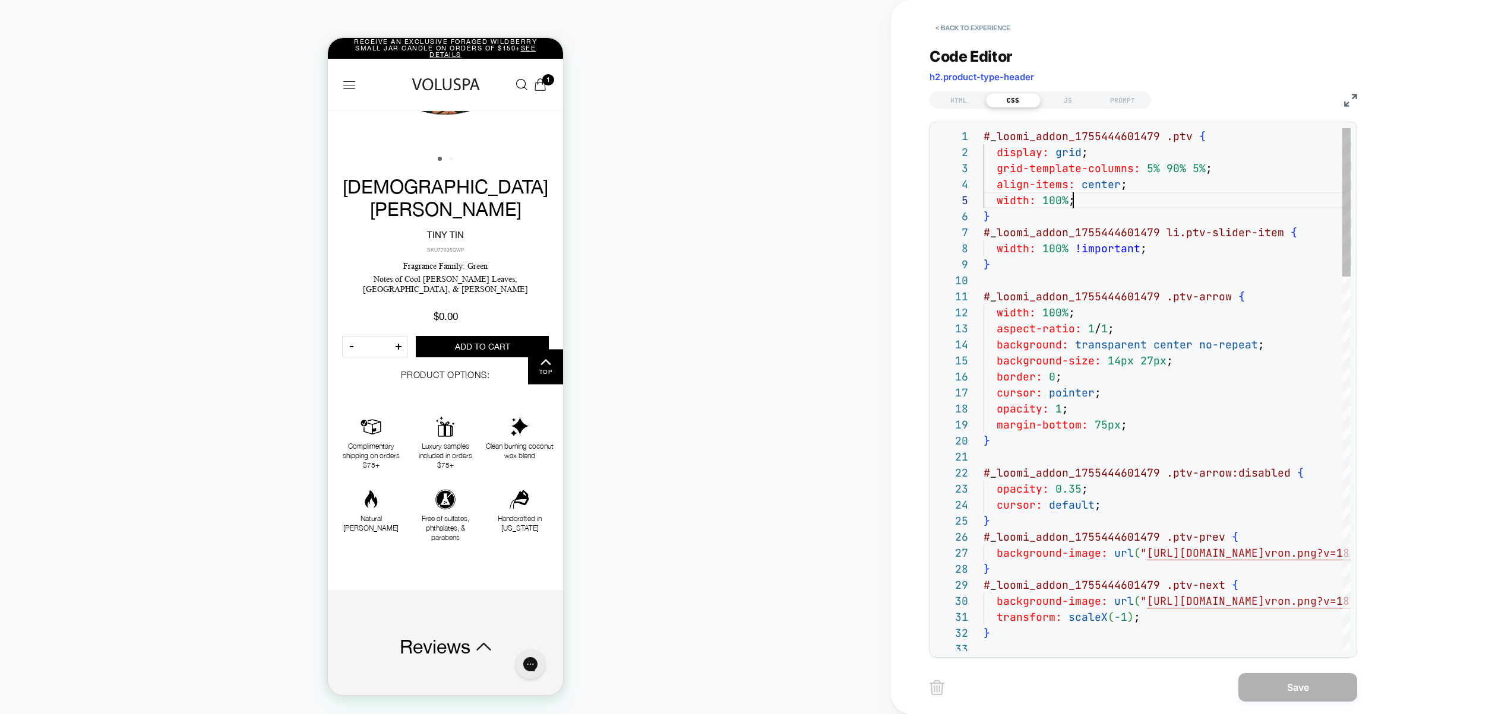
type textarea "*"
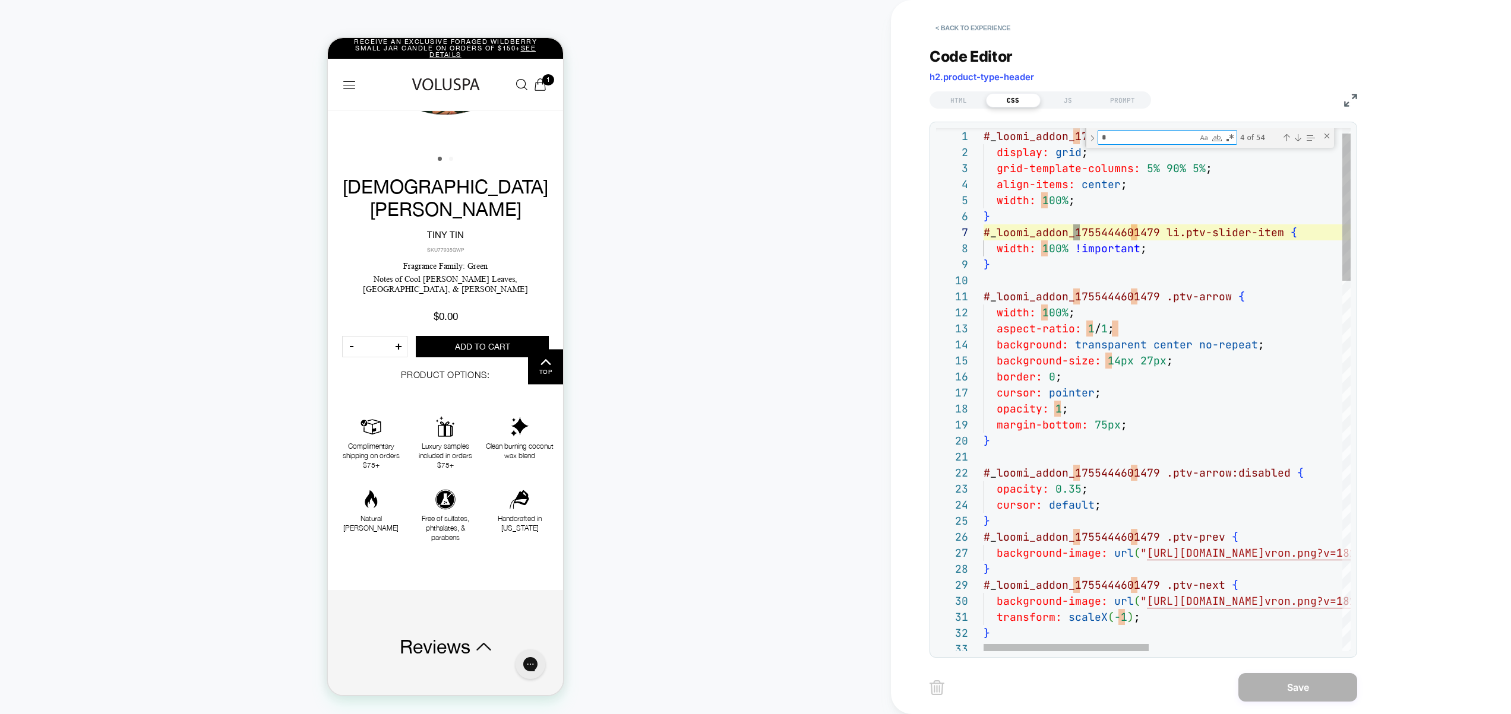
type textarea "**********"
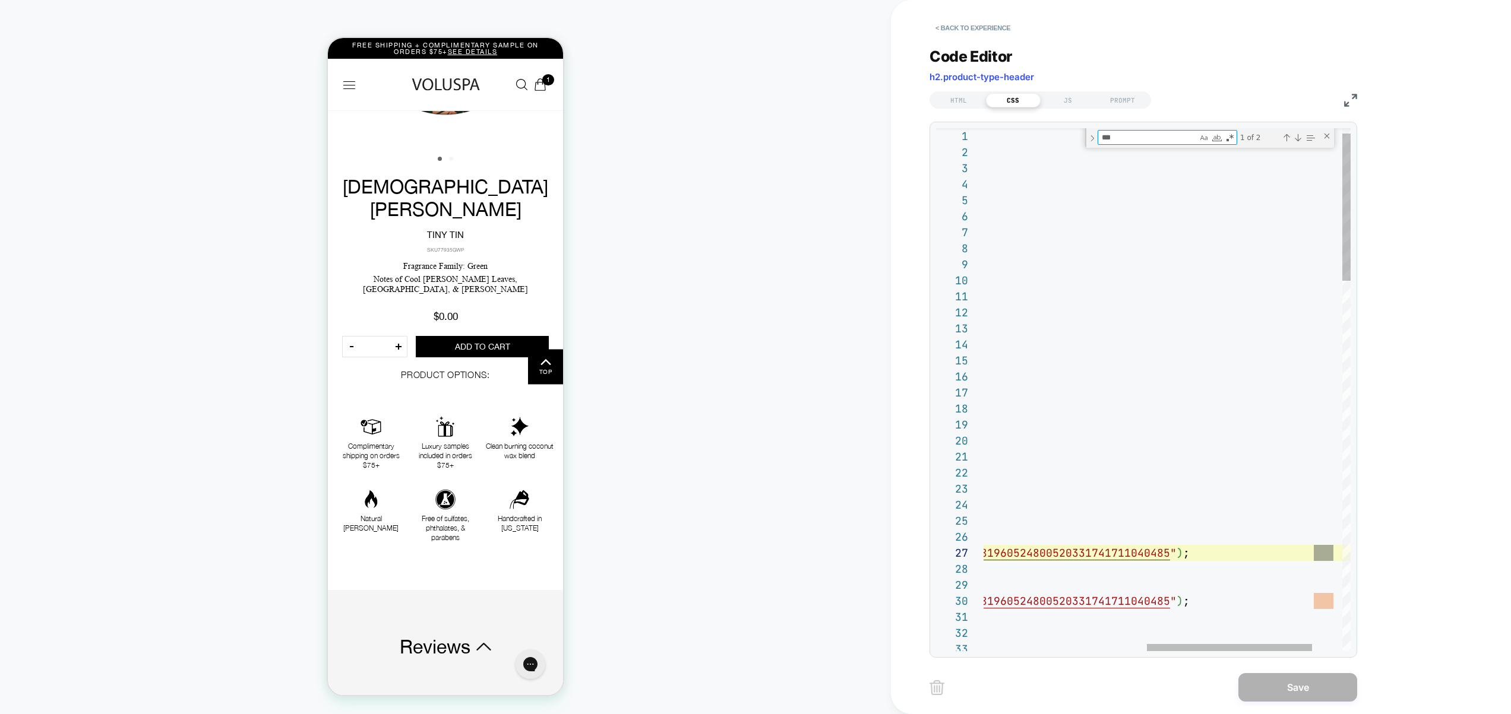
type textarea "**"
type textarea "**********"
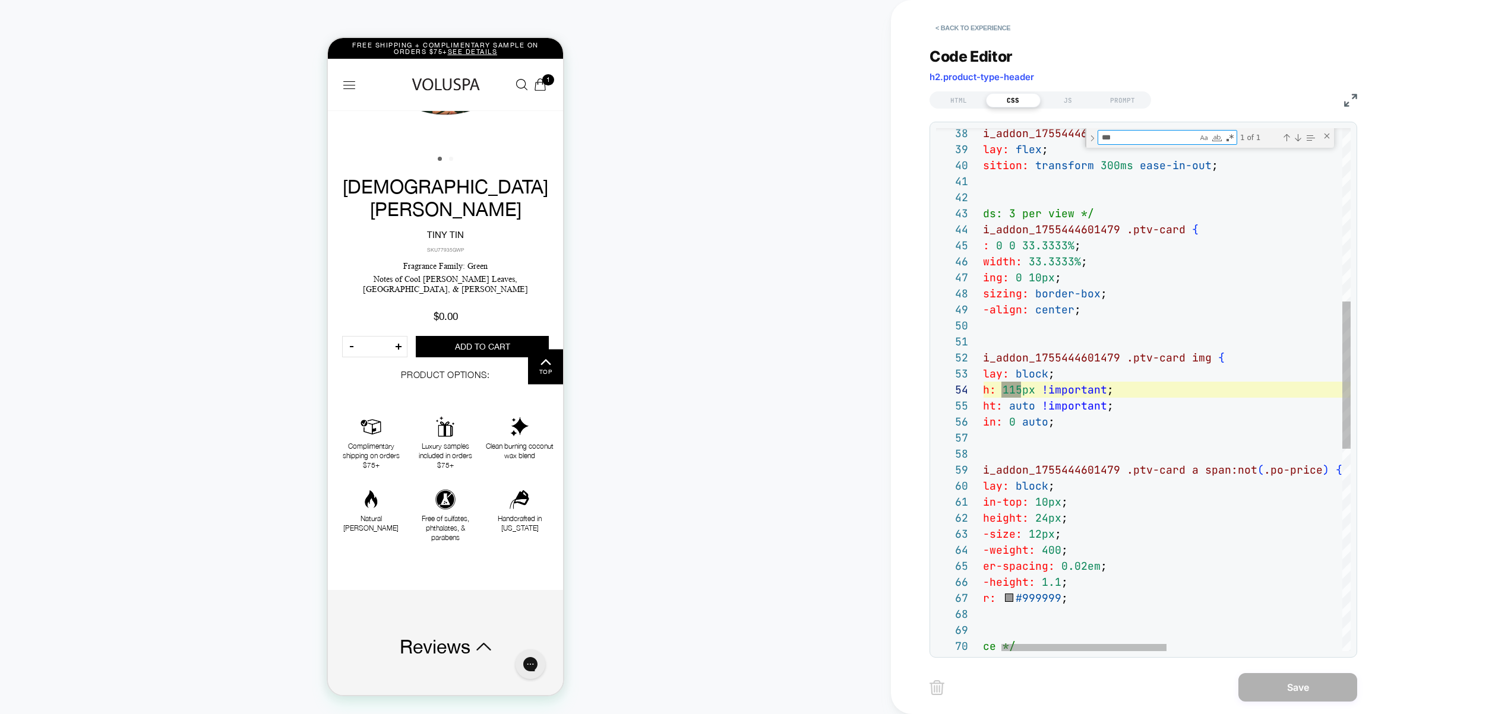
scroll to position [160, 77]
type textarea "***"
click at [1036, 404] on div "# _ loomi_addon_1755444601479 .ptv-track { display: flex ; transition: transfor…" at bounding box center [1342, 441] width 797 height 1858
click at [1009, 391] on div "# _ loomi_addon_1755444601479 .ptv-track { display: flex ; transition: transfor…" at bounding box center [1342, 441] width 797 height 1858
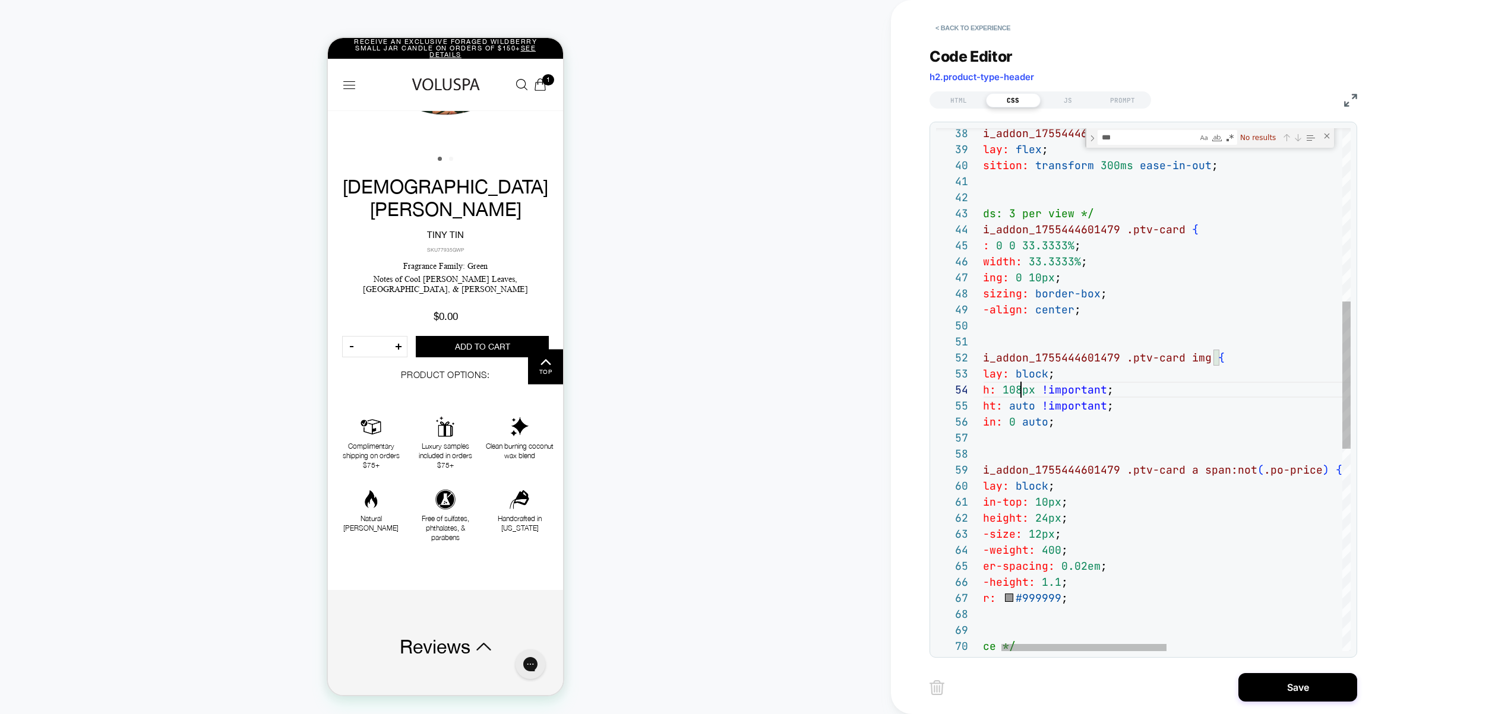
scroll to position [48, 77]
type textarea "**********"
click at [1321, 688] on button "Save" at bounding box center [1297, 687] width 119 height 29
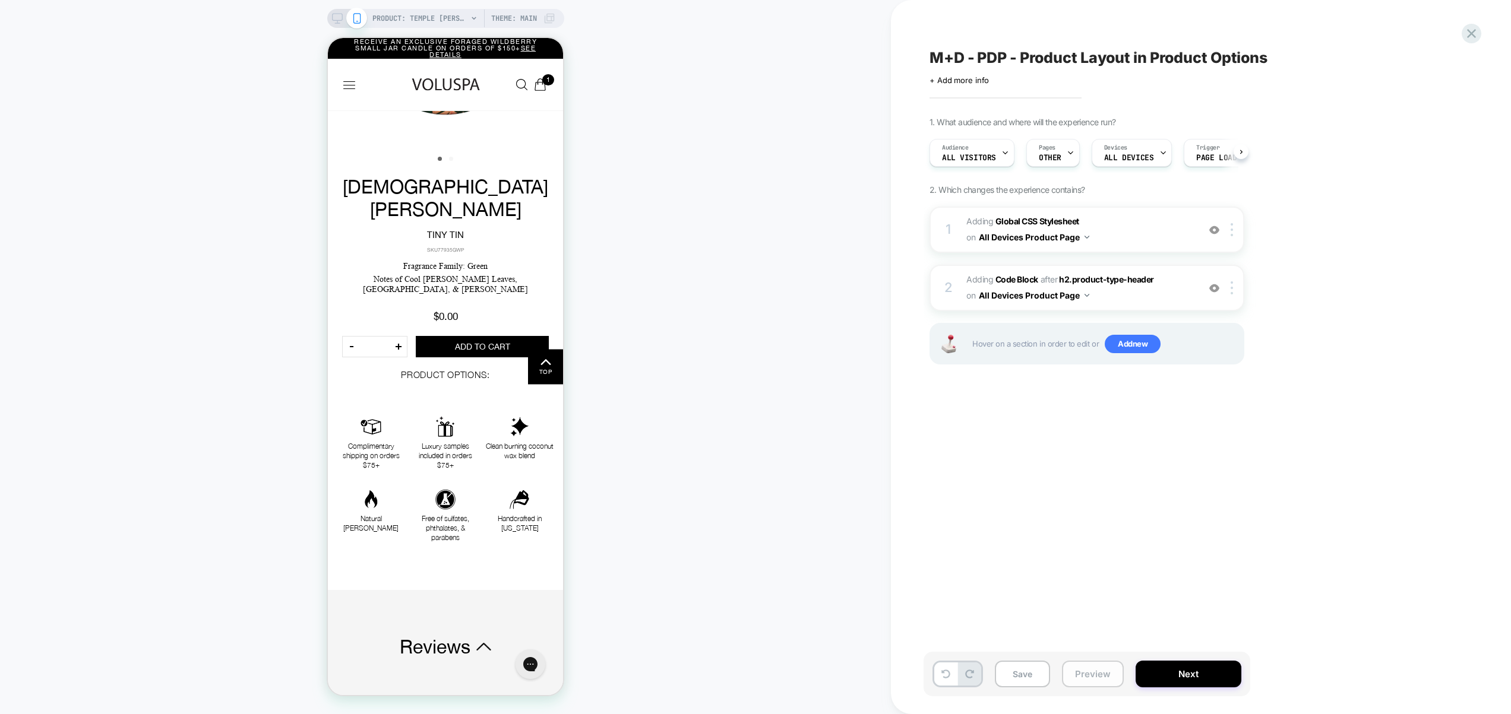
click at [0, 0] on button "Preview" at bounding box center [0, 0] width 0 height 0
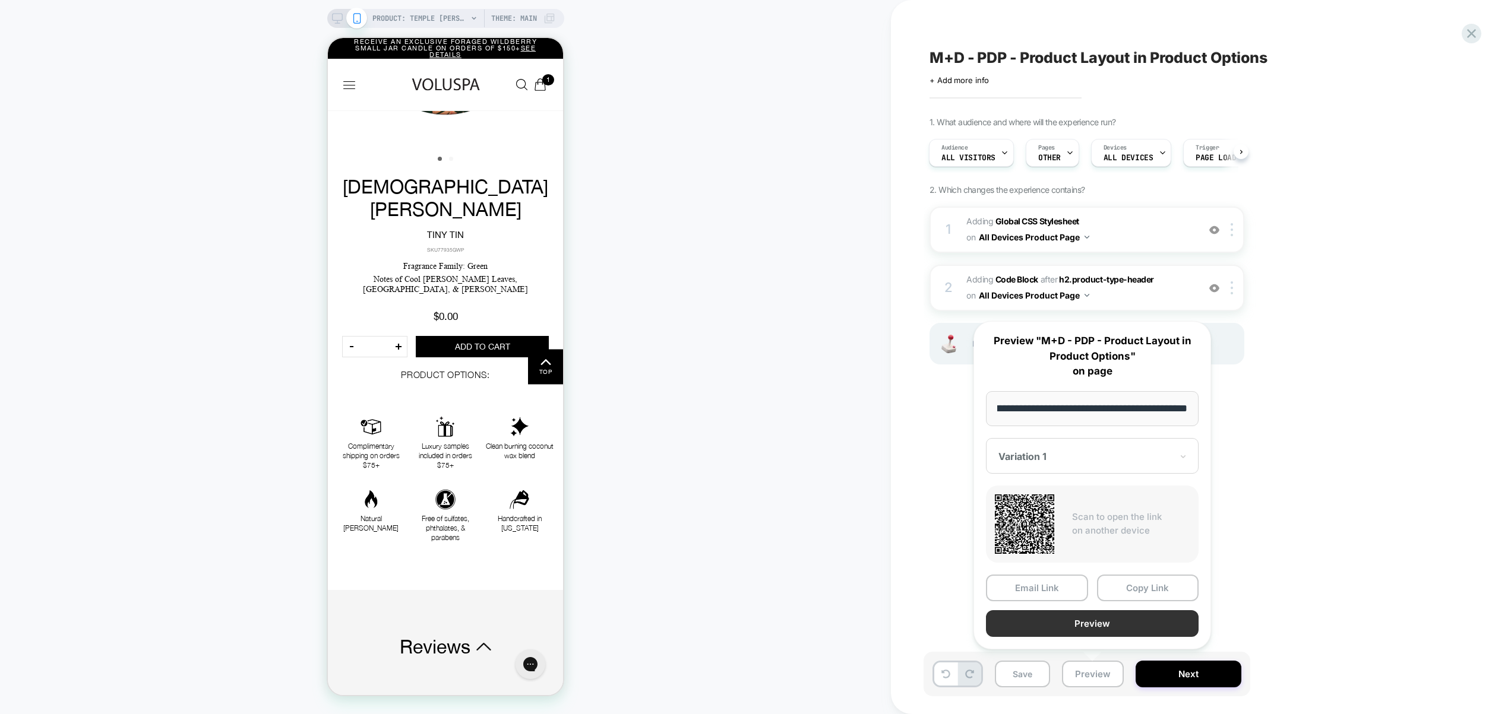
scroll to position [0, 0]
click at [0, 0] on button "Preview" at bounding box center [0, 0] width 0 height 0
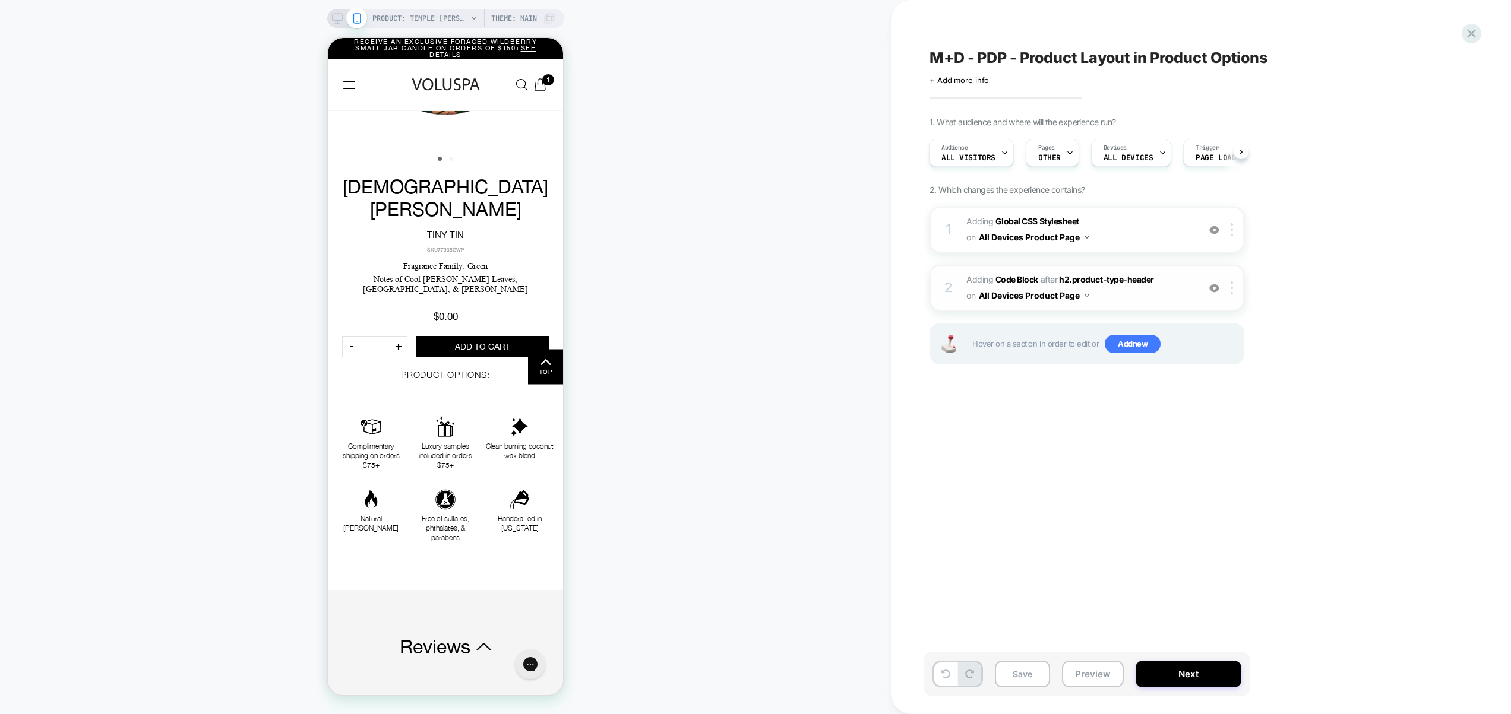
click at [1127, 300] on span "Adding Code Block AFTER h2.product-type-header h2.product-type-header on All De…" at bounding box center [1079, 288] width 226 height 32
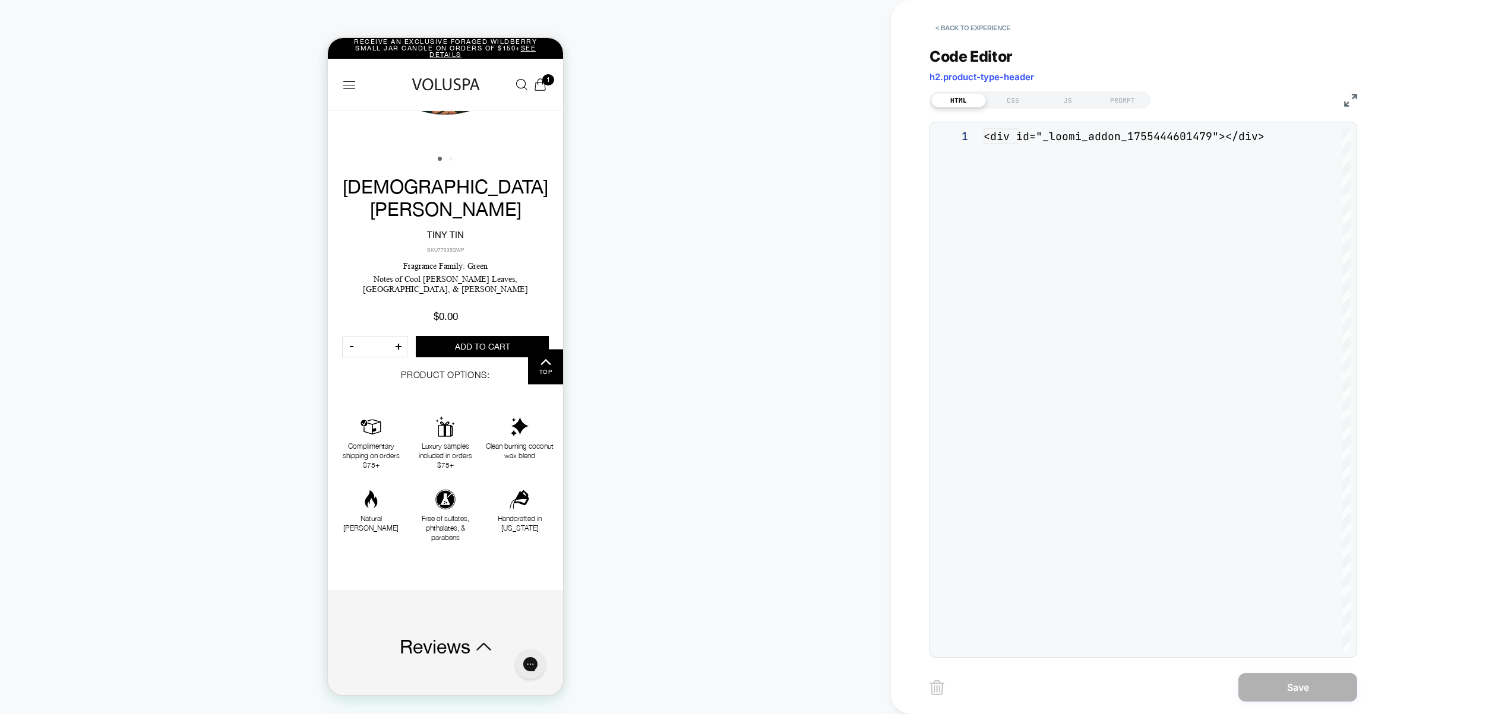
scroll to position [16, 0]
drag, startPoint x: 1026, startPoint y: 110, endPoint x: 1018, endPoint y: 100, distance: 12.6
click at [1026, 109] on div "**********" at bounding box center [1143, 345] width 428 height 625
click at [1018, 100] on div "CSS" at bounding box center [1013, 100] width 55 height 14
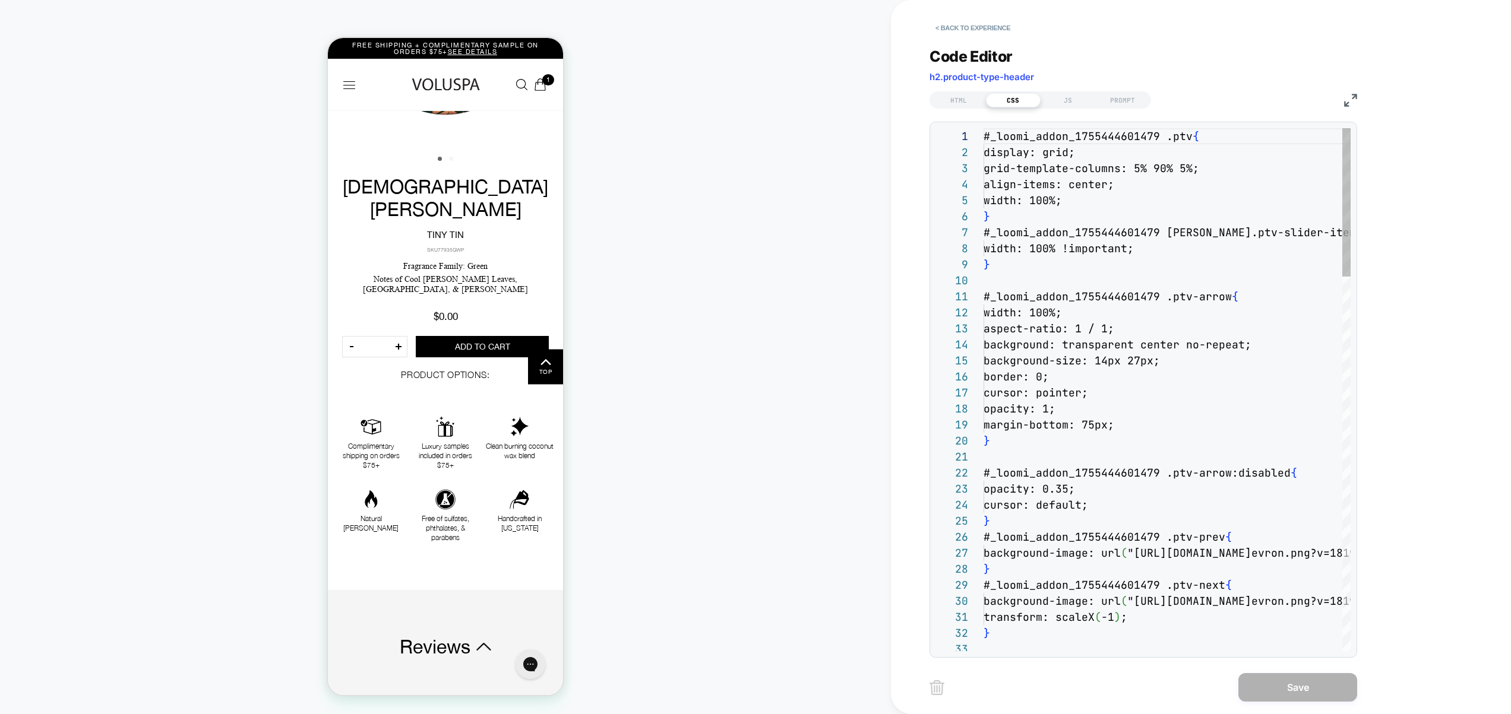
scroll to position [160, 0]
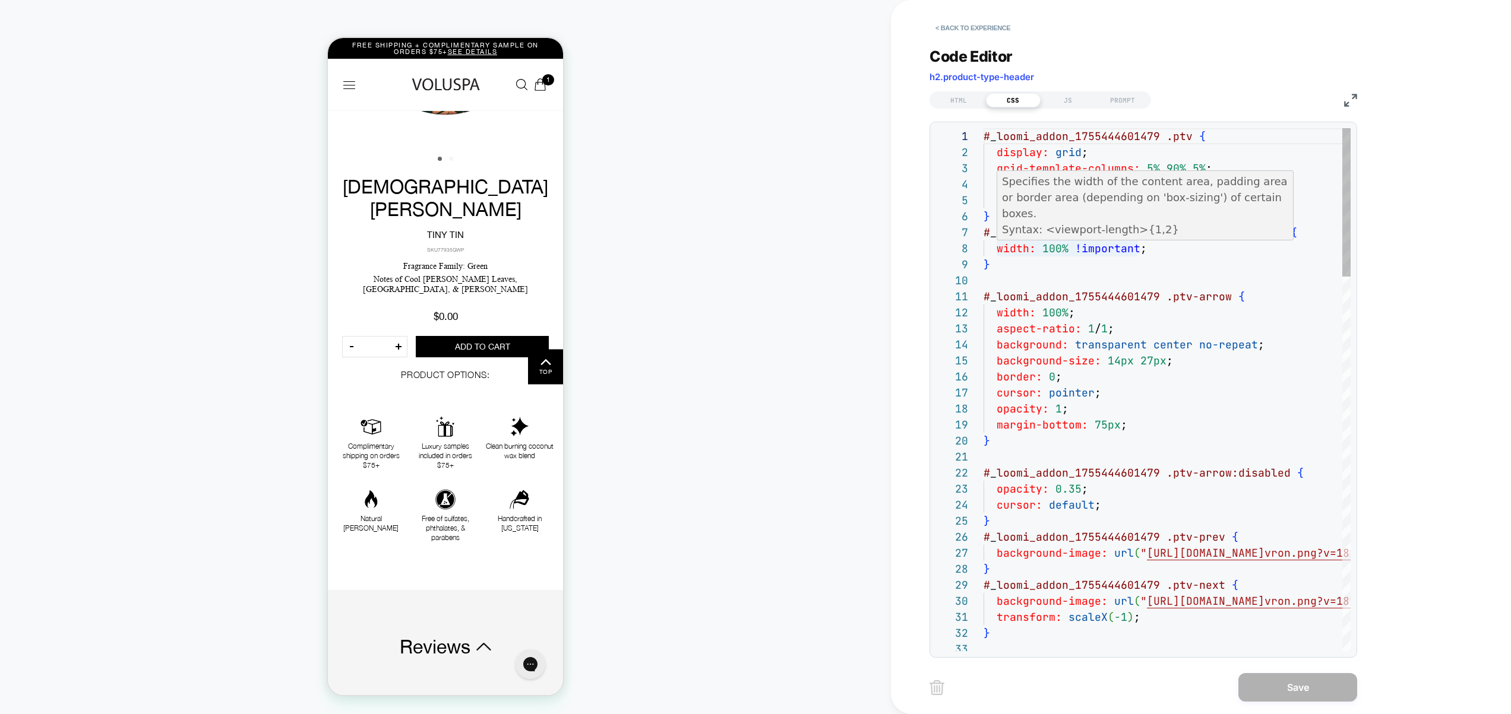
click at [0, 0] on p "Specifies the width of the content area, padding area or border area (depending…" at bounding box center [0, 0] width 0 height 0
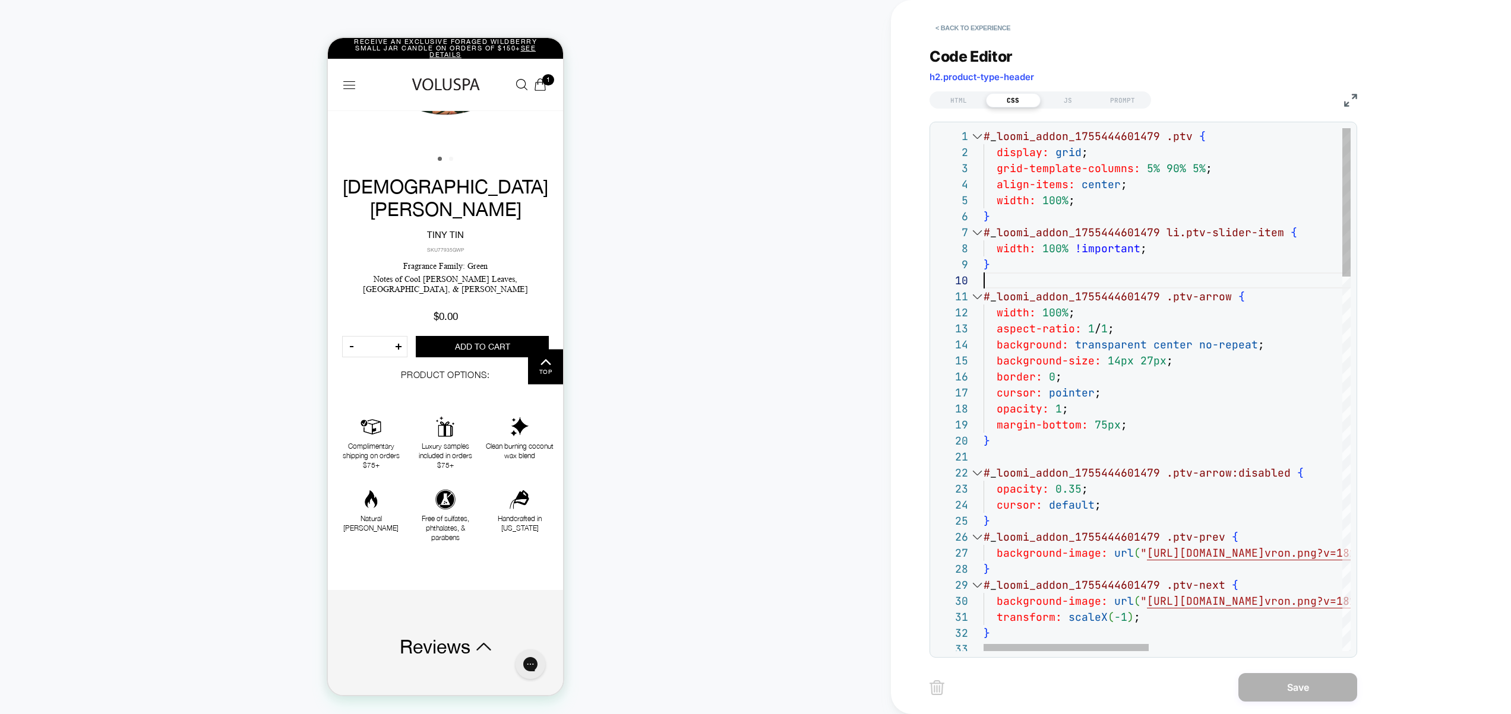
type textarea "**********"
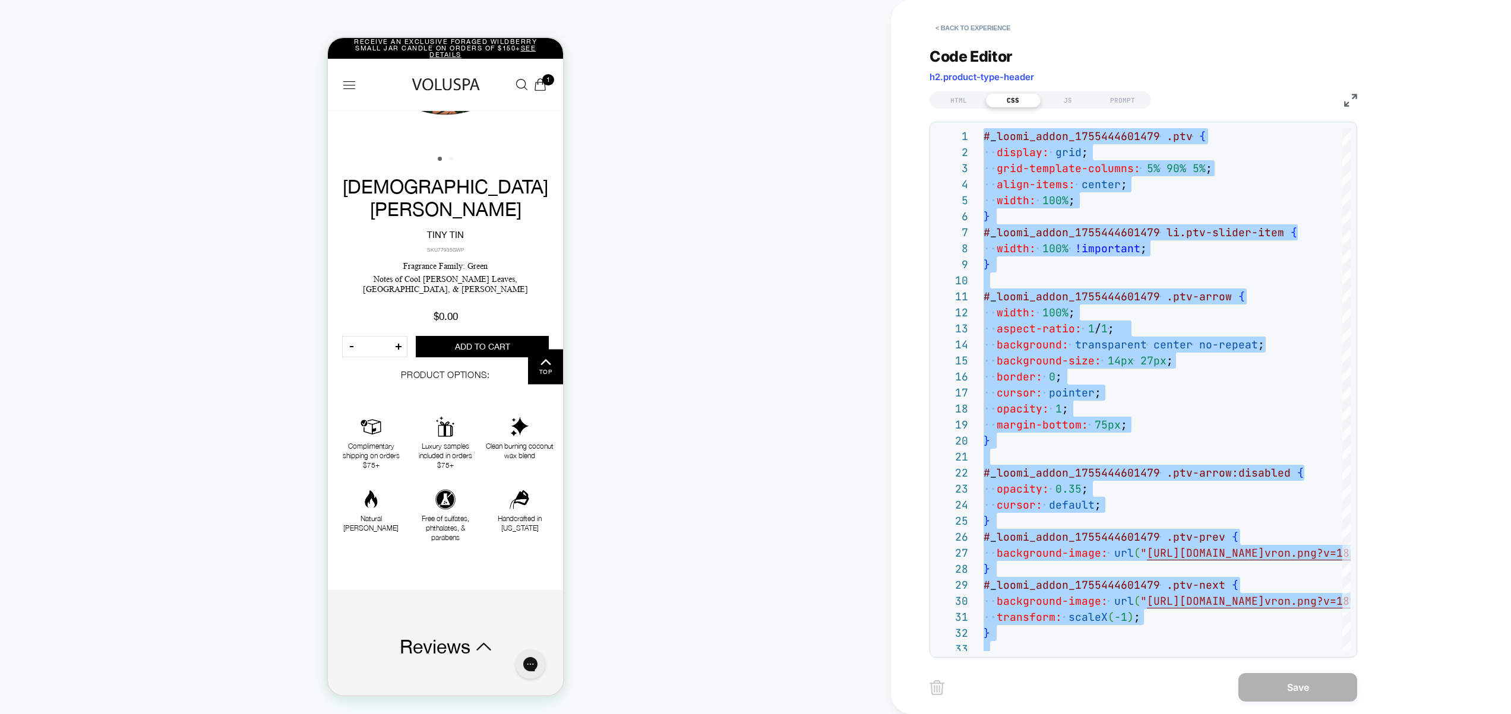
drag, startPoint x: 1065, startPoint y: 95, endPoint x: 1076, endPoint y: 119, distance: 26.8
click at [1065, 95] on div "JS" at bounding box center [1067, 100] width 55 height 14
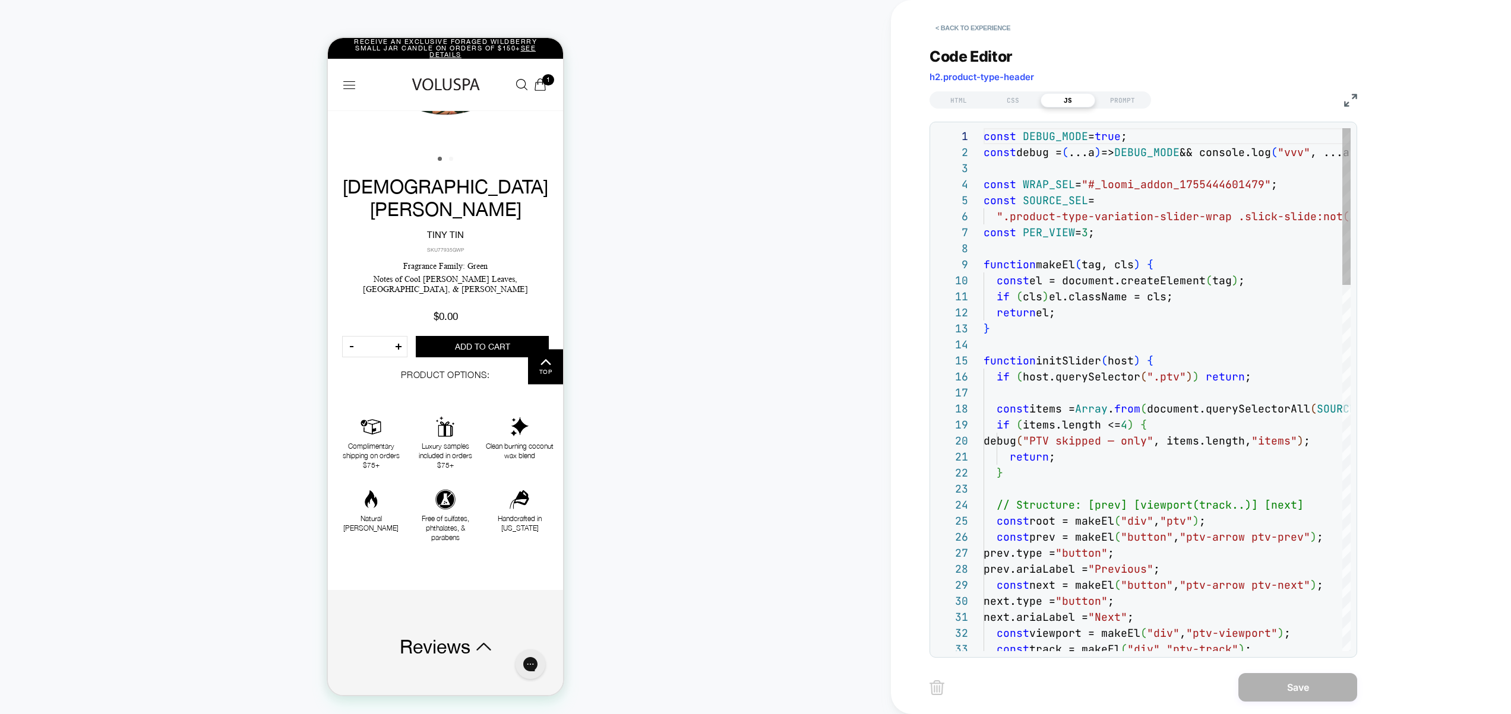
scroll to position [48, 0]
click at [0, 0] on div "const DEBUG_MODE = true ; const debug = ( ...a ) => DEBUG_MODE && console.log (…" at bounding box center [0, 0] width 0 height 0
type textarea "**********"
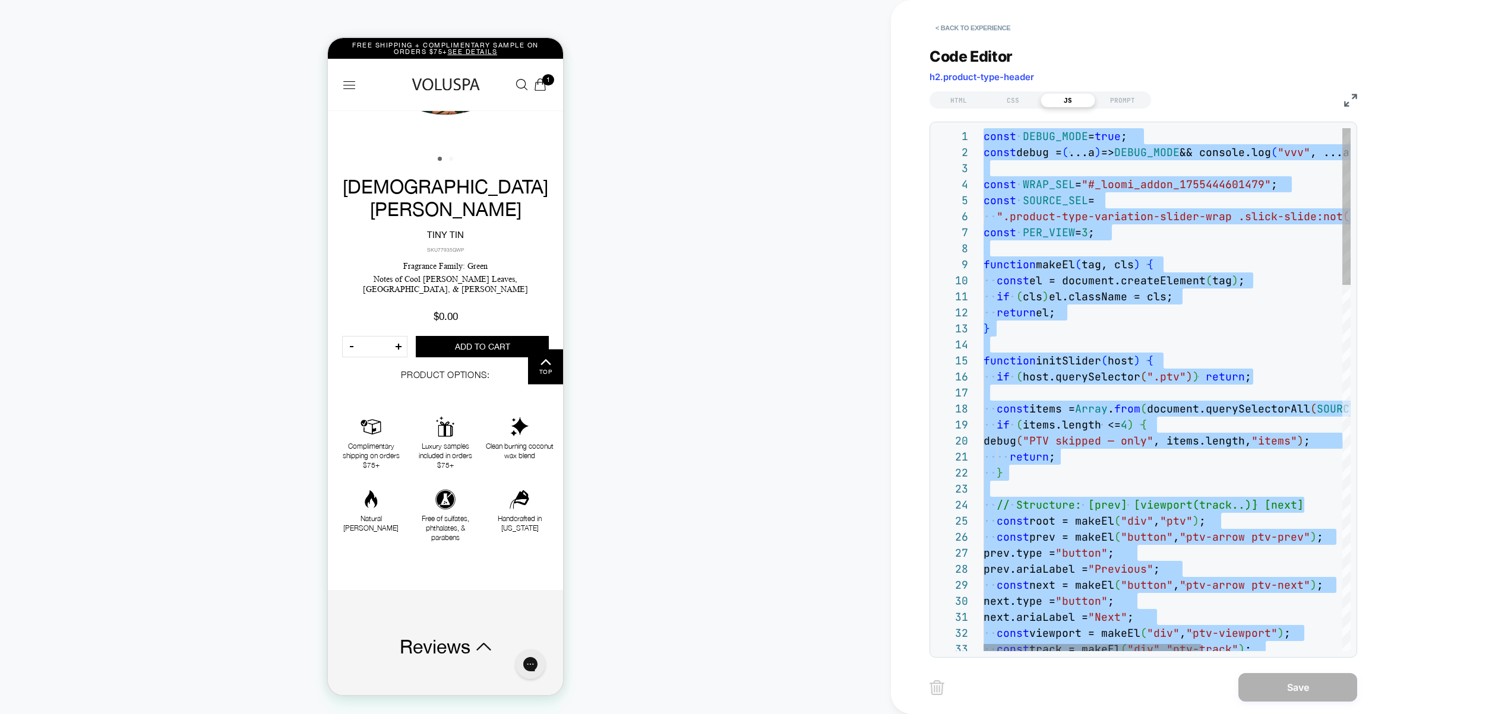
click at [1021, 110] on div "Code Editor h2.product-type-header HTML CSS JS PROMPT 1 2 3 4 5 6 7 8 9 10 11 1…" at bounding box center [1143, 345] width 428 height 625
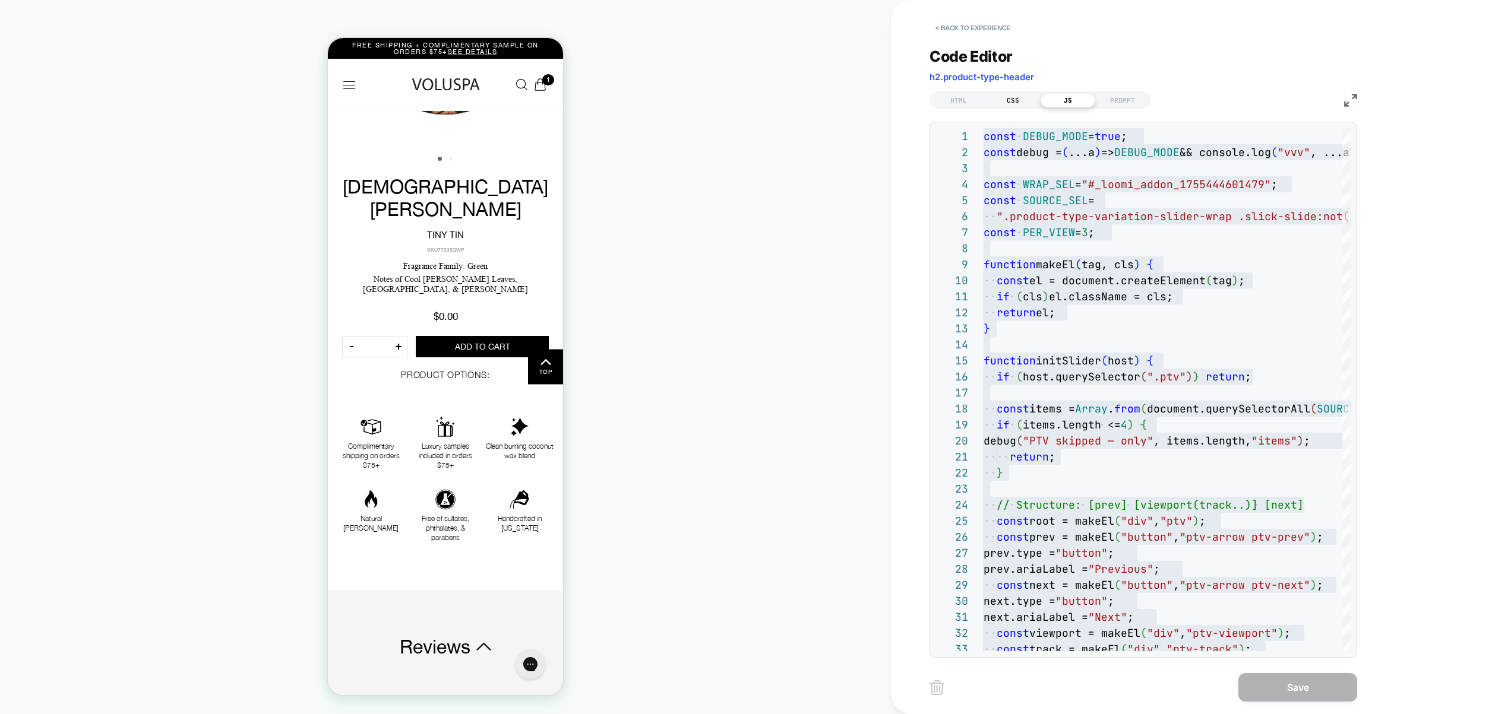
click at [1017, 102] on div "CSS" at bounding box center [1013, 100] width 55 height 14
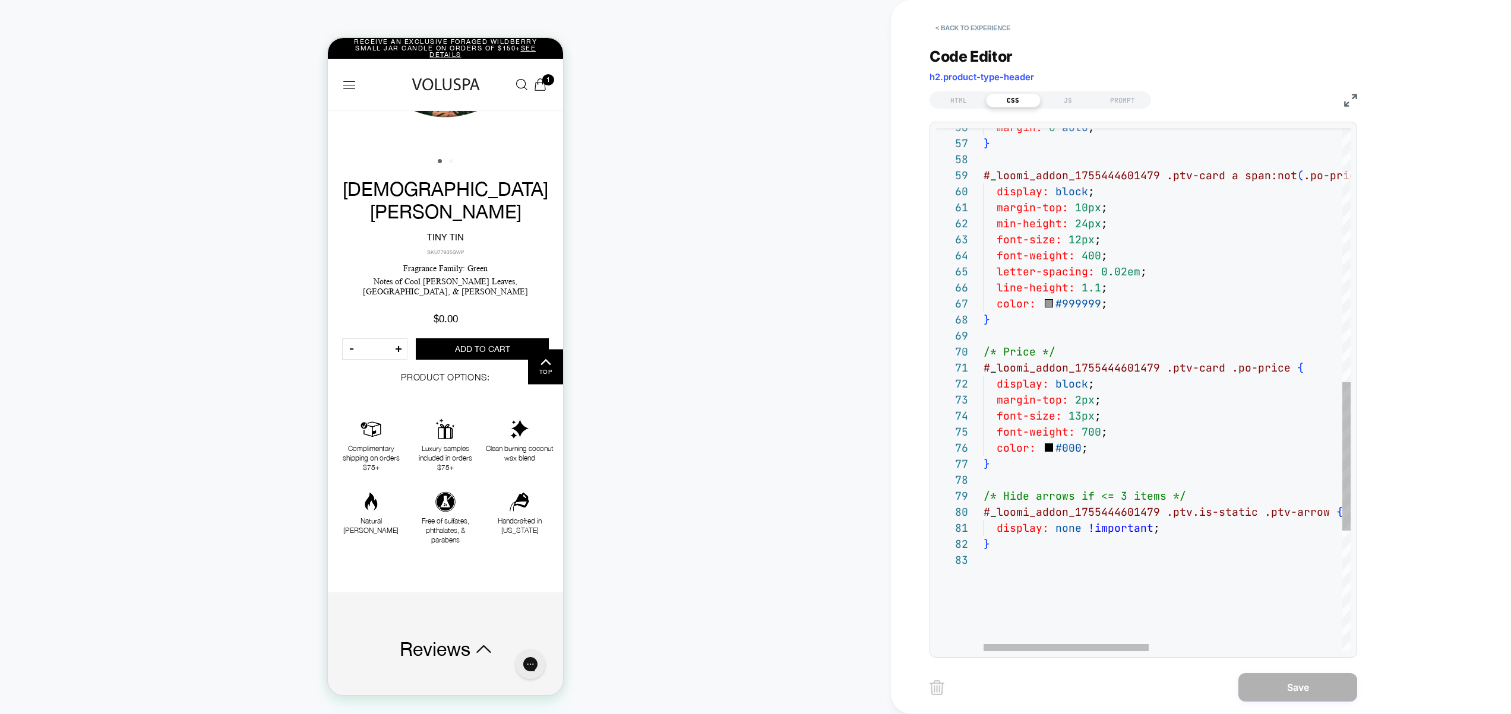
scroll to position [32, 0]
click at [0, 0] on div "margin: 0 auto ; } # _ loomi_addon_1755444601479 .ptv-card a span:not ( .po-pri…" at bounding box center [0, 0] width 0 height 0
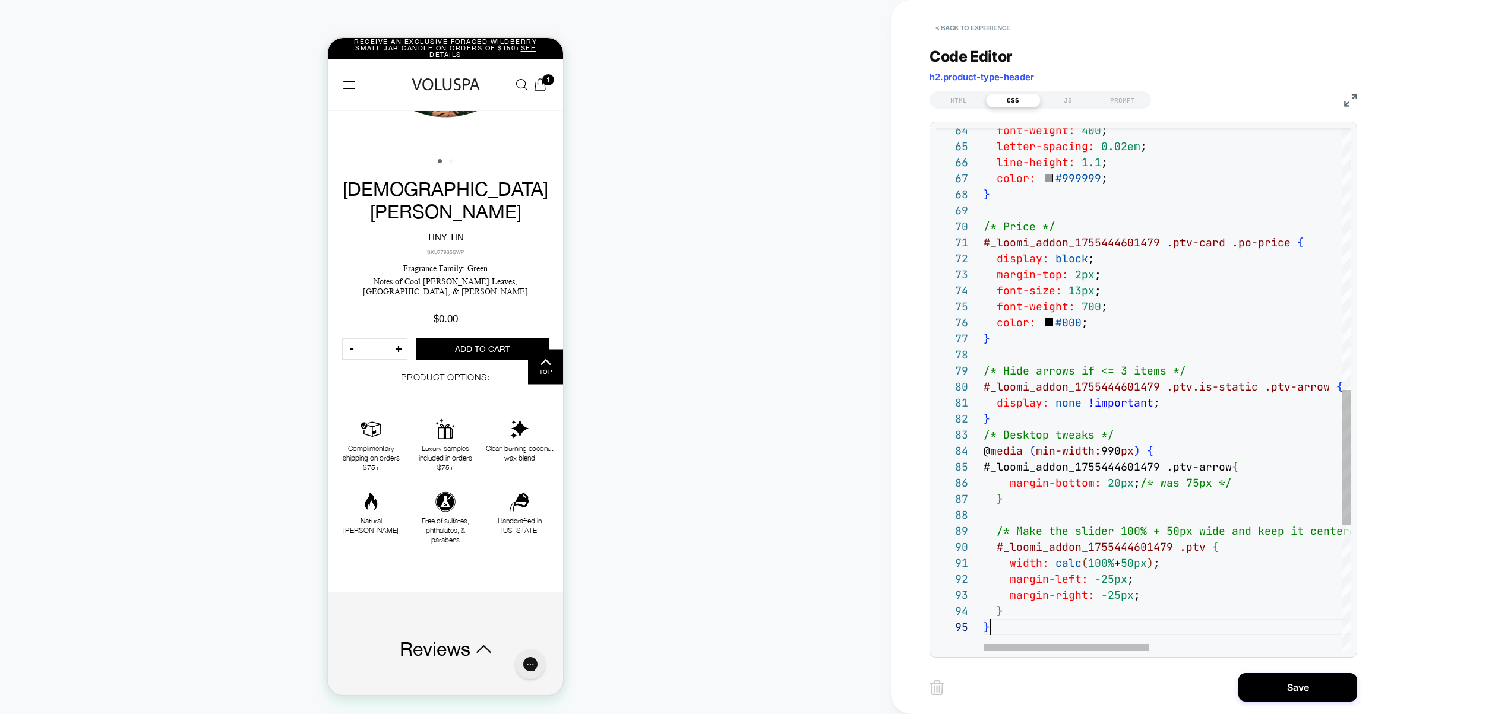
scroll to position [64, 7]
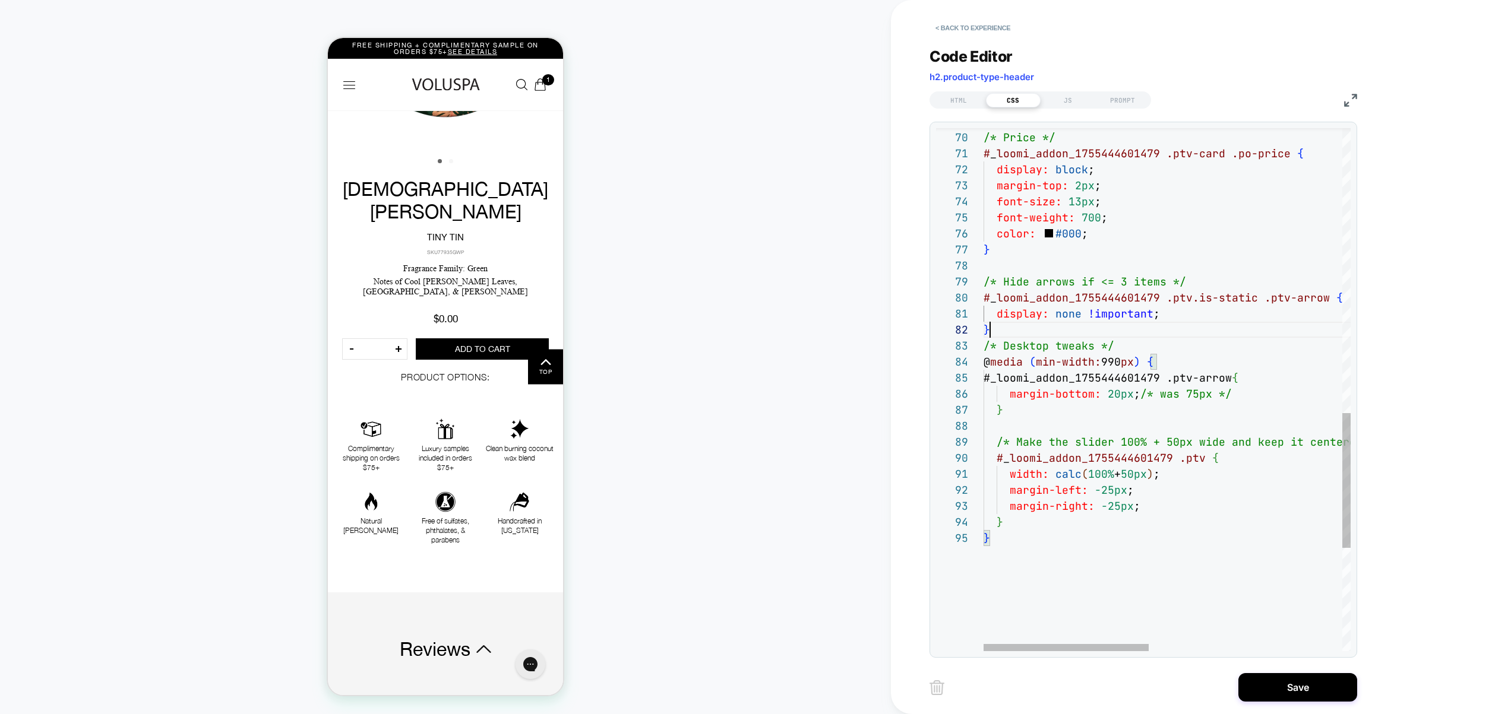
click at [0, 0] on div "# _ loomi_addon_1755444601479 .ptv-card .po-price { display: block ; margin-top…" at bounding box center [0, 0] width 0 height 0
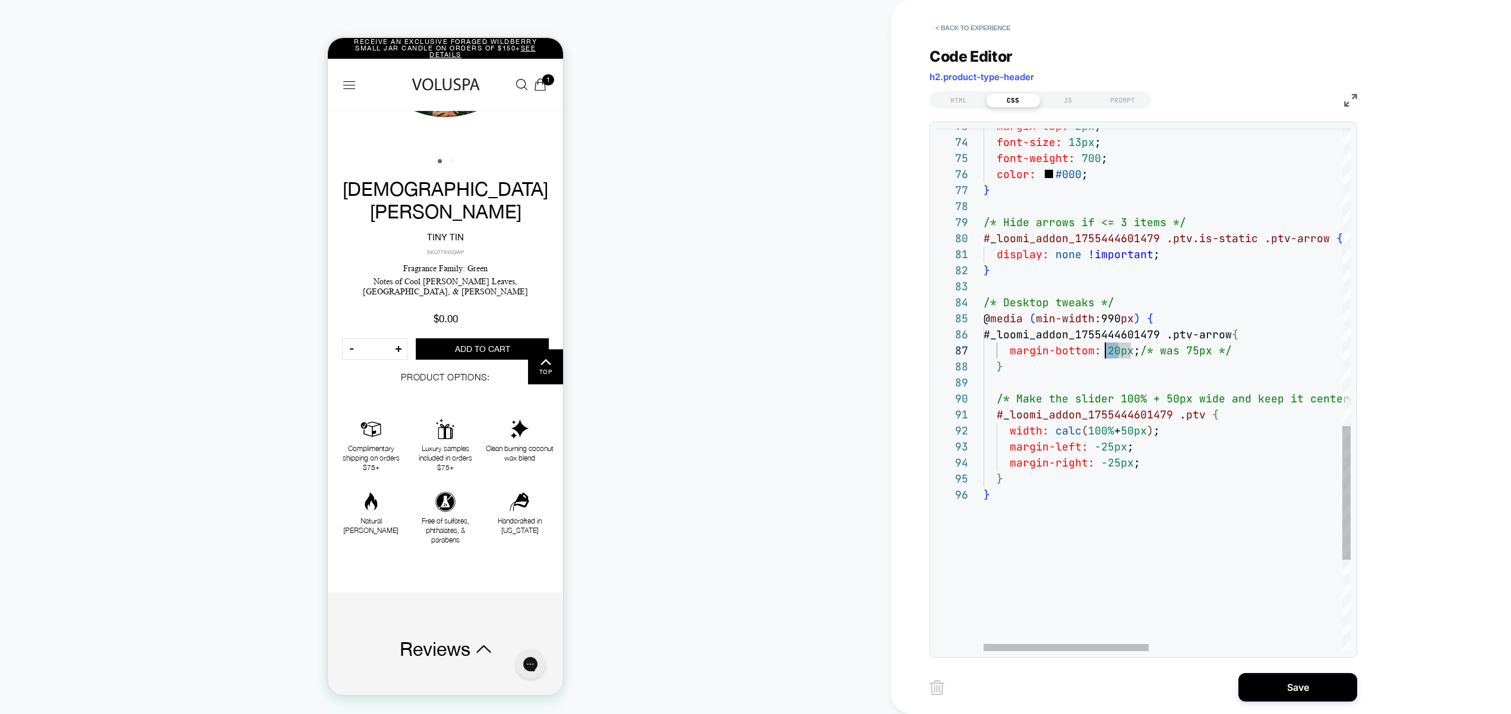
drag, startPoint x: 1118, startPoint y: 353, endPoint x: 1107, endPoint y: 355, distance: 10.8
click at [0, 0] on div "margin-top: 2px ; font-size: 13px ; font-weight: 700 ; color: #000 ; } /* Hide …" at bounding box center [0, 0] width 0 height 0
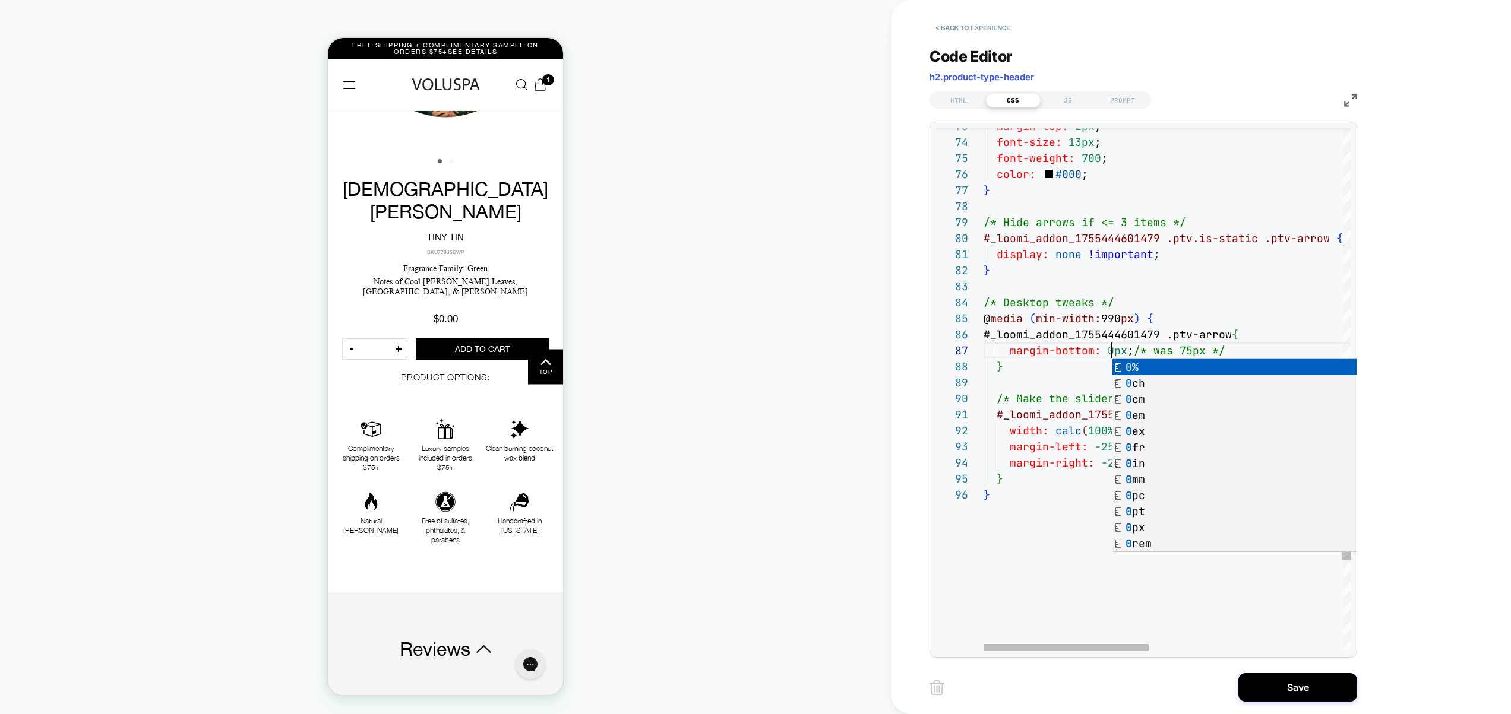
scroll to position [96, 128]
click at [0, 0] on div "margin-top: 2px ; font-size: 13px ; font-weight: 700 ; color: #000 ; } /* Hide …" at bounding box center [0, 0] width 0 height 0
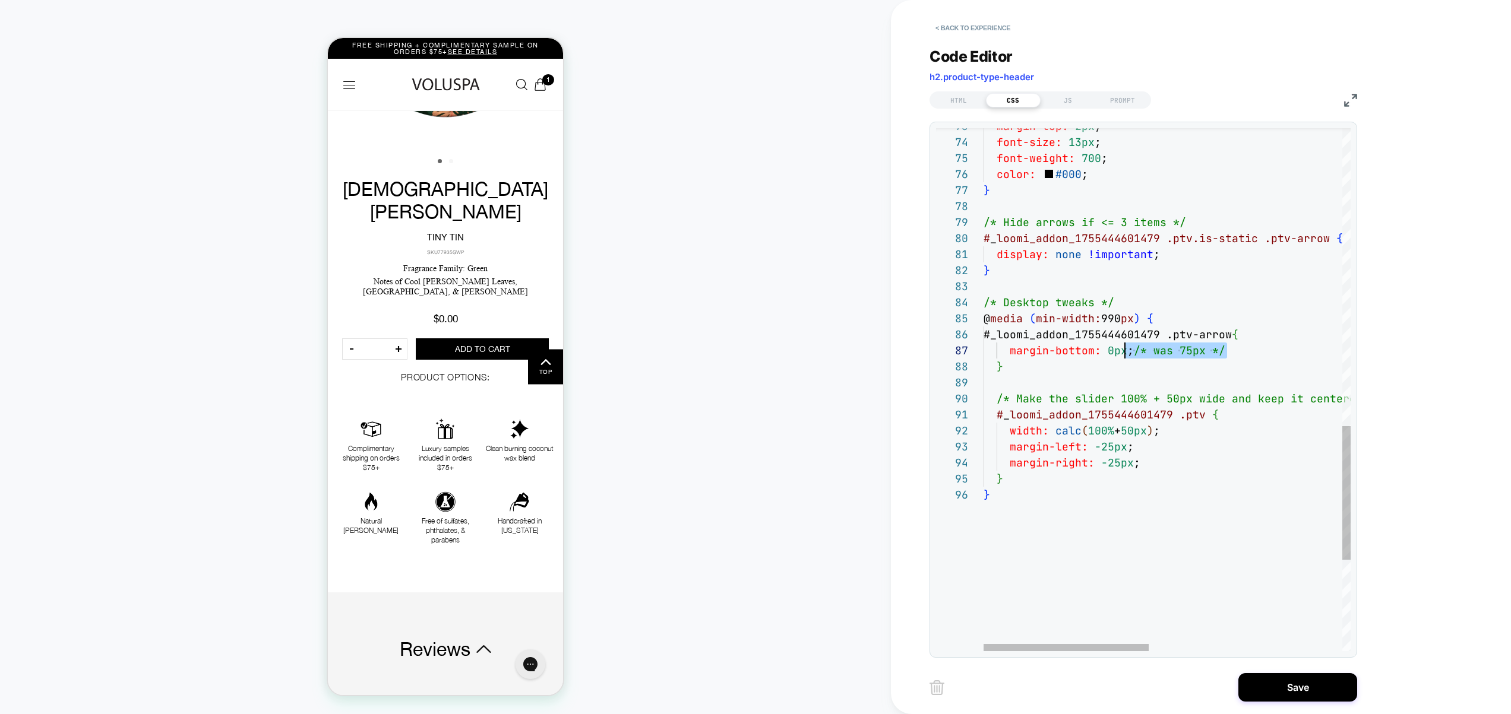
scroll to position [96, 154]
drag, startPoint x: 1223, startPoint y: 350, endPoint x: 1140, endPoint y: 353, distance: 83.2
click at [0, 0] on div "margin-top: 2px ; font-size: 13px ; font-weight: 700 ; color: #000 ; } /* Hide …" at bounding box center [0, 0] width 0 height 0
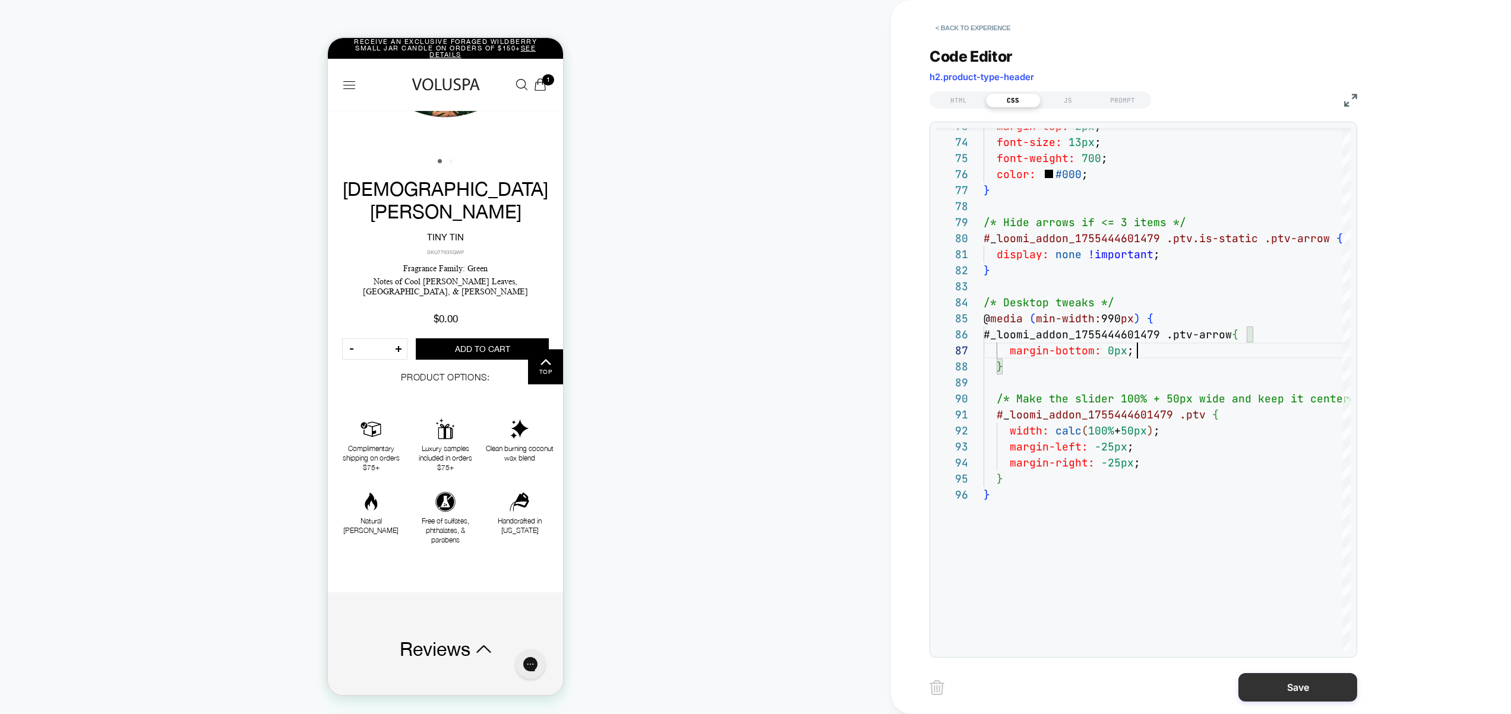
type textarea "**********"
click at [0, 0] on button "Save" at bounding box center [0, 0] width 0 height 0
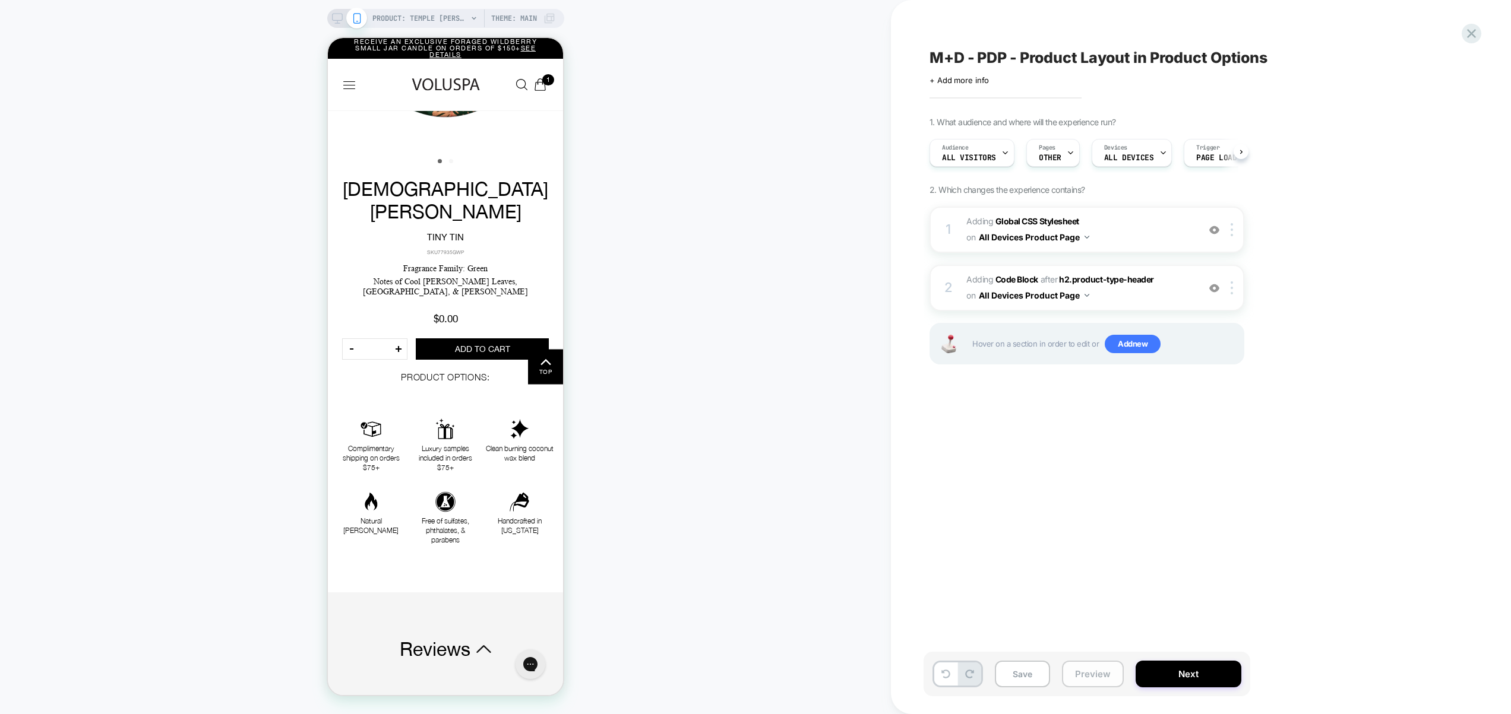
click at [1098, 676] on button "Preview" at bounding box center [1093, 674] width 62 height 27
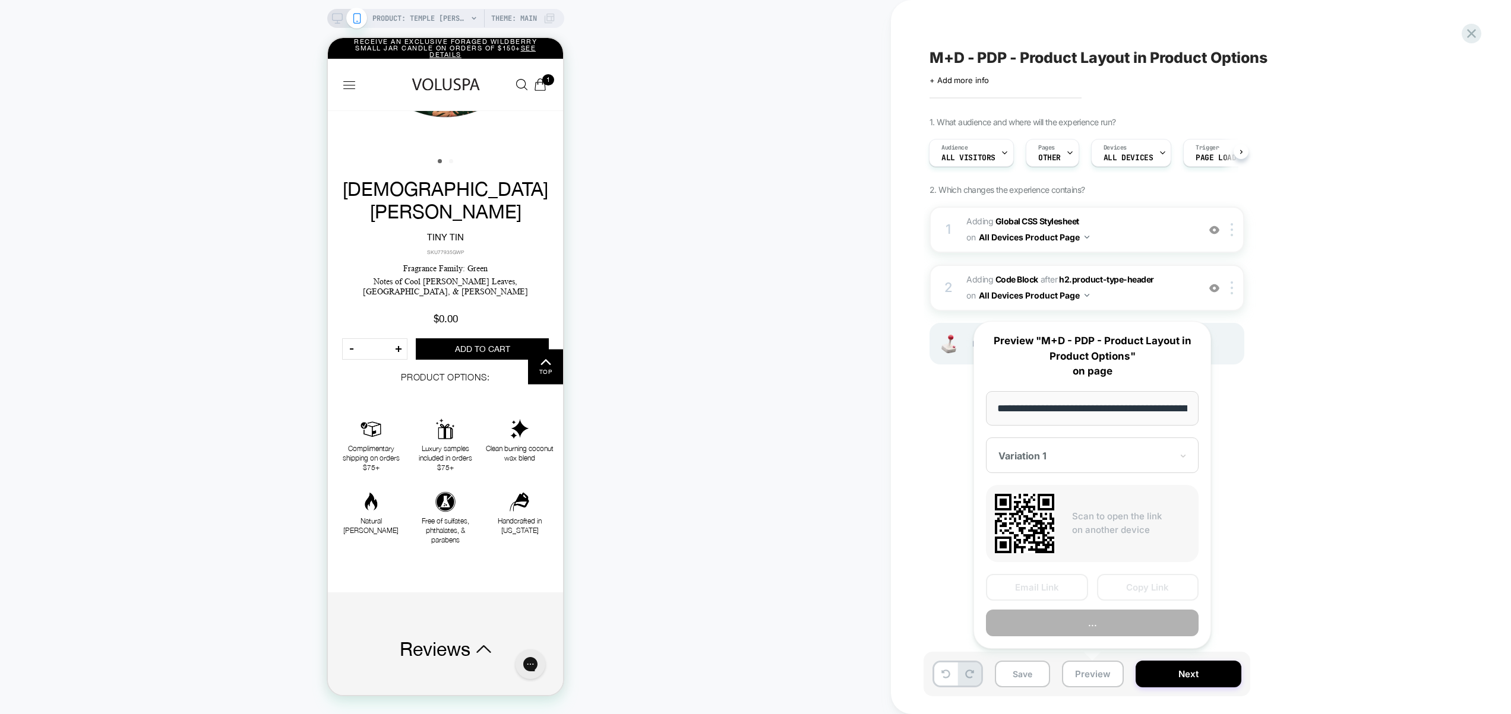
scroll to position [0, 144]
click at [1096, 627] on button "Preview" at bounding box center [1092, 624] width 213 height 27
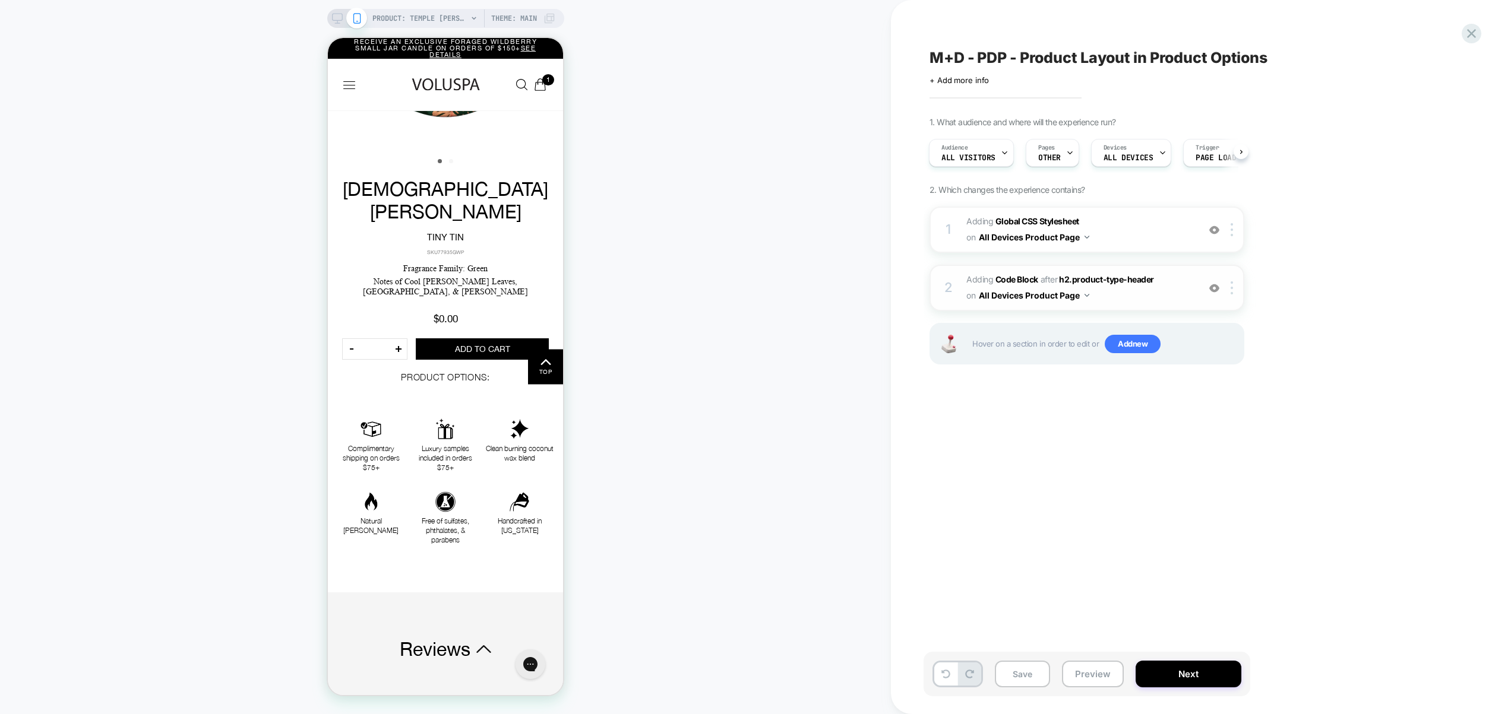
click at [1163, 291] on span "Adding Code Block AFTER h2.product-type-header h2.product-type-header on All De…" at bounding box center [1079, 288] width 226 height 32
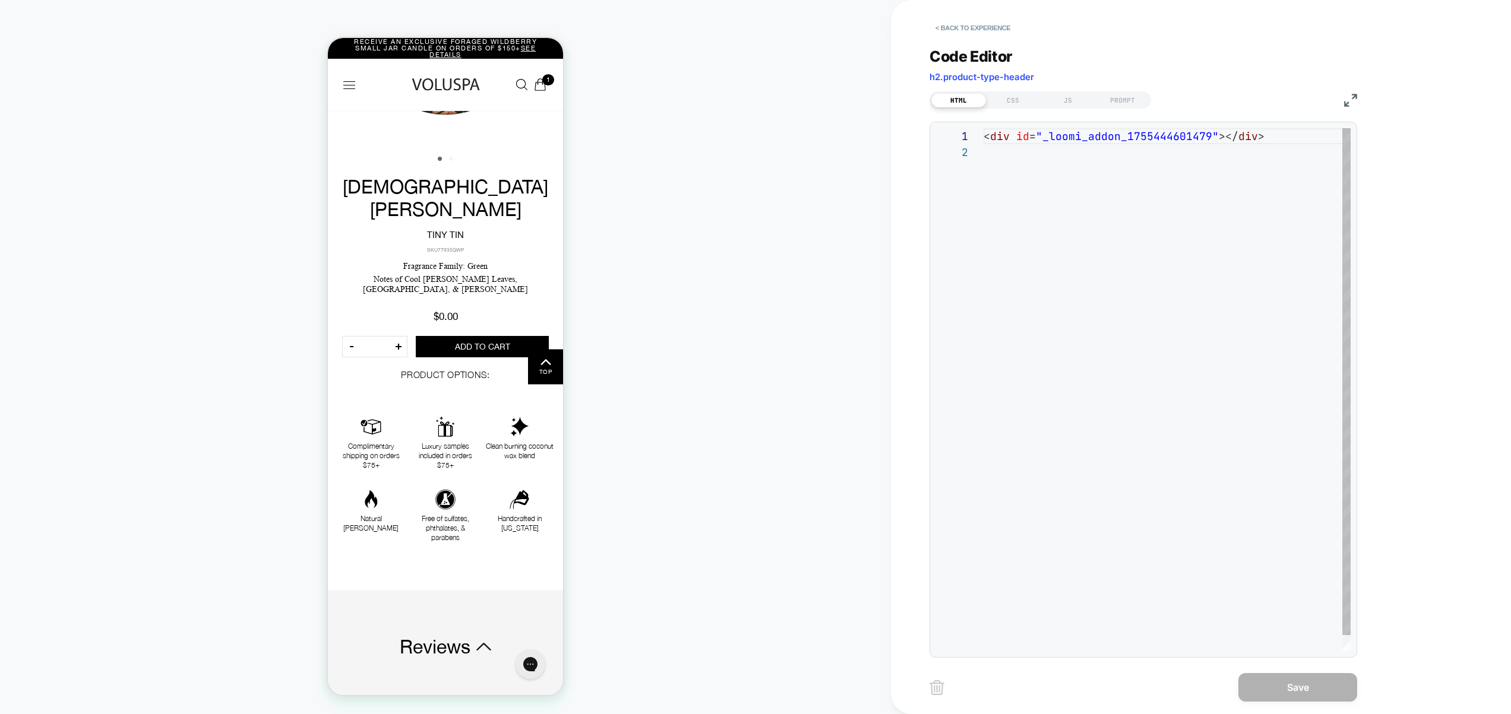
scroll to position [16, 0]
click at [0, 0] on div "JS" at bounding box center [0, 0] width 0 height 0
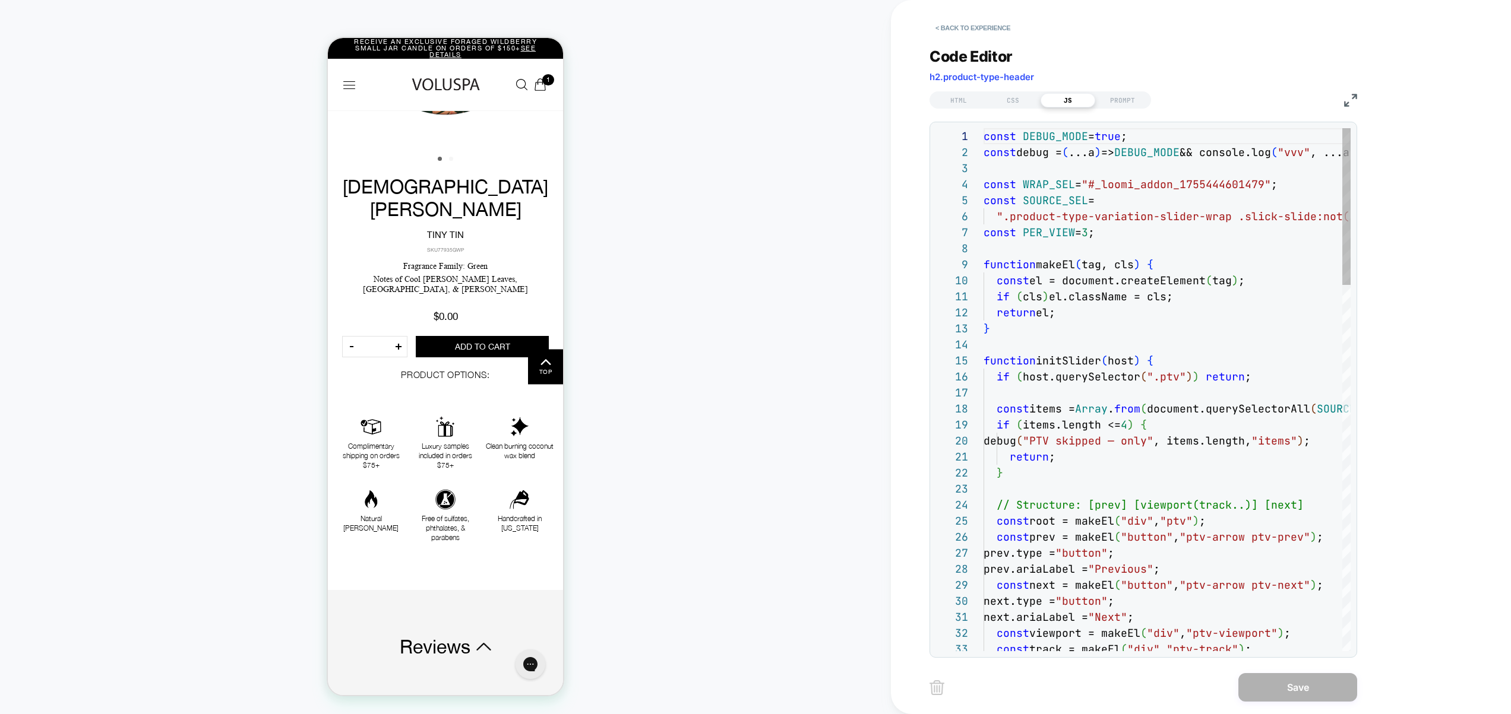
scroll to position [160, 0]
click at [0, 0] on div "CSS" at bounding box center [0, 0] width 0 height 0
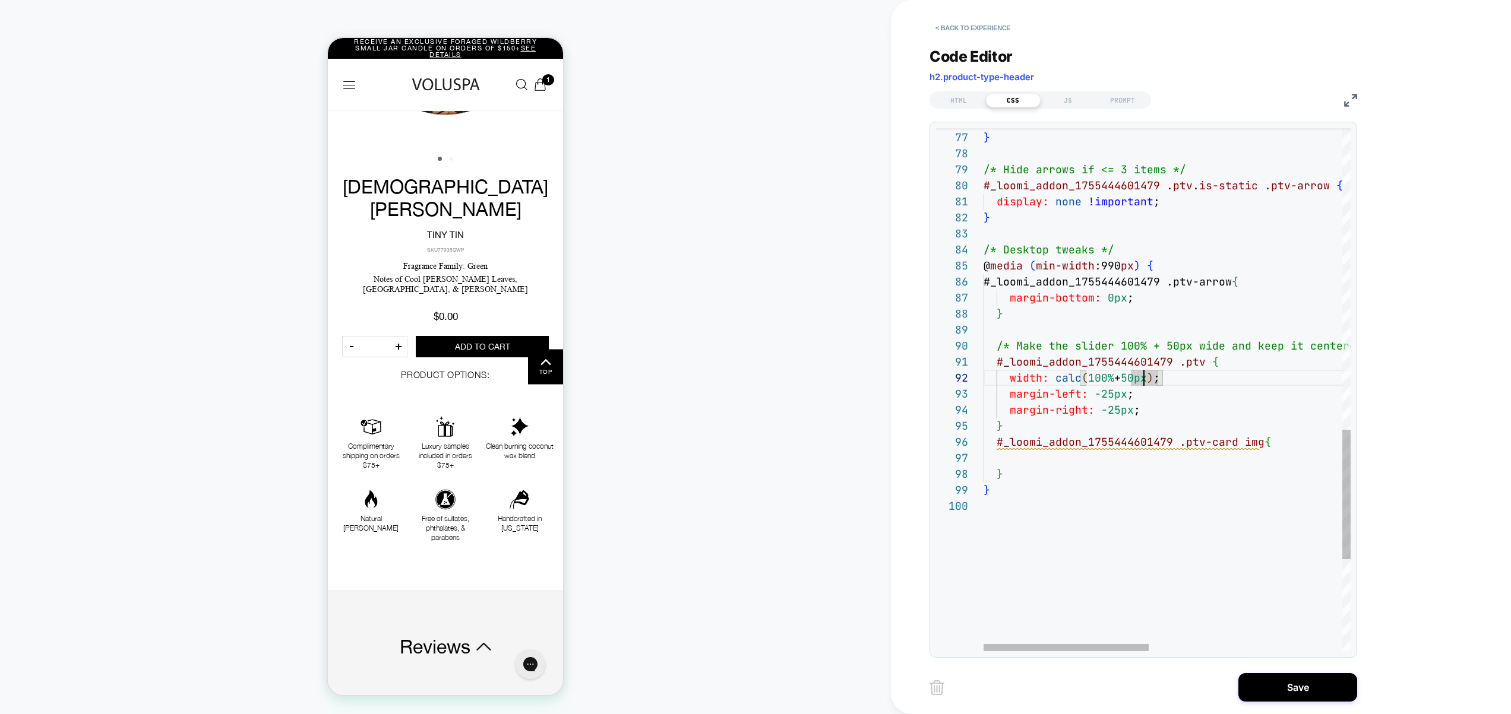
scroll to position [16, 154]
drag, startPoint x: 1110, startPoint y: 396, endPoint x: 1114, endPoint y: 387, distance: 9.8
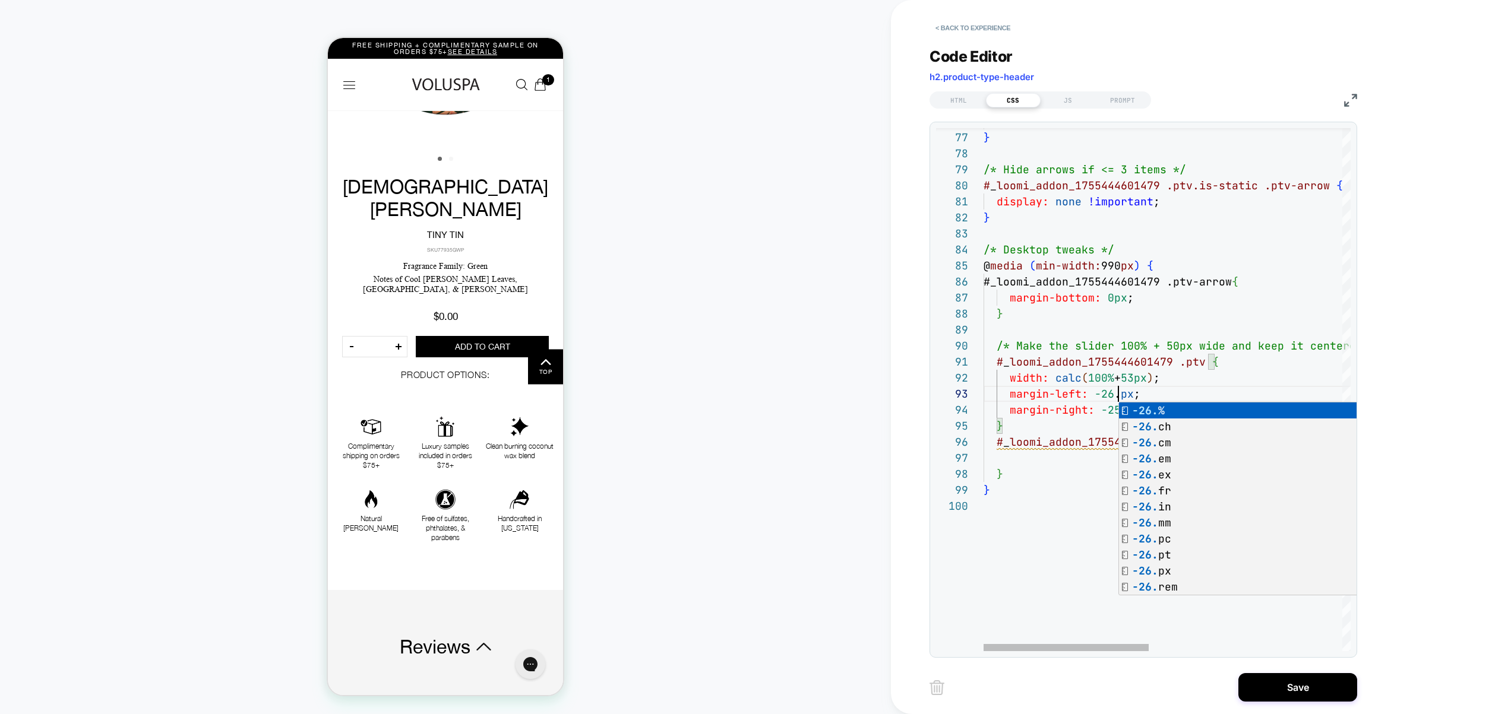
scroll to position [32, 141]
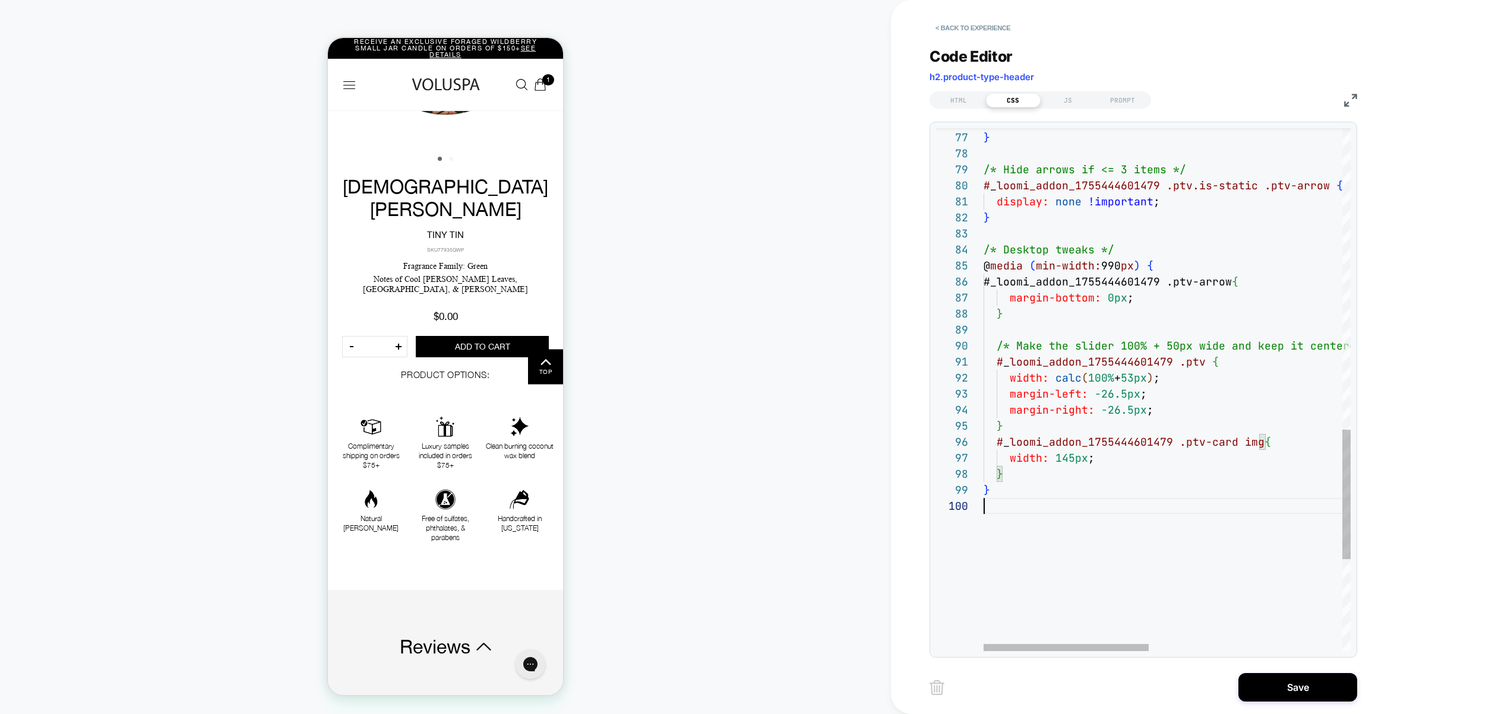
scroll to position [144, 0]
type textarea "**********"
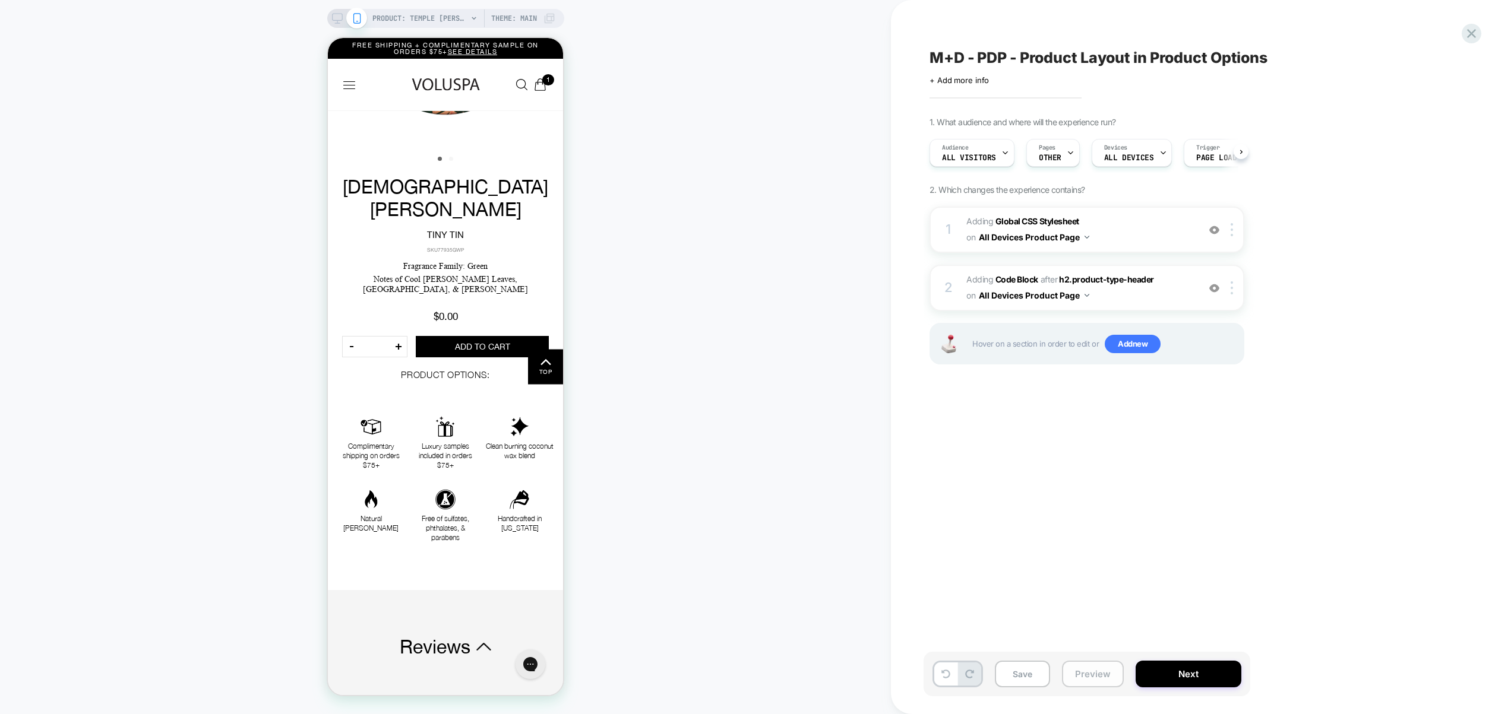
click at [1099, 672] on button "Preview" at bounding box center [1093, 674] width 62 height 27
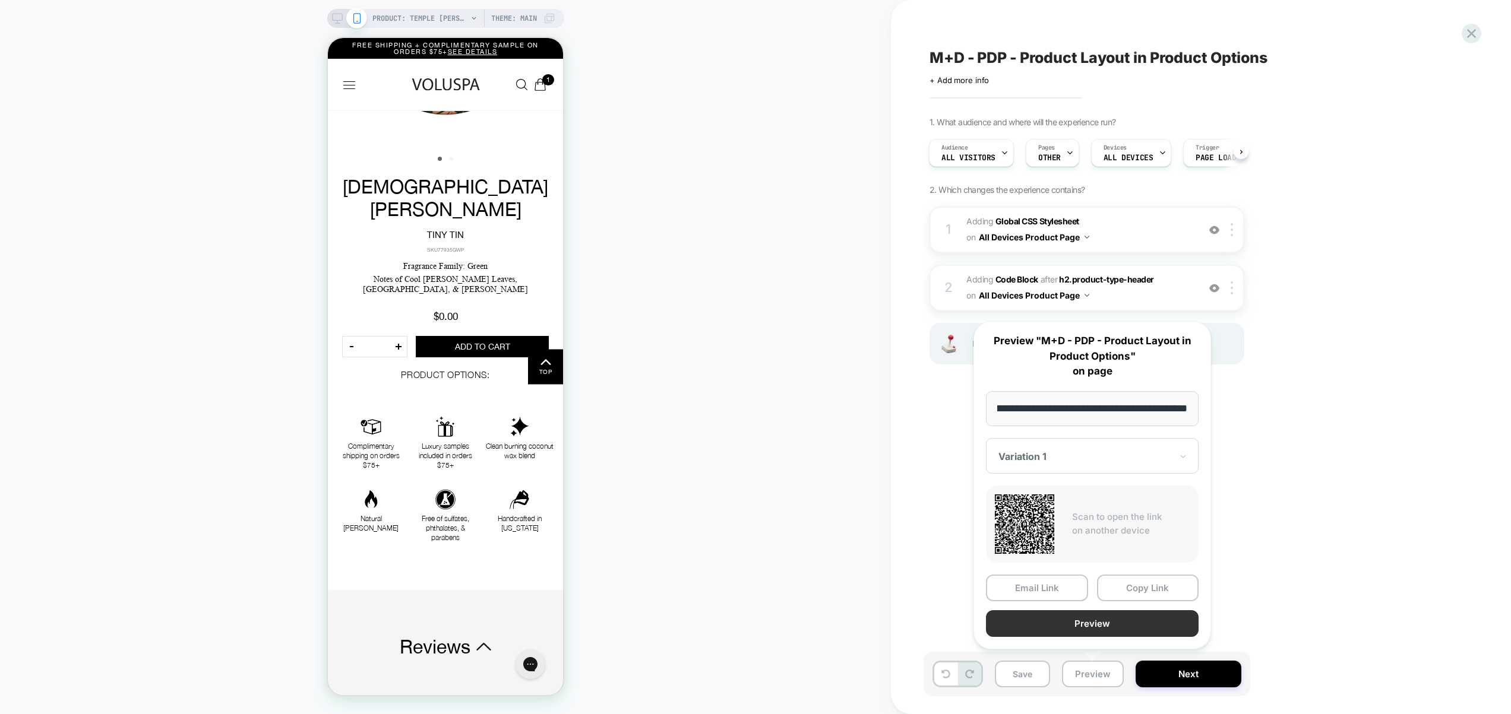
scroll to position [0, 0]
click at [1095, 620] on button "Preview" at bounding box center [1092, 624] width 213 height 27
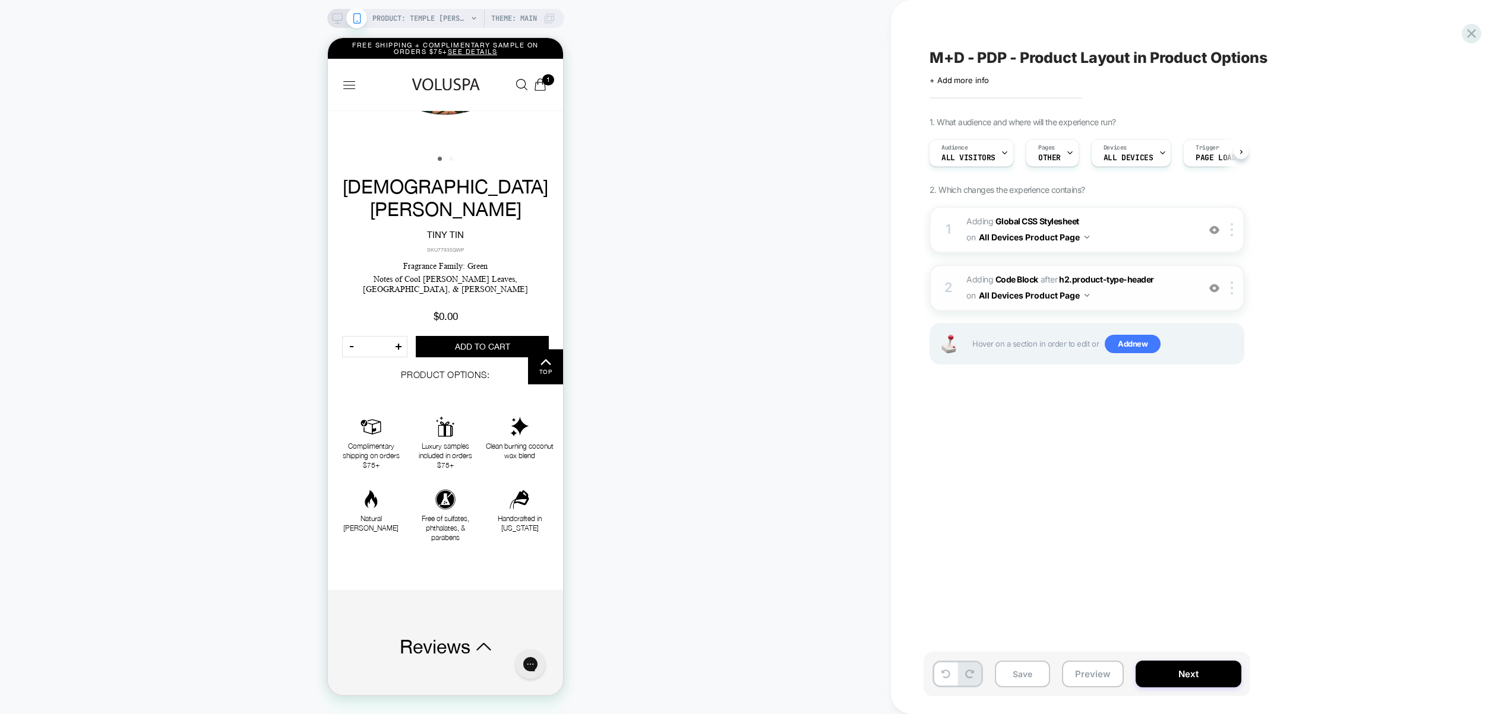
click at [1146, 293] on span "Adding Code Block AFTER h2.product-type-header h2.product-type-header on All De…" at bounding box center [1079, 288] width 226 height 32
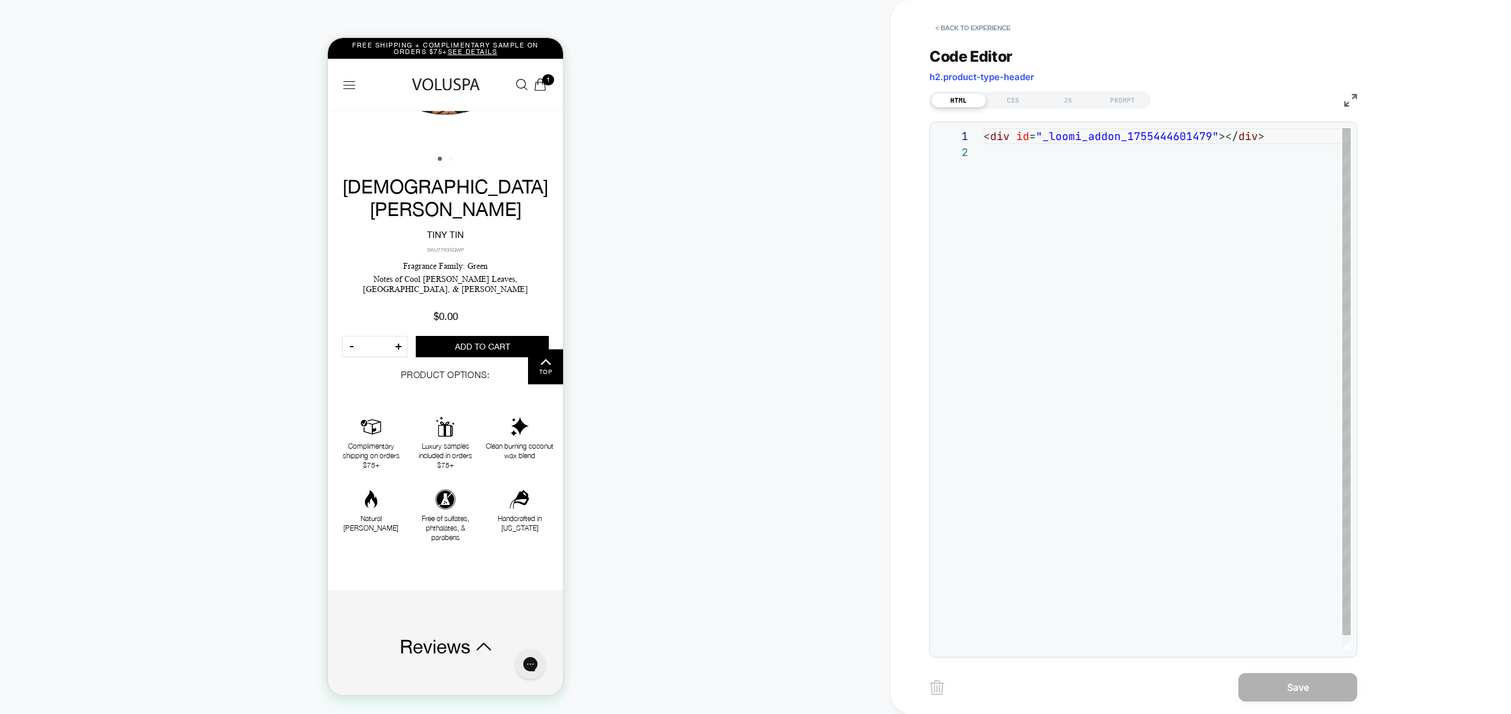
scroll to position [16, 0]
click at [1016, 101] on div "CSS" at bounding box center [1013, 100] width 55 height 14
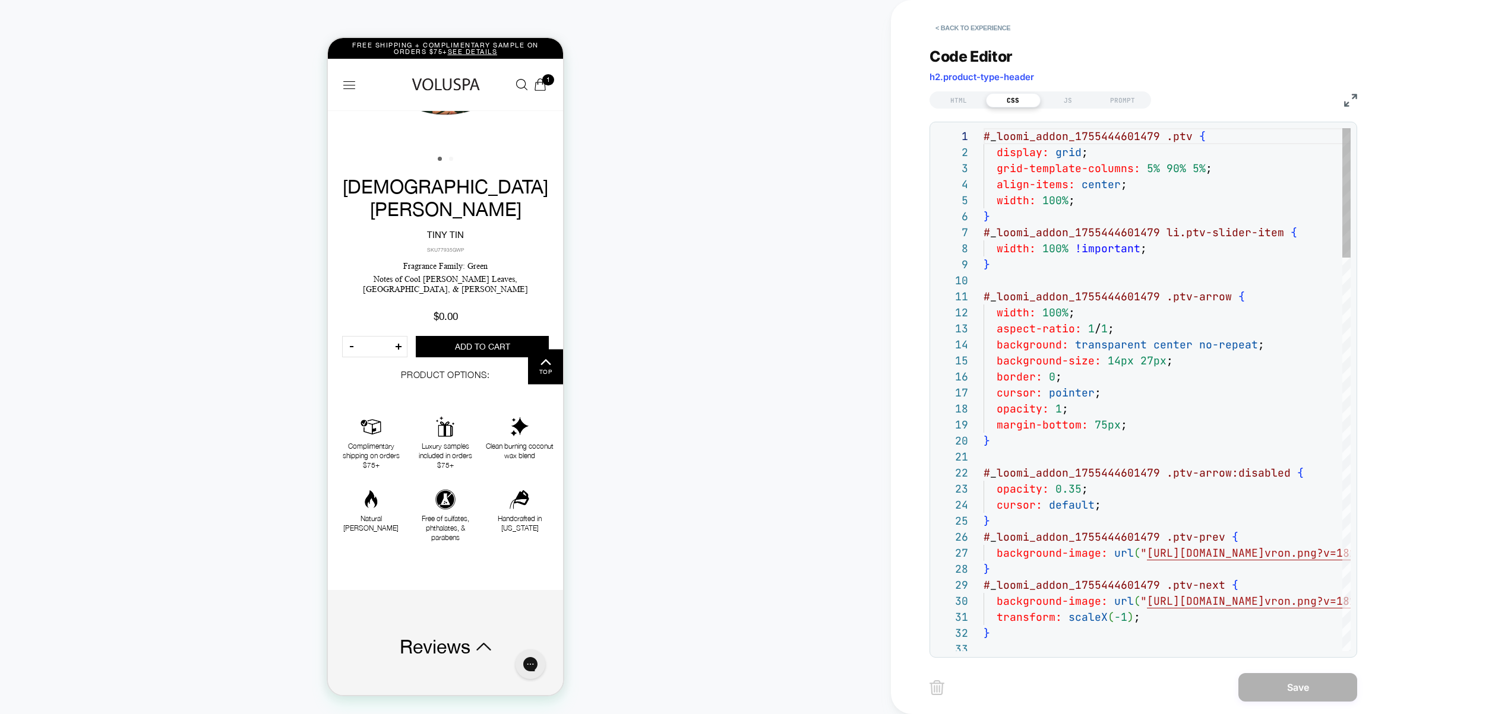
scroll to position [160, 0]
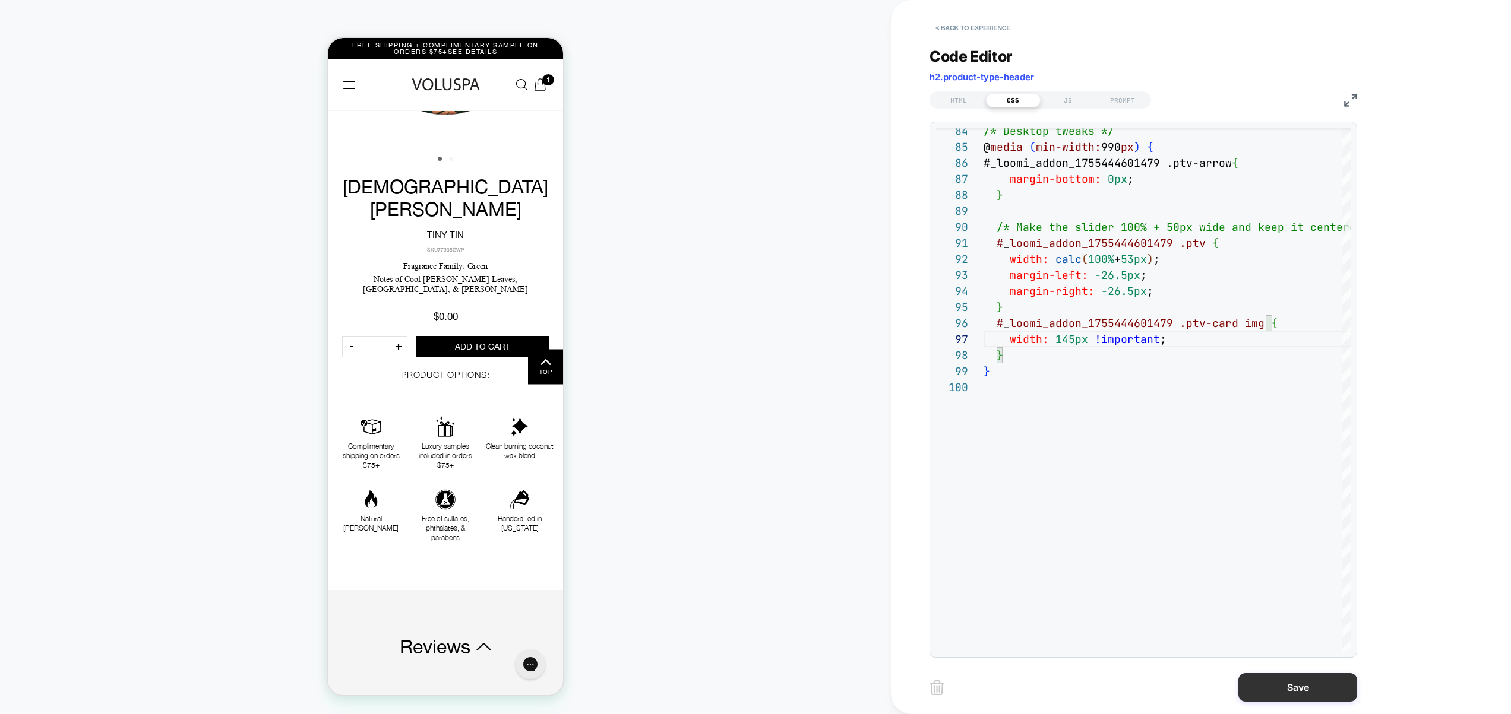
type textarea "**********"
click at [1294, 679] on button "Save" at bounding box center [1297, 687] width 119 height 29
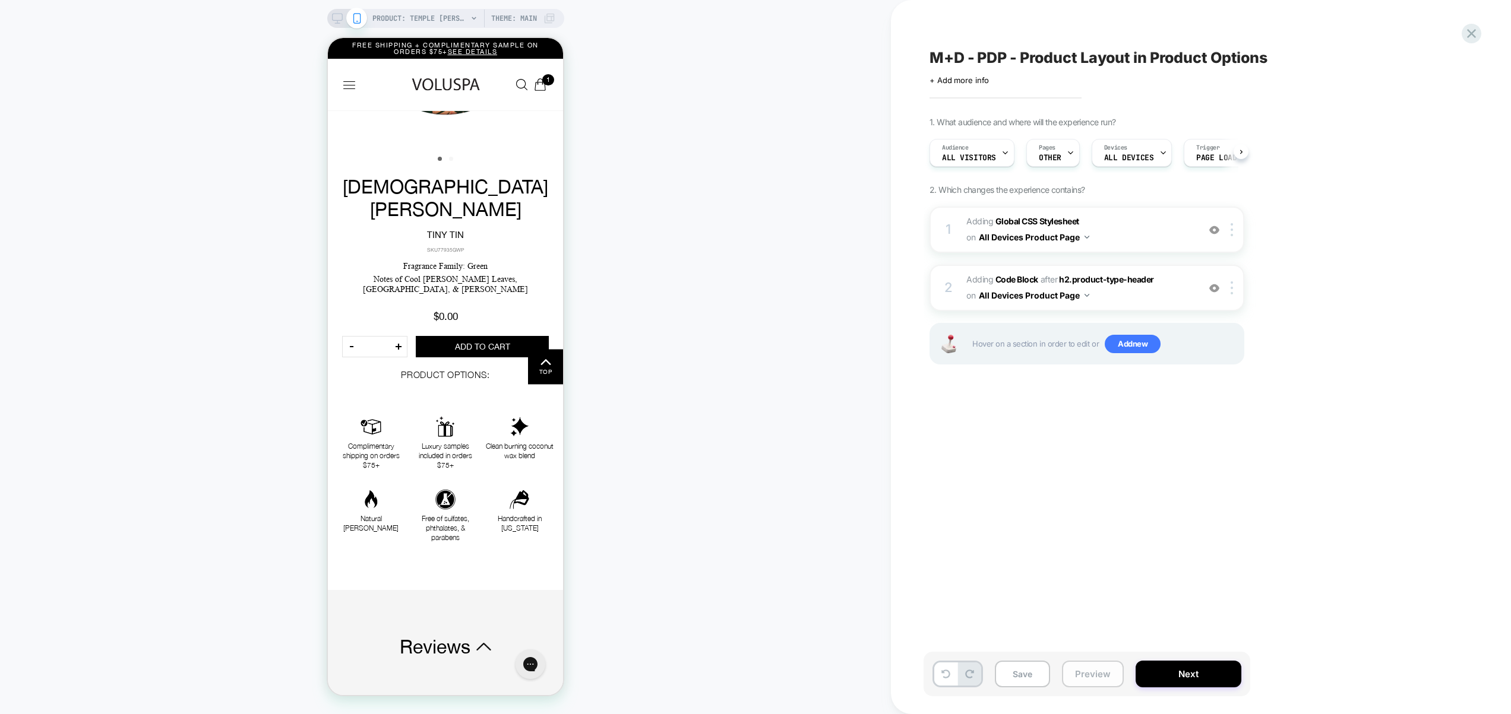
click at [1073, 673] on button "Preview" at bounding box center [1093, 674] width 62 height 27
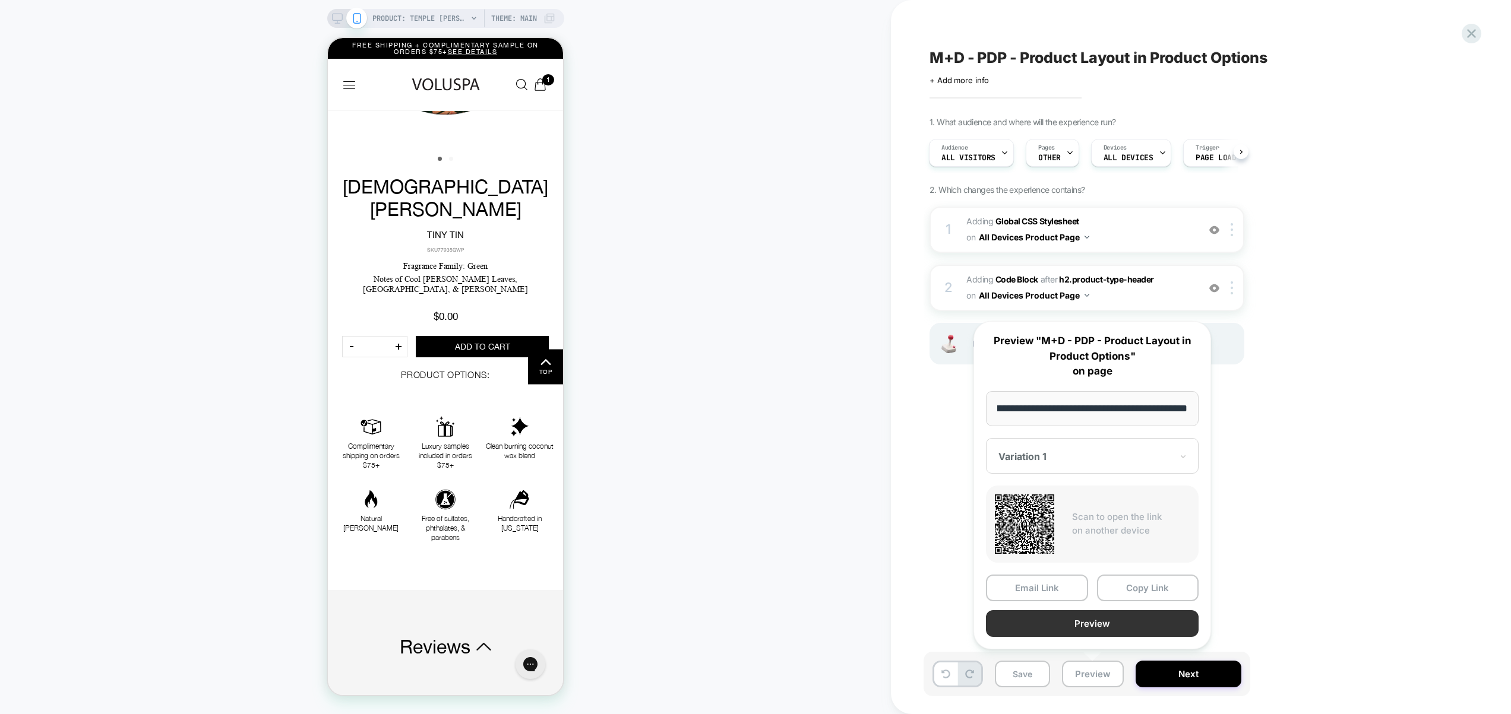
scroll to position [0, 0]
click at [1083, 621] on button "Preview" at bounding box center [1092, 624] width 213 height 27
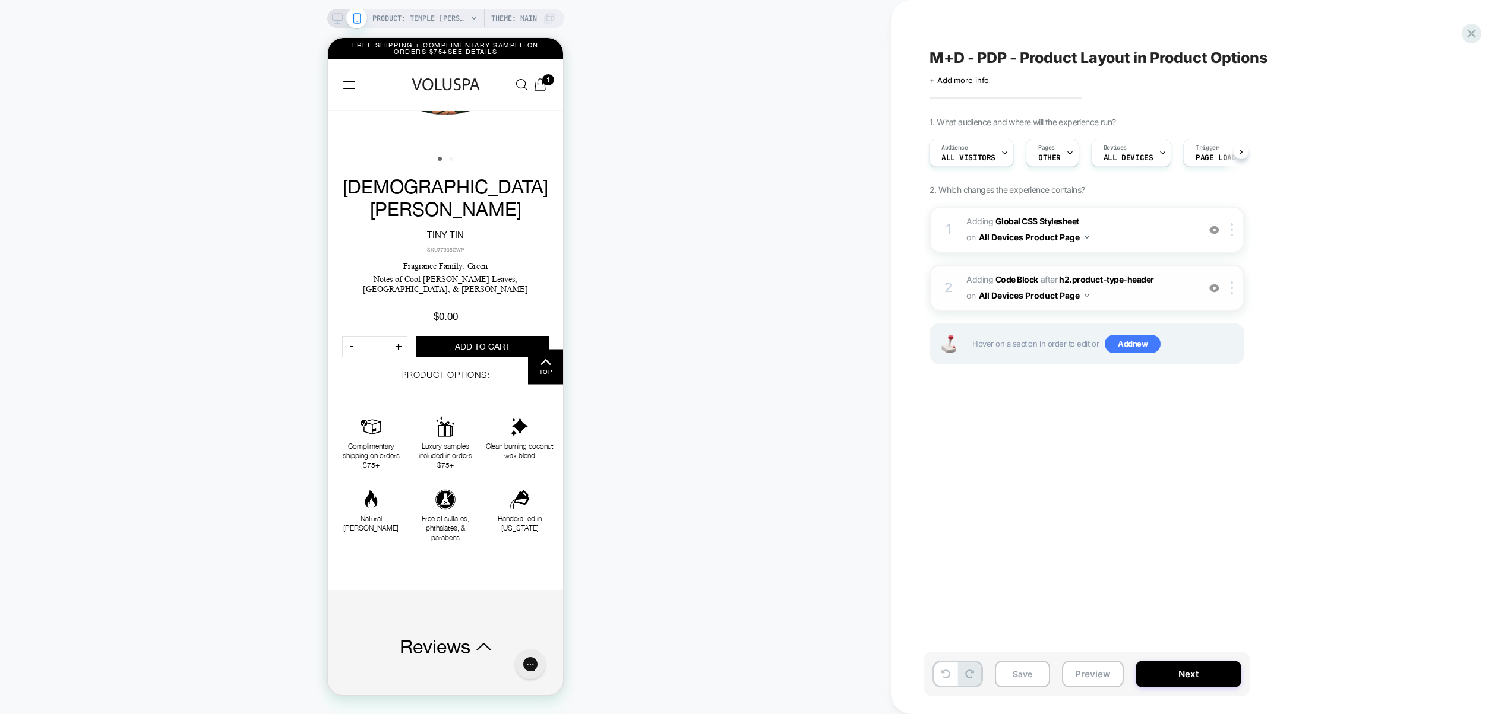
click at [1131, 300] on span "Adding Code Block AFTER h2.product-type-header h2.product-type-header on All De…" at bounding box center [1079, 288] width 226 height 32
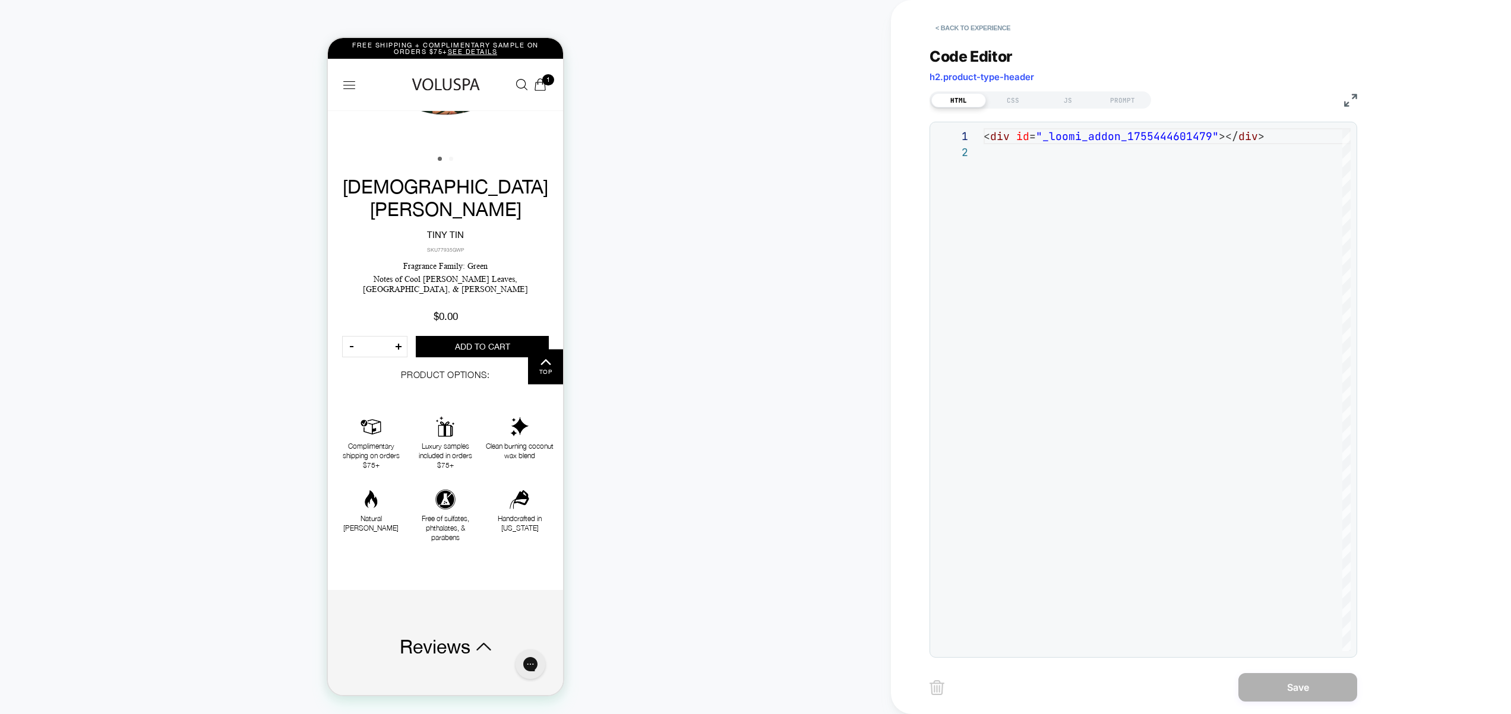
scroll to position [16, 0]
click at [1008, 100] on div "CSS" at bounding box center [1013, 100] width 55 height 14
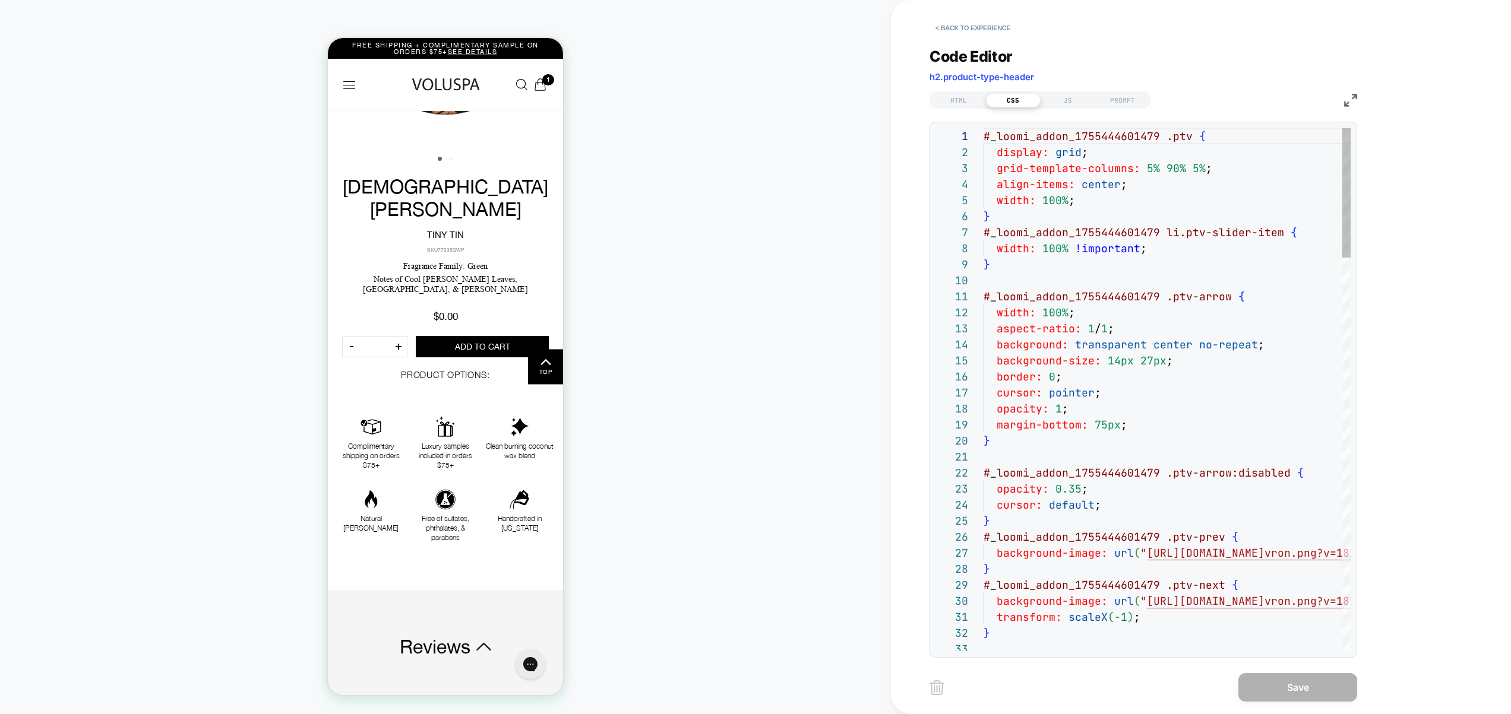
scroll to position [160, 0]
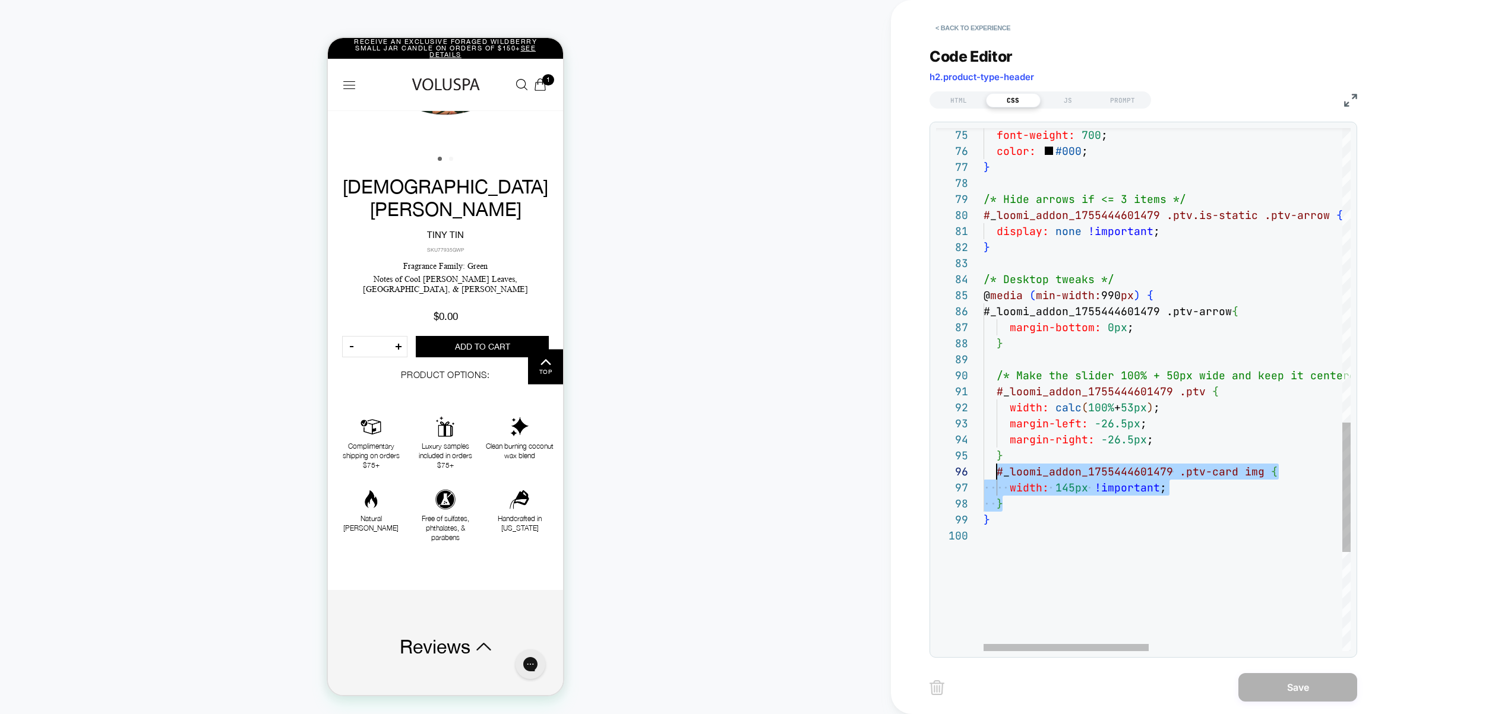
drag, startPoint x: 1021, startPoint y: 505, endPoint x: 995, endPoint y: 472, distance: 41.9
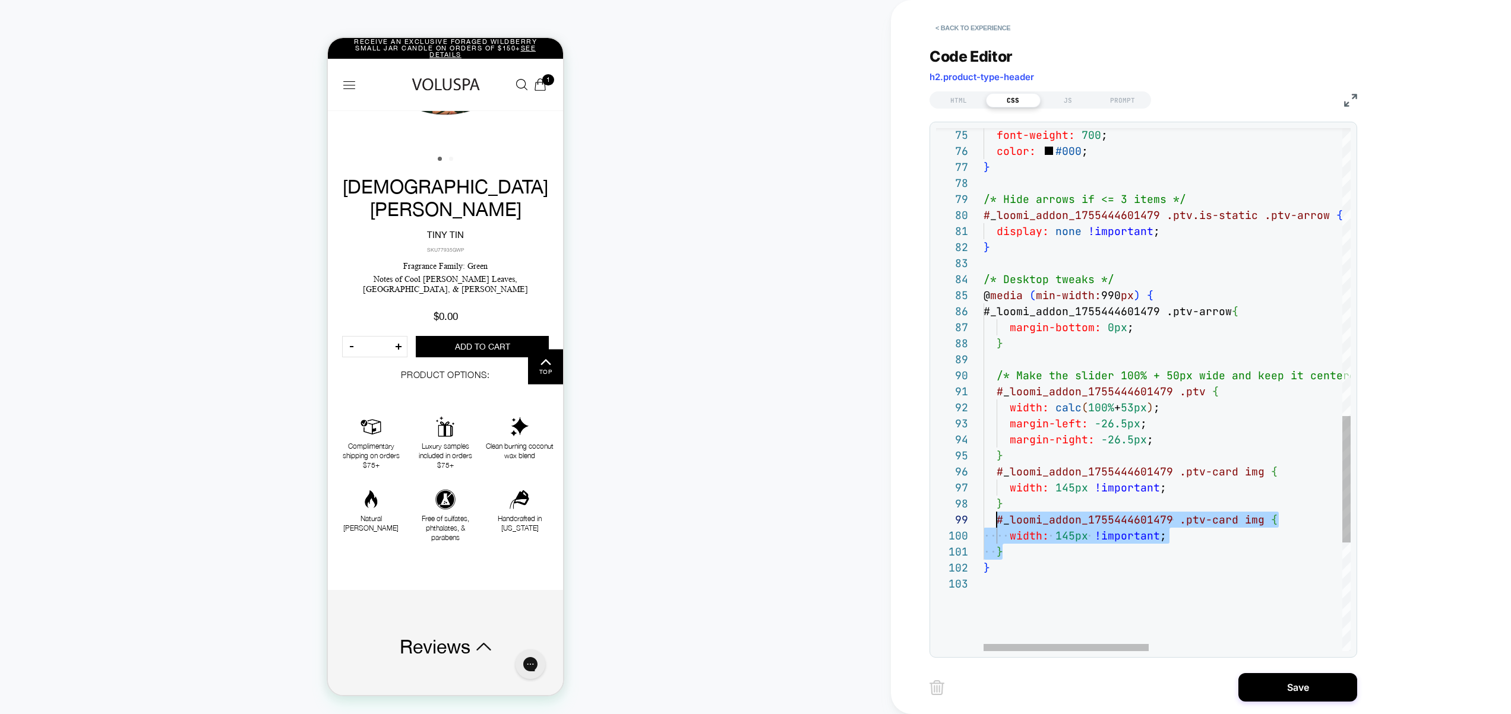
scroll to position [128, 13]
click at [1222, 529] on div "font-weight: 700 ; color: #000 ; } /* Hide arrows if <= 3 items */ # _ loomi_ad…" at bounding box center [1381, 20] width 797 height 2159
drag, startPoint x: 1195, startPoint y: 532, endPoint x: 1007, endPoint y: 539, distance: 189.0
click at [1007, 539] on div "font-weight: 700 ; color: #000 ; } /* Hide arrows if <= 3 items */ # _ loomi_ad…" at bounding box center [1381, 20] width 797 height 2159
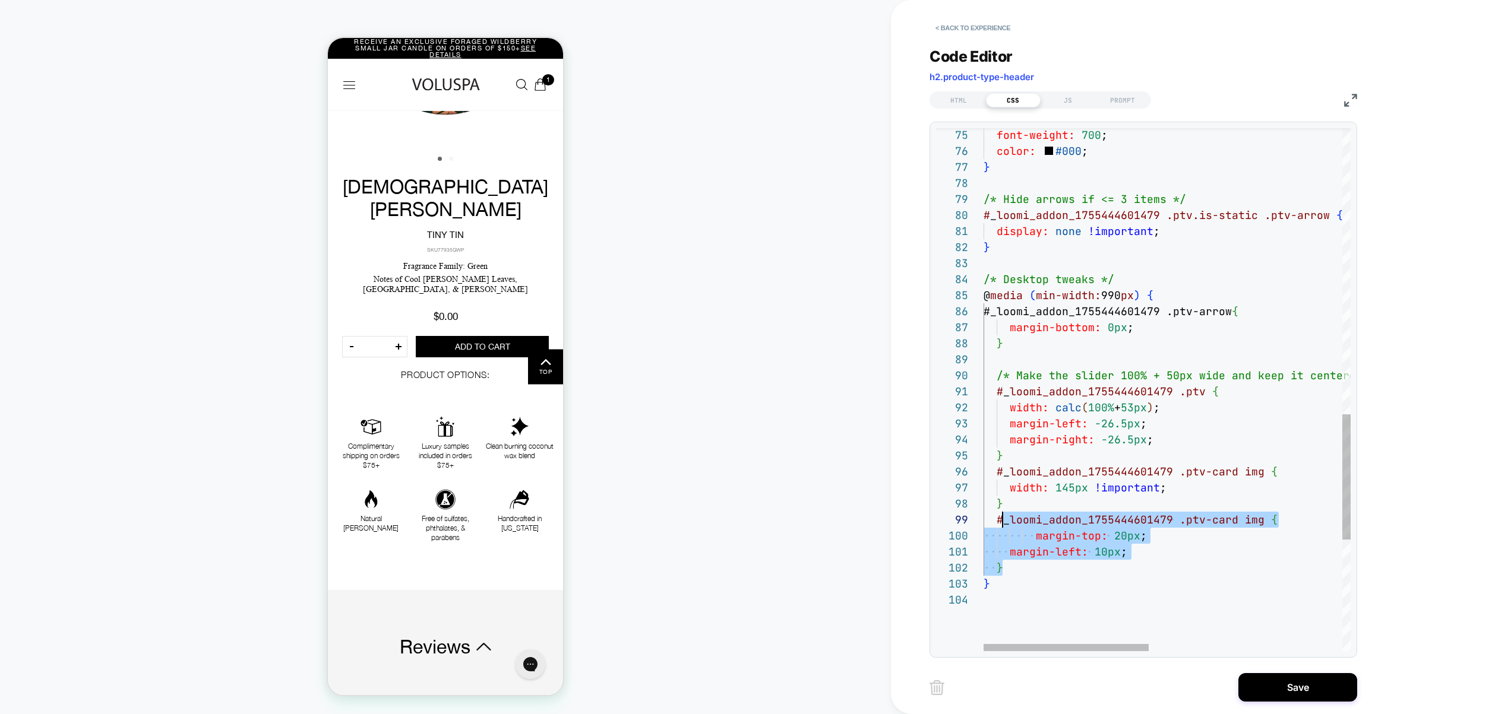
scroll to position [128, 13]
drag, startPoint x: 1008, startPoint y: 567, endPoint x: 997, endPoint y: 517, distance: 50.4
click at [997, 517] on div "font-weight: 700 ; color: #000 ; } /* Hide arrows if <= 3 items */ # _ loomi_ad…" at bounding box center [1381, 28] width 797 height 2175
click at [1203, 564] on div "font-weight: 700 ; color: #000 ; } /* Hide arrows if <= 3 items */ # _ loomi_ad…" at bounding box center [1381, 28] width 797 height 2175
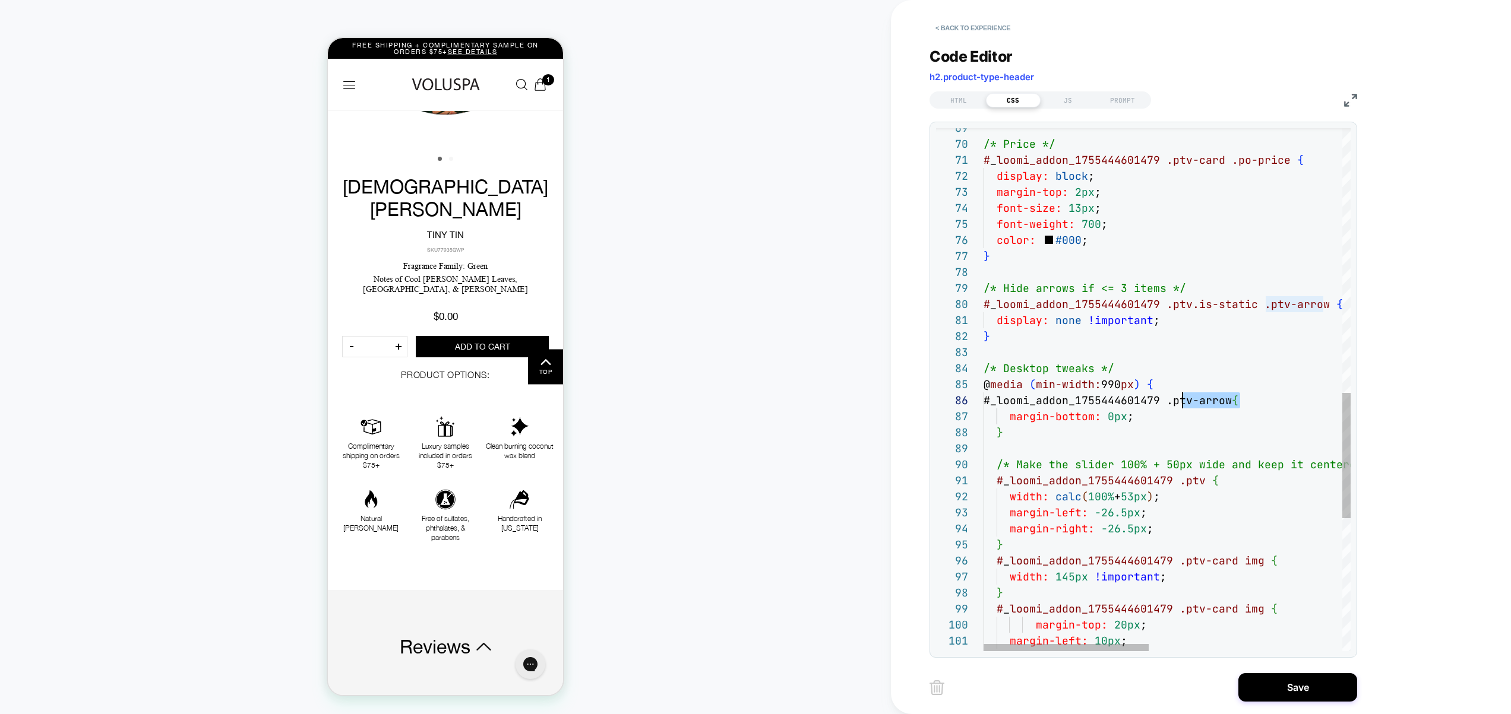
scroll to position [80, 192]
drag, startPoint x: 1239, startPoint y: 400, endPoint x: 1177, endPoint y: 397, distance: 61.8
click at [1177, 397] on div "font-weight: 700 ; color: #000 ; } /* Hide arrows if <= 3 items */ # _ loomi_ad…" at bounding box center [1381, 117] width 797 height 2175
drag, startPoint x: 1179, startPoint y: 609, endPoint x: 1260, endPoint y: 611, distance: 81.4
click at [1260, 611] on div "font-weight: 700 ; color: #000 ; } /* Hide arrows if <= 3 items */ # _ loomi_ad…" at bounding box center [1381, 117] width 797 height 2175
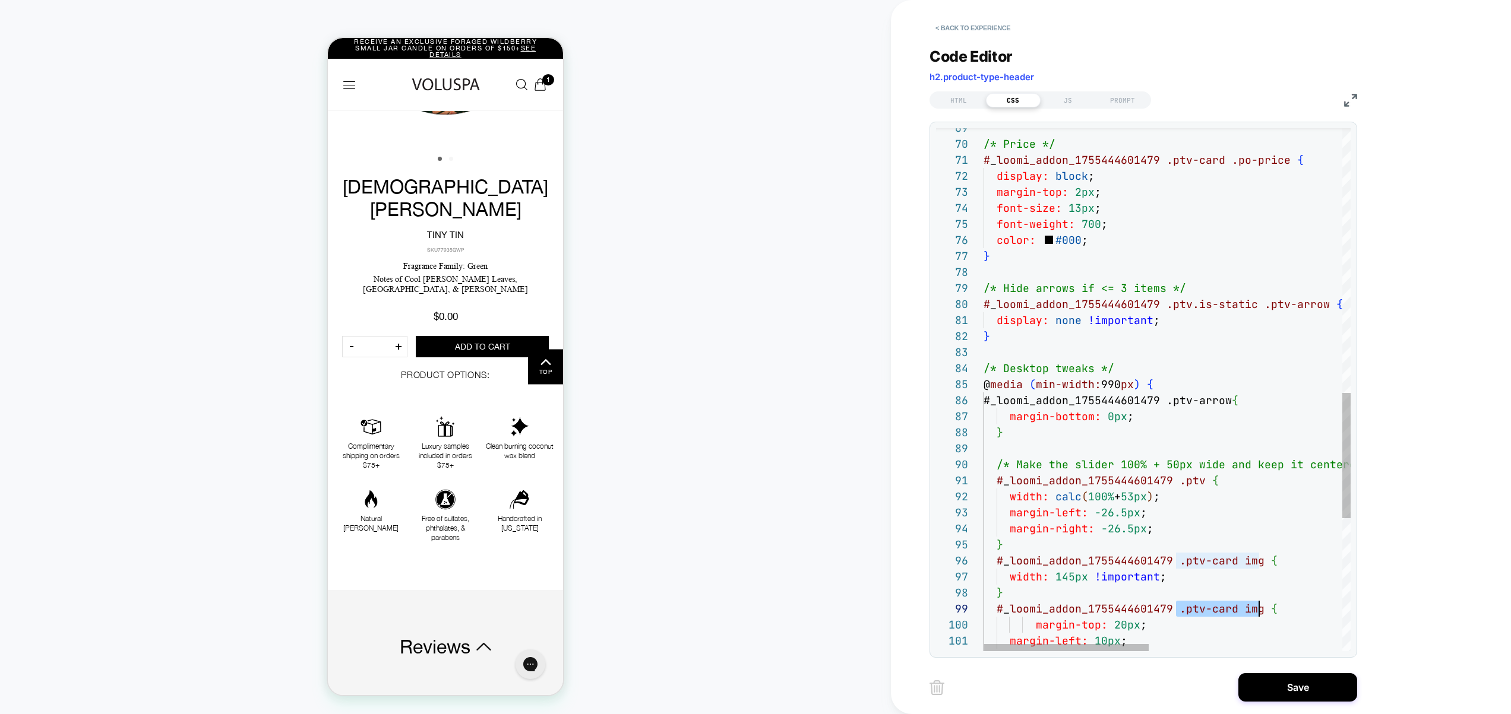
type textarea "**********"
click at [1217, 487] on div "font-weight: 700 ; color: #000 ; } /* Hide arrows if <= 3 items */ # _ loomi_ad…" at bounding box center [1381, 117] width 797 height 2175
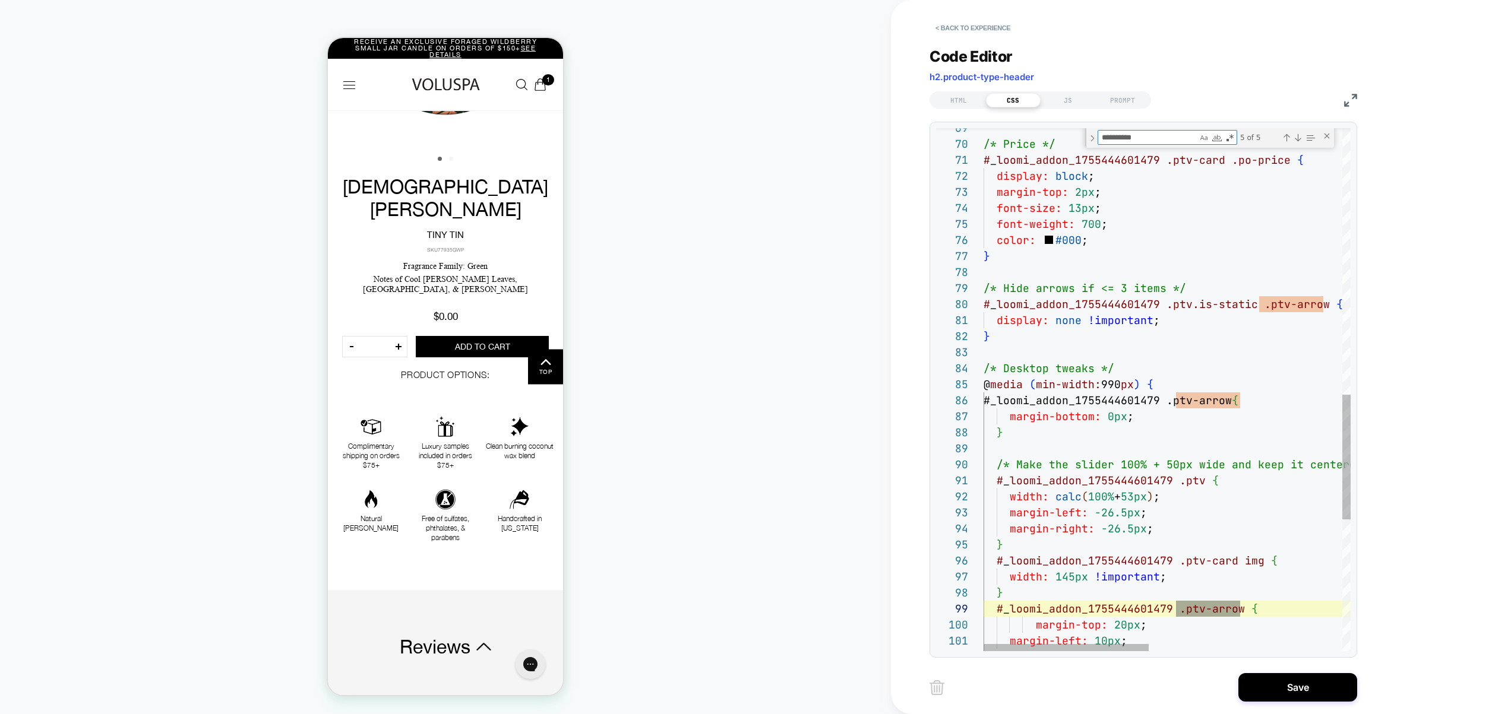
type textarea "**********"
click at [1292, 138] on div "5 of 5" at bounding box center [1277, 137] width 80 height 15
click at [1295, 137] on div "Next Match (Enter)" at bounding box center [1298, 138] width 10 height 10
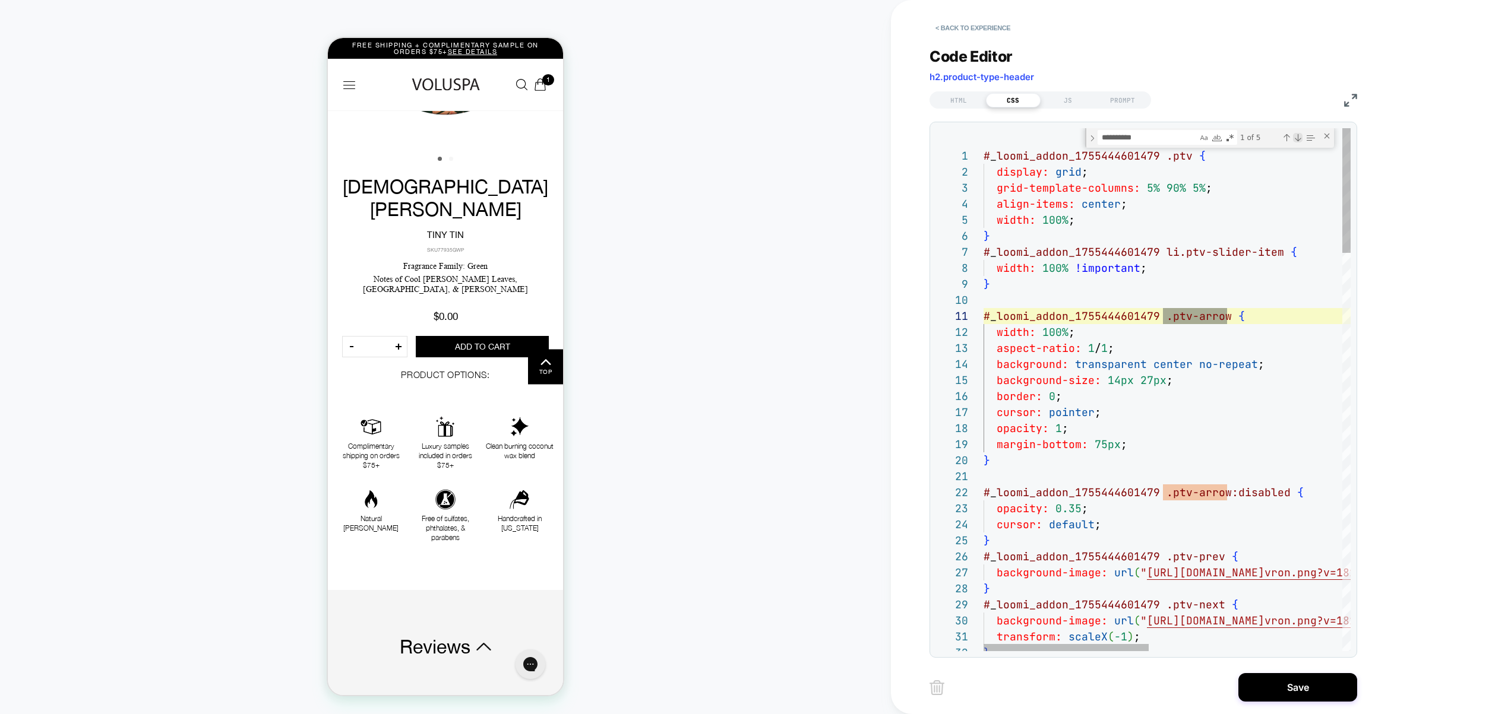
click at [1295, 137] on div "Next Match (Enter)" at bounding box center [1298, 138] width 10 height 10
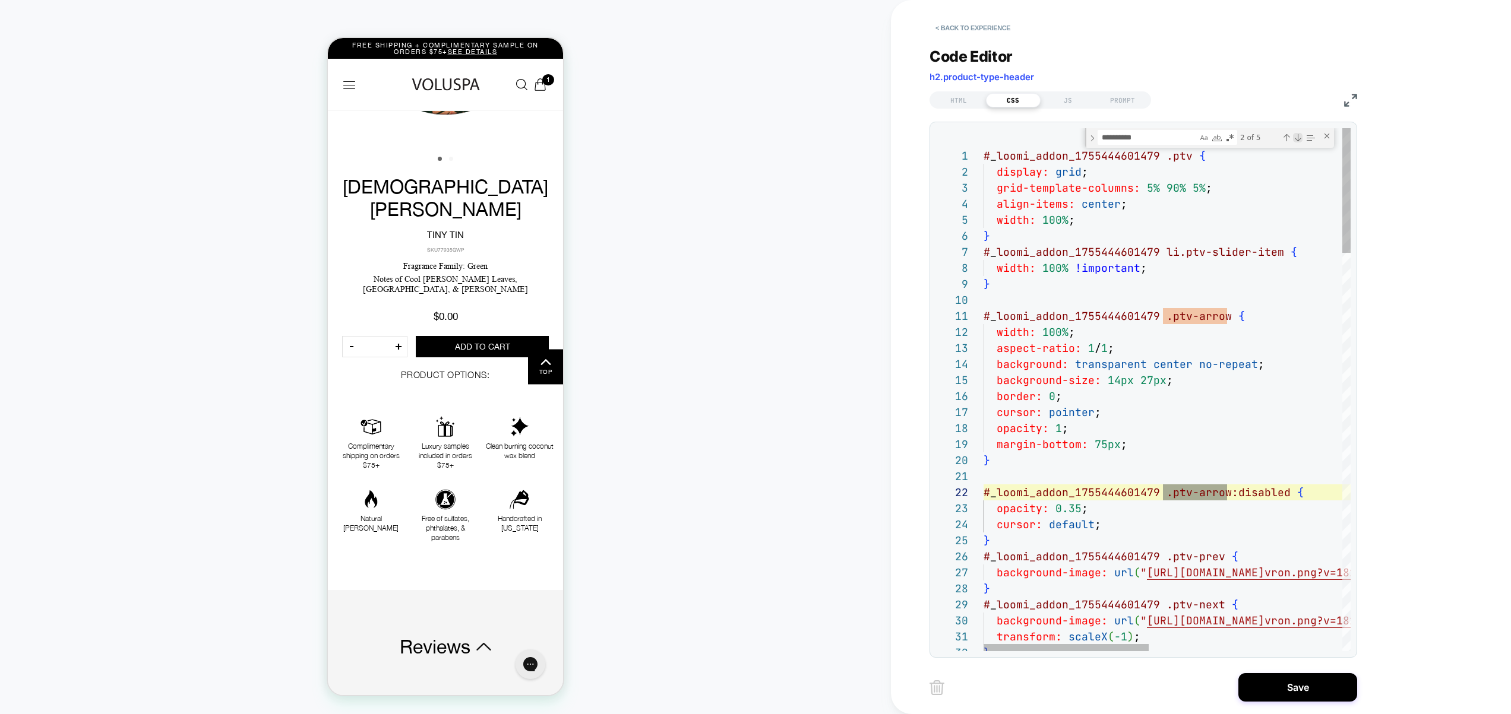
click at [1295, 137] on div "Next Match (Enter)" at bounding box center [1298, 138] width 10 height 10
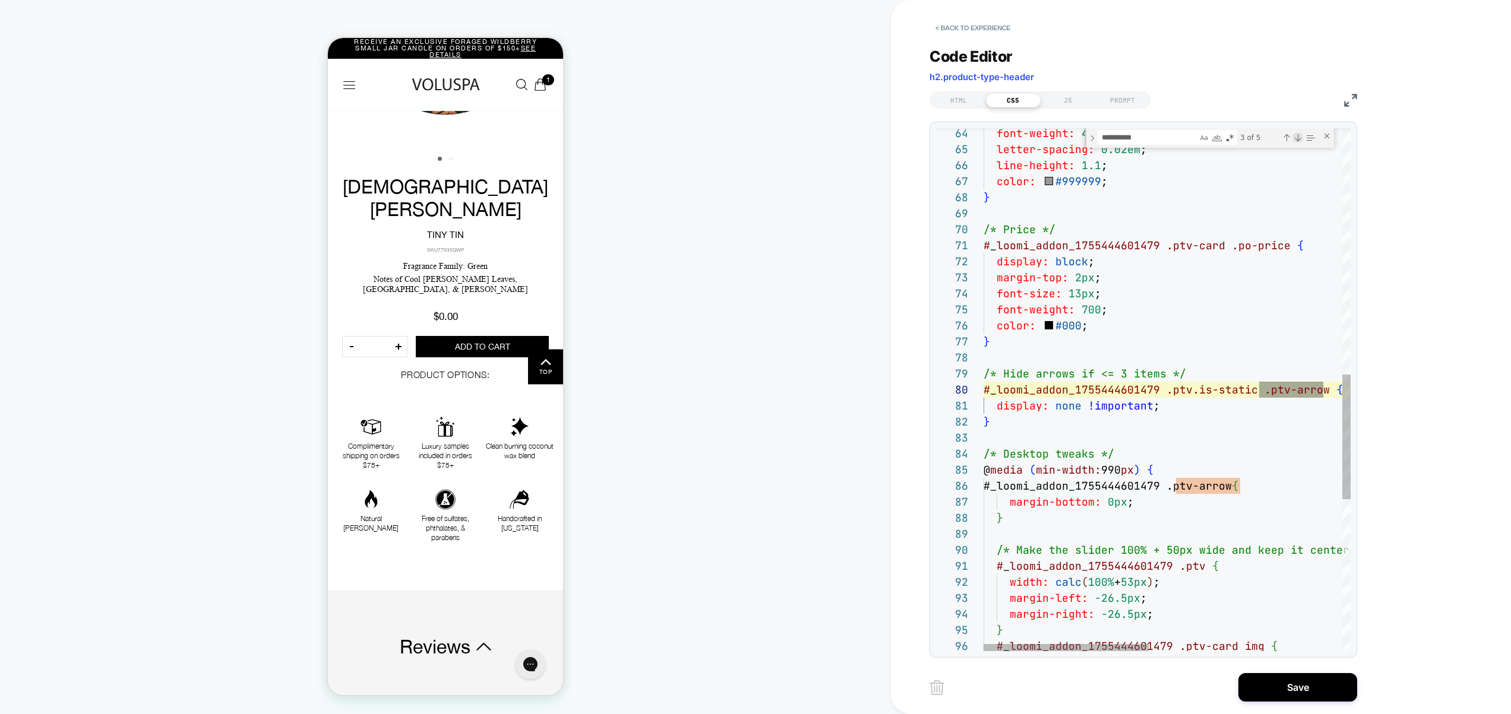
click at [1295, 137] on div "Next Match (Enter)" at bounding box center [1298, 138] width 10 height 10
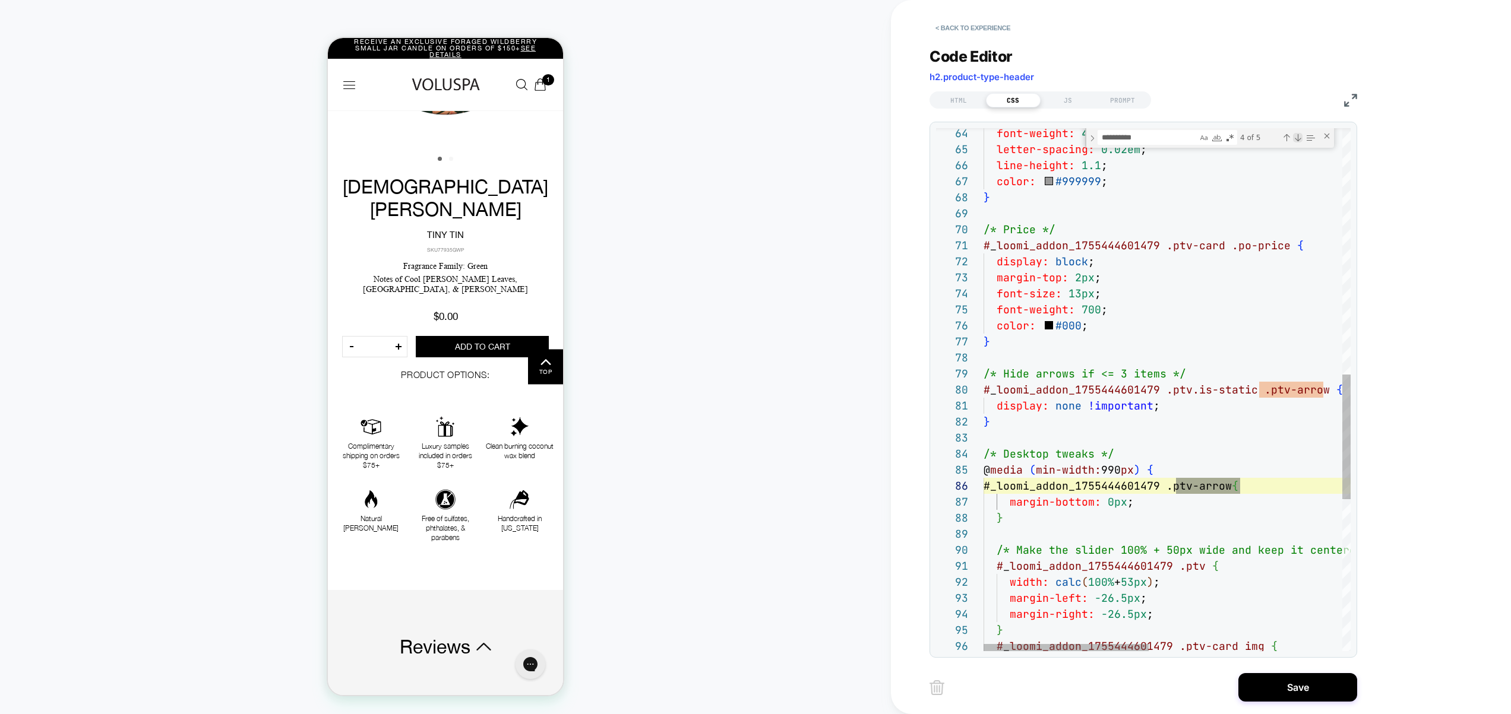
scroll to position [160, 257]
click at [1295, 137] on div "Next Match (Enter)" at bounding box center [1298, 138] width 10 height 10
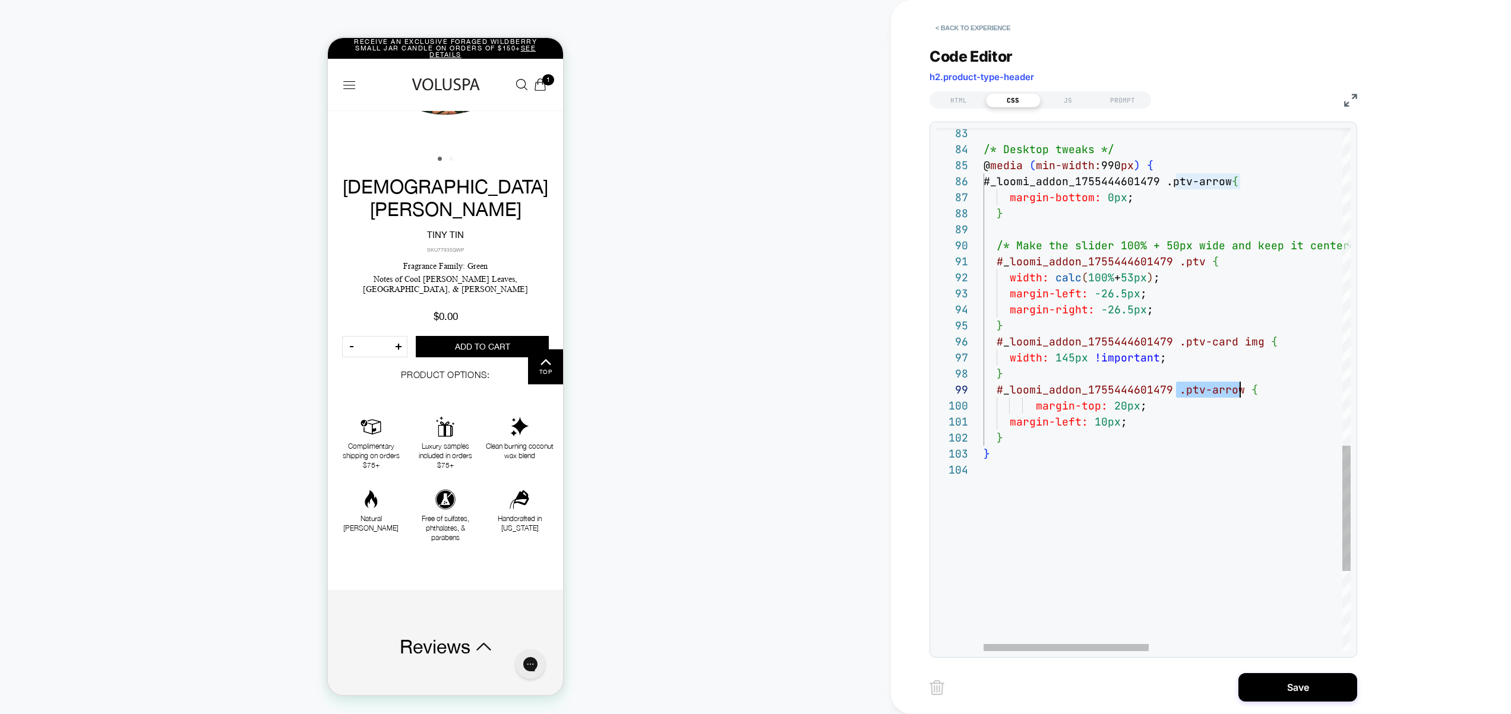
scroll to position [64, 19]
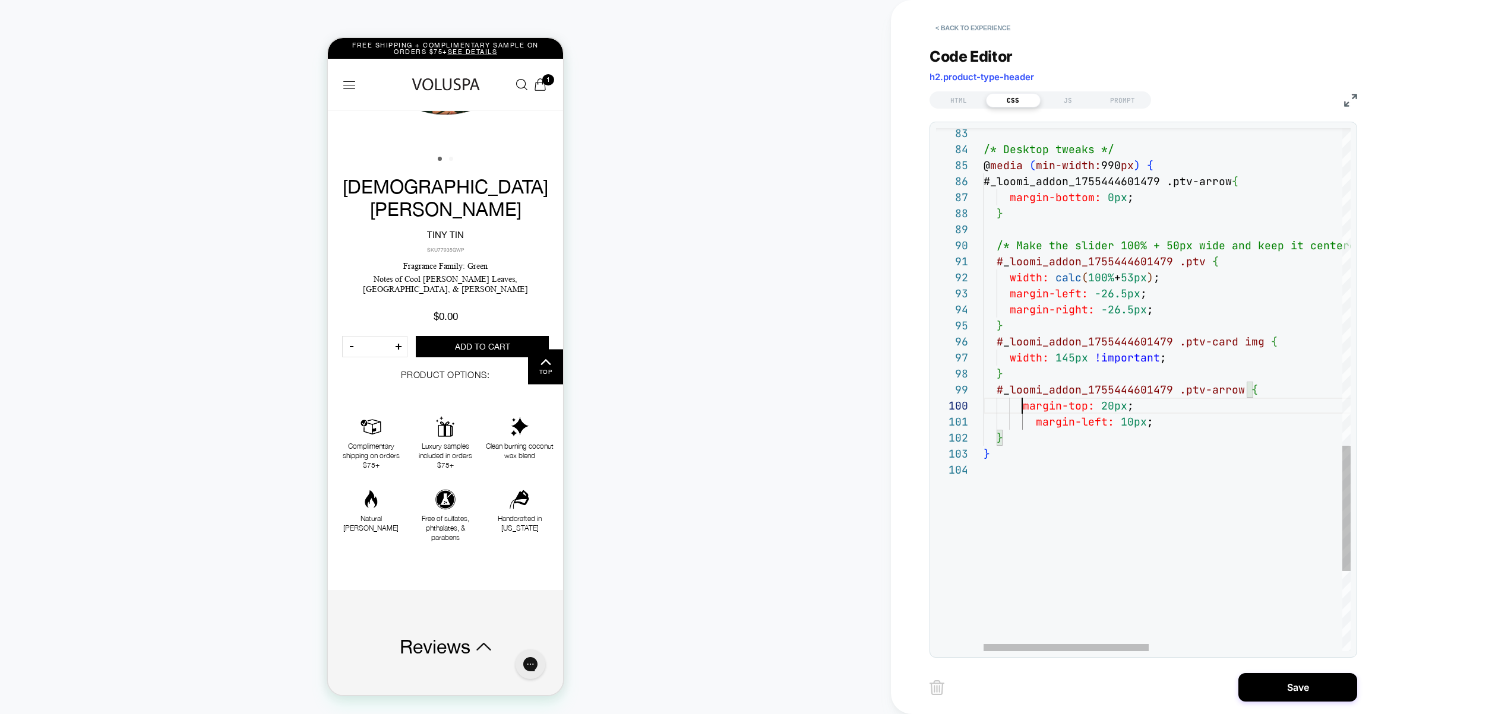
scroll to position [144, 39]
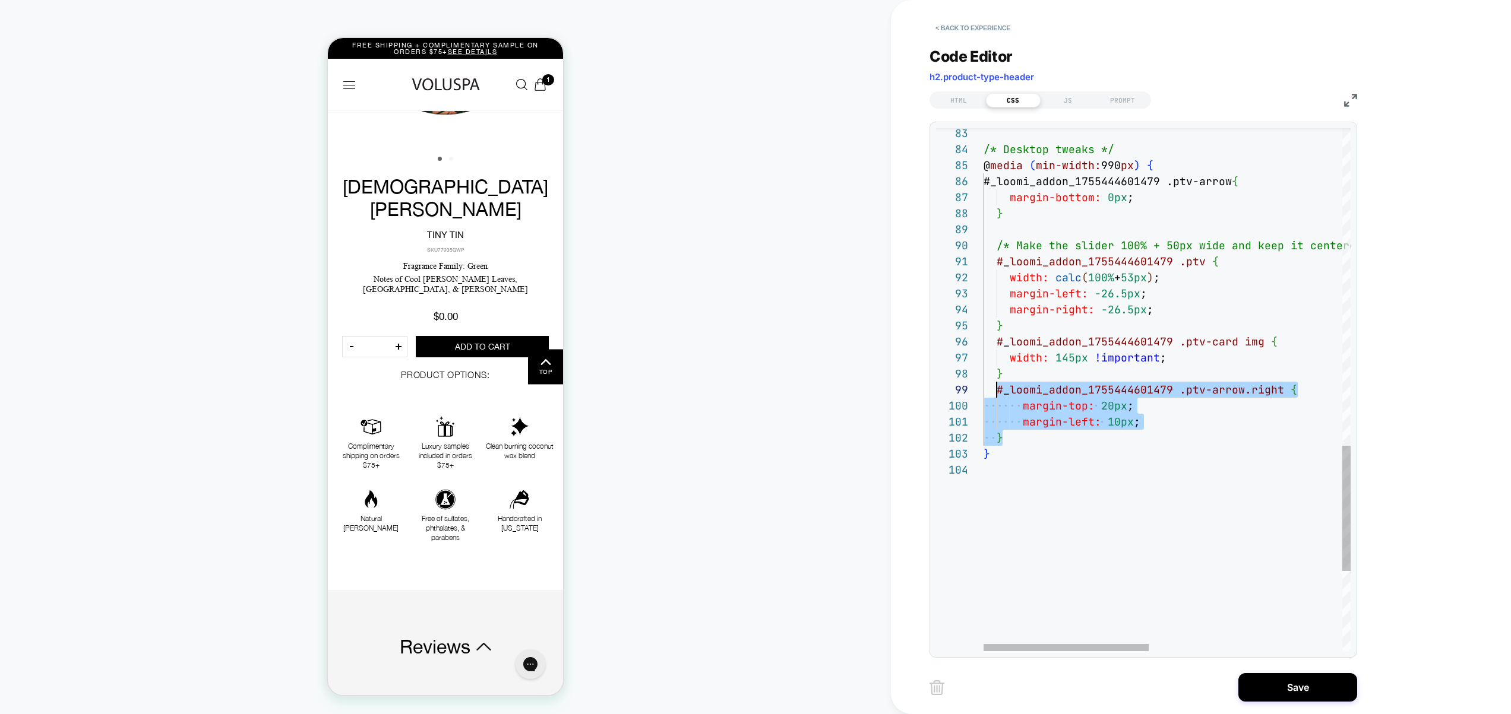
drag, startPoint x: 999, startPoint y: 422, endPoint x: 997, endPoint y: 390, distance: 32.2
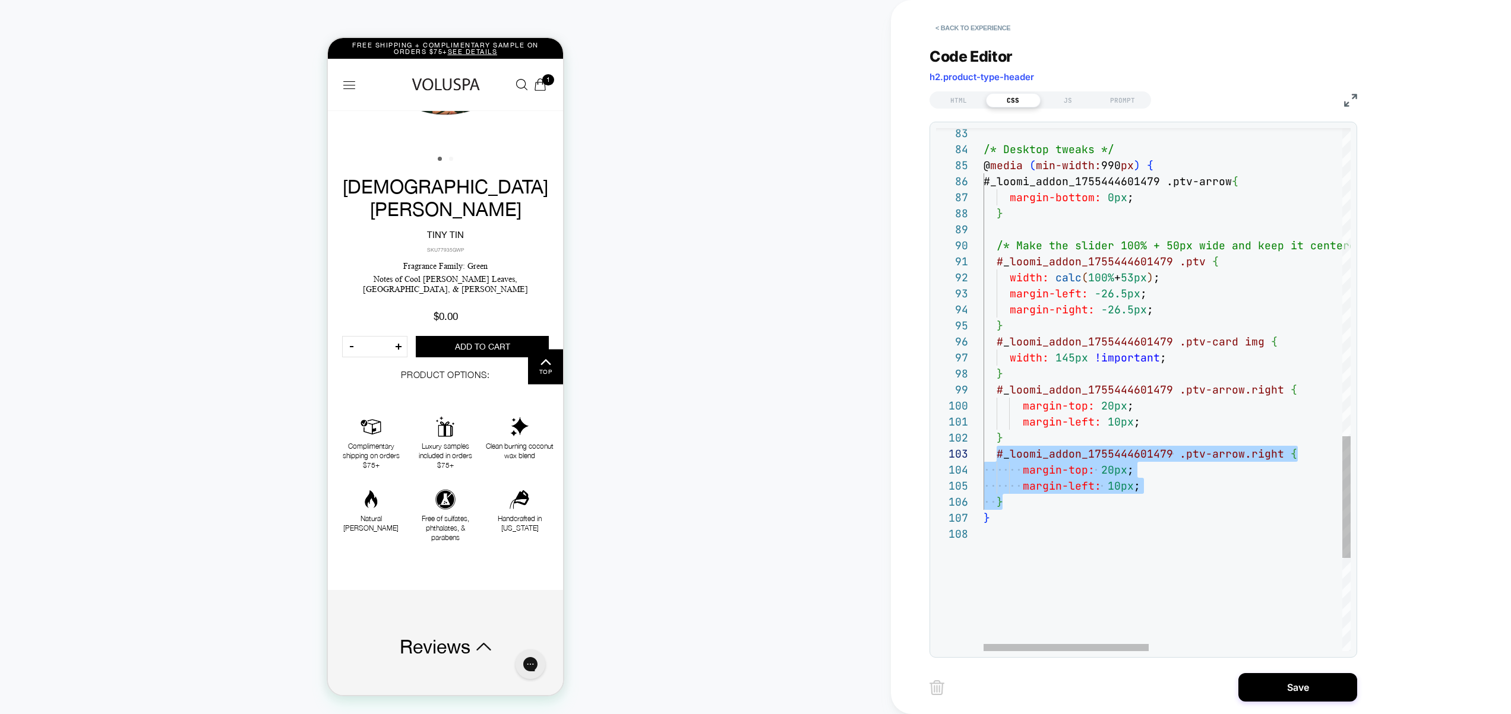
drag, startPoint x: 1070, startPoint y: 485, endPoint x: 1090, endPoint y: 484, distance: 20.8
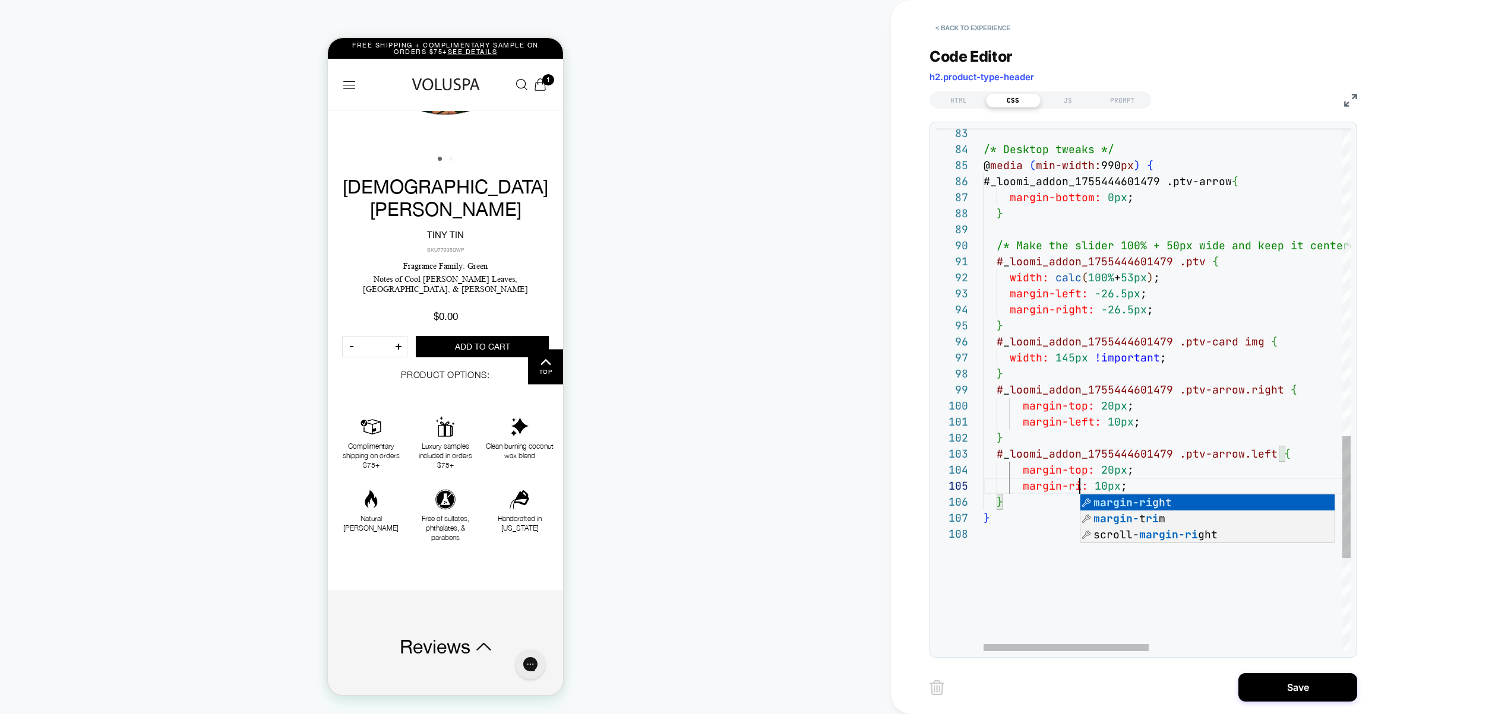
scroll to position [64, 115]
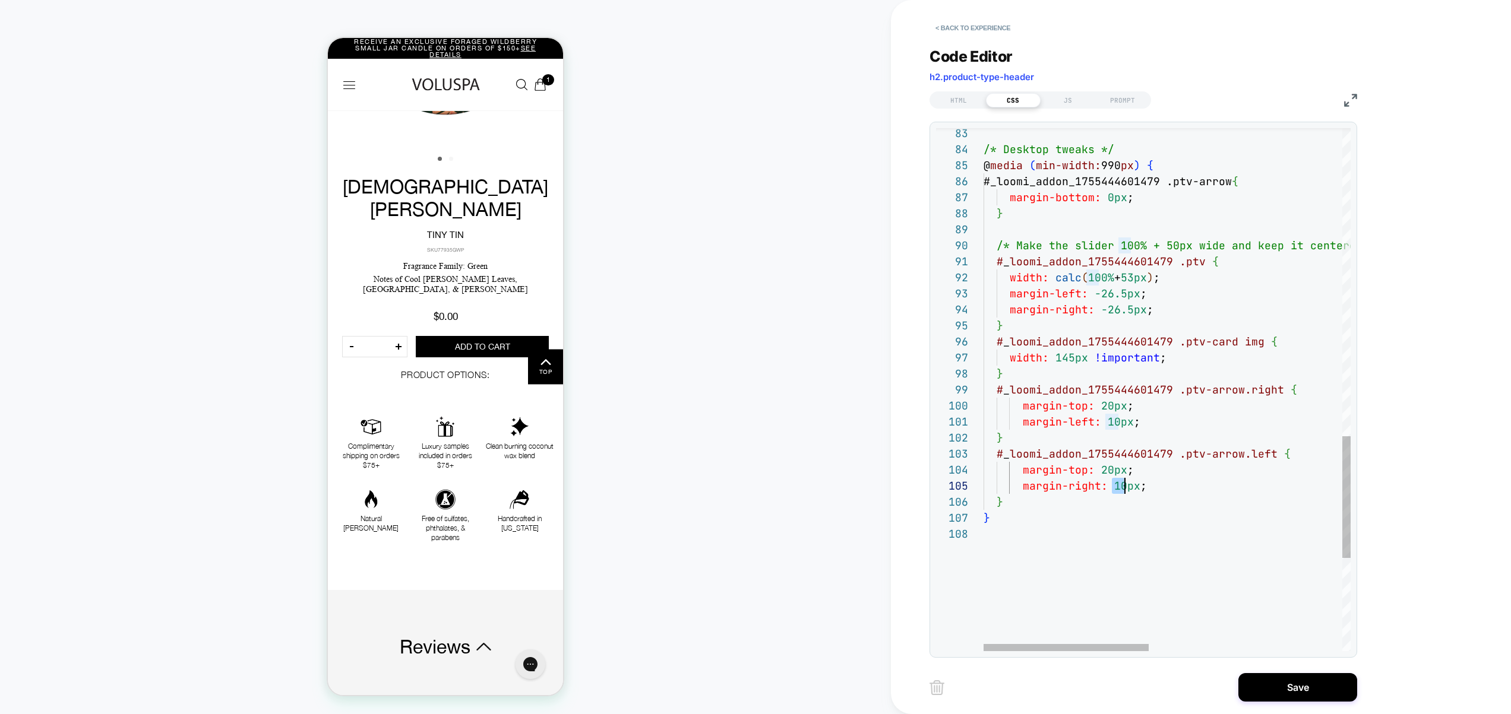
drag, startPoint x: 1112, startPoint y: 486, endPoint x: 1122, endPoint y: 487, distance: 10.1
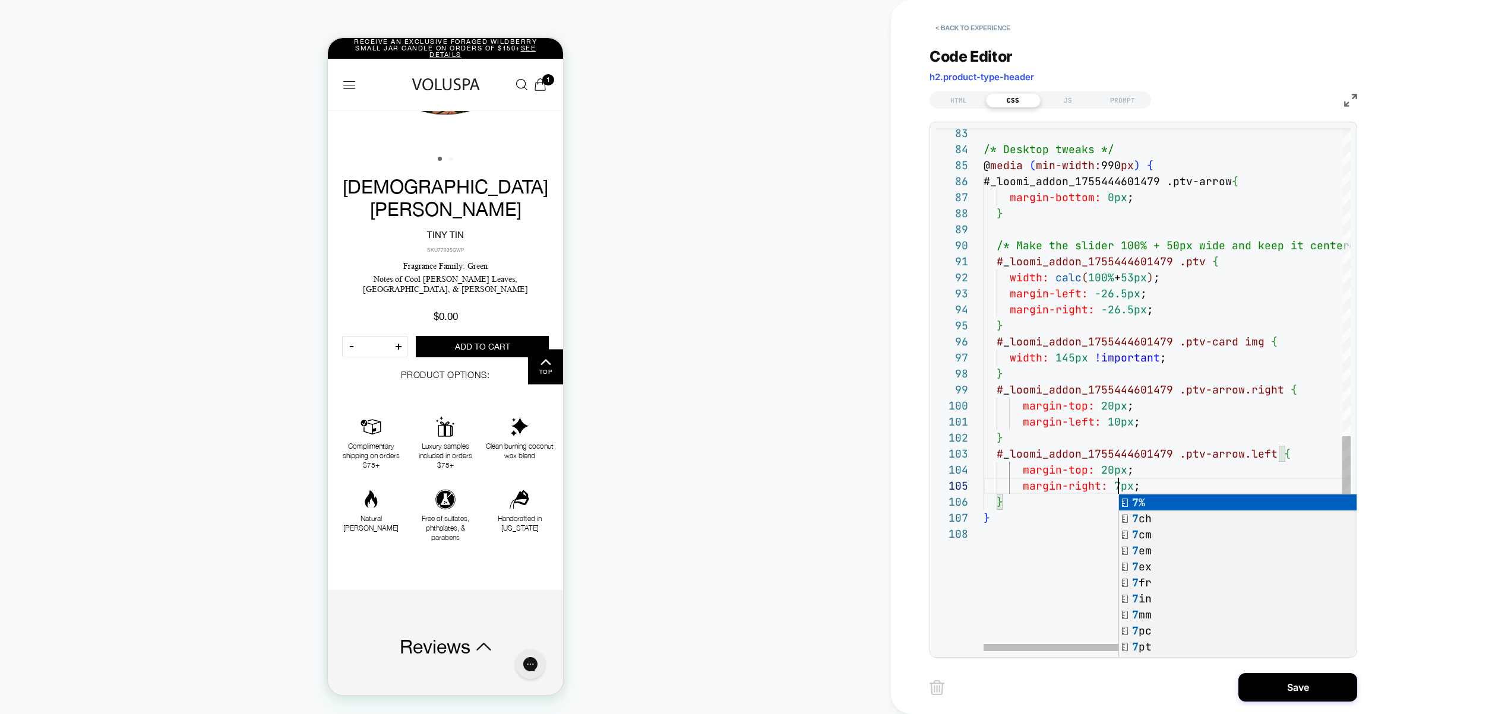
scroll to position [48, 147]
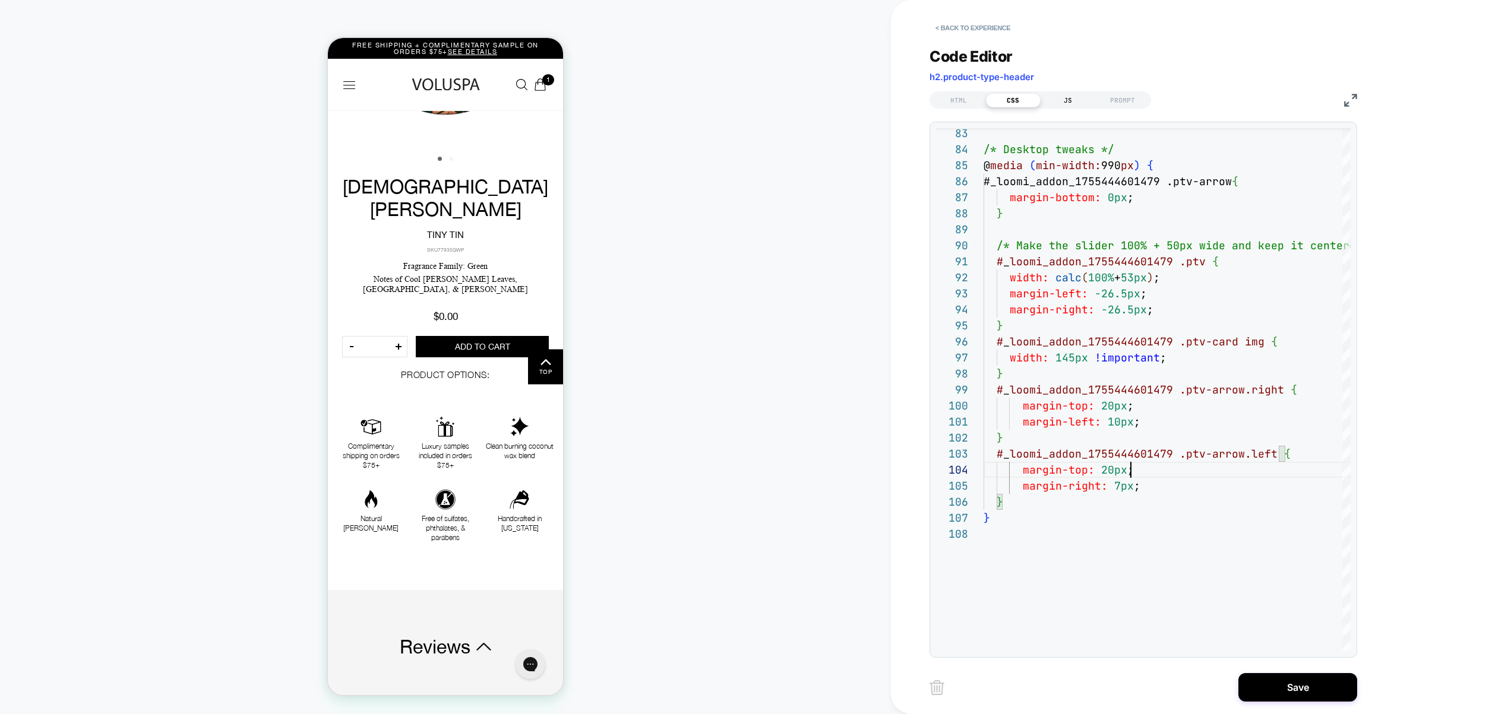
type textarea "**********"
click at [1076, 100] on div "JS" at bounding box center [1067, 100] width 55 height 14
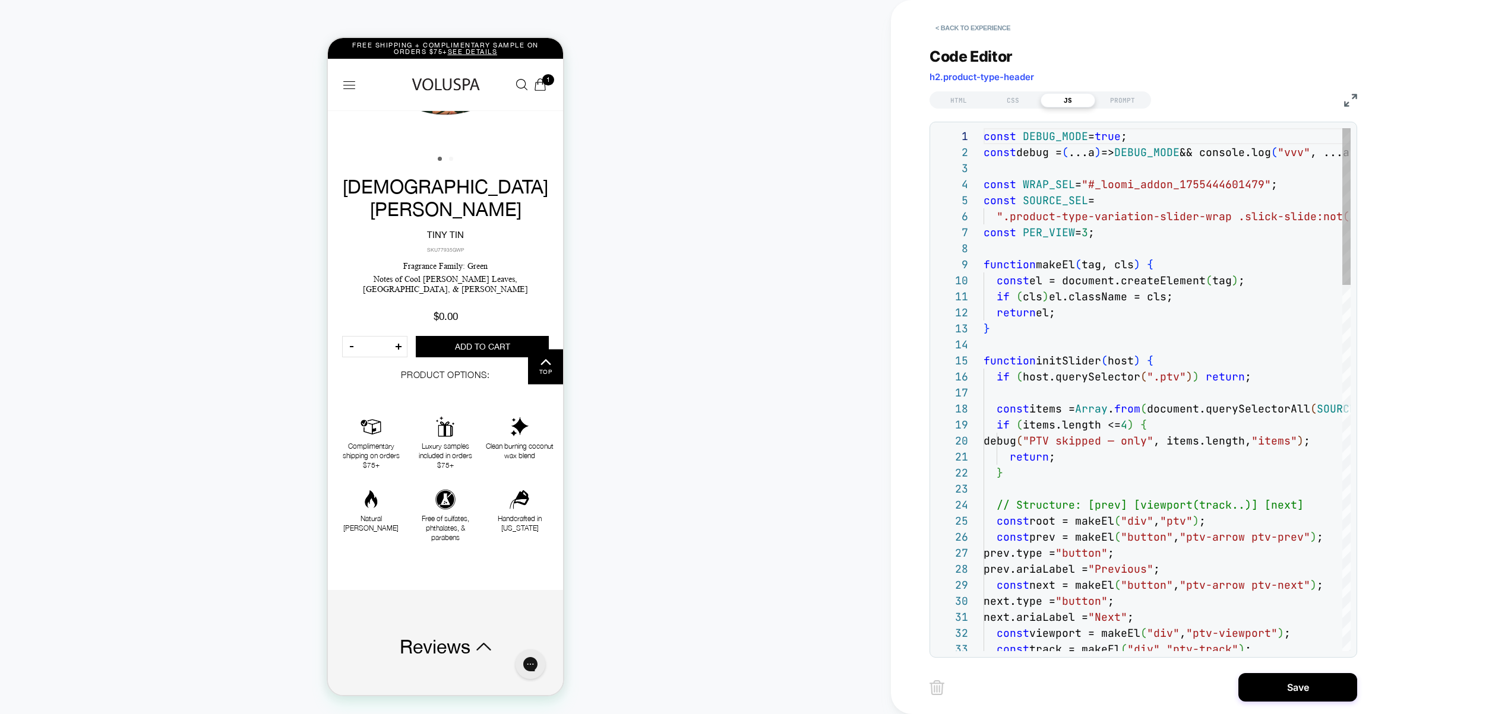
scroll to position [160, 0]
type textarea "**********"
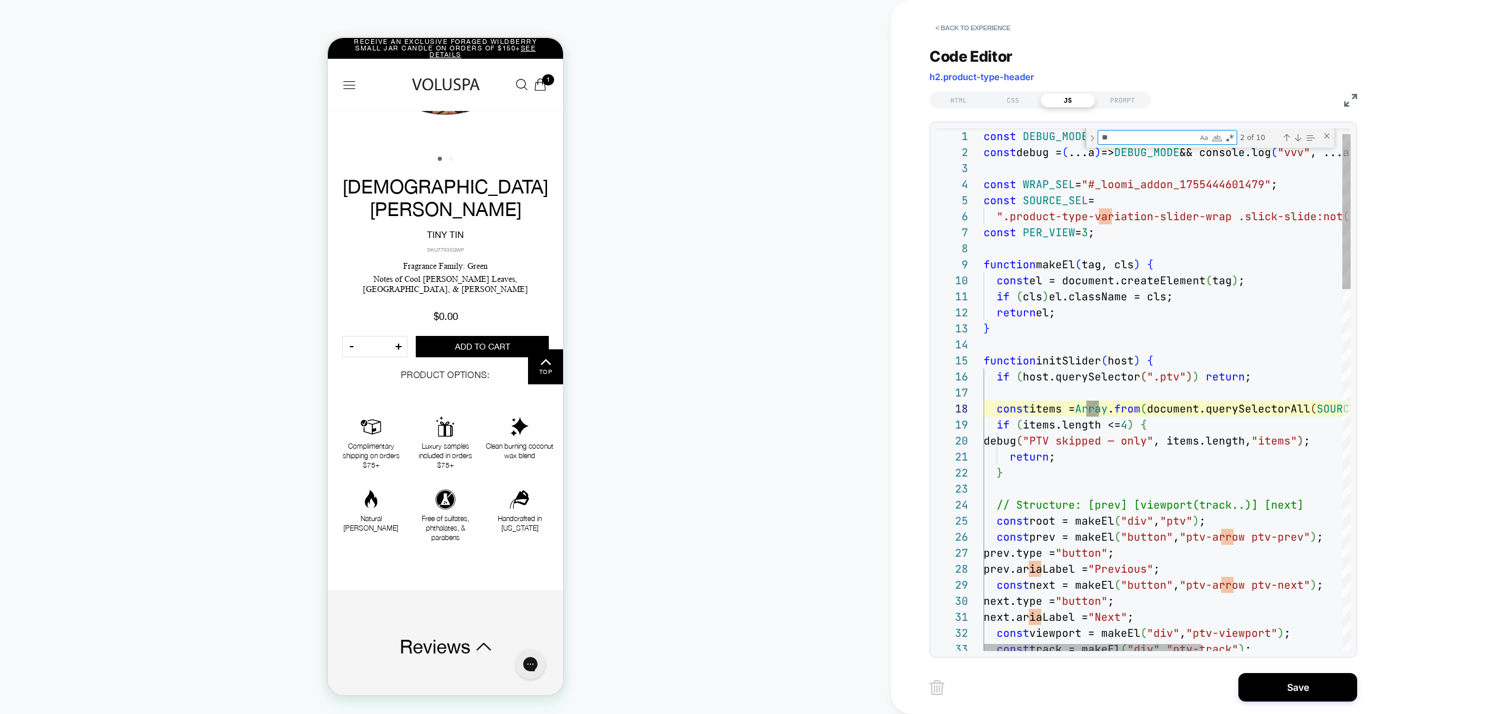
type textarea "***"
type textarea "**********"
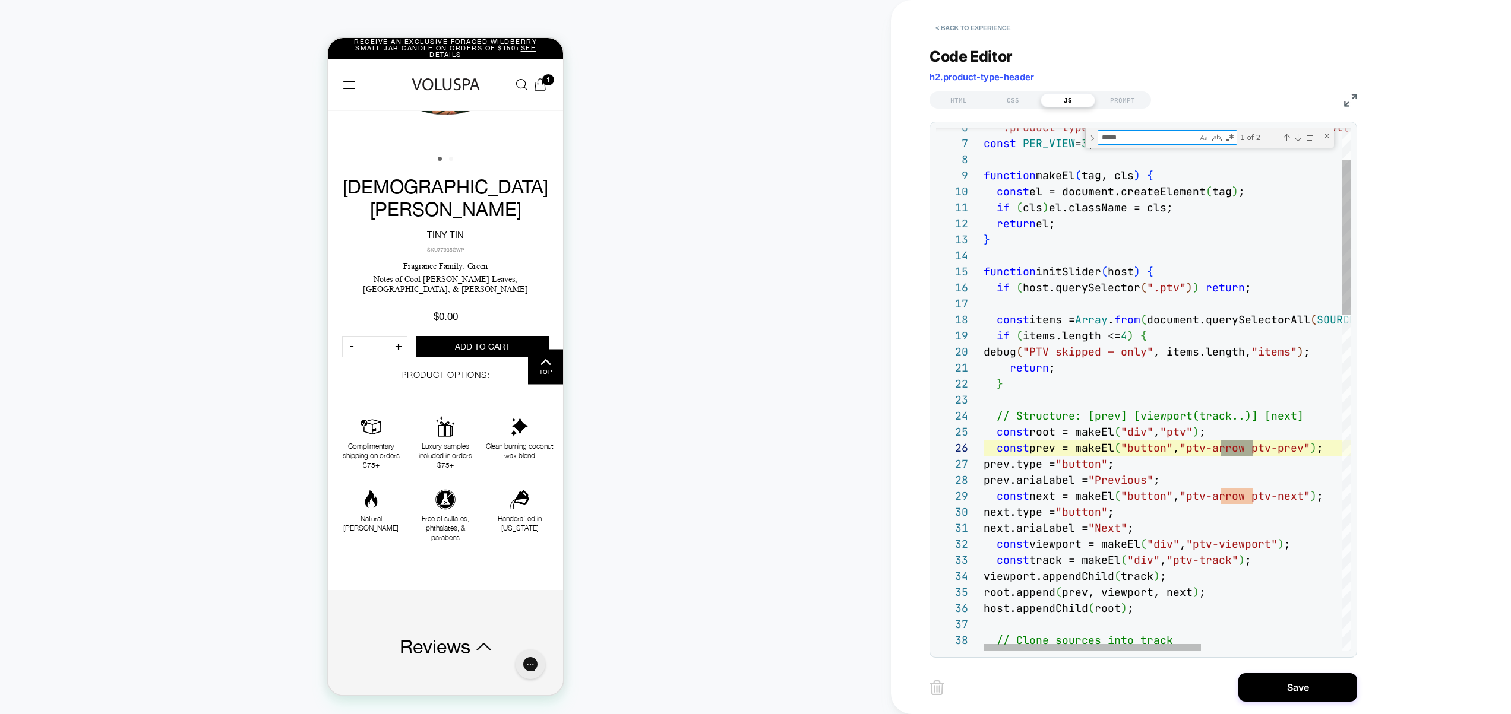
type textarea "*****"
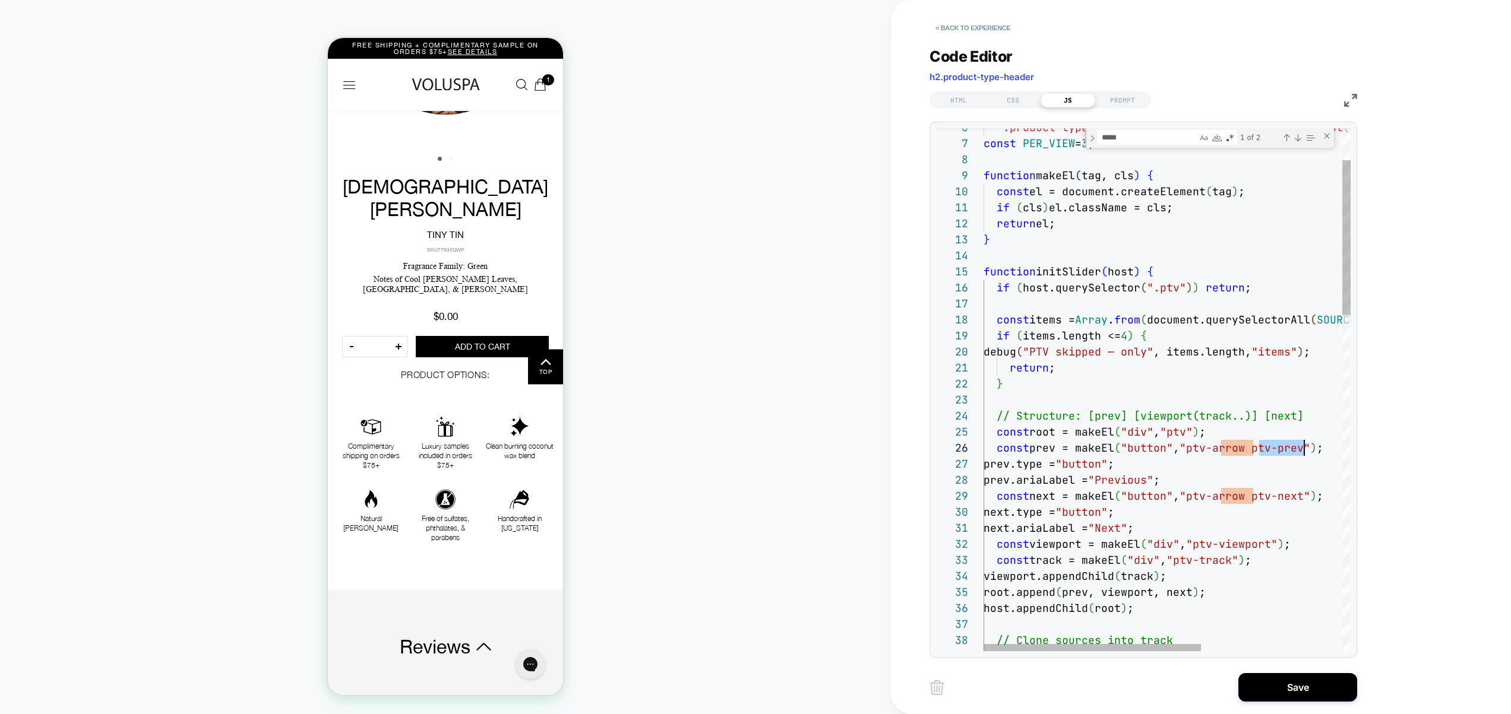
scroll to position [80, 327]
drag, startPoint x: 1261, startPoint y: 448, endPoint x: 1310, endPoint y: 455, distance: 49.8
click at [1013, 96] on div "CSS" at bounding box center [1013, 100] width 55 height 14
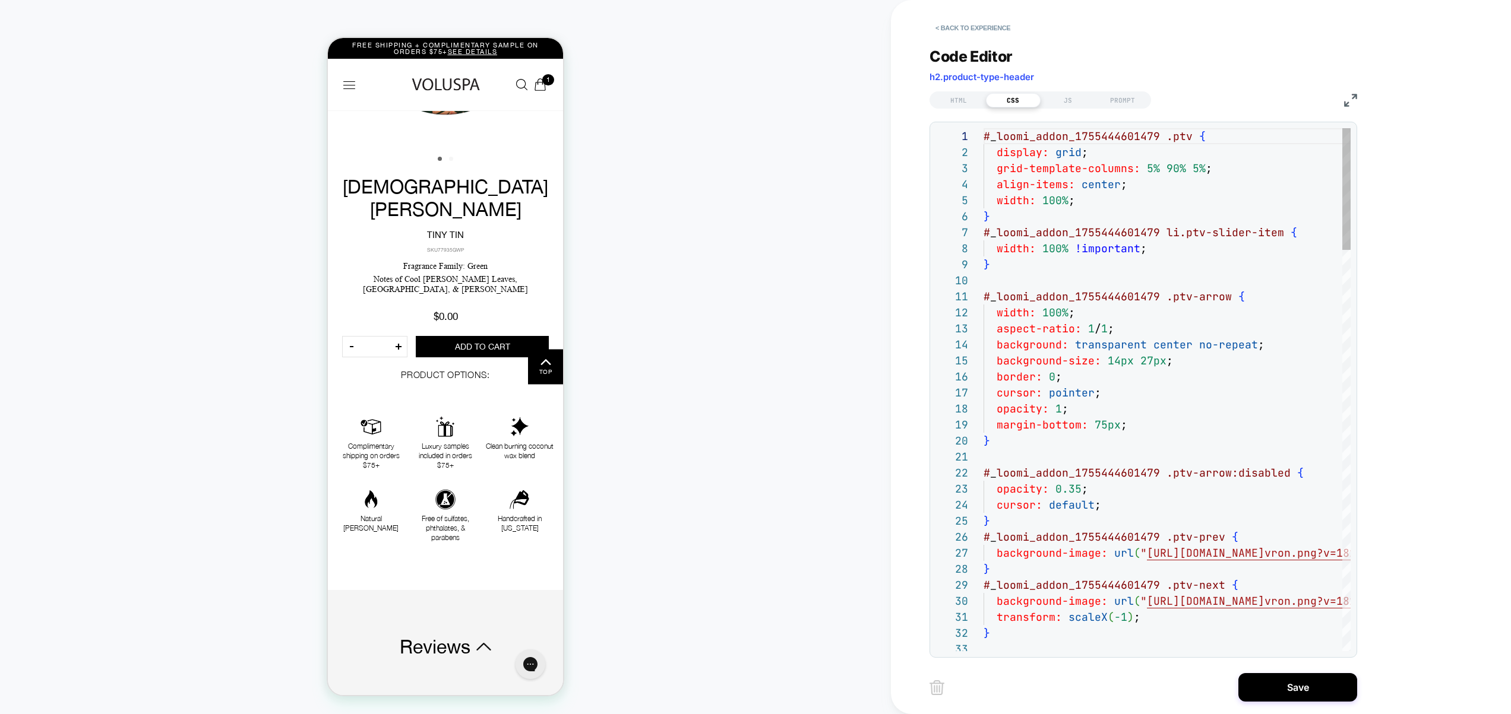
scroll to position [160, 0]
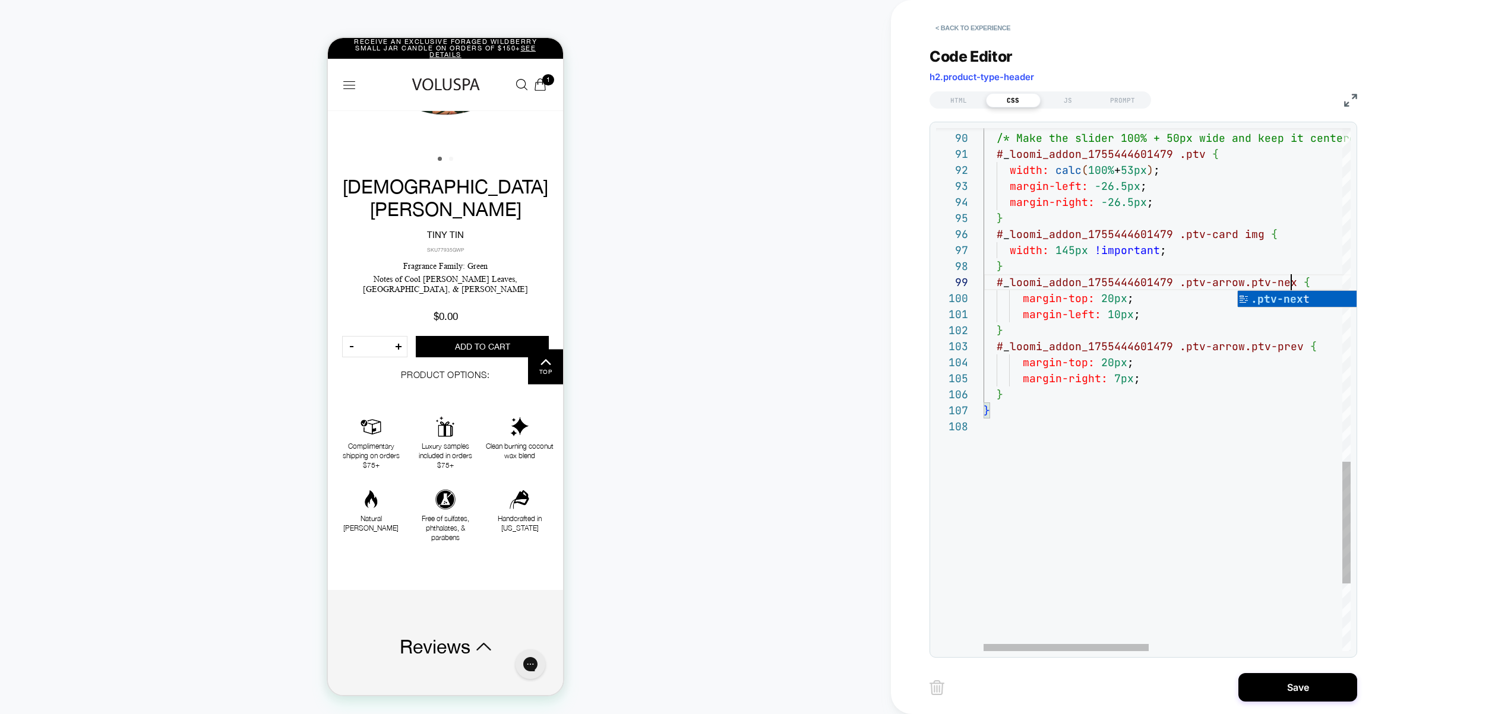
scroll to position [128, 314]
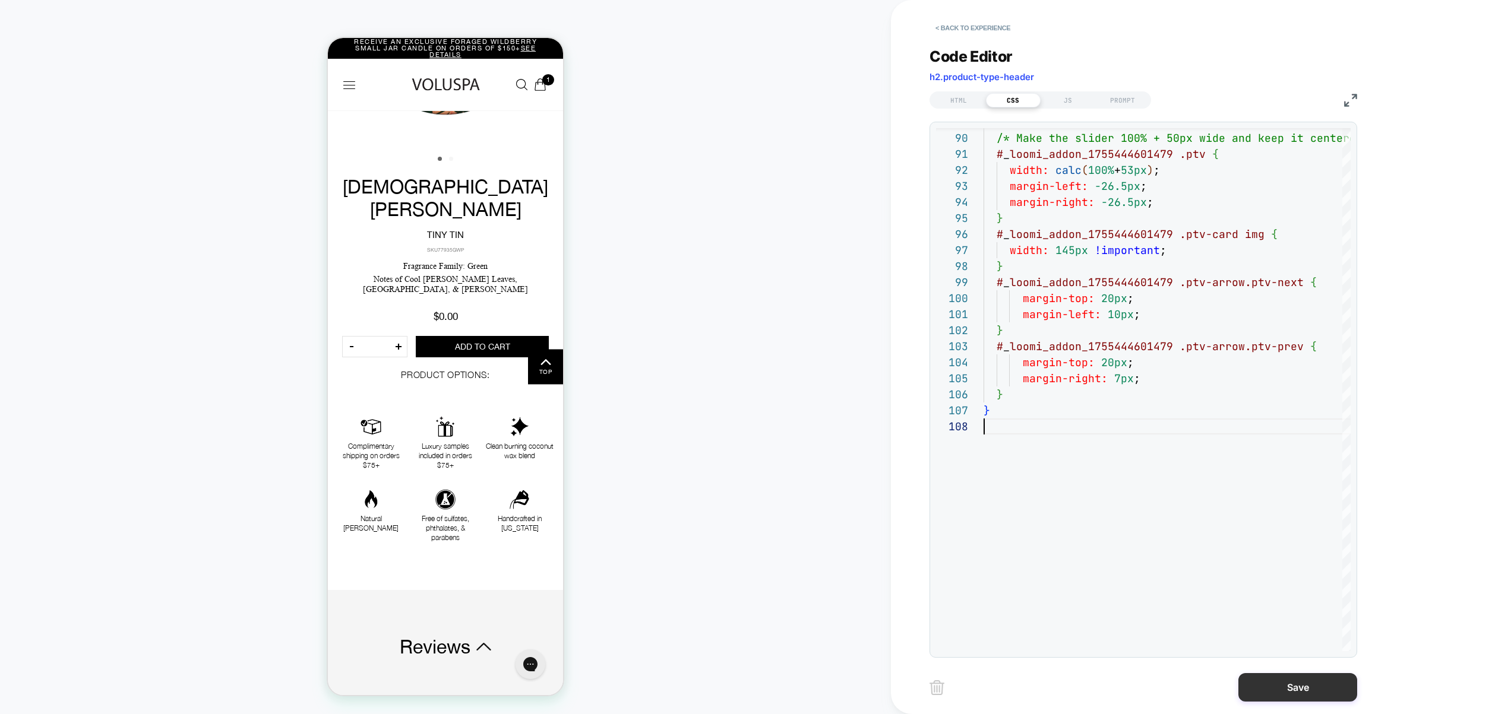
type textarea "**********"
click at [1288, 697] on button "Save" at bounding box center [1297, 687] width 119 height 29
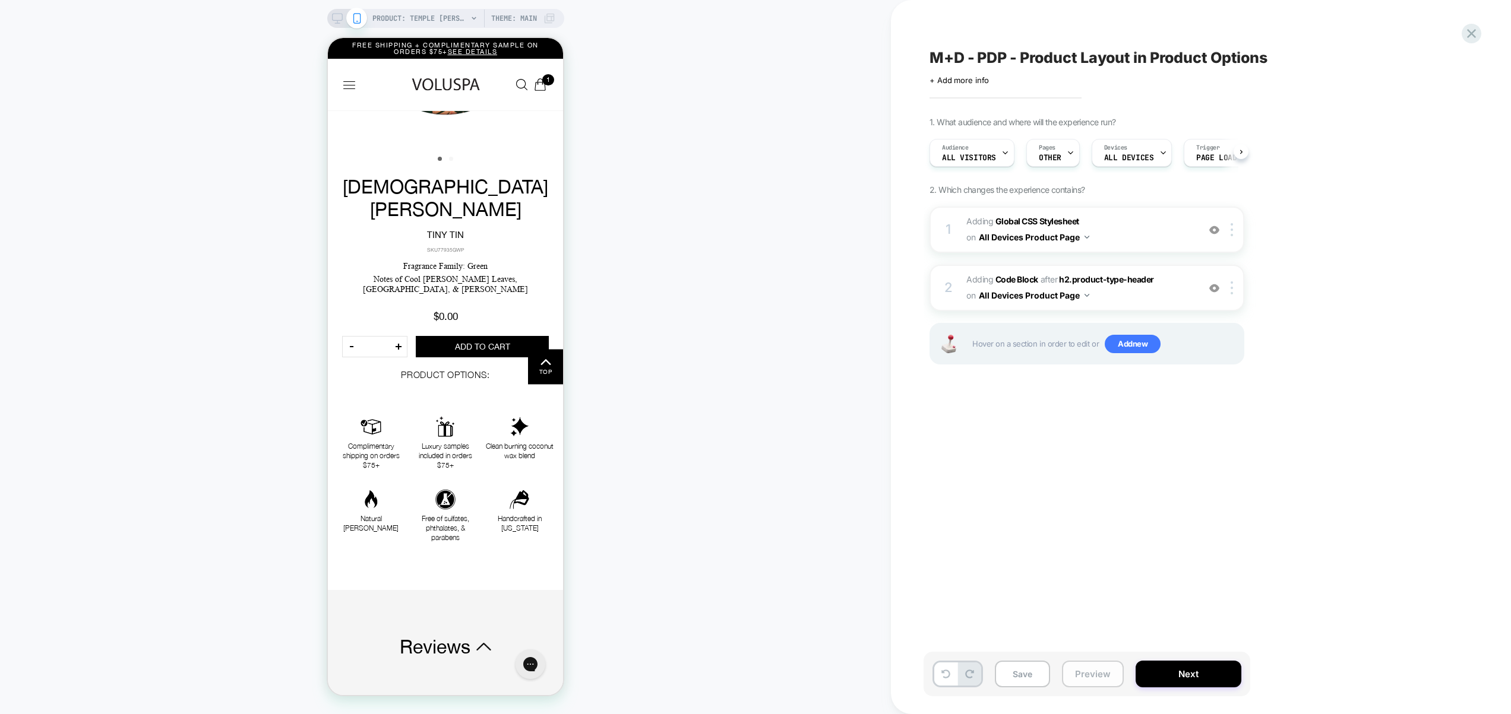
drag, startPoint x: 1071, startPoint y: 676, endPoint x: 1083, endPoint y: 661, distance: 19.4
click at [1071, 676] on button "Preview" at bounding box center [1093, 674] width 62 height 27
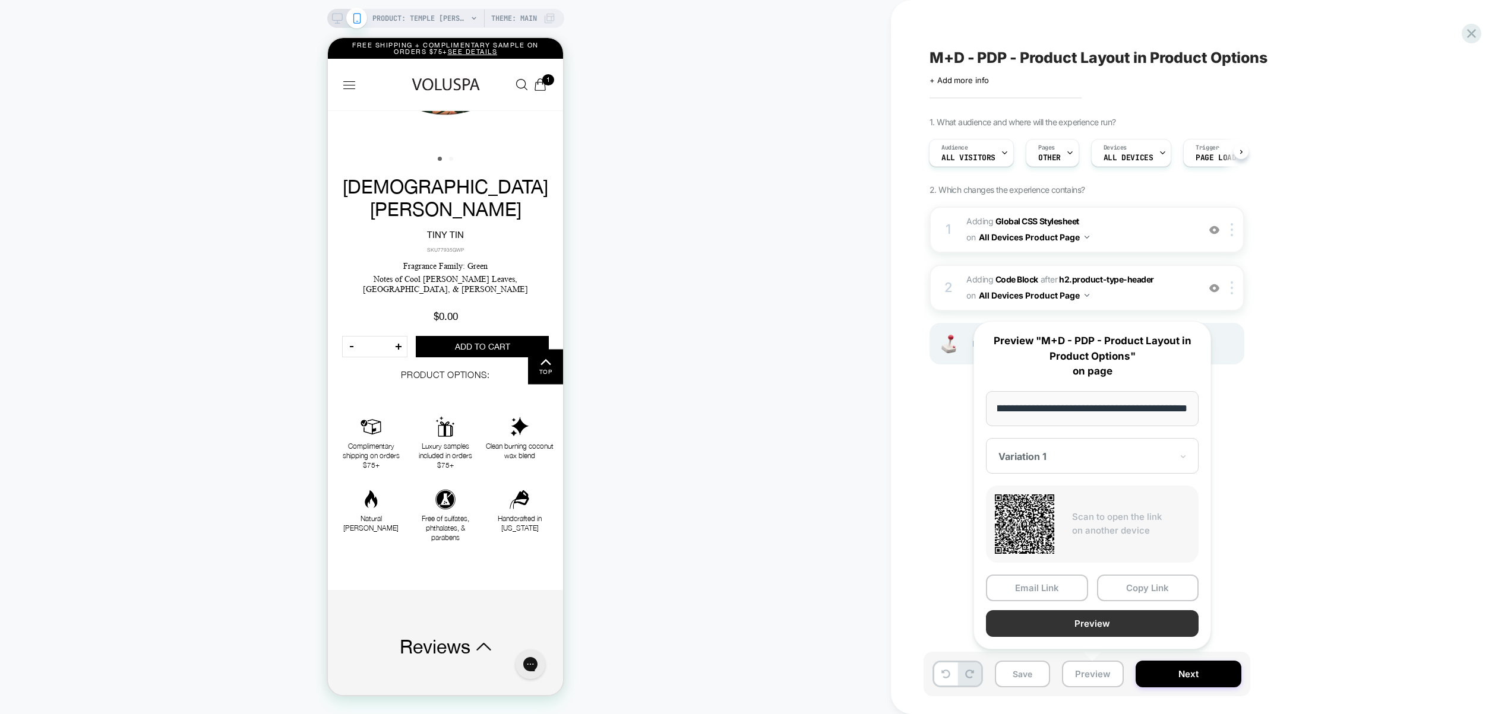
scroll to position [0, 0]
click at [1092, 620] on button "Preview" at bounding box center [1092, 624] width 213 height 27
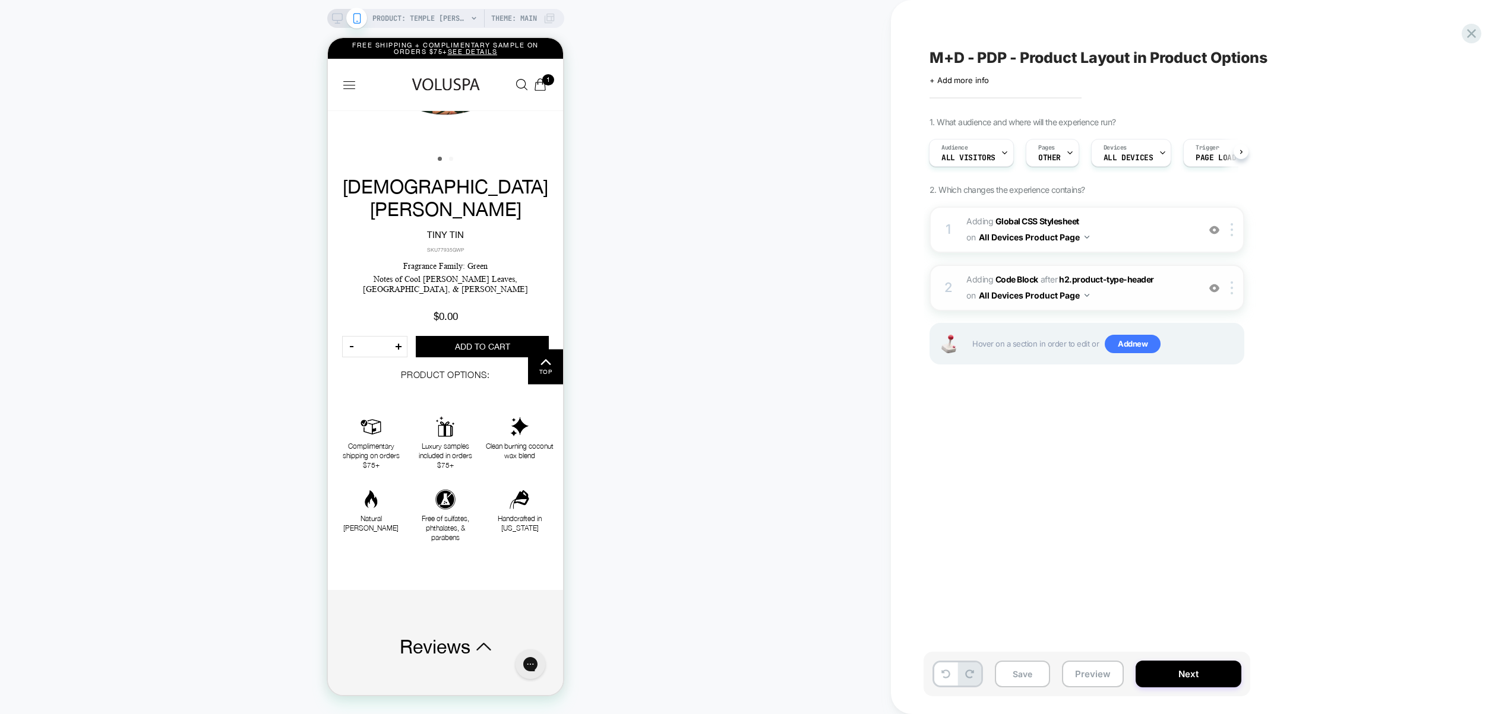
click at [1145, 298] on span "Adding Code Block AFTER h2.product-type-header h2.product-type-header on All De…" at bounding box center [1079, 288] width 226 height 32
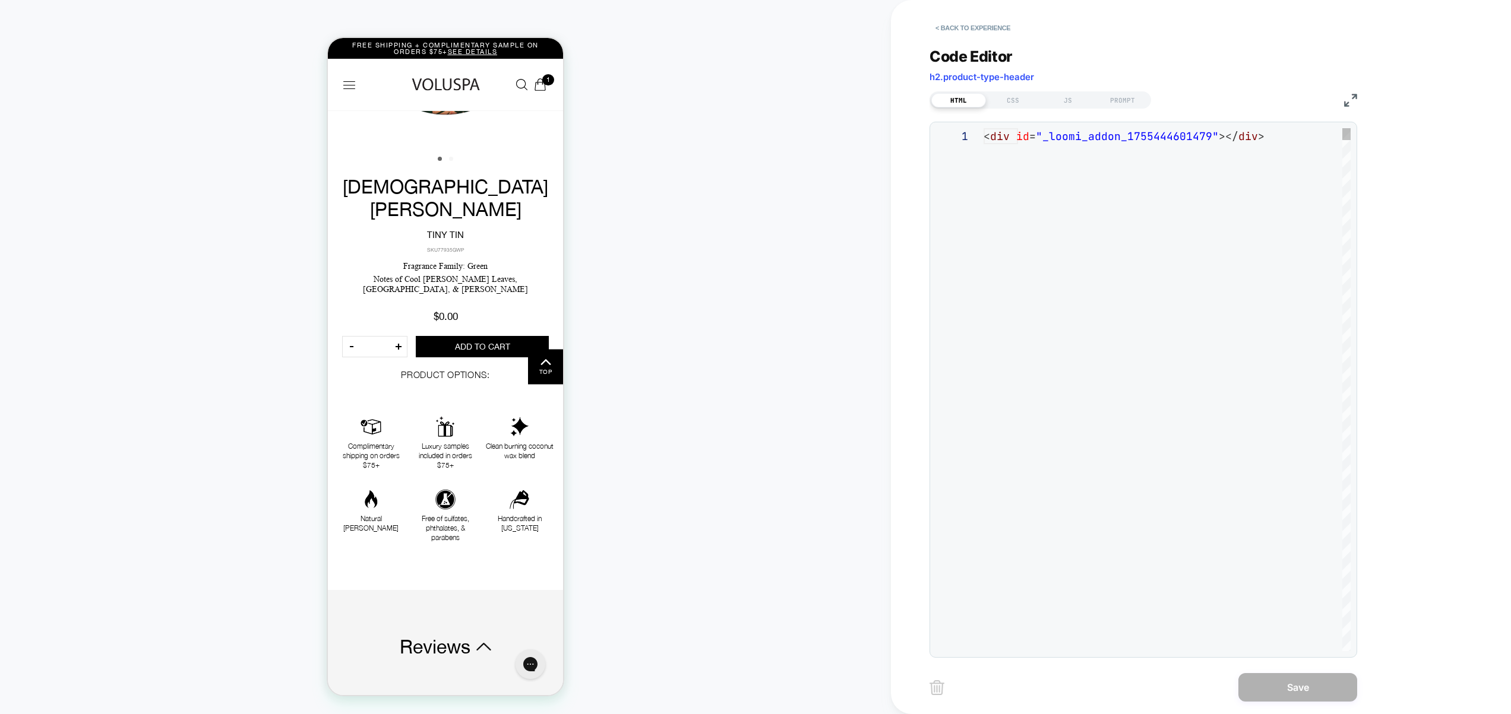
scroll to position [16, 0]
click at [1027, 98] on div "CSS" at bounding box center [1013, 100] width 55 height 14
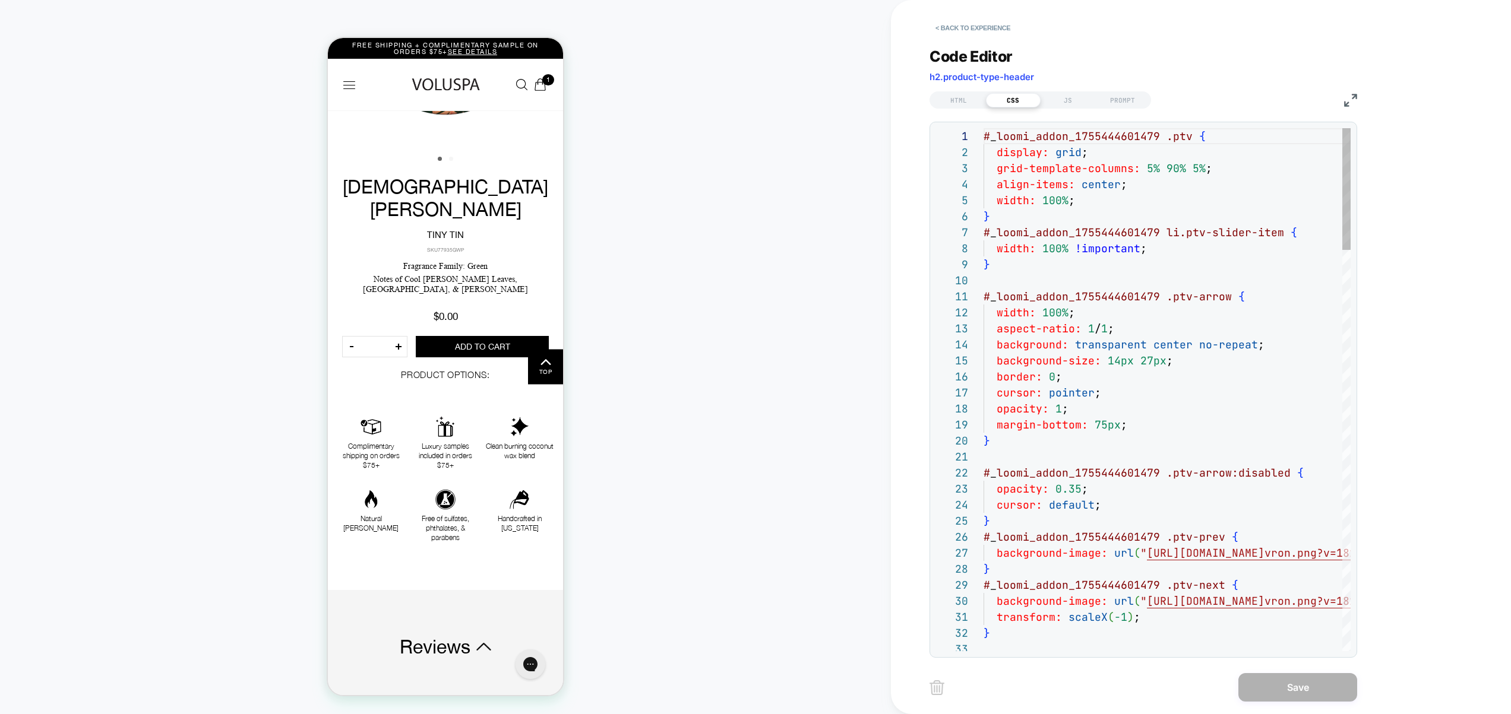
scroll to position [160, 0]
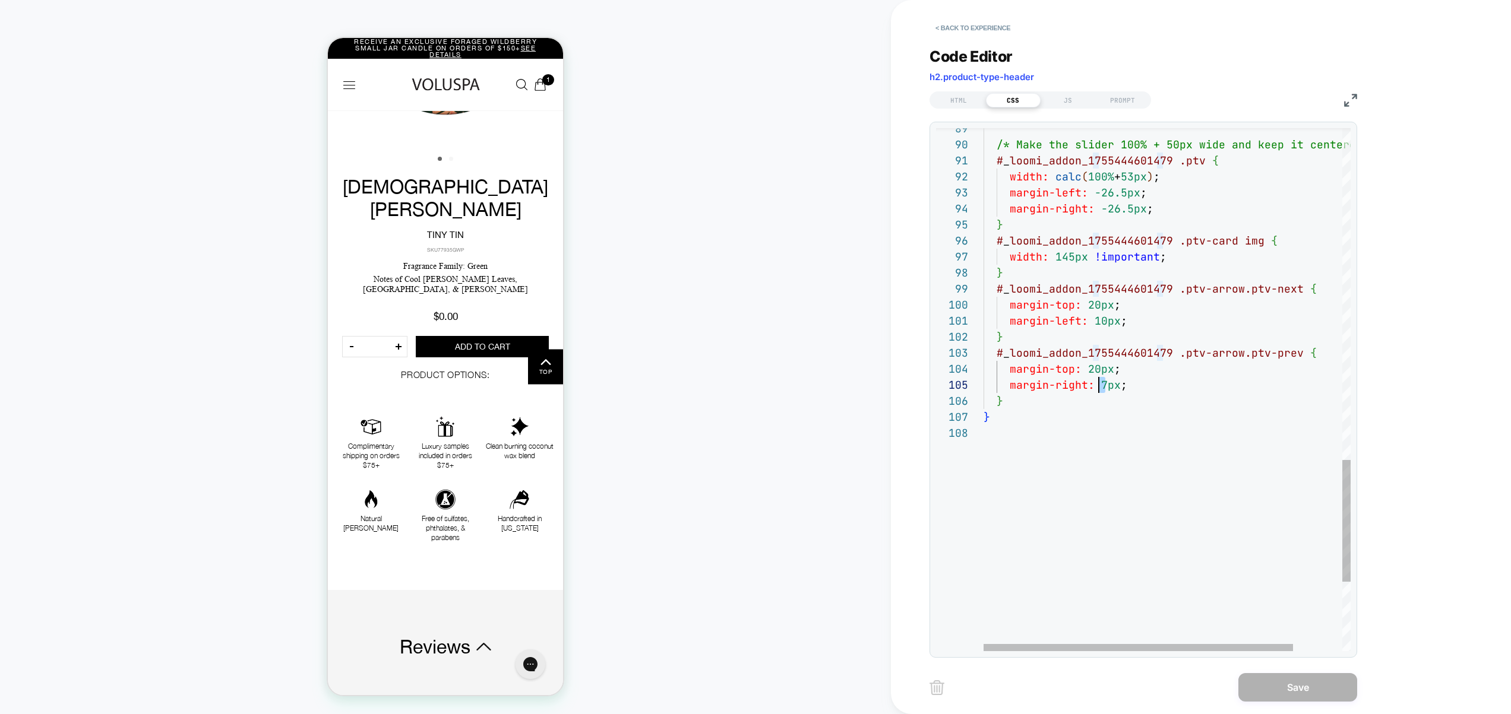
drag, startPoint x: 1107, startPoint y: 386, endPoint x: 1100, endPoint y: 386, distance: 7.1
drag, startPoint x: 1089, startPoint y: 306, endPoint x: 1100, endPoint y: 306, distance: 11.3
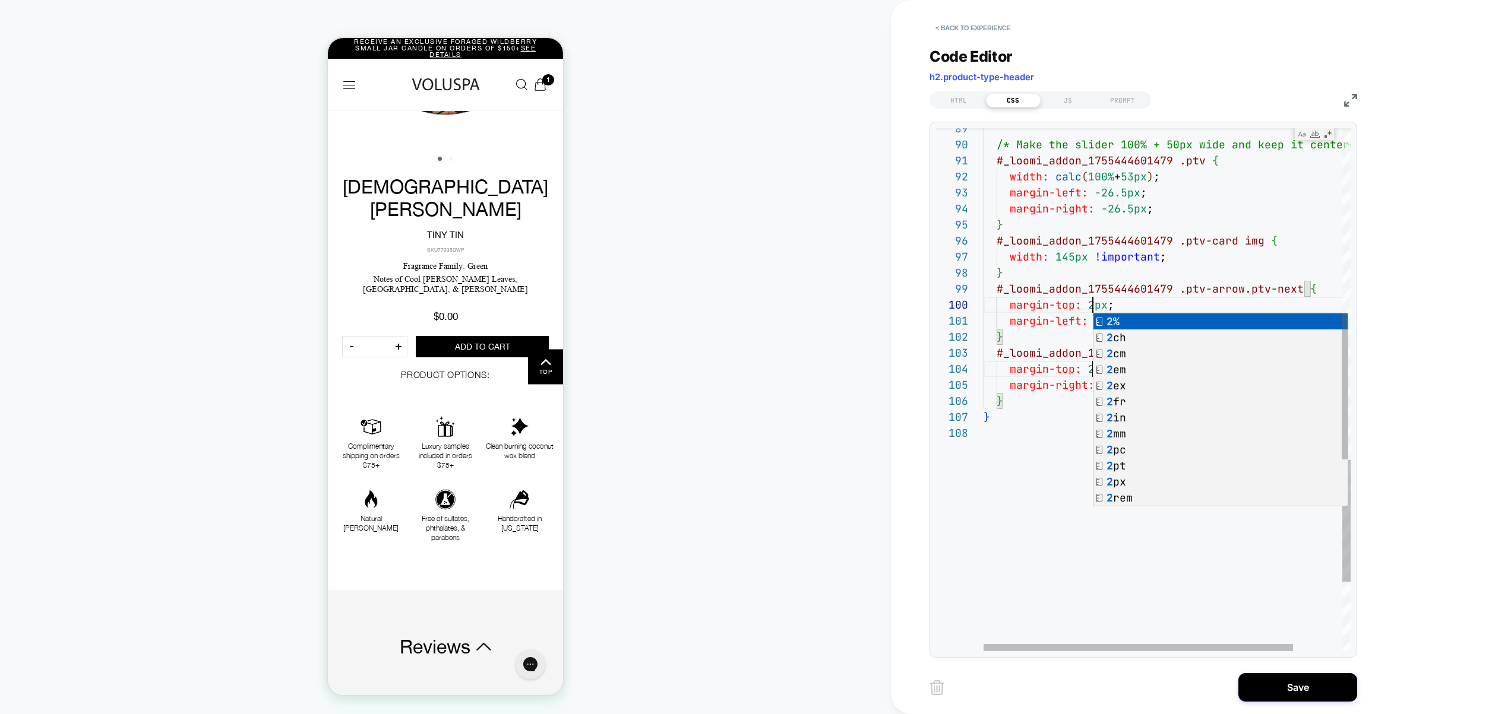
scroll to position [144, 115]
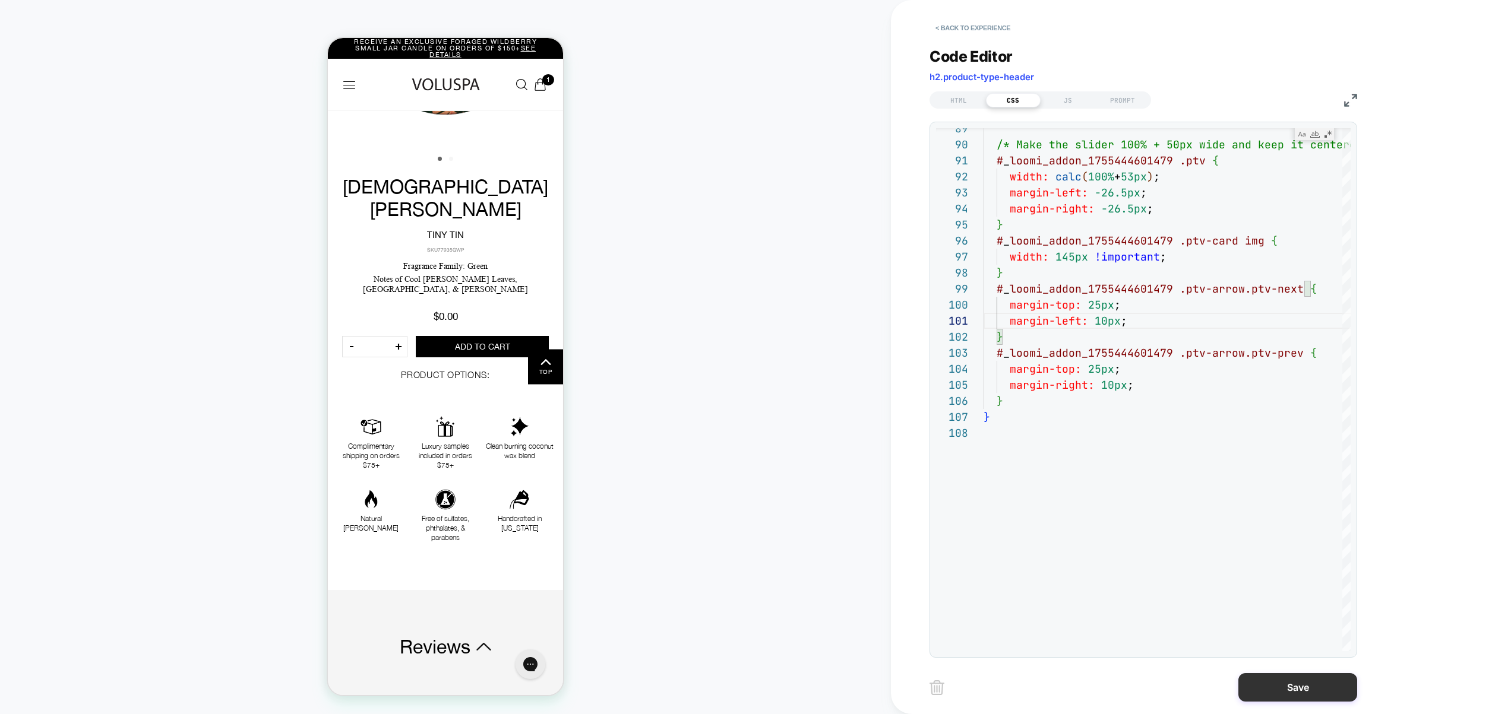
type textarea "**********"
click at [1300, 685] on button "Save" at bounding box center [1297, 687] width 119 height 29
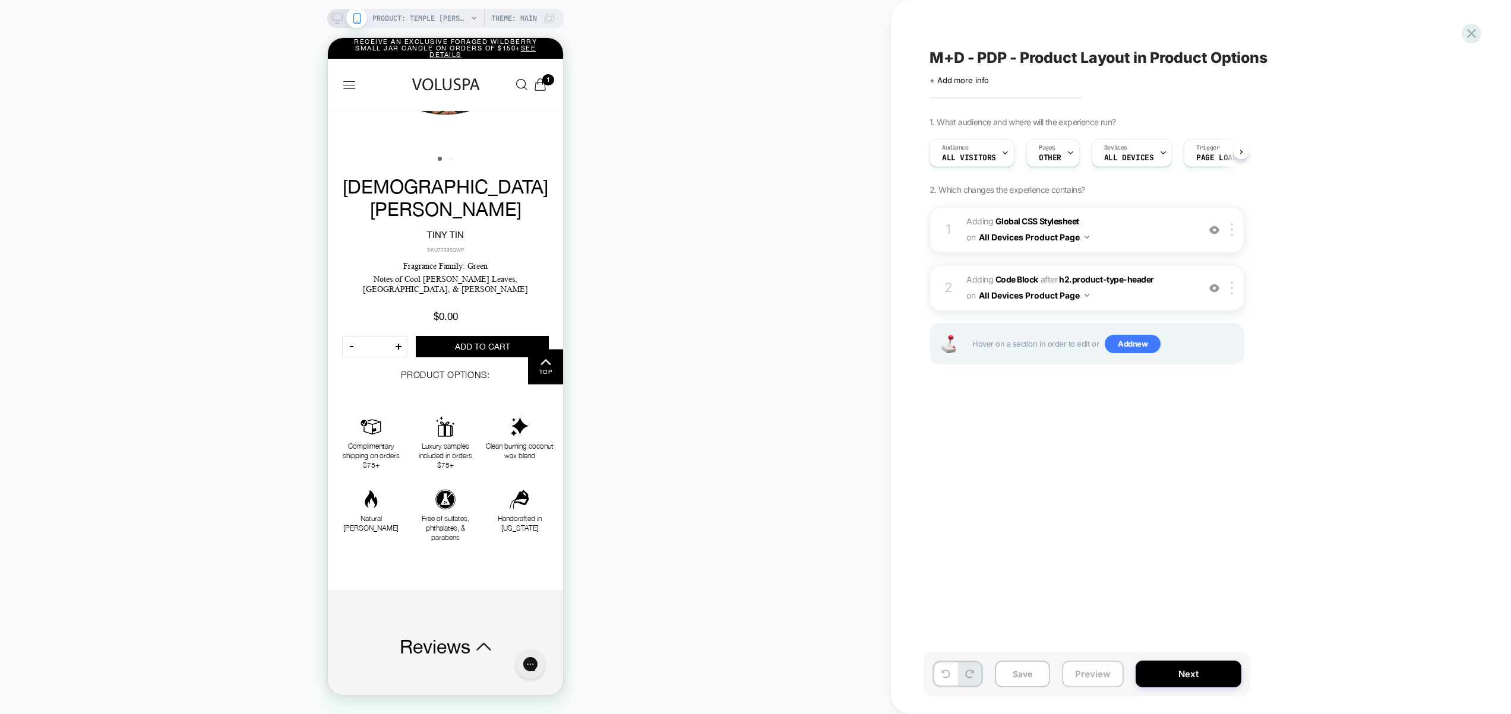
click at [1083, 676] on button "Preview" at bounding box center [1093, 674] width 62 height 27
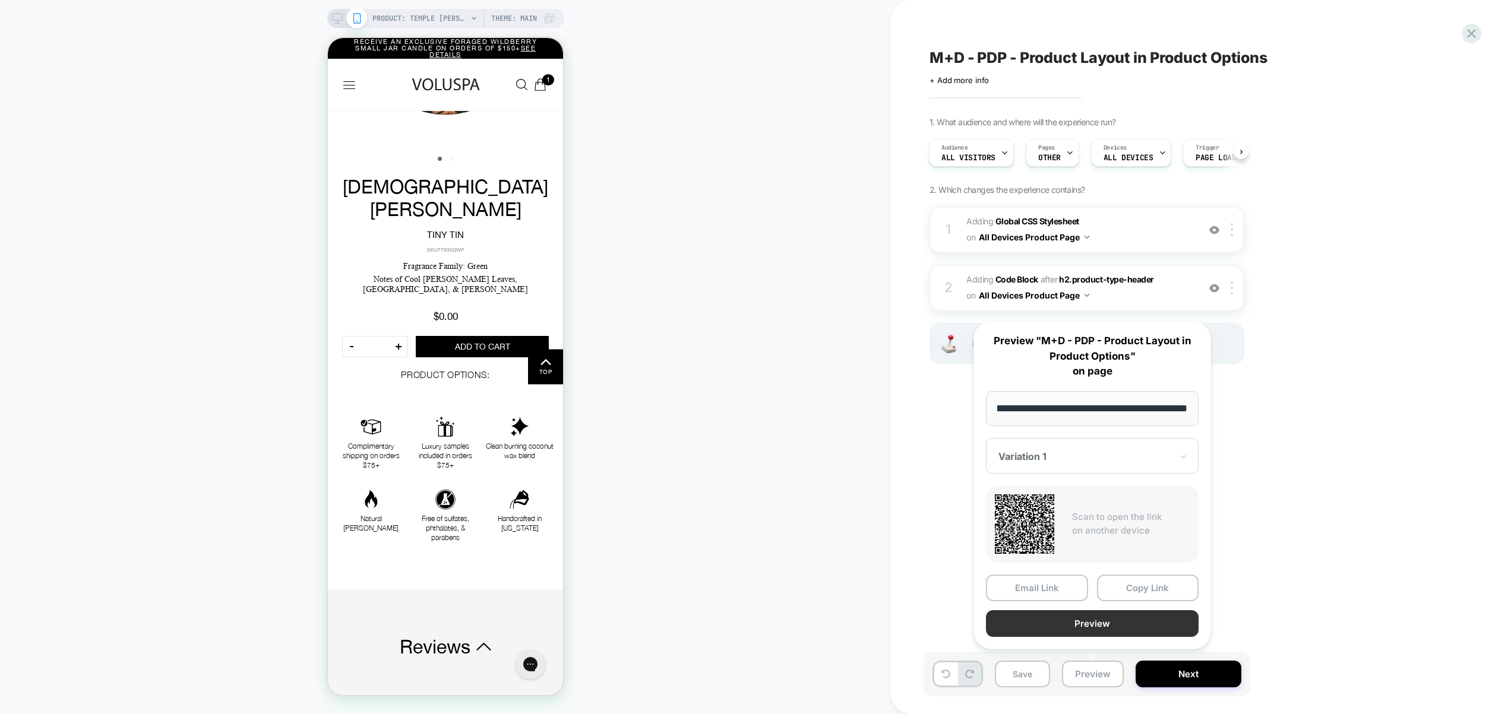
scroll to position [0, 0]
click at [1084, 627] on button "Preview" at bounding box center [1092, 624] width 213 height 27
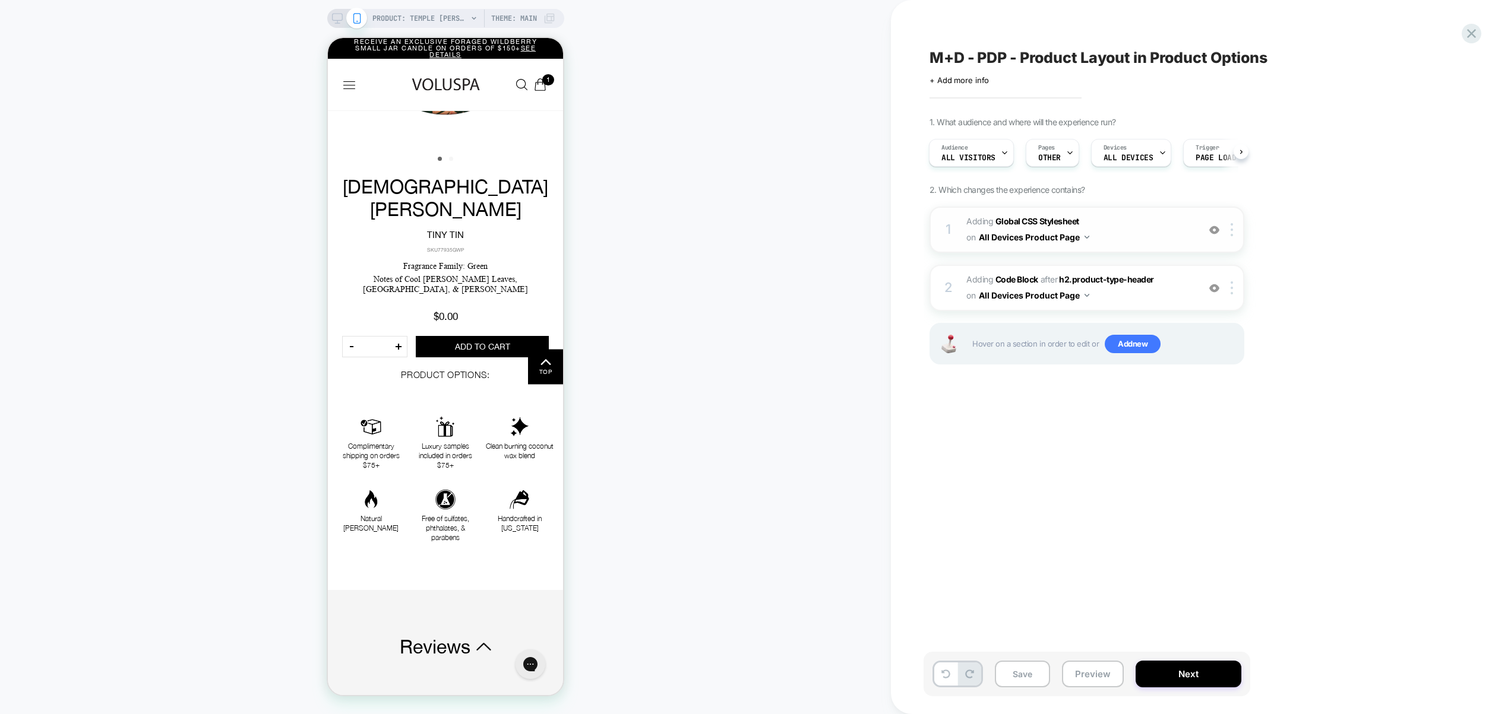
click at [1125, 234] on span "Adding Global CSS Stylesheet on All Devices Product Page" at bounding box center [1079, 230] width 226 height 32
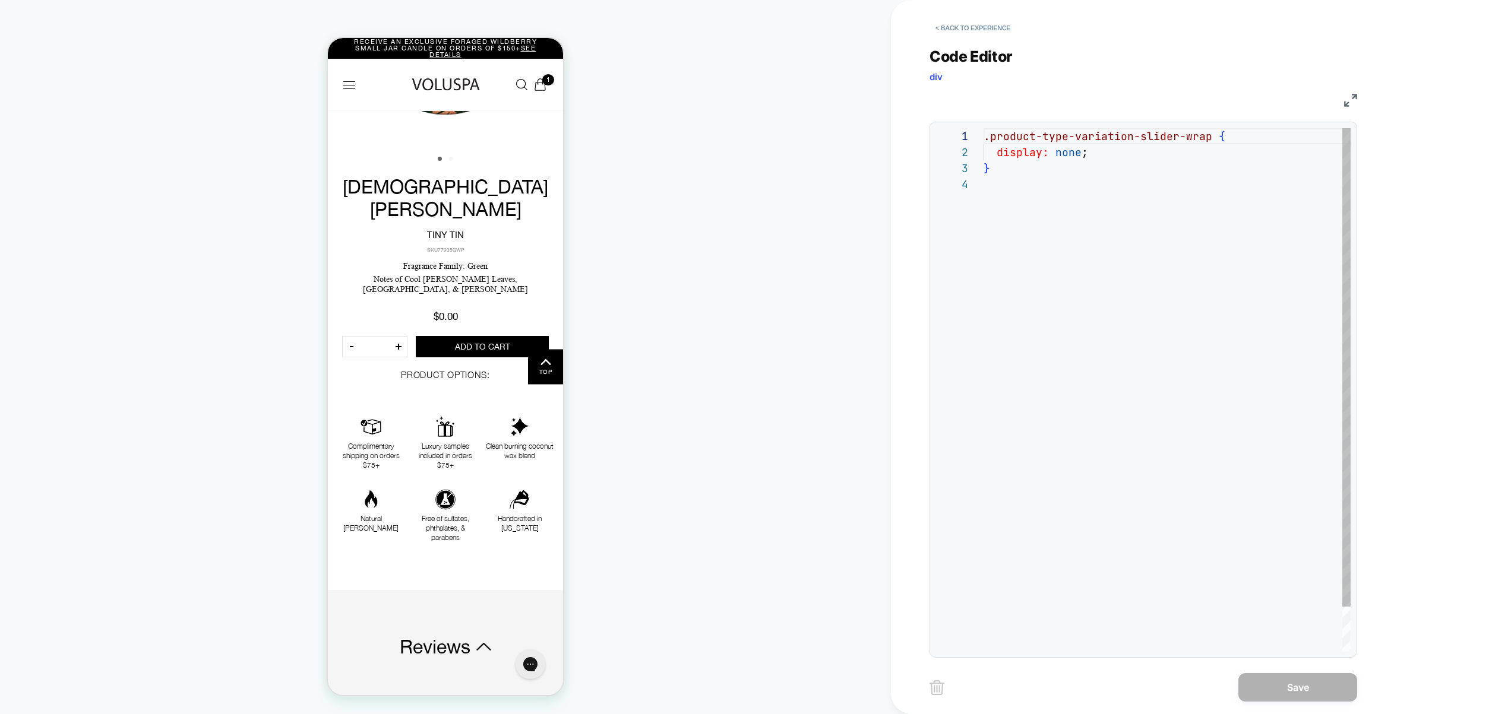
scroll to position [48, 0]
click at [960, 29] on button "< Back to experience" at bounding box center [972, 27] width 87 height 19
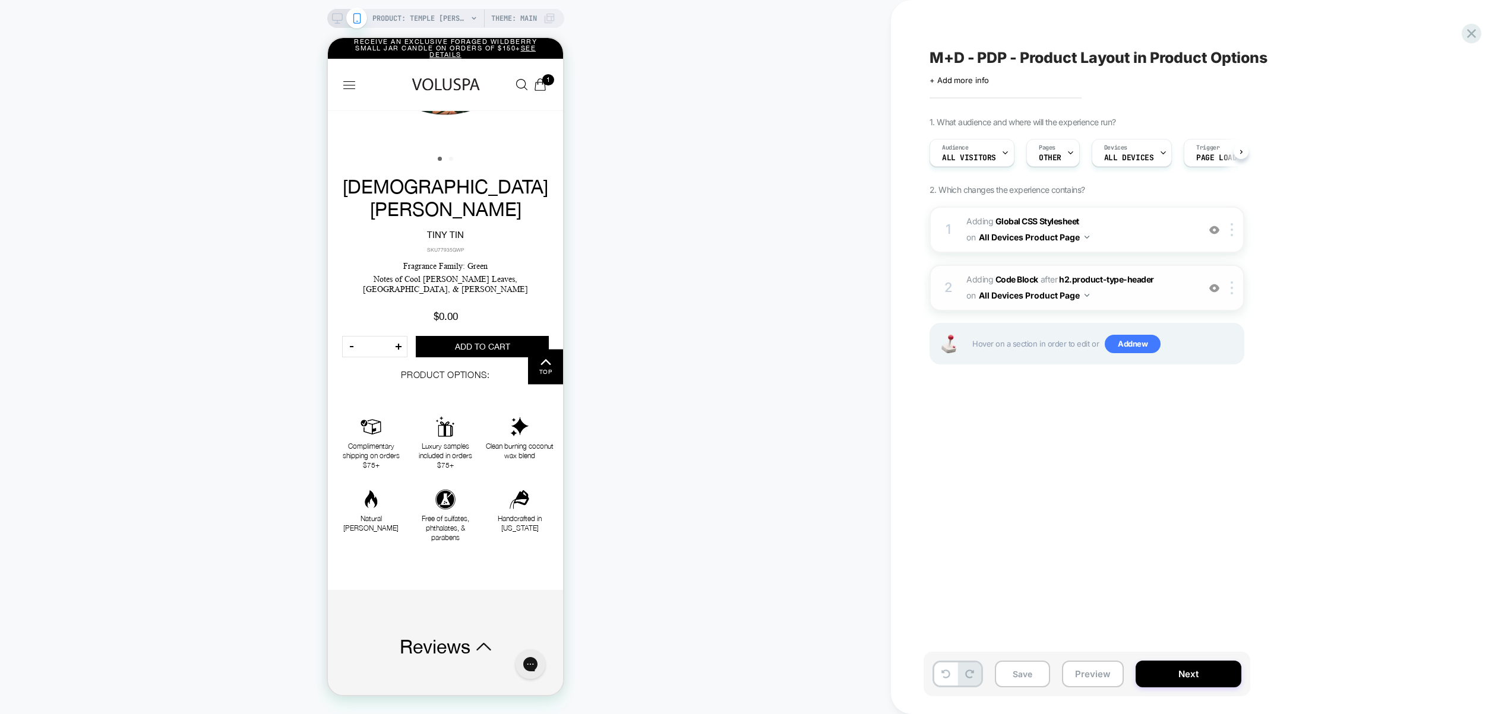
scroll to position [0, 1]
click at [1150, 303] on span "Adding Code Block AFTER h2.product-type-header h2.product-type-header on All De…" at bounding box center [1079, 288] width 226 height 32
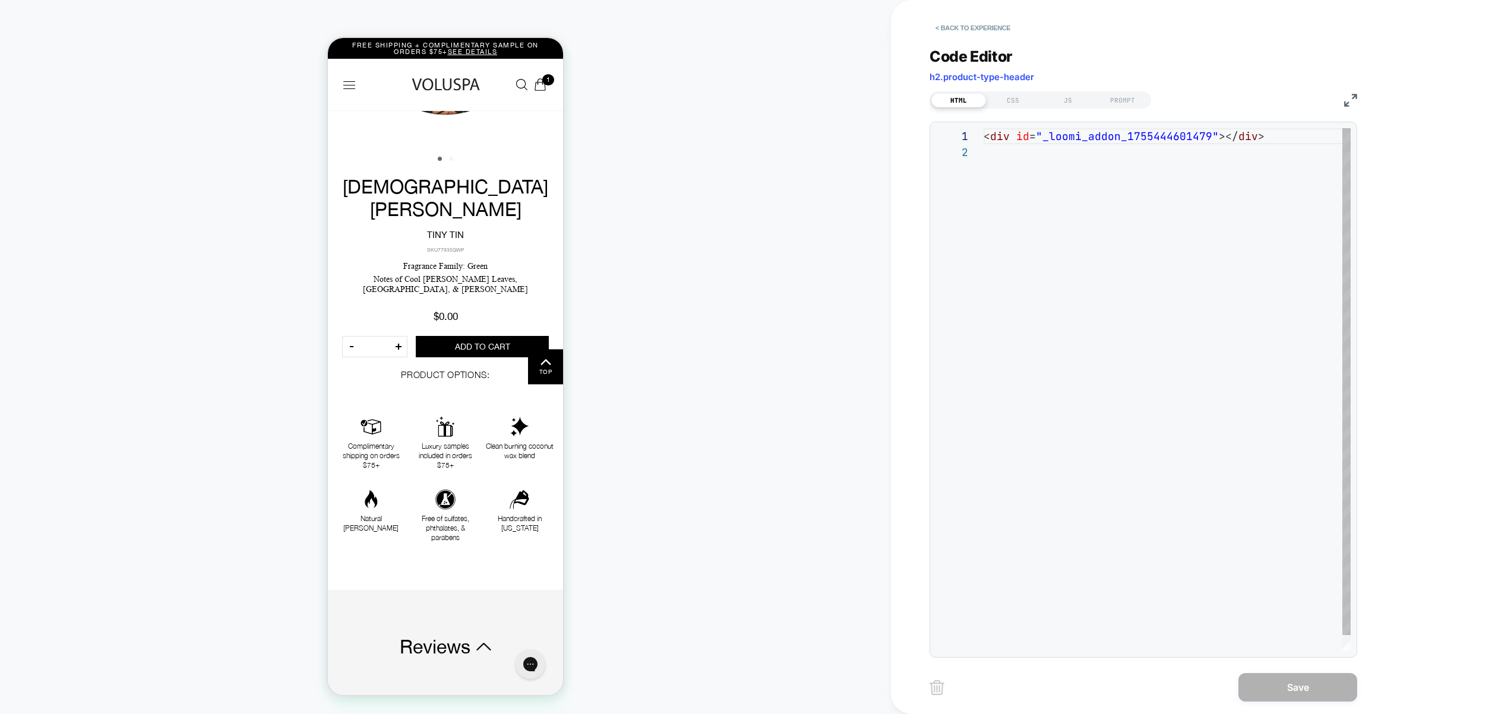
scroll to position [16, 0]
click at [1011, 102] on div "CSS" at bounding box center [1013, 100] width 55 height 14
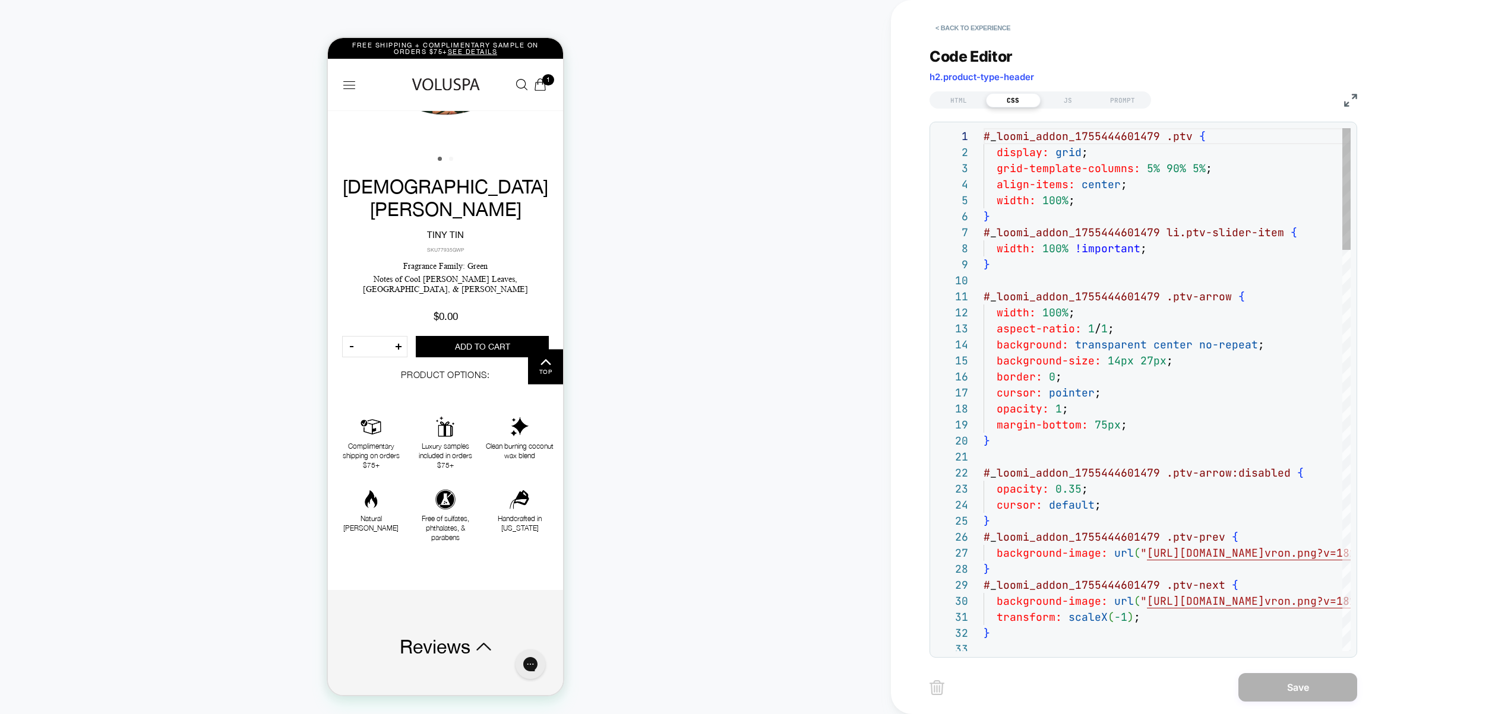
scroll to position [128, 7]
type textarea "**********"
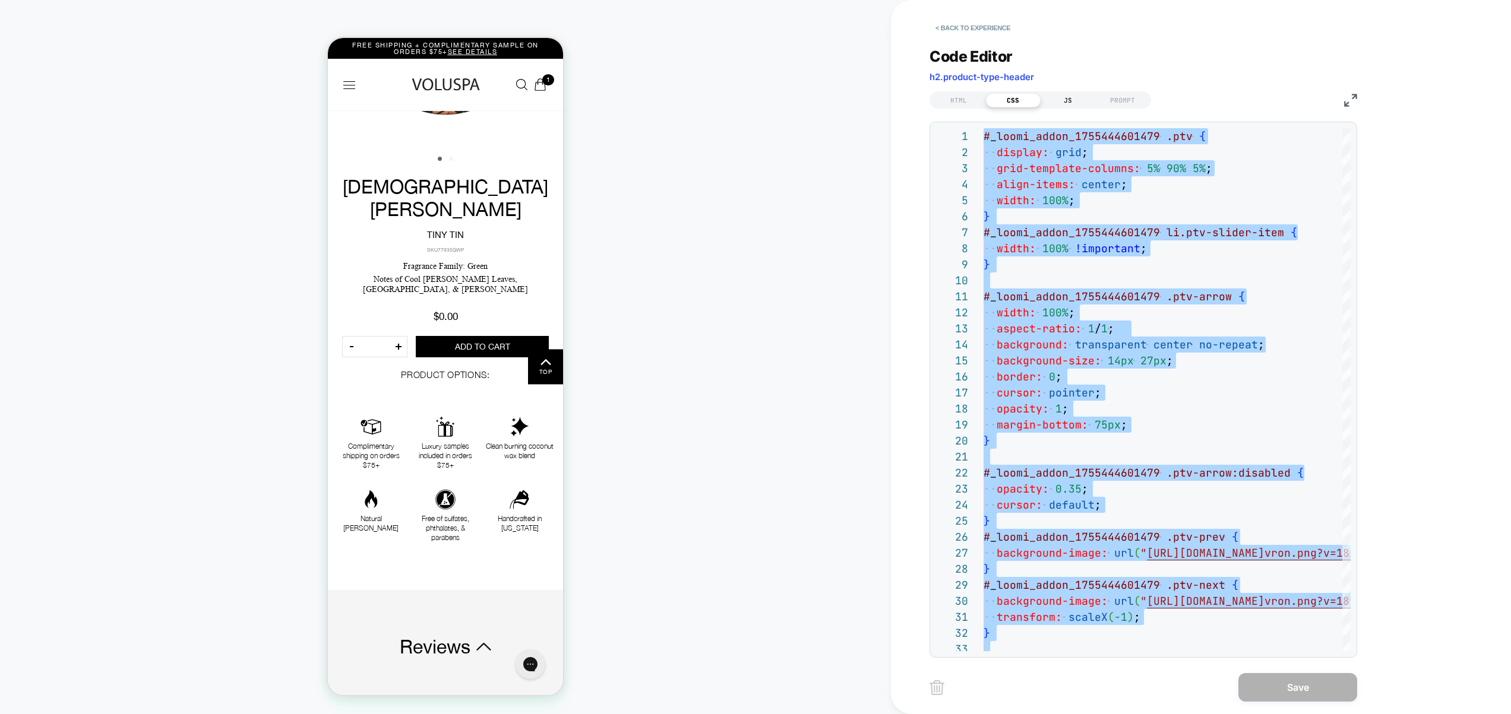
click at [1071, 100] on div "JS" at bounding box center [1067, 100] width 55 height 14
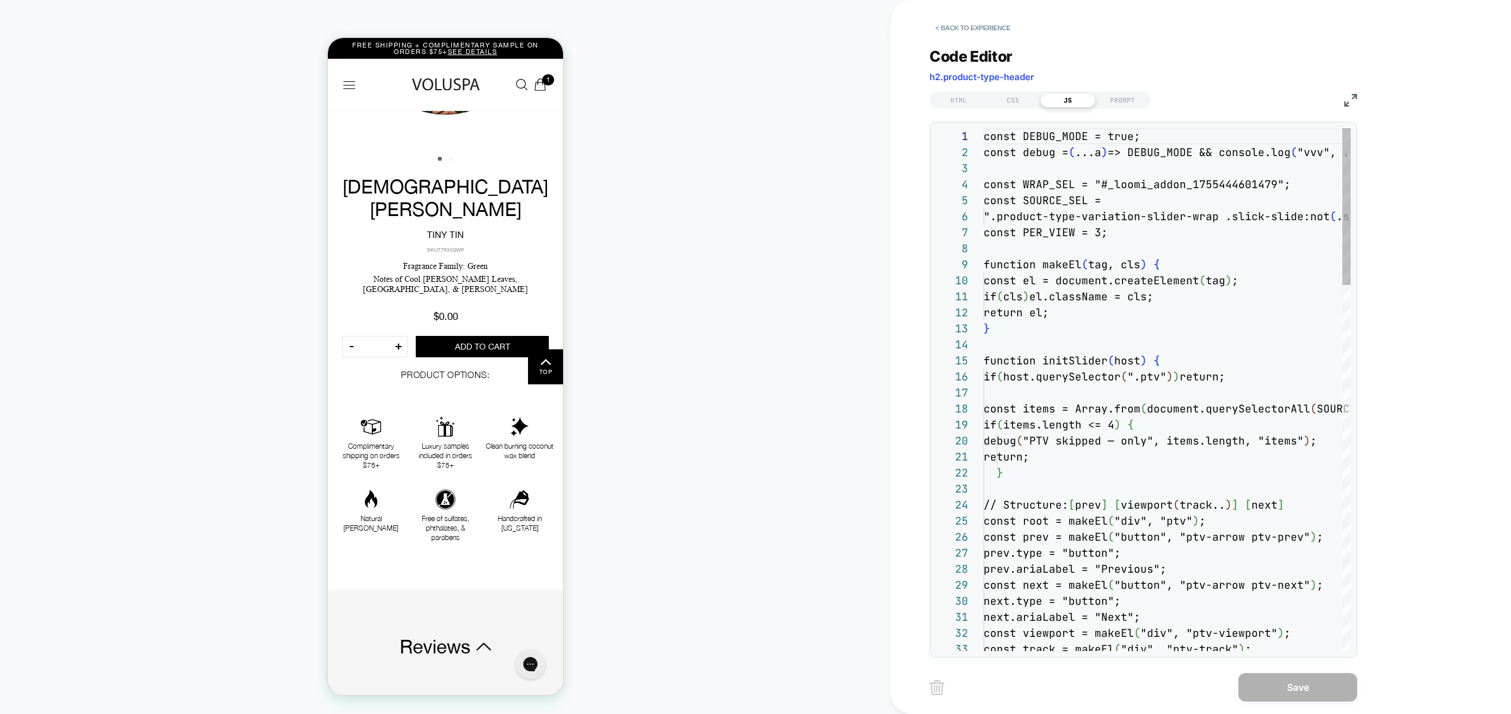
scroll to position [160, 0]
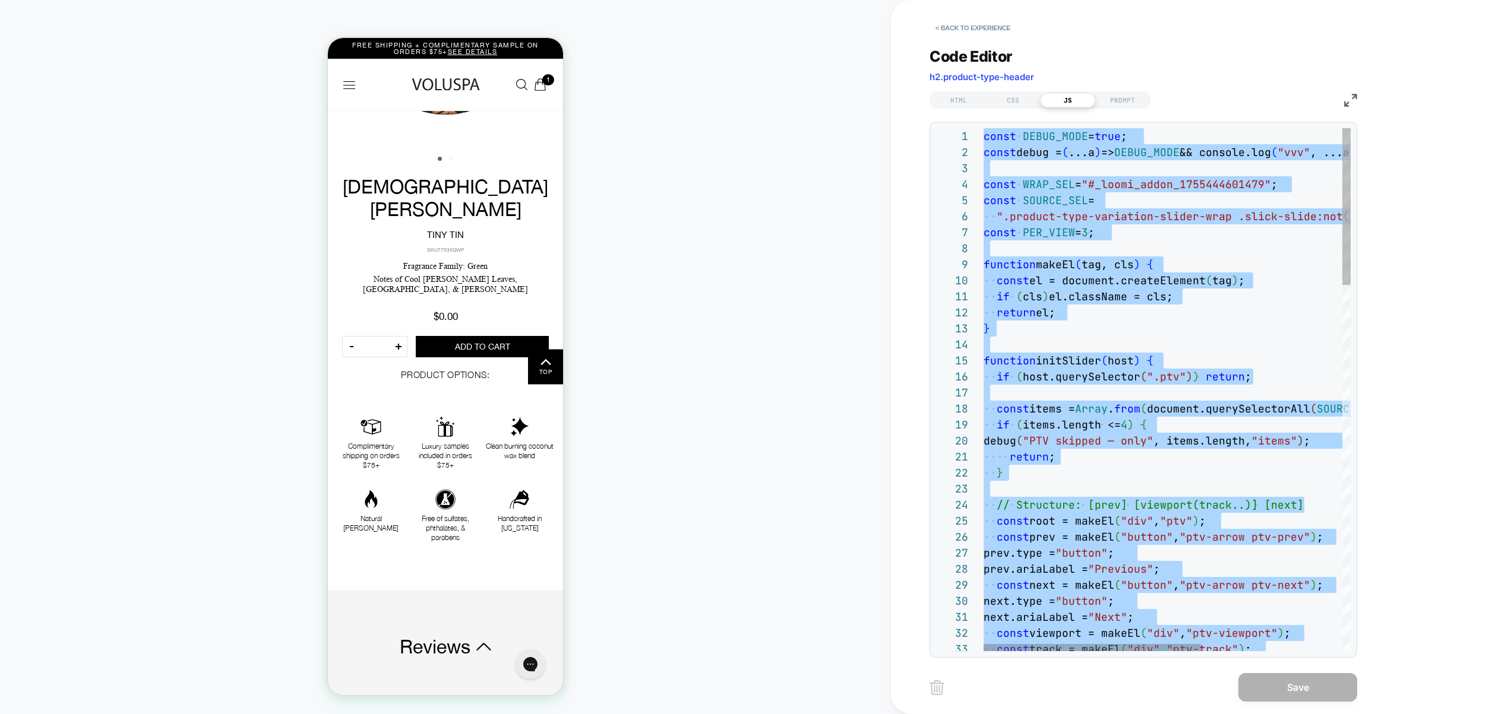
type textarea "**********"
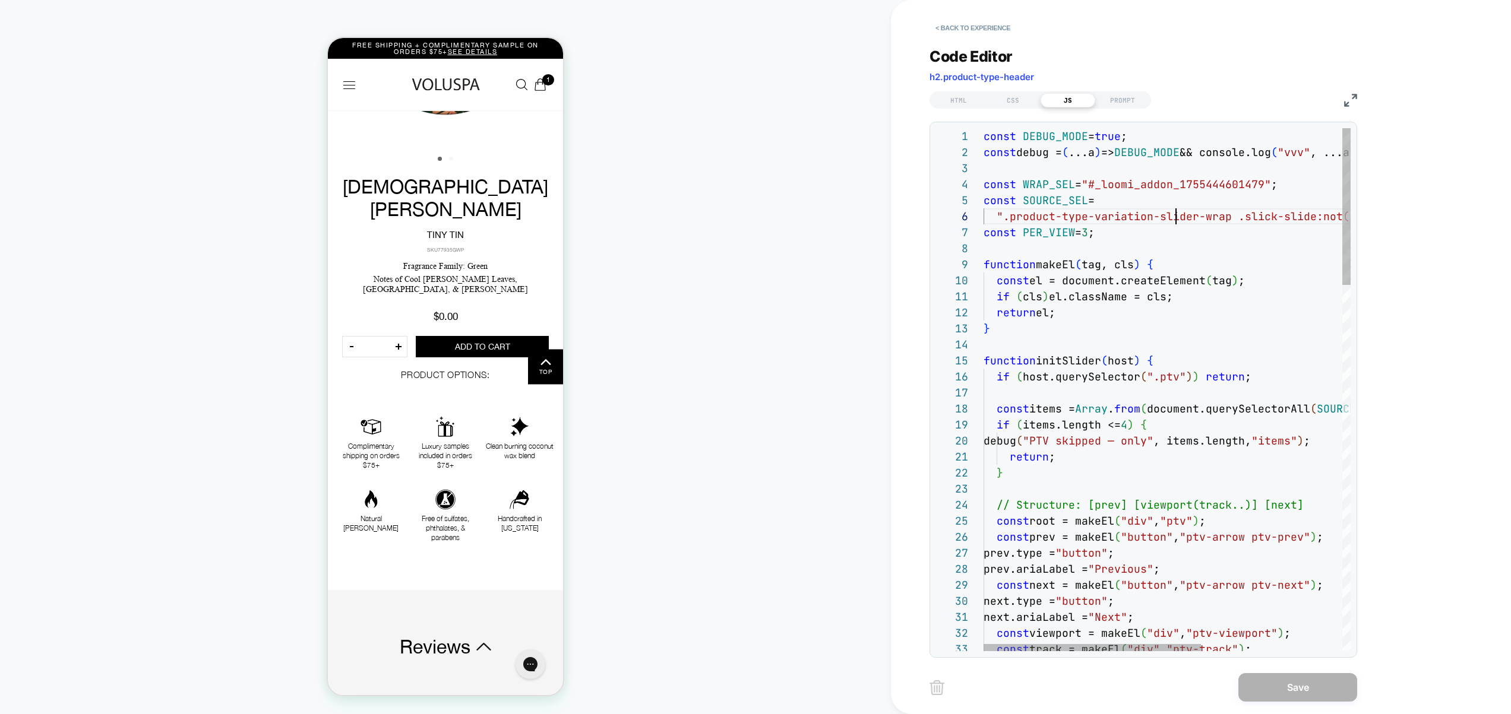
scroll to position [80, 192]
click at [1013, 99] on div "CSS" at bounding box center [1013, 100] width 55 height 14
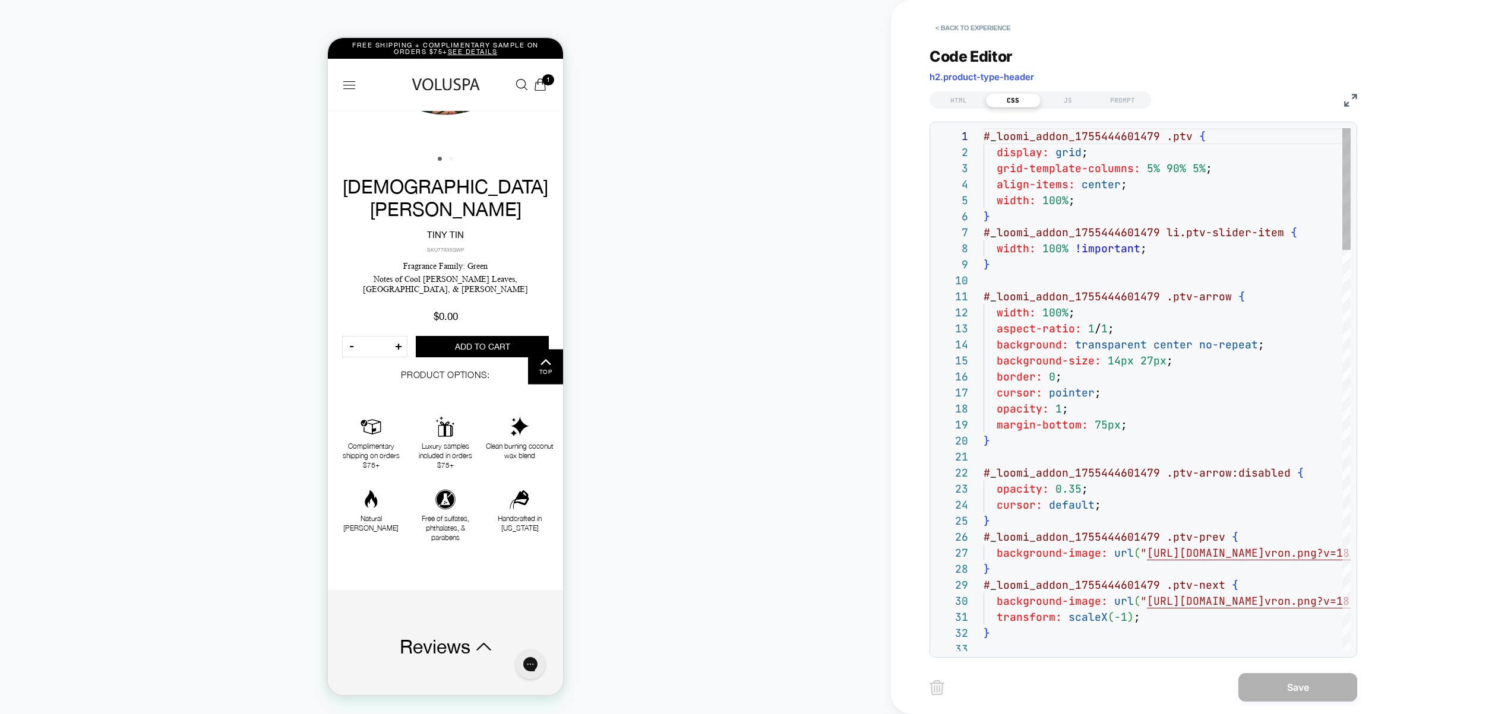
scroll to position [160, 0]
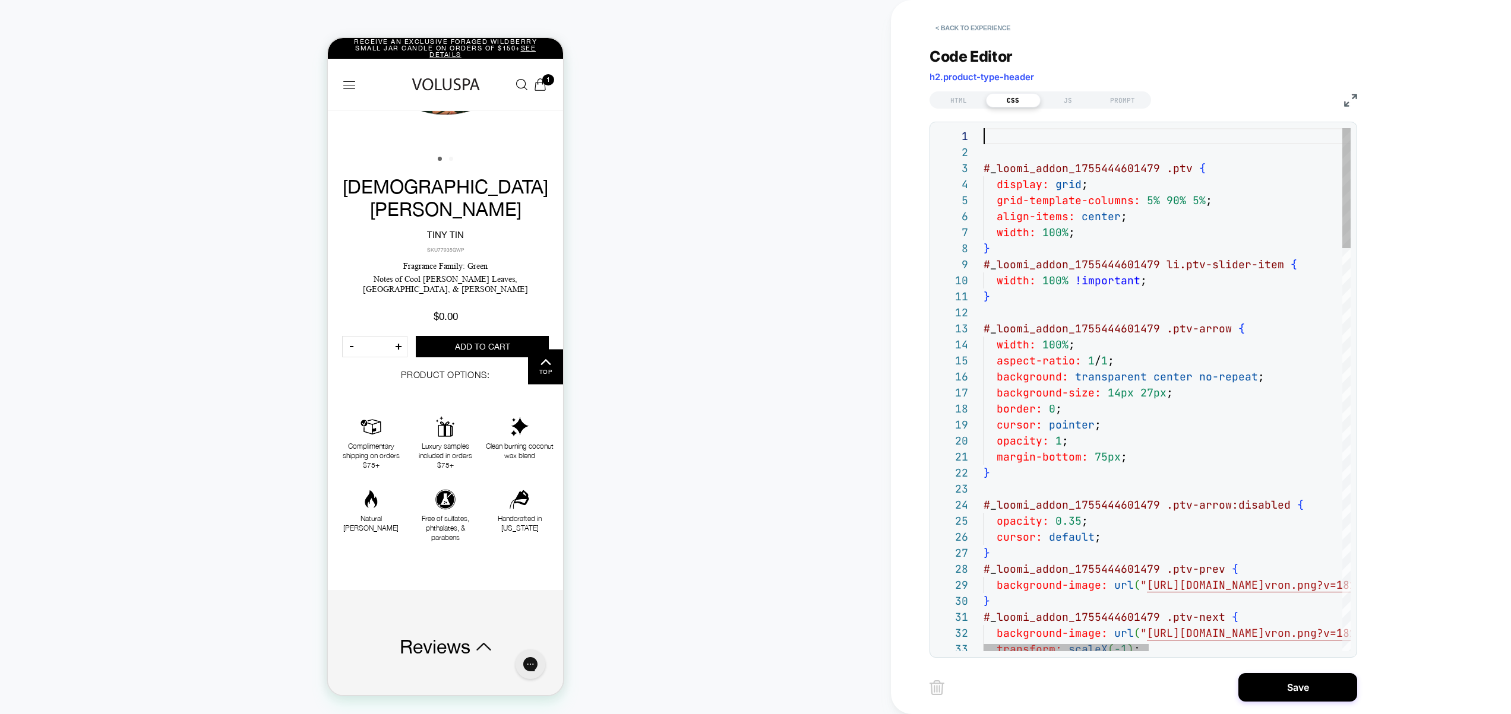
scroll to position [128, 0]
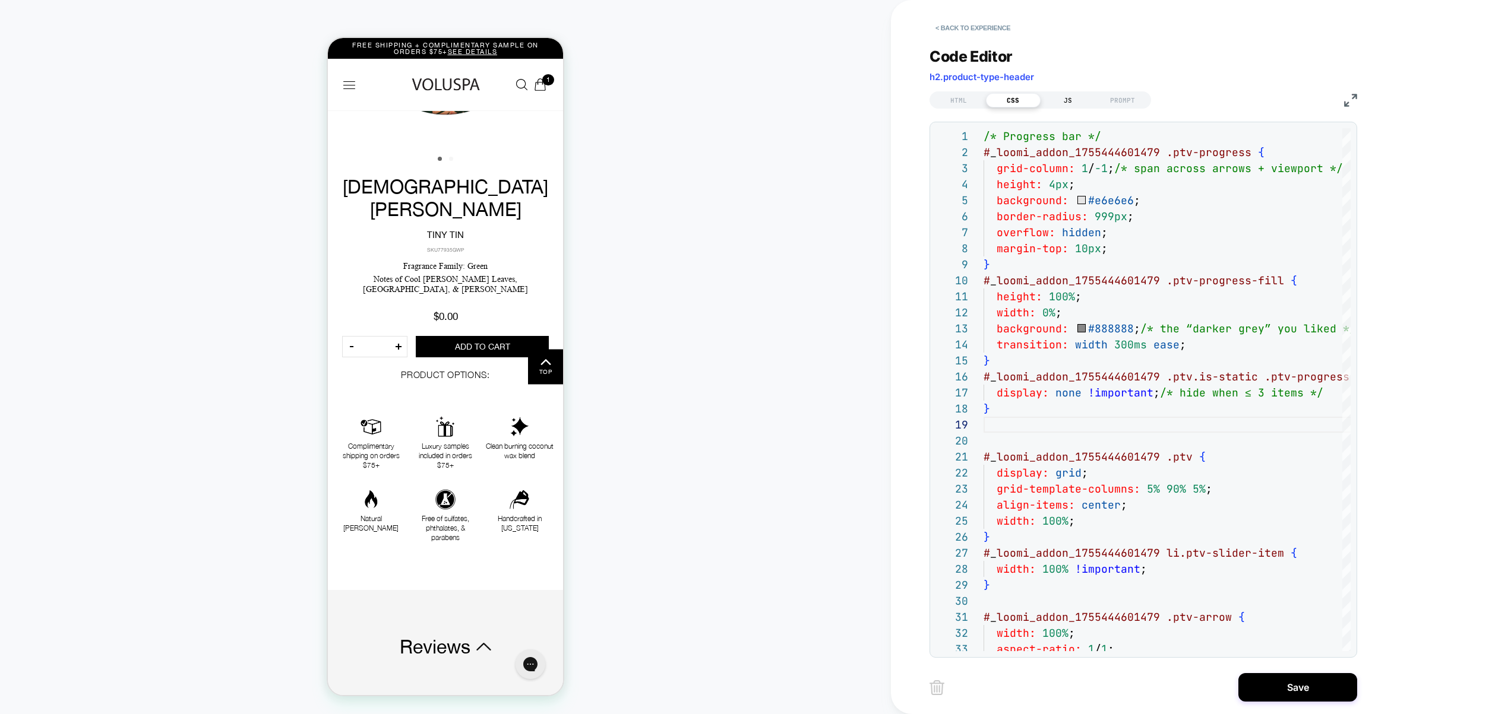
type textarea "**********"
click at [1073, 96] on div "JS" at bounding box center [1067, 100] width 55 height 14
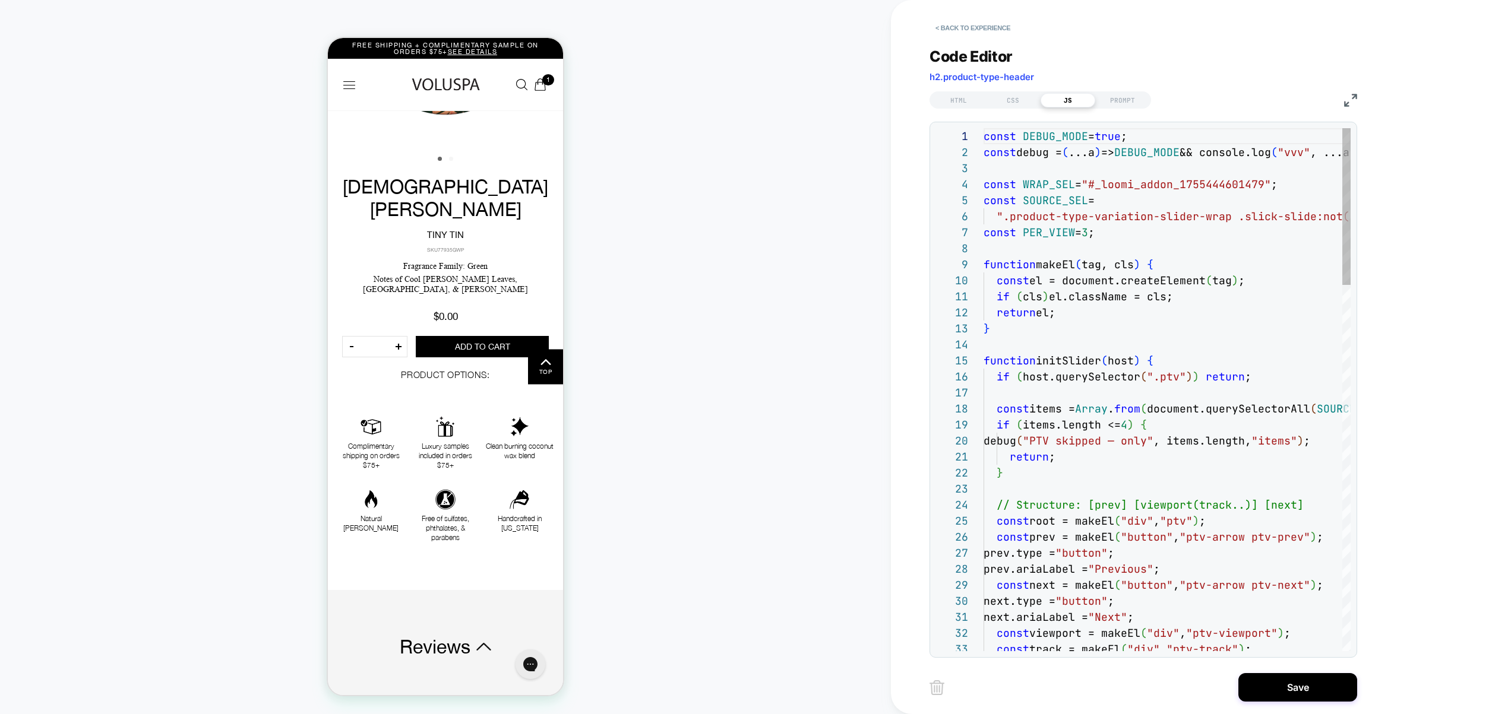
scroll to position [160, 0]
click at [976, 360] on div at bounding box center [976, 361] width 15 height 16
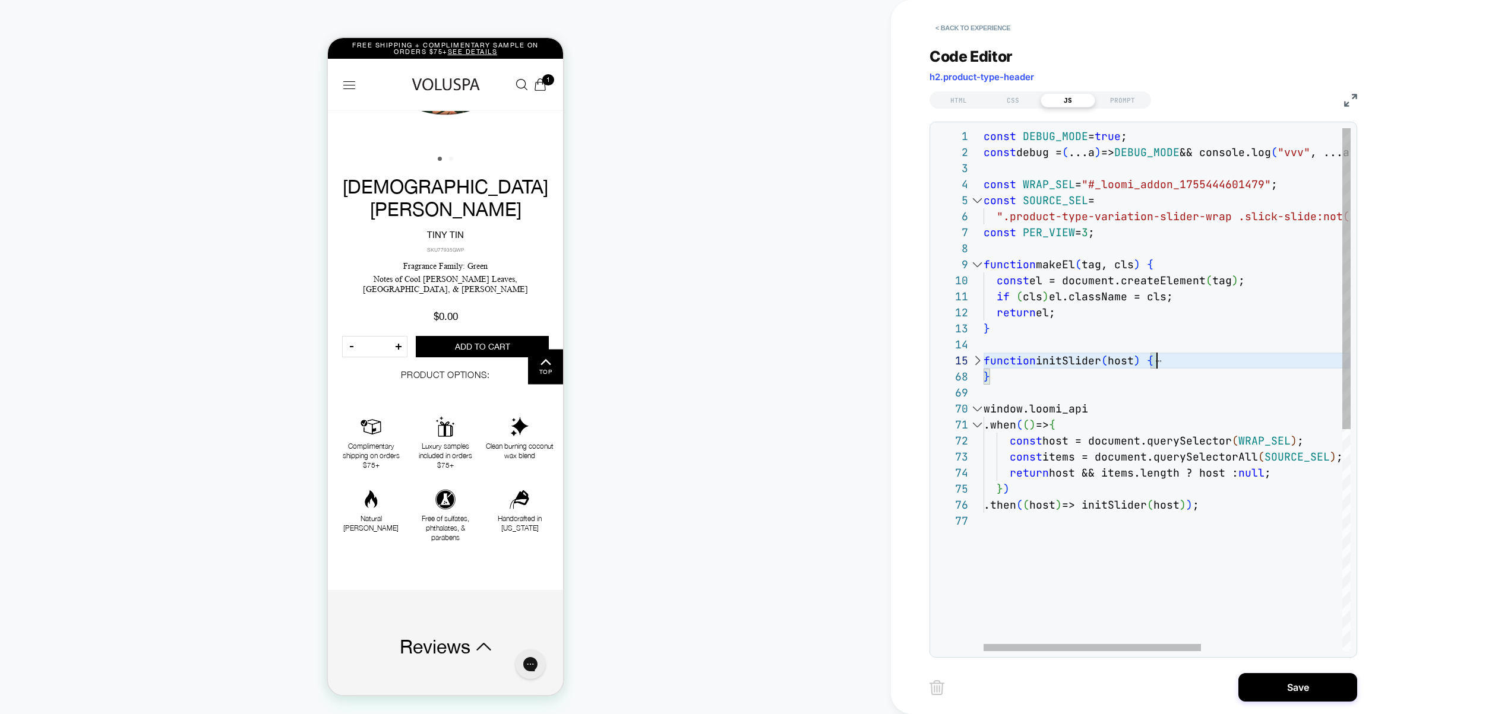
scroll to position [224, 7]
drag, startPoint x: 1030, startPoint y: 377, endPoint x: 954, endPoint y: 360, distance: 77.7
click at [983, 361] on div "const DEBUG_MODE = true ; const debug = ( ...a ) => DEBUG_MODE && console.log (…" at bounding box center [1285, 582] width 605 height 908
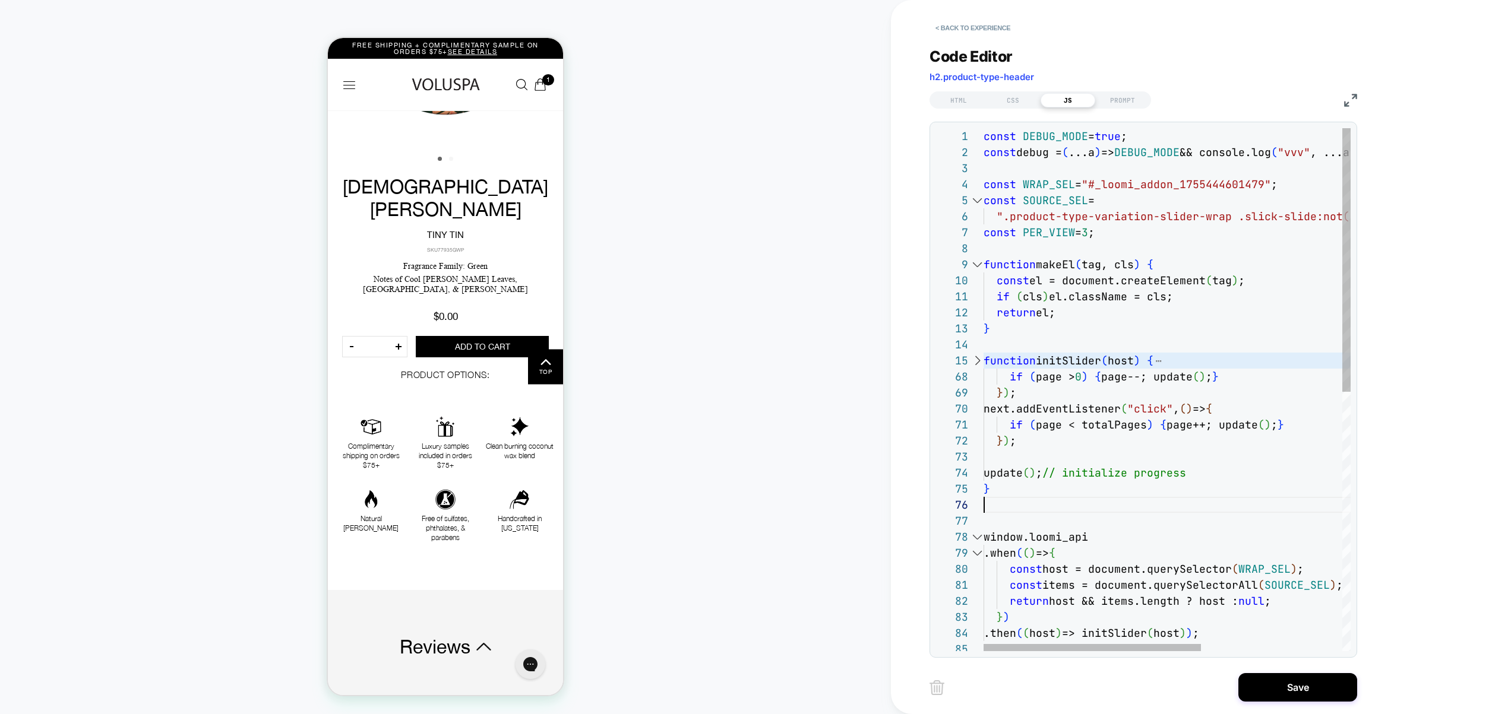
scroll to position [48, 0]
type textarea "**********"
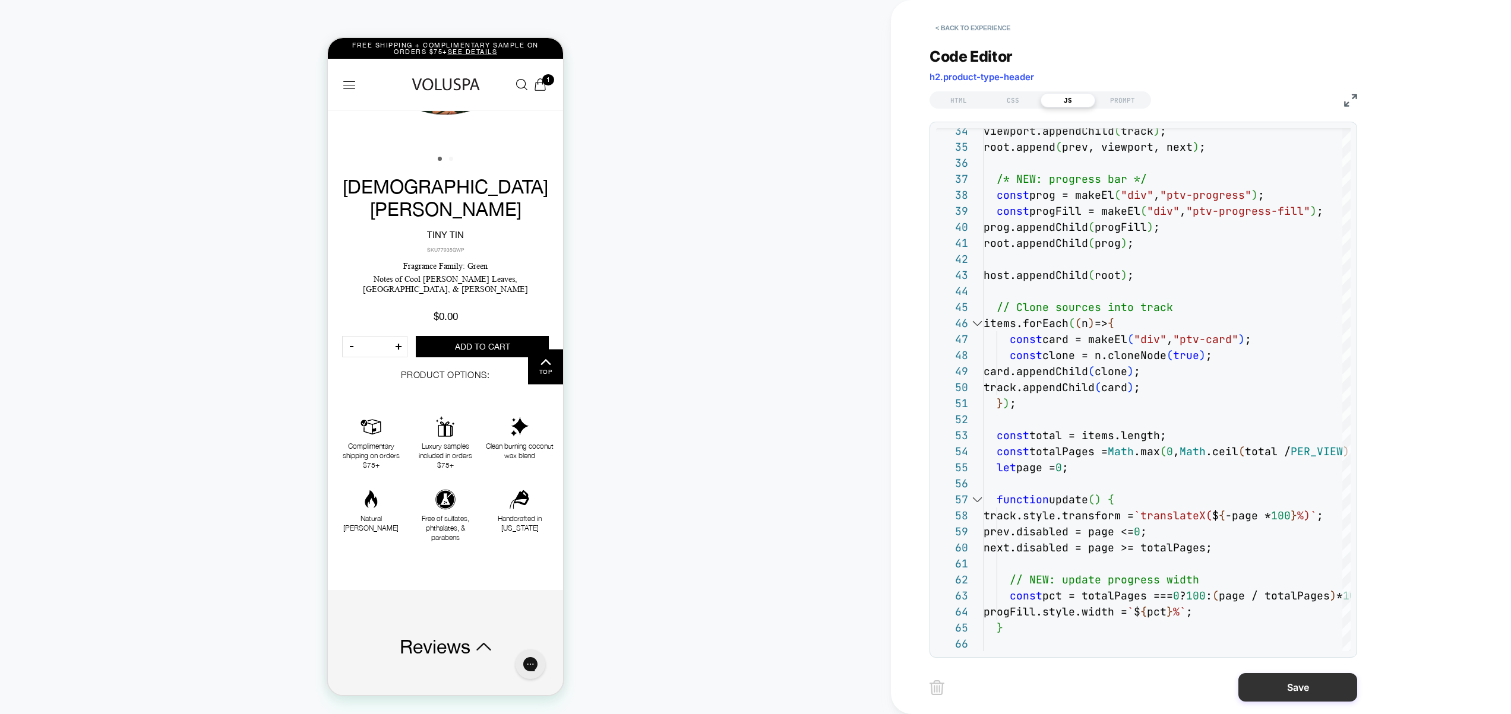
click at [1302, 689] on button "Save" at bounding box center [1297, 687] width 119 height 29
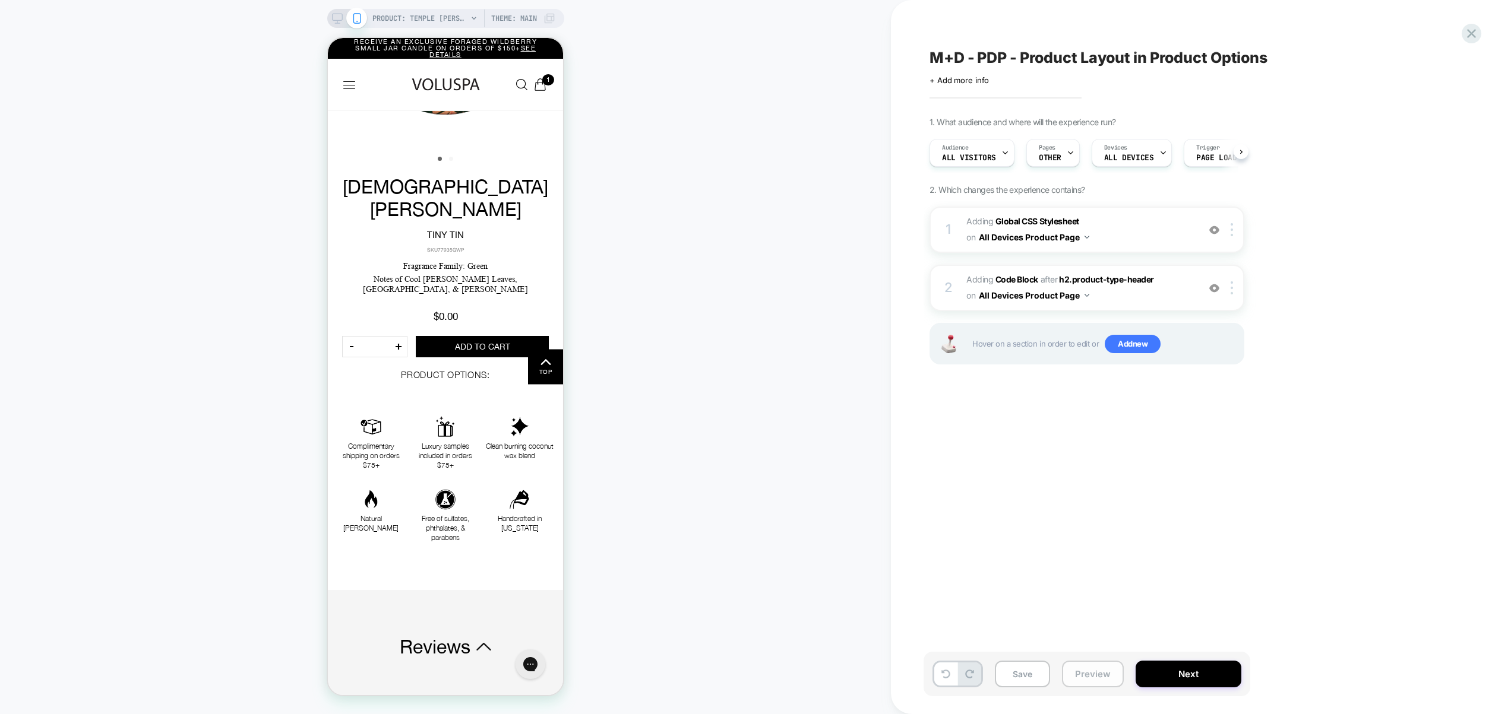
click at [1096, 677] on button "Preview" at bounding box center [1093, 674] width 62 height 27
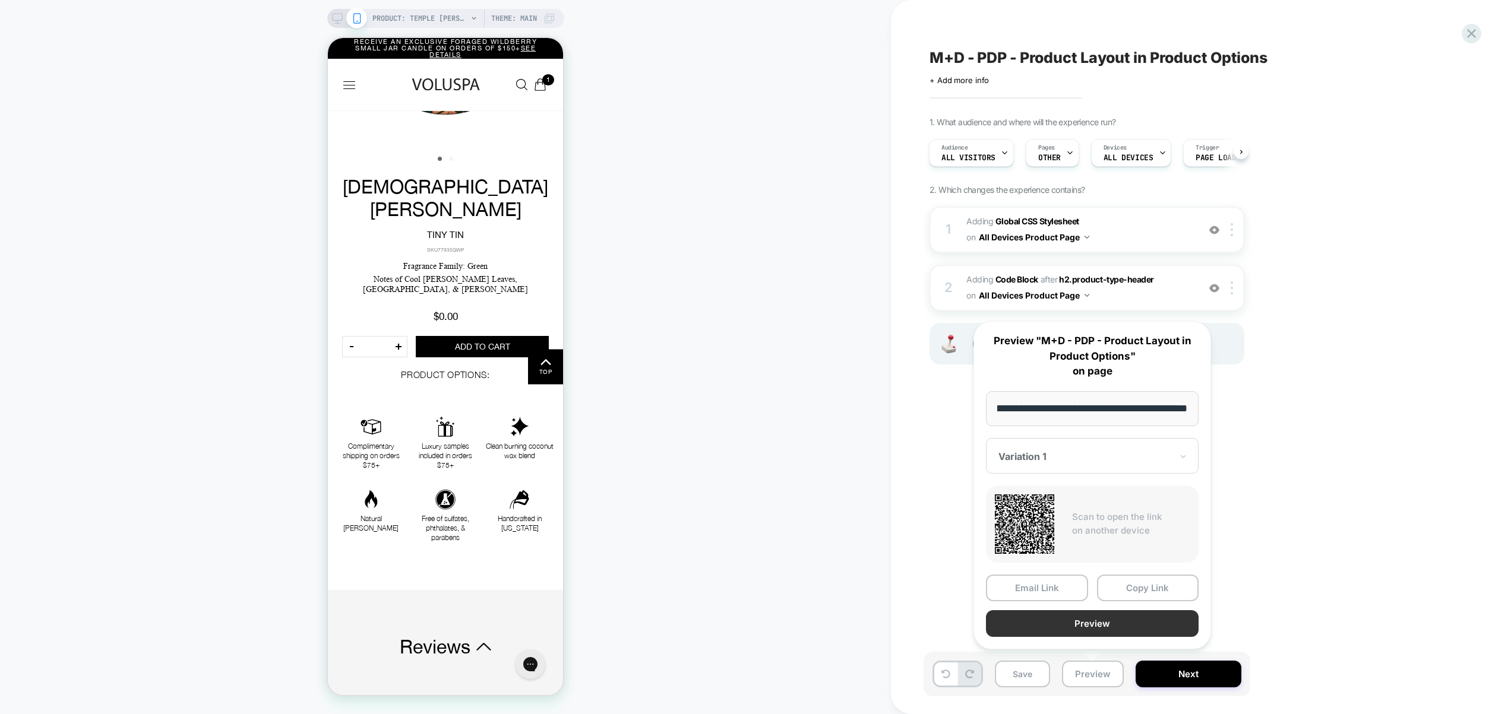
scroll to position [0, 0]
click at [1086, 624] on button "Preview" at bounding box center [1092, 624] width 213 height 27
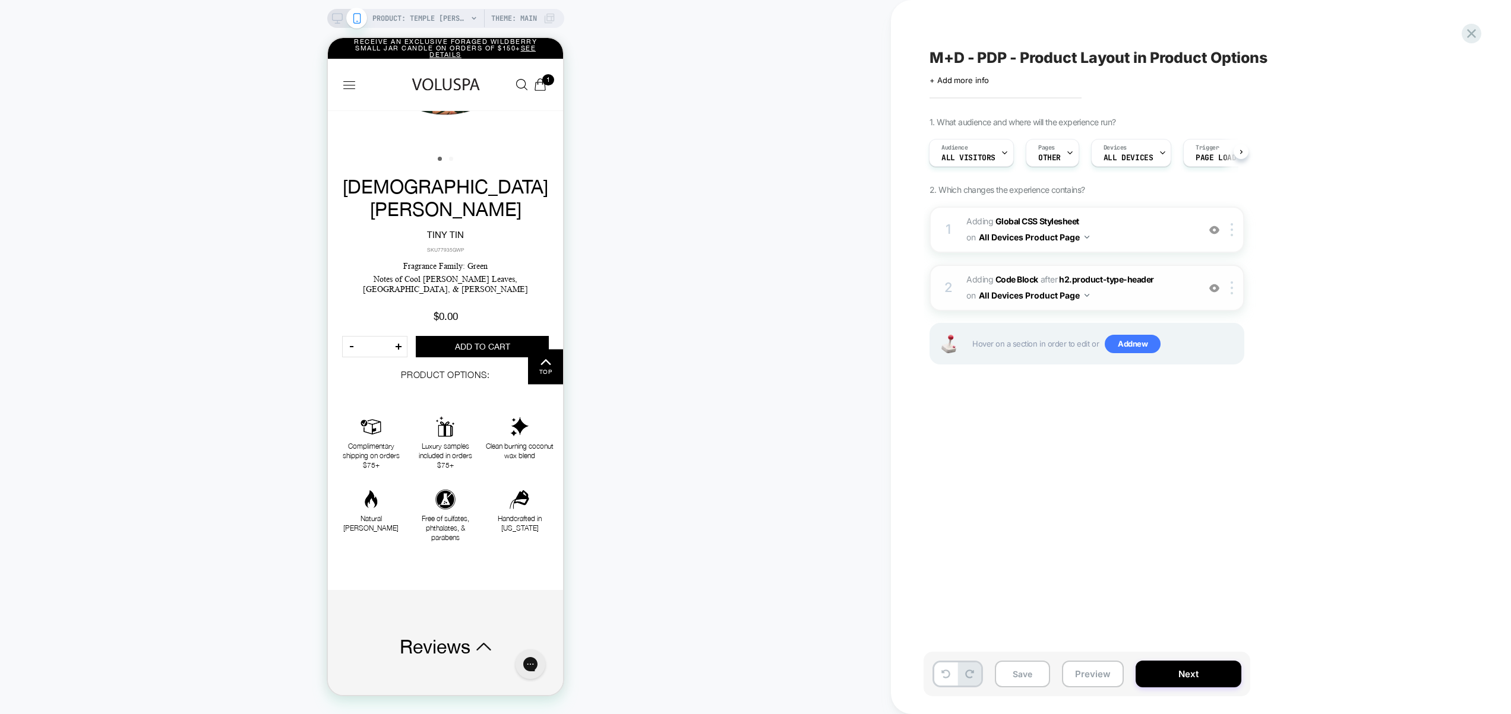
click at [1165, 298] on span "Adding Code Block AFTER h2.product-type-header h2.product-type-header on All De…" at bounding box center [1079, 288] width 226 height 32
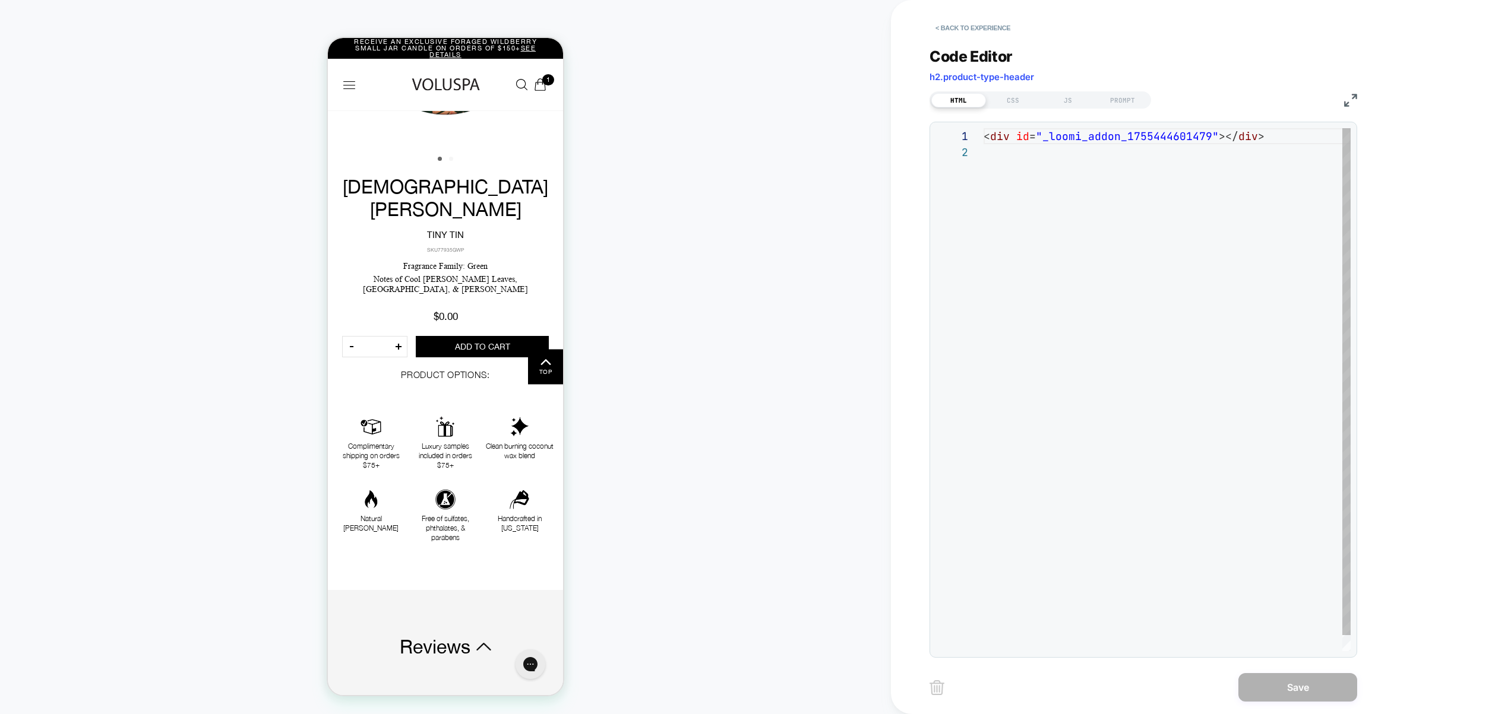
scroll to position [16, 0]
click at [1015, 102] on div "CSS" at bounding box center [1013, 100] width 55 height 14
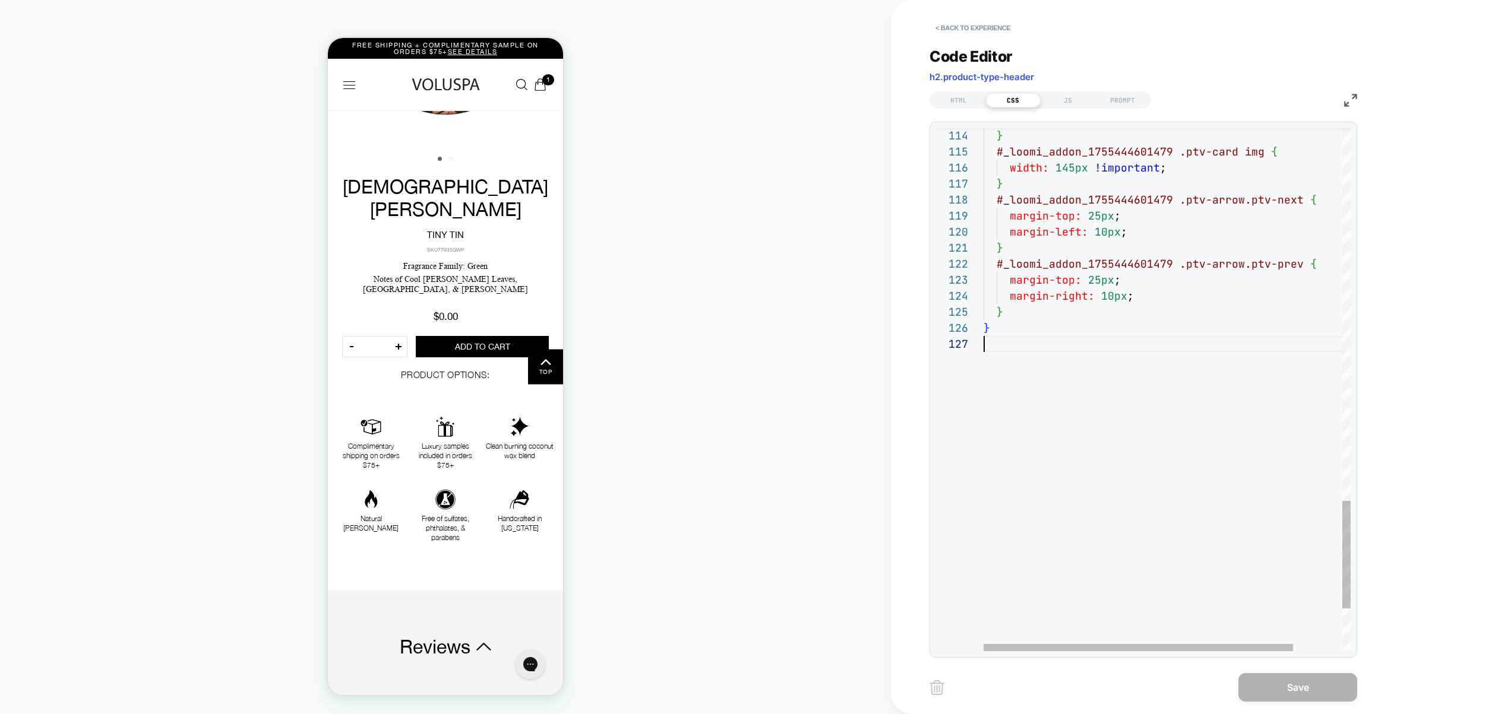
scroll to position [96, 0]
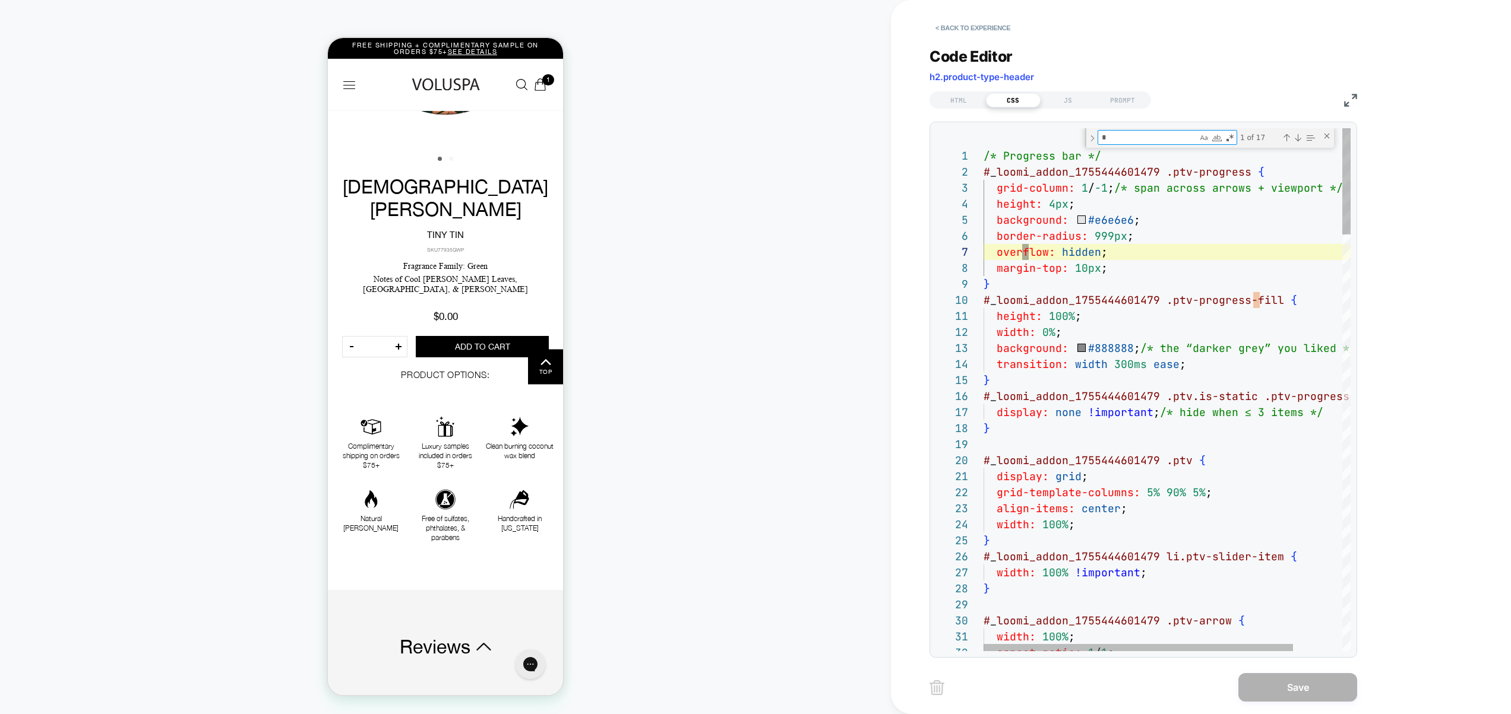
type textarea "**********"
type textarea "**"
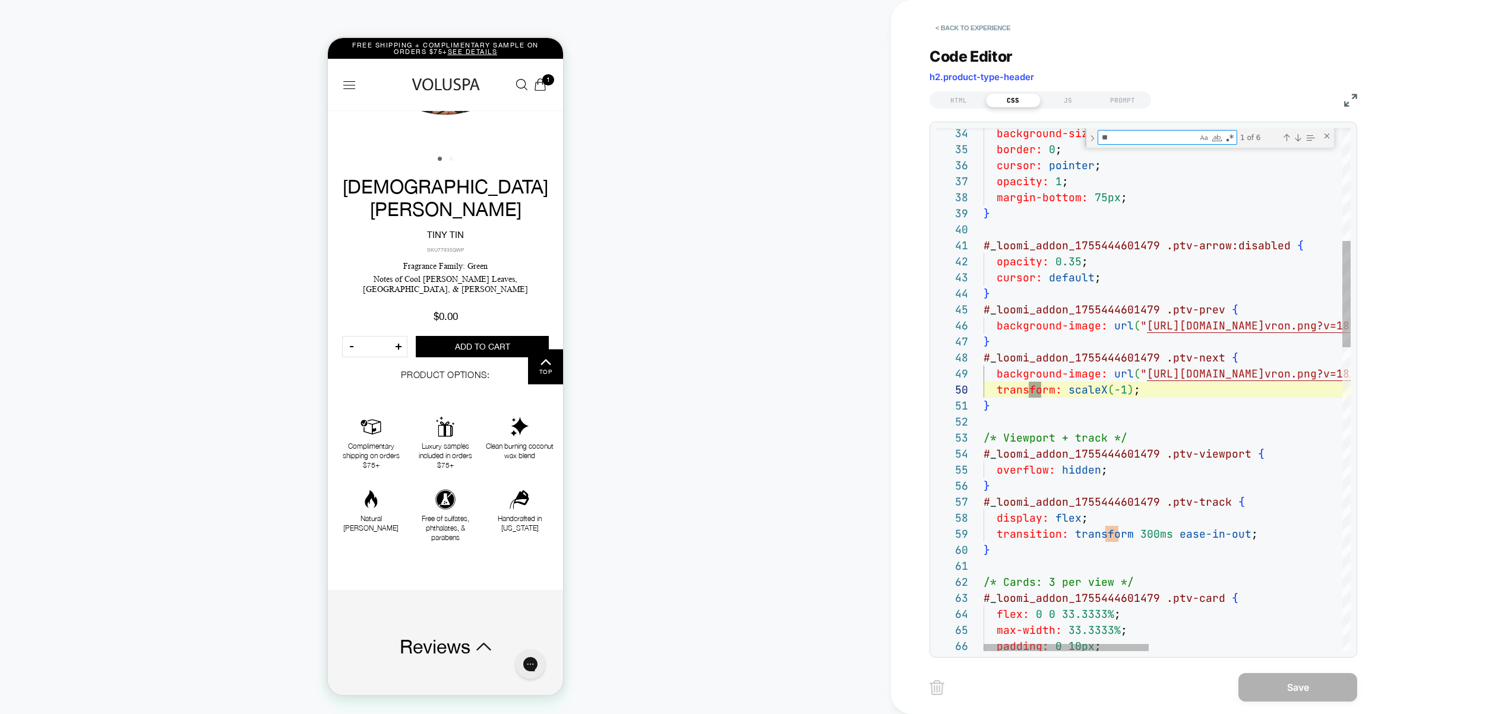
type textarea "**********"
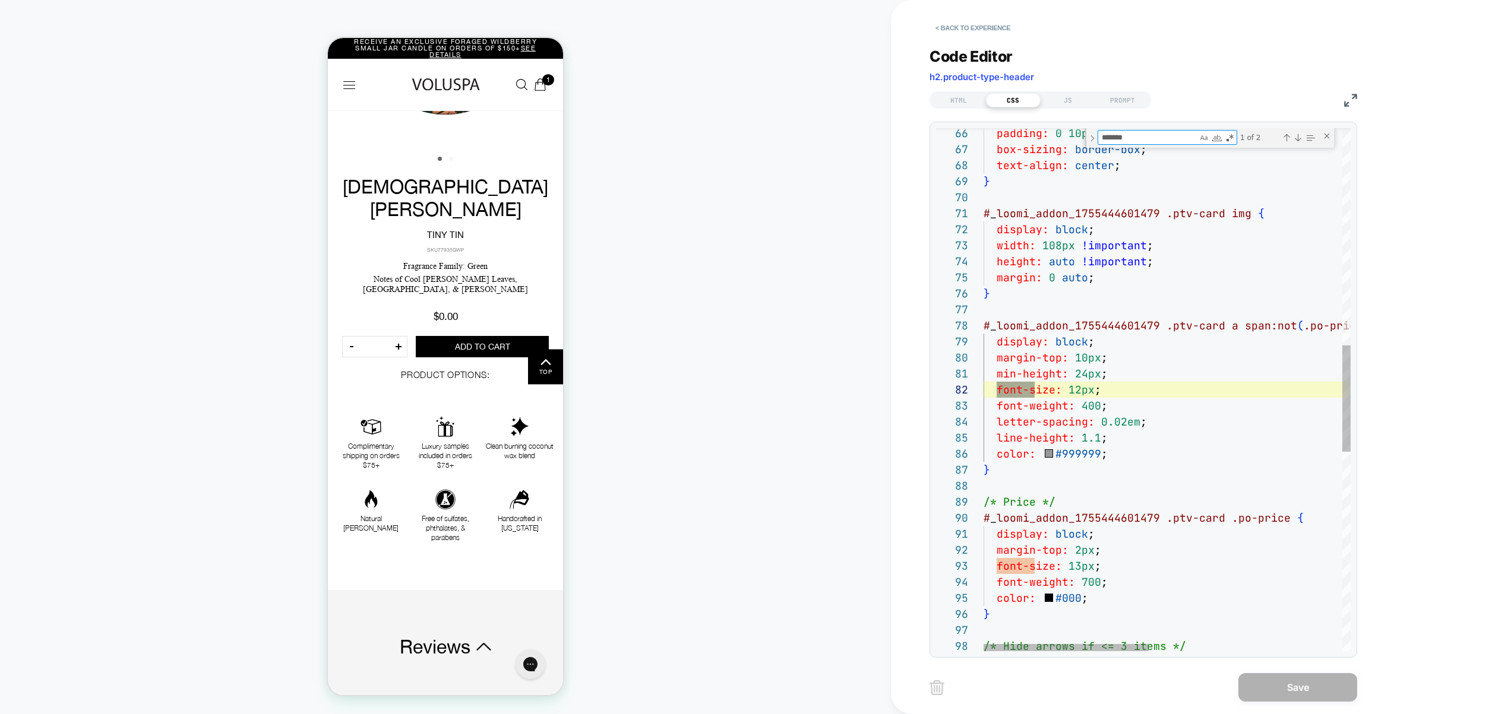
scroll to position [160, 58]
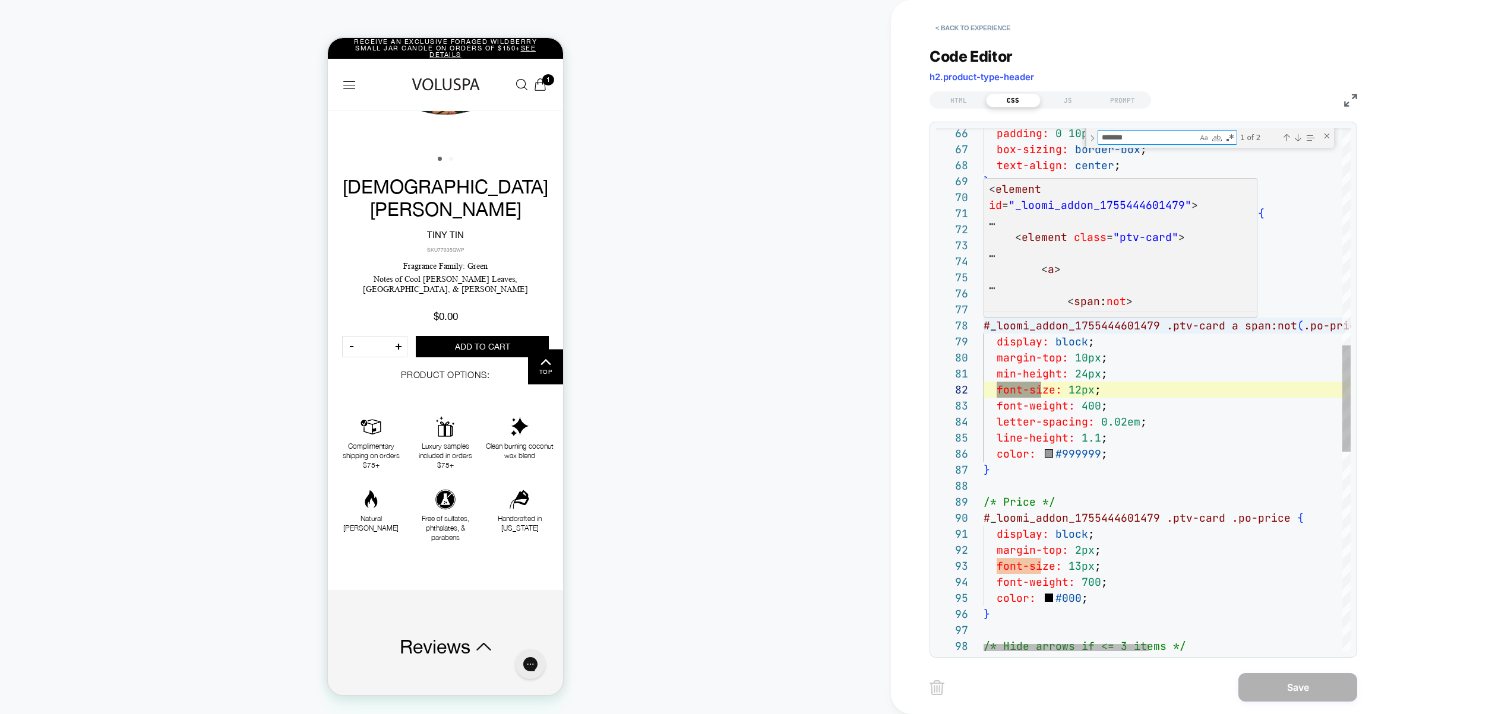
type textarea "*******"
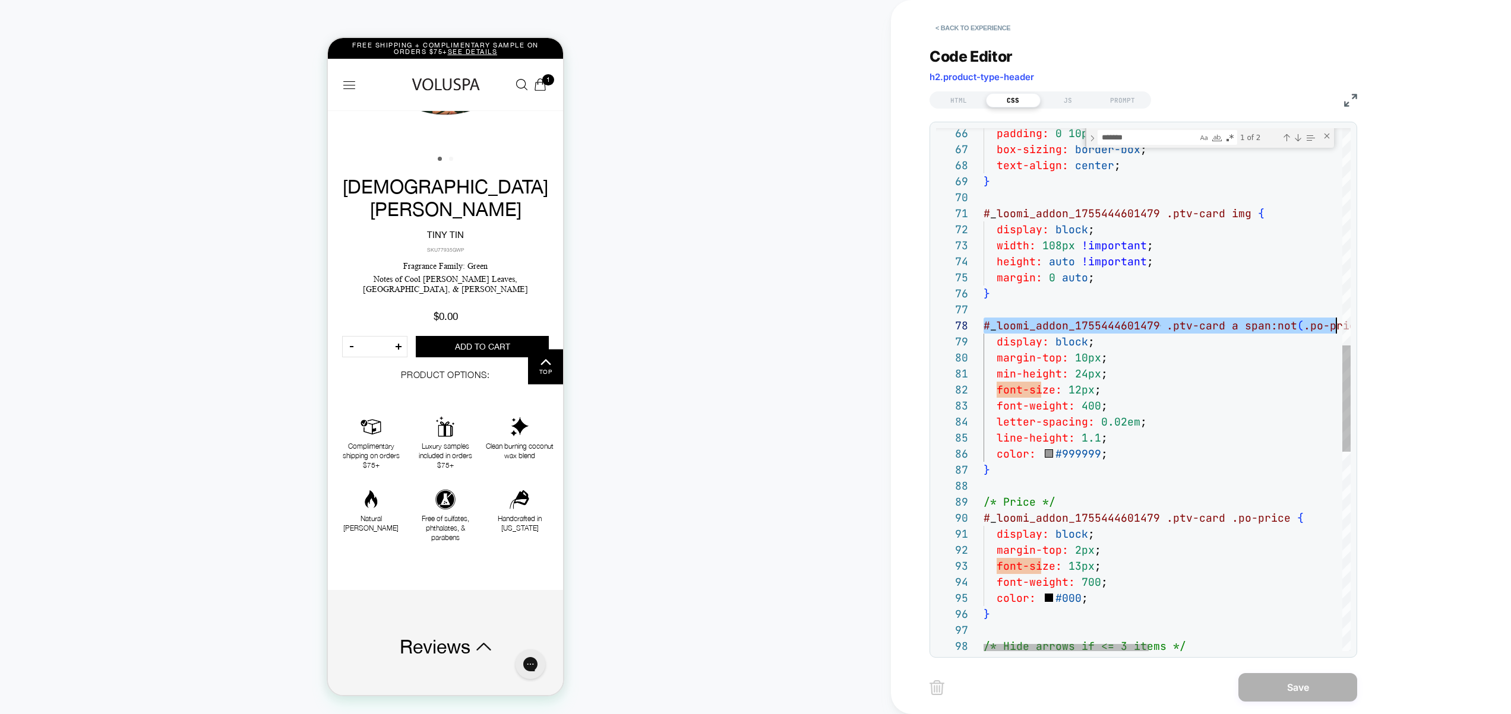
scroll to position [112, 391]
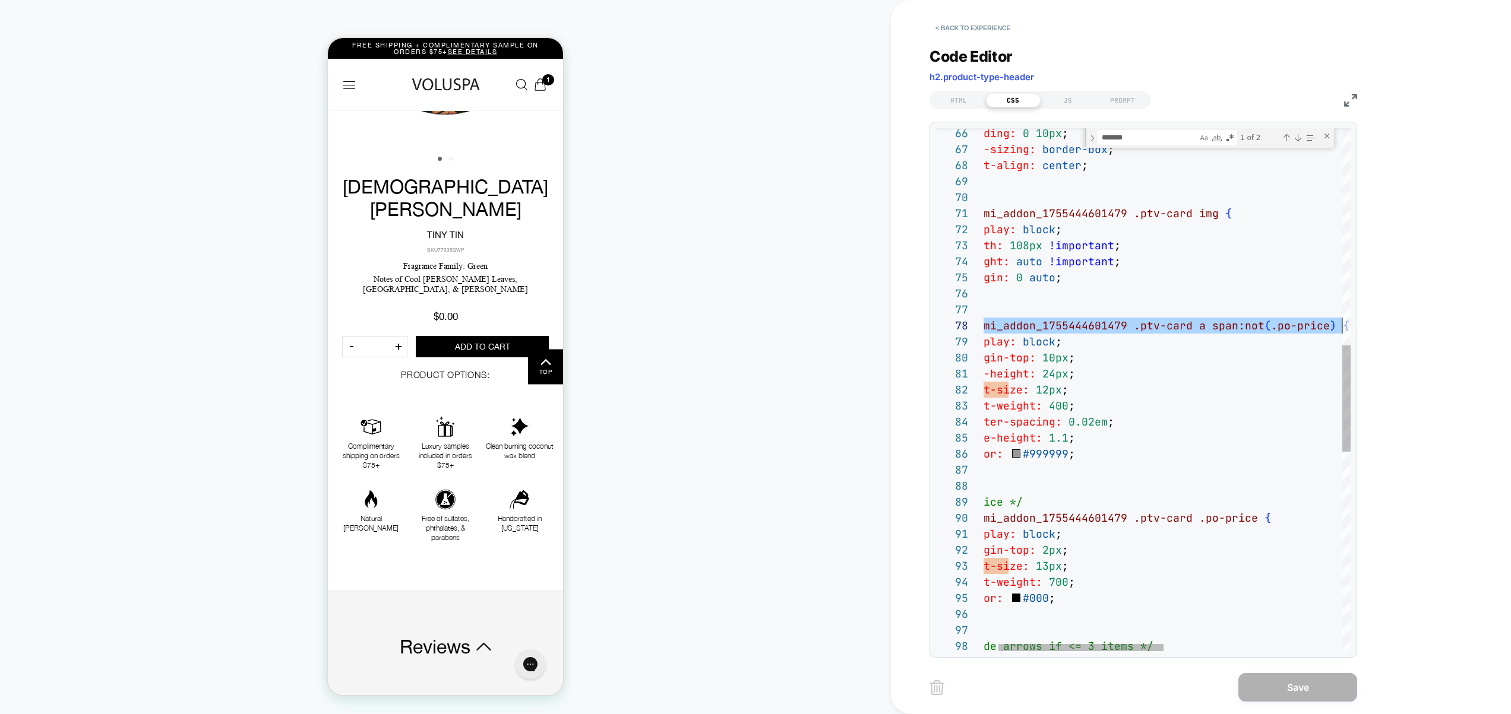
drag, startPoint x: 984, startPoint y: 324, endPoint x: 1363, endPoint y: 329, distance: 378.9
click at [1363, 329] on div "padding: 0 10px ; box-sizing: border-box ; text-align: center ; } # _ loomi_add…" at bounding box center [1349, 344] width 797 height 2563
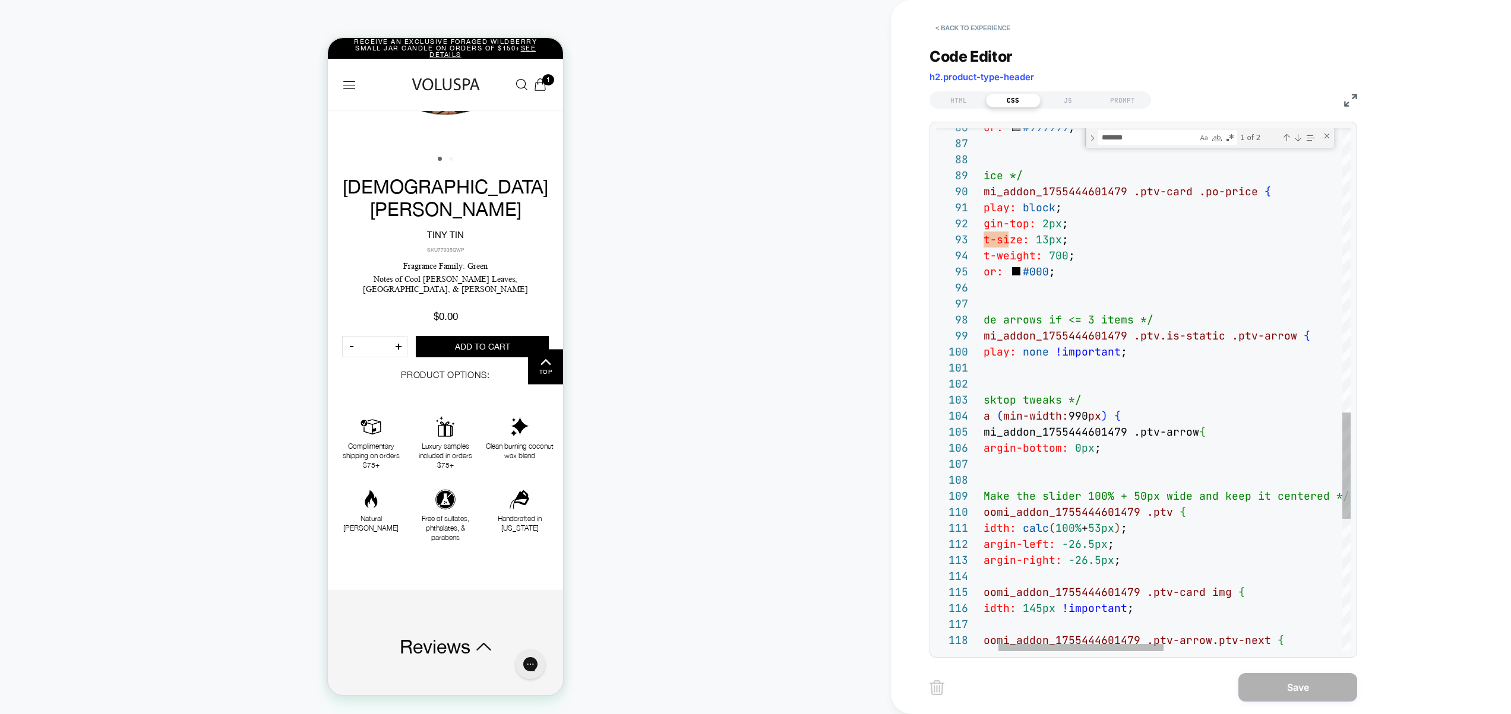
scroll to position [96, 0]
click at [1087, 306] on div "# _ loomi_addon_1755444601479 .ptv-card .po-price { display: block ; margin-top…" at bounding box center [1349, 18] width 797 height 2563
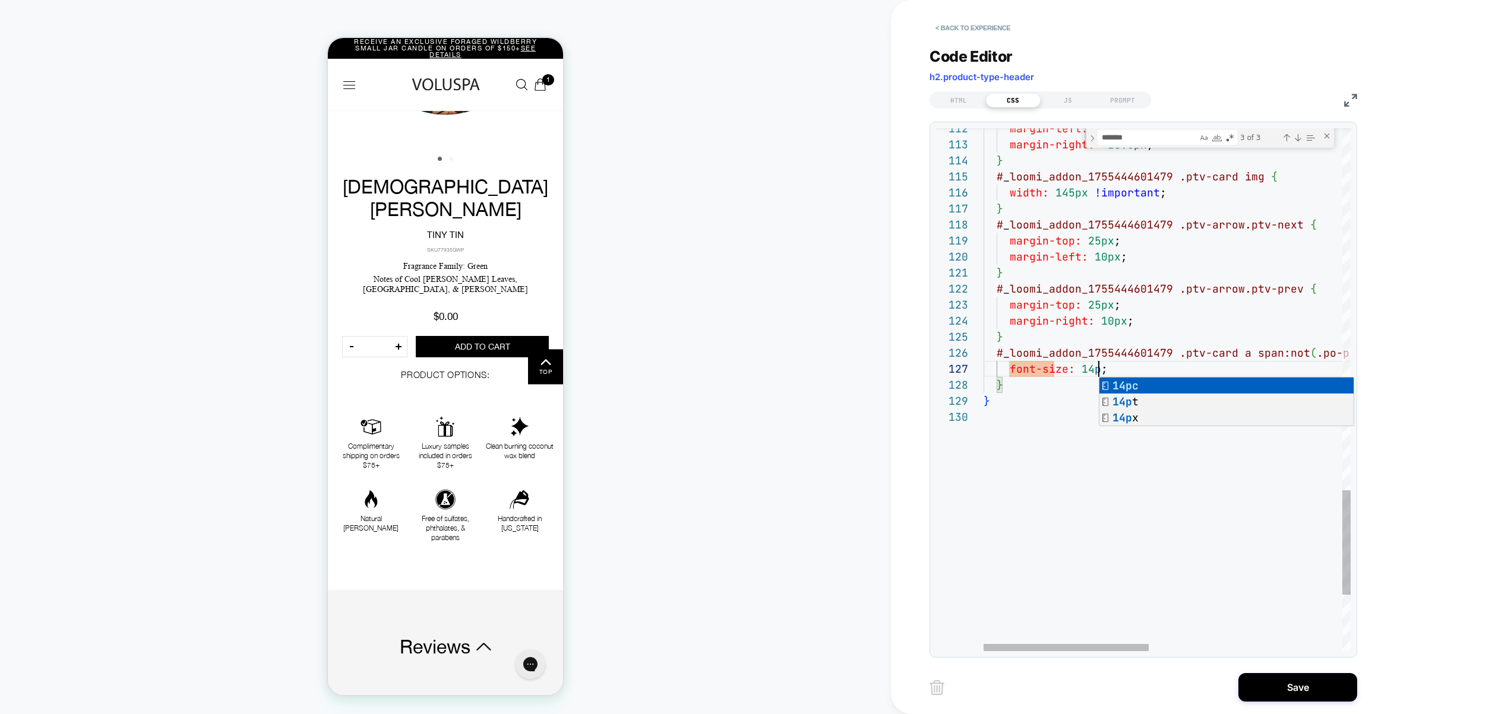
scroll to position [96, 122]
type textarea "**********"
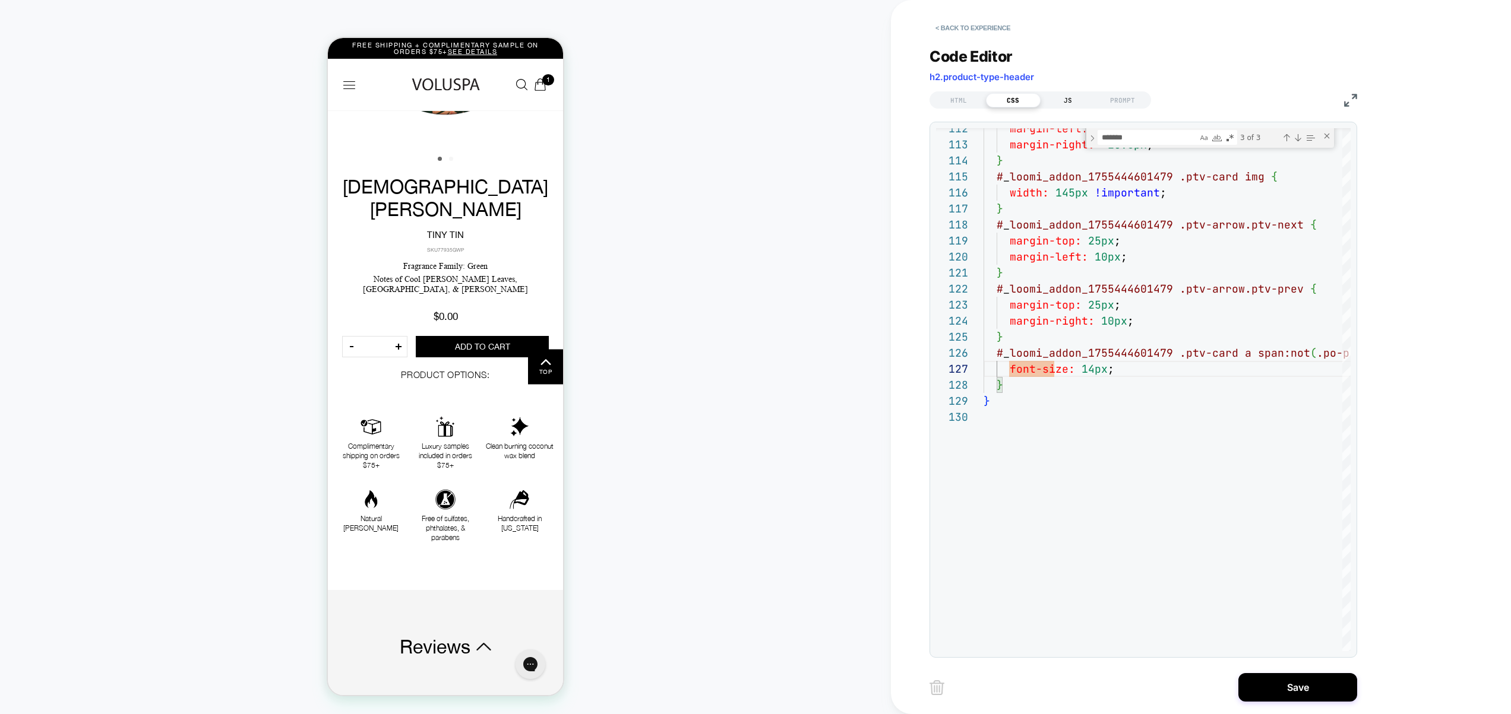
click at [1067, 102] on div "JS" at bounding box center [1067, 100] width 55 height 14
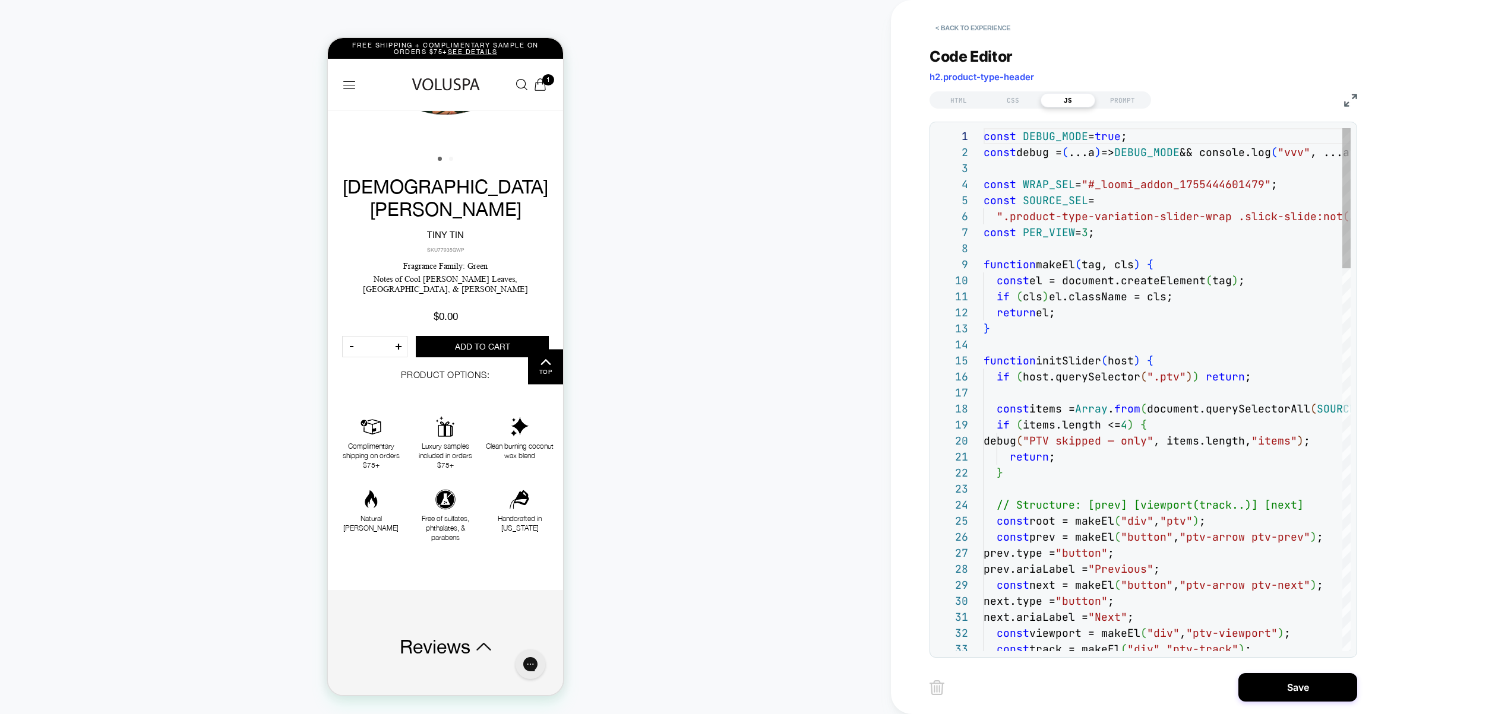
scroll to position [144, 199]
type textarea "**********"
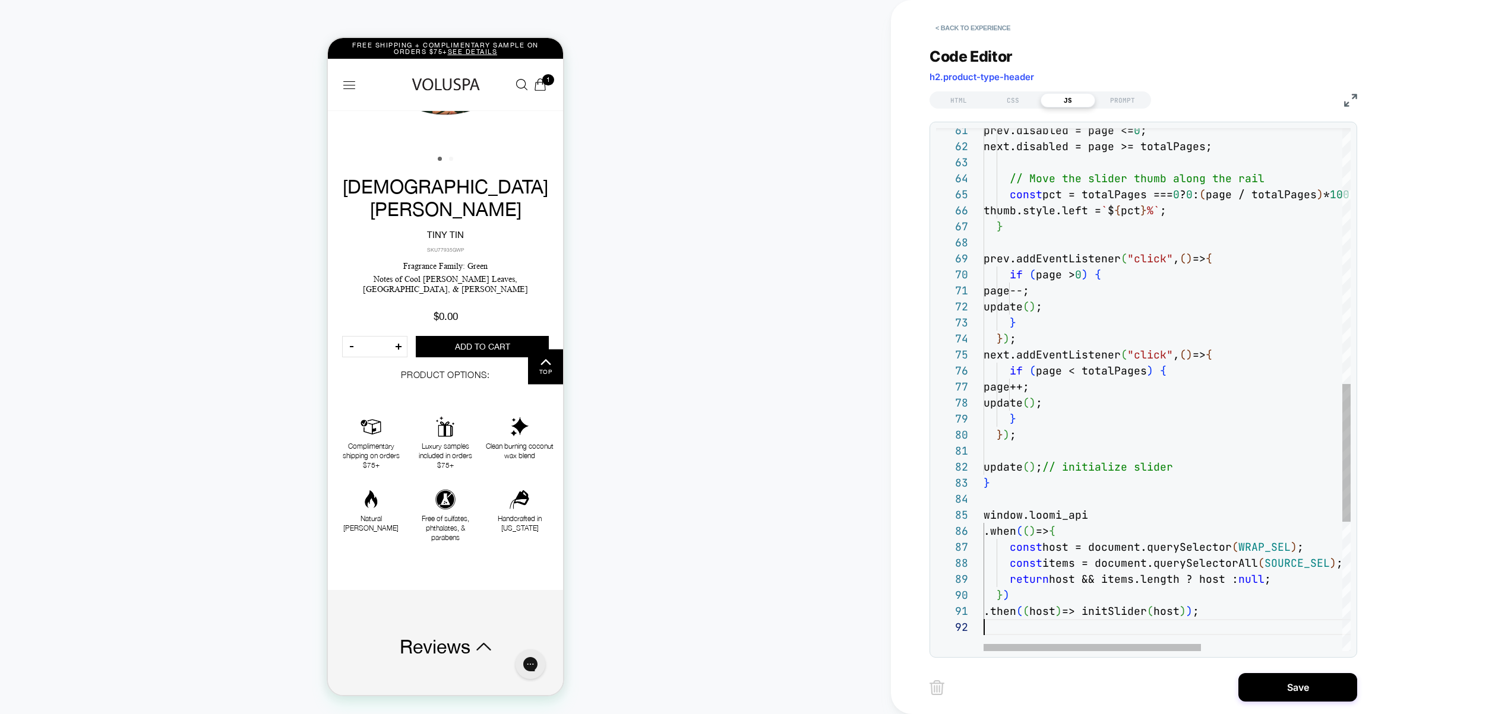
scroll to position [16, 0]
click at [1020, 100] on div "CSS" at bounding box center [1013, 100] width 55 height 14
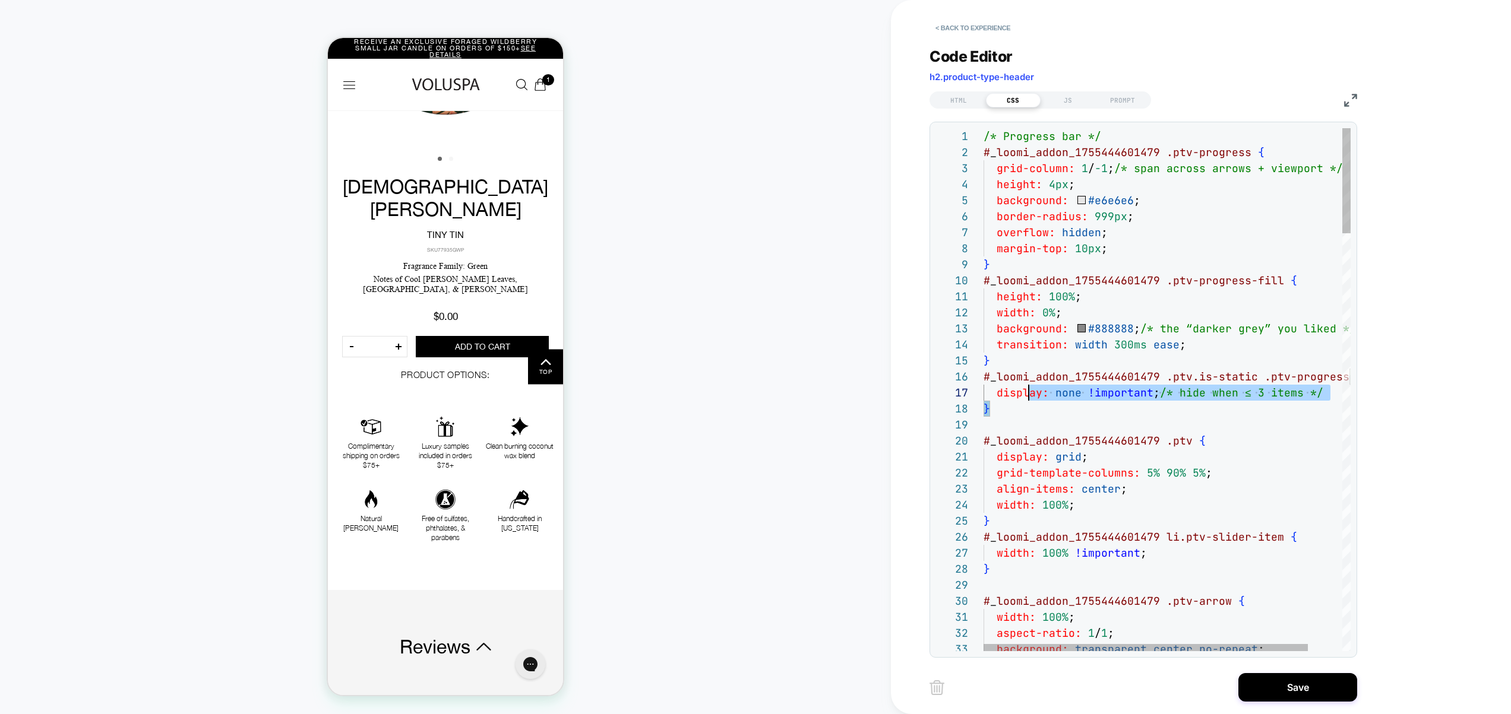
scroll to position [0, 0]
drag, startPoint x: 1039, startPoint y: 409, endPoint x: 849, endPoint y: -87, distance: 531.1
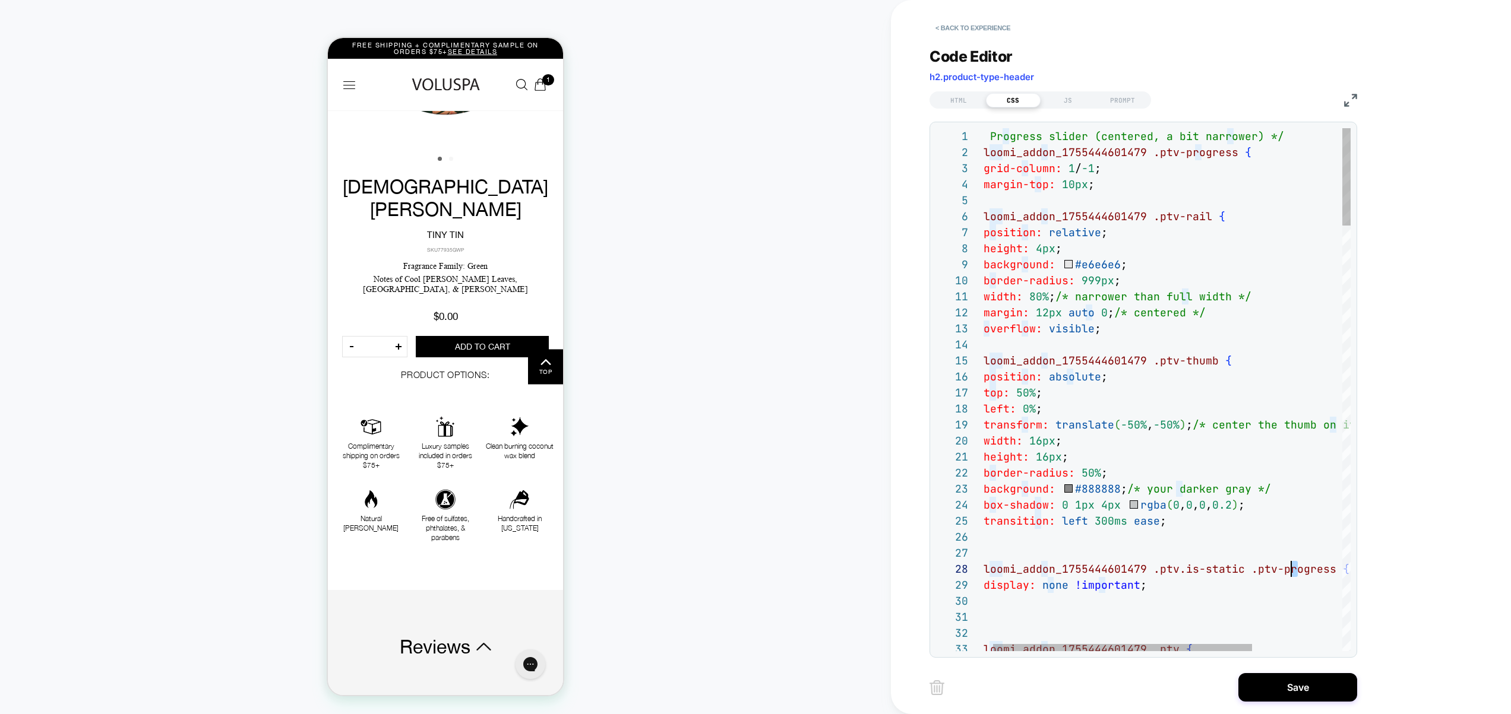
scroll to position [112, 173]
drag, startPoint x: 1329, startPoint y: 574, endPoint x: 1170, endPoint y: 586, distance: 159.0
type textarea "**********"
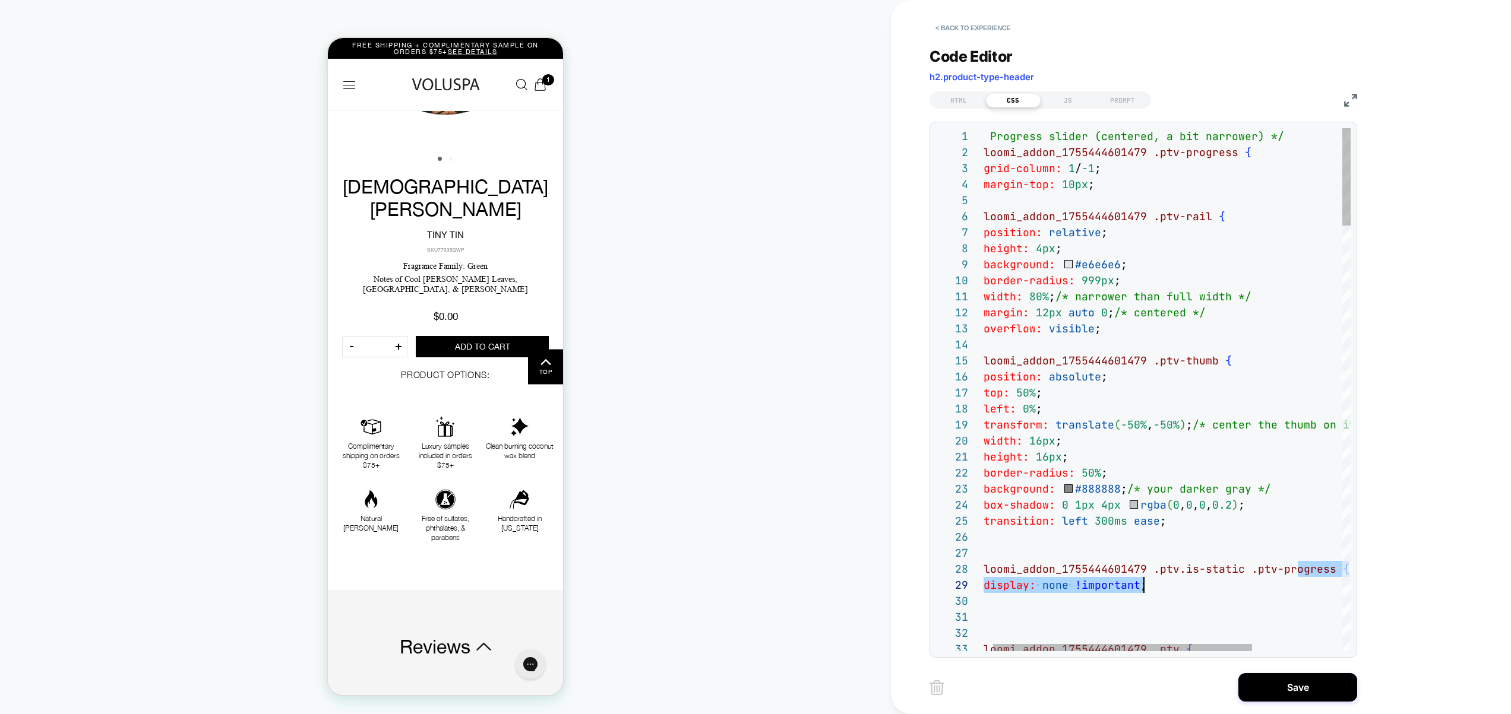
scroll to position [16, 0]
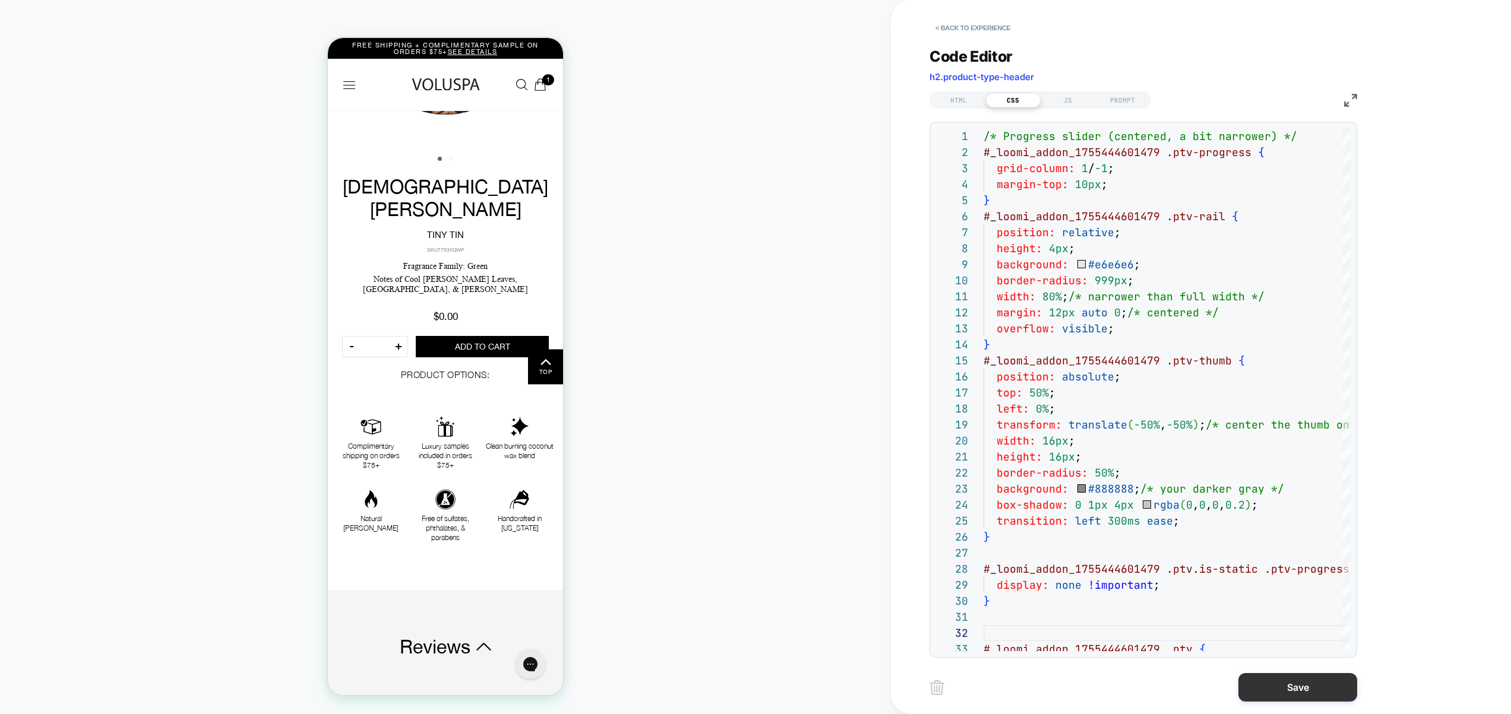
drag, startPoint x: 1283, startPoint y: 682, endPoint x: 1240, endPoint y: 680, distance: 43.4
click at [1283, 682] on button "Save" at bounding box center [1297, 687] width 119 height 29
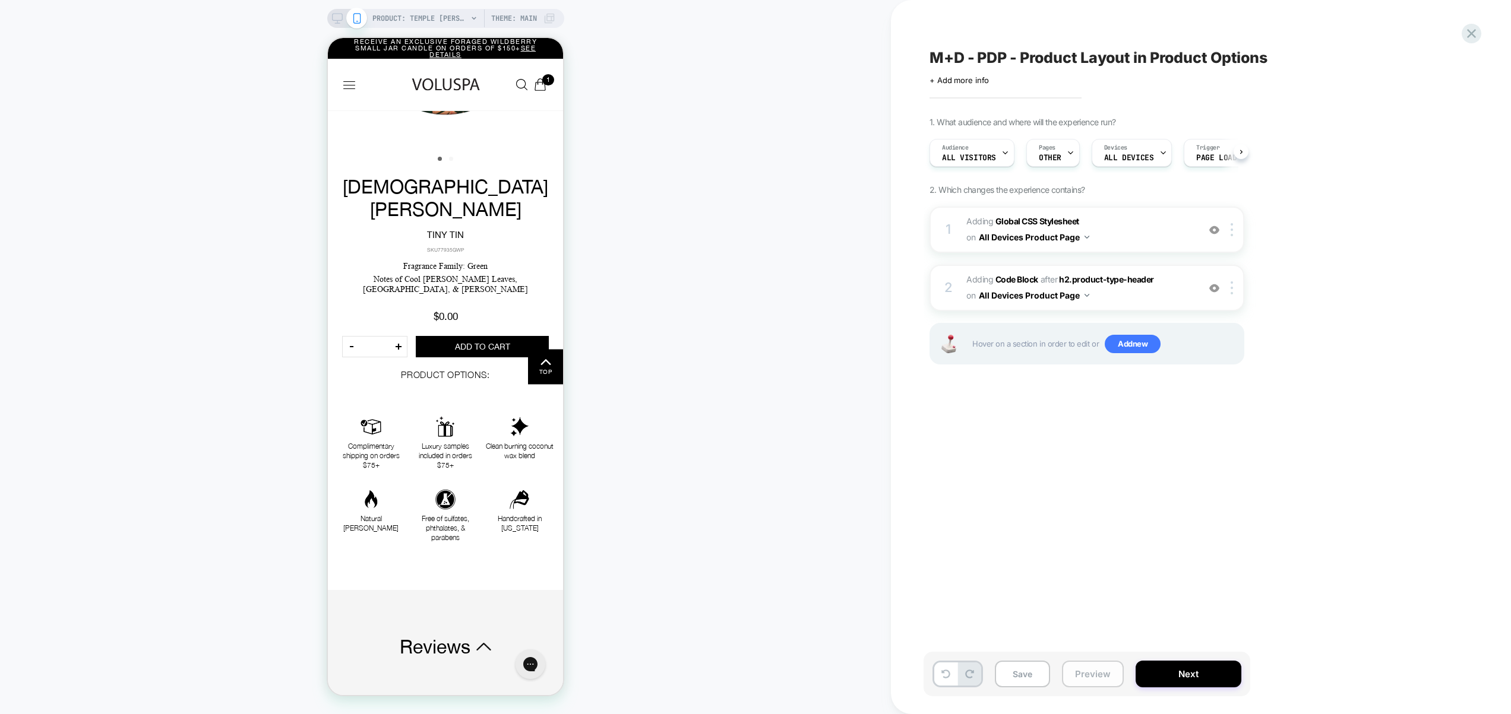
click at [1092, 678] on button "Preview" at bounding box center [1093, 674] width 62 height 27
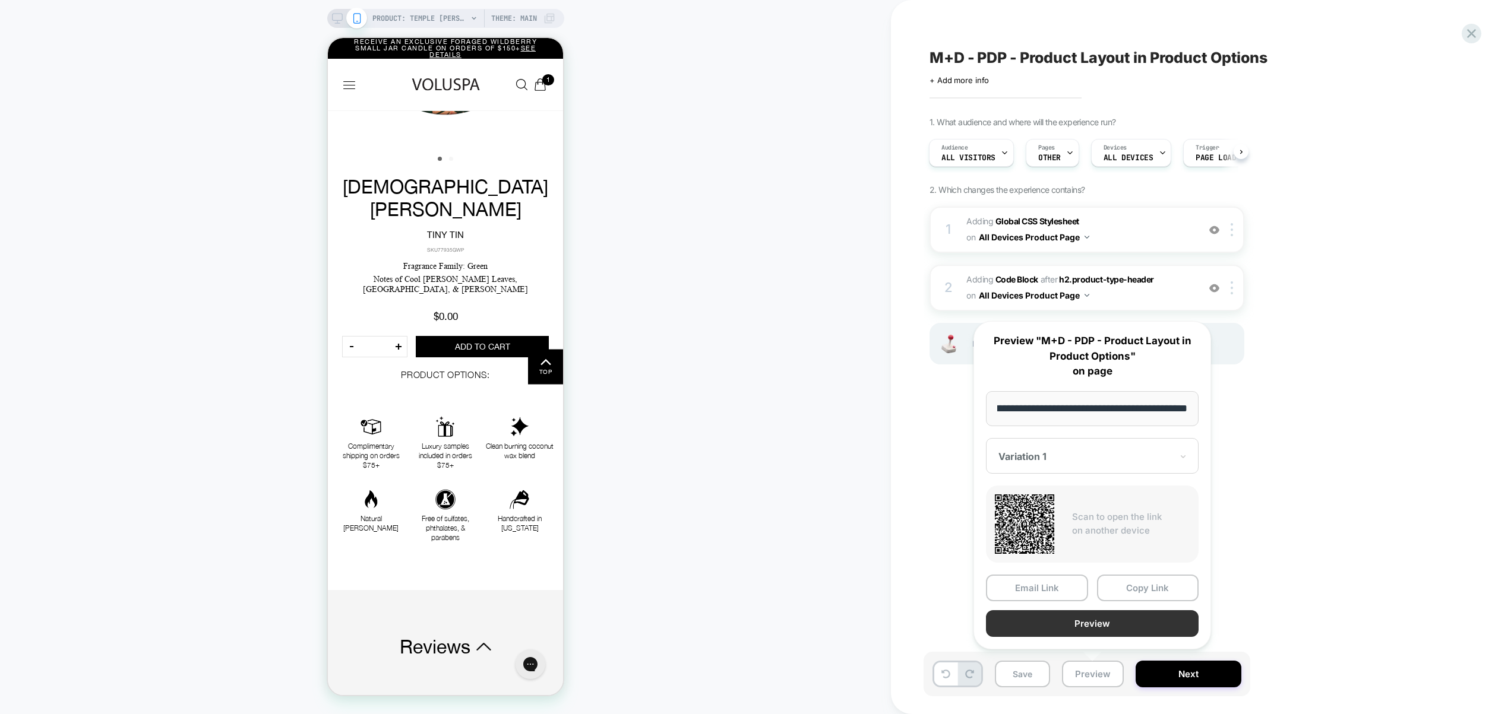
scroll to position [0, 0]
click at [1090, 630] on button "Preview" at bounding box center [1092, 624] width 213 height 27
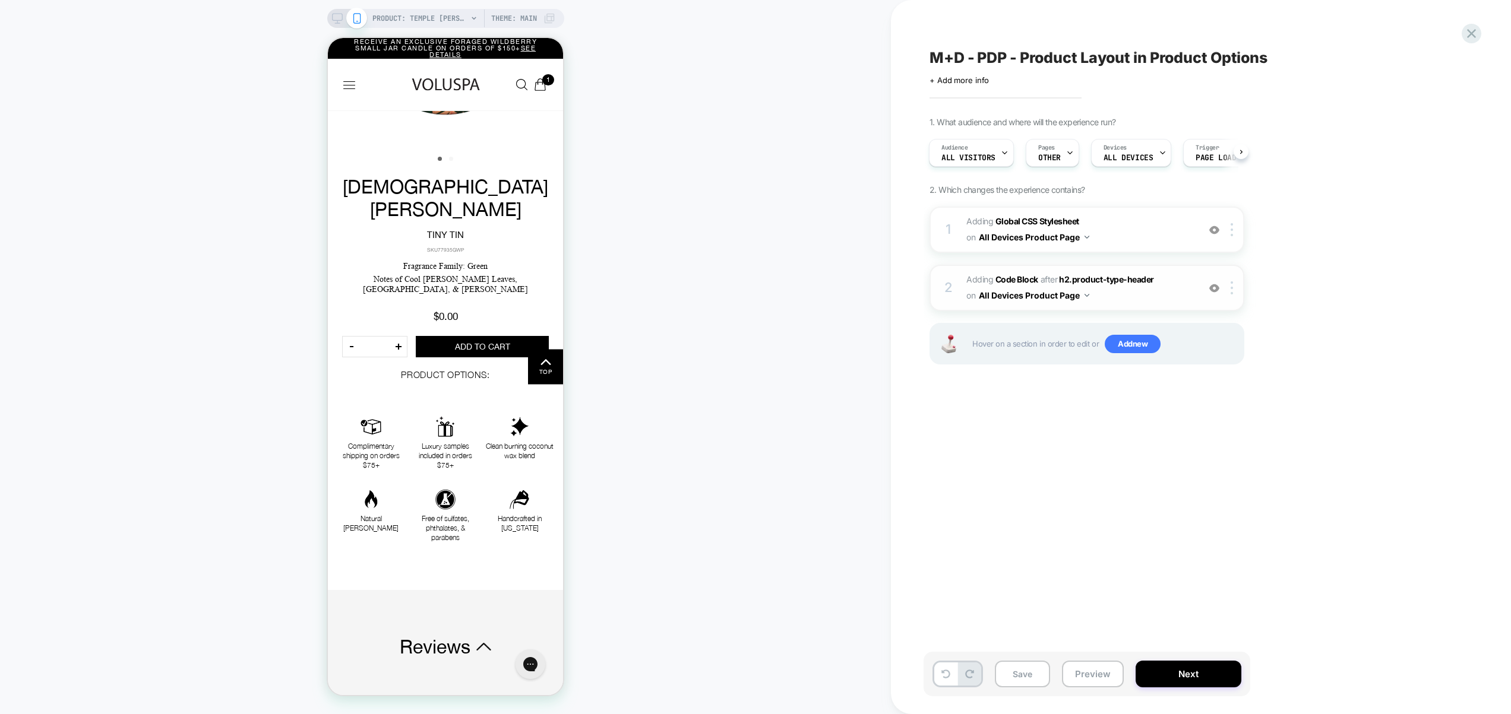
click at [1144, 301] on span "Adding Code Block AFTER h2.product-type-header h2.product-type-header on All De…" at bounding box center [1079, 288] width 226 height 32
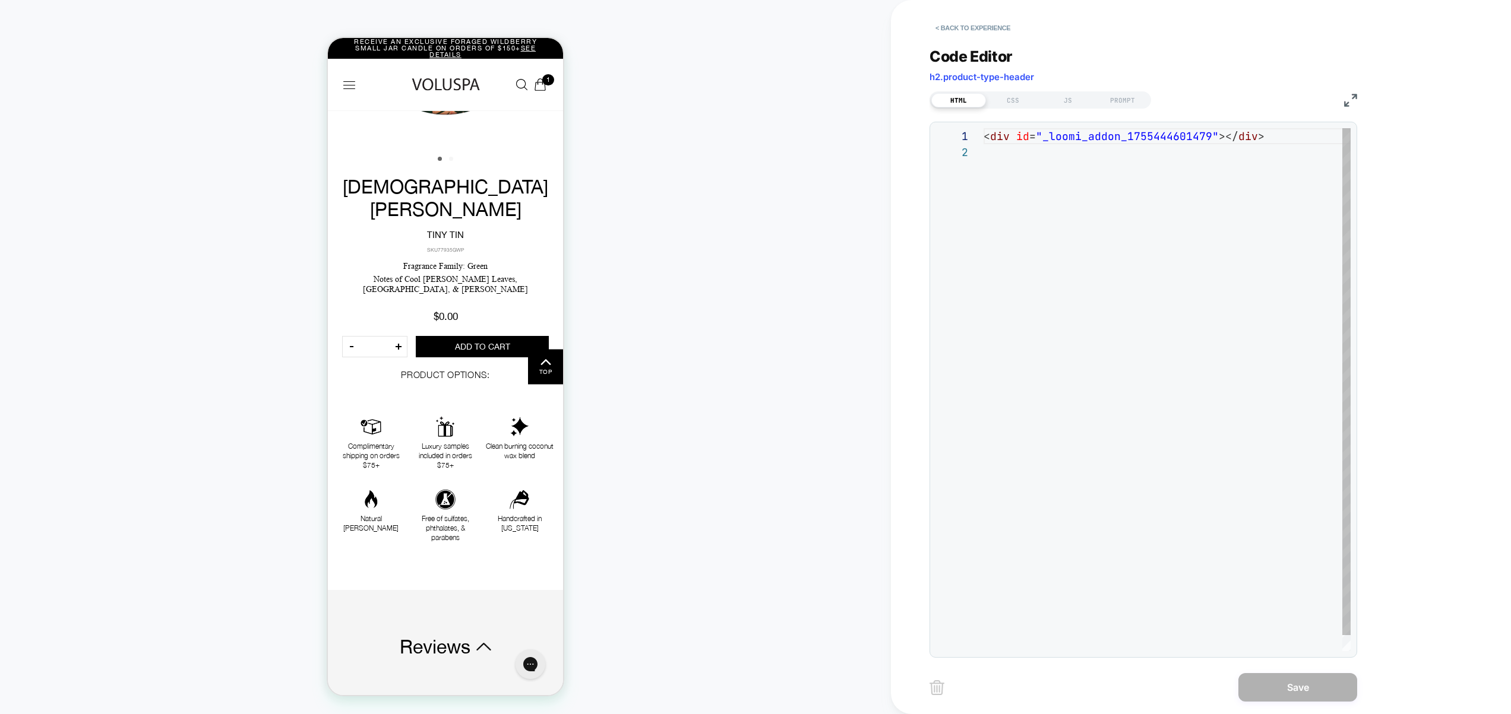
scroll to position [16, 0]
click at [1075, 106] on div "JS" at bounding box center [1067, 100] width 55 height 14
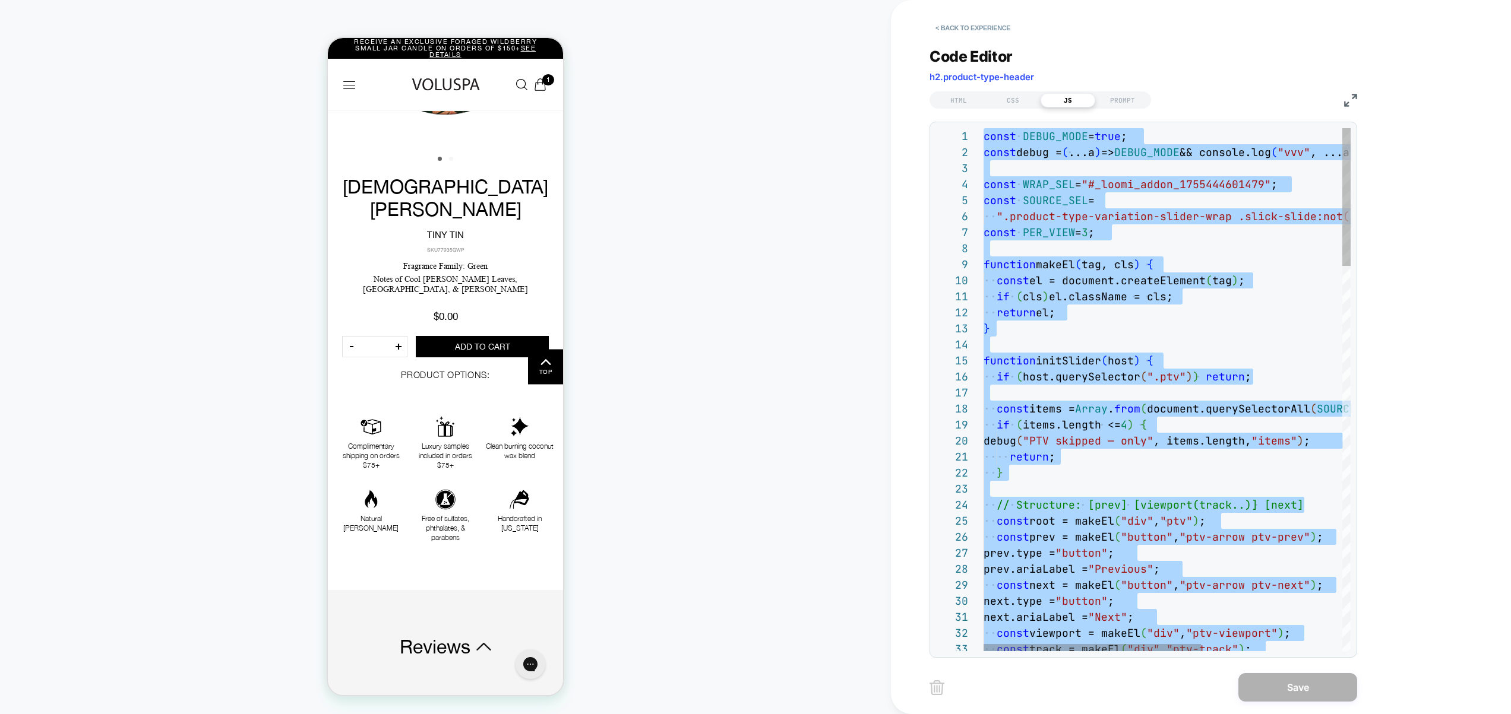
type textarea "**********"
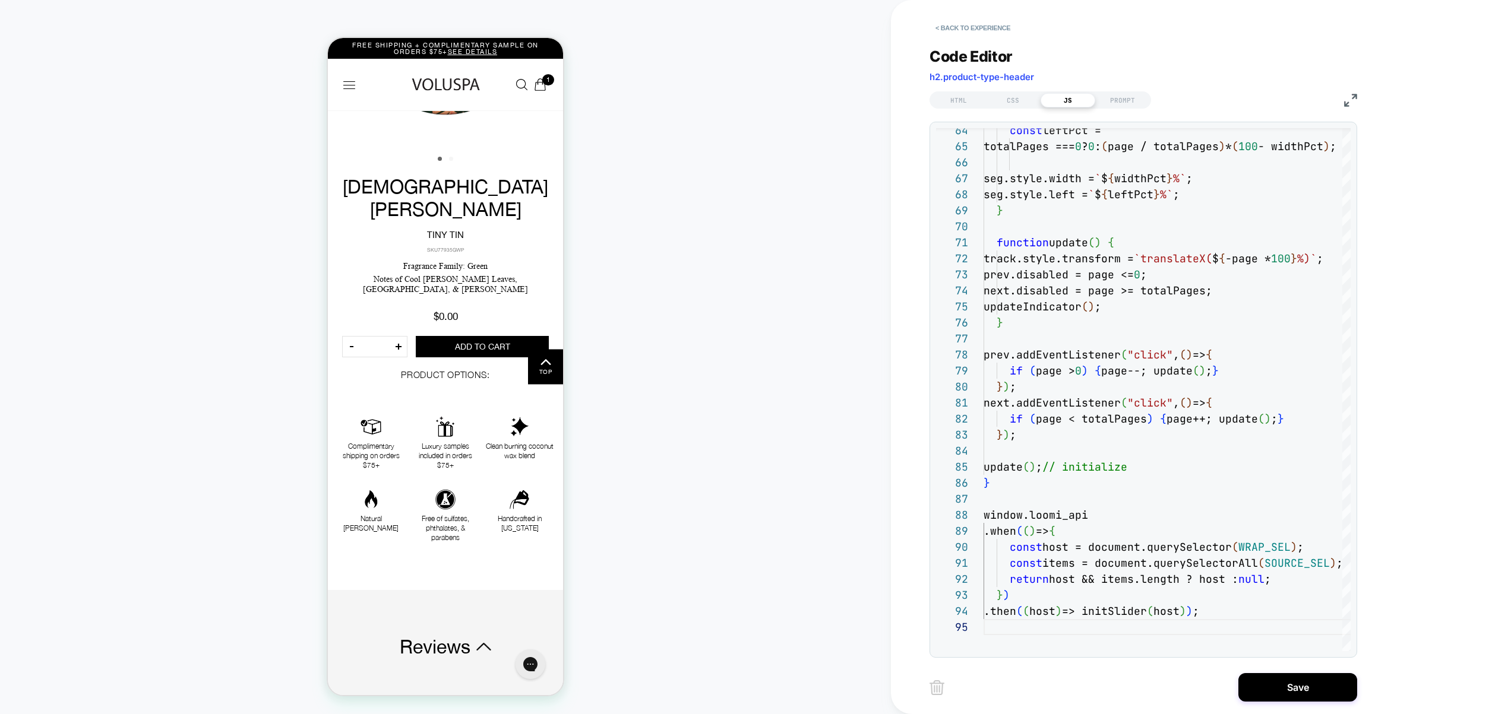
click at [1011, 107] on div "HTML CSS JS PROMPT" at bounding box center [1040, 99] width 222 height 17
click at [1025, 102] on div "CSS" at bounding box center [1013, 100] width 55 height 14
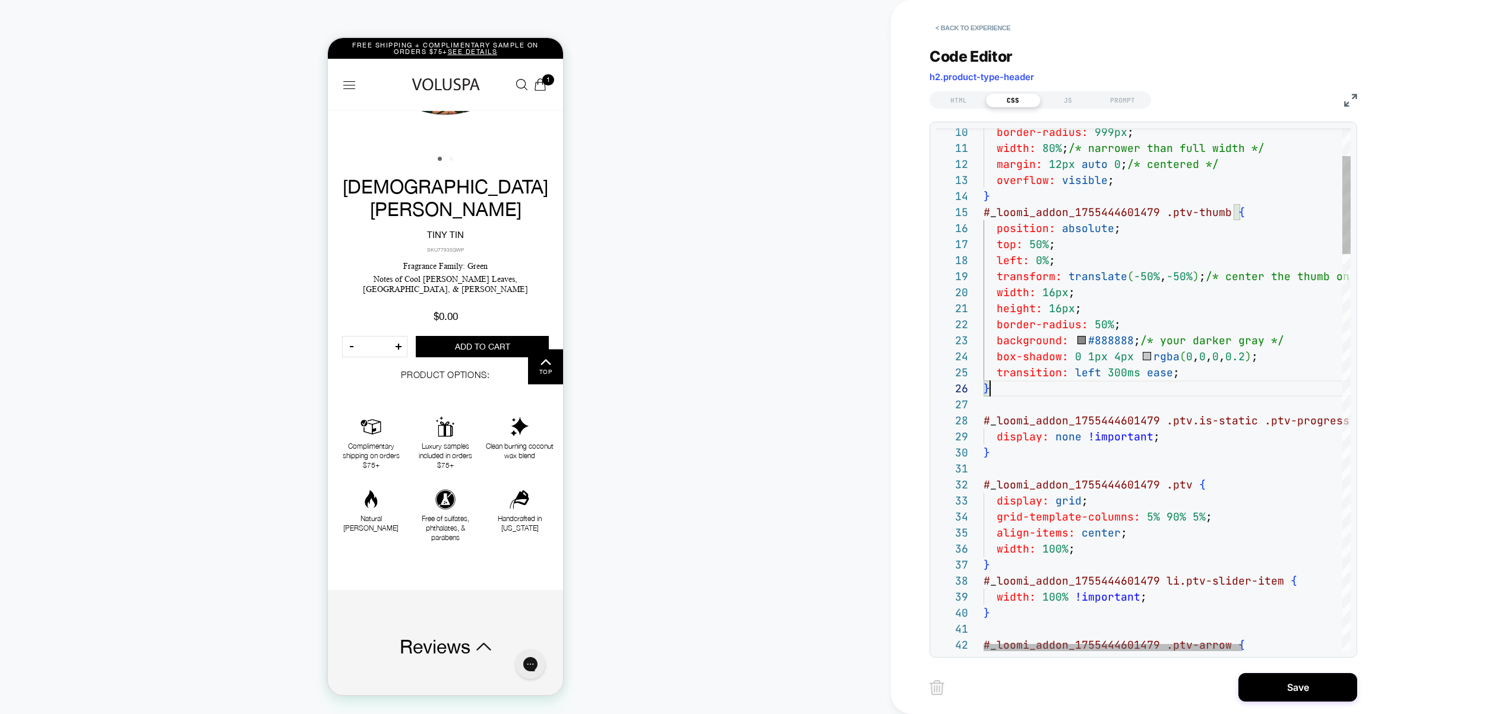
scroll to position [0, 0]
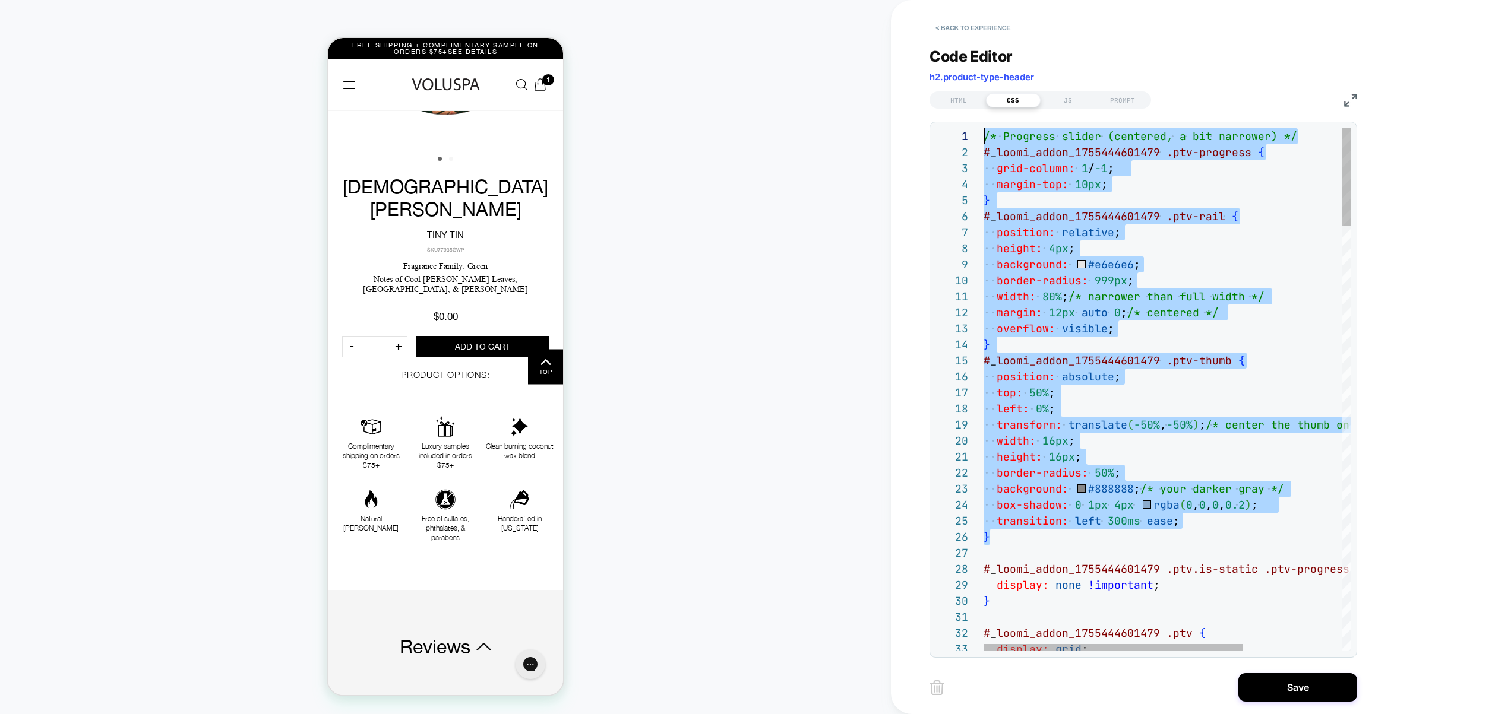
drag, startPoint x: 1009, startPoint y: 387, endPoint x: 867, endPoint y: 5, distance: 407.9
type textarea "**********"
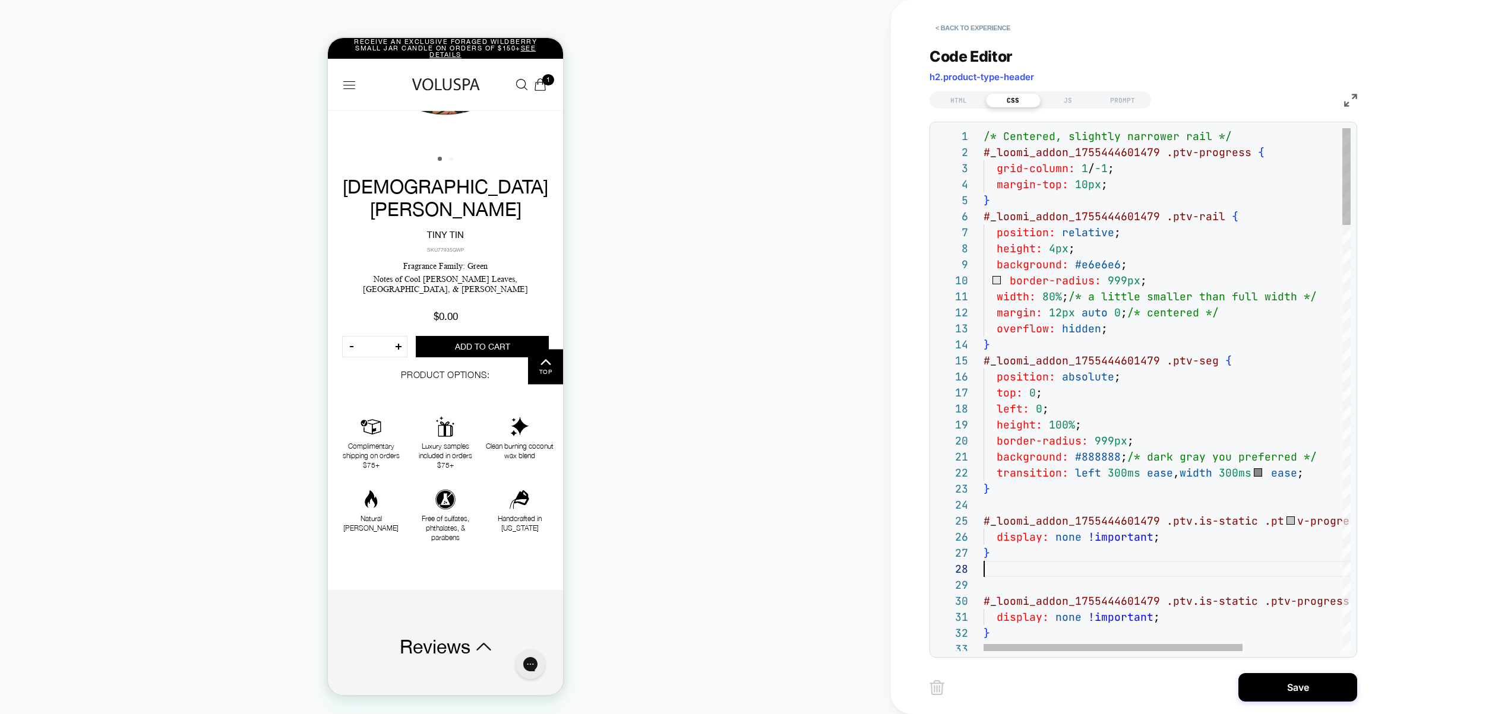
scroll to position [112, 0]
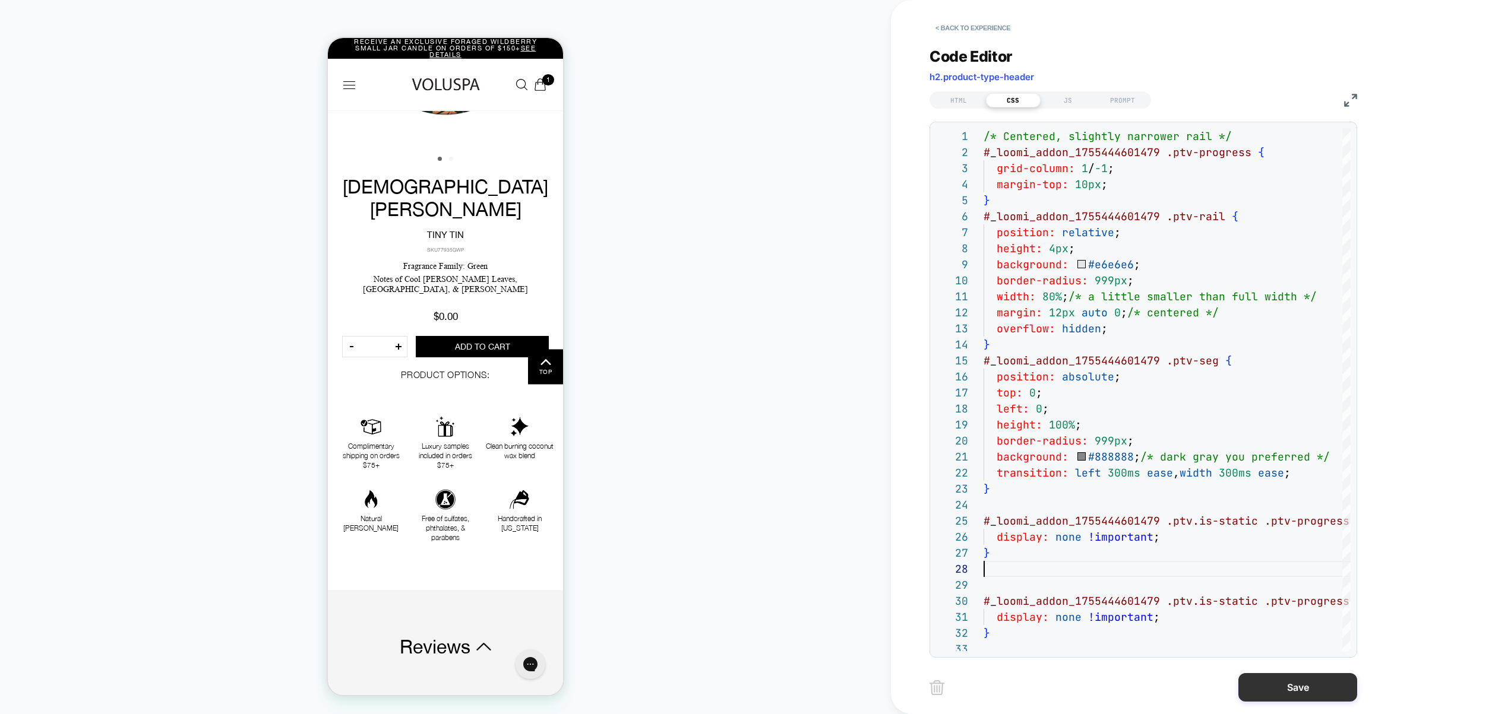
click at [1296, 684] on button "Save" at bounding box center [1297, 687] width 119 height 29
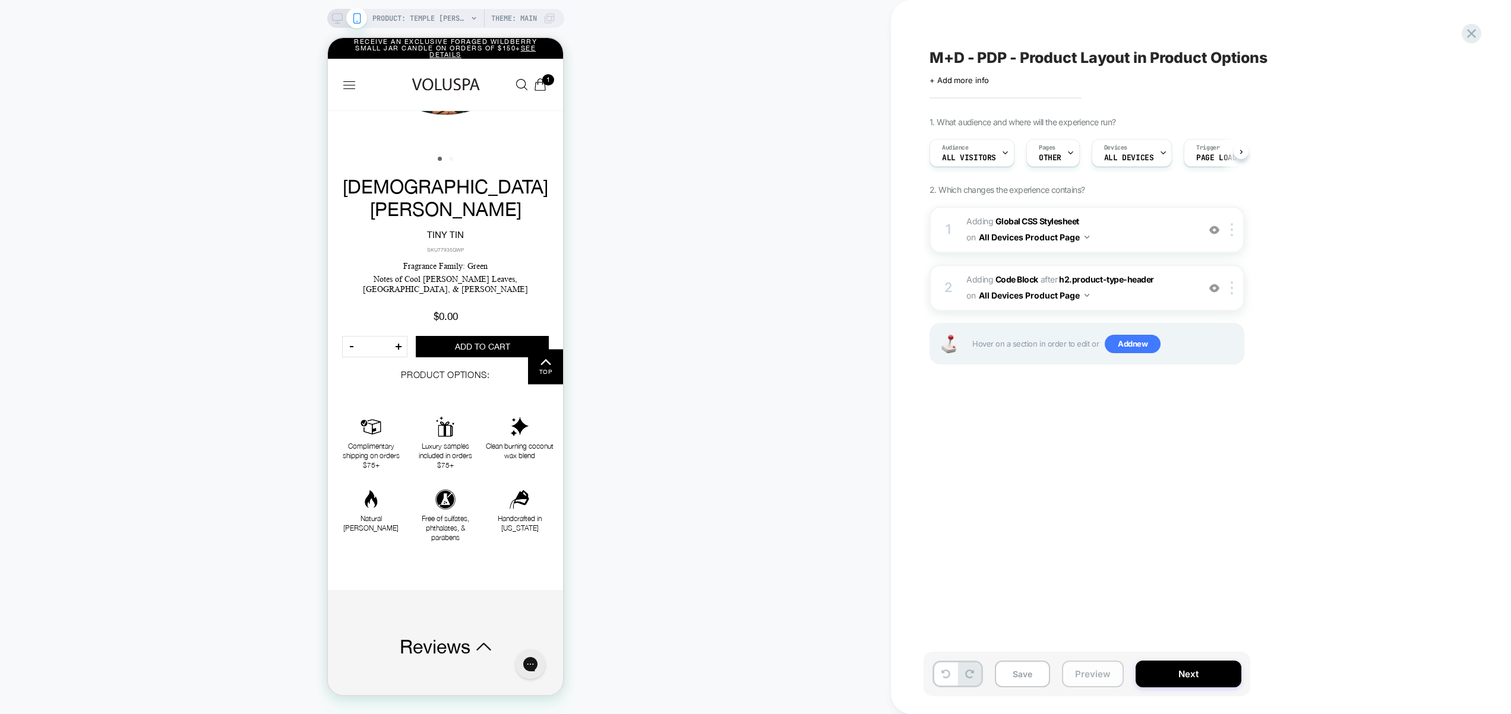
drag, startPoint x: 1096, startPoint y: 672, endPoint x: 1095, endPoint y: 666, distance: 6.1
click at [1096, 672] on button "Preview" at bounding box center [1093, 674] width 62 height 27
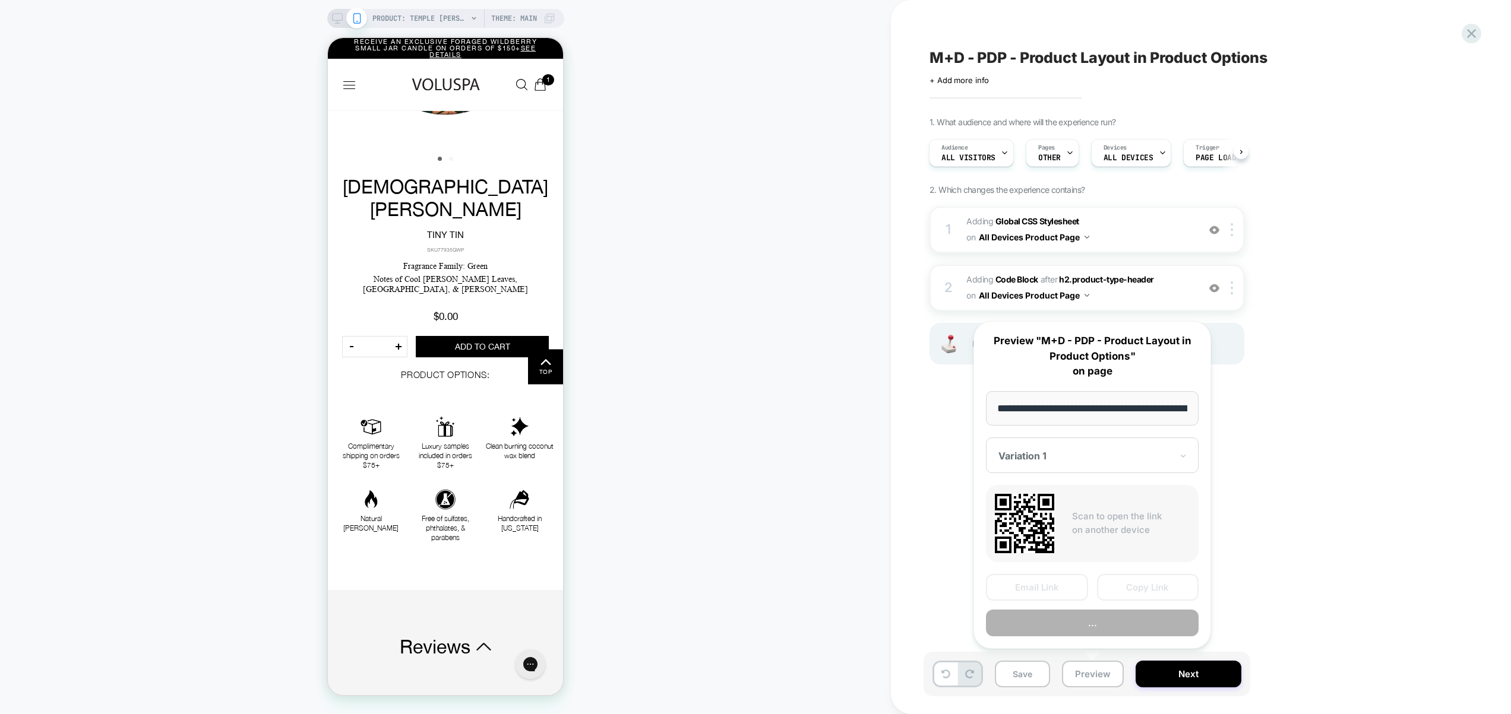
scroll to position [0, 144]
click at [1087, 625] on button "Preview" at bounding box center [1092, 624] width 213 height 27
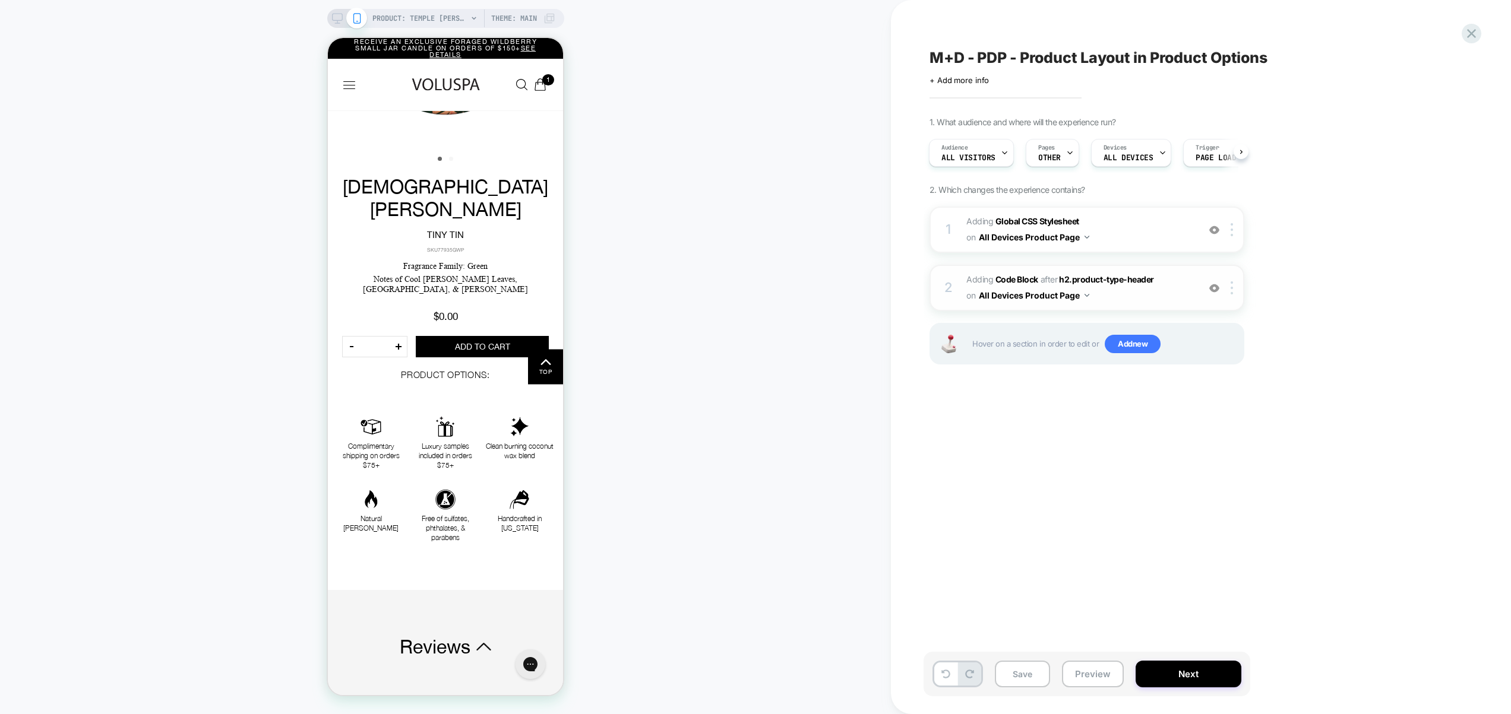
click at [1162, 299] on span "Adding Code Block AFTER h2.product-type-header h2.product-type-header on All De…" at bounding box center [1079, 288] width 226 height 32
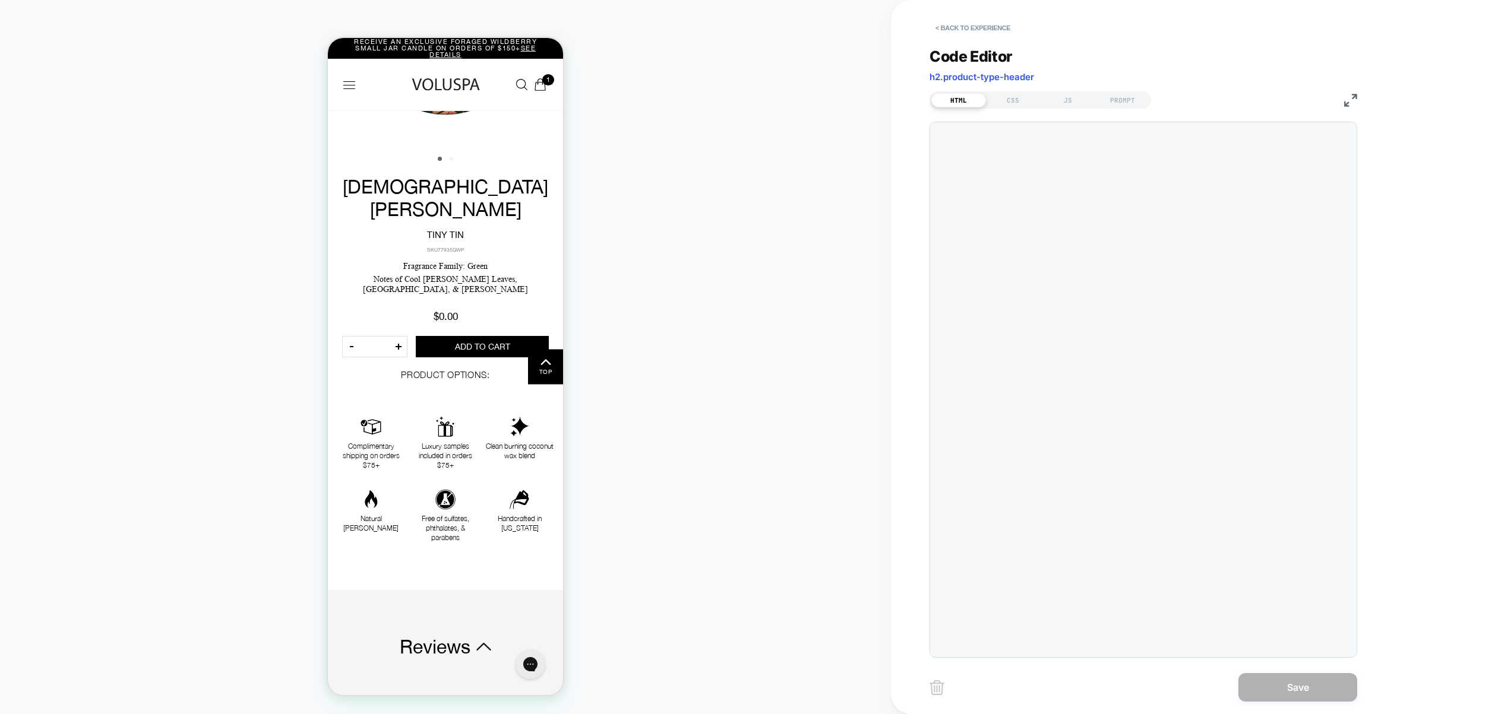
scroll to position [16, 0]
drag, startPoint x: 1017, startPoint y: 103, endPoint x: 1030, endPoint y: 125, distance: 25.9
click at [1017, 103] on div "CSS" at bounding box center [1013, 100] width 55 height 14
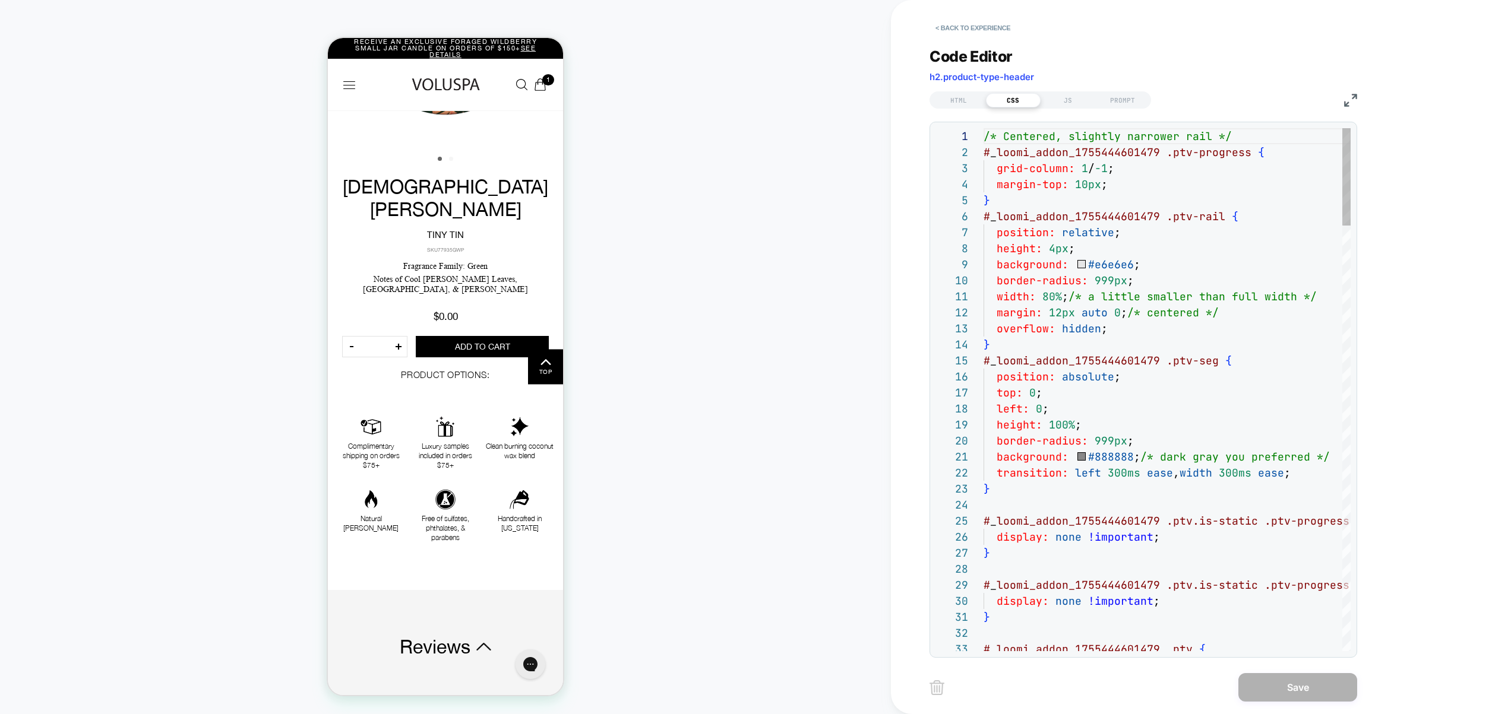
scroll to position [0, 141]
type textarea "**********"
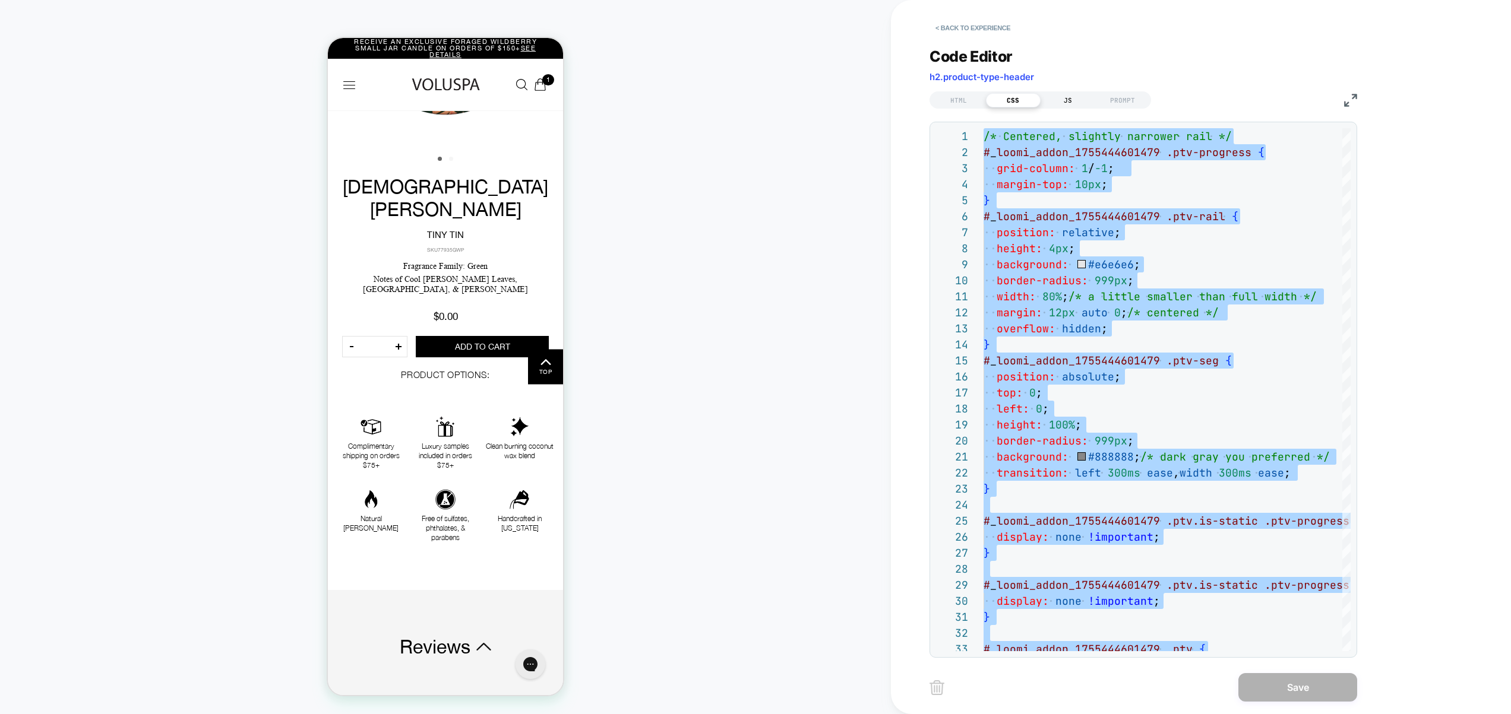
click at [1070, 99] on div "JS" at bounding box center [1067, 100] width 55 height 14
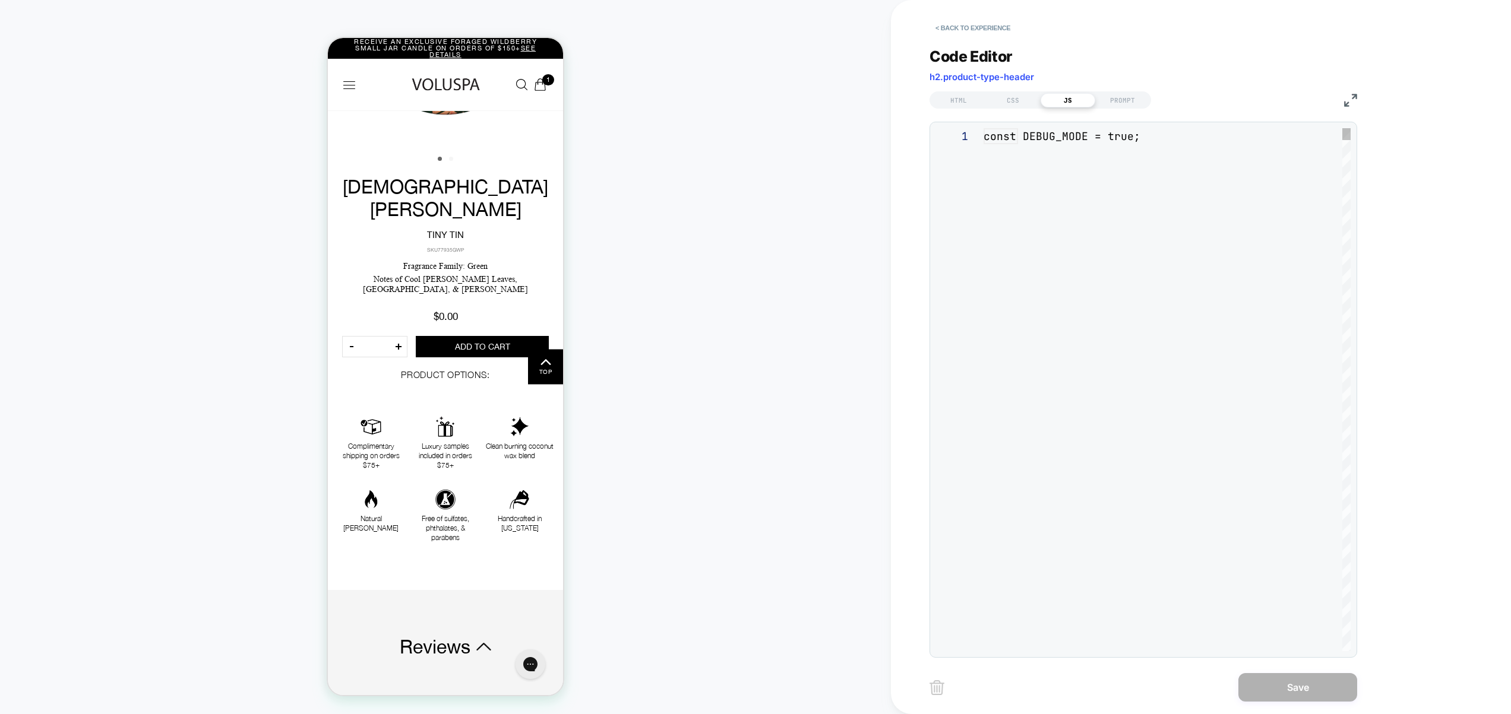
scroll to position [160, 0]
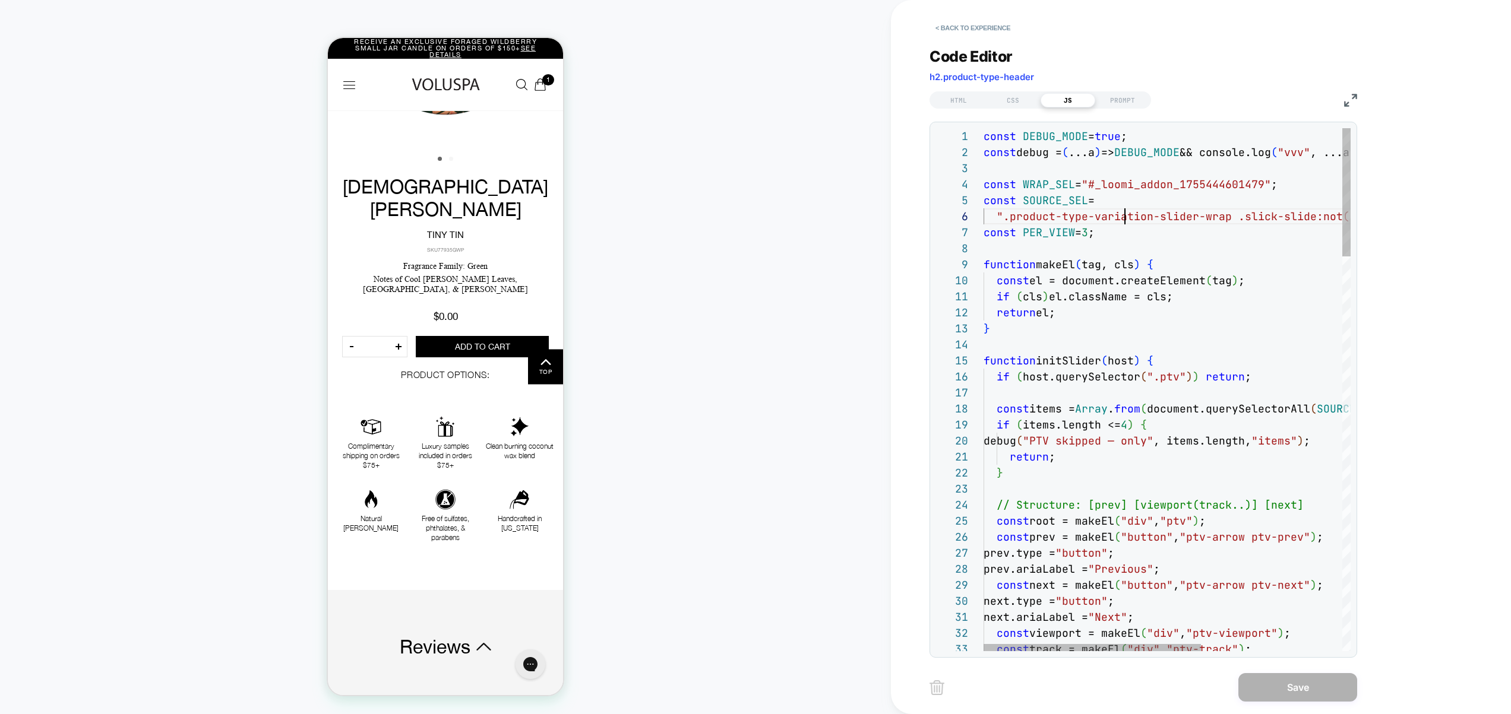
scroll to position [80, 141]
type textarea "**********"
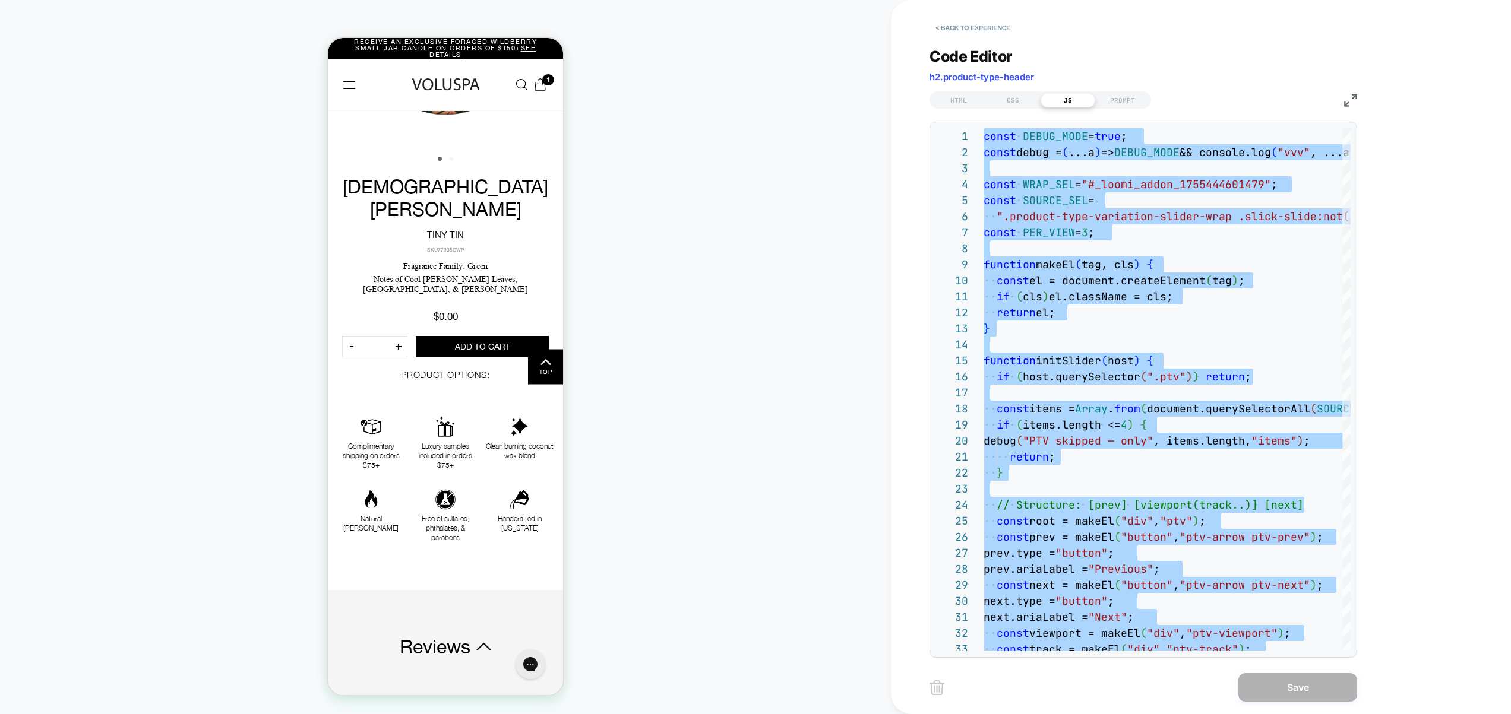
click at [986, 40] on div "Code Editor h2.product-type-header HTML CSS JS PROMPT 1 2 3 4 5 6 7 8 9 10 11 1…" at bounding box center [1143, 345] width 428 height 625
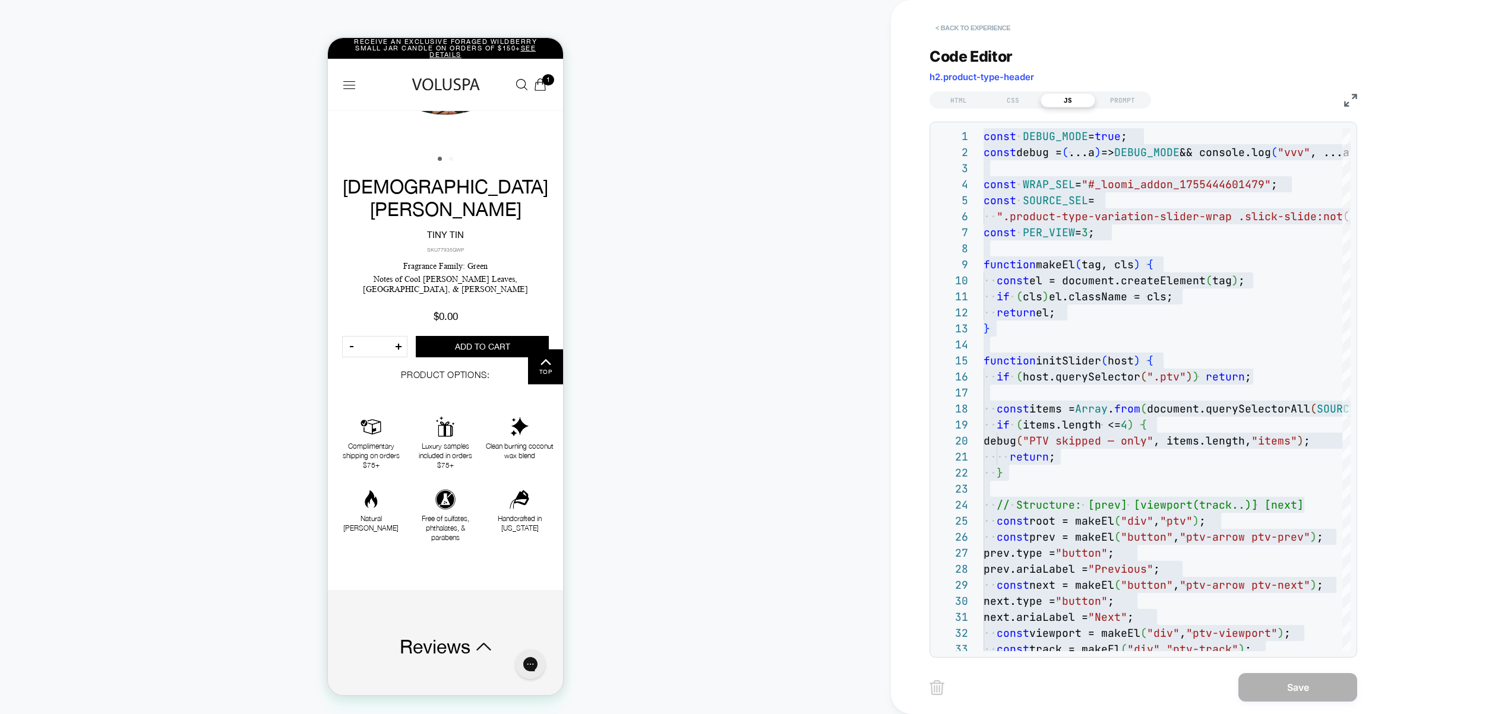
click at [984, 26] on button "< Back to experience" at bounding box center [972, 27] width 87 height 19
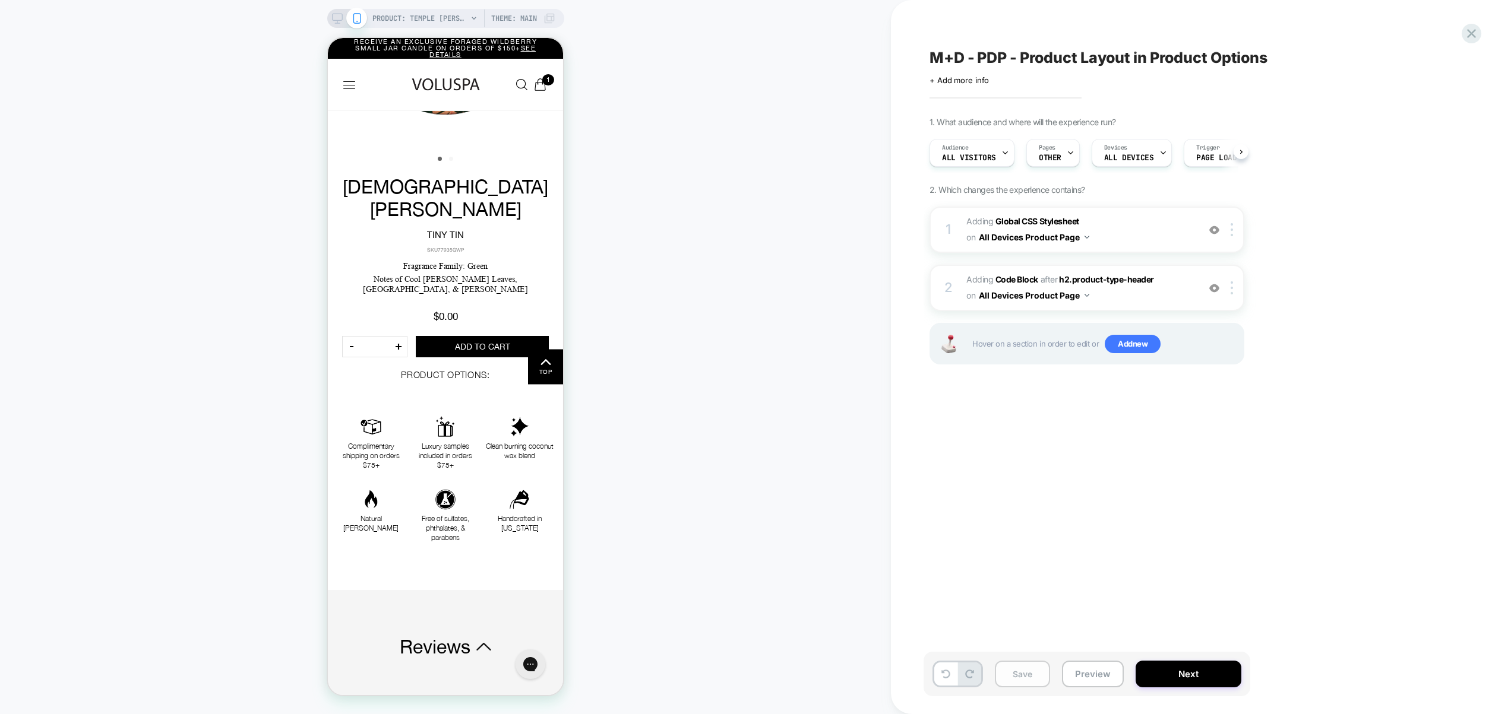
scroll to position [0, 1]
click at [1026, 675] on button "Save" at bounding box center [1022, 674] width 55 height 27
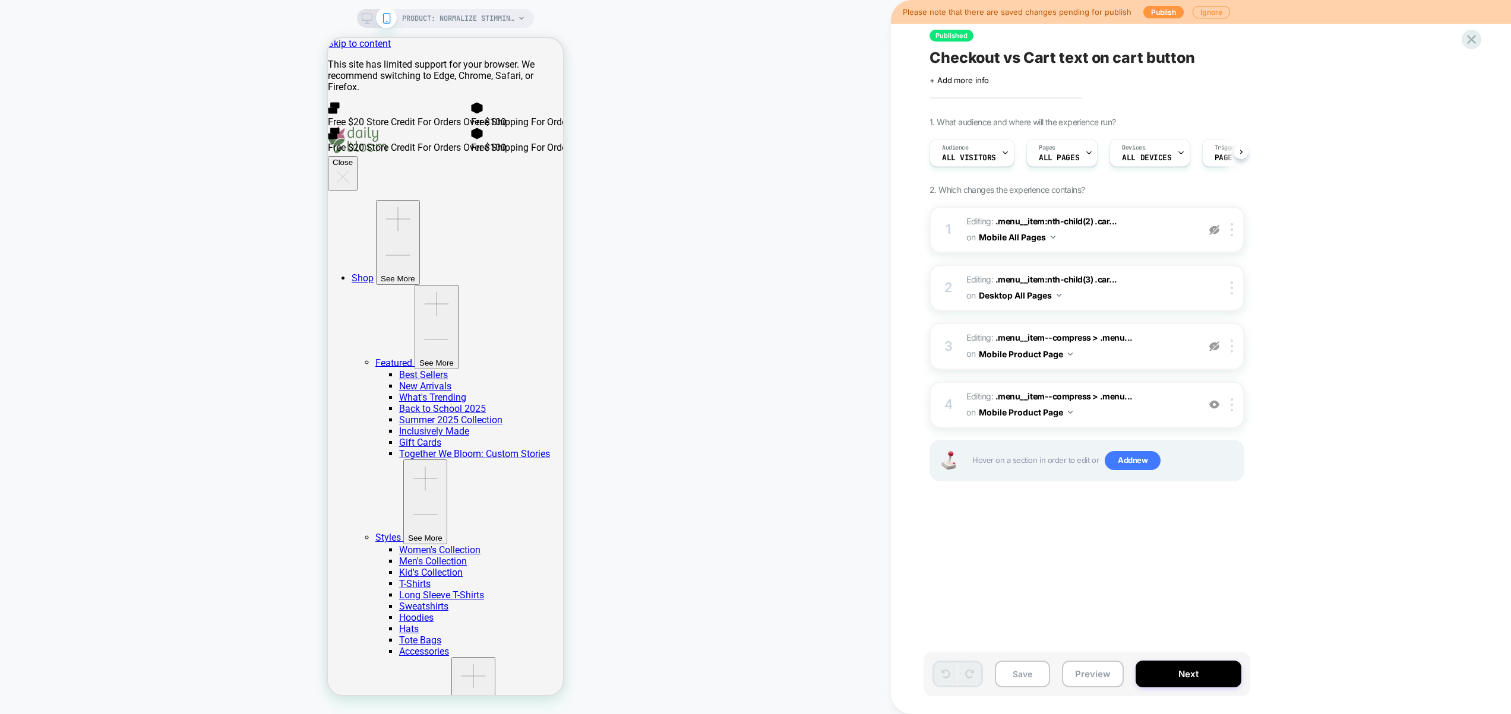
scroll to position [0, 1]
click at [1216, 349] on img at bounding box center [1214, 346] width 10 height 10
click at [1156, 351] on span "Editing : .menu__item--compress > .menu... .menu__item--compress > .menu__item:…" at bounding box center [1079, 346] width 226 height 32
click at [1214, 348] on img at bounding box center [1214, 346] width 10 height 10
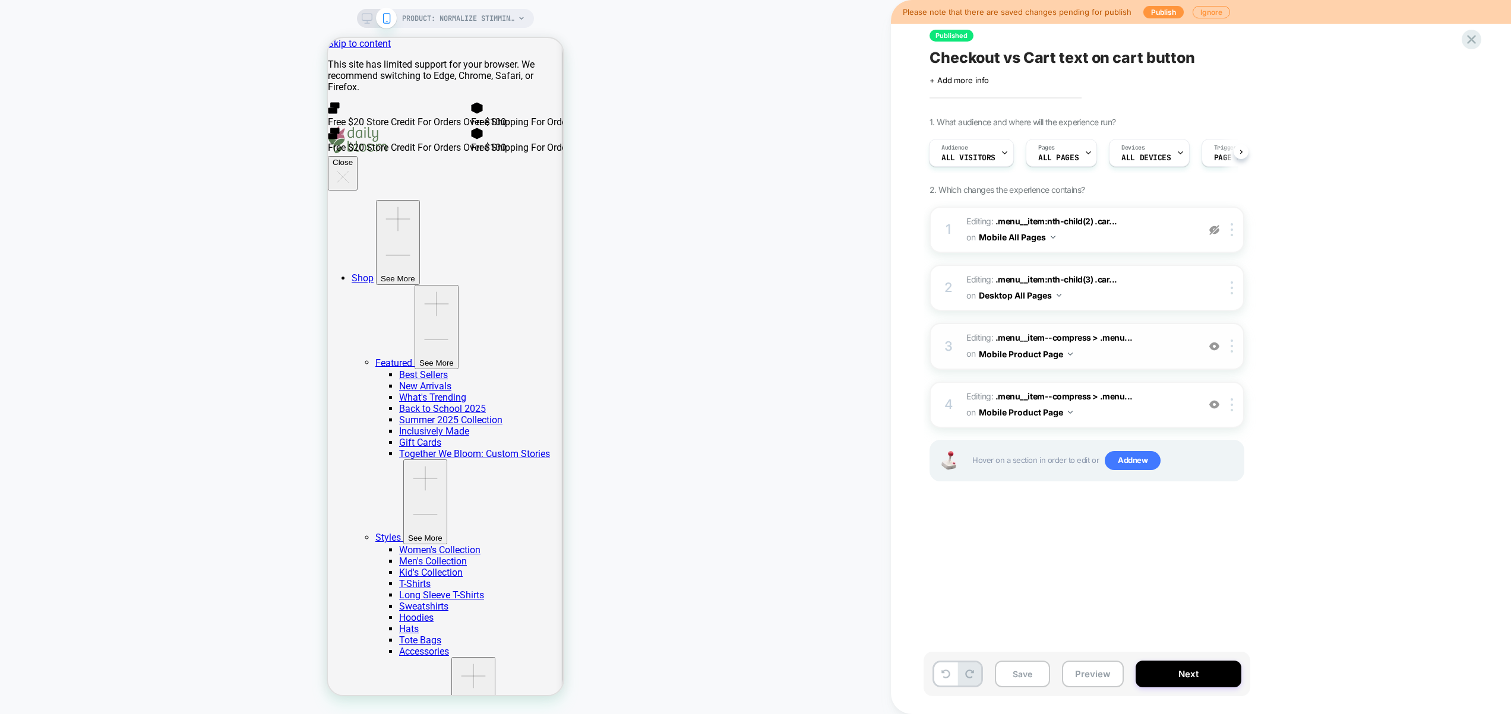
click at [1142, 355] on span "Editing : .menu__item--compress > .menu... .menu__item--compress > .menu__item:…" at bounding box center [1079, 346] width 226 height 32
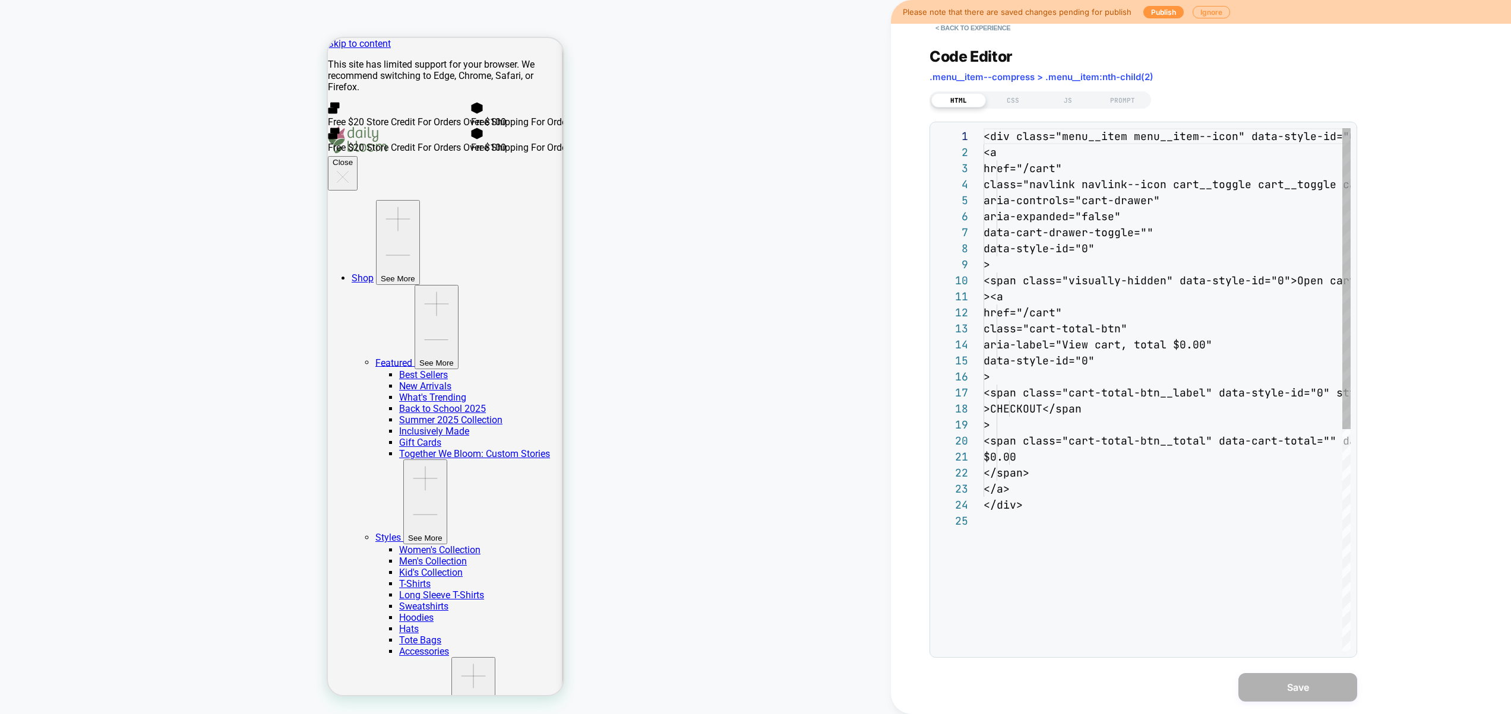
scroll to position [160, 0]
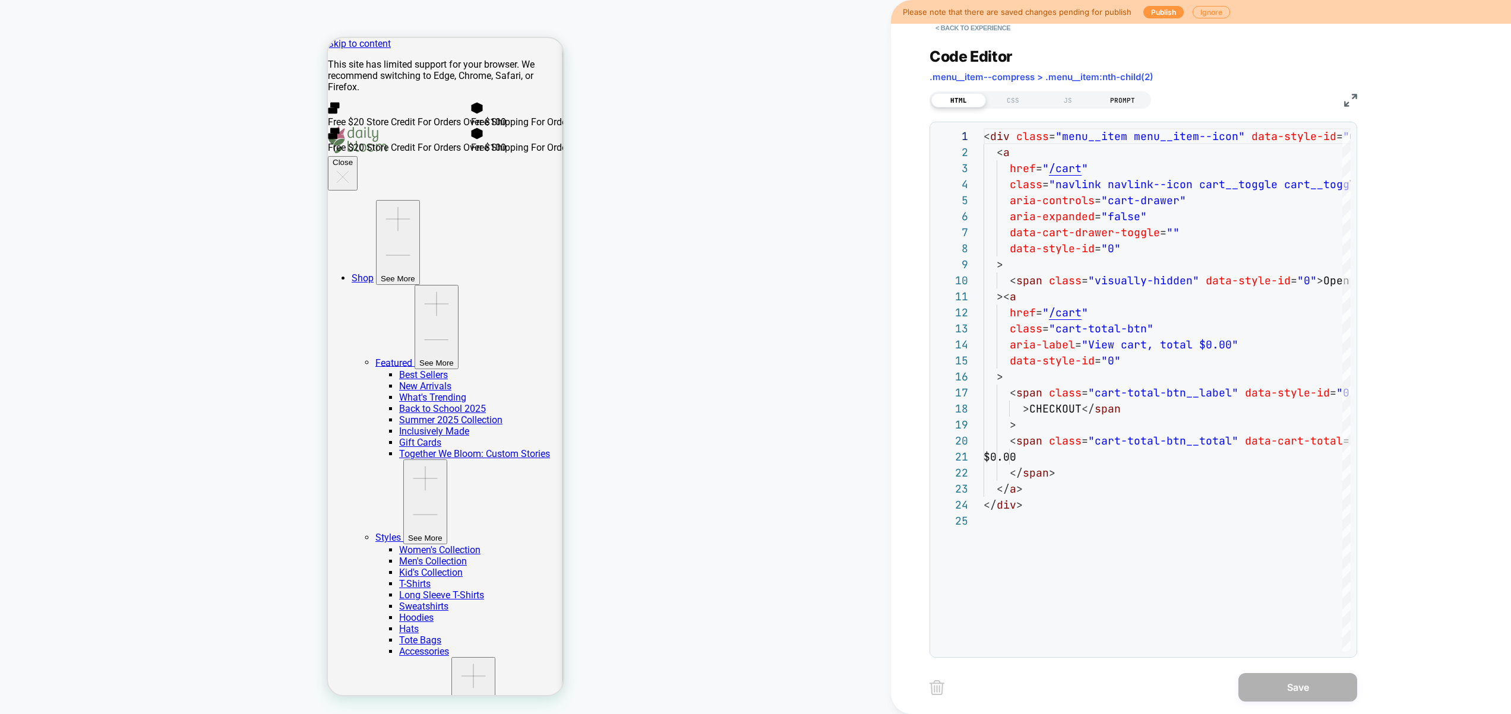
click at [1116, 106] on div "PROMPT" at bounding box center [1122, 100] width 55 height 14
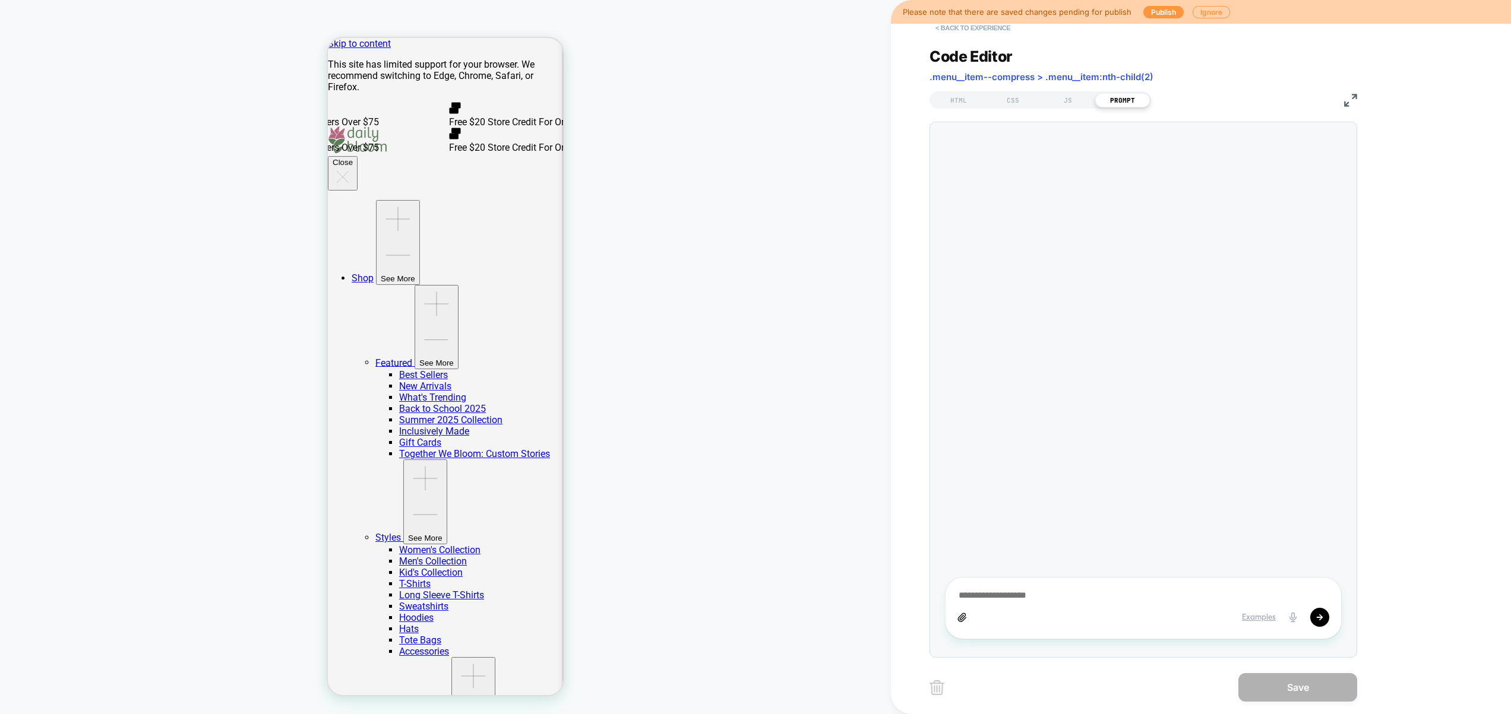
click at [975, 36] on button "< Back to experience" at bounding box center [972, 27] width 87 height 19
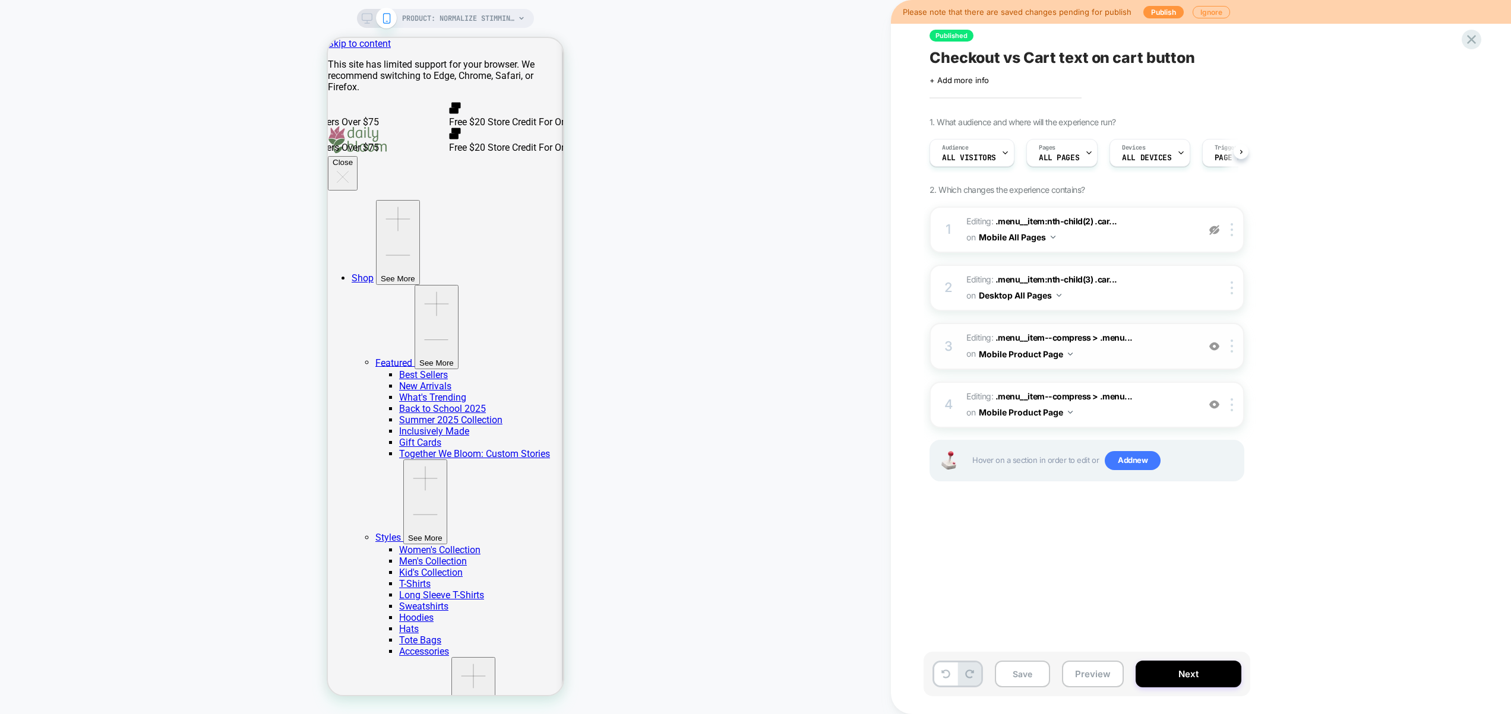
scroll to position [0, 1]
click at [1217, 349] on img at bounding box center [1214, 346] width 10 height 10
click at [1214, 348] on img at bounding box center [1214, 346] width 10 height 10
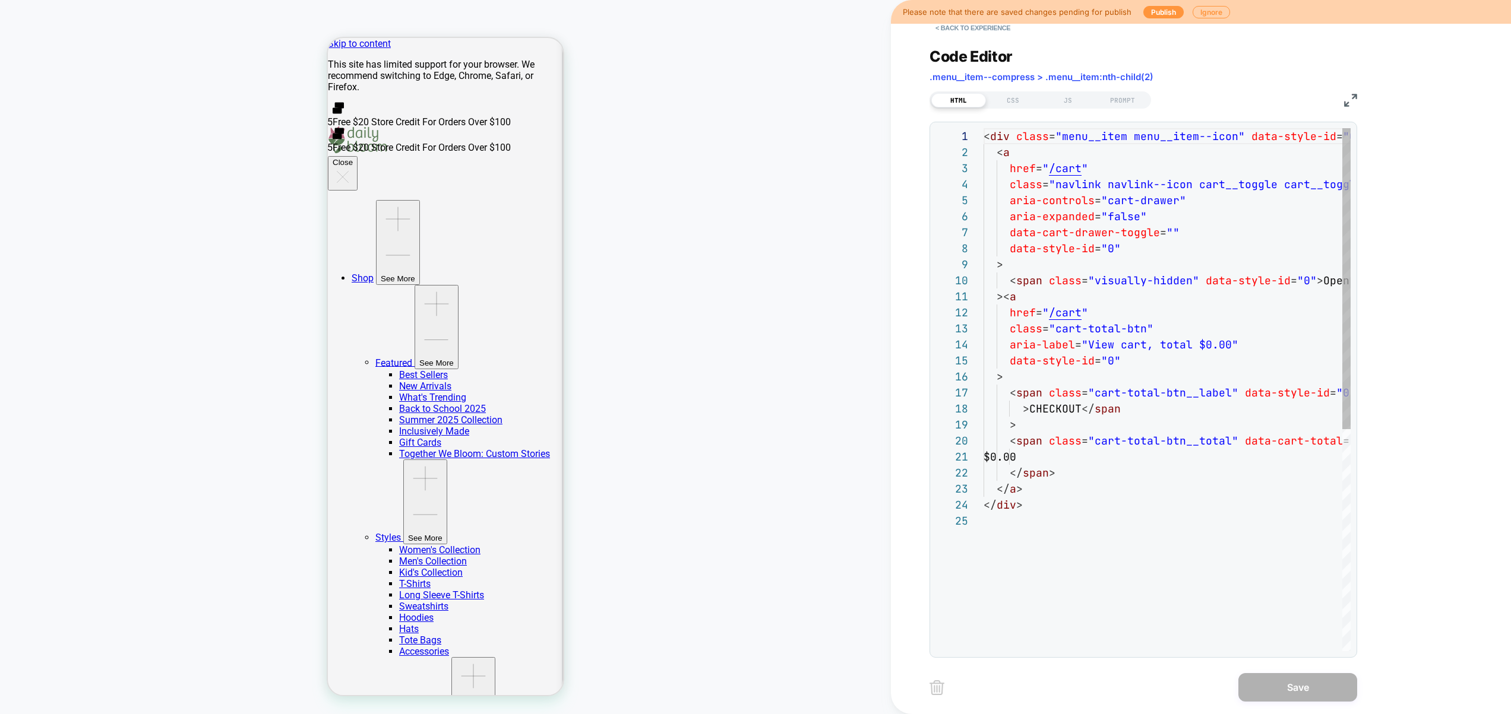
scroll to position [160, 0]
click at [994, 33] on button "< Back to experience" at bounding box center [972, 27] width 87 height 19
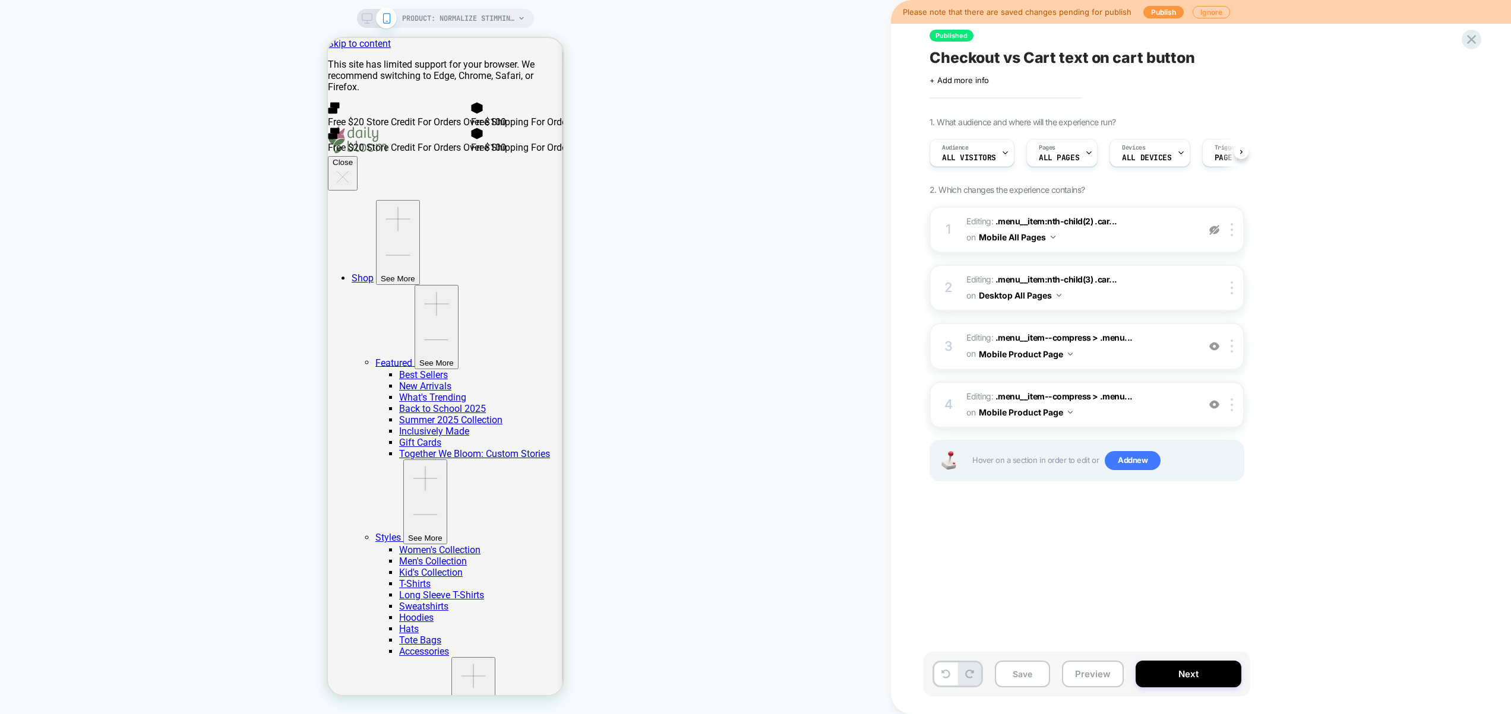
scroll to position [0, 1]
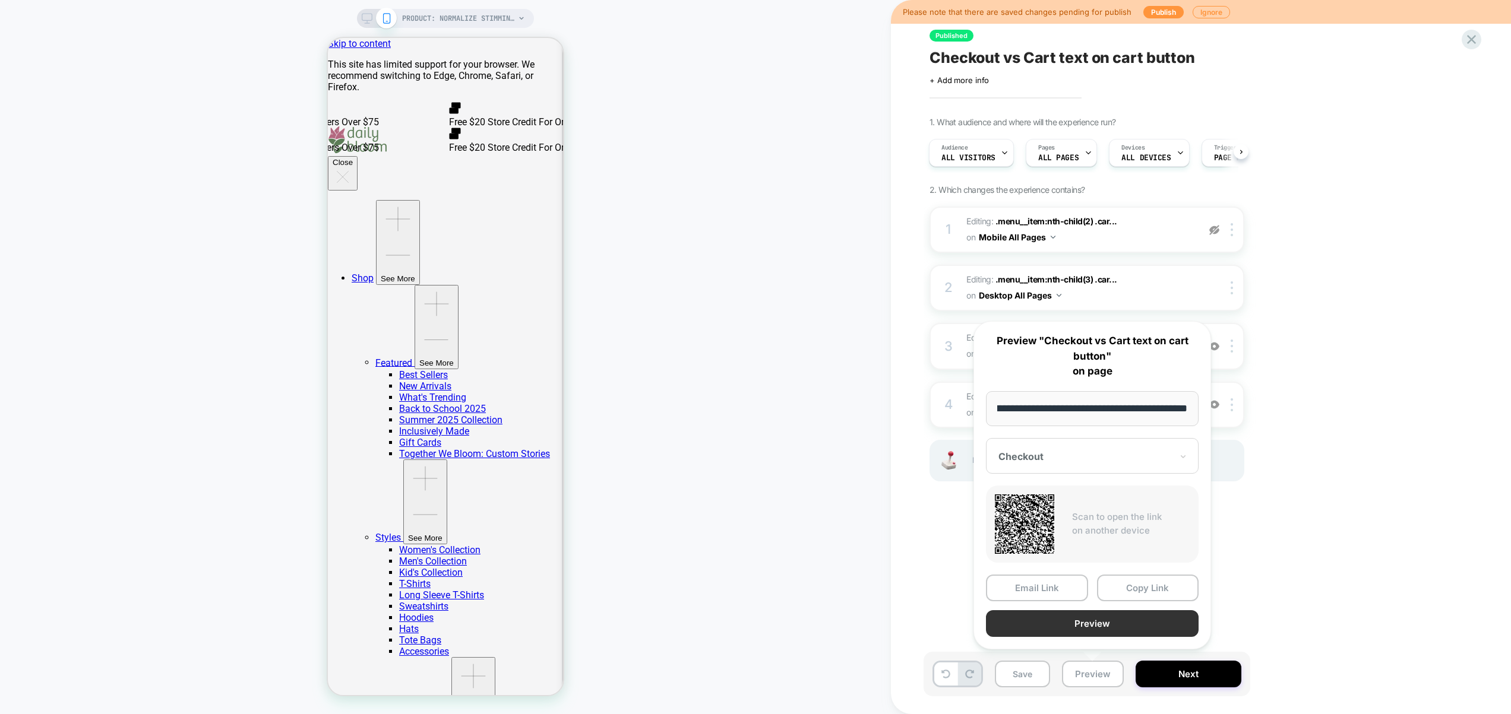
scroll to position [0, 0]
click at [1117, 617] on button "Preview" at bounding box center [1092, 624] width 213 height 27
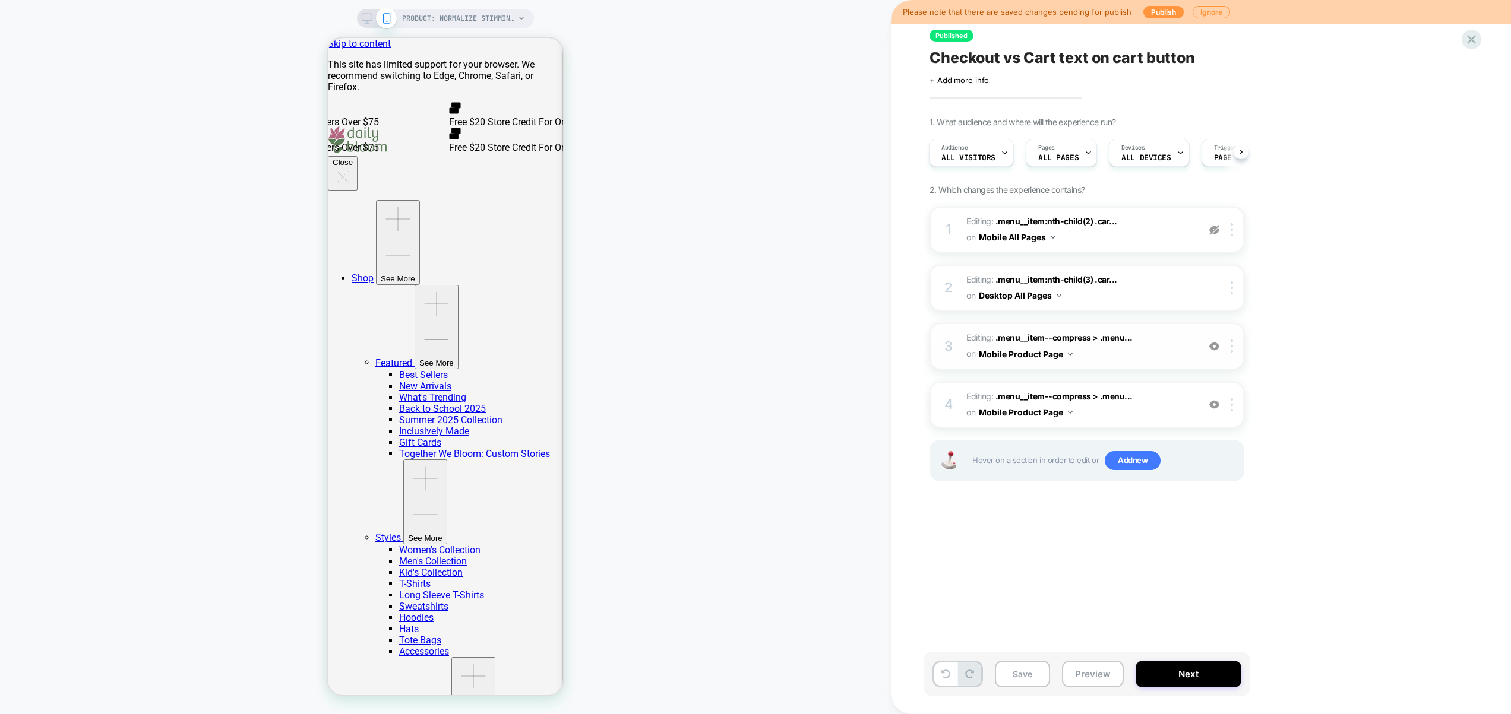
click at [0, 0] on span "Editing : .menu__item--compress > .menu... .menu__item--compress > .menu__item:…" at bounding box center [0, 0] width 0 height 0
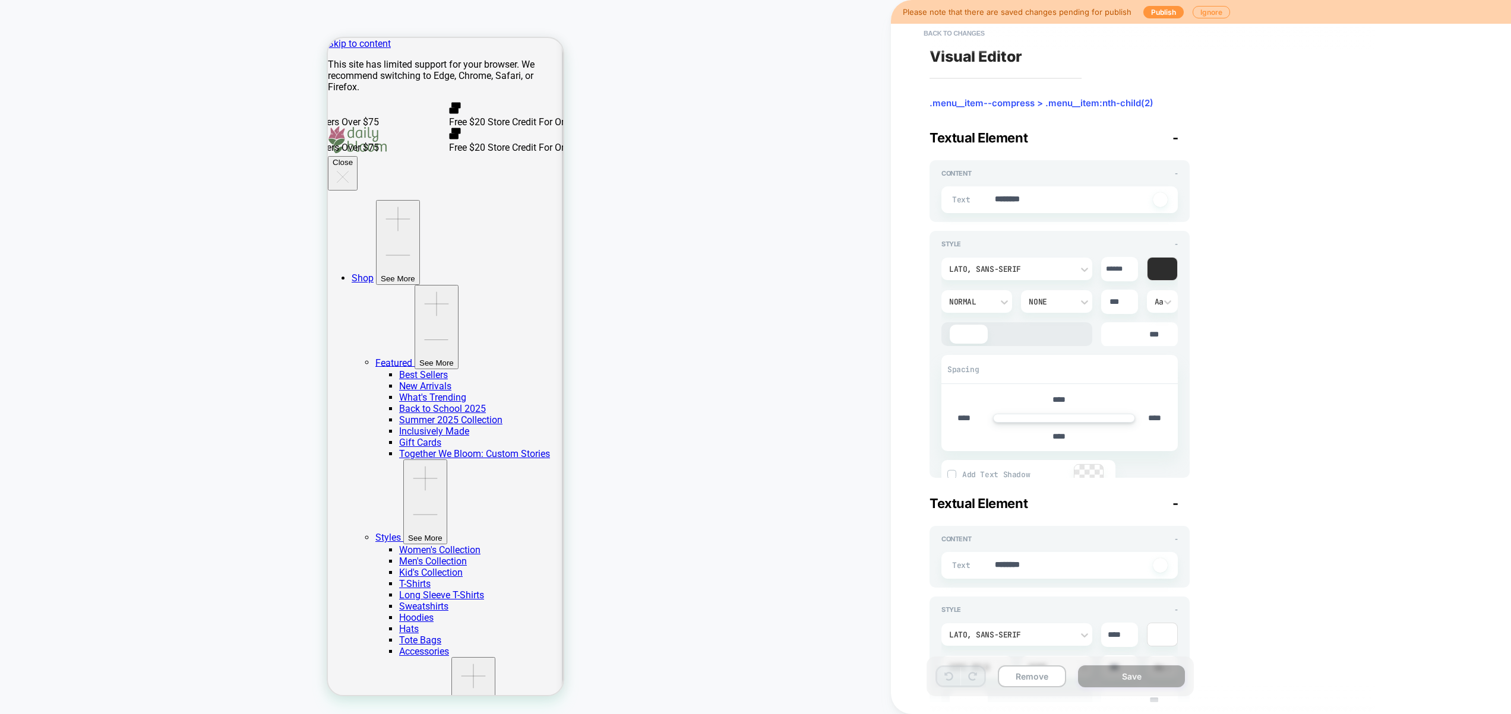
type textarea "*"
click at [954, 33] on button "Back to changes" at bounding box center [954, 33] width 73 height 19
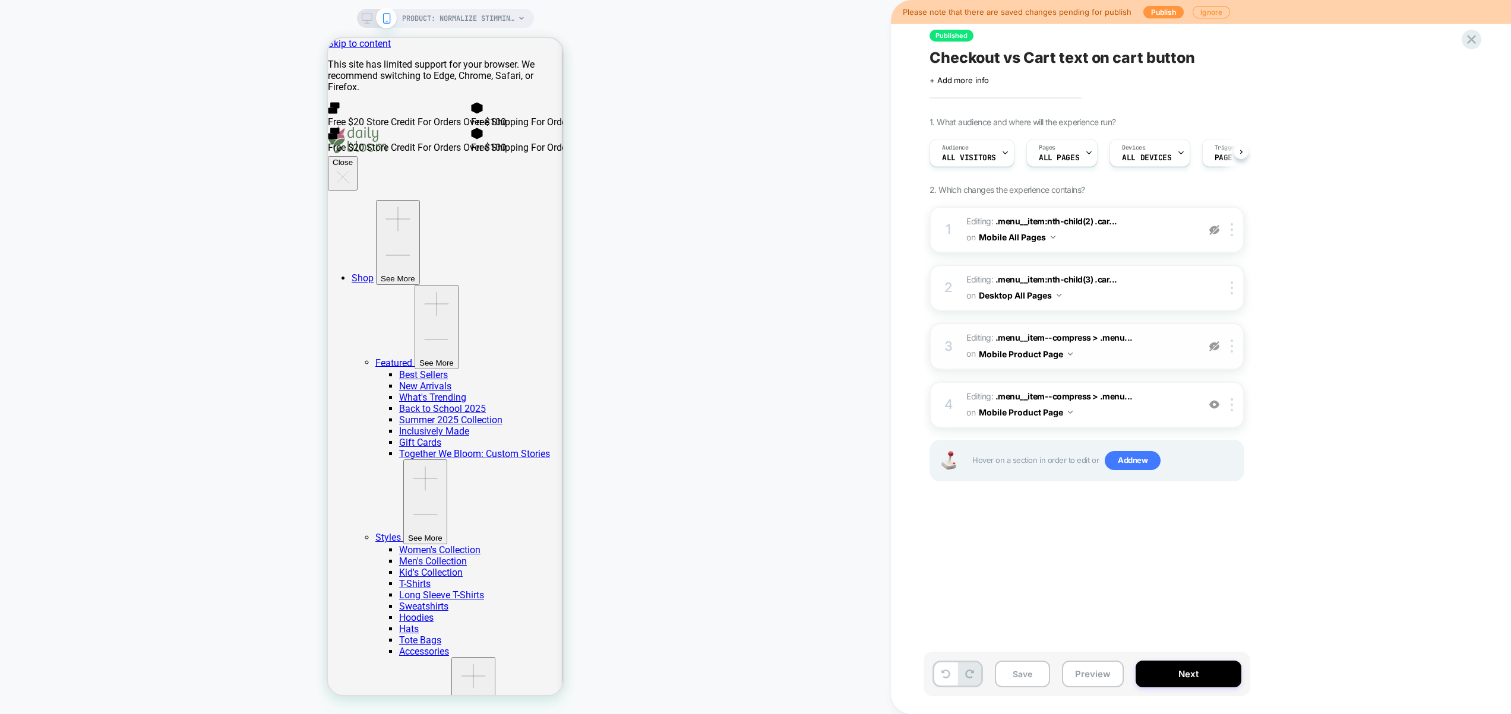
scroll to position [0, 1]
click at [1214, 407] on img at bounding box center [1214, 405] width 10 height 10
click at [1108, 669] on button "Preview" at bounding box center [1093, 674] width 62 height 27
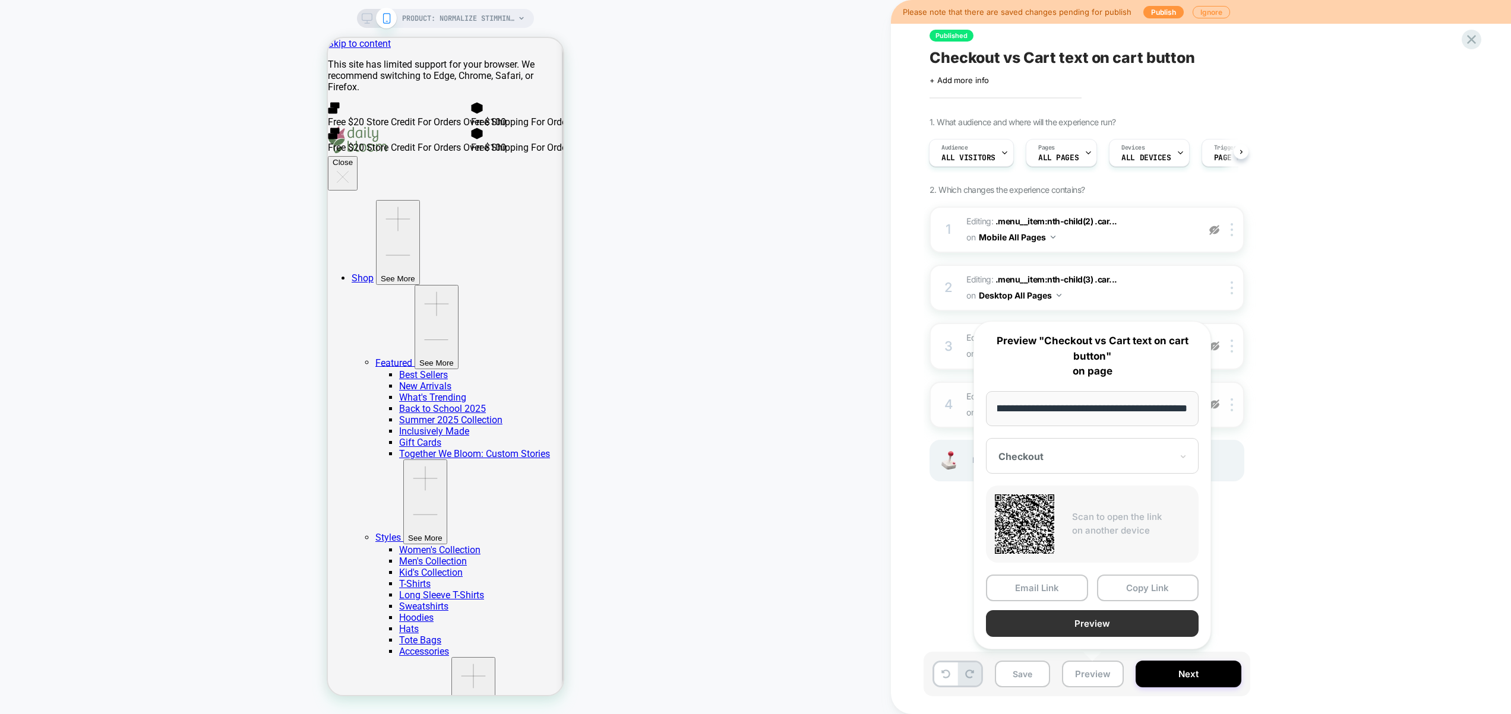
scroll to position [0, 0]
click at [1105, 621] on button "Preview" at bounding box center [1092, 624] width 213 height 27
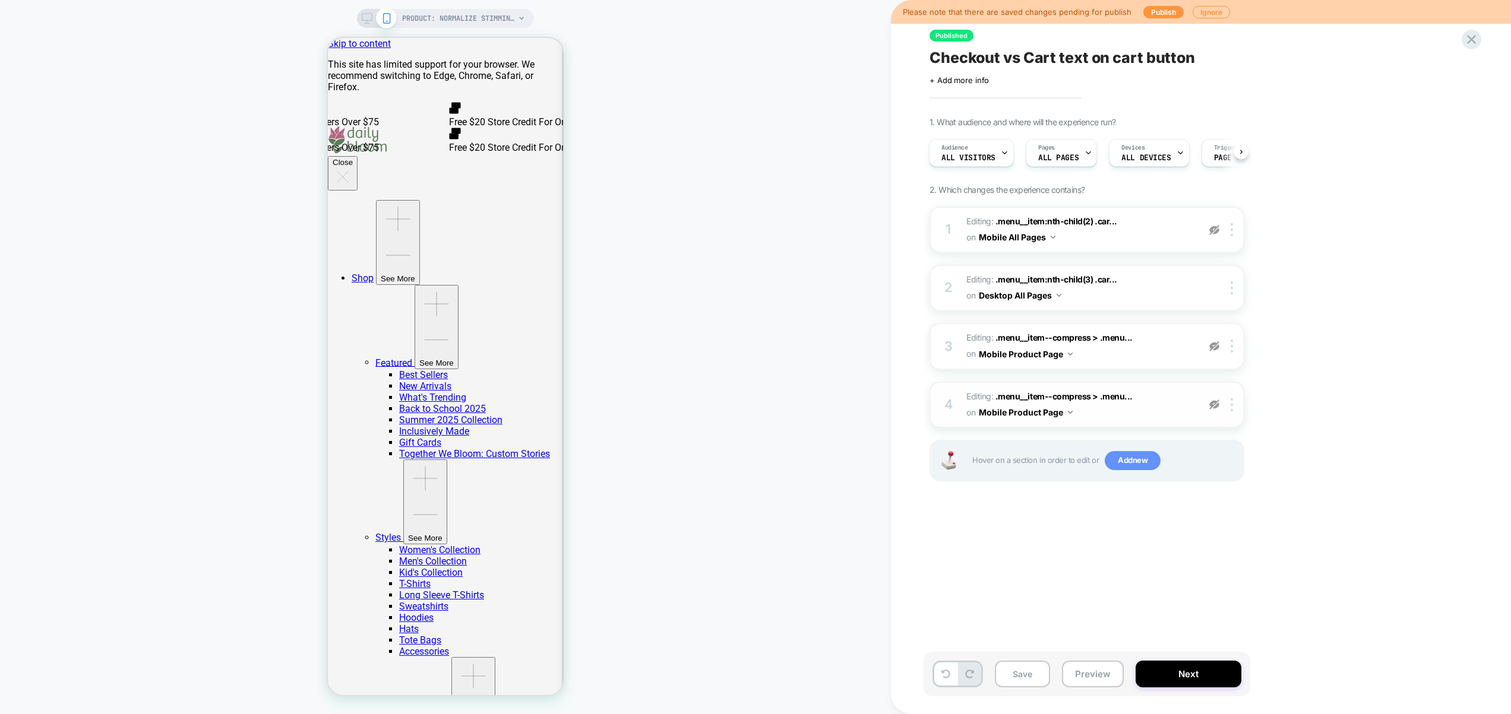
click at [1134, 461] on span "Add new" at bounding box center [1133, 460] width 56 height 19
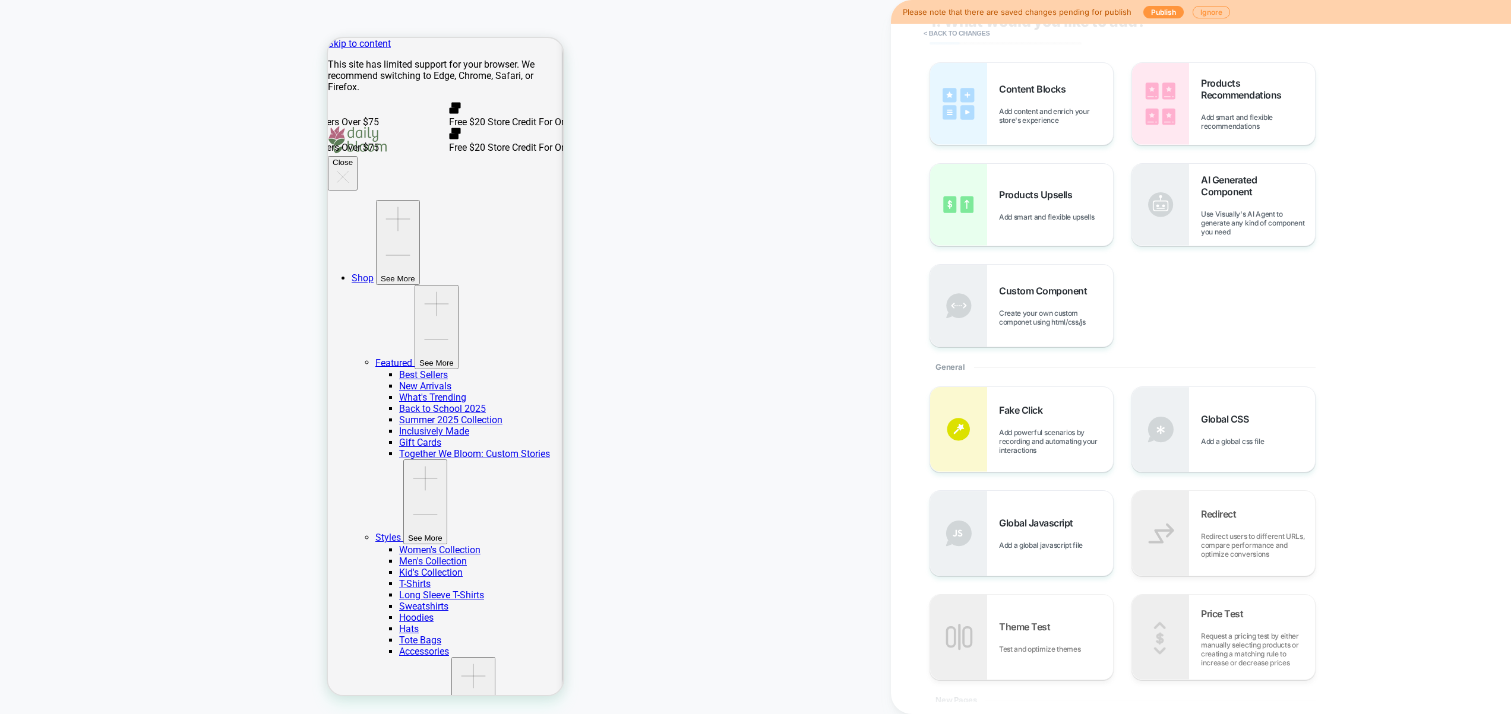
scroll to position [158, 0]
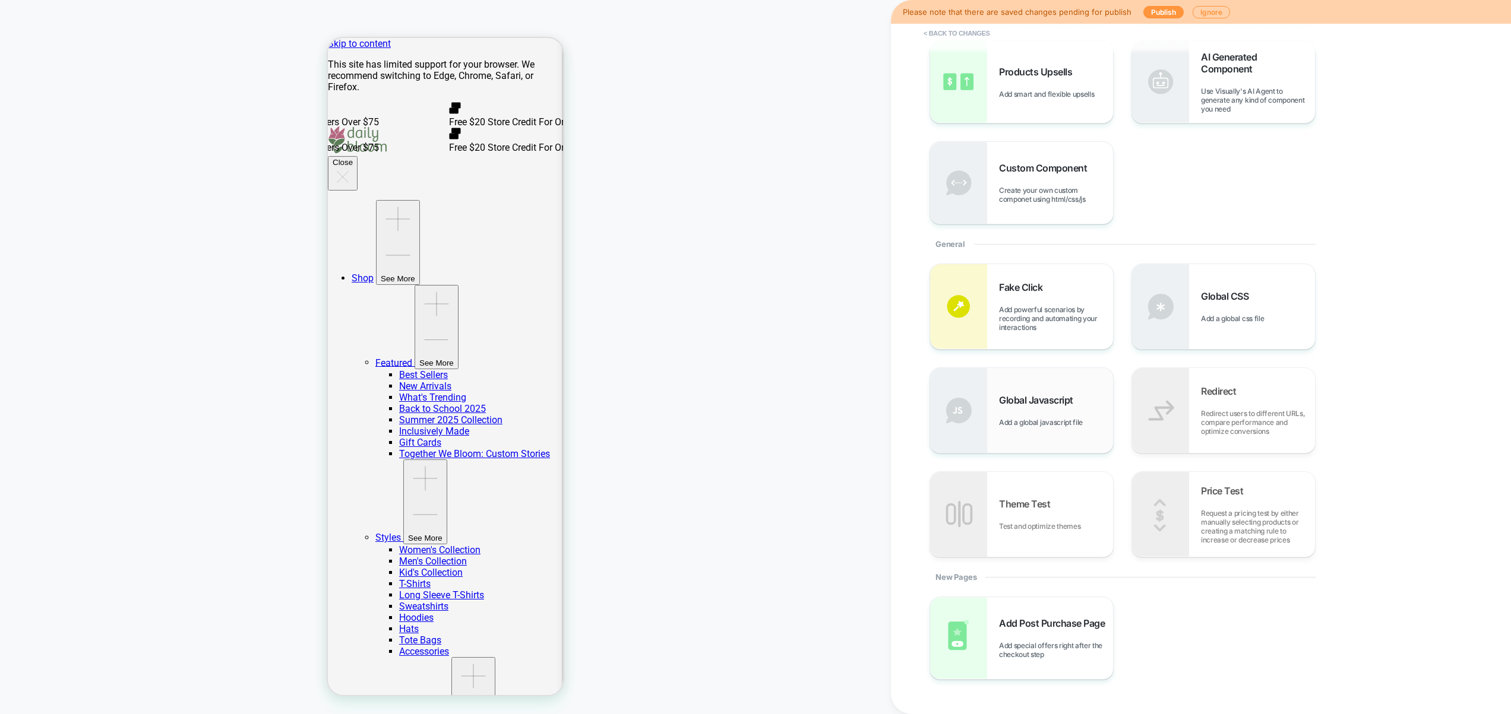
click at [467, 110] on div "Global Javascript Add a global javascript file" at bounding box center [440, 99] width 55 height 21
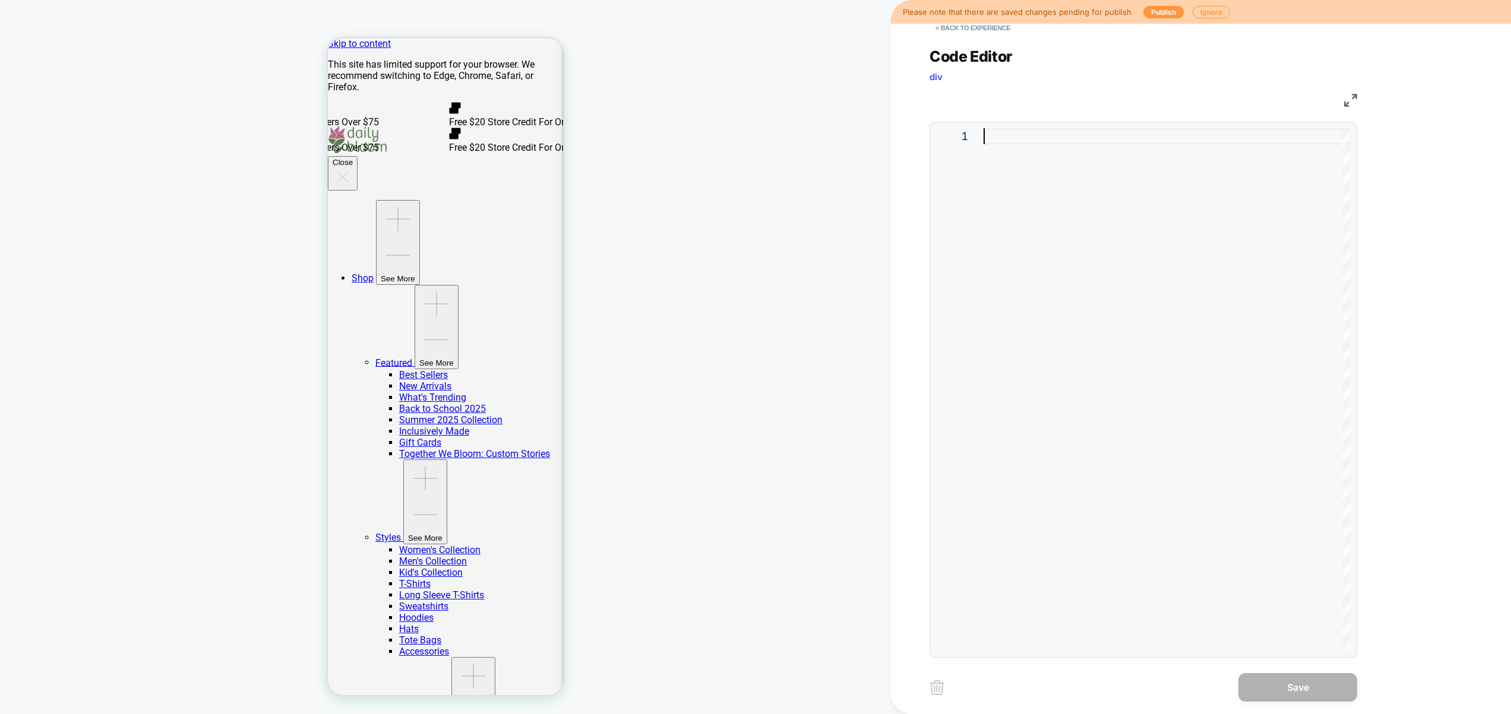
click at [1235, 342] on div at bounding box center [1166, 389] width 367 height 523
type textarea "*"
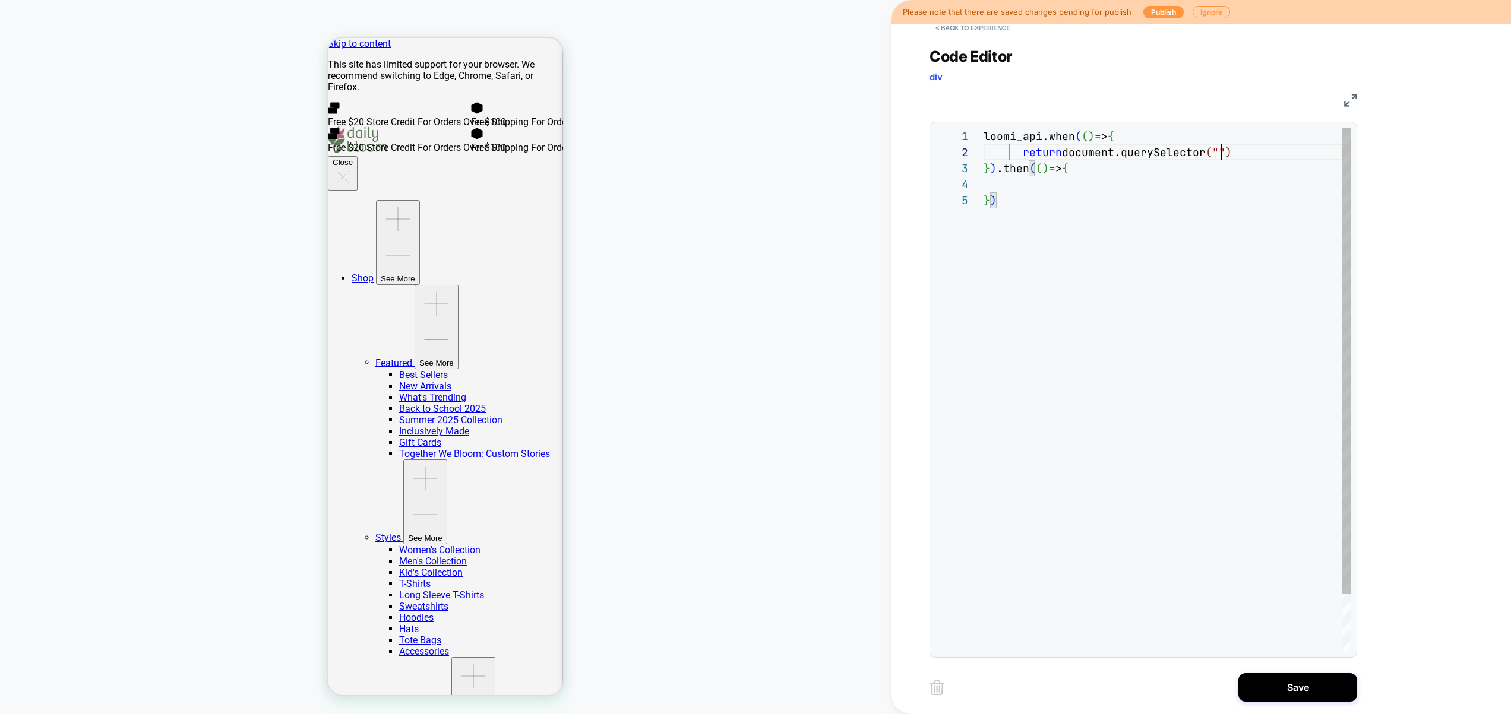
click at [1222, 151] on div "loomi_api.when ( ( ) => { return document.querySelector ( "" ) } ) .then ( ( ) …" at bounding box center [1166, 421] width 367 height 587
click at [1035, 182] on div "loomi_api.when ( ( ) => { return document.querySelector ( ".cart-total-btn__lab…" at bounding box center [1195, 421] width 425 height 587
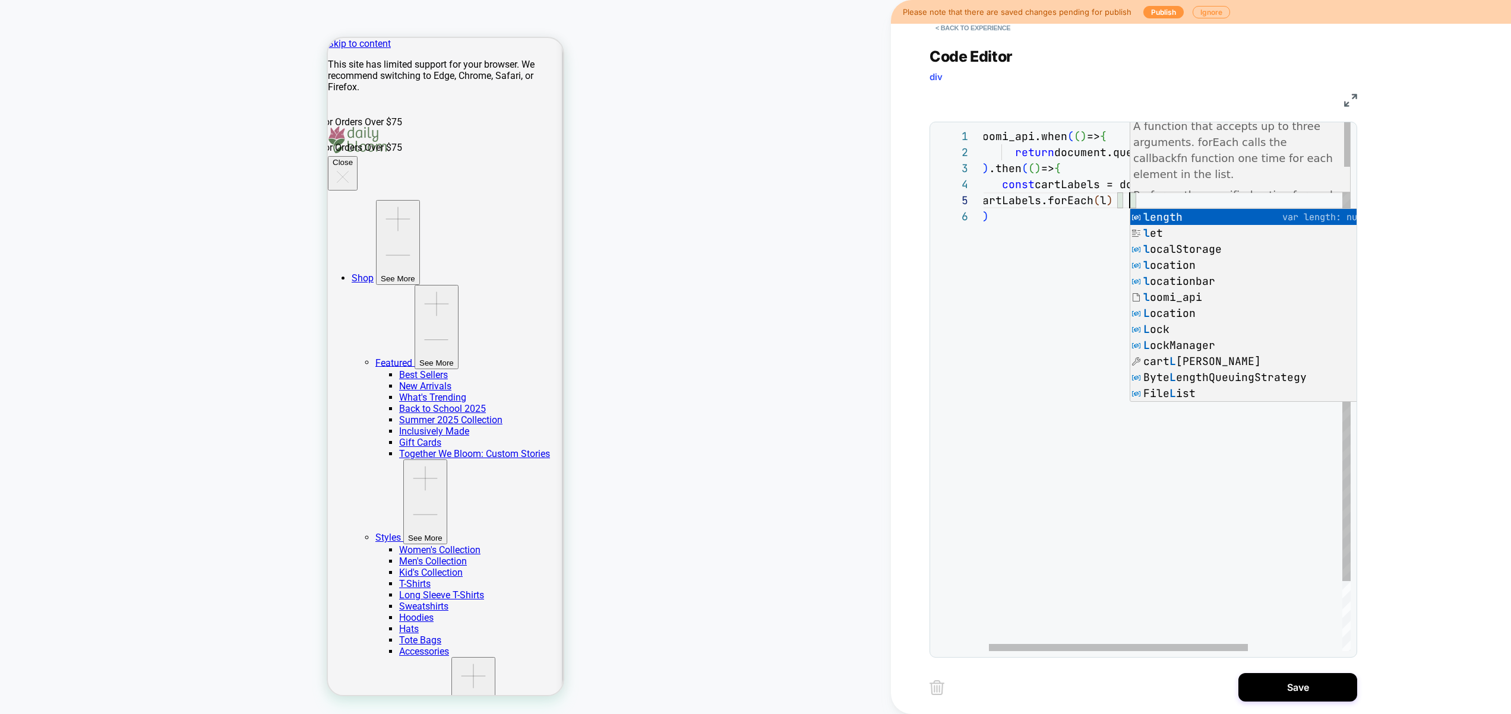
scroll to position [64, 147]
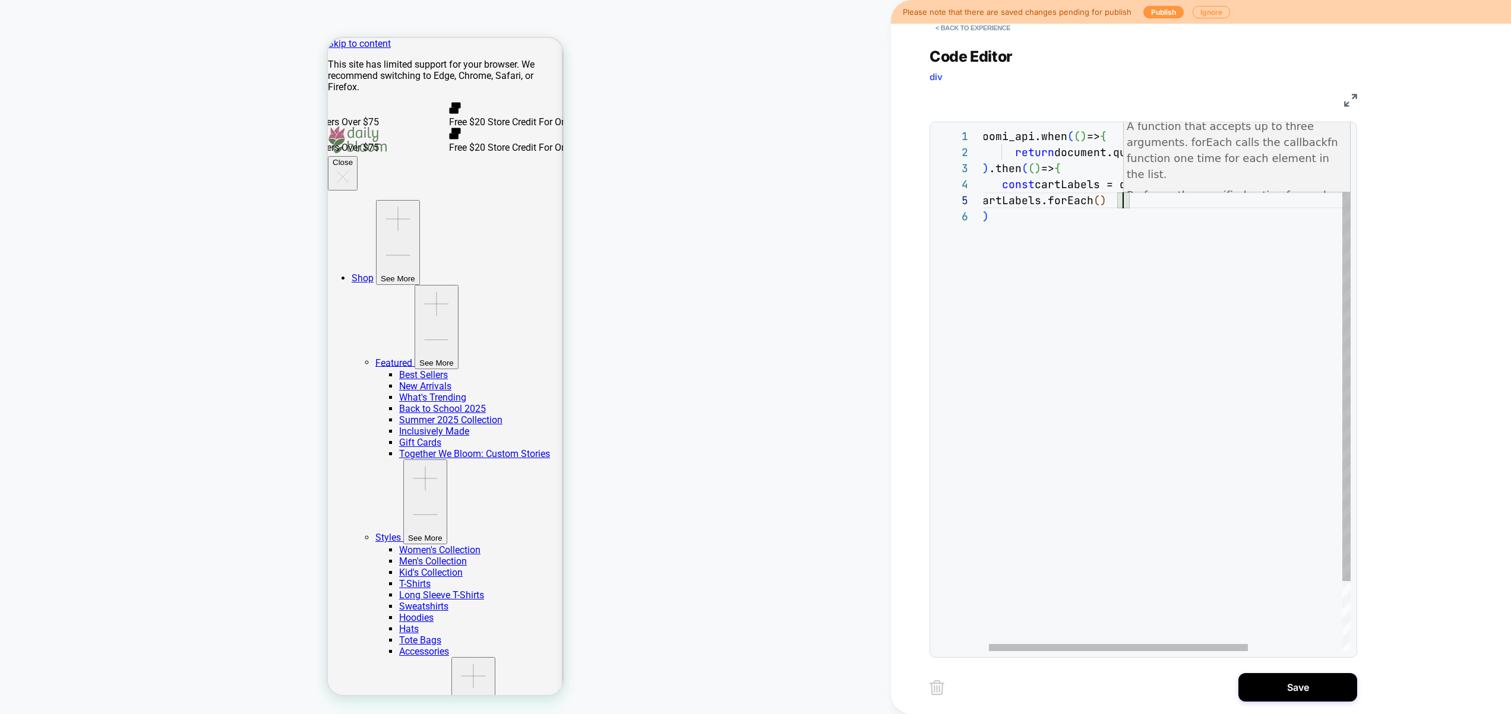
click at [1136, 211] on div "loomi_api.when ( ( ) => { return document.querySelector ( ".cart-total-btn__lab…" at bounding box center [1230, 429] width 508 height 603
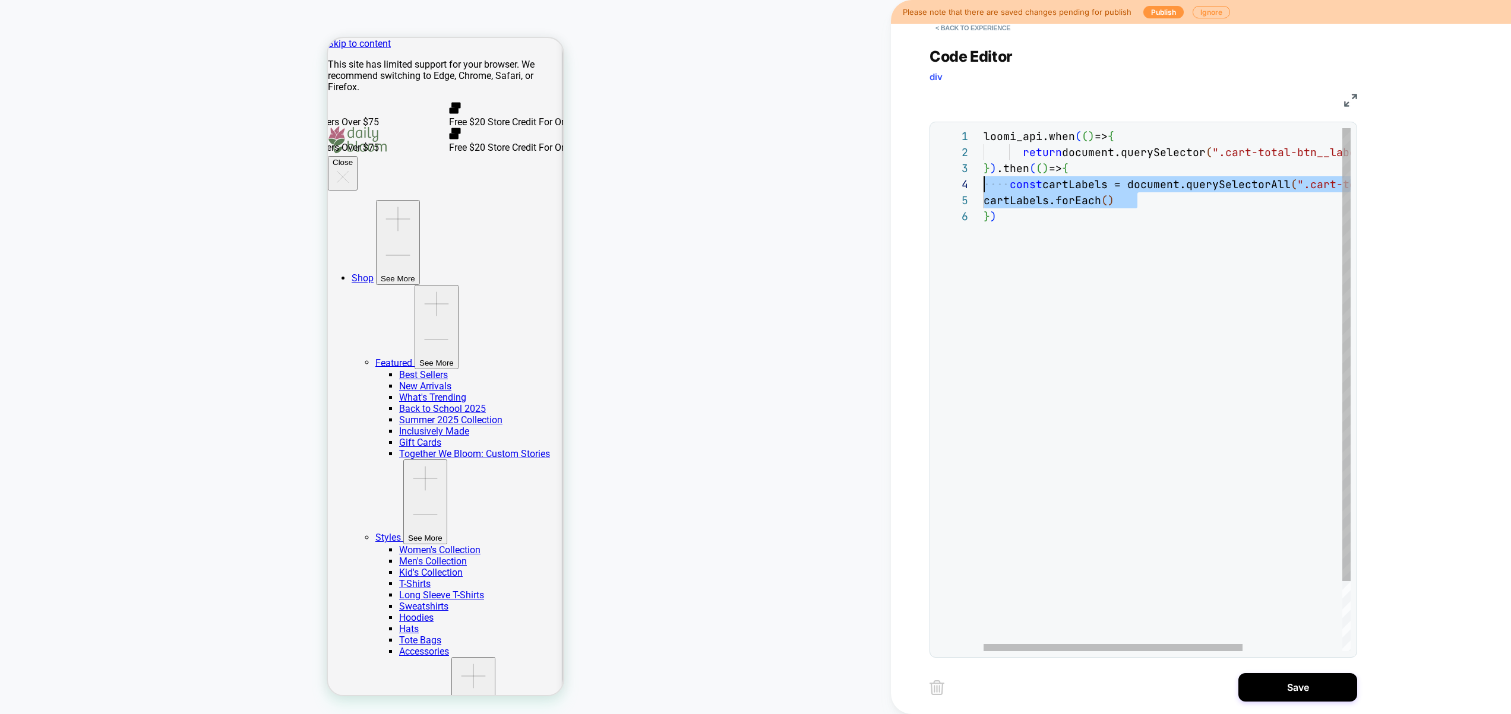
scroll to position [32, 0]
drag, startPoint x: 1143, startPoint y: 200, endPoint x: 946, endPoint y: 167, distance: 199.3
click at [983, 167] on div "loomi_api.when ( ( ) => { return document.querySelector ( ".cart-total-btn__lab…" at bounding box center [1237, 429] width 508 height 603
click at [1050, 222] on div "loomi_api.when ( ( ) => { return document.querySelector ( ".cart-total-btn__lab…" at bounding box center [1237, 429] width 508 height 603
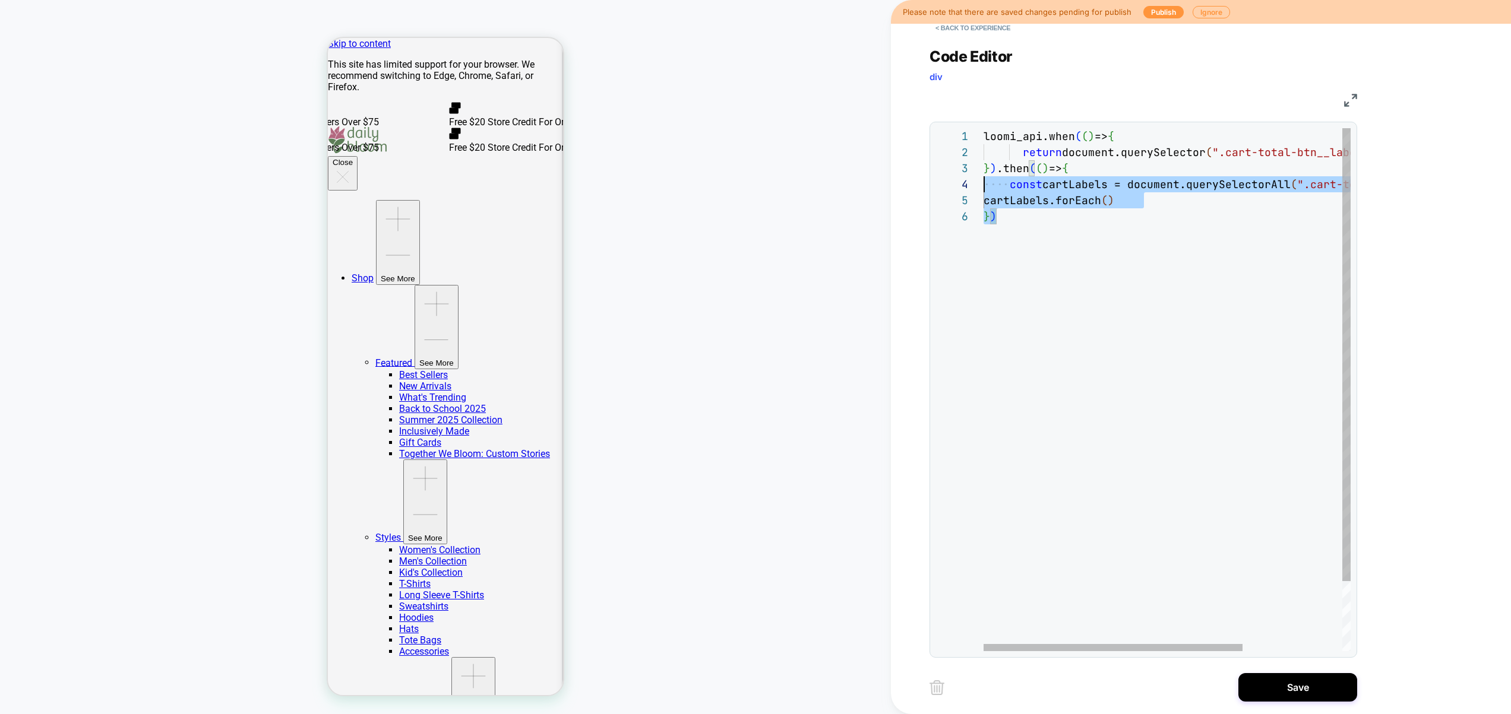
drag, startPoint x: 1013, startPoint y: 216, endPoint x: 919, endPoint y: 137, distance: 123.0
click at [983, 137] on div "loomi_api.when ( ( ) => { return document.querySelector ( ".cart-total-btn__lab…" at bounding box center [1237, 429] width 508 height 603
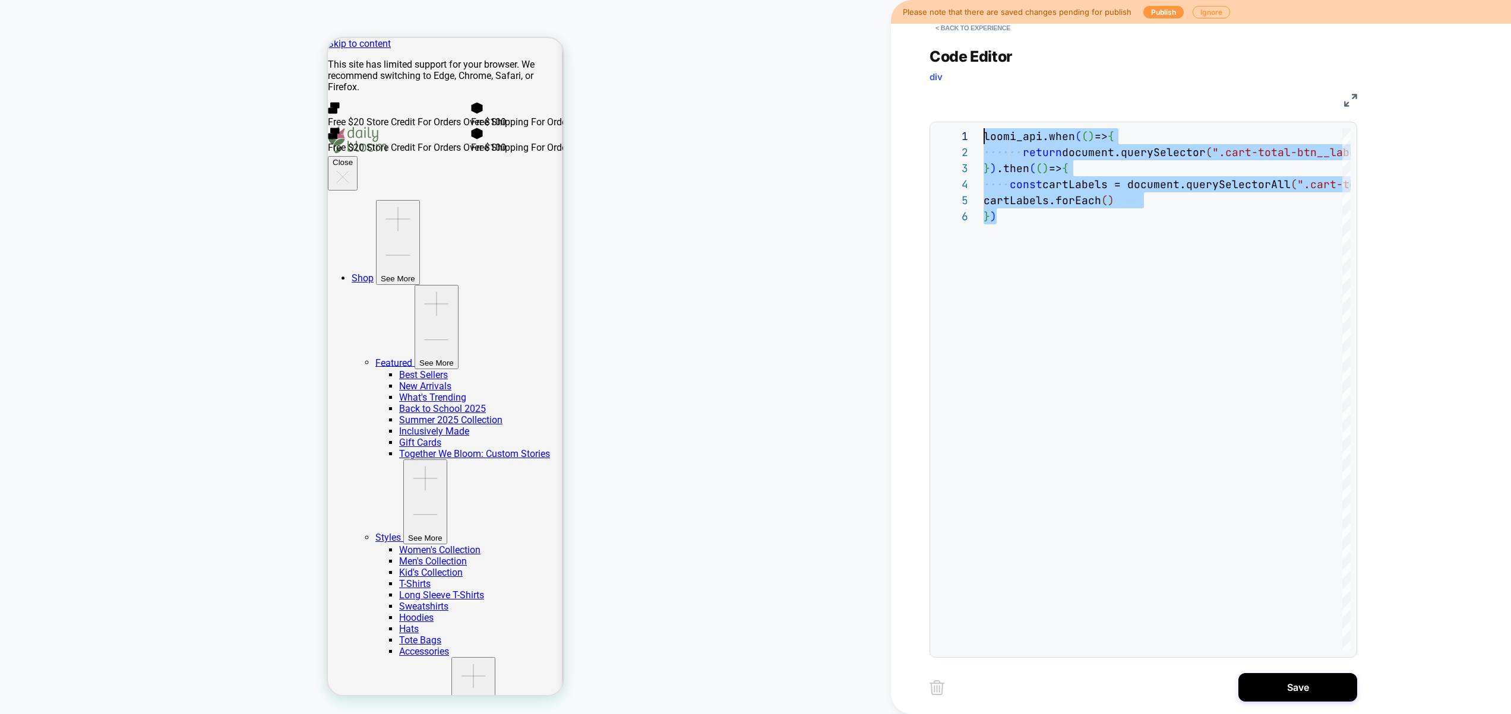
type textarea "**********"
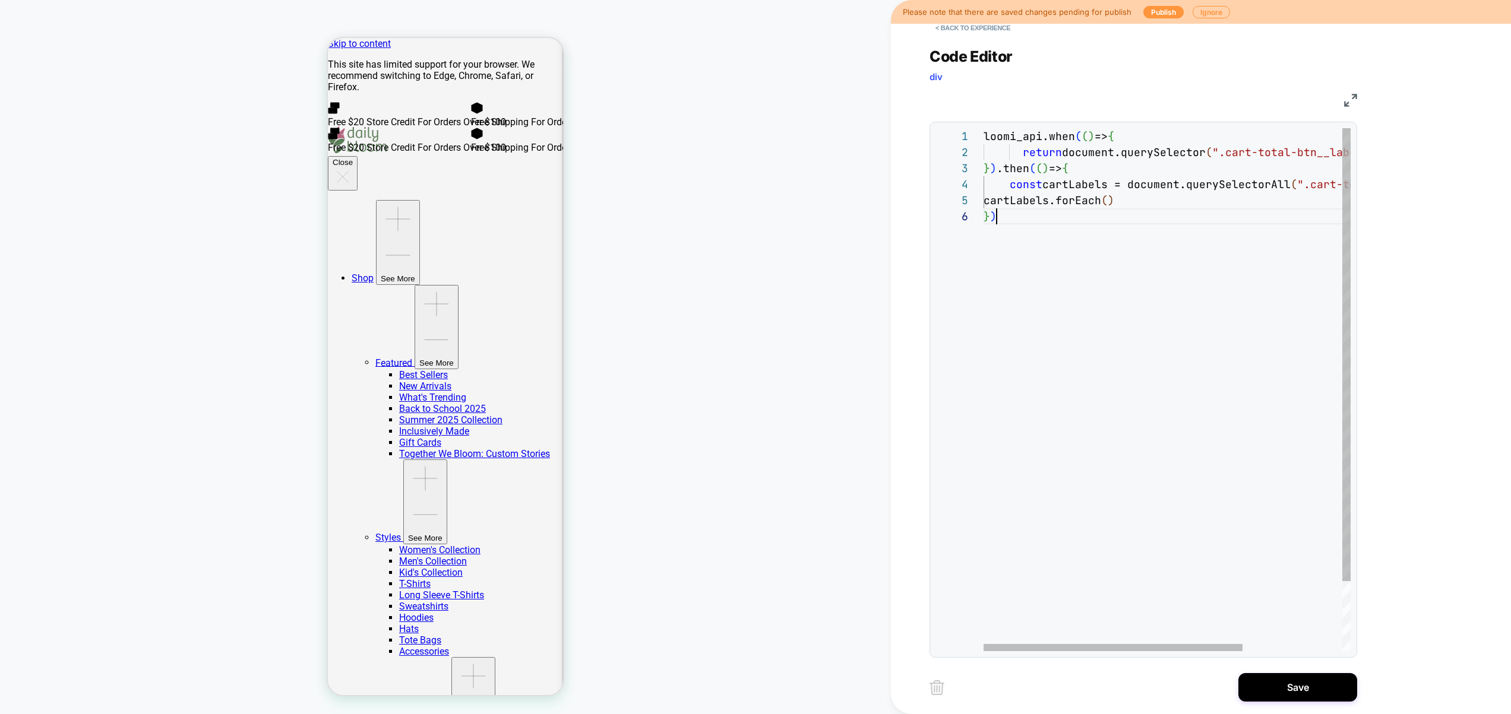
click at [1106, 273] on div "loomi_api.when ( ( ) => { return document.querySelector ( ".cart-total-btn__lab…" at bounding box center [1237, 429] width 508 height 603
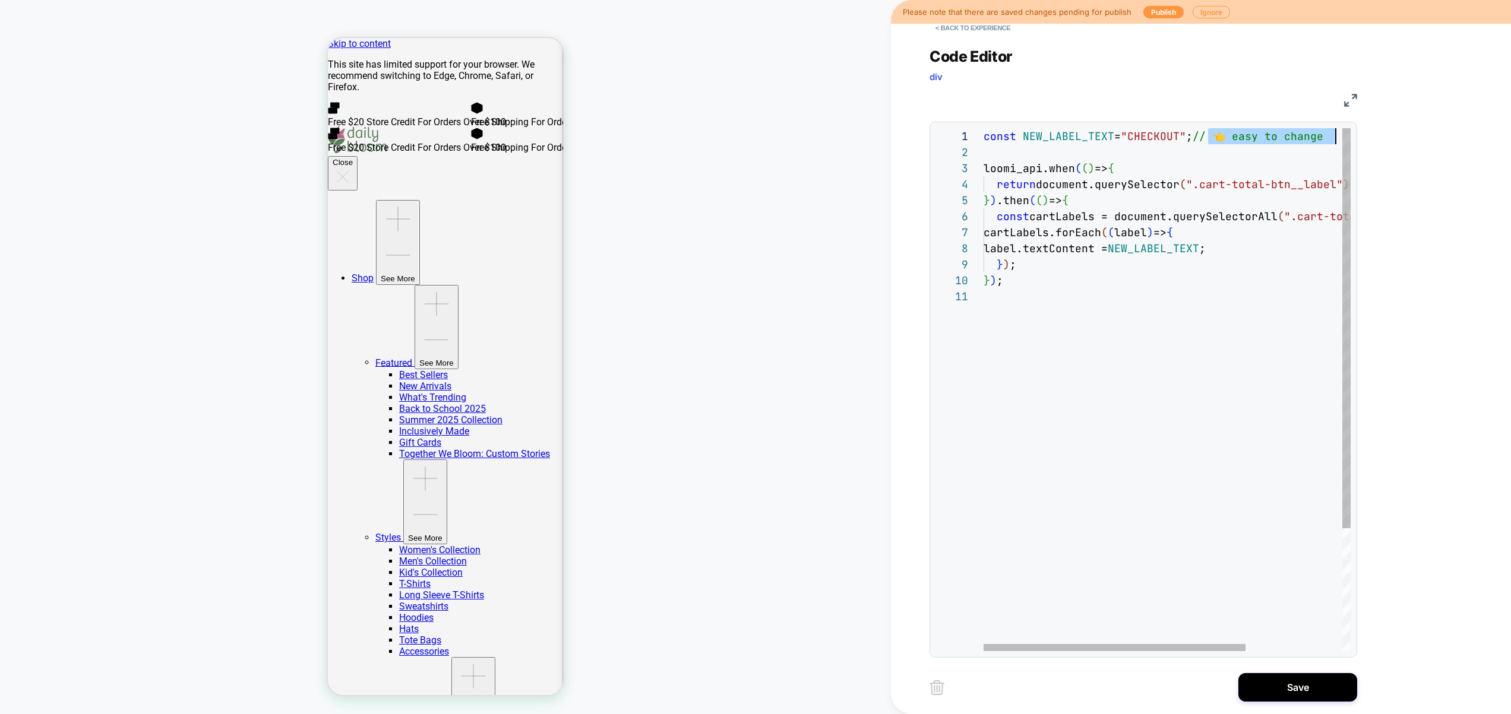
drag, startPoint x: 1209, startPoint y: 137, endPoint x: 1476, endPoint y: 132, distance: 267.3
click at [1476, 132] on div "const NEW_LABEL_TEXT = "CHECKOUT" ; // 👈 easy to change loomi_api.when ( ( ) =>…" at bounding box center [1234, 470] width 502 height 684
type textarea "**********"
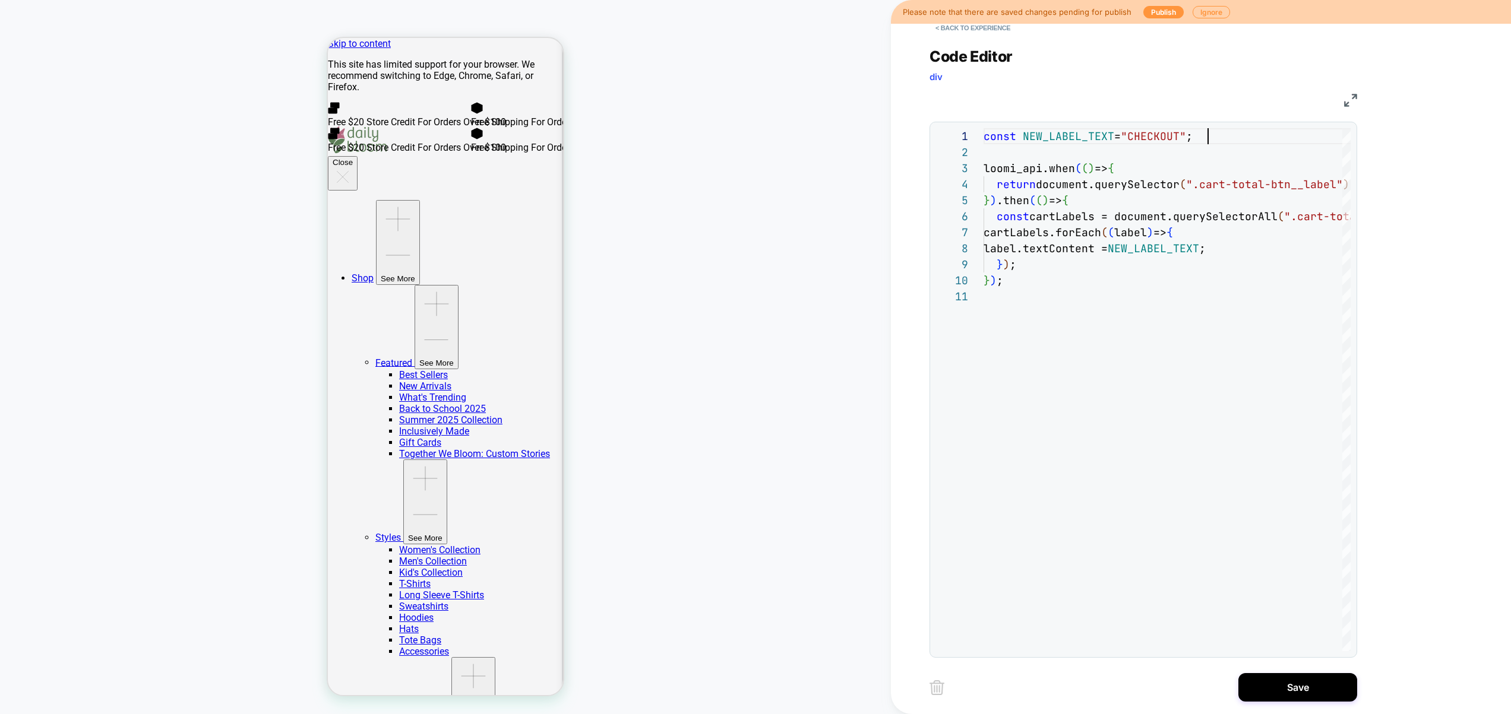
scroll to position [0, 224]
click at [1286, 682] on button "Save" at bounding box center [1297, 687] width 119 height 29
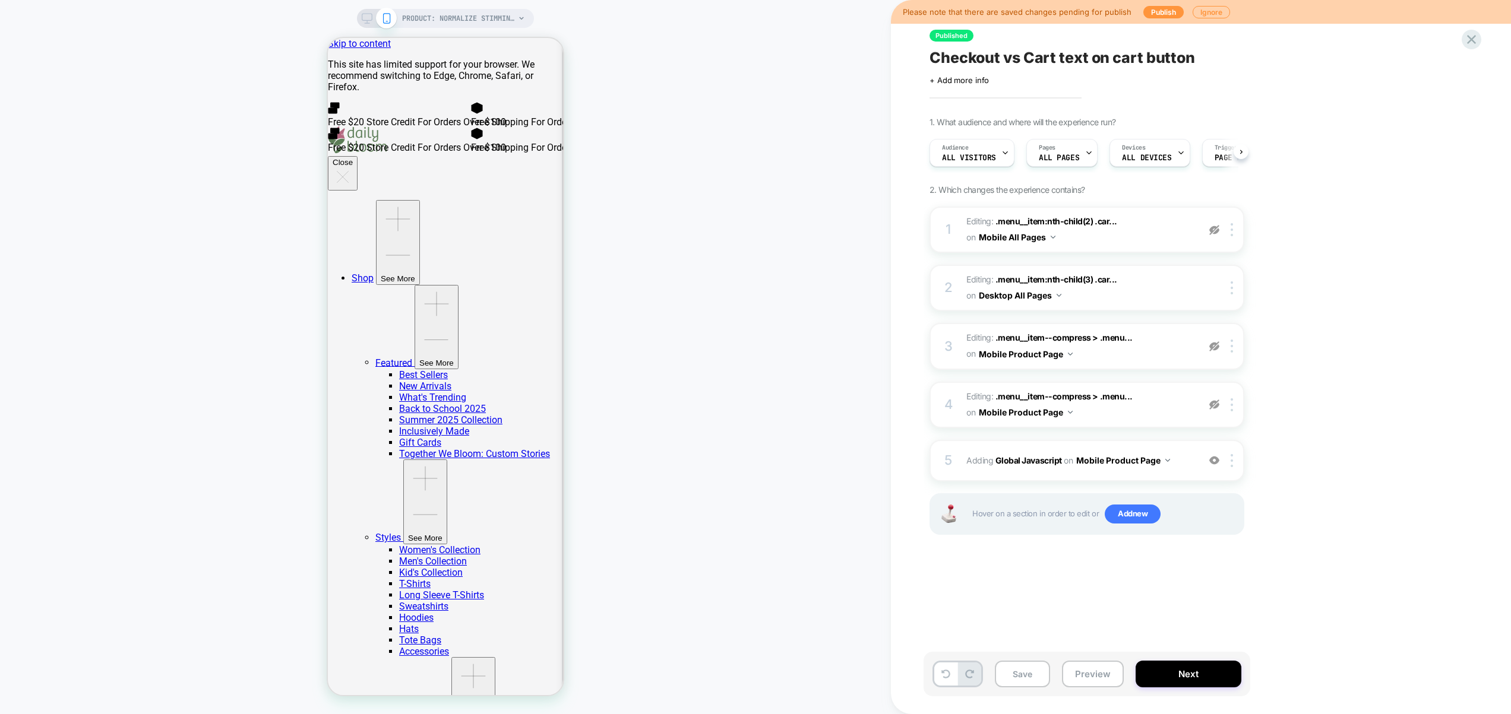
scroll to position [0, 1]
click at [1233, 407] on div at bounding box center [1234, 404] width 20 height 13
drag, startPoint x: 1210, startPoint y: 502, endPoint x: 1222, endPoint y: 466, distance: 38.1
click at [1210, 502] on div "Delete" at bounding box center [1233, 499] width 106 height 32
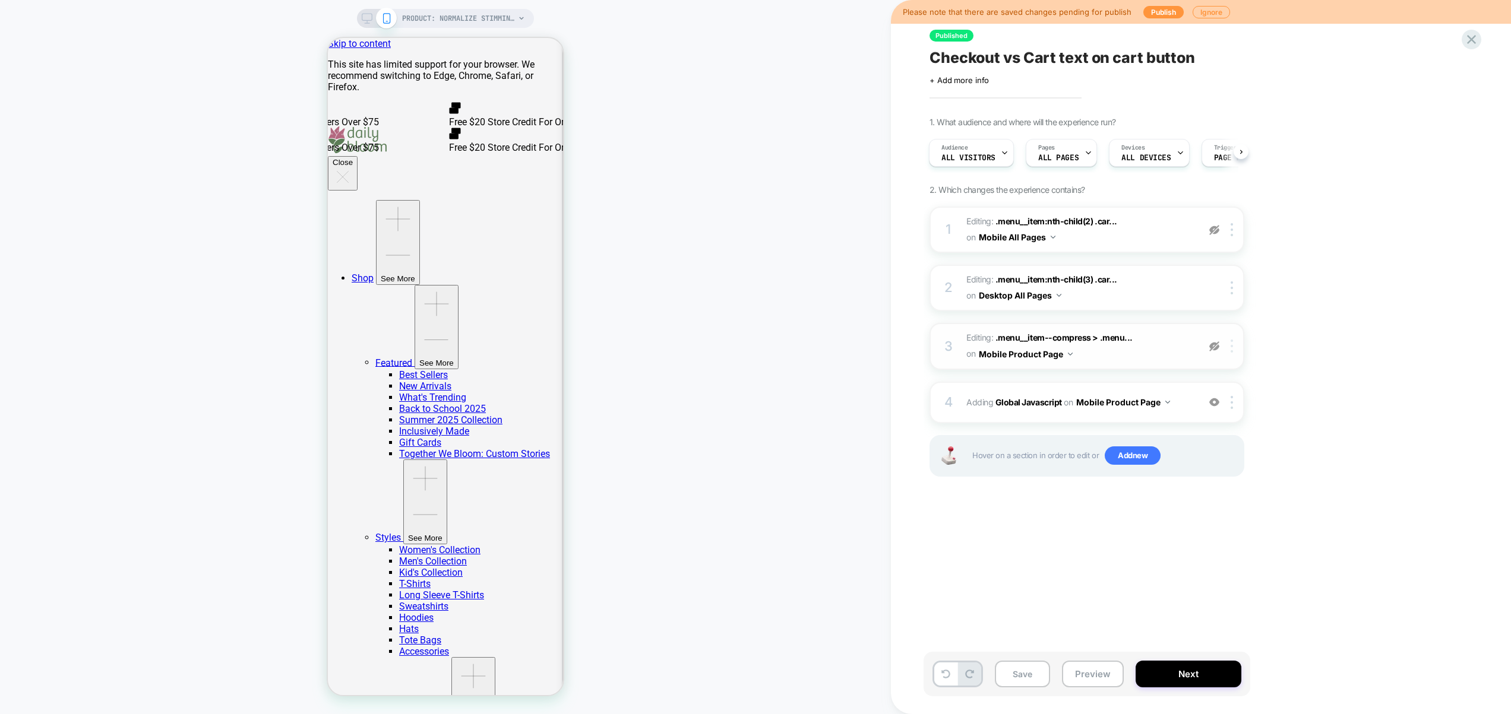
click at [1231, 349] on img at bounding box center [1232, 346] width 2 height 13
click at [1217, 445] on div "Delete" at bounding box center [1233, 441] width 106 height 32
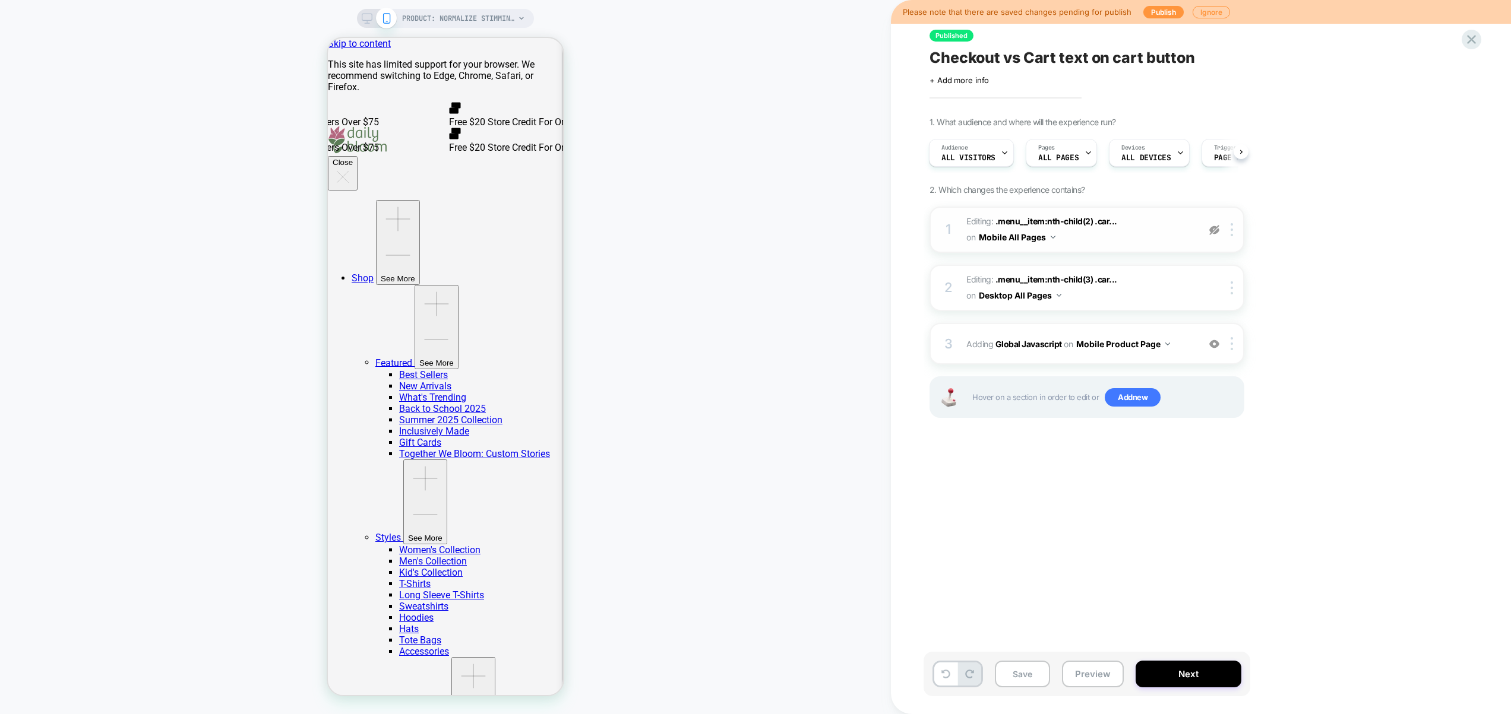
click at [1212, 232] on img at bounding box center [1214, 230] width 10 height 10
click at [1193, 233] on div "1 Editing : .menu__item:nth-child(2) .car... .menu__item:nth-child(2) .cart-tot…" at bounding box center [1086, 230] width 315 height 46
type textarea "*"
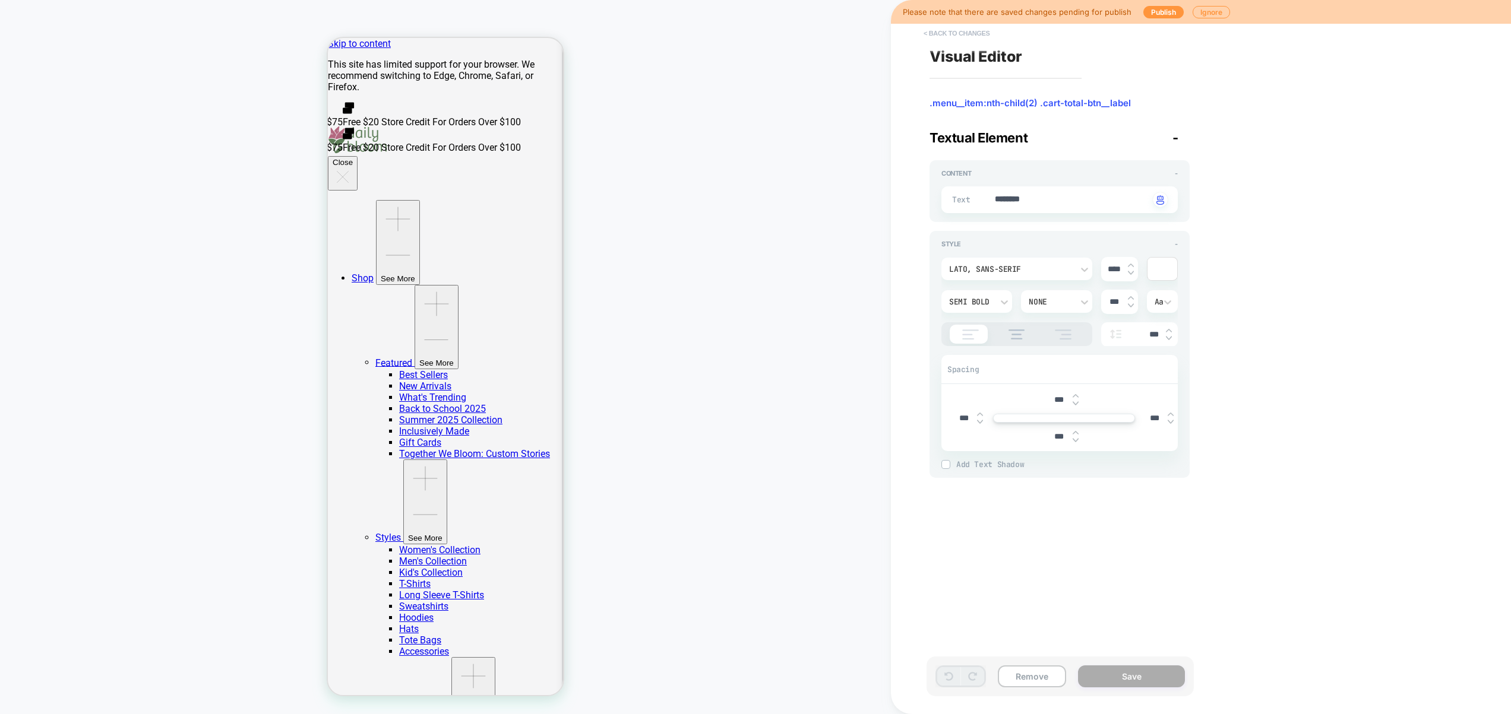
click at [974, 33] on button "< Back to changes" at bounding box center [957, 33] width 78 height 19
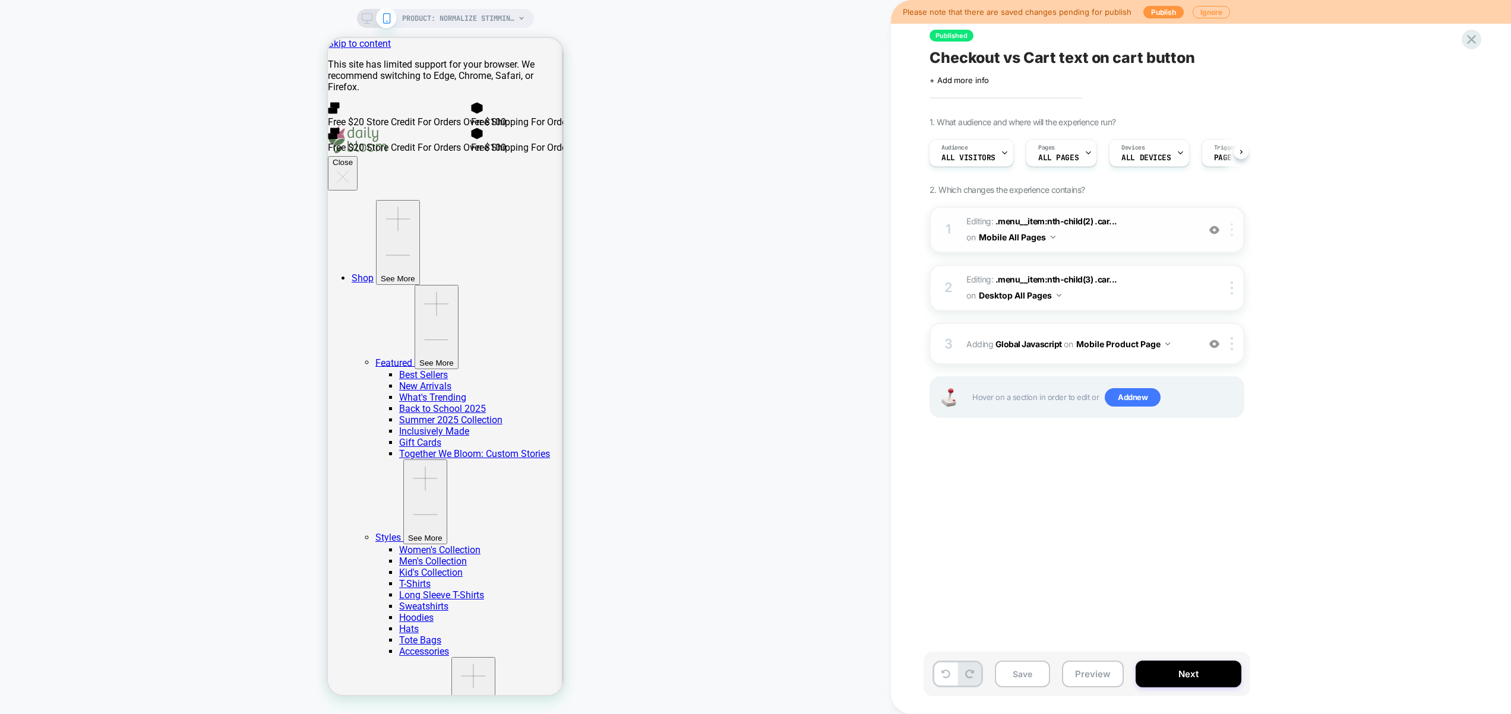
click at [1232, 233] on img at bounding box center [1232, 229] width 2 height 13
click at [1221, 327] on div "Delete" at bounding box center [1233, 325] width 106 height 32
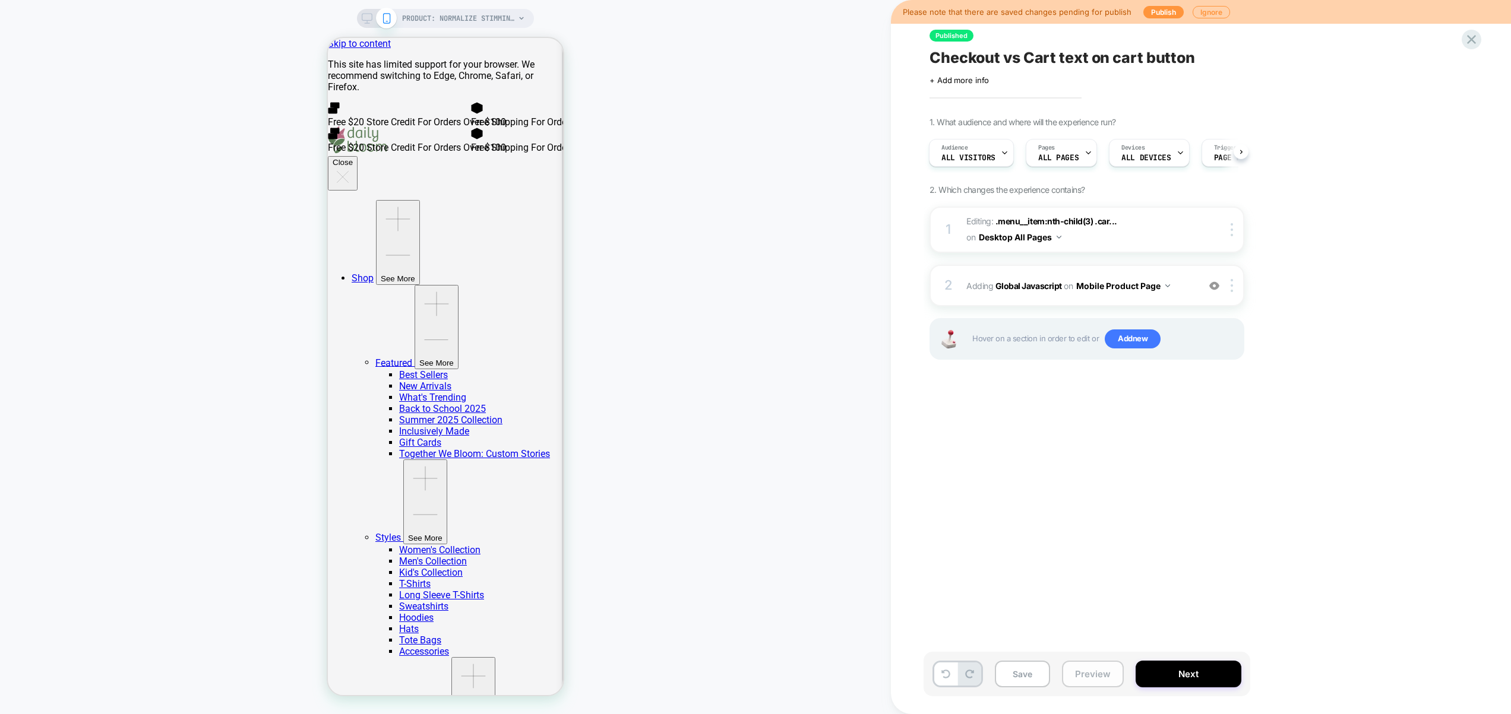
click at [1102, 672] on button "Preview" at bounding box center [1093, 674] width 62 height 27
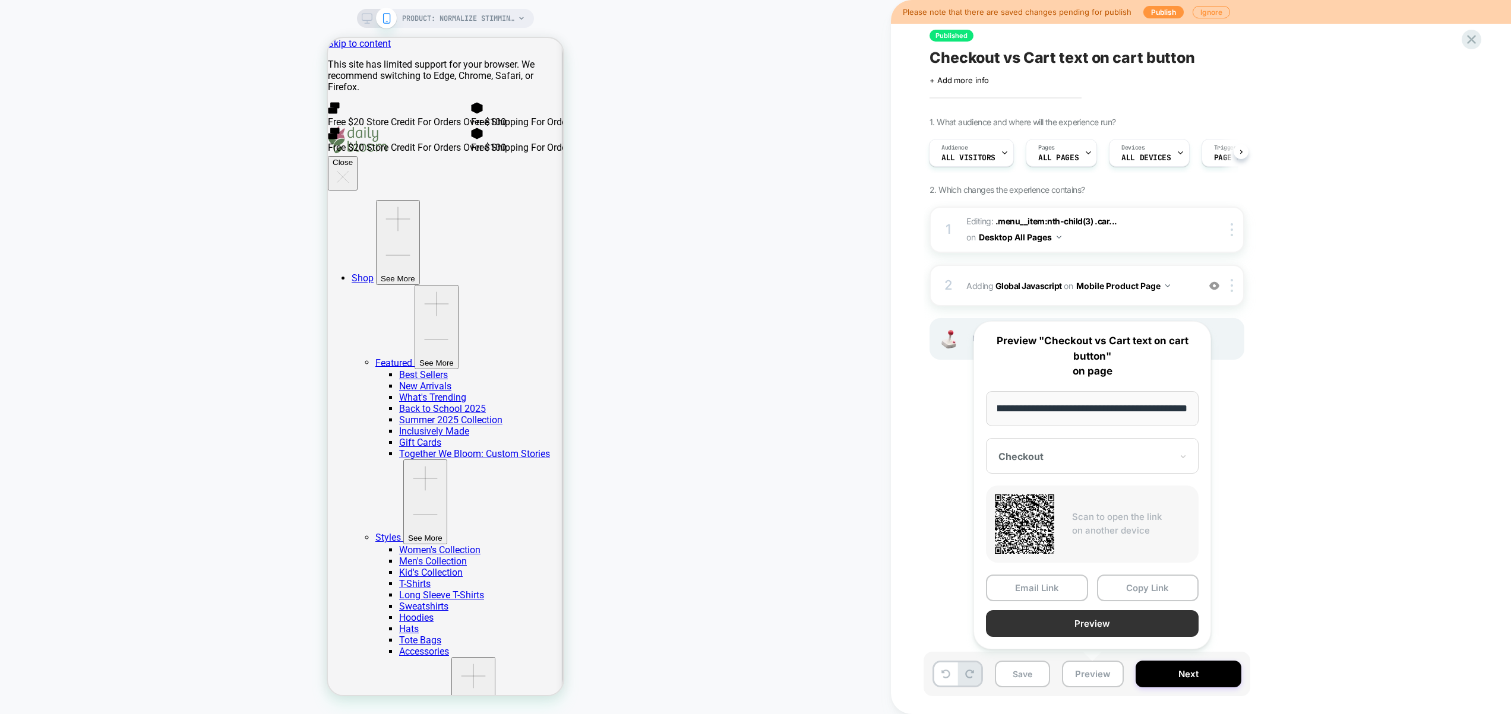
scroll to position [0, 0]
click at [1101, 630] on button "Preview" at bounding box center [1092, 624] width 213 height 27
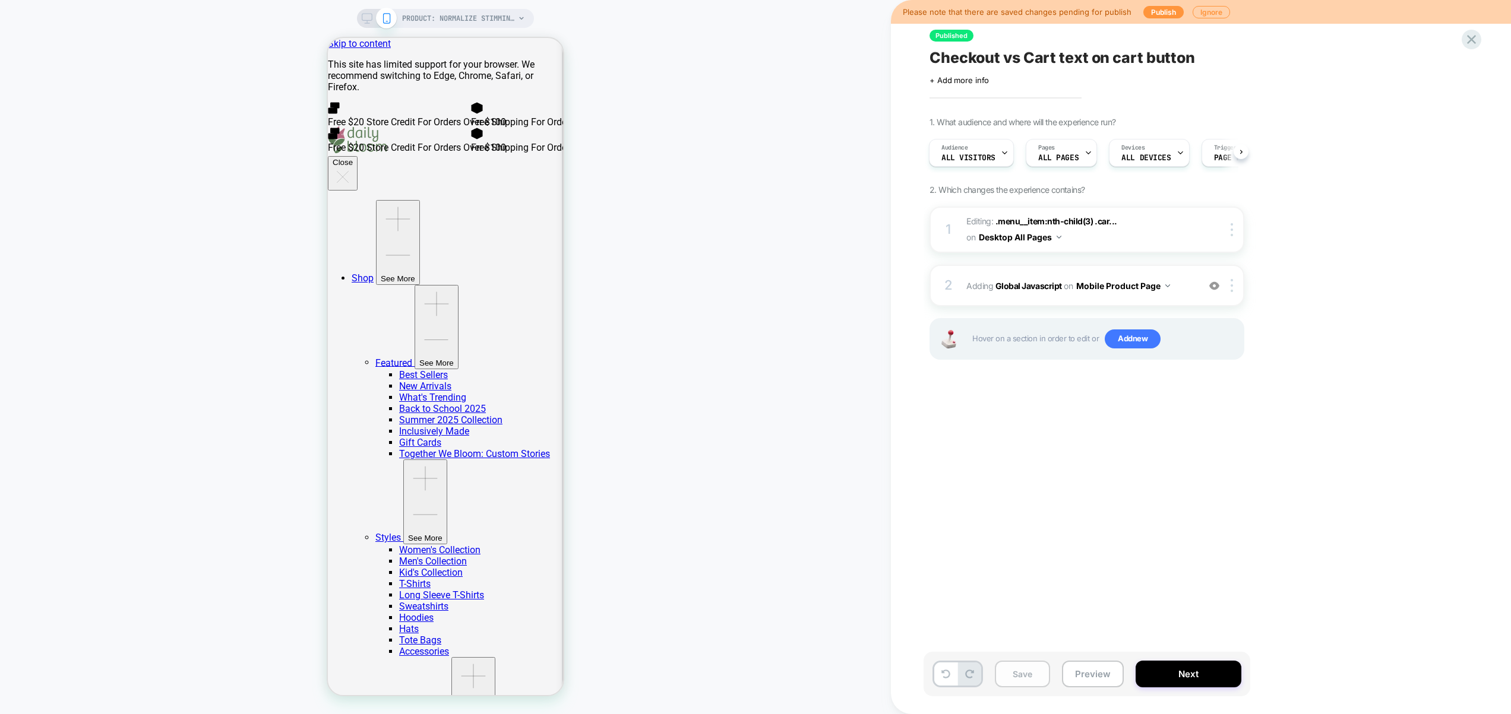
click at [1031, 681] on button "Save" at bounding box center [1022, 674] width 55 height 27
click at [1185, 297] on div "2 Adding Global Javascript on Mobile Product Page Add Before Add After Copy to …" at bounding box center [1086, 286] width 315 height 42
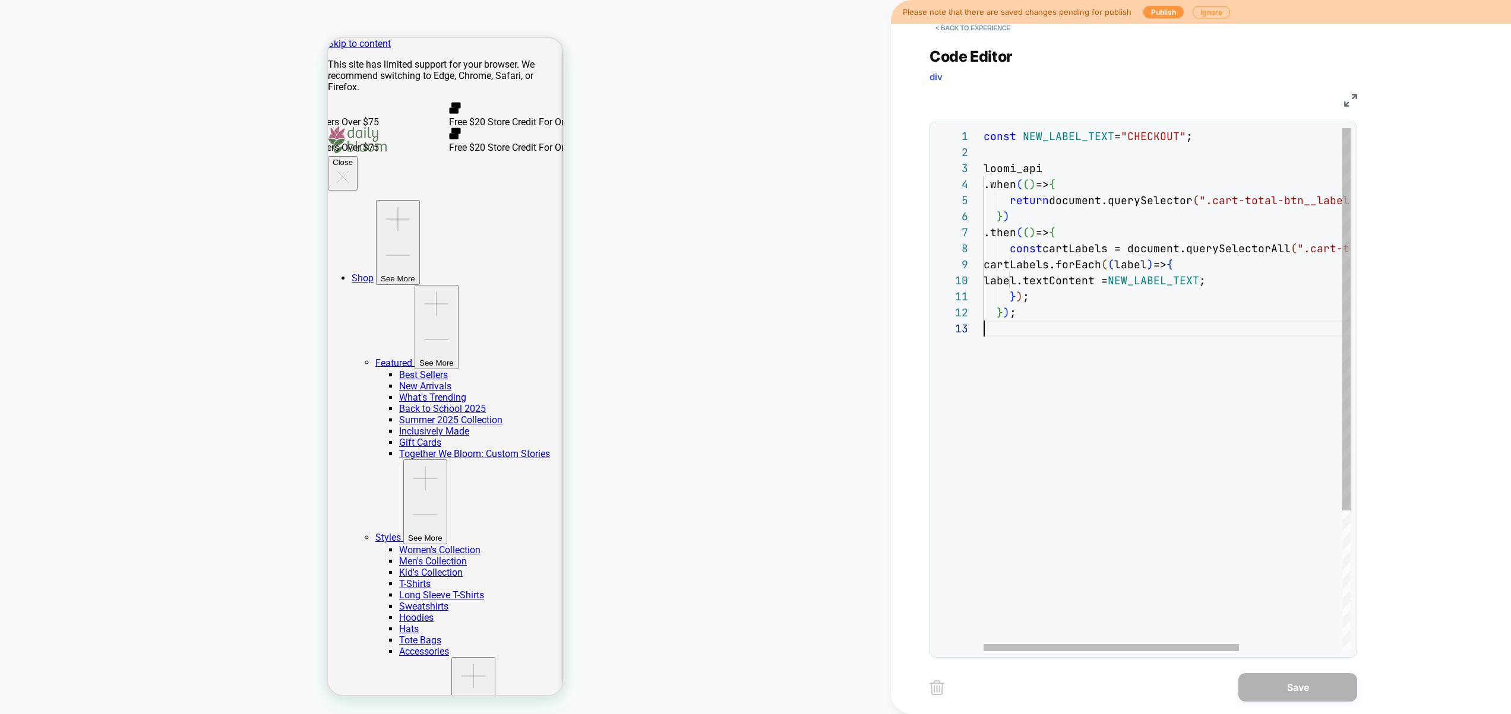
drag, startPoint x: 1132, startPoint y: 335, endPoint x: 862, endPoint y: 0, distance: 430.0
click at [983, 128] on div "const NEW_LABEL_TEXT = "CHECKOUT" ; loomi_api .when ( ( ) => { return document.…" at bounding box center [1240, 486] width 515 height 716
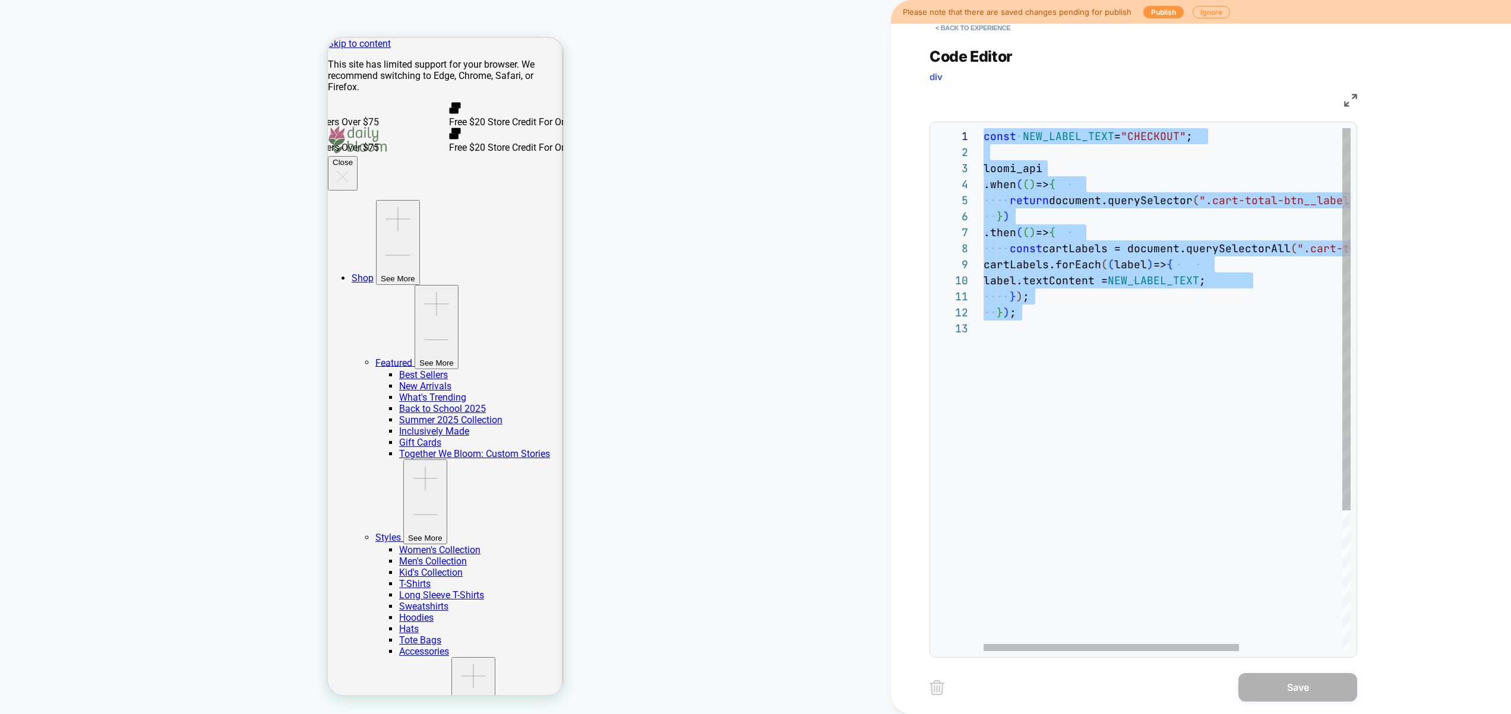
type textarea "*** *****"
drag, startPoint x: 1122, startPoint y: 514, endPoint x: 986, endPoint y: 74, distance: 460.6
click at [1121, 510] on div "const NEW_LABEL_TEXT = "CHECKOUT" ; loomi_api .when ( ( ) => { return document.…" at bounding box center [1240, 486] width 515 height 716
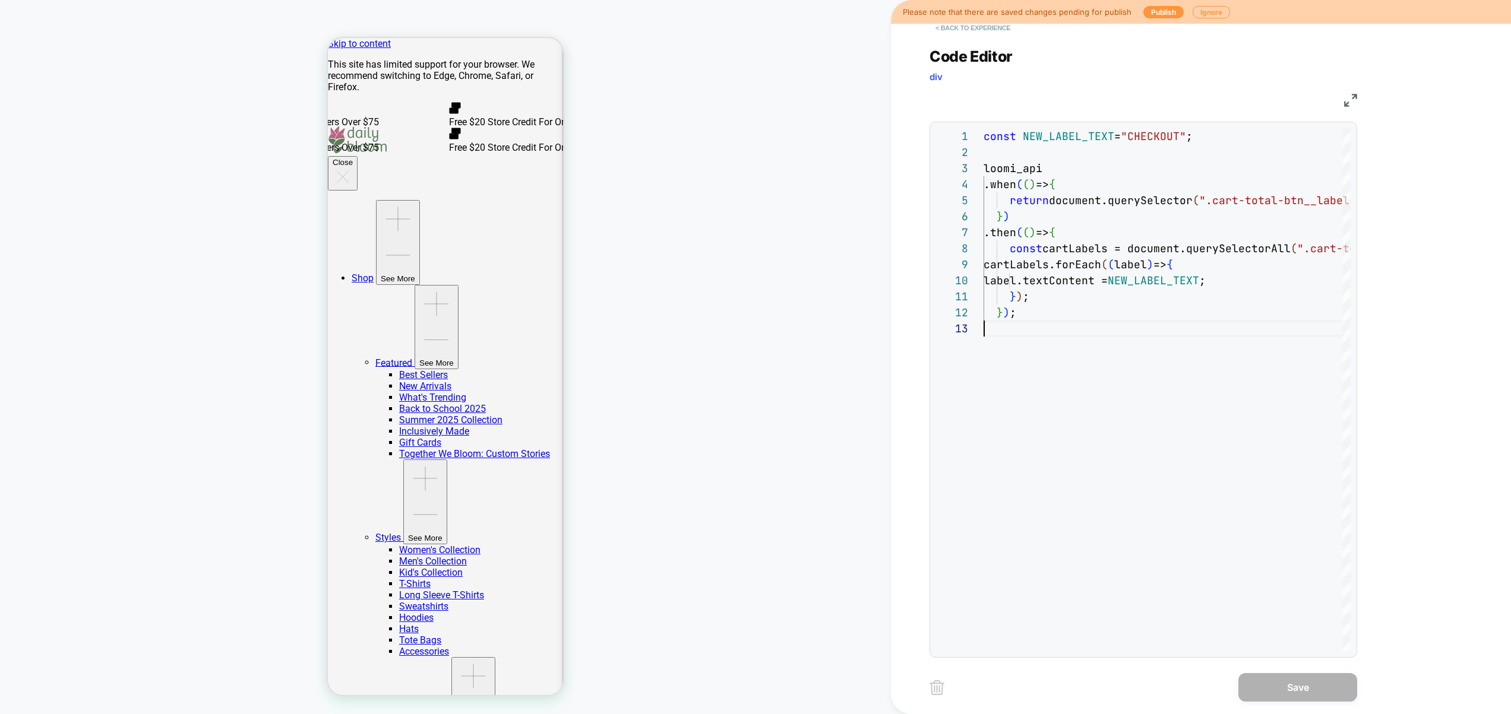
click at [984, 30] on button "< Back to experience" at bounding box center [972, 27] width 87 height 19
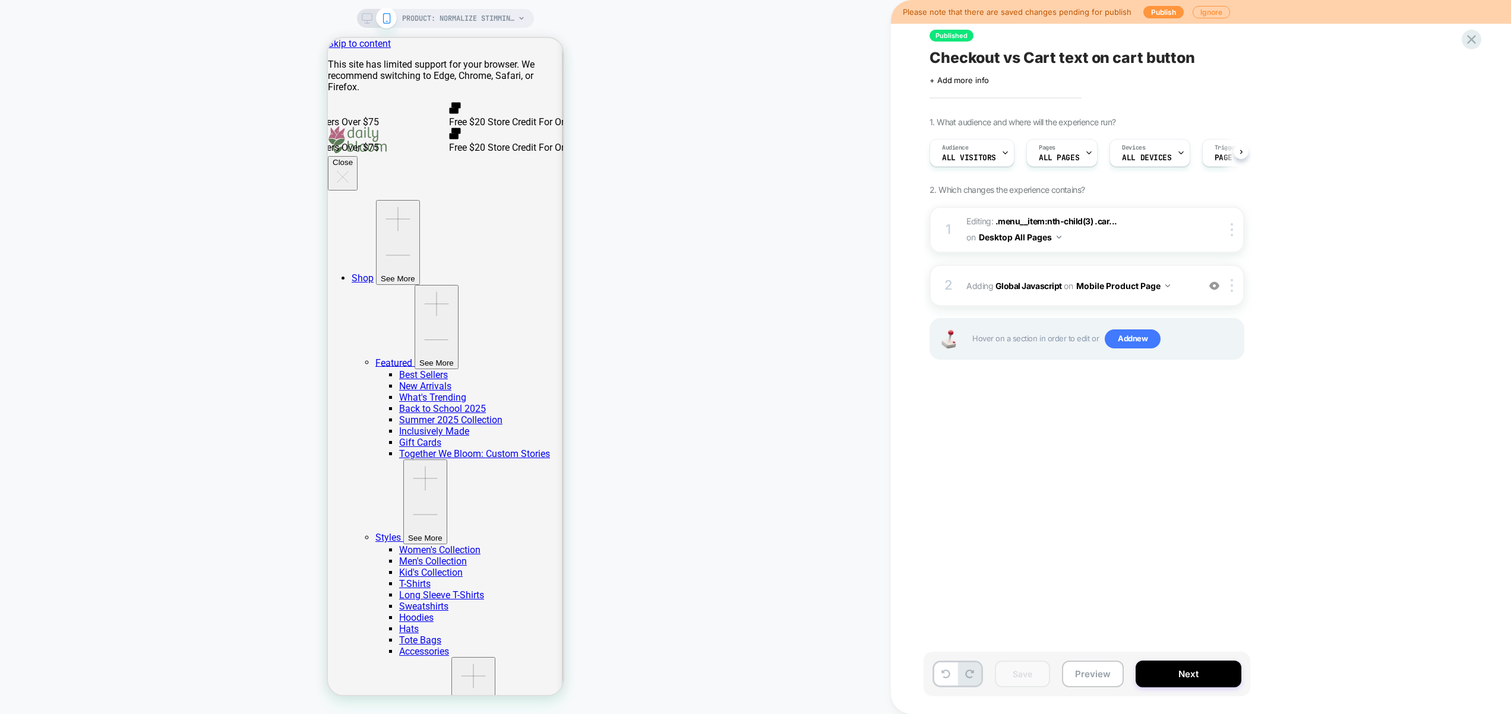
scroll to position [0, 1]
